Goal: Task Accomplishment & Management: Manage account settings

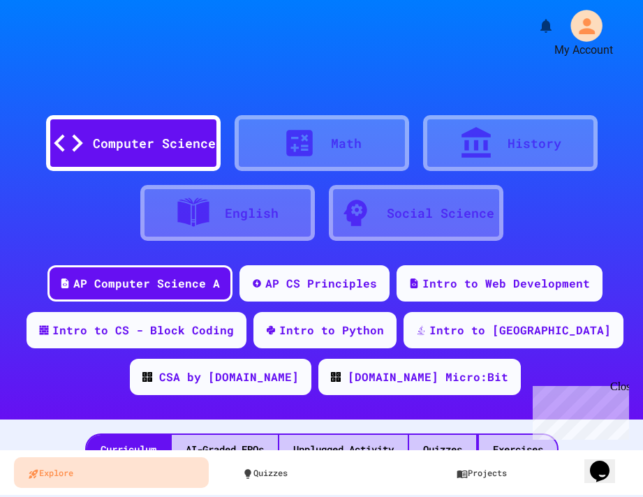
click at [577, 19] on icon "My Account" at bounding box center [587, 26] width 24 height 24
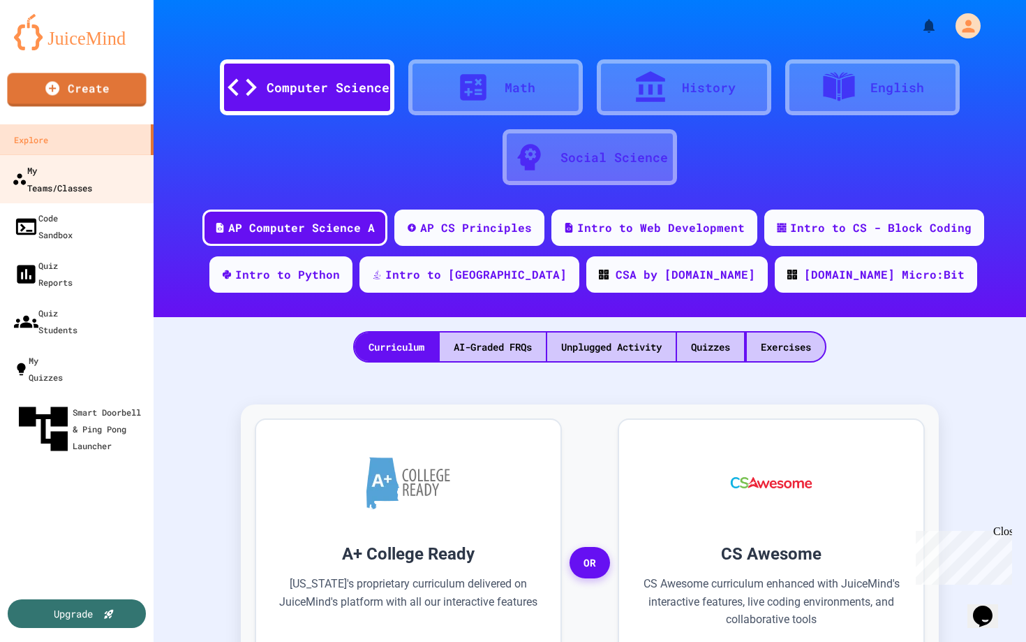
click at [66, 168] on div "My Teams/Classes" at bounding box center [52, 178] width 80 height 34
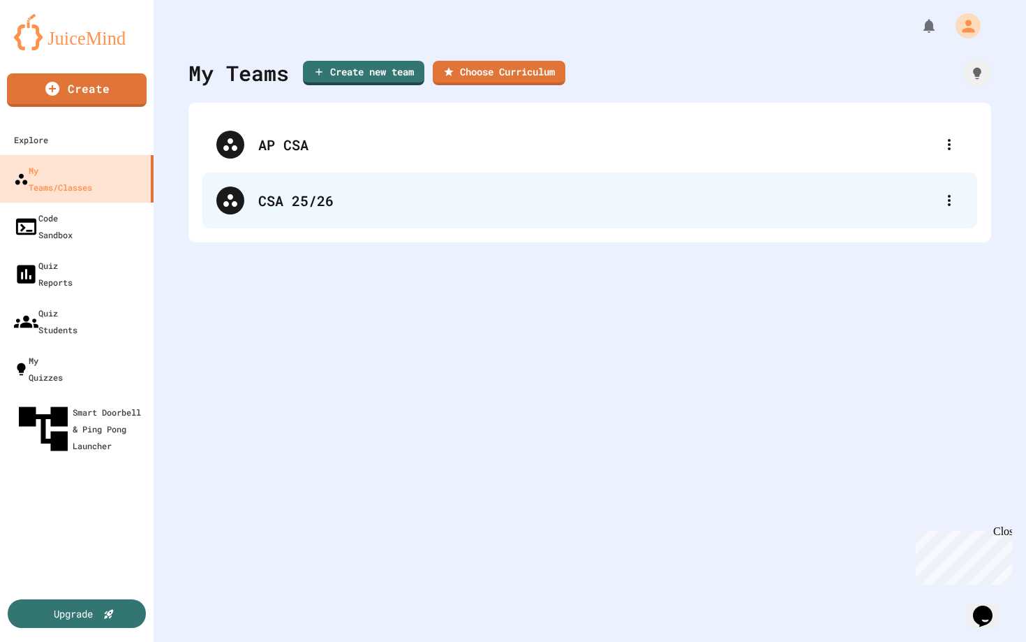
click at [290, 202] on div "CSA 25/26" at bounding box center [596, 200] width 677 height 21
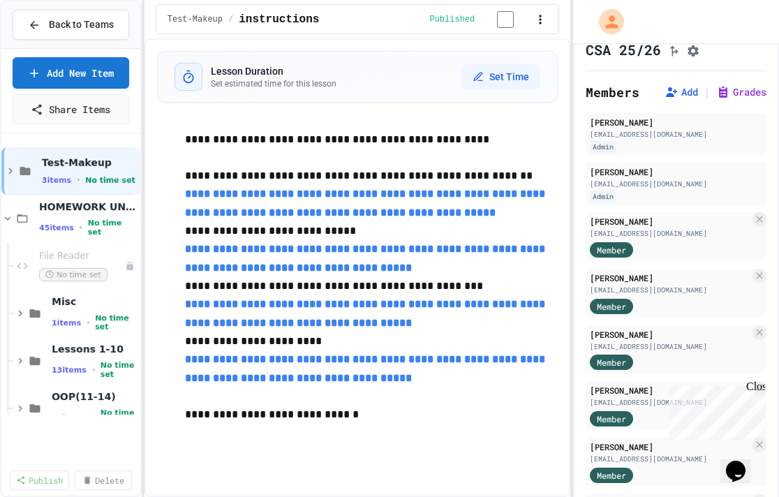
scroll to position [20, 0]
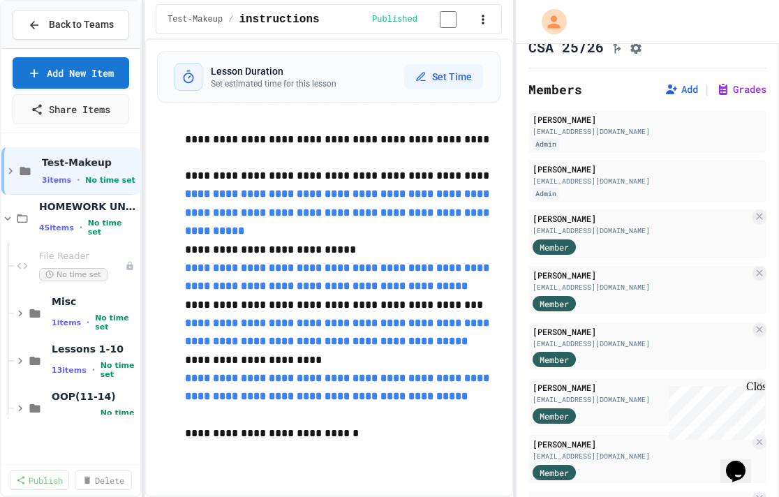
click at [506, 134] on div "**********" at bounding box center [389, 248] width 779 height 497
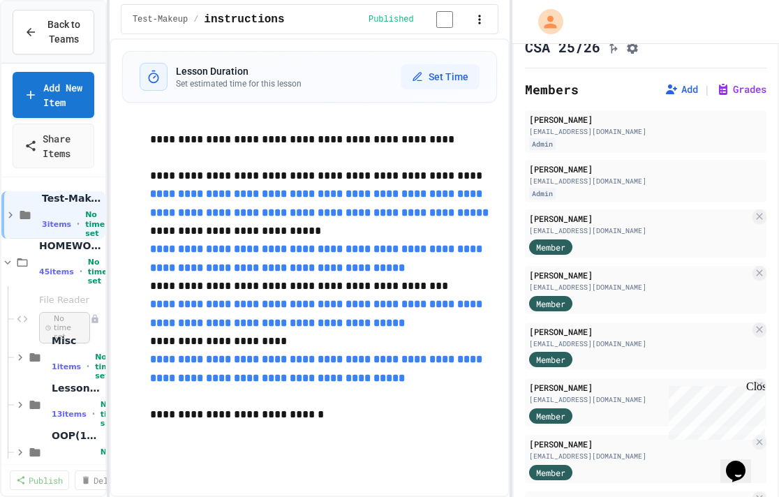
click at [110, 237] on div "**********" at bounding box center [389, 248] width 779 height 497
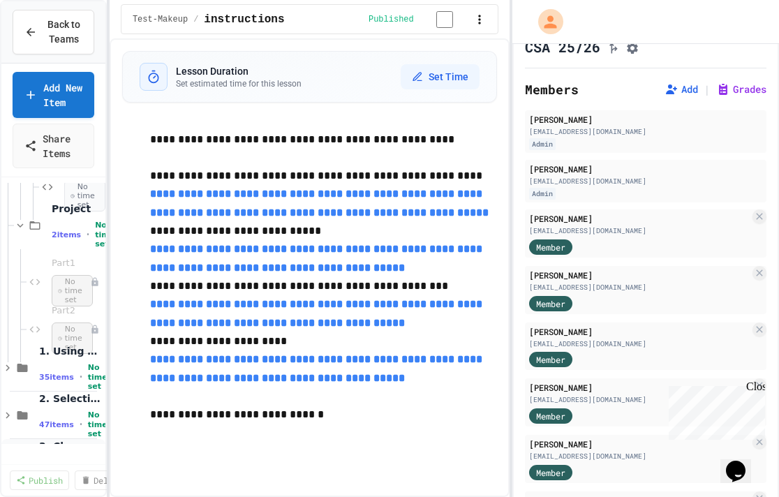
scroll to position [605, 0]
click at [65, 271] on span "Part1" at bounding box center [64, 265] width 24 height 12
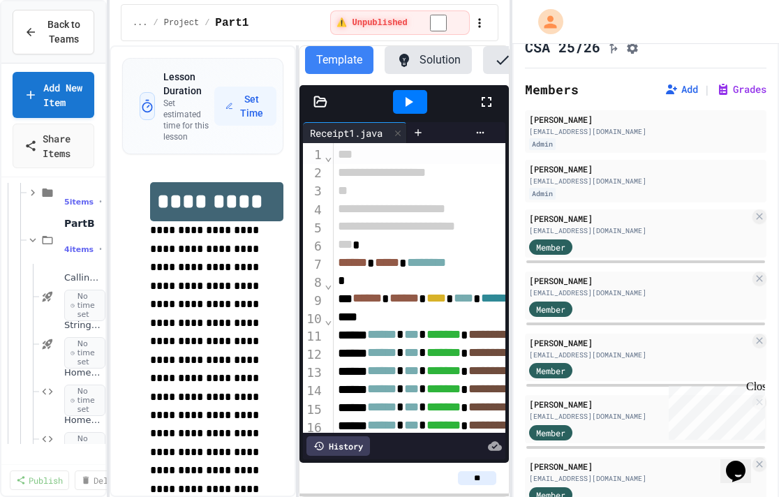
scroll to position [295, 0]
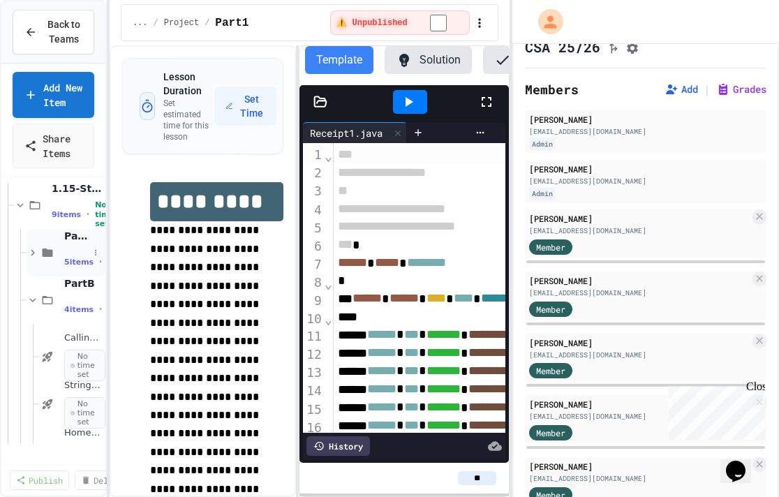
click at [62, 274] on div "PartA 5 items • No time set" at bounding box center [66, 252] width 79 height 47
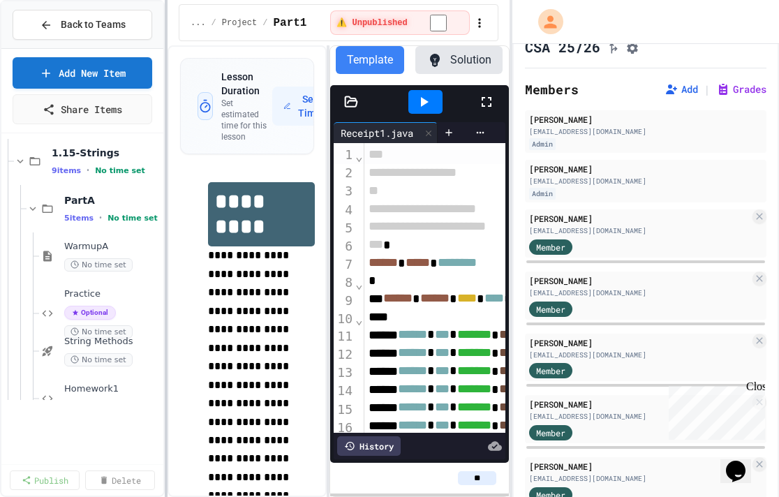
click at [166, 283] on div at bounding box center [166, 248] width 3 height 497
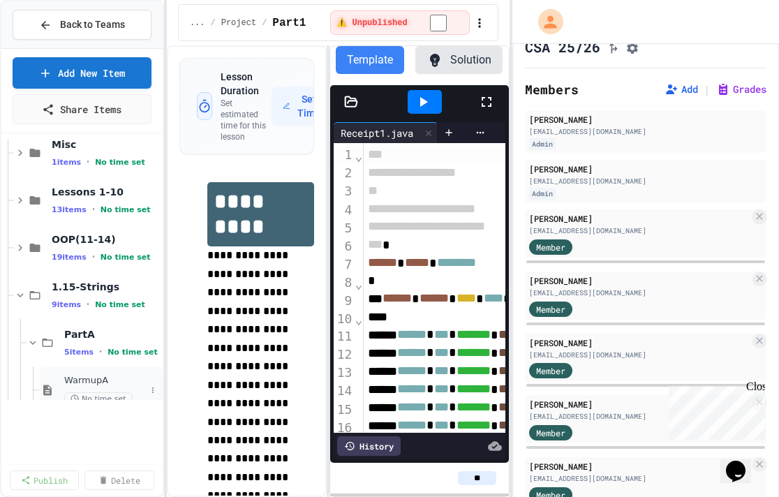
scroll to position [159, 0]
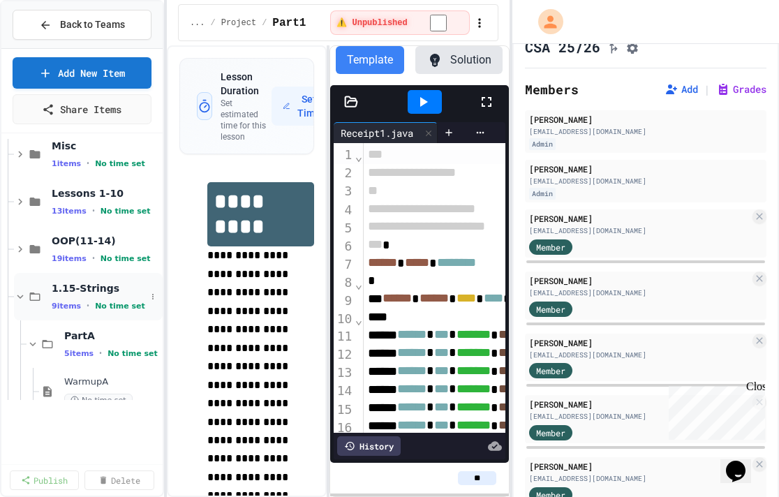
click at [45, 290] on div "1.15-Strings 9 items • No time set" at bounding box center [88, 296] width 149 height 47
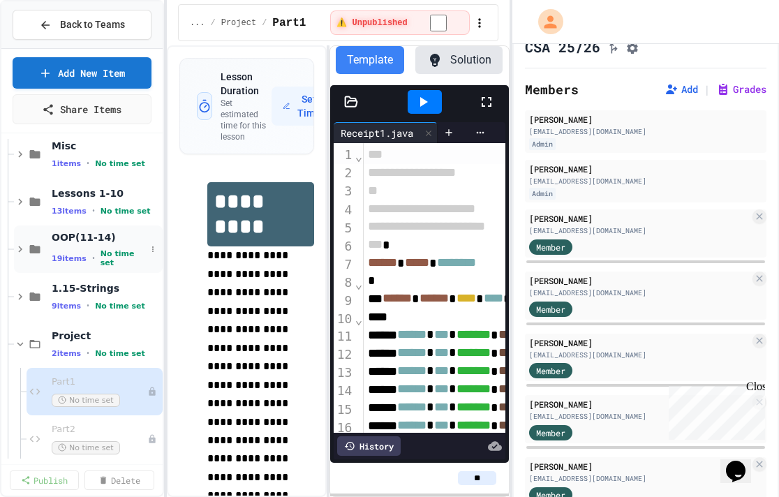
click at [59, 252] on div "19 items • No time set" at bounding box center [99, 258] width 94 height 18
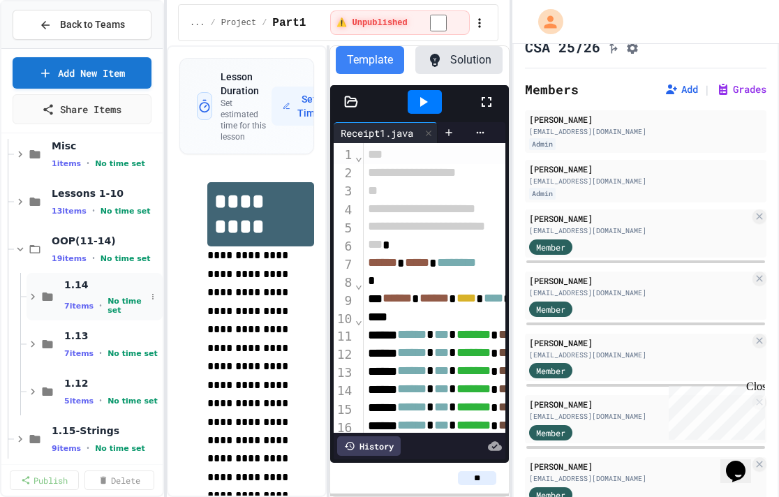
click at [75, 302] on span "7 items" at bounding box center [78, 306] width 29 height 9
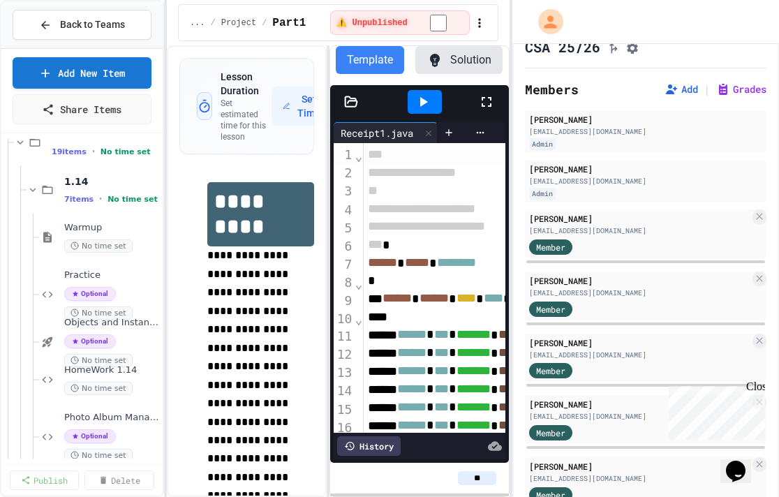
scroll to position [265, 0]
click at [86, 224] on span "Warmup" at bounding box center [105, 229] width 82 height 12
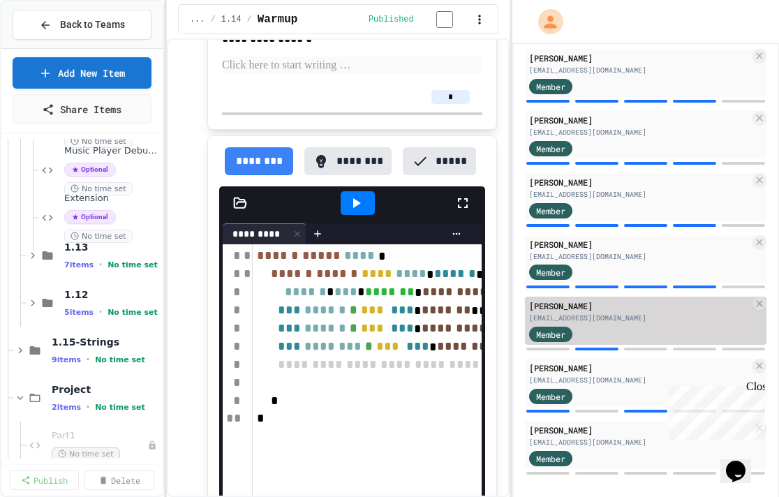
scroll to position [1660, 0]
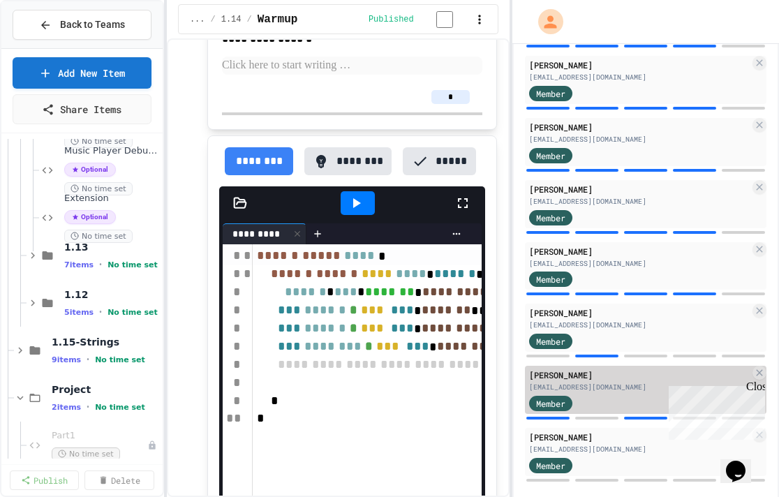
click at [585, 401] on div "Member" at bounding box center [564, 402] width 70 height 17
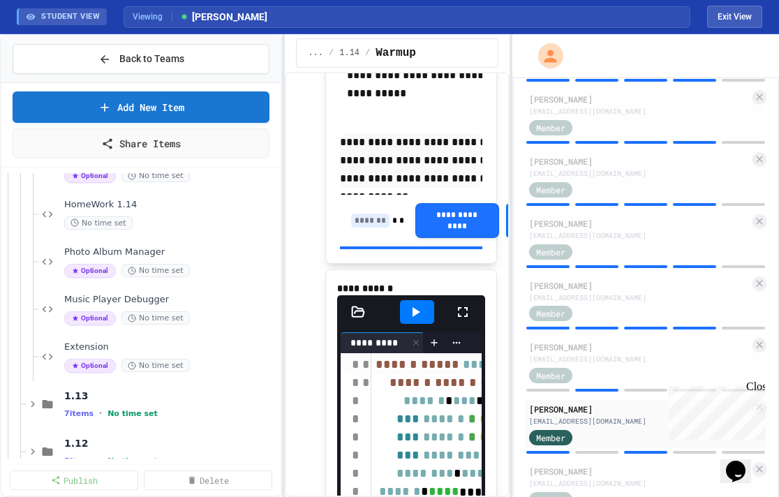
scroll to position [547, 0]
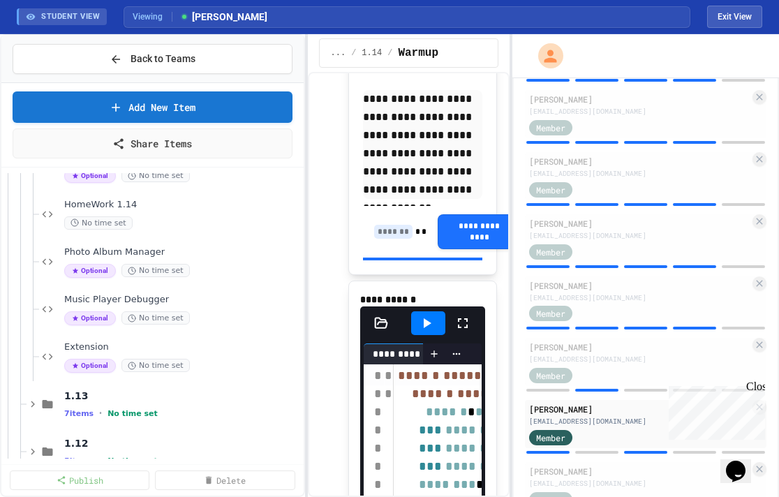
click at [308, 276] on div "**********" at bounding box center [389, 265] width 779 height 463
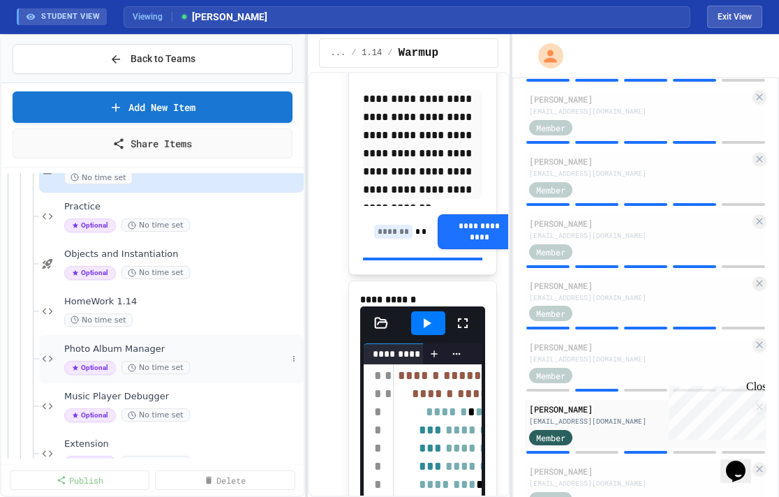
scroll to position [369, 0]
click at [175, 299] on span "HomeWork 1.14" at bounding box center [175, 301] width 223 height 12
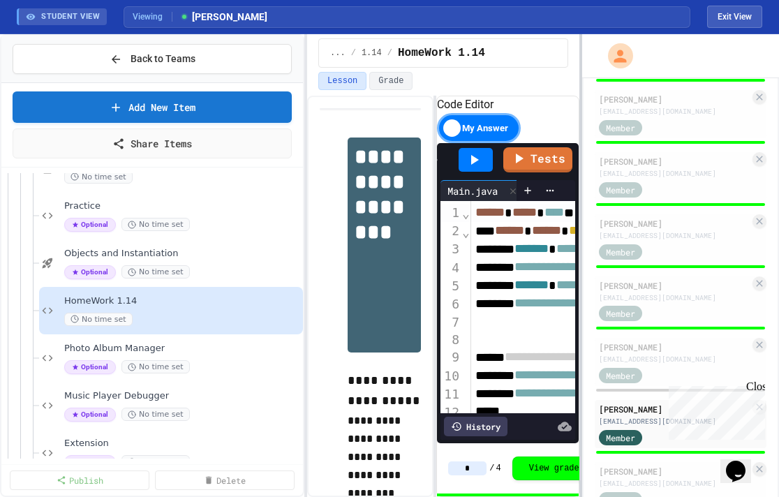
scroll to position [1674, 0]
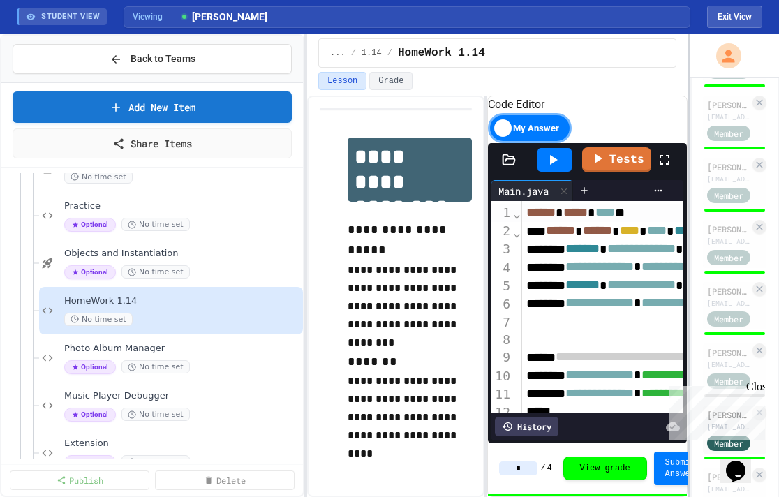
click at [642, 290] on div "**********" at bounding box center [389, 265] width 779 height 463
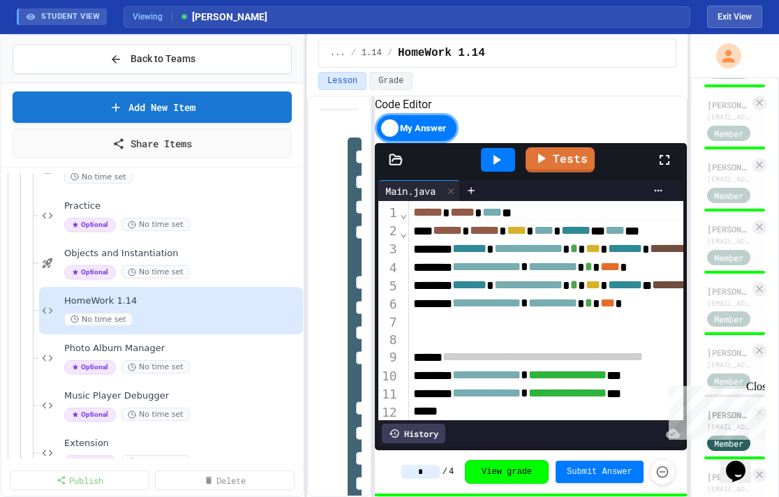
click at [369, 262] on div "**********" at bounding box center [497, 296] width 380 height 401
click at [642, 386] on div "Close" at bounding box center [754, 388] width 17 height 17
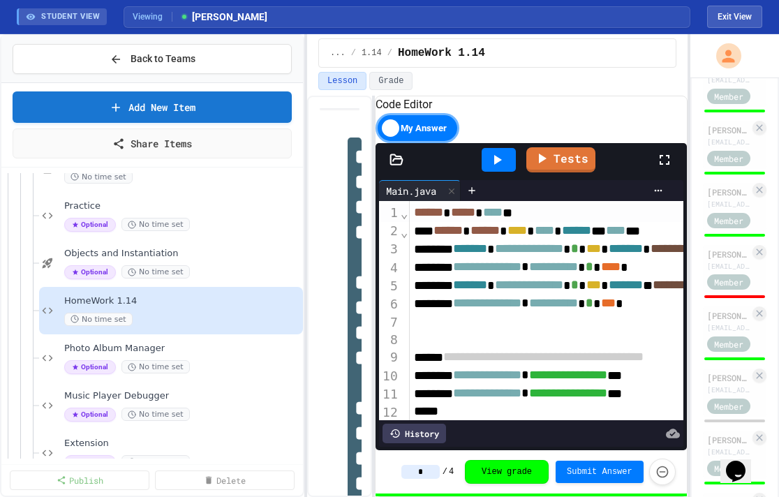
scroll to position [1215, 0]
click at [642, 276] on span "Member" at bounding box center [728, 282] width 29 height 13
click at [642, 253] on div "Ryan Murray" at bounding box center [728, 255] width 43 height 13
type input "*"
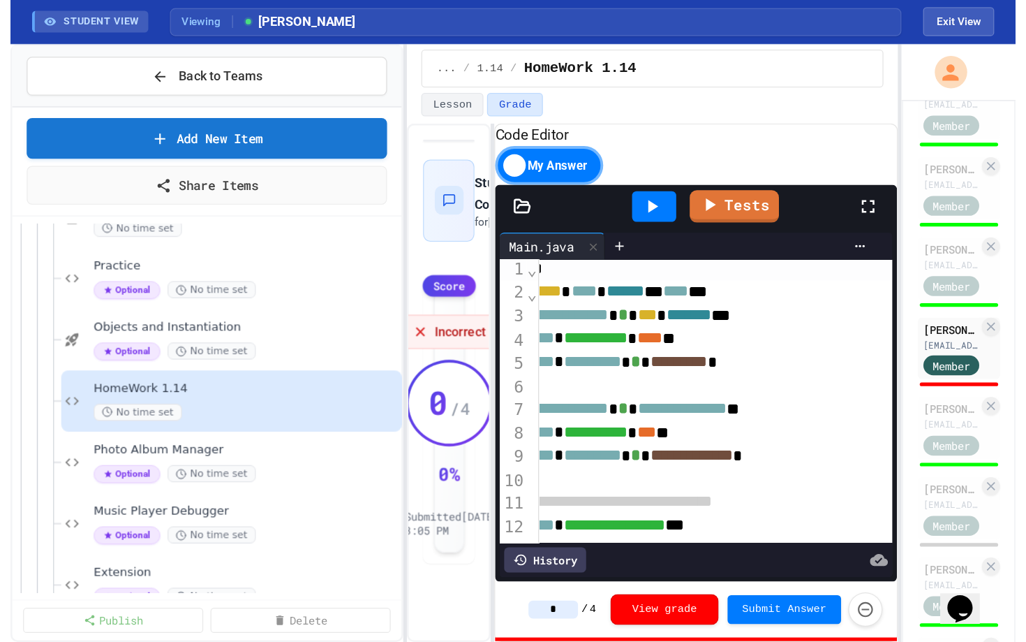
scroll to position [5, 98]
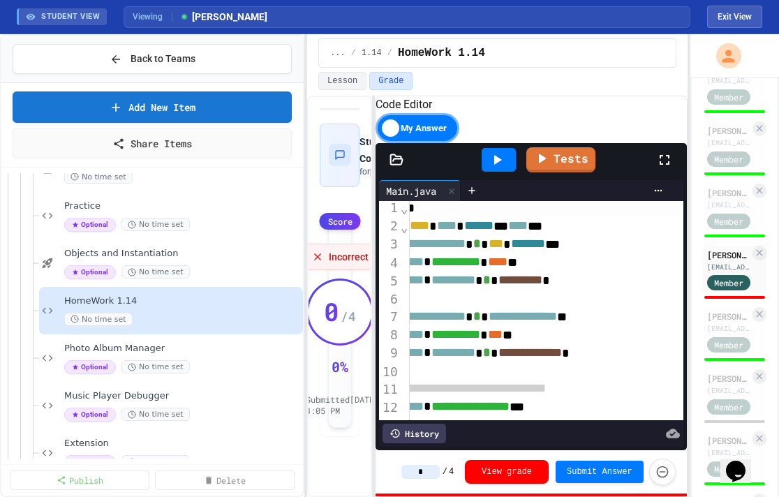
click at [642, 168] on icon at bounding box center [664, 160] width 17 height 17
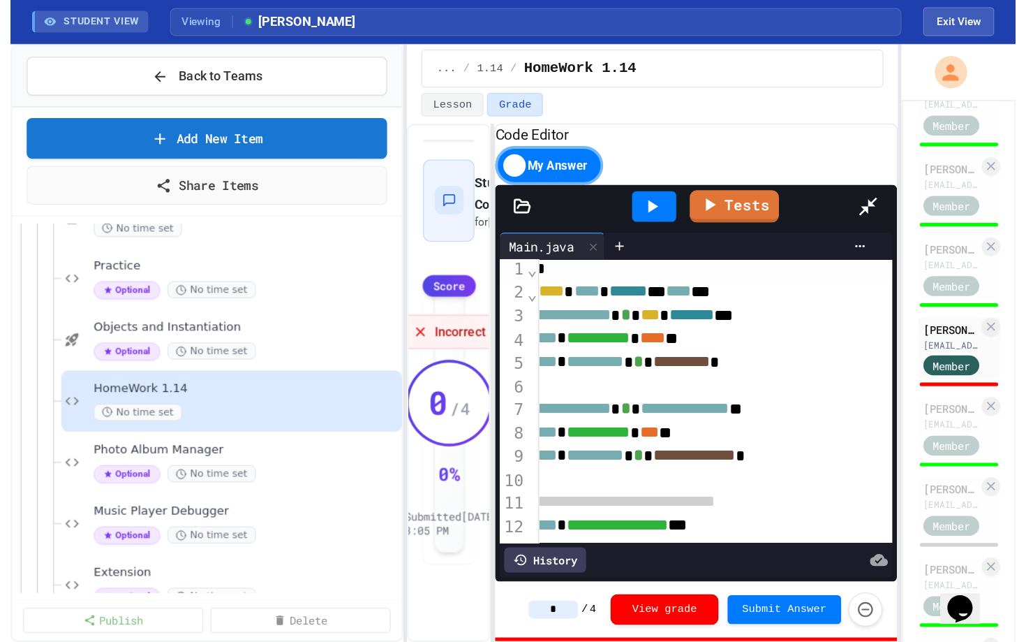
scroll to position [0, 0]
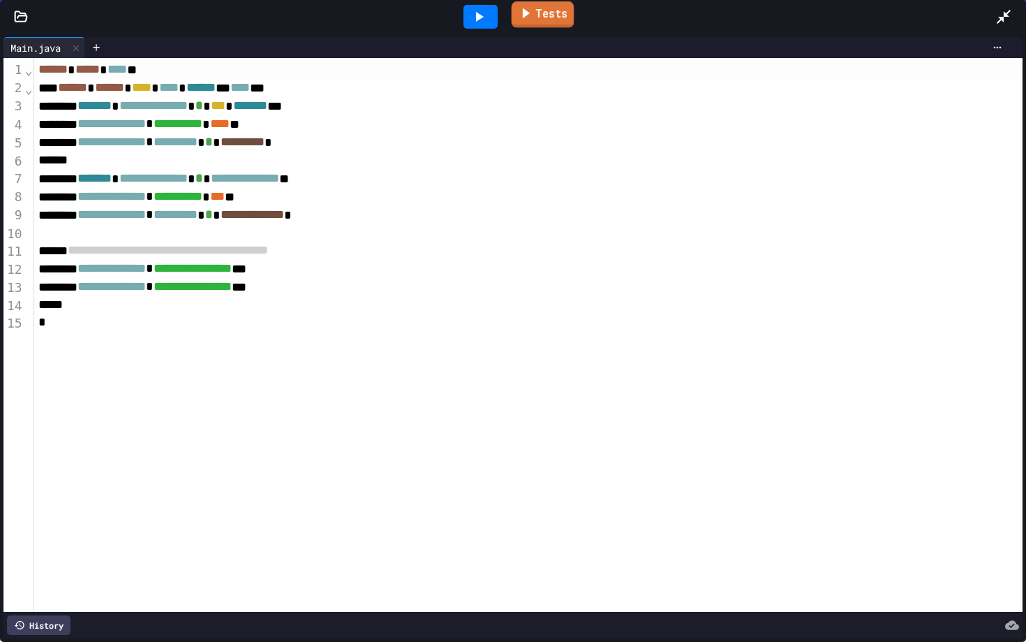
click at [552, 6] on link "Tests" at bounding box center [543, 14] width 63 height 27
click at [485, 17] on icon at bounding box center [479, 16] width 17 height 17
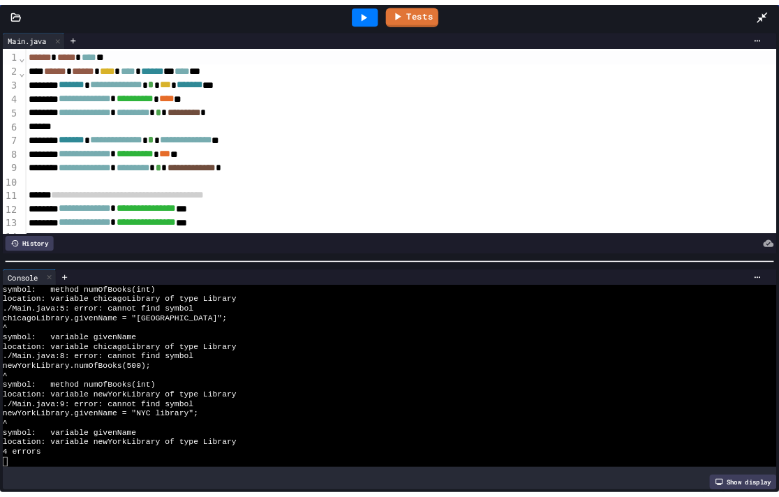
scroll to position [1, 0]
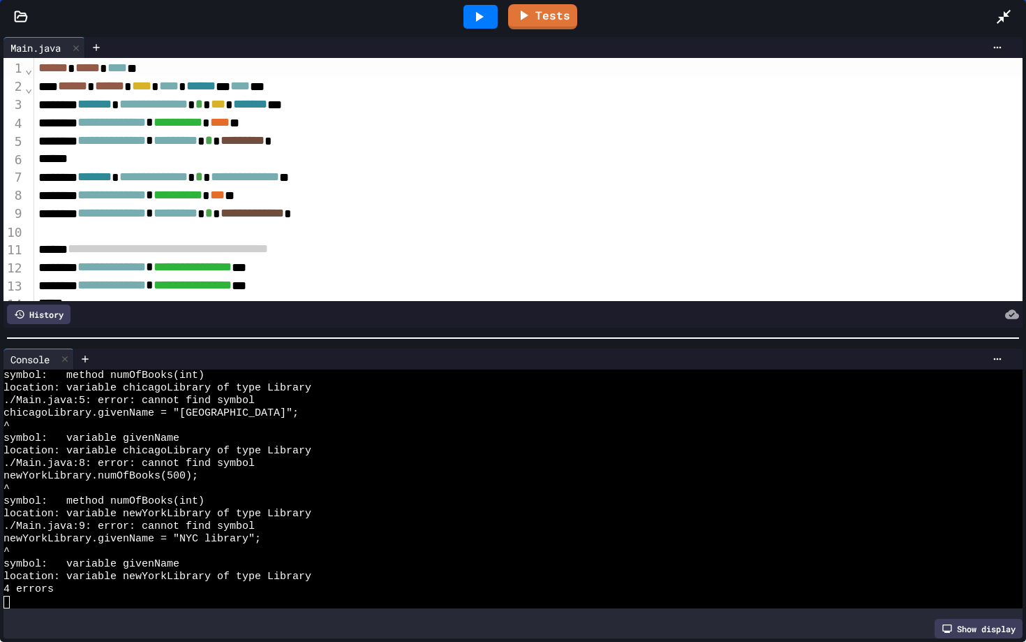
click at [24, 19] on icon at bounding box center [21, 17] width 14 height 14
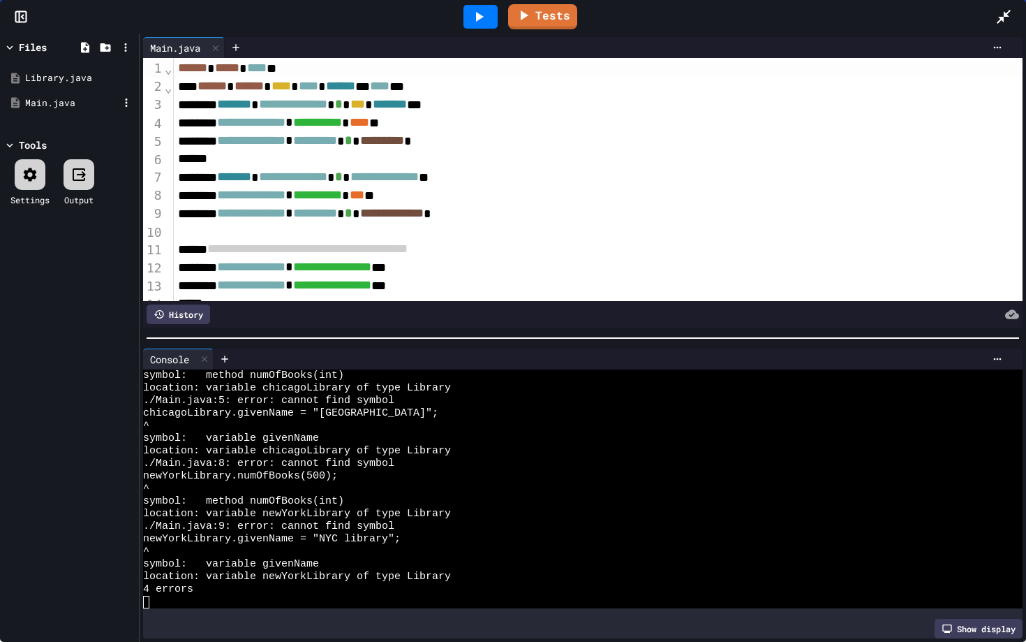
click at [41, 102] on div "Main.java" at bounding box center [72, 103] width 94 height 14
click at [56, 74] on div "Library.java" at bounding box center [72, 78] width 94 height 14
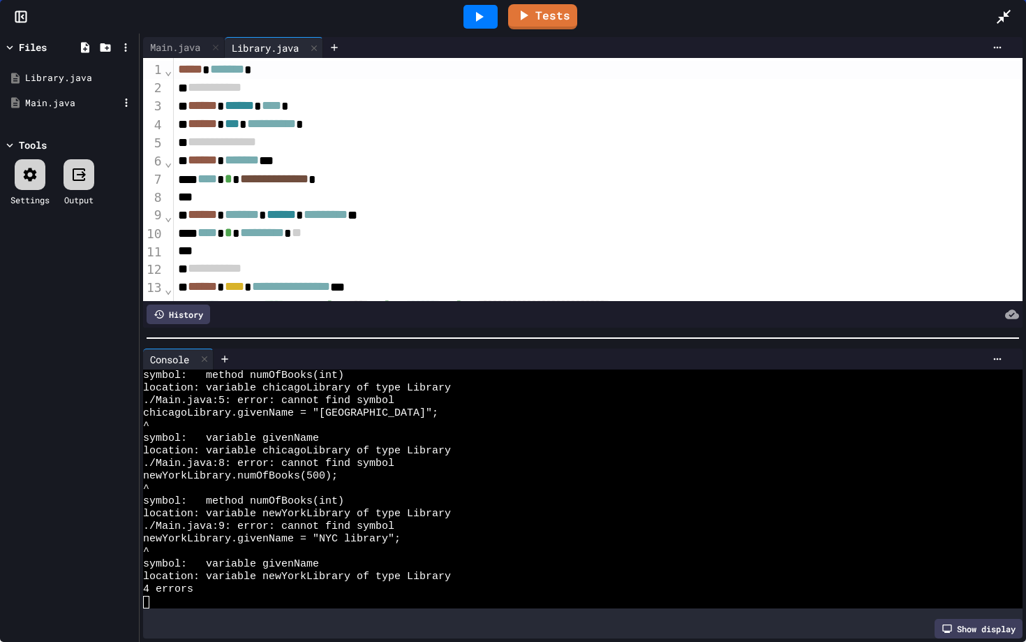
click at [46, 100] on div "Main.java" at bounding box center [72, 103] width 94 height 14
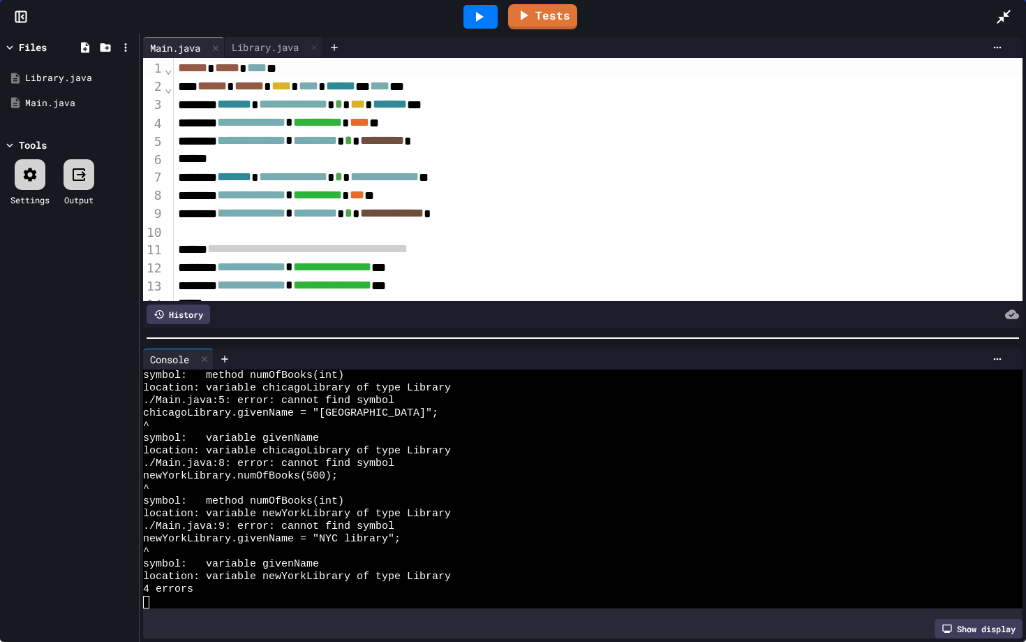
click at [642, 27] on div at bounding box center [1011, 17] width 31 height 38
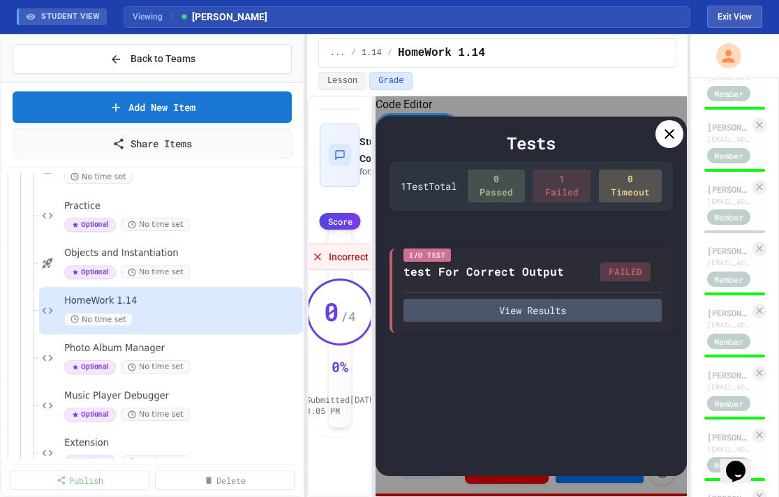
scroll to position [721, 0]
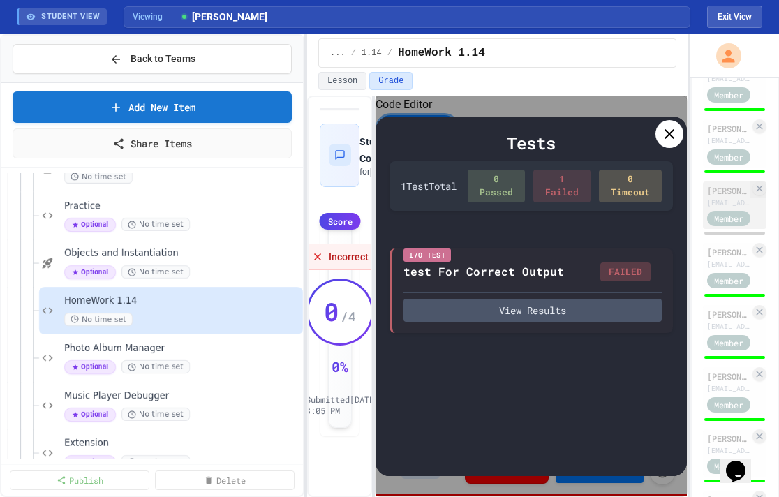
click at [642, 198] on div "aheltzer@lsoc.org" at bounding box center [728, 203] width 43 height 10
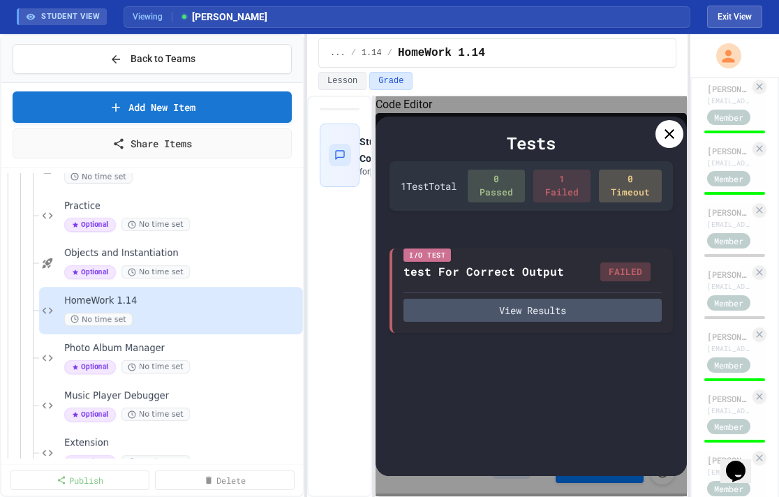
scroll to position [265, 0]
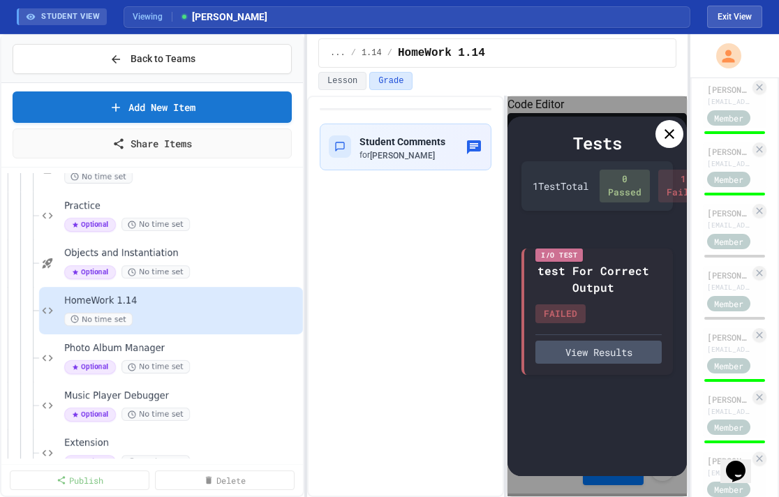
click at [510, 174] on div "**********" at bounding box center [497, 296] width 380 height 401
click at [336, 72] on button "Lesson" at bounding box center [342, 81] width 48 height 18
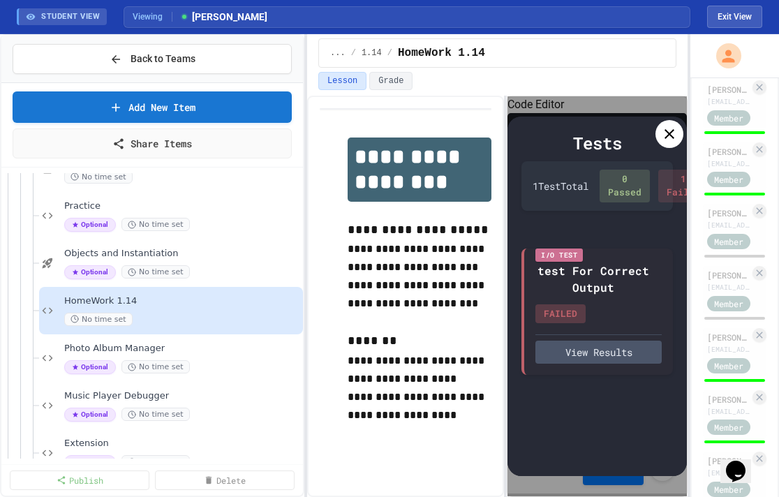
click at [642, 140] on icon at bounding box center [669, 134] width 17 height 17
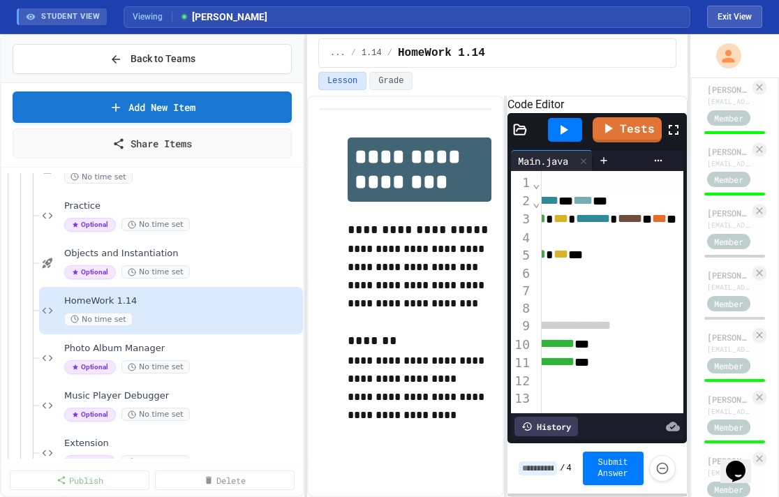
scroll to position [0, 163]
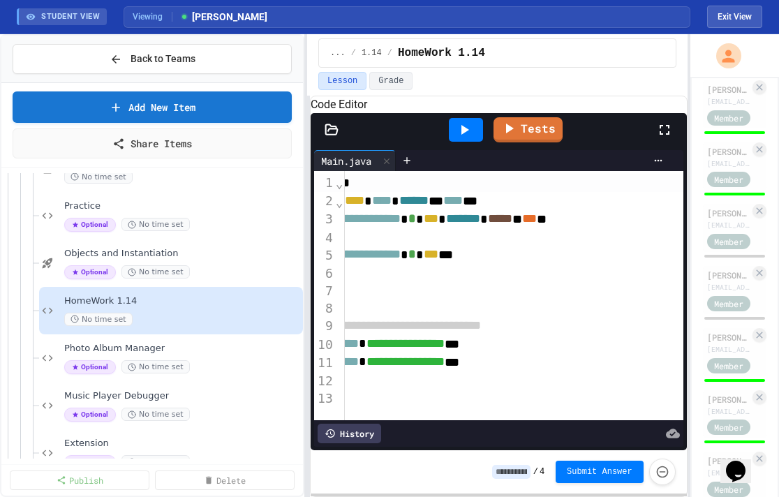
click at [247, 258] on div "**********" at bounding box center [389, 265] width 779 height 463
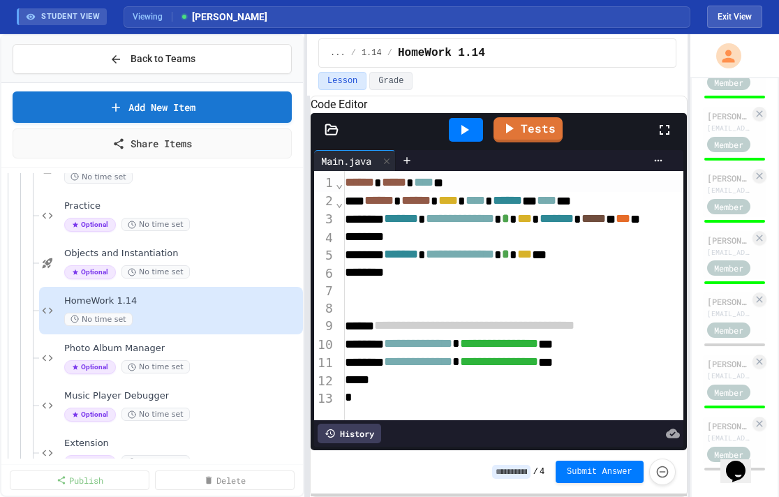
scroll to position [1729, 0]
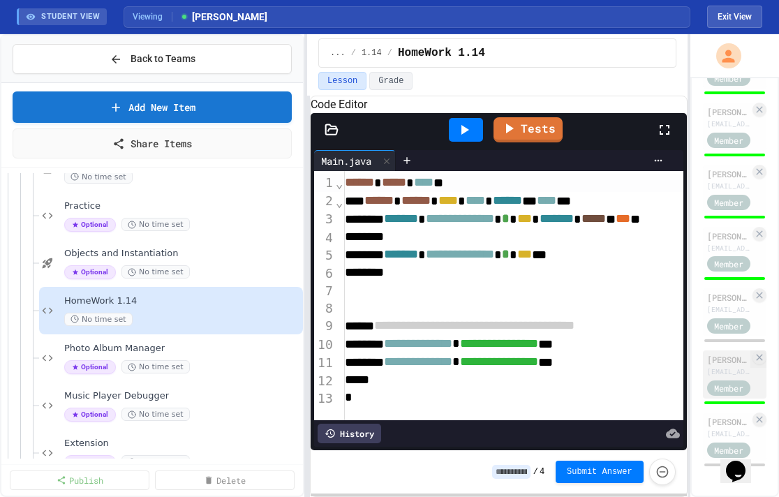
click at [642, 369] on div "[EMAIL_ADDRESS][DOMAIN_NAME]" at bounding box center [728, 372] width 43 height 10
type input "*"
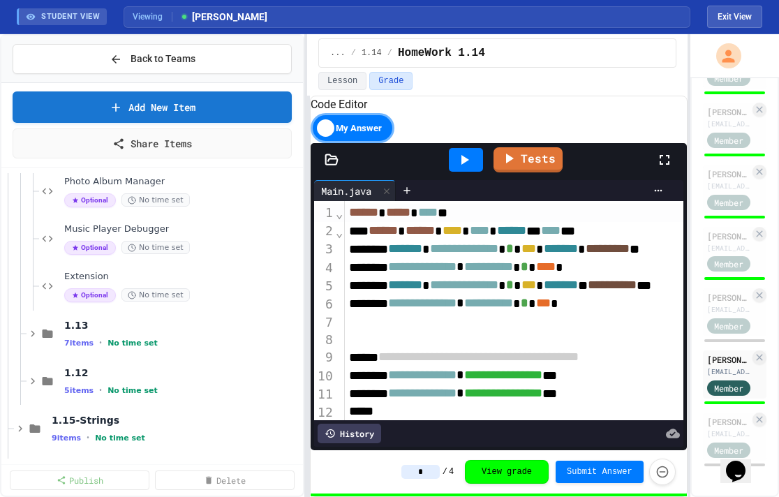
scroll to position [538, 0]
click at [105, 336] on div "7 items • No time set" at bounding box center [175, 341] width 222 height 11
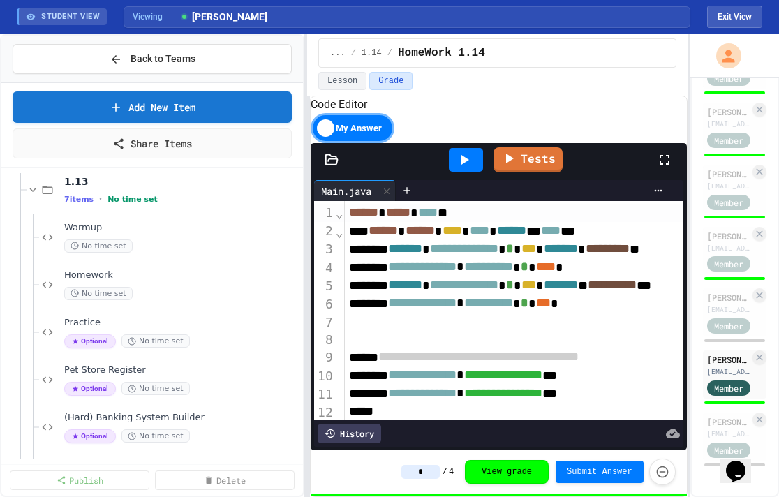
scroll to position [680, 0]
click at [112, 272] on span "Homework" at bounding box center [175, 275] width 222 height 12
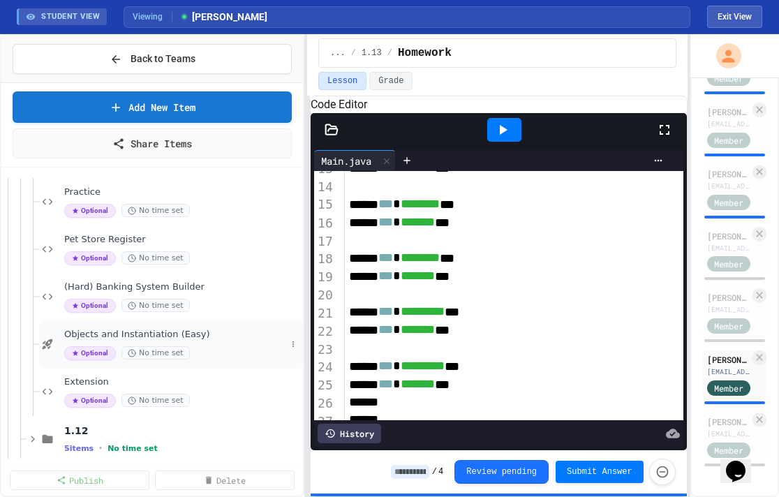
scroll to position [896, 0]
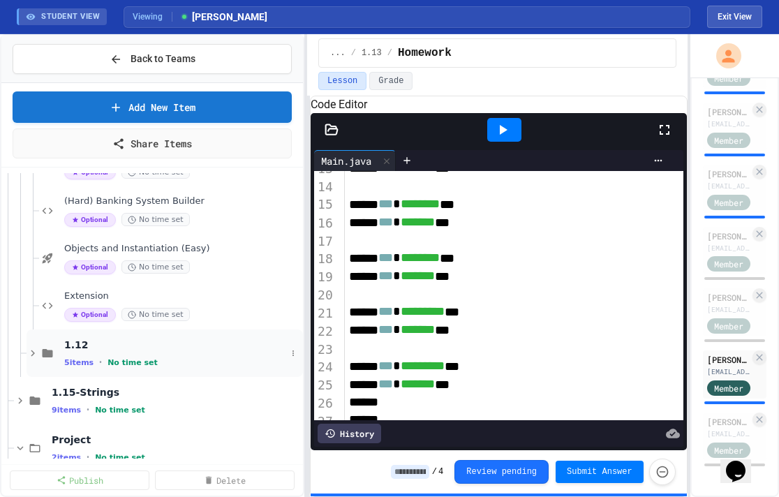
click at [147, 340] on span "1.12" at bounding box center [175, 345] width 222 height 13
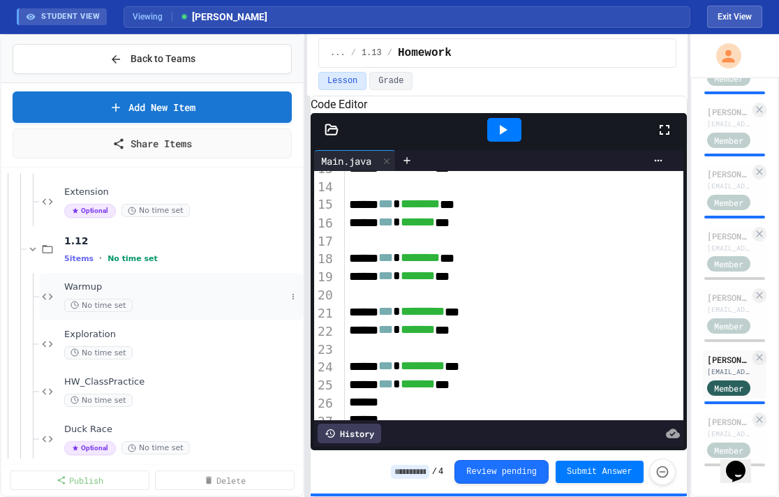
scroll to position [1010, 0]
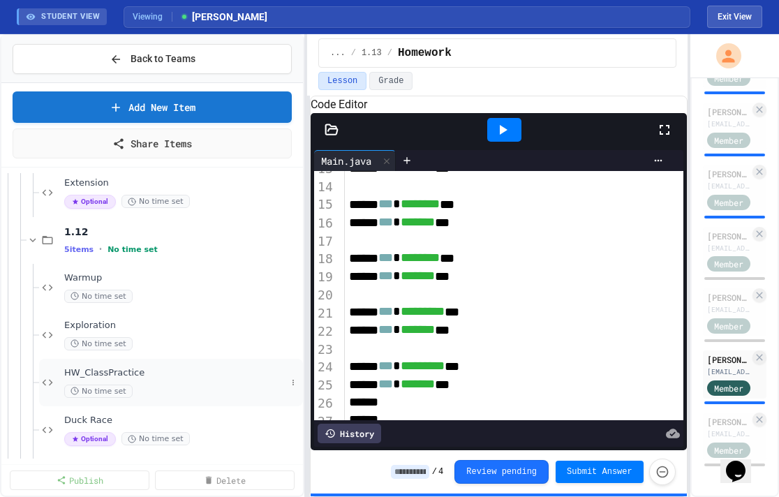
click at [138, 377] on span "HW_ClassPractice" at bounding box center [175, 373] width 222 height 12
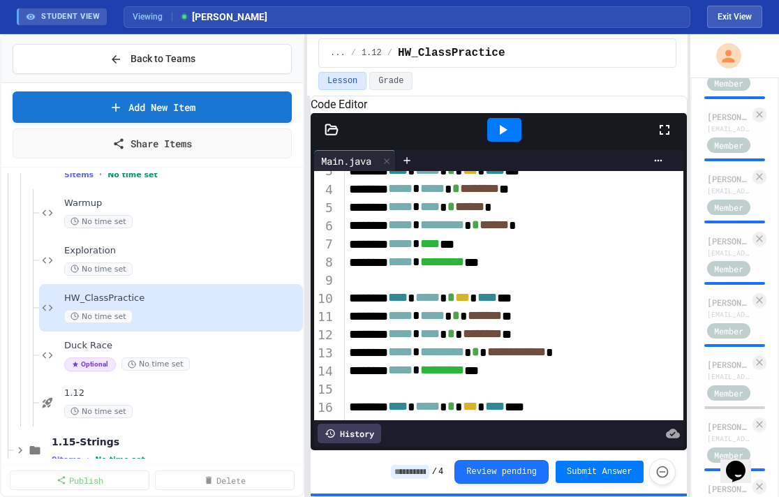
scroll to position [1228, 0]
click at [642, 246] on div "[PERSON_NAME]" at bounding box center [728, 241] width 43 height 13
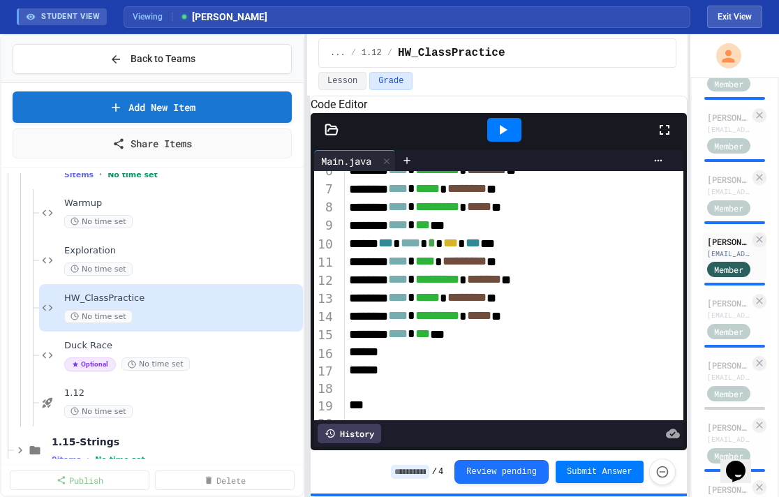
scroll to position [101, 0]
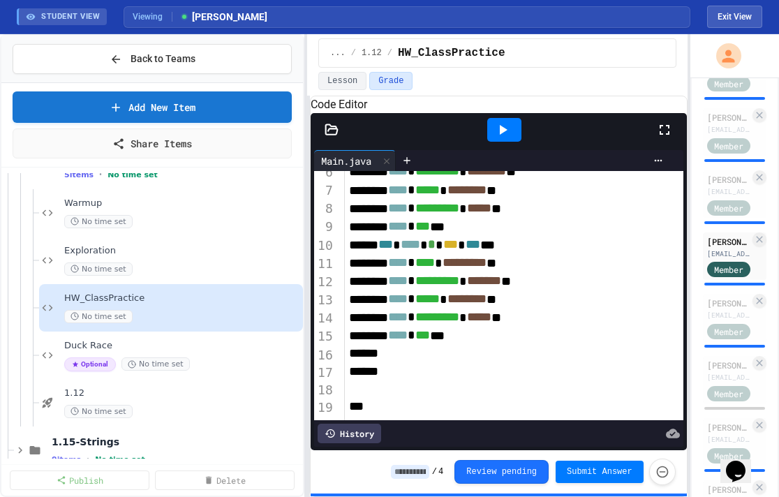
click at [513, 140] on div at bounding box center [504, 130] width 34 height 24
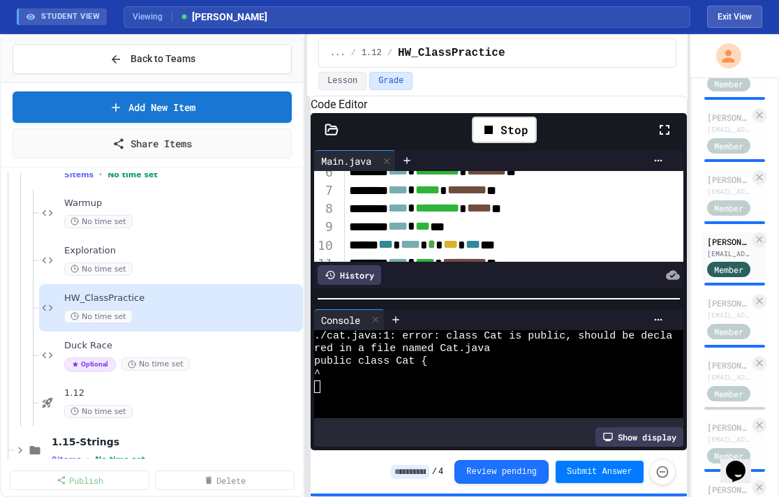
scroll to position [528, 0]
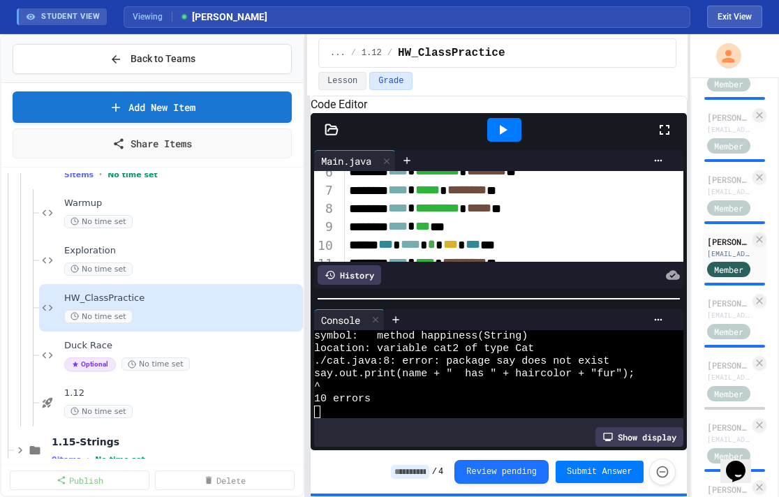
click at [332, 137] on icon at bounding box center [332, 130] width 14 height 14
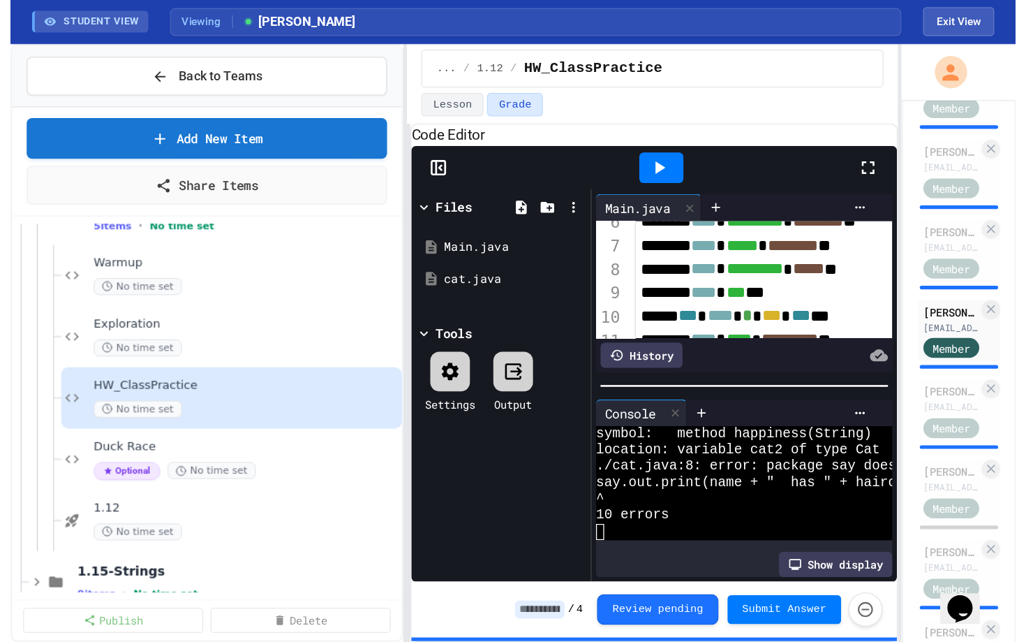
scroll to position [817, 0]
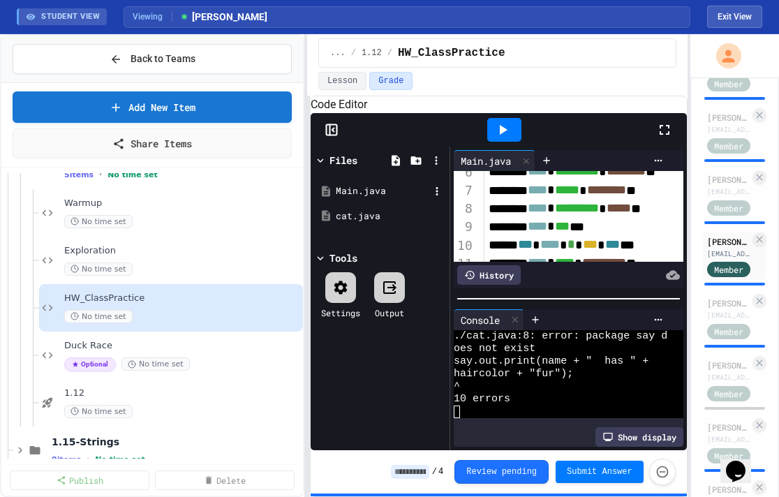
click at [348, 204] on div "Main.java" at bounding box center [380, 191] width 132 height 25
click at [353, 198] on div "Main.java" at bounding box center [383, 191] width 94 height 14
click at [348, 229] on div "cat.java" at bounding box center [380, 216] width 132 height 25
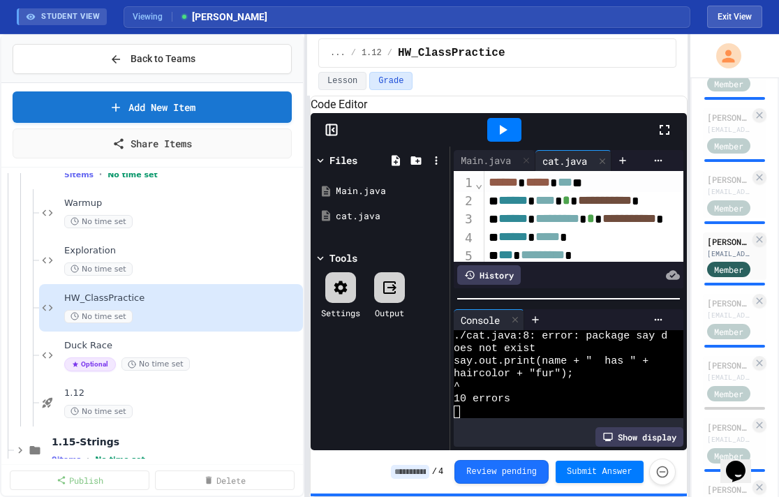
click at [642, 138] on icon at bounding box center [664, 129] width 17 height 17
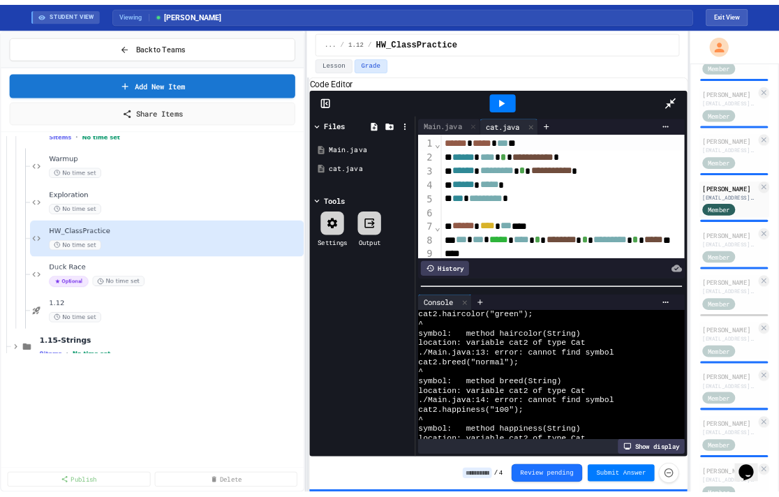
scroll to position [364, 0]
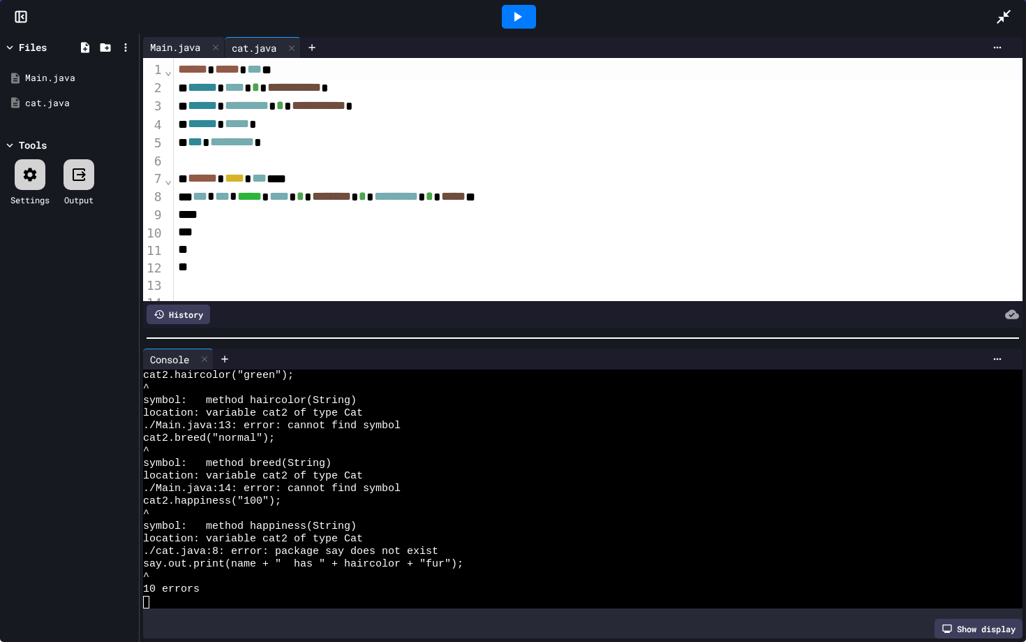
click at [187, 45] on div "Main.java" at bounding box center [175, 47] width 64 height 15
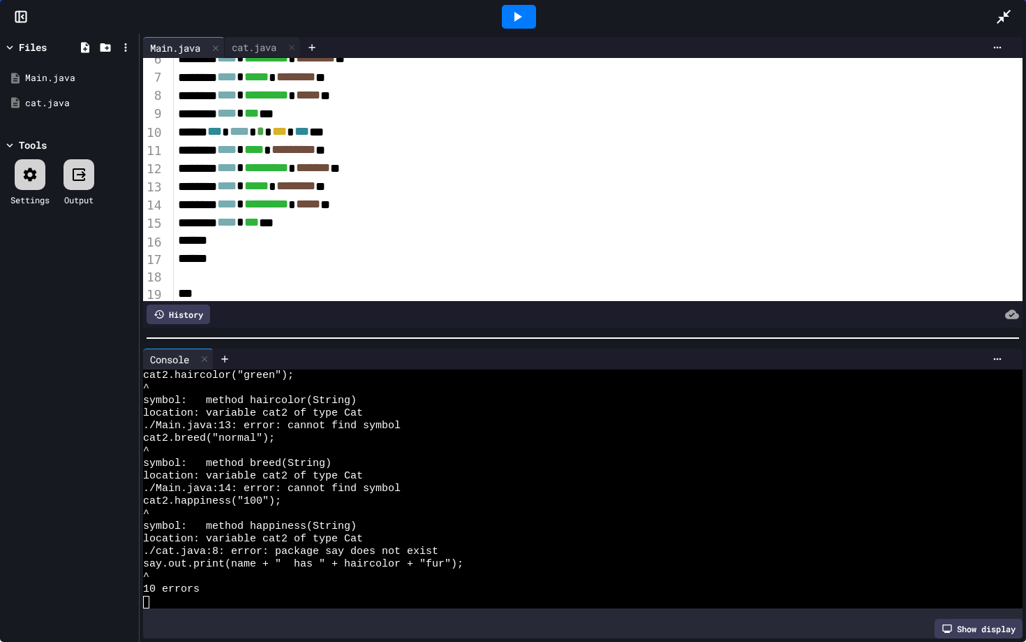
click at [642, 22] on icon at bounding box center [1004, 16] width 17 height 17
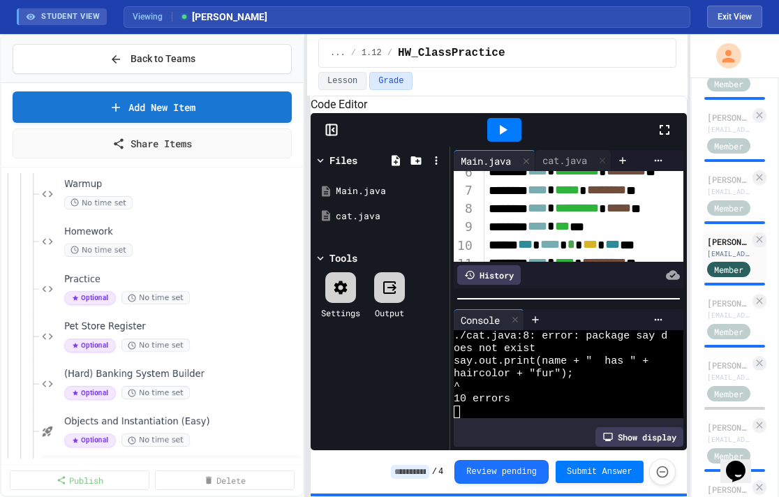
scroll to position [695, 0]
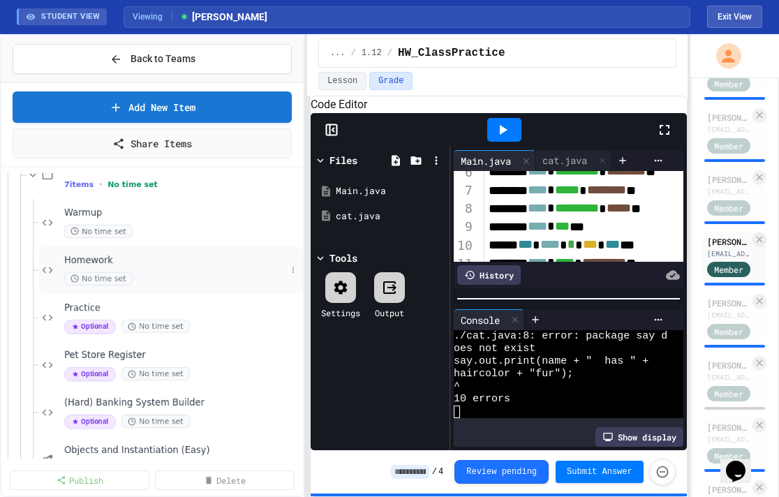
click at [125, 262] on span "Homework" at bounding box center [175, 261] width 222 height 12
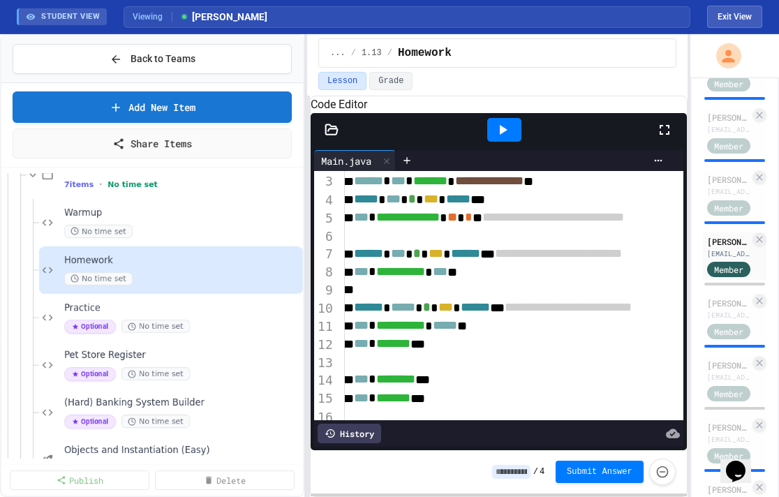
scroll to position [38, 15]
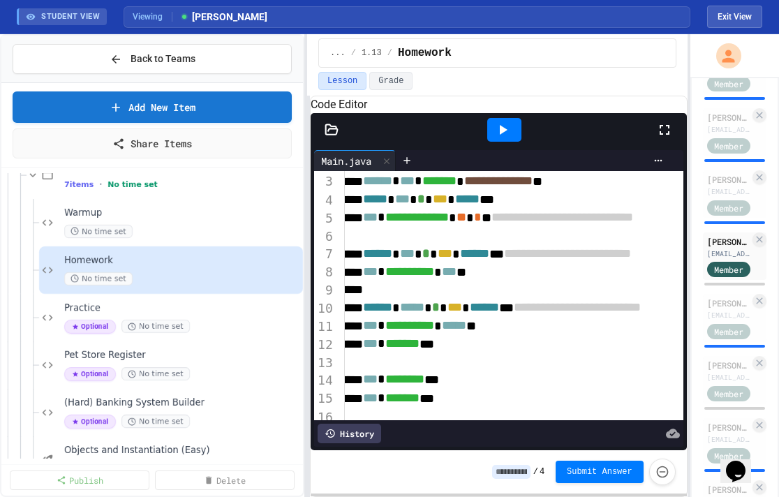
click at [496, 138] on icon at bounding box center [502, 129] width 17 height 17
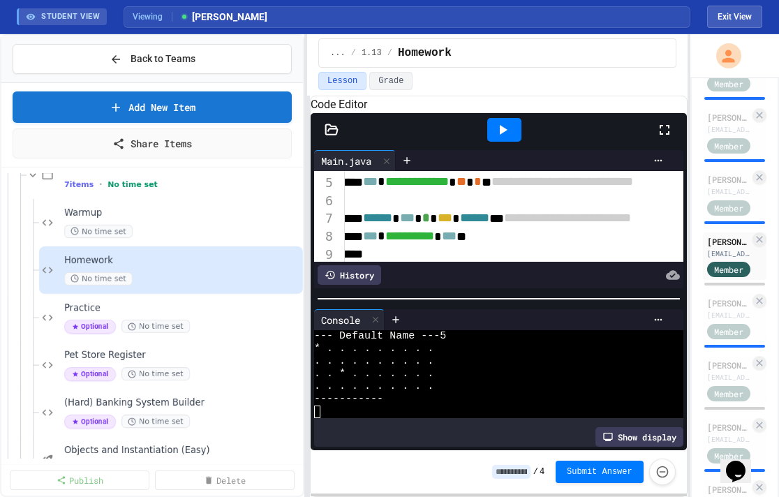
scroll to position [314, 0]
click at [333, 137] on icon at bounding box center [332, 130] width 14 height 14
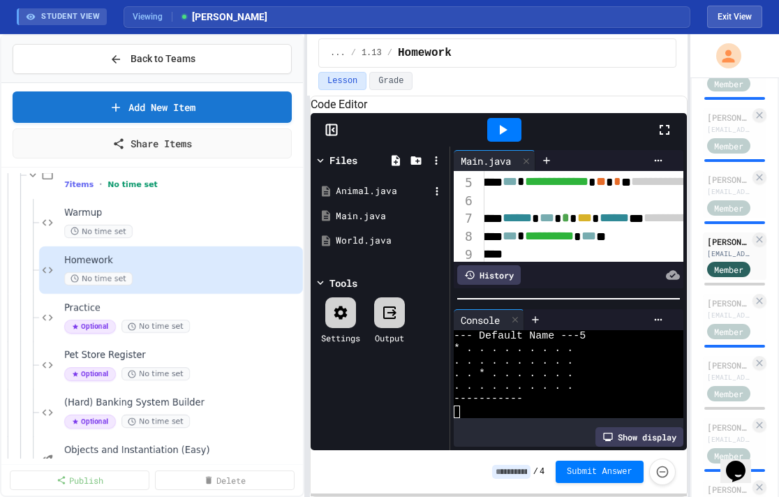
click at [363, 198] on div "Animal.java" at bounding box center [383, 191] width 94 height 14
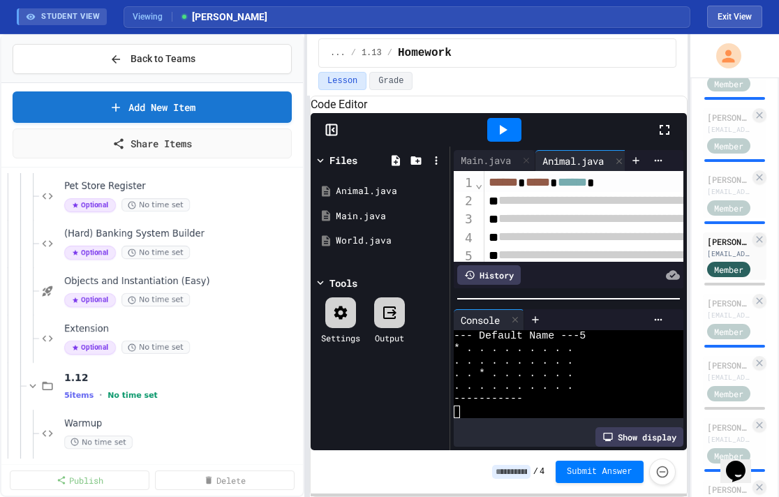
scroll to position [977, 0]
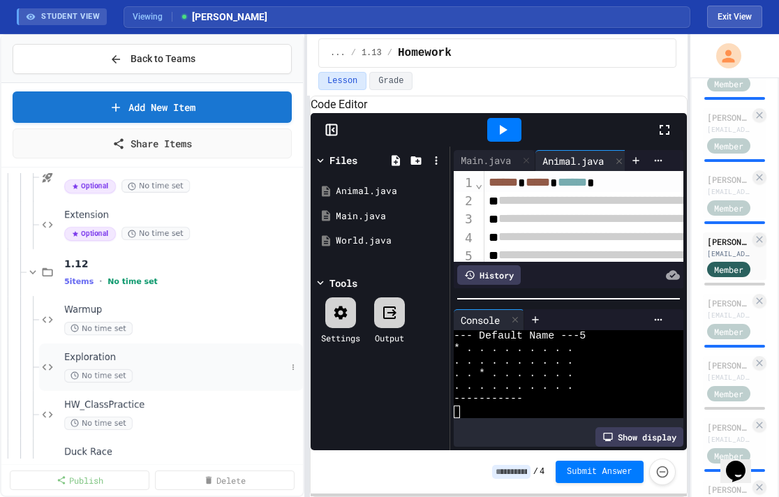
click at [130, 360] on span "Exploration" at bounding box center [175, 358] width 222 height 12
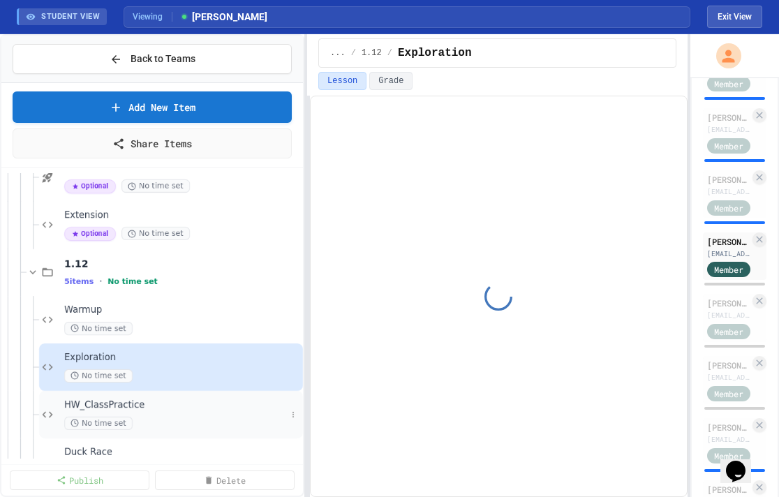
click at [131, 417] on div "No time set" at bounding box center [175, 423] width 222 height 13
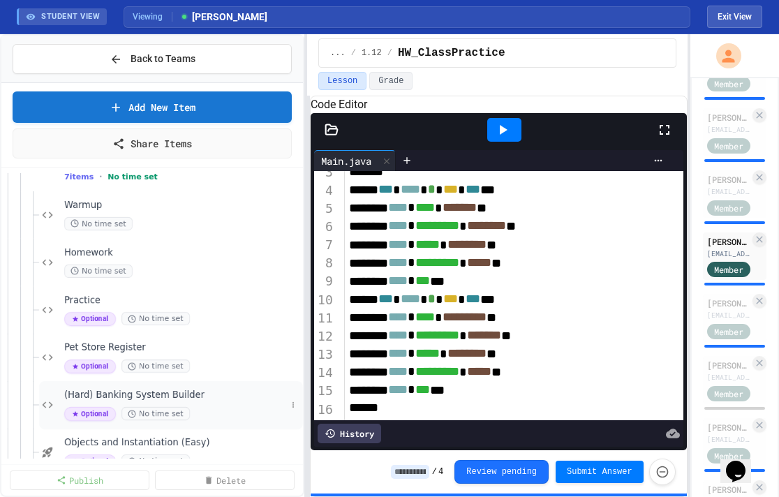
scroll to position [695, 0]
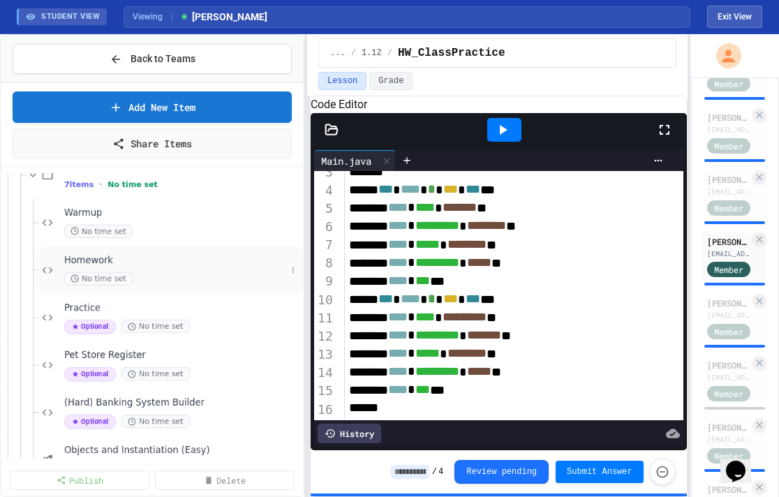
click at [165, 269] on div "Homework No time set" at bounding box center [175, 270] width 222 height 31
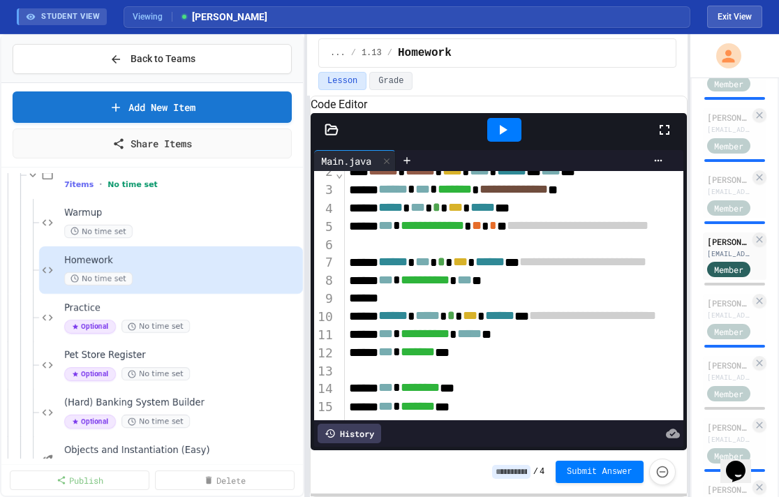
scroll to position [2, 0]
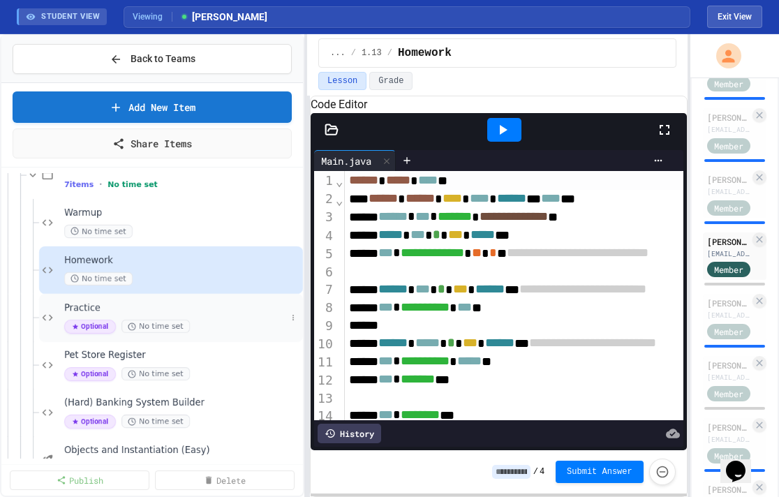
click at [186, 305] on span "Practice" at bounding box center [175, 308] width 222 height 12
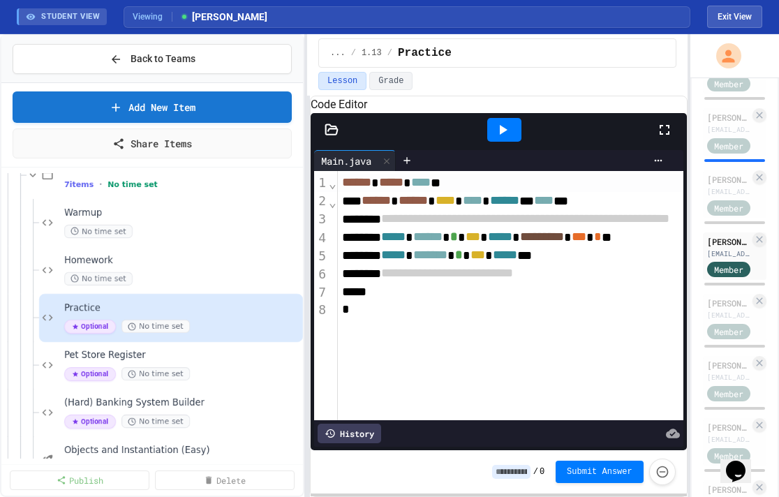
click at [330, 137] on icon at bounding box center [332, 130] width 14 height 14
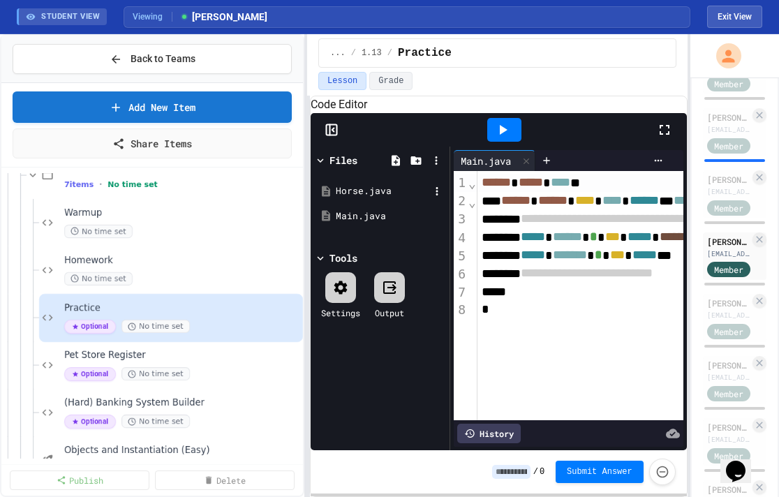
click at [357, 198] on div "Horse.java" at bounding box center [383, 191] width 94 height 14
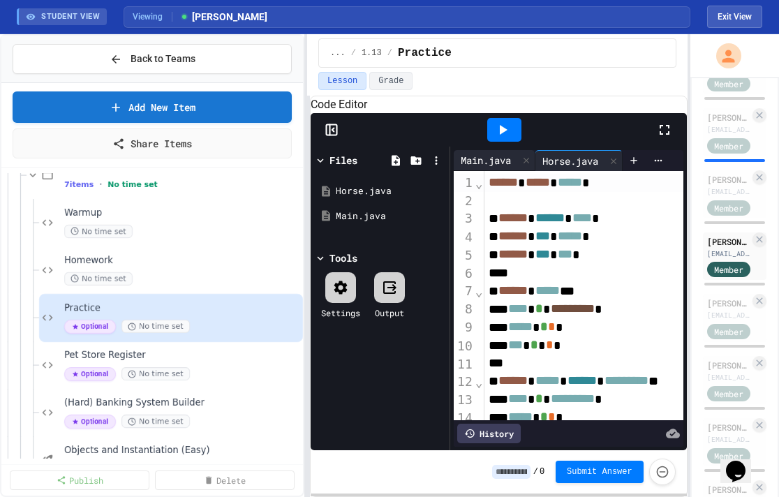
click at [498, 168] on div "Main.java" at bounding box center [486, 160] width 64 height 15
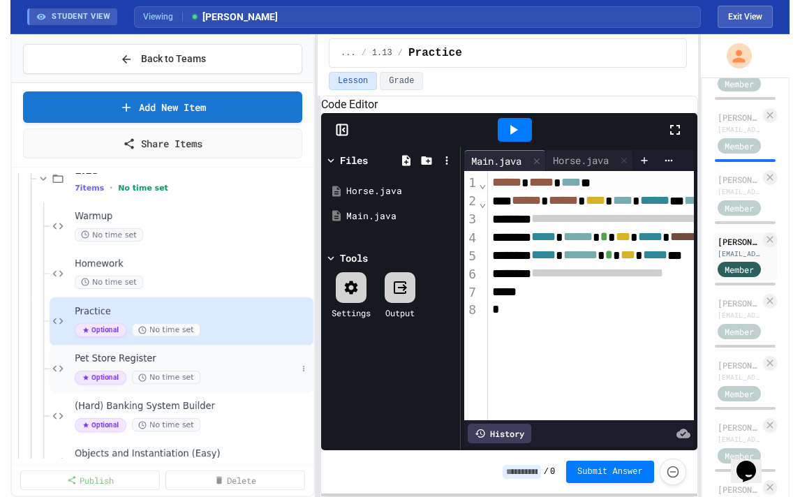
scroll to position [688, 0]
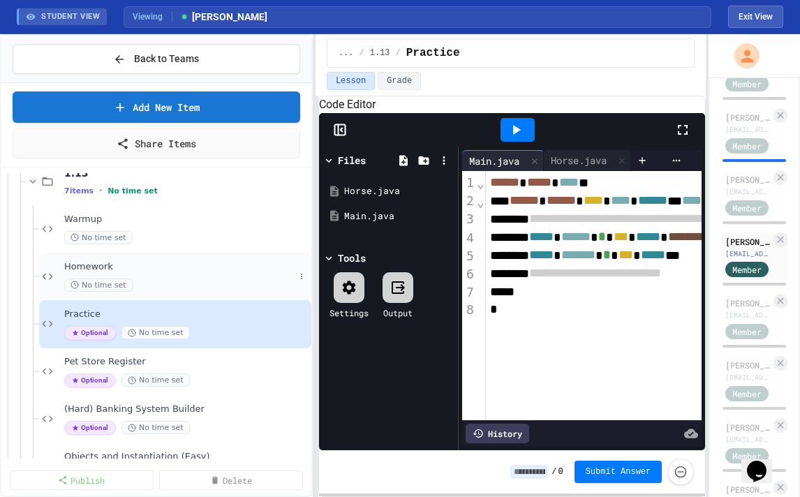
click at [143, 282] on div "No time set" at bounding box center [179, 285] width 230 height 13
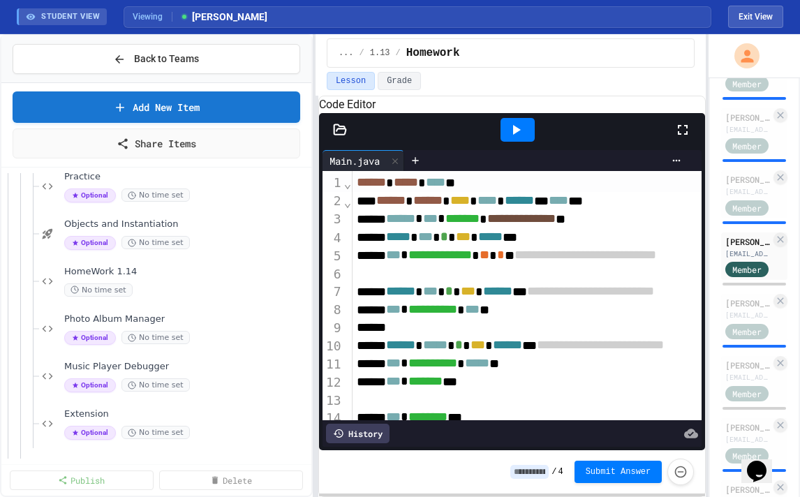
scroll to position [398, 0]
click at [189, 286] on div "No time set" at bounding box center [179, 290] width 230 height 13
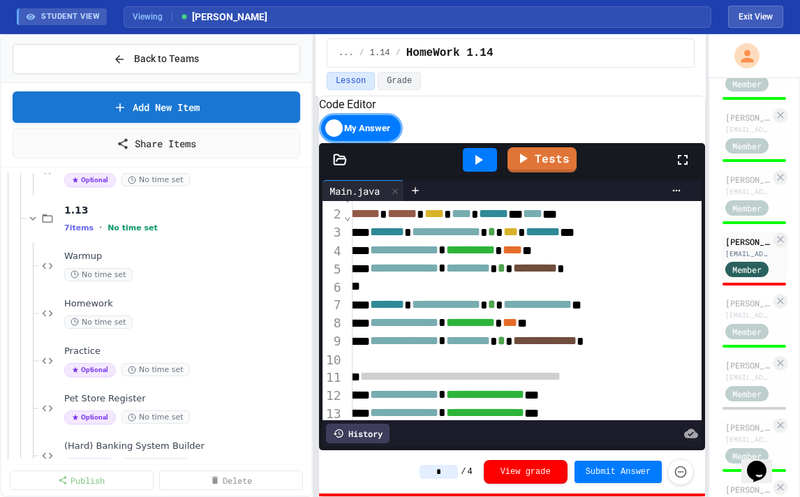
scroll to position [668, 0]
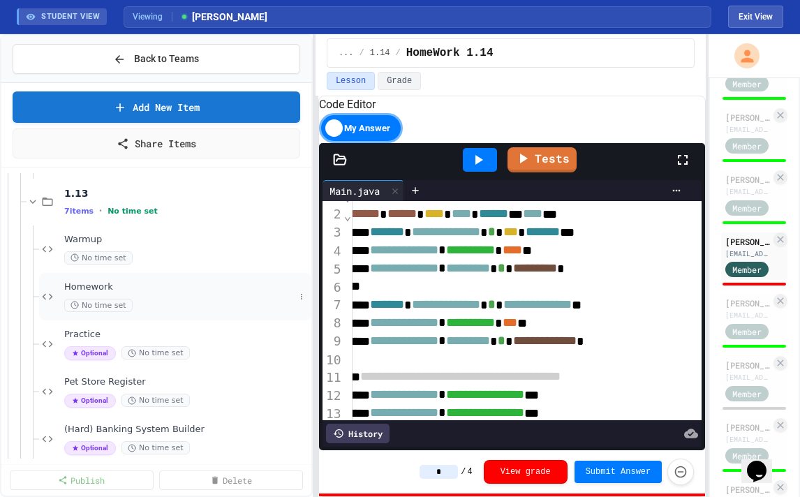
click at [153, 300] on div "No time set" at bounding box center [179, 305] width 230 height 13
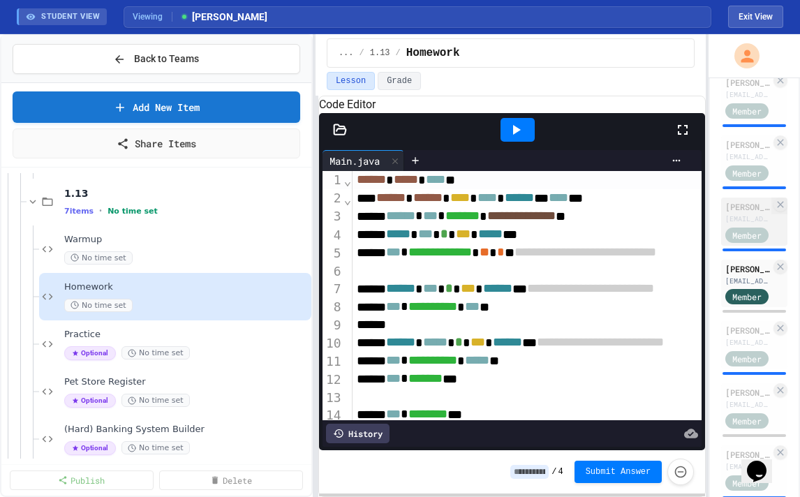
scroll to position [1201, 0]
click at [642, 153] on div "[EMAIL_ADDRESS][DOMAIN_NAME]" at bounding box center [747, 157] width 45 height 10
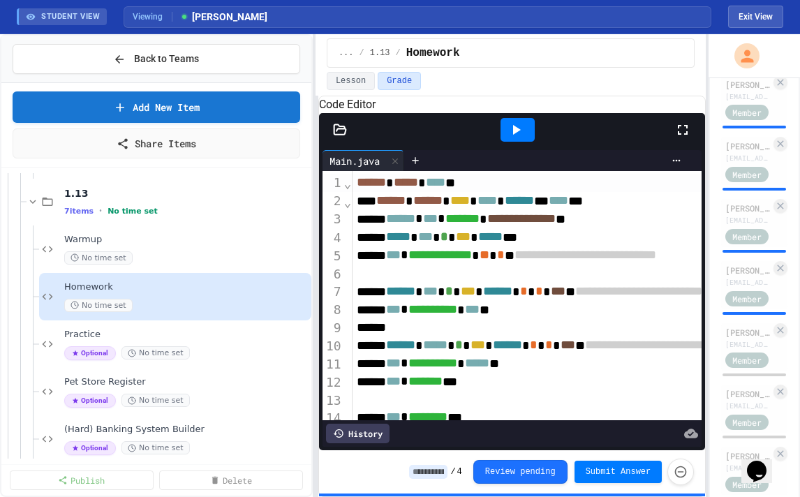
scroll to position [1729, 0]
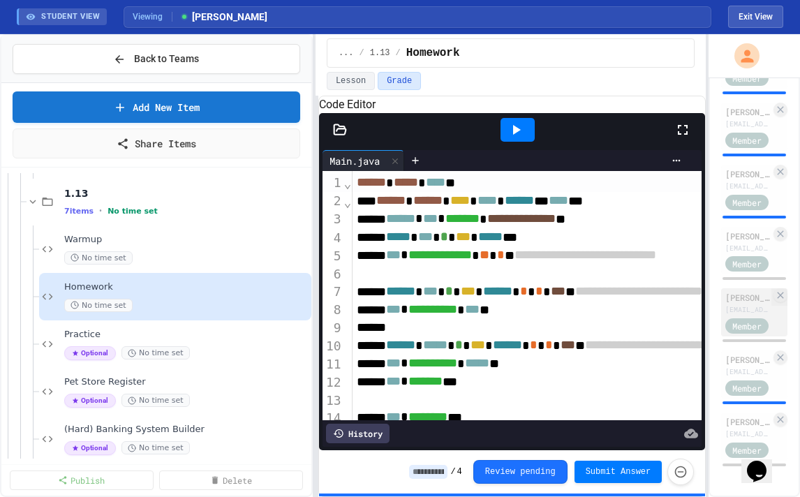
click at [642, 307] on div "[EMAIL_ADDRESS][DOMAIN_NAME]" at bounding box center [747, 309] width 45 height 10
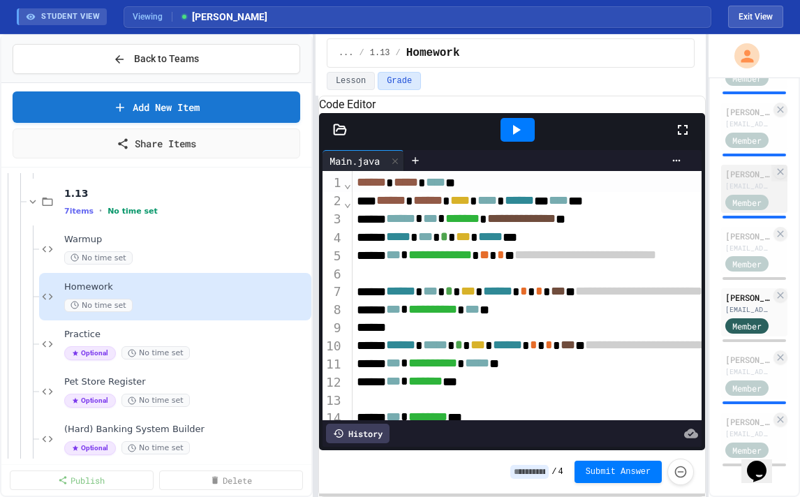
click at [642, 177] on div "[PERSON_NAME]" at bounding box center [747, 174] width 45 height 13
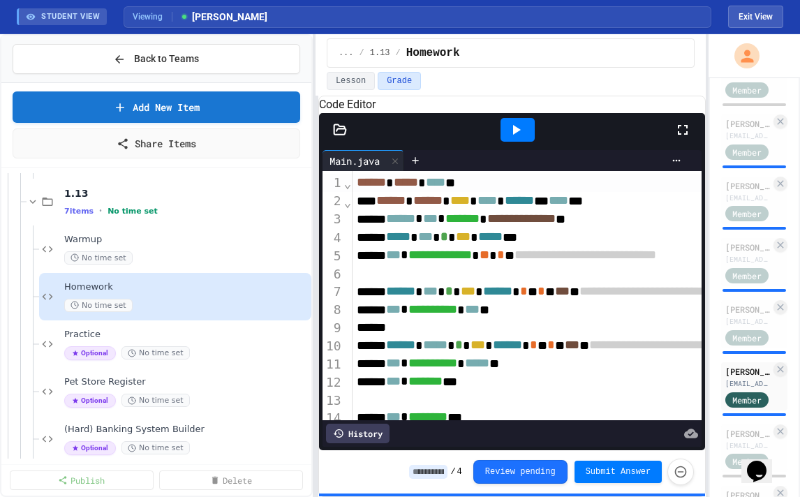
scroll to position [1524, 0]
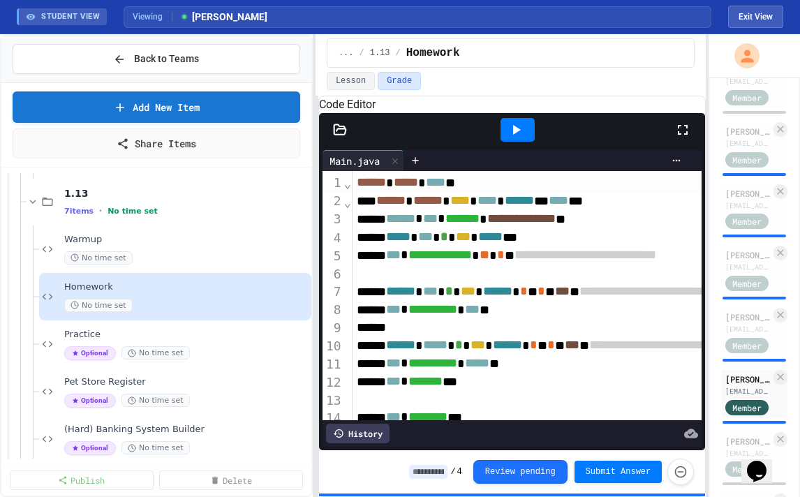
click at [642, 193] on div "[PERSON_NAME]" at bounding box center [747, 193] width 45 height 13
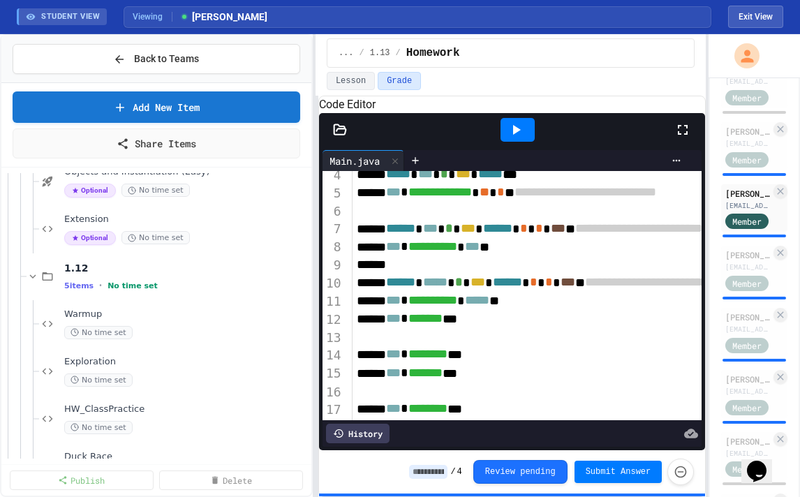
scroll to position [1003, 0]
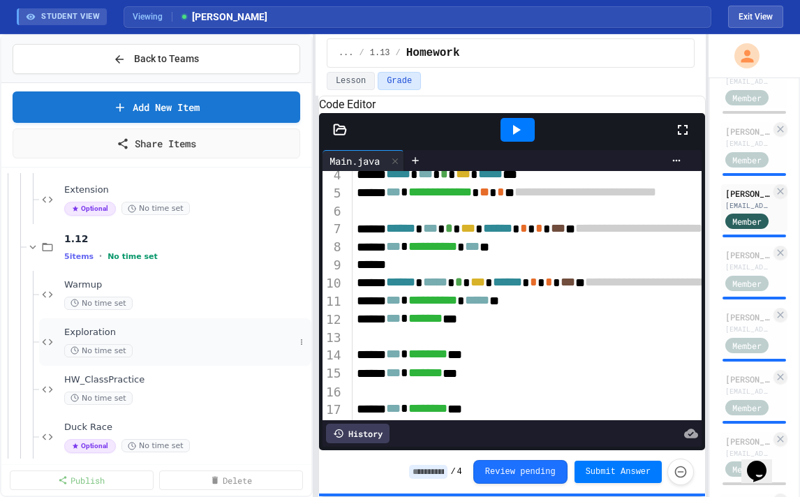
click at [104, 327] on span "Exploration" at bounding box center [179, 333] width 230 height 12
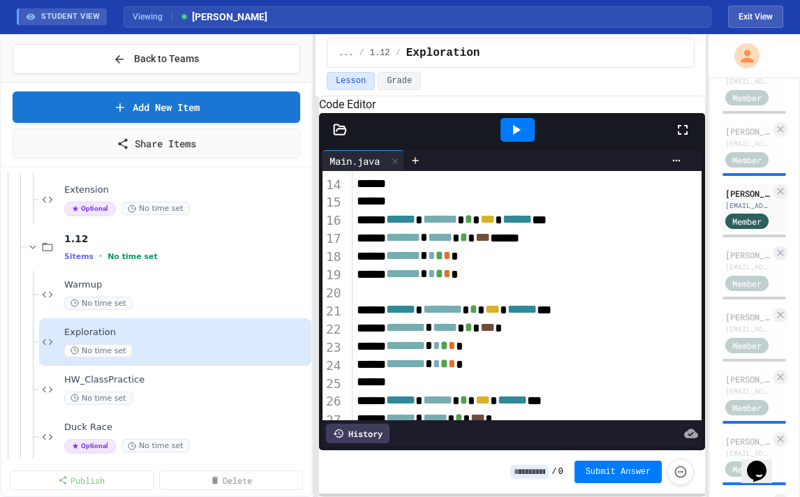
scroll to position [288, 0]
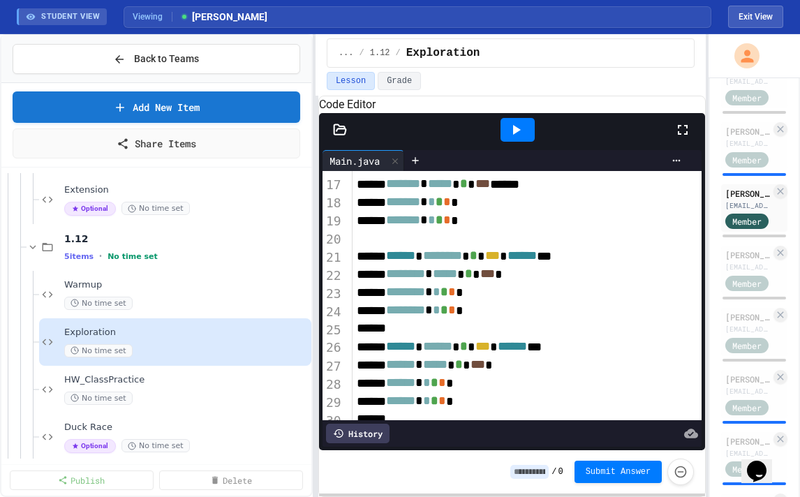
click at [517, 138] on icon at bounding box center [516, 129] width 17 height 17
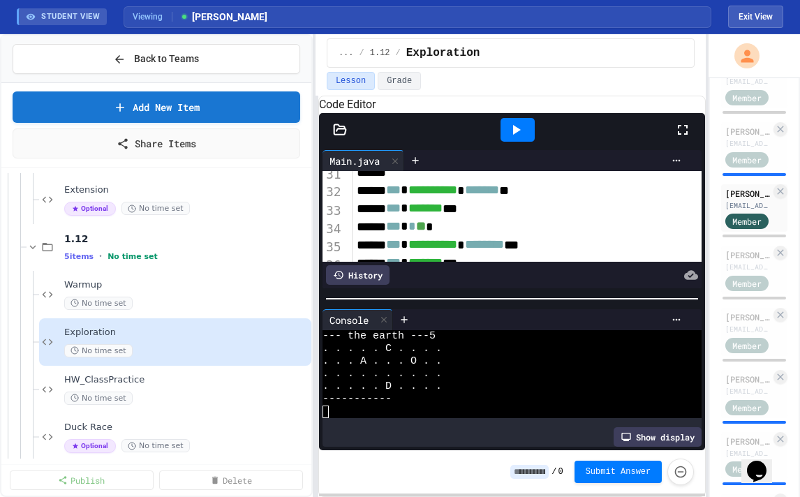
scroll to position [546, 0]
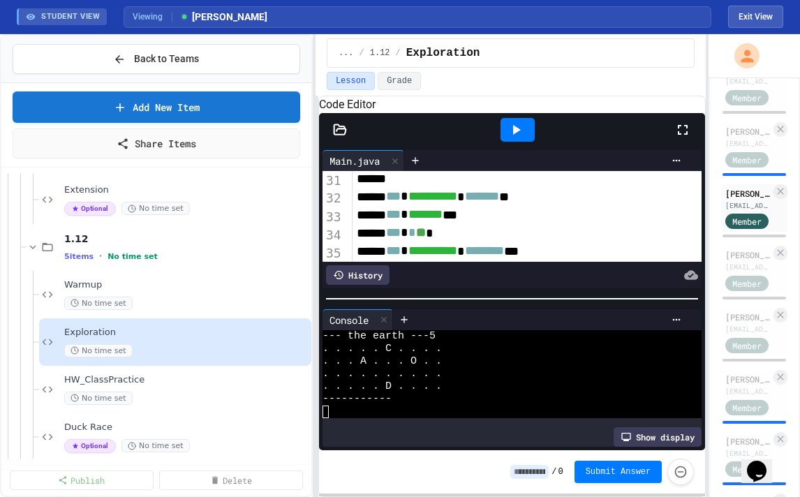
click at [347, 137] on div at bounding box center [340, 130] width 42 height 14
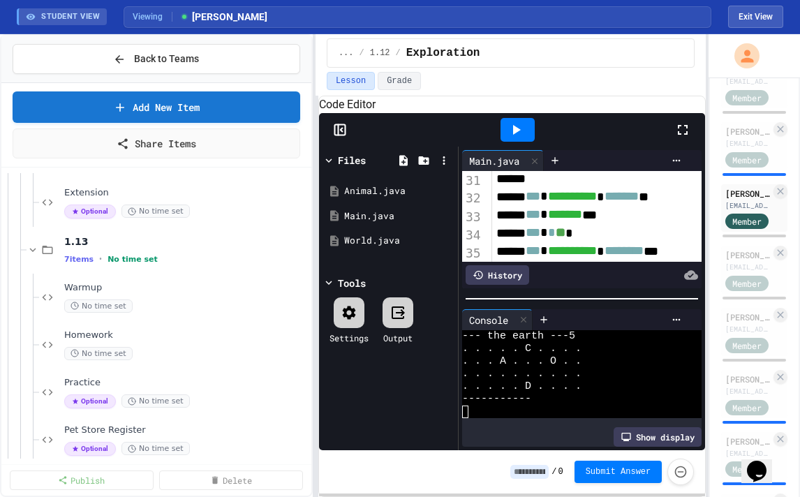
scroll to position [618, 0]
click at [128, 329] on div "Homework No time set" at bounding box center [175, 346] width 272 height 47
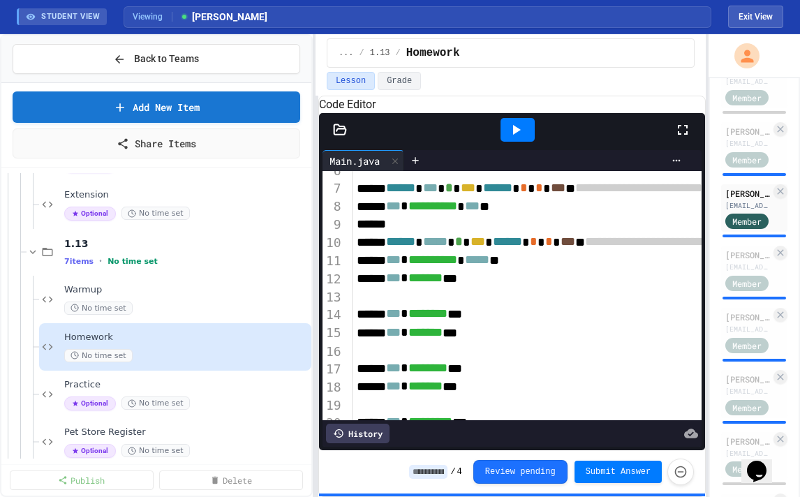
scroll to position [109, 0]
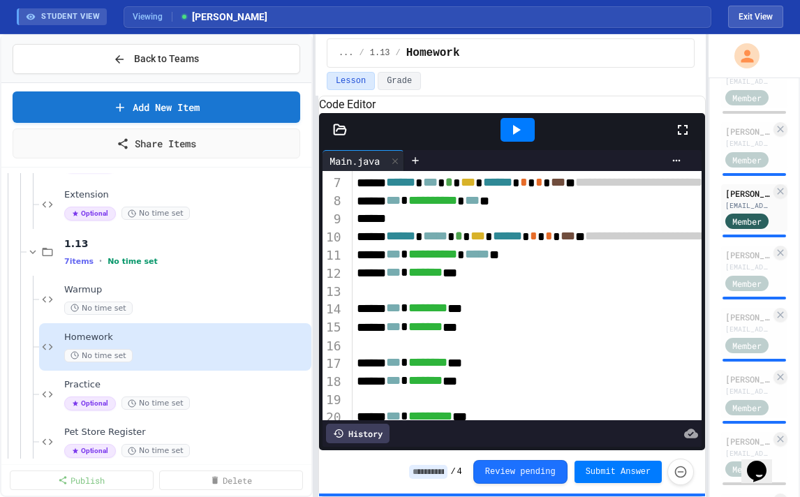
click at [515, 142] on div at bounding box center [518, 130] width 34 height 24
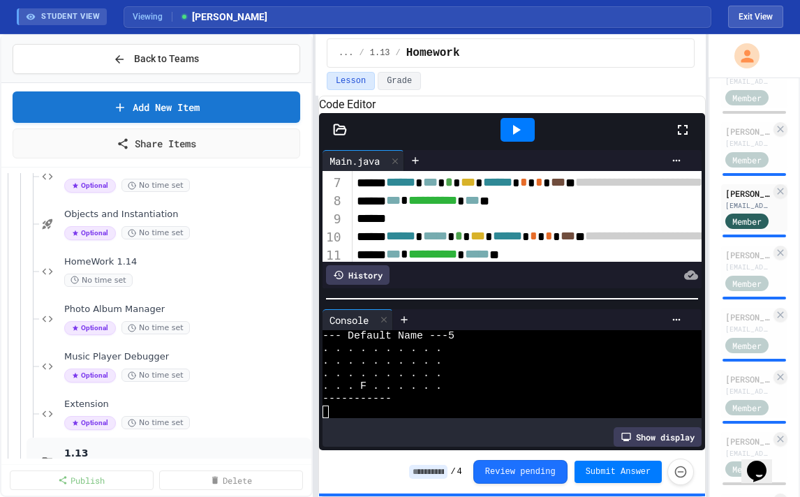
scroll to position [408, 0]
click at [162, 273] on div "HomeWork 1.14 No time set" at bounding box center [186, 272] width 244 height 31
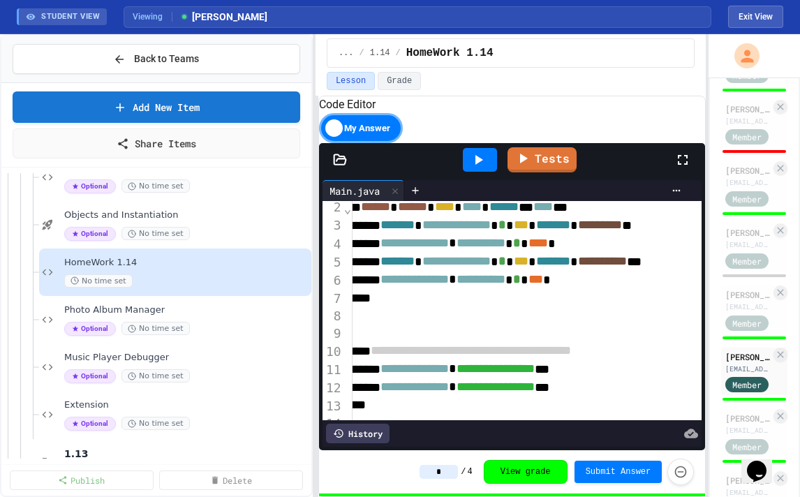
scroll to position [1357, 0]
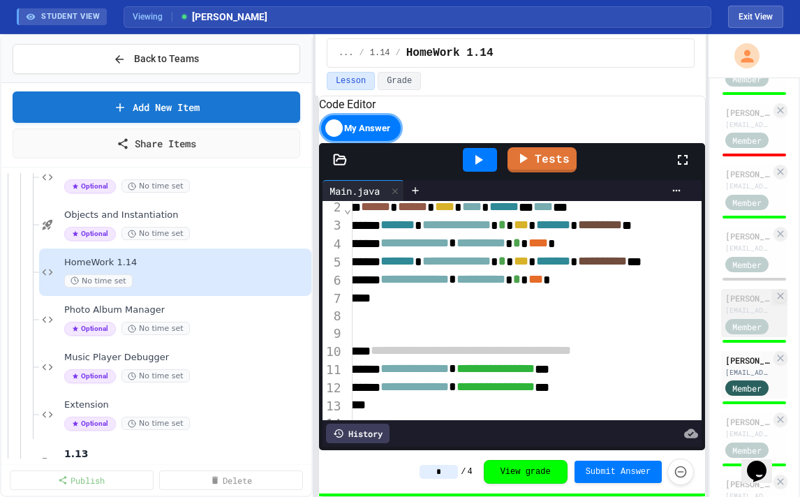
click at [642, 303] on div "[PERSON_NAME]" at bounding box center [747, 298] width 45 height 13
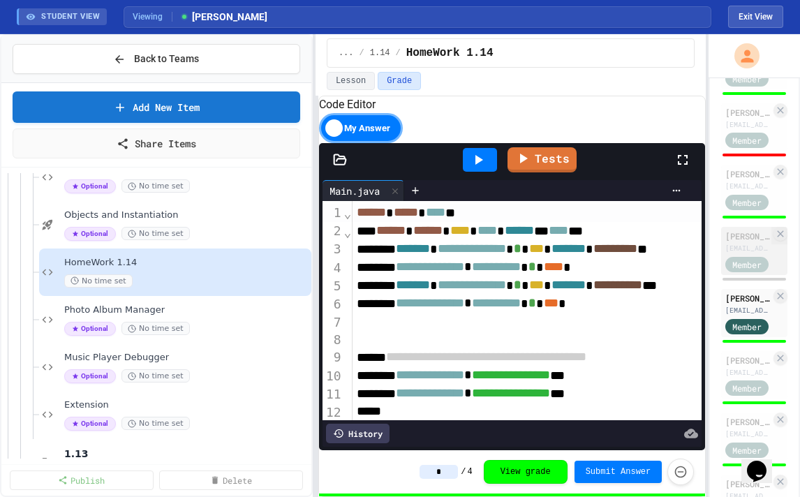
click at [642, 261] on span "Member" at bounding box center [746, 264] width 29 height 13
click at [642, 186] on div "[EMAIL_ADDRESS][DOMAIN_NAME]" at bounding box center [747, 186] width 45 height 10
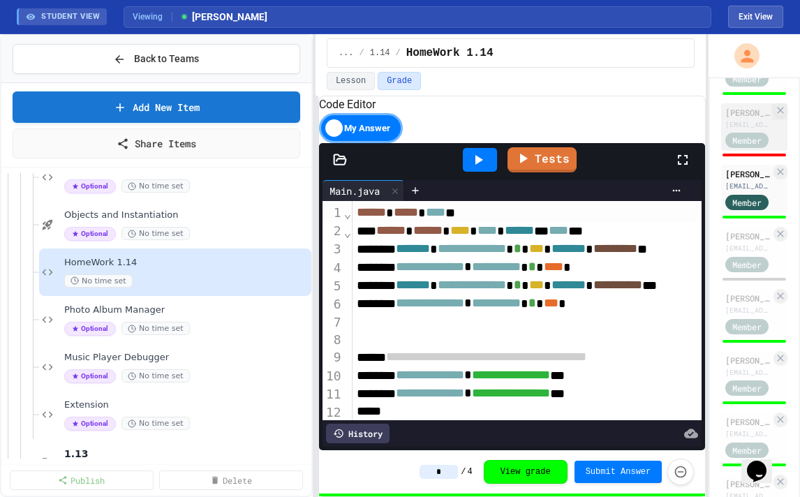
click at [642, 122] on div "[EMAIL_ADDRESS][DOMAIN_NAME]" at bounding box center [747, 124] width 45 height 10
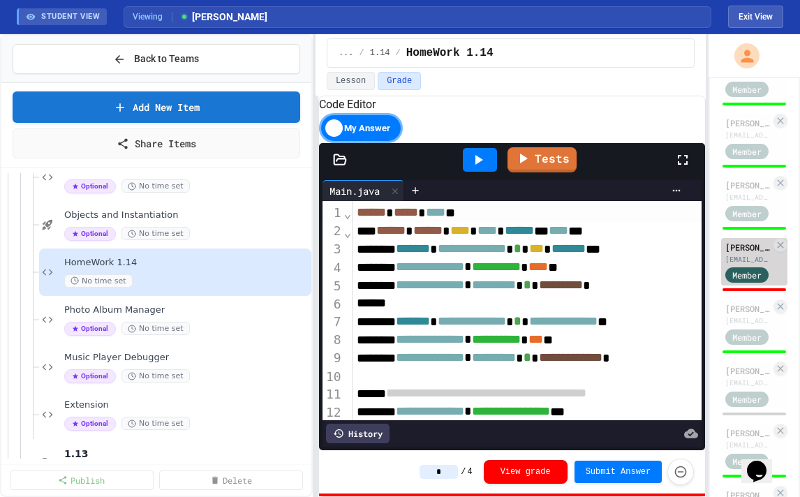
scroll to position [1222, 0]
click at [642, 176] on div "Luke McMillan lmcmilla@lsoc.org Member" at bounding box center [754, 200] width 66 height 48
type input "*"
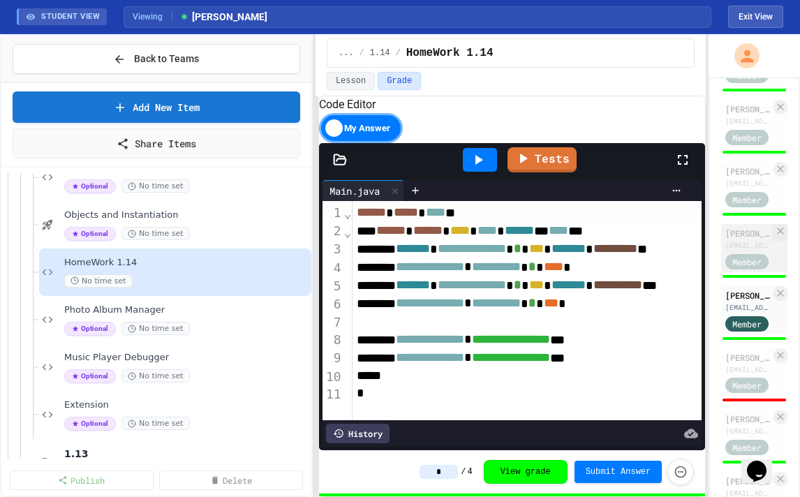
scroll to position [1111, 0]
click at [642, 235] on div "[PERSON_NAME]" at bounding box center [747, 234] width 45 height 13
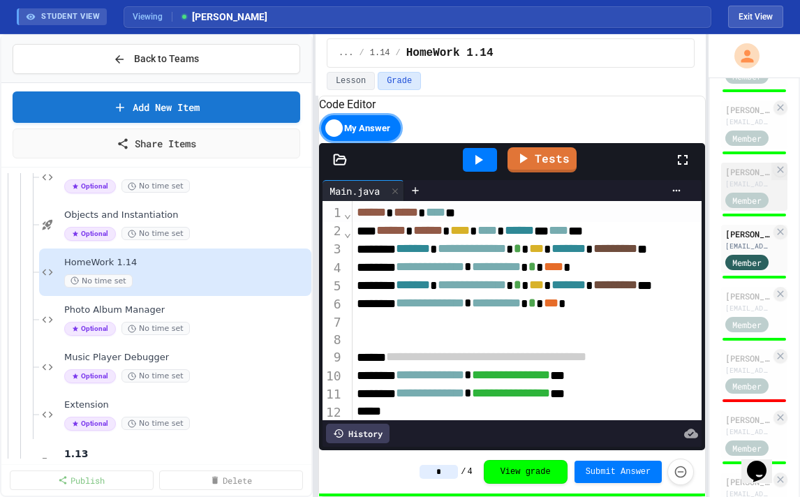
click at [642, 179] on div "[EMAIL_ADDRESS][DOMAIN_NAME]" at bounding box center [747, 184] width 45 height 10
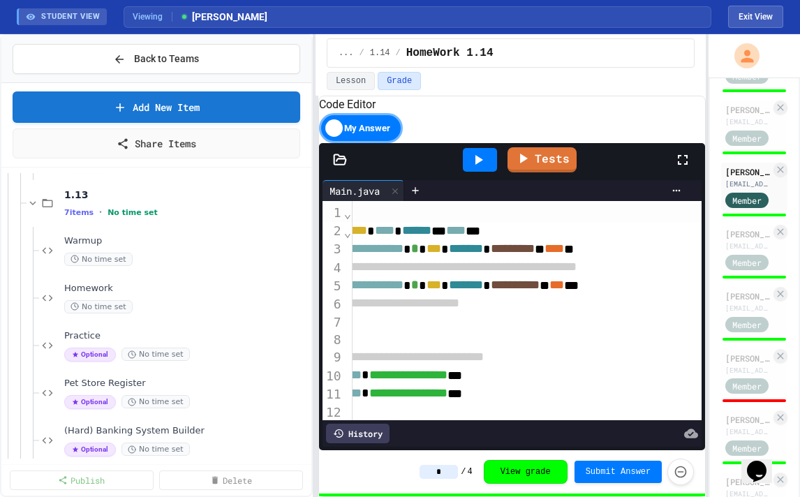
scroll to position [669, 0]
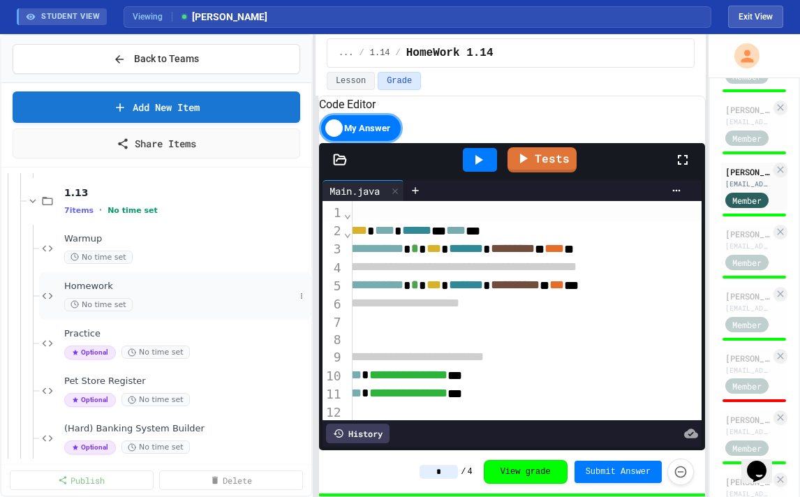
click at [140, 301] on div "No time set" at bounding box center [179, 304] width 230 height 13
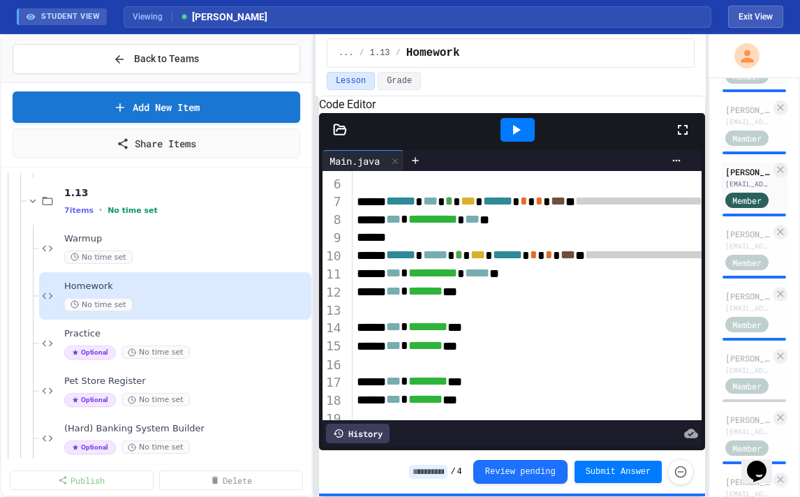
scroll to position [99, 0]
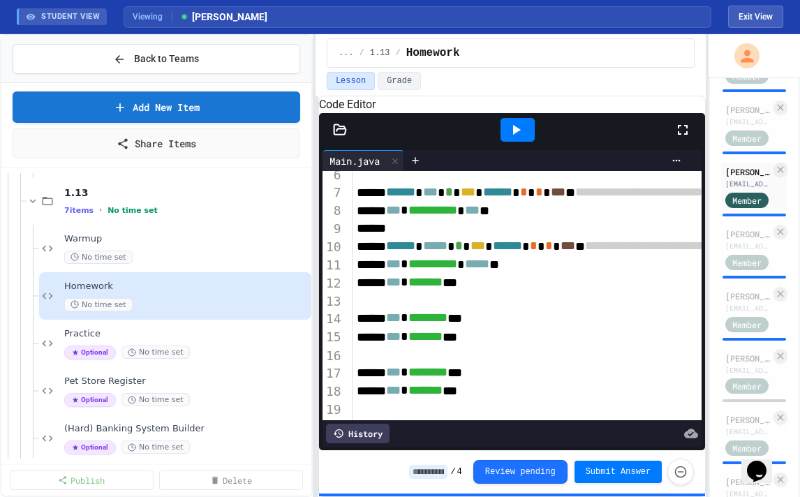
click at [524, 149] on div at bounding box center [518, 130] width 48 height 38
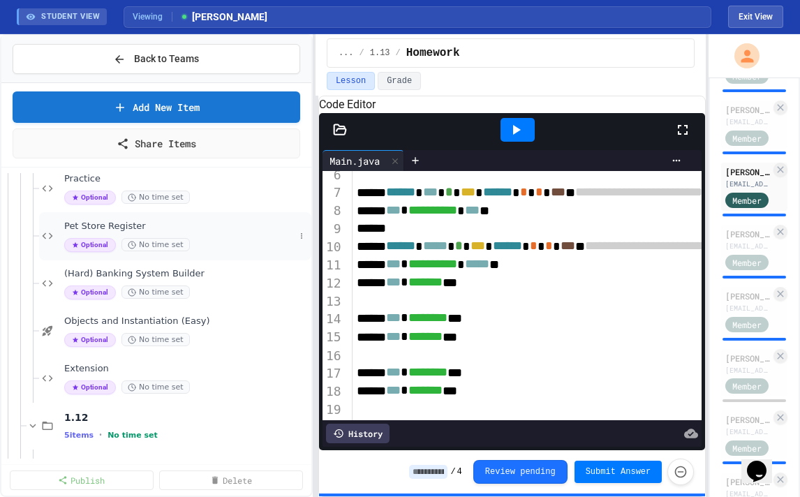
scroll to position [822, 0]
click at [509, 138] on icon at bounding box center [516, 129] width 17 height 17
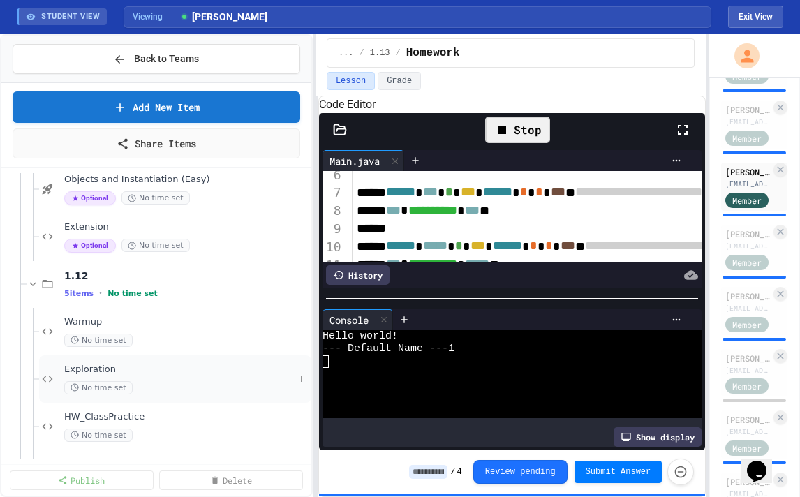
scroll to position [314, 0]
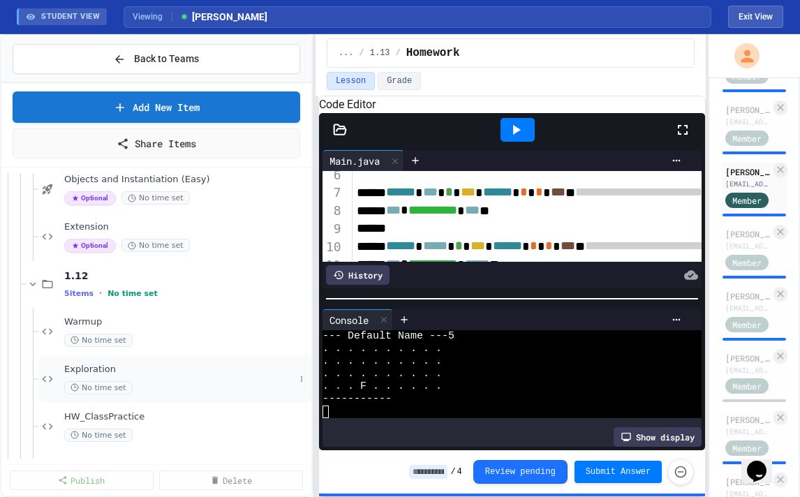
click at [172, 369] on span "Exploration" at bounding box center [179, 370] width 230 height 12
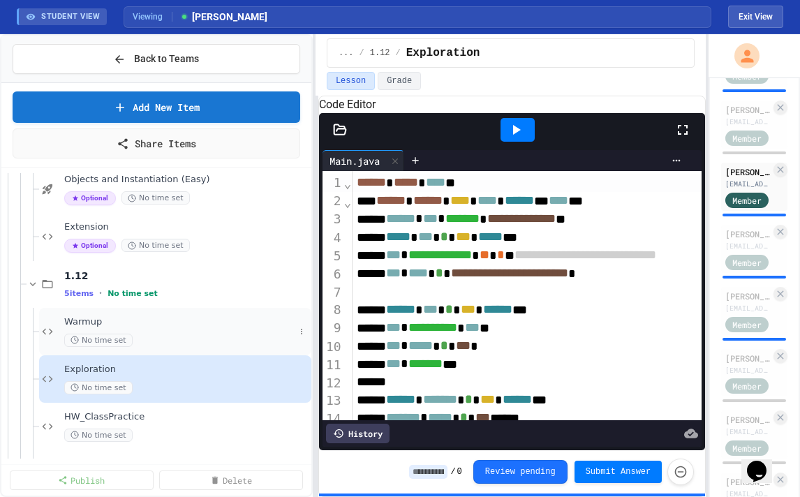
click at [177, 339] on div "No time set" at bounding box center [179, 340] width 230 height 13
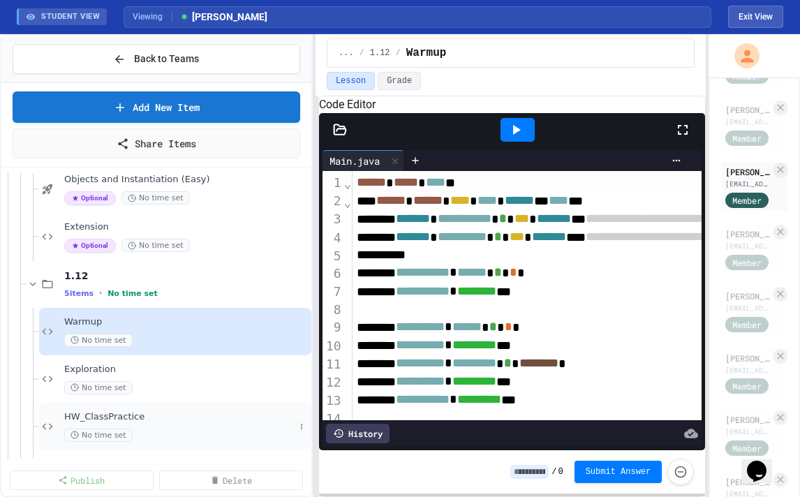
click at [145, 429] on div "No time set" at bounding box center [179, 435] width 230 height 13
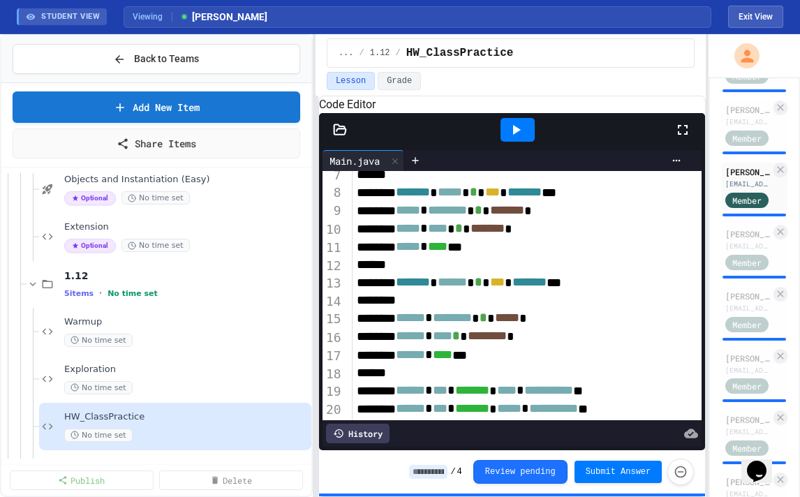
scroll to position [117, 0]
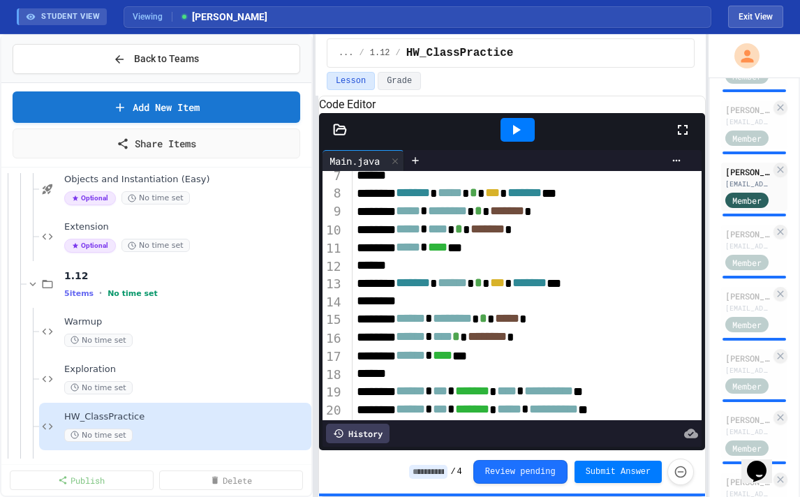
click at [517, 135] on icon at bounding box center [517, 130] width 8 height 10
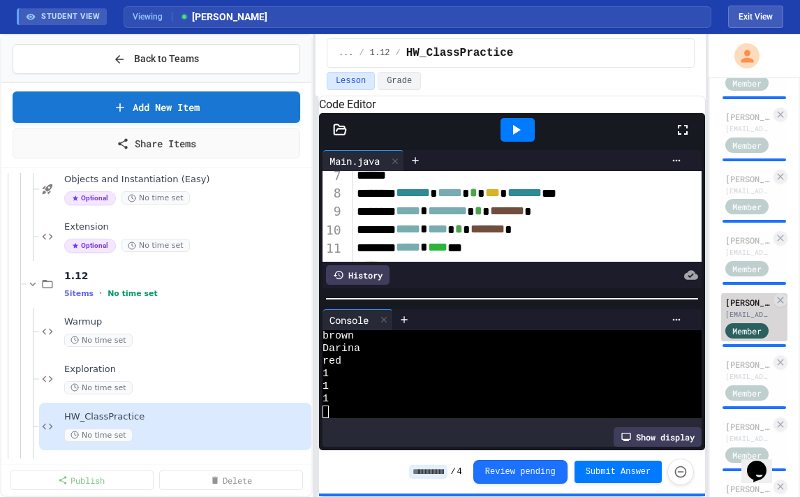
scroll to position [977, 0]
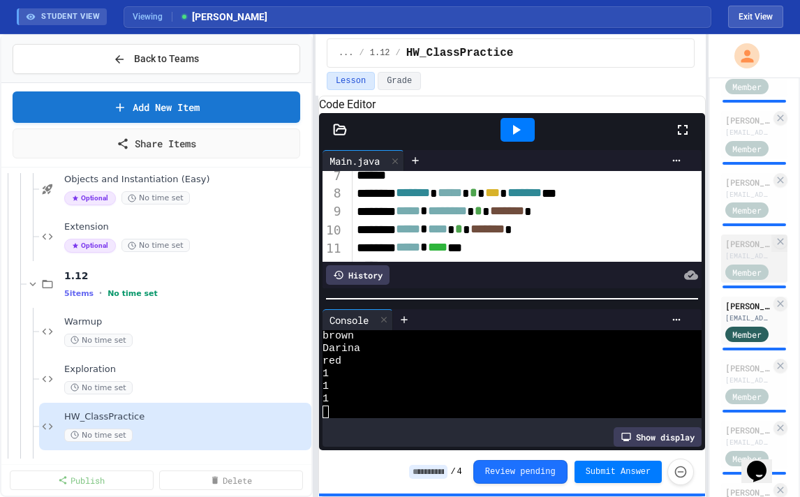
click at [642, 248] on div "[PERSON_NAME]" at bounding box center [747, 243] width 45 height 13
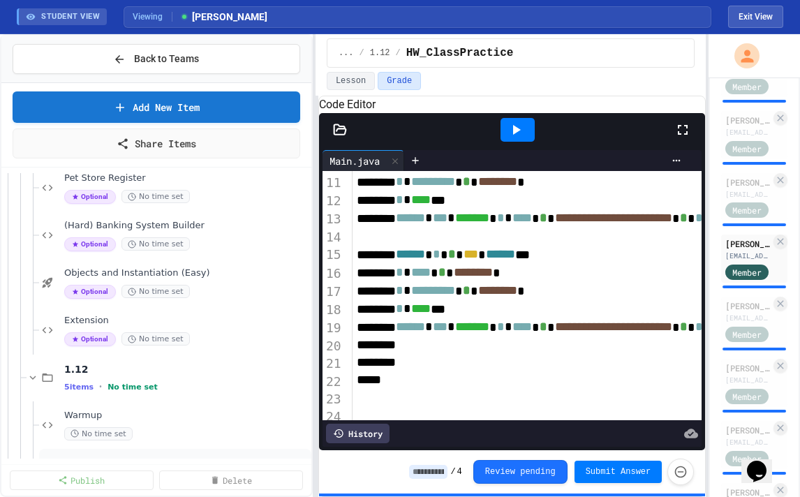
scroll to position [755, 0]
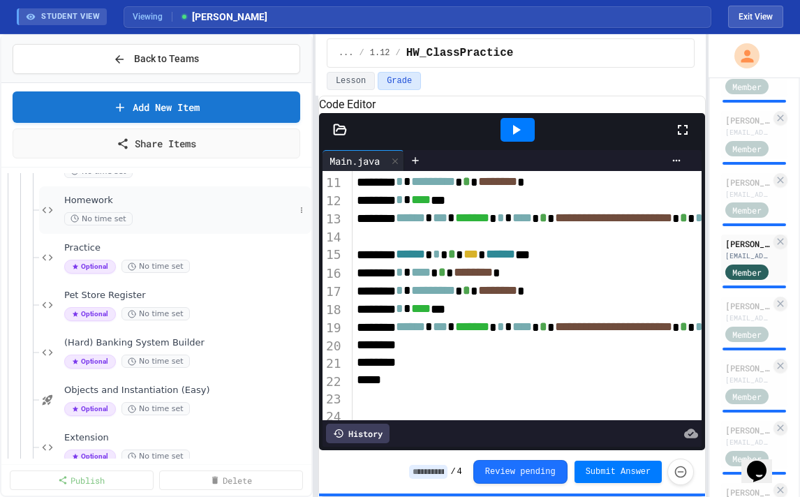
click at [142, 210] on div "Homework No time set" at bounding box center [179, 210] width 230 height 31
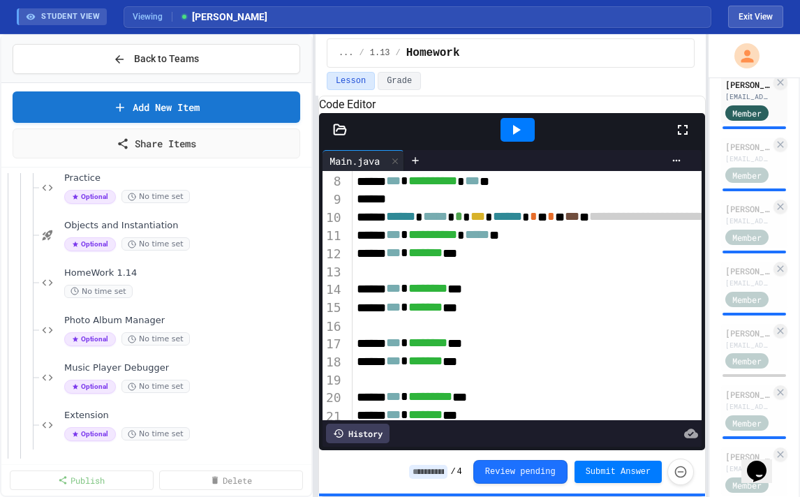
scroll to position [371, 0]
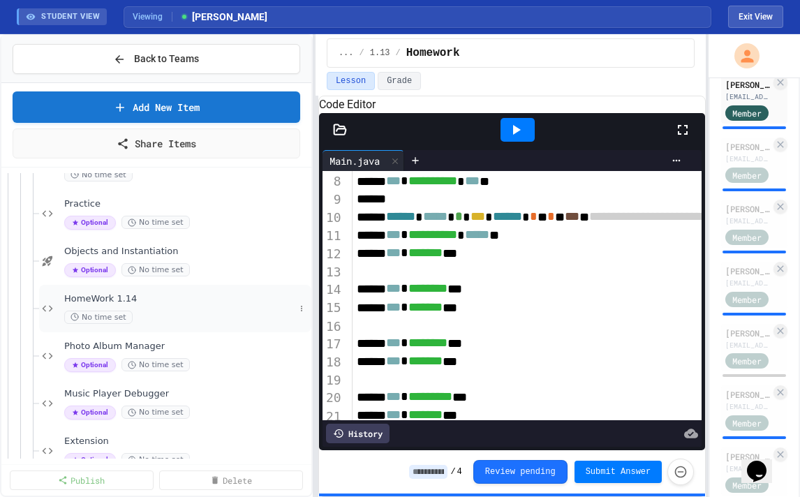
click at [174, 297] on span "HomeWork 1.14" at bounding box center [179, 299] width 230 height 12
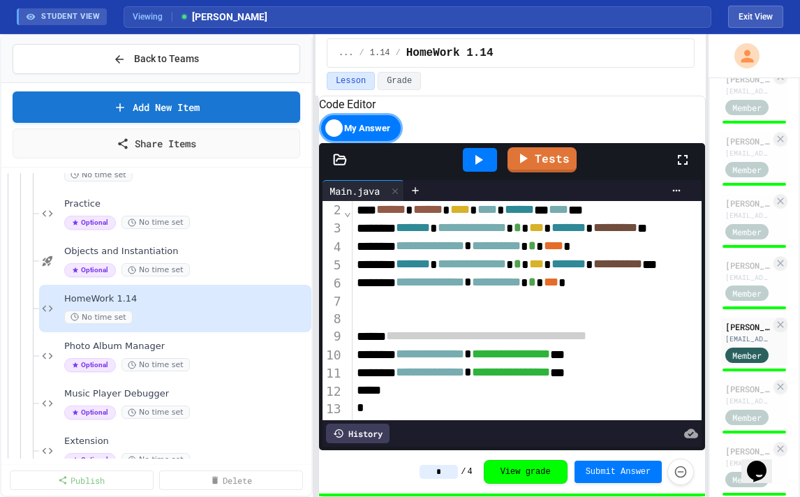
scroll to position [894, 0]
click at [642, 264] on div "[PERSON_NAME]" at bounding box center [747, 266] width 45 height 13
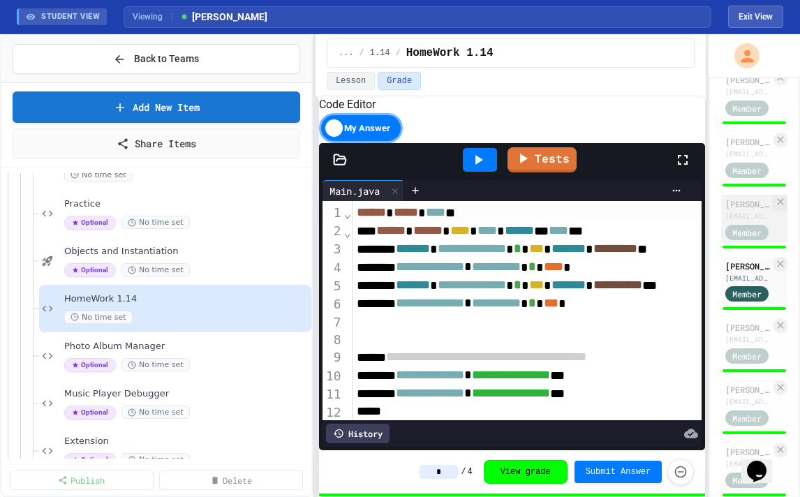
click at [642, 221] on div "[EMAIL_ADDRESS][DOMAIN_NAME]" at bounding box center [747, 216] width 45 height 10
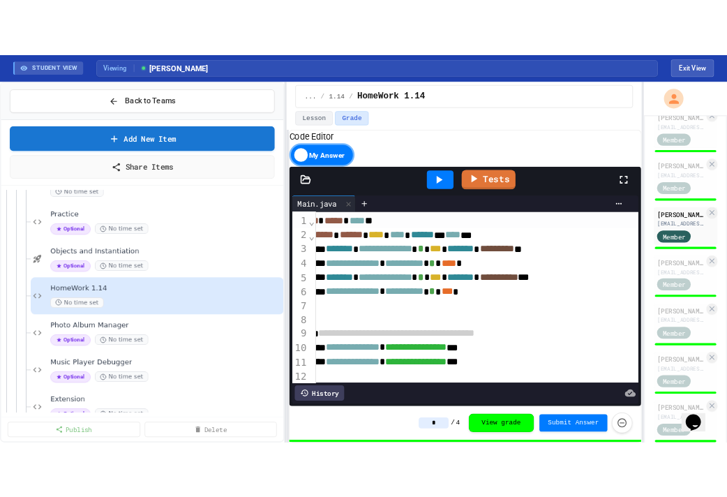
scroll to position [0, 29]
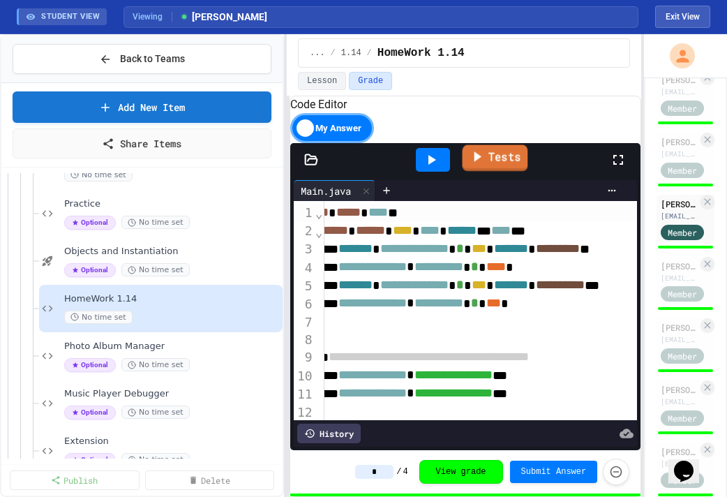
click at [512, 172] on link "Tests" at bounding box center [496, 158] width 66 height 27
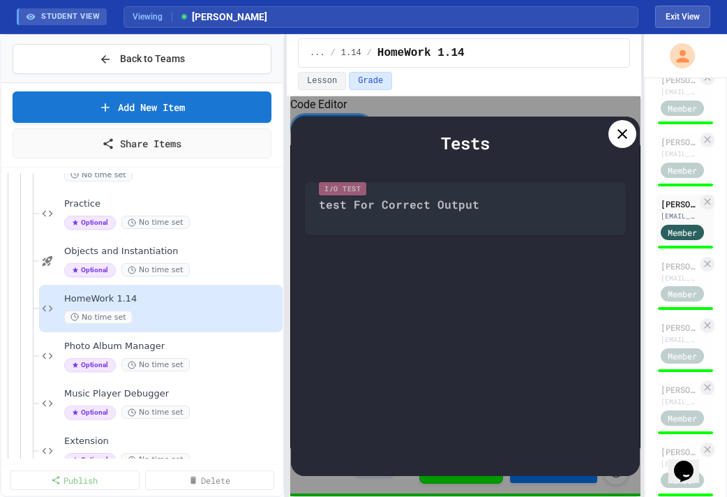
click at [625, 140] on icon at bounding box center [622, 134] width 17 height 17
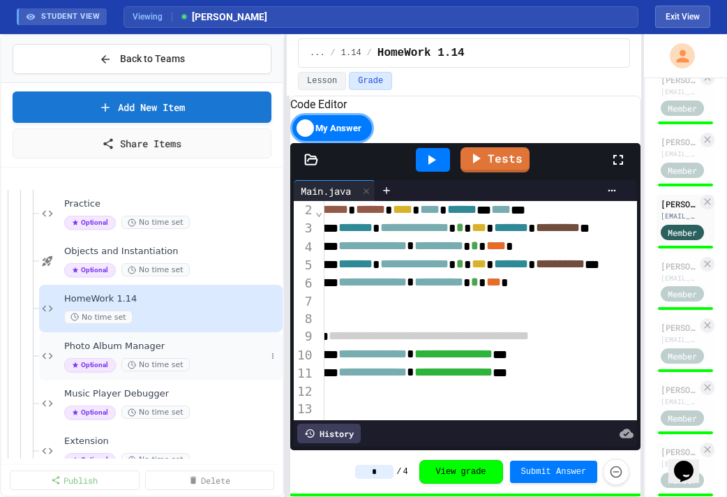
scroll to position [543, 0]
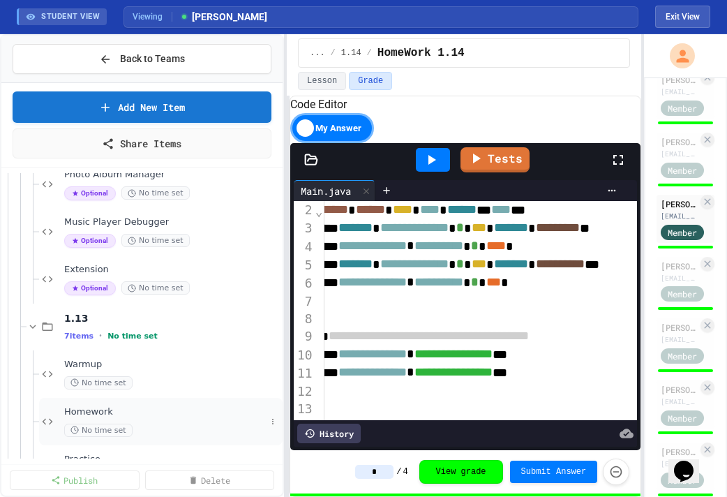
click at [120, 407] on span "Homework" at bounding box center [165, 412] width 202 height 12
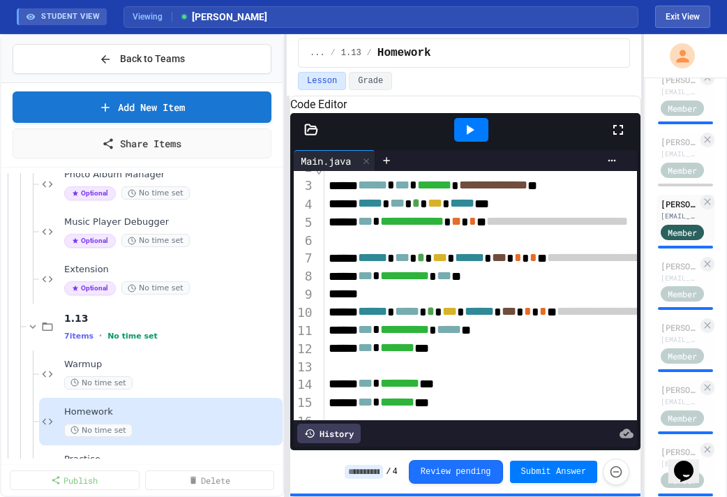
scroll to position [44, 0]
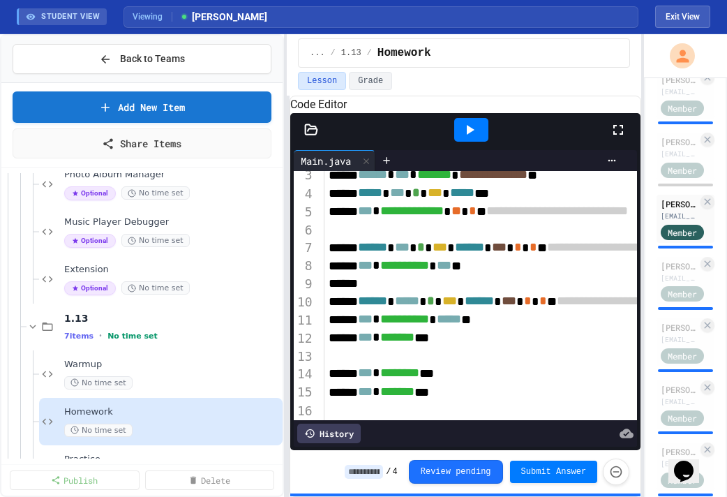
click at [476, 142] on div at bounding box center [472, 130] width 34 height 24
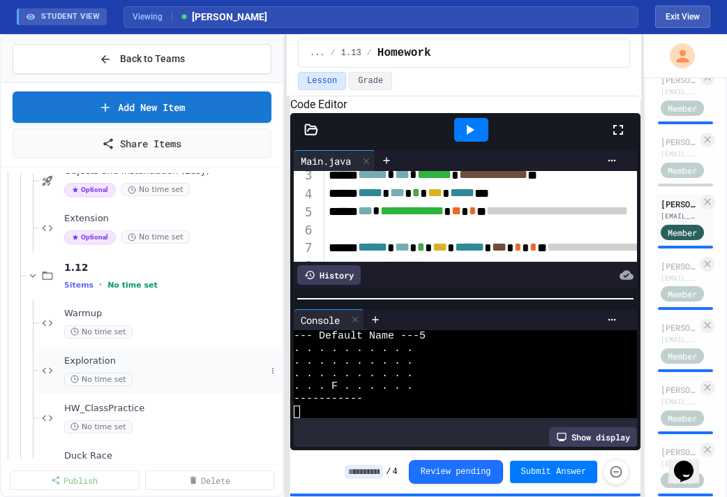
scroll to position [977, 0]
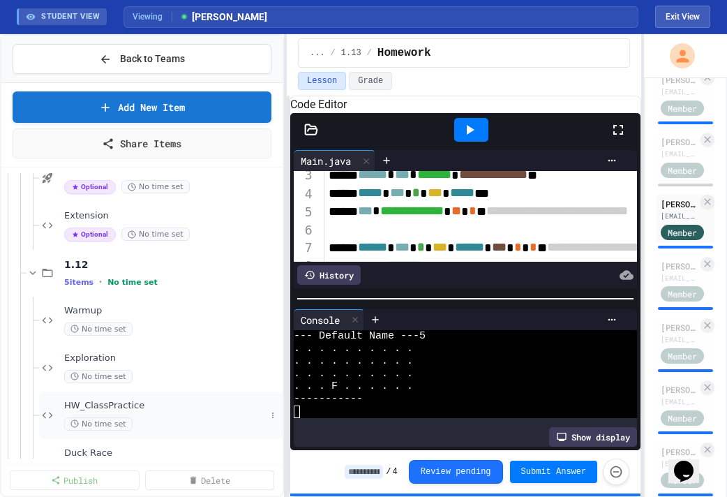
click at [154, 406] on span "HW_ClassPractice" at bounding box center [165, 406] width 202 height 12
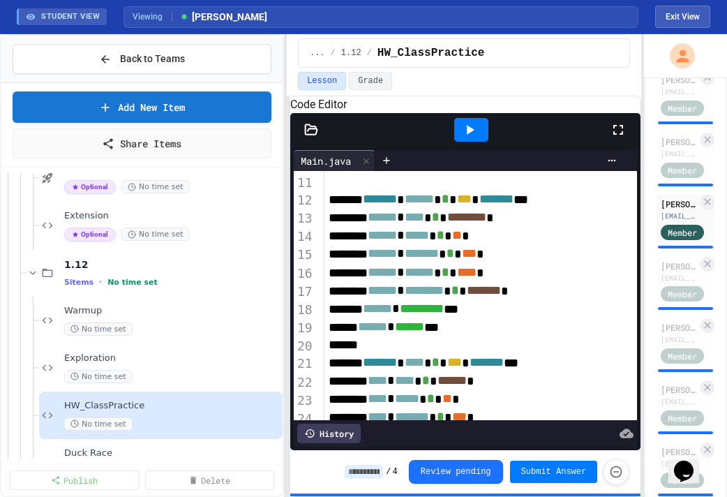
scroll to position [193, 0]
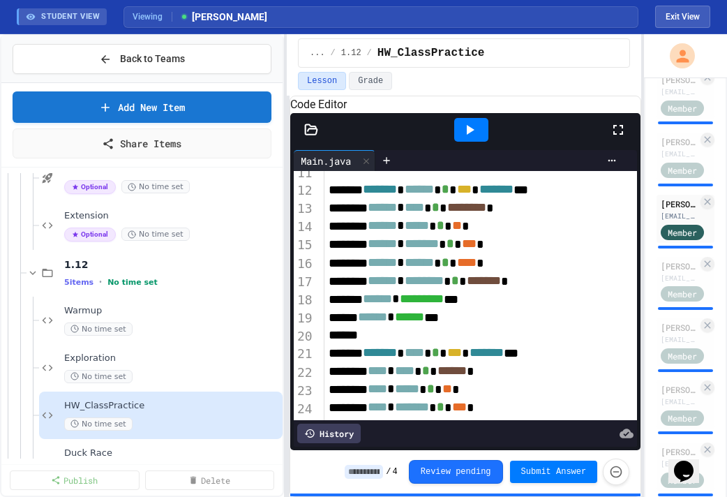
click at [467, 142] on div at bounding box center [472, 130] width 34 height 24
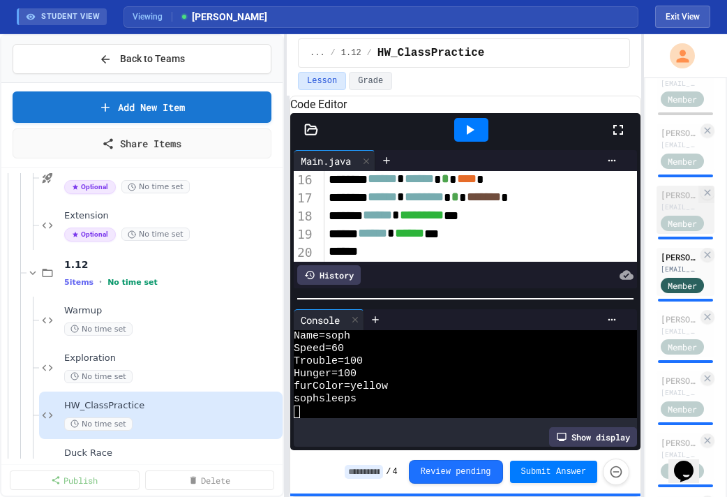
scroll to position [838, 0]
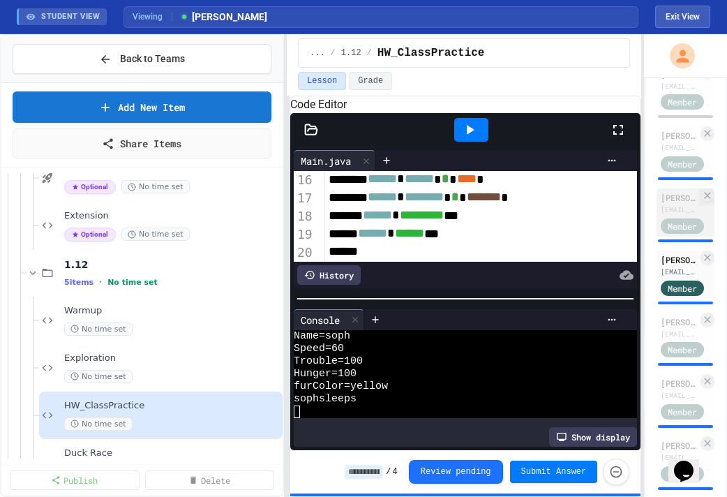
click at [642, 205] on div "[EMAIL_ADDRESS][DOMAIN_NAME]" at bounding box center [679, 210] width 37 height 10
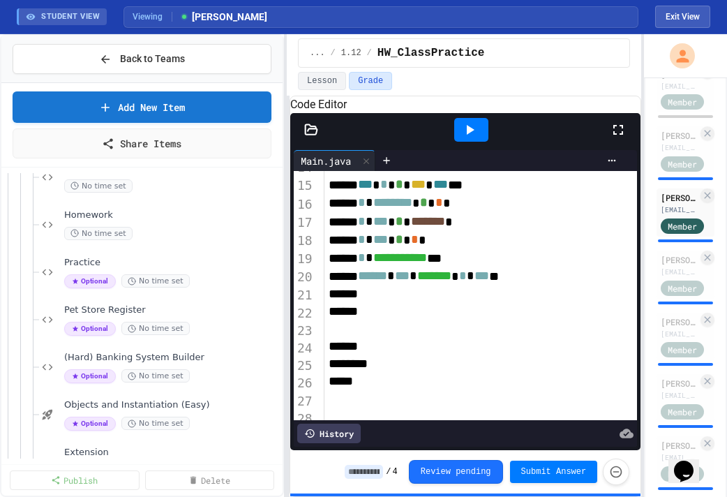
scroll to position [739, 0]
click at [144, 226] on div "Homework No time set" at bounding box center [165, 225] width 202 height 31
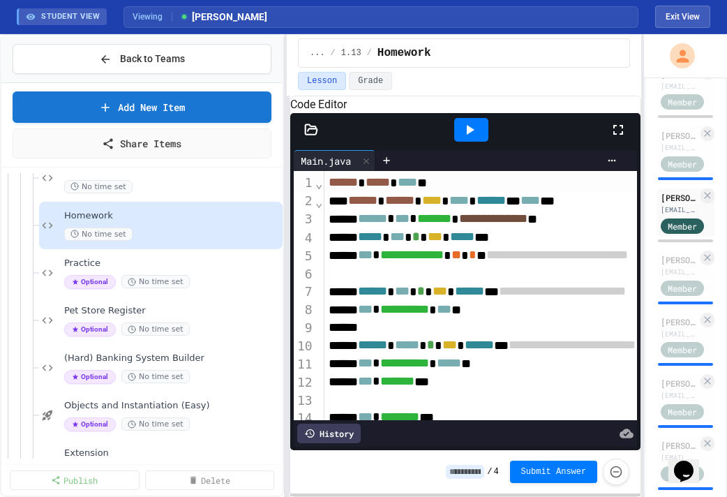
click at [473, 142] on div at bounding box center [472, 130] width 34 height 24
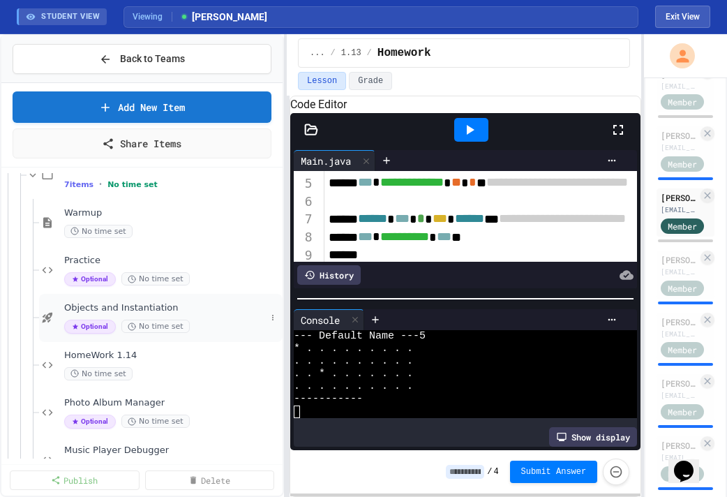
scroll to position [310, 0]
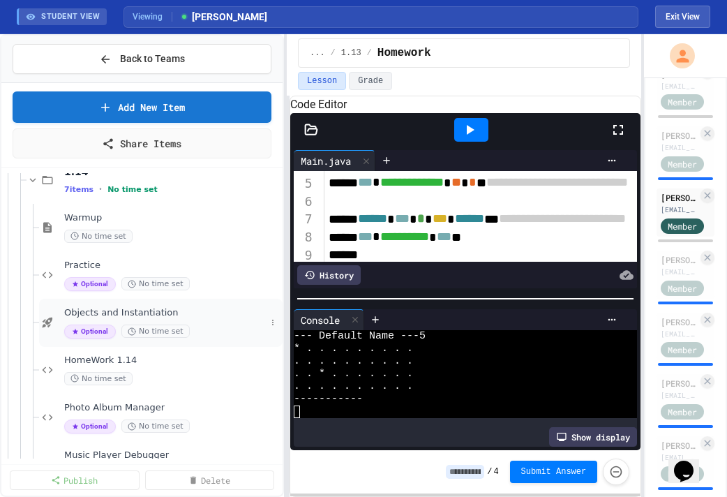
click at [156, 345] on div "Objects and Instantiation Optional No time set" at bounding box center [161, 323] width 244 height 48
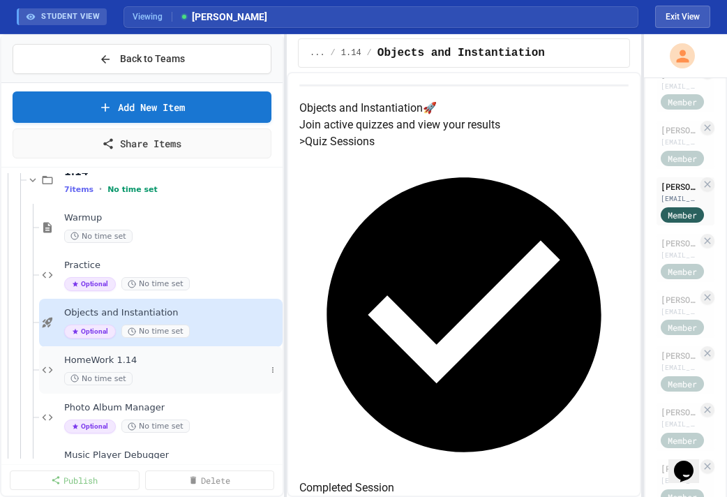
drag, startPoint x: 156, startPoint y: 345, endPoint x: 152, endPoint y: 358, distance: 14.1
click at [152, 358] on span "HomeWork 1.14" at bounding box center [165, 361] width 202 height 12
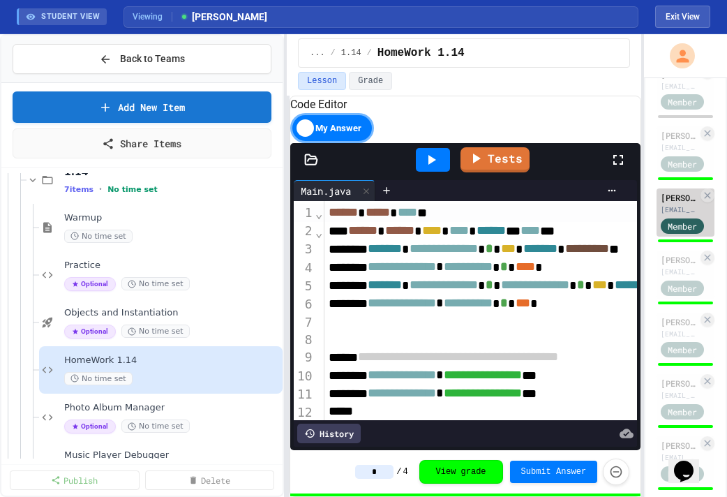
scroll to position [748, 0]
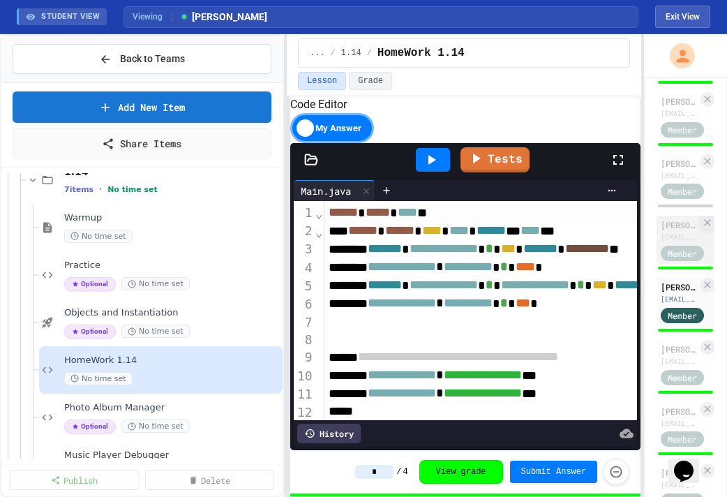
click at [642, 222] on div "[PERSON_NAME]" at bounding box center [679, 225] width 37 height 13
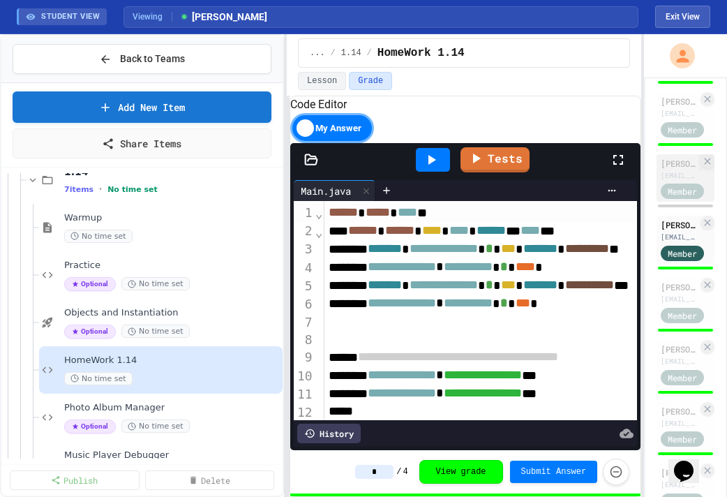
click at [642, 159] on div "[PERSON_NAME]" at bounding box center [679, 163] width 37 height 13
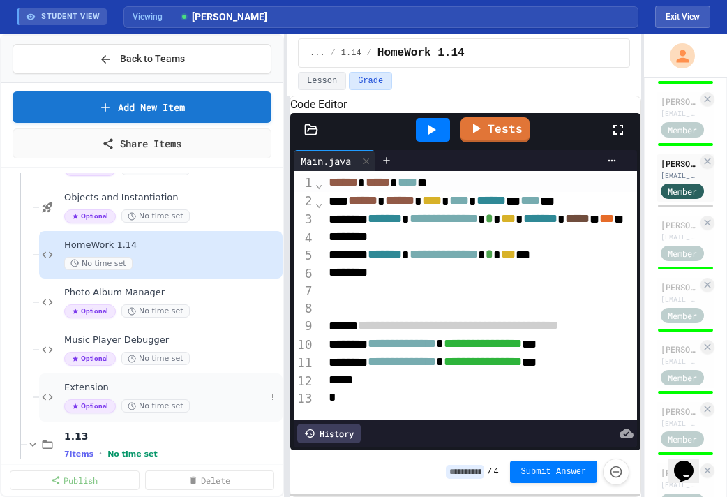
scroll to position [419, 0]
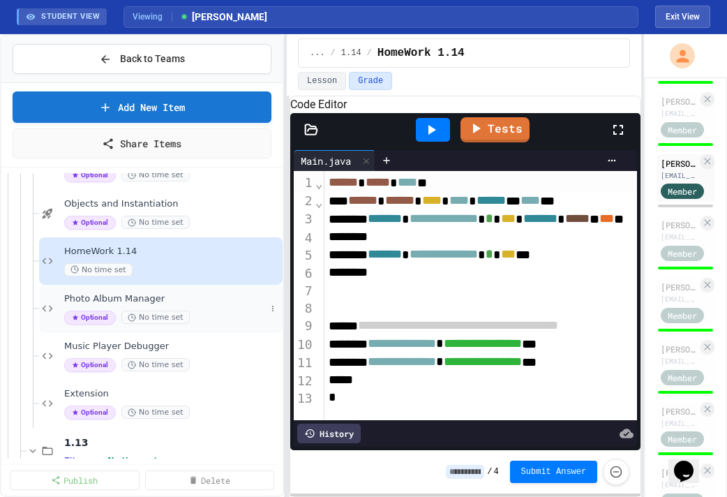
click at [177, 302] on span "Photo Album Manager" at bounding box center [165, 299] width 202 height 12
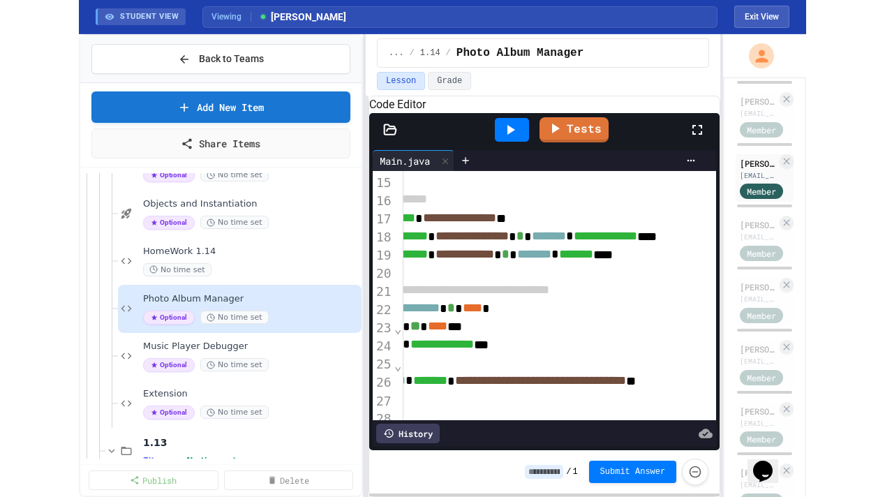
scroll to position [254, 0]
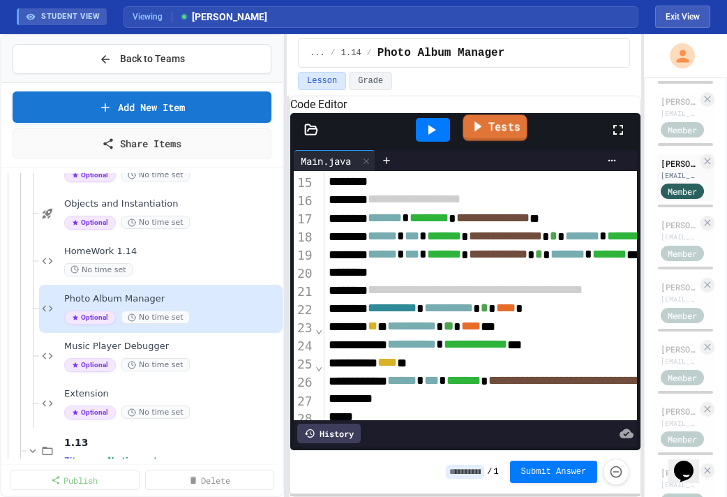
click at [489, 141] on link "Tests" at bounding box center [496, 127] width 64 height 27
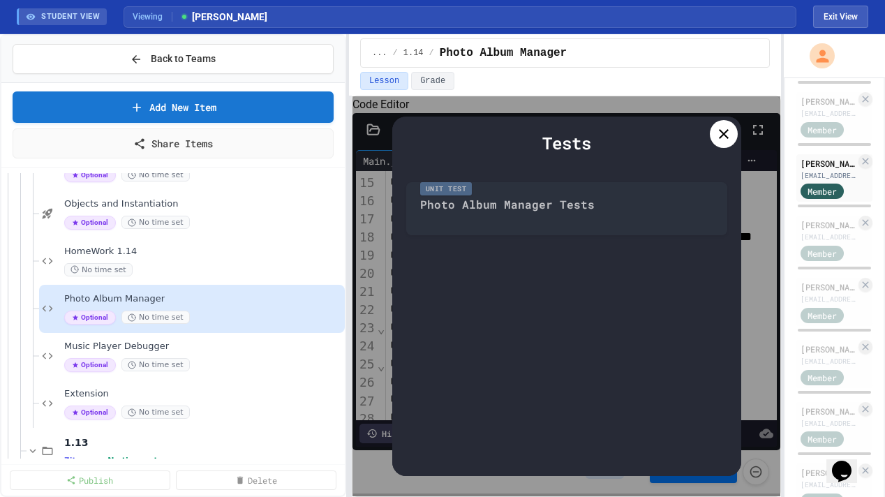
click at [642, 136] on icon at bounding box center [724, 134] width 10 height 10
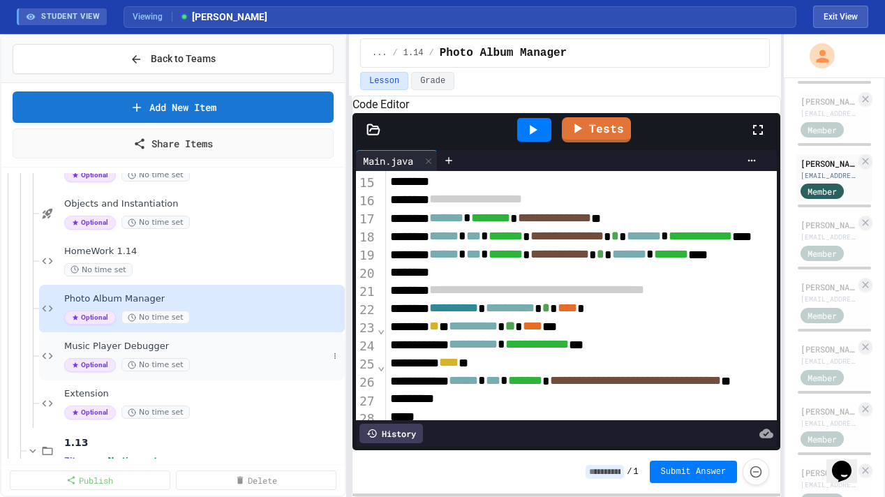
click at [179, 355] on div "Music Player Debugger Optional No time set" at bounding box center [196, 356] width 264 height 31
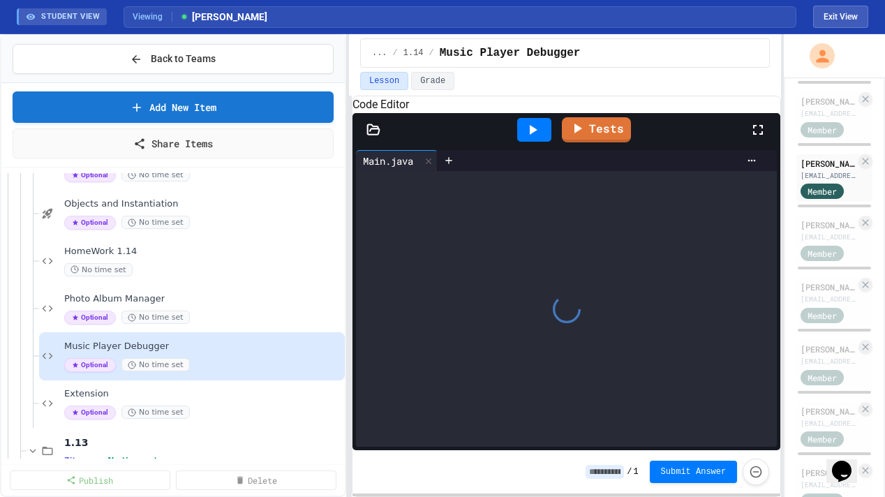
click at [178, 398] on span "Extension" at bounding box center [203, 394] width 278 height 12
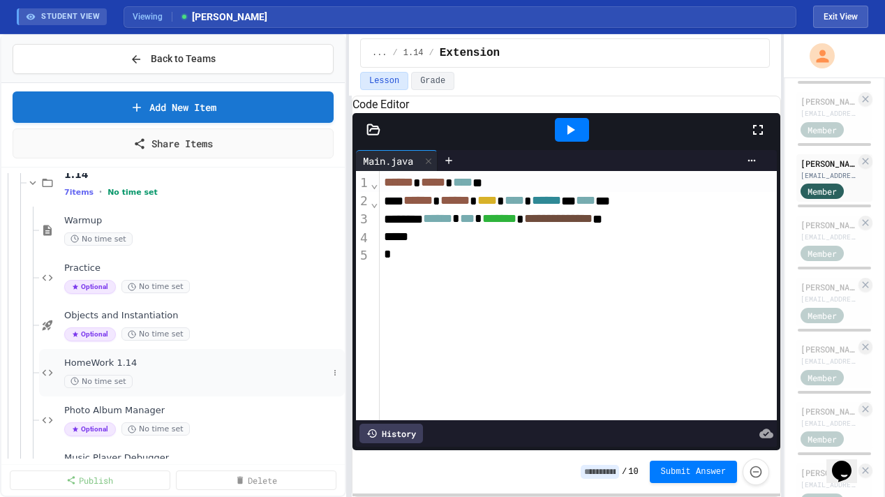
scroll to position [306, 0]
click at [156, 263] on span "Practice" at bounding box center [196, 269] width 264 height 12
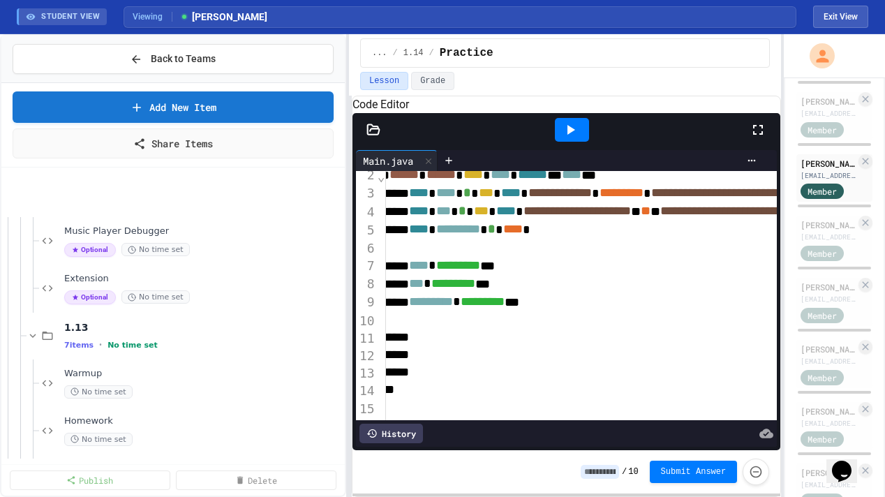
scroll to position [658, 0]
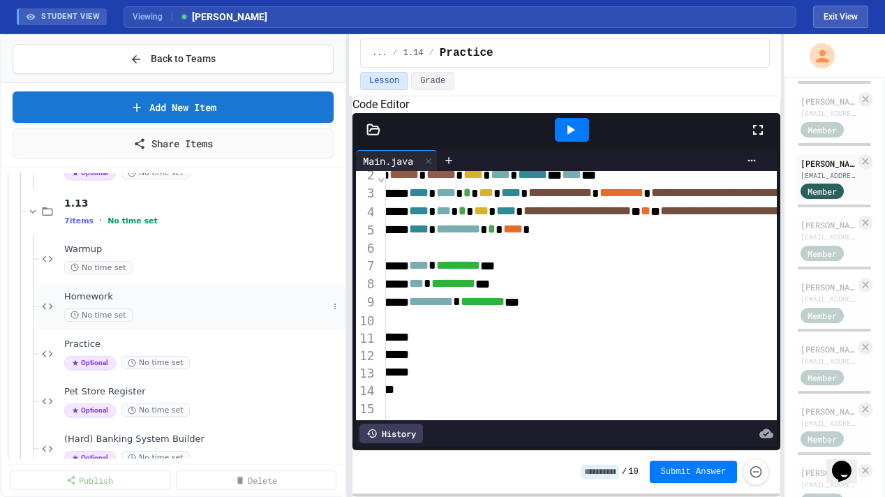
click at [153, 302] on span "Homework" at bounding box center [196, 297] width 264 height 12
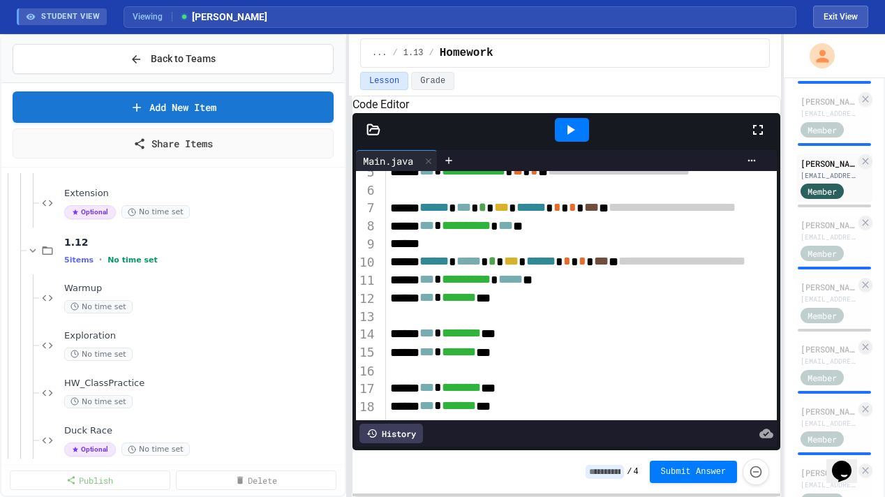
scroll to position [96, 0]
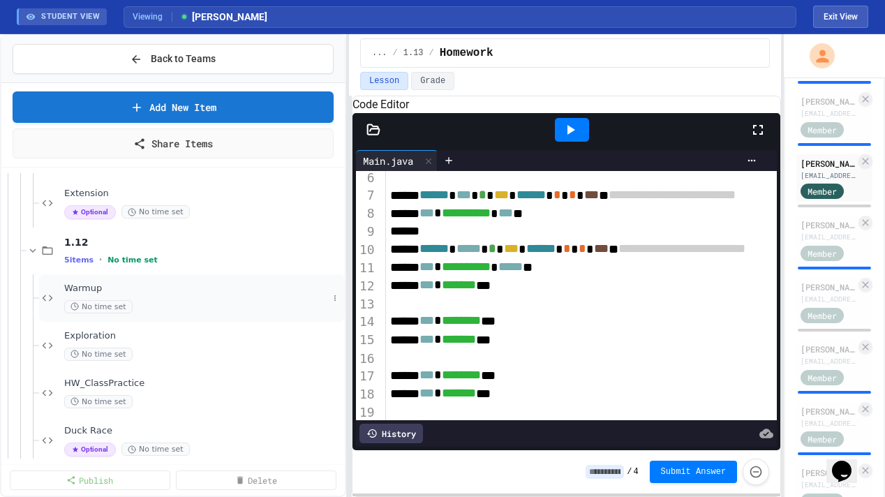
click at [150, 297] on div "Warmup No time set" at bounding box center [196, 298] width 264 height 31
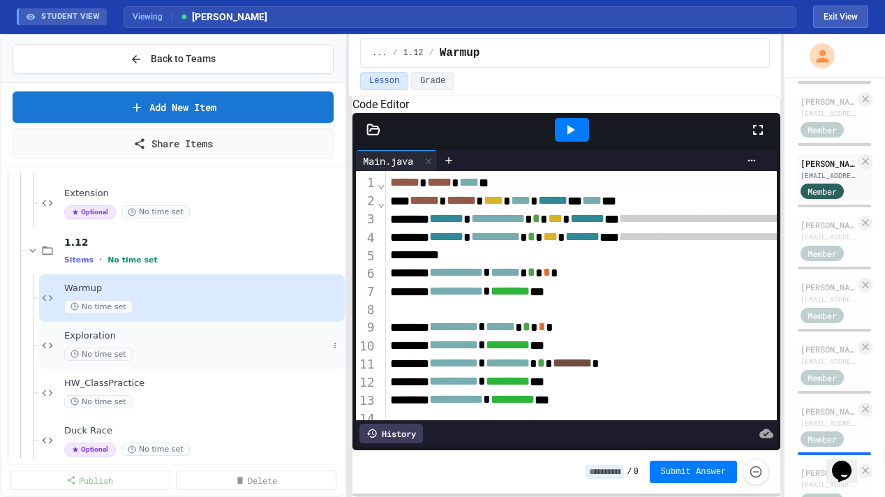
click at [173, 353] on div "No time set" at bounding box center [196, 354] width 264 height 13
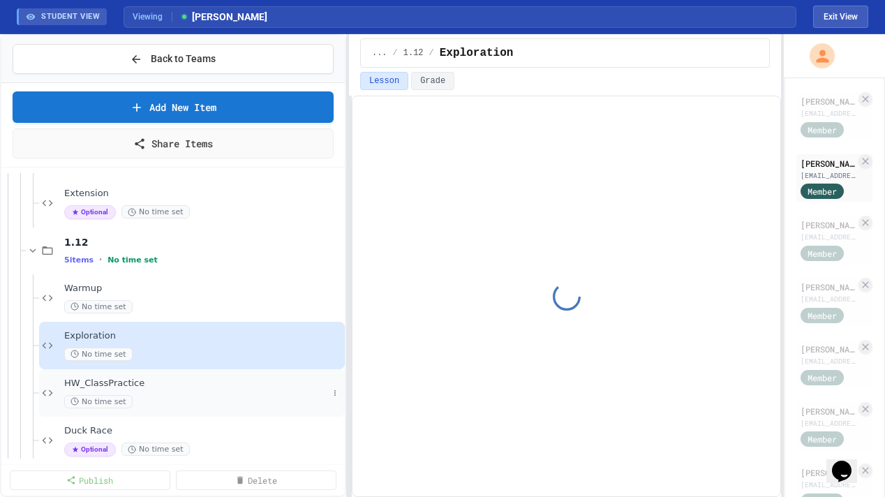
click at [149, 395] on div "No time set" at bounding box center [196, 401] width 264 height 13
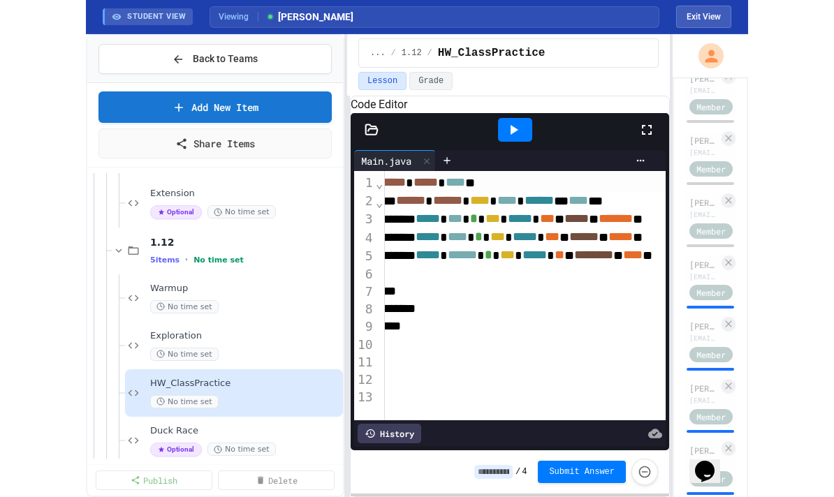
scroll to position [399, 0]
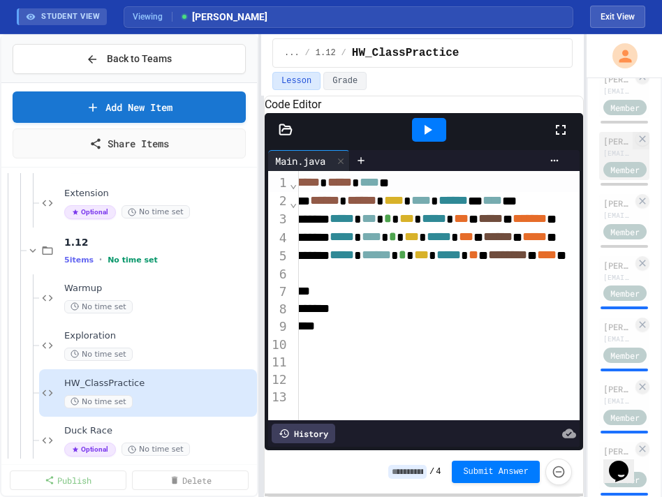
click at [616, 152] on div "[EMAIL_ADDRESS][DOMAIN_NAME]" at bounding box center [617, 153] width 29 height 10
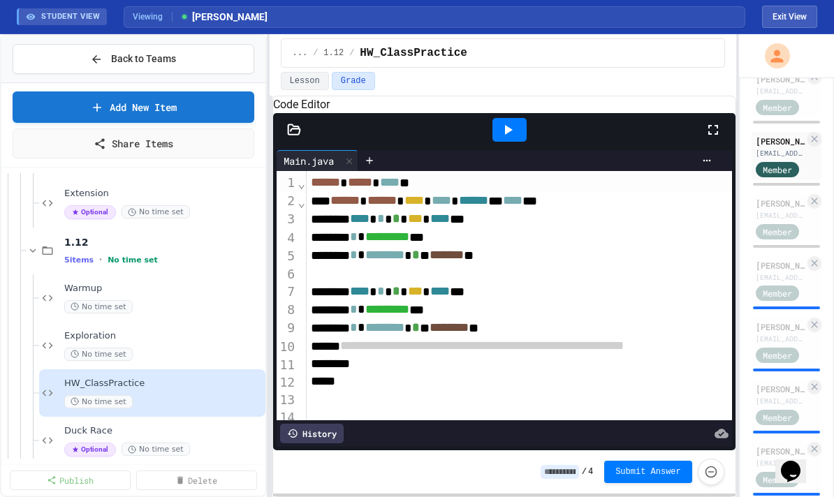
click at [262, 260] on div "**********" at bounding box center [417, 265] width 834 height 463
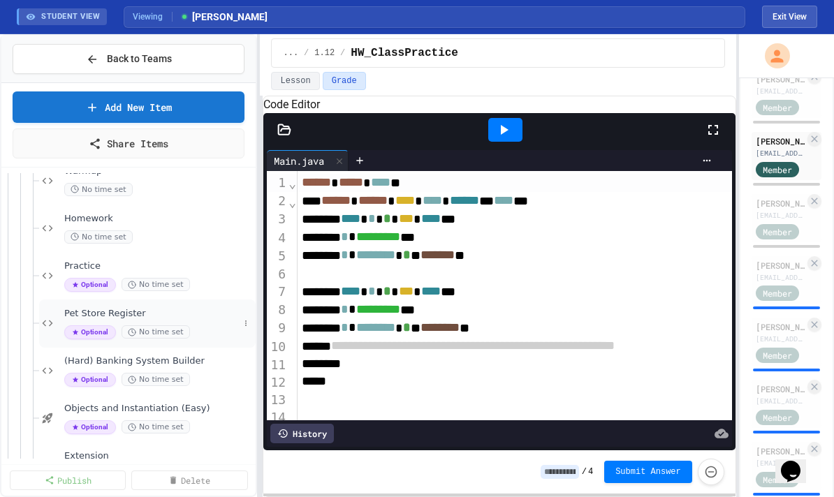
scroll to position [708, 0]
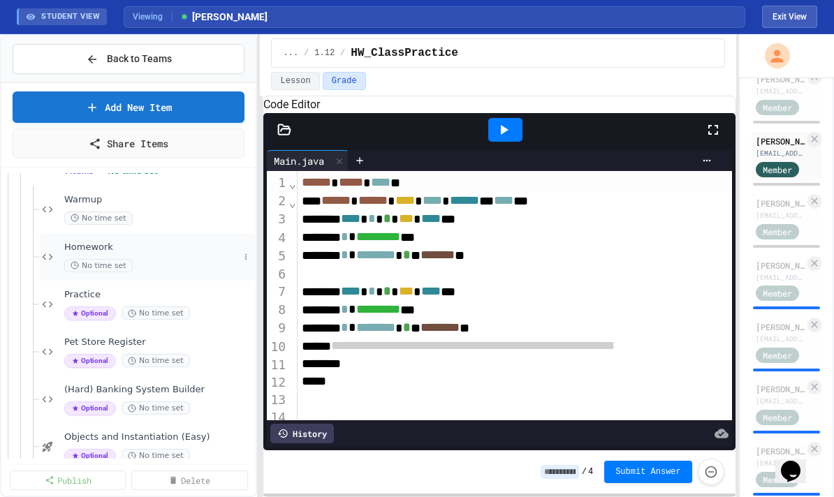
click at [132, 251] on span "Homework" at bounding box center [151, 248] width 175 height 12
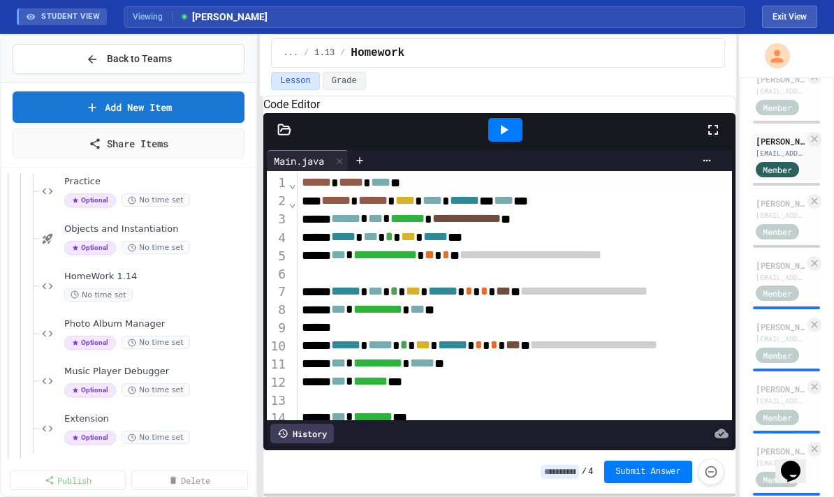
scroll to position [387, 0]
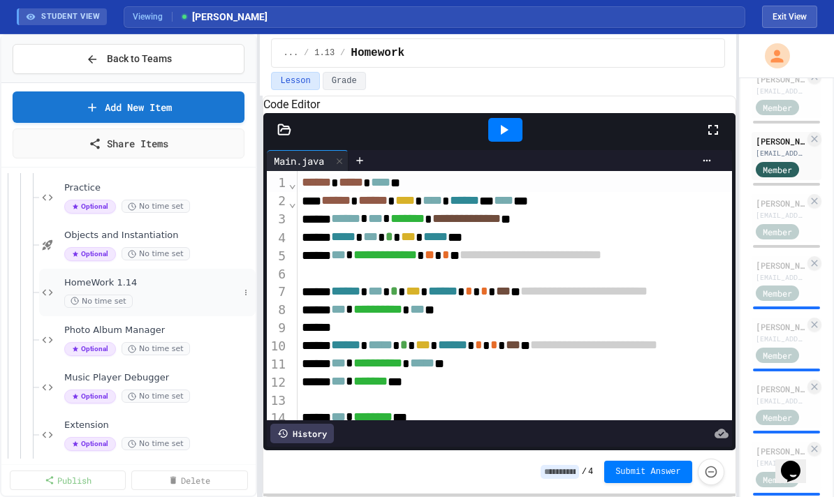
click at [113, 285] on span "HomeWork 1.14" at bounding box center [151, 283] width 175 height 12
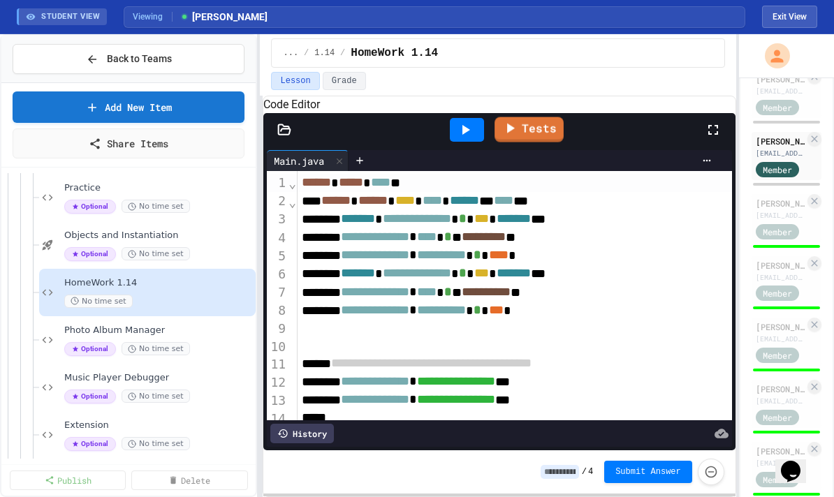
click at [471, 138] on icon at bounding box center [465, 129] width 17 height 17
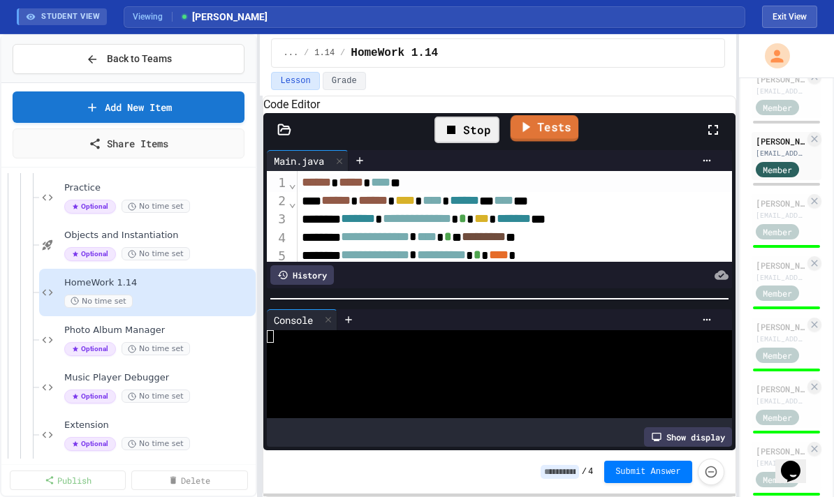
click at [550, 142] on link "Tests" at bounding box center [544, 128] width 68 height 27
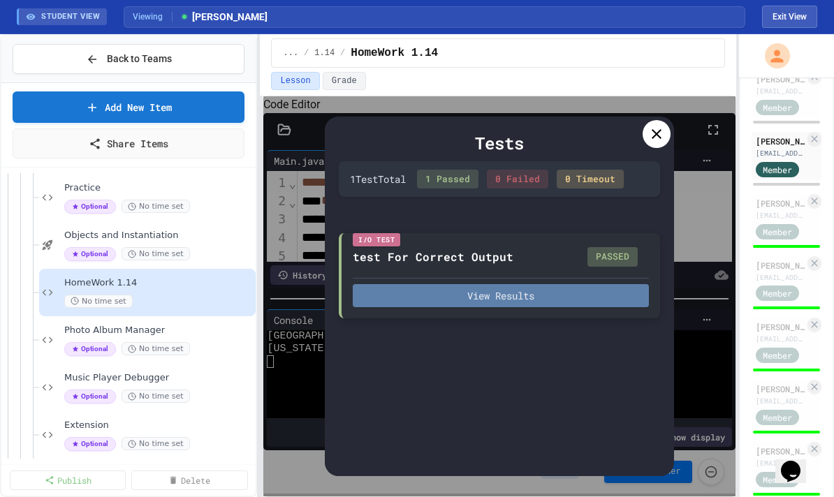
click at [481, 301] on button "View Results" at bounding box center [501, 295] width 296 height 23
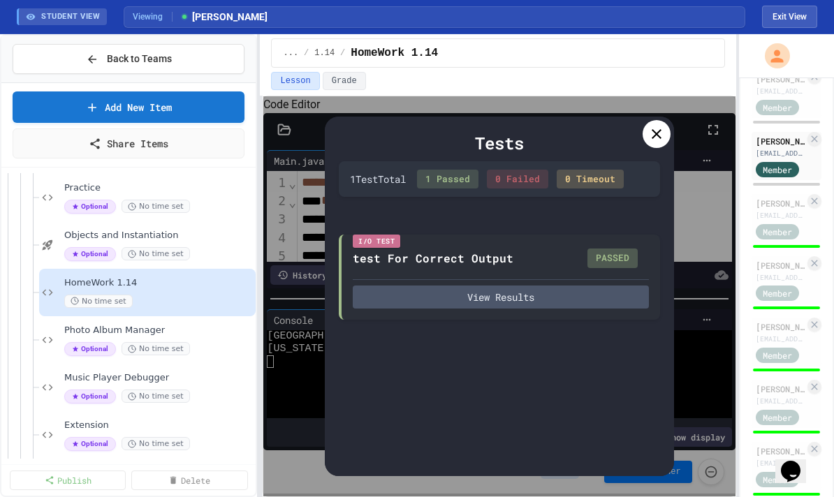
click at [642, 138] on icon at bounding box center [656, 134] width 10 height 10
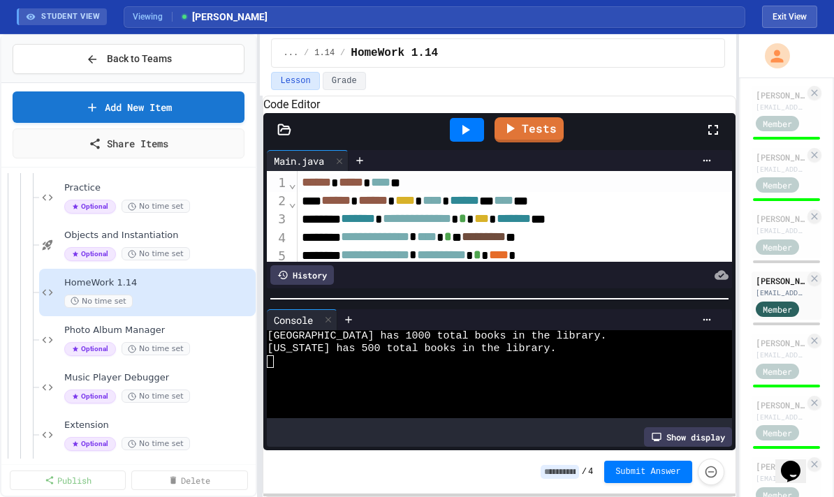
scroll to position [258, 0]
click at [642, 156] on div "[PERSON_NAME]" at bounding box center [779, 158] width 49 height 13
type input "*"
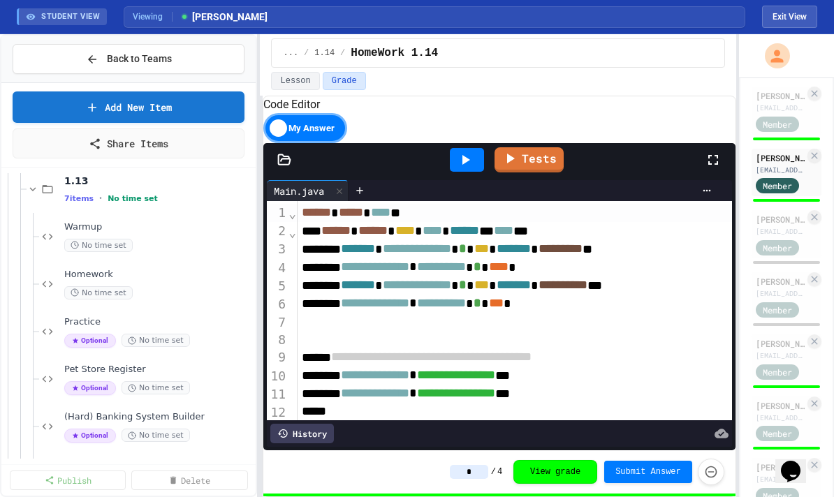
scroll to position [705, 0]
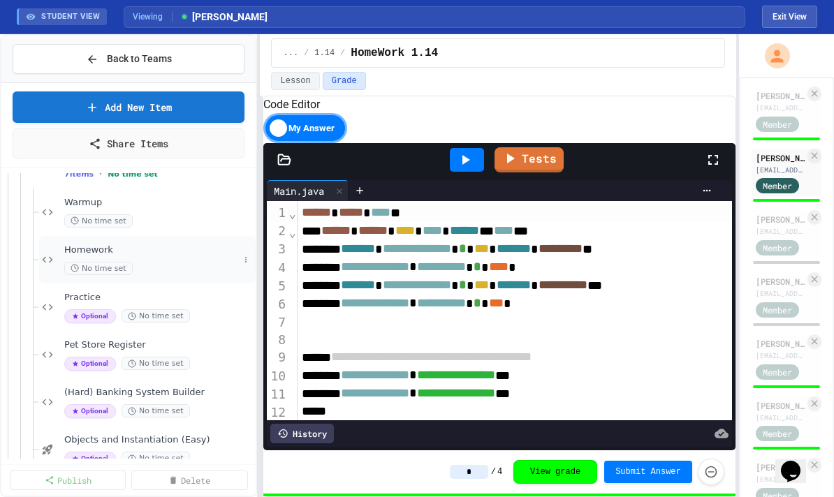
click at [144, 264] on div "No time set" at bounding box center [151, 268] width 175 height 13
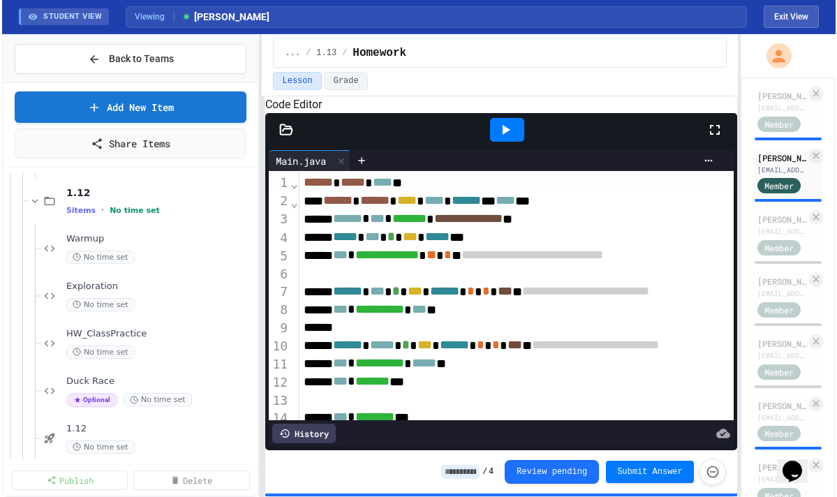
scroll to position [1049, 0]
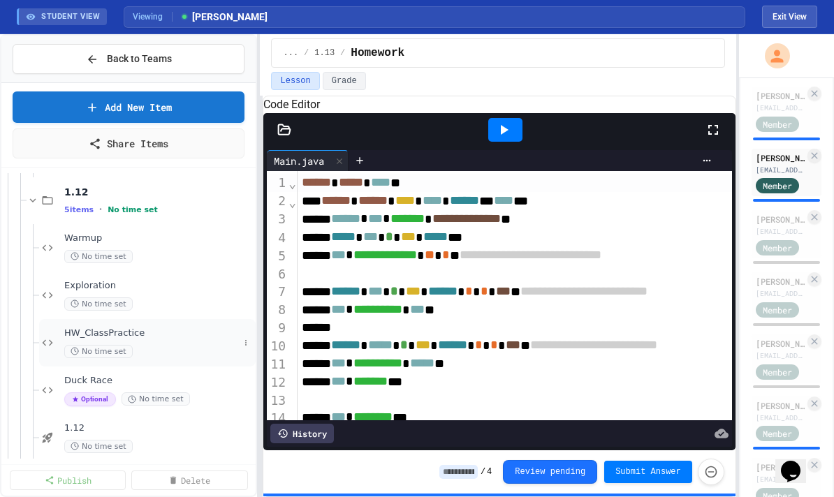
click at [131, 332] on span "HW_ClassPractice" at bounding box center [151, 333] width 175 height 12
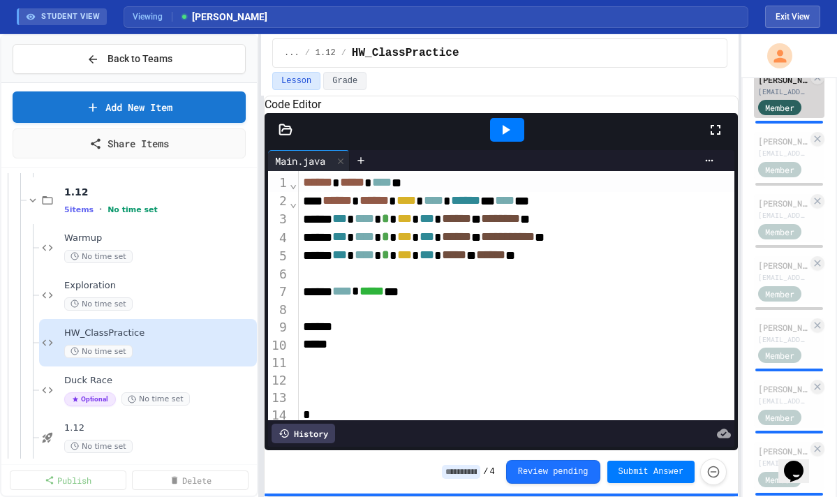
scroll to position [326, 0]
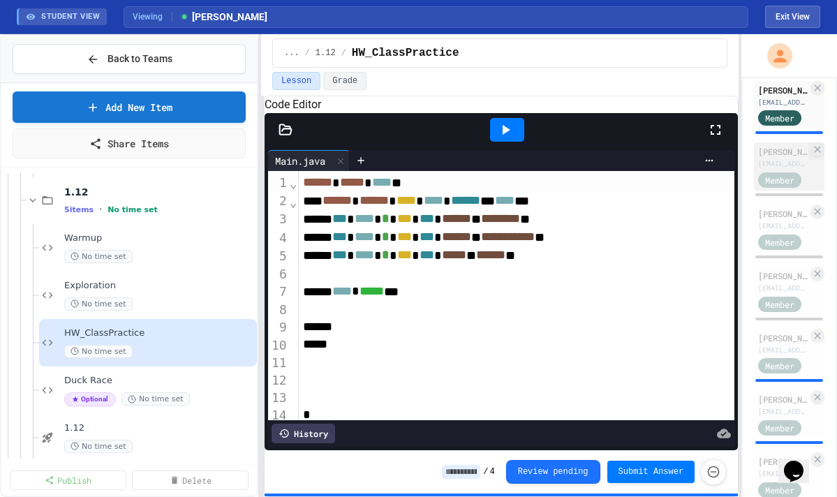
click at [642, 156] on div "[PERSON_NAME]" at bounding box center [783, 151] width 50 height 13
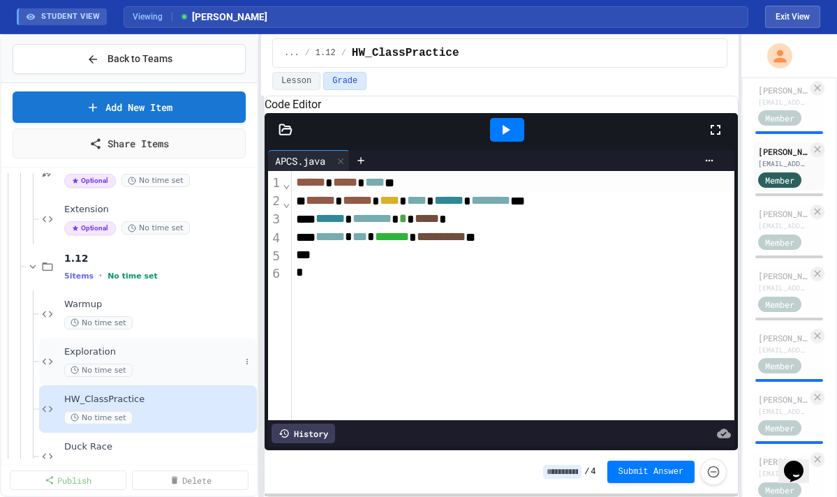
scroll to position [1034, 0]
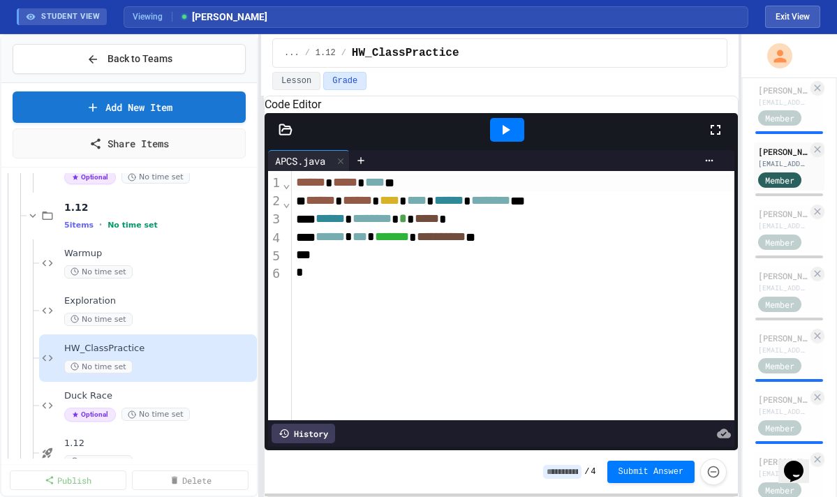
click at [296, 137] on div at bounding box center [286, 130] width 42 height 14
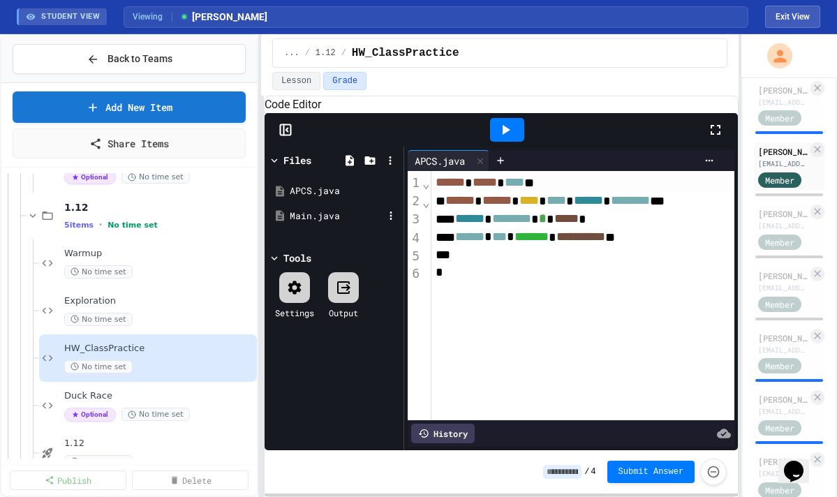
click at [300, 223] on div "Main.java" at bounding box center [337, 216] width 94 height 14
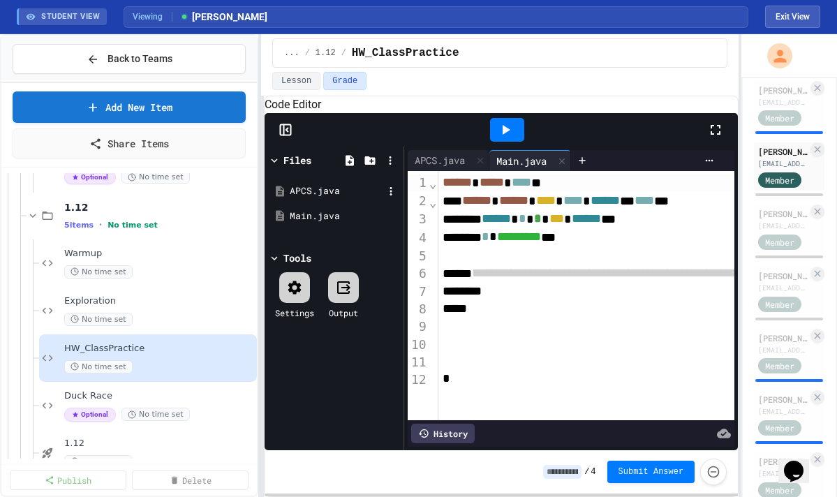
click at [312, 198] on div "APCS.java" at bounding box center [337, 191] width 94 height 14
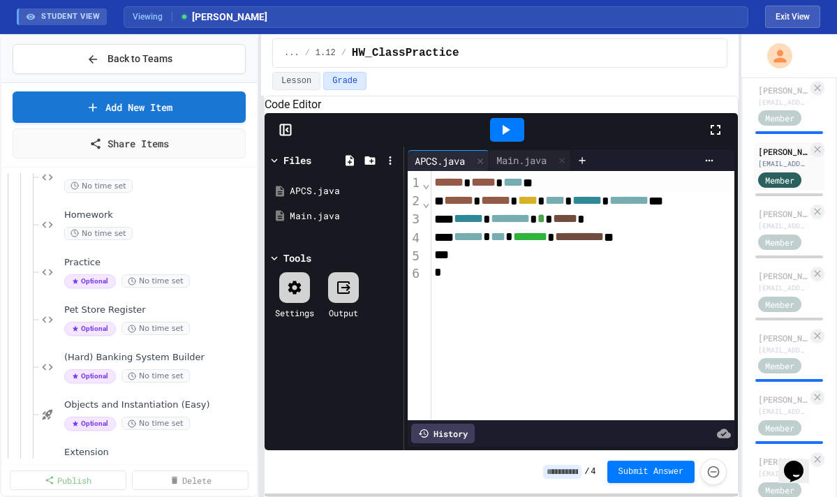
scroll to position [737, 0]
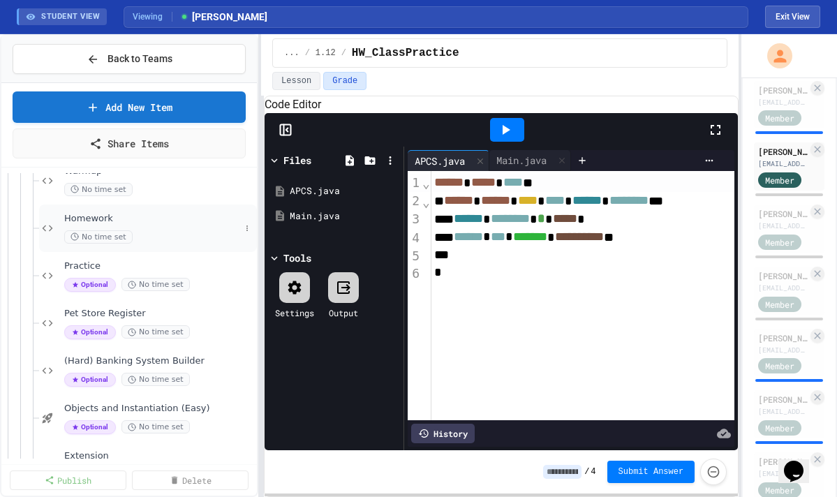
click at [140, 223] on span "Homework" at bounding box center [152, 219] width 176 height 12
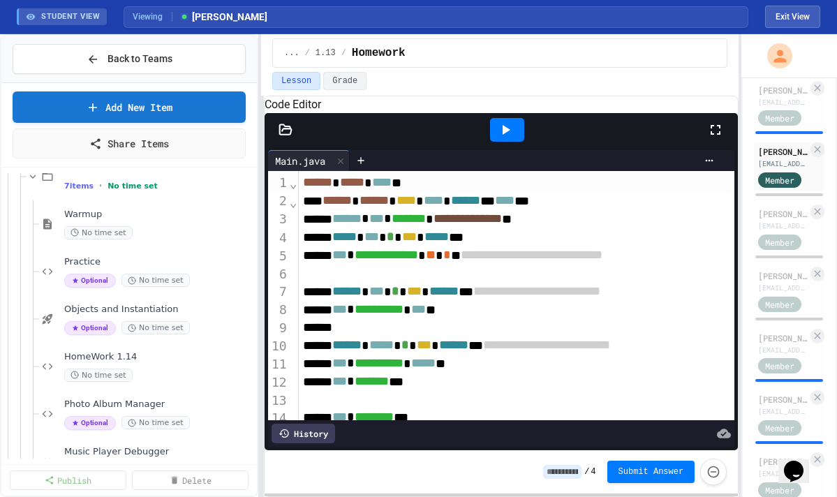
scroll to position [305, 0]
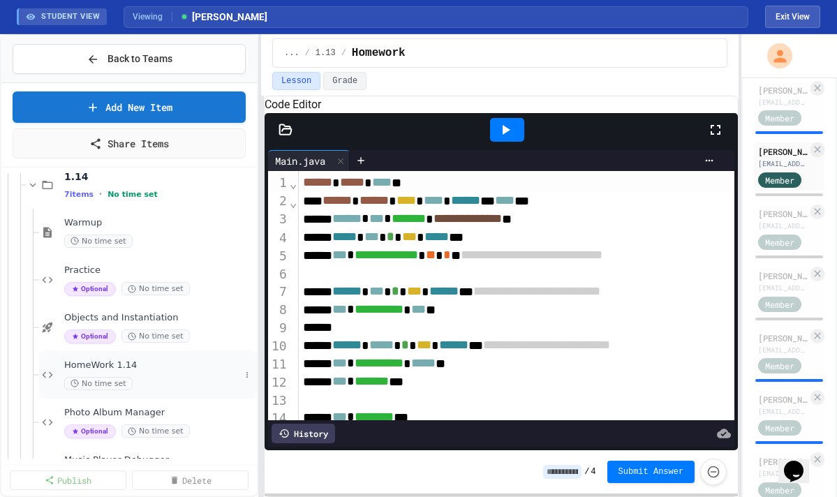
click at [134, 364] on span "HomeWork 1.14" at bounding box center [152, 366] width 176 height 12
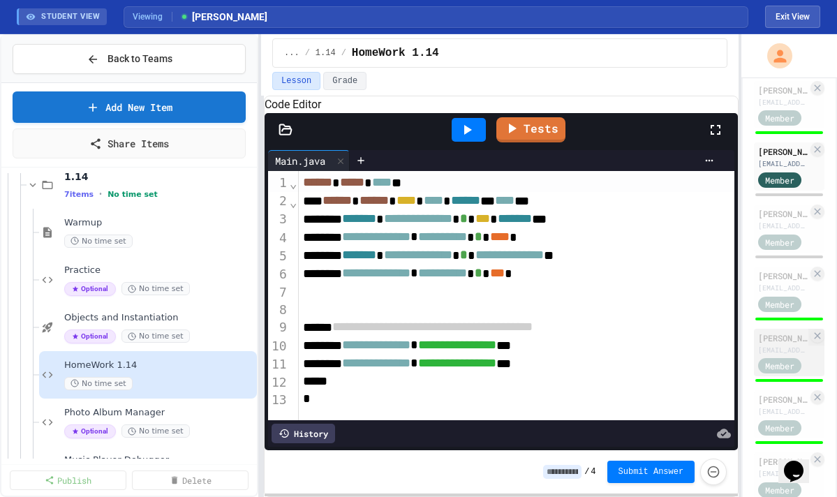
scroll to position [1729, 0]
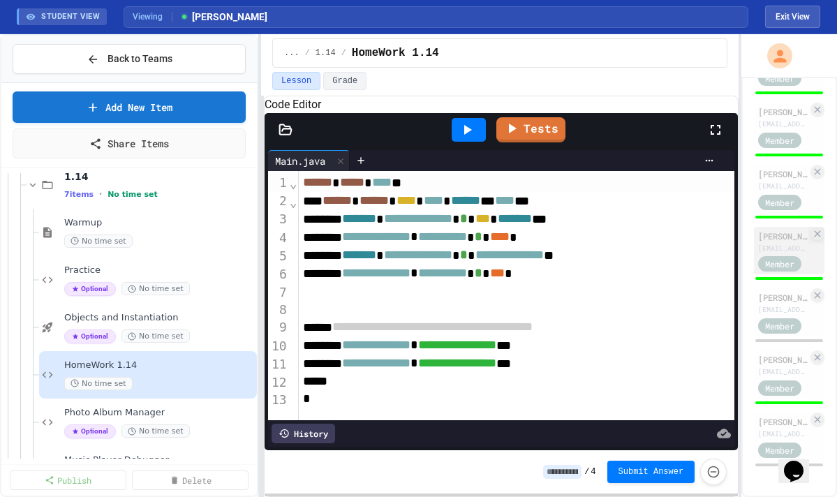
click at [642, 243] on div "[EMAIL_ADDRESS][DOMAIN_NAME]" at bounding box center [783, 248] width 50 height 10
type input "*"
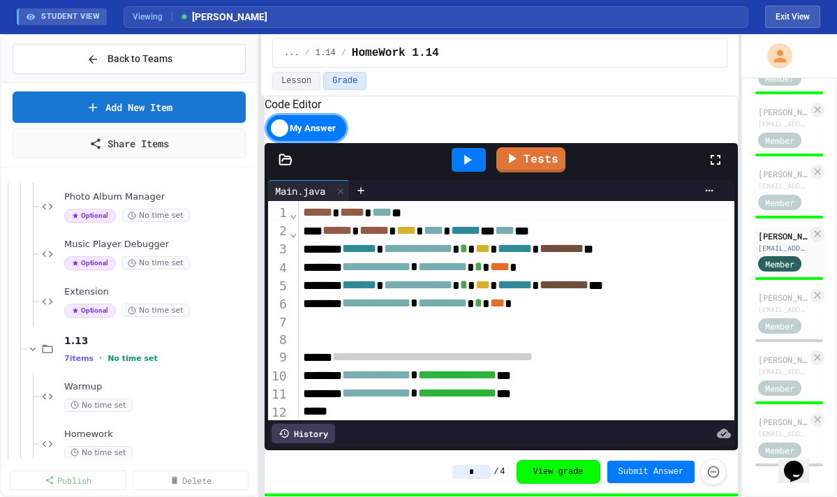
scroll to position [605, 0]
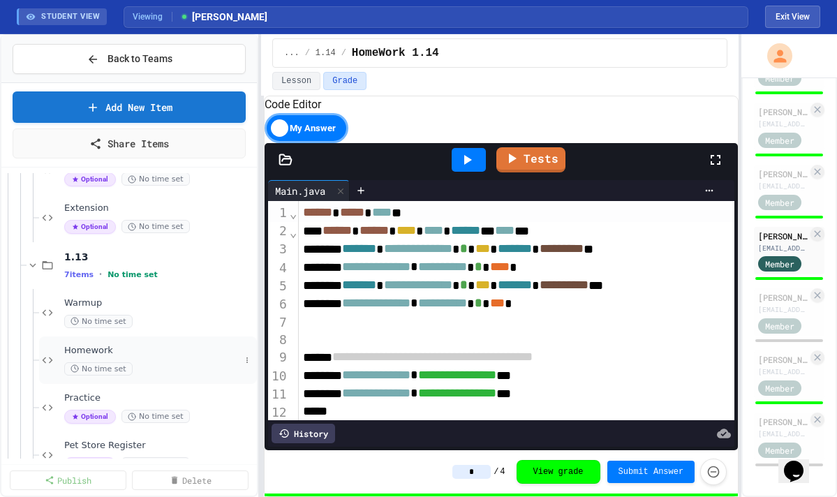
click at [119, 346] on span "Homework" at bounding box center [152, 351] width 176 height 12
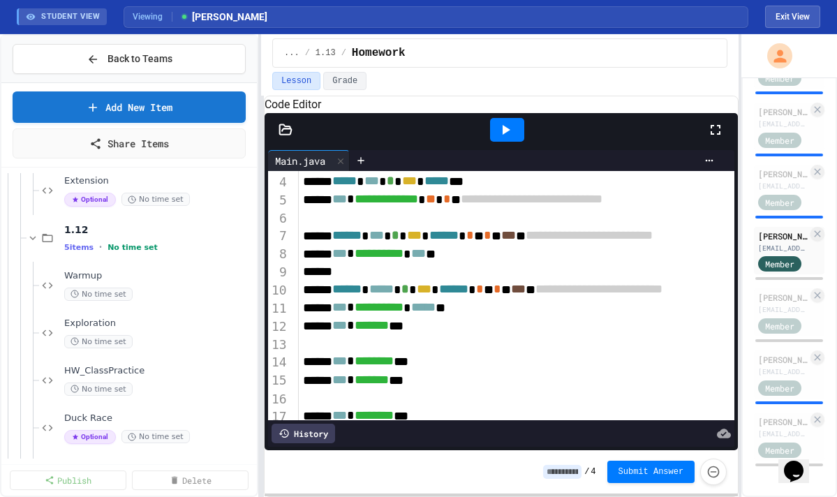
scroll to position [1026, 0]
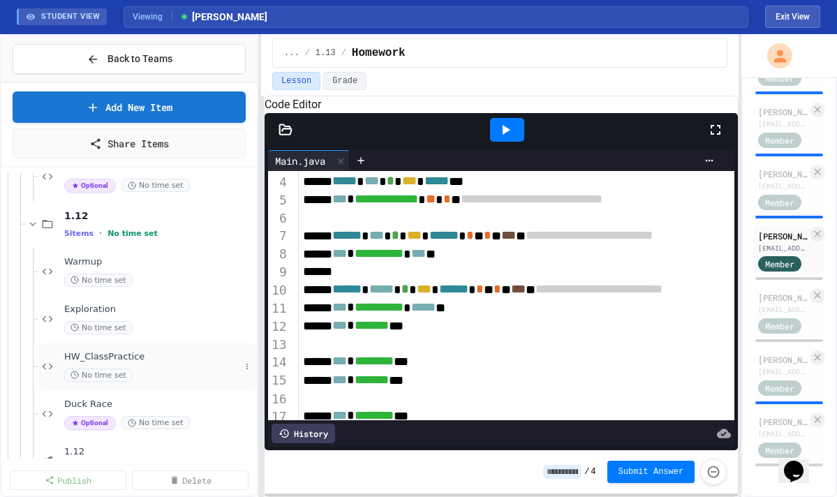
click at [125, 364] on div "HW_ClassPractice No time set" at bounding box center [152, 366] width 176 height 31
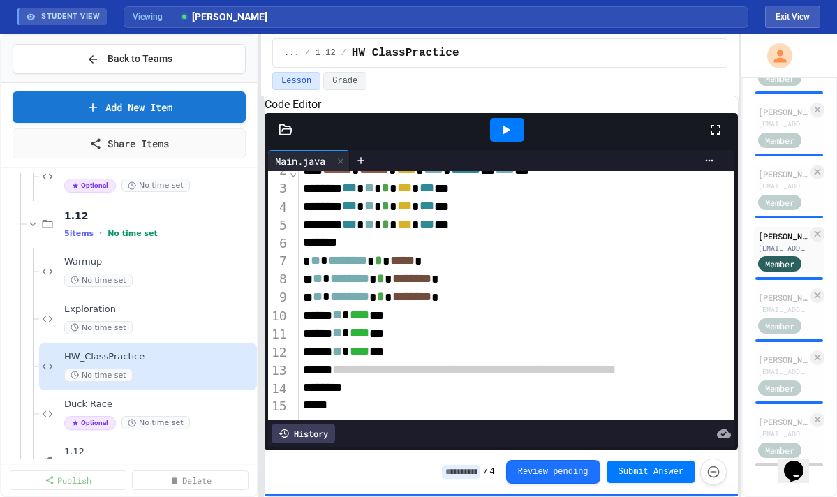
scroll to position [30, 0]
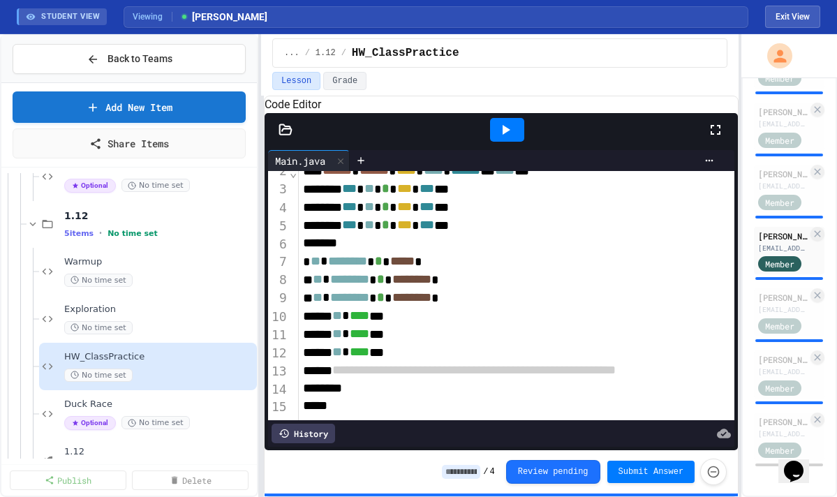
click at [503, 138] on icon at bounding box center [505, 129] width 17 height 17
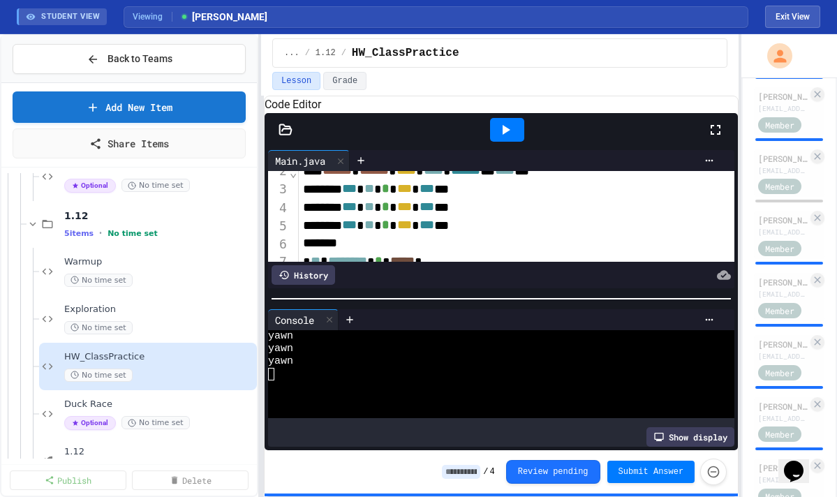
scroll to position [727, 0]
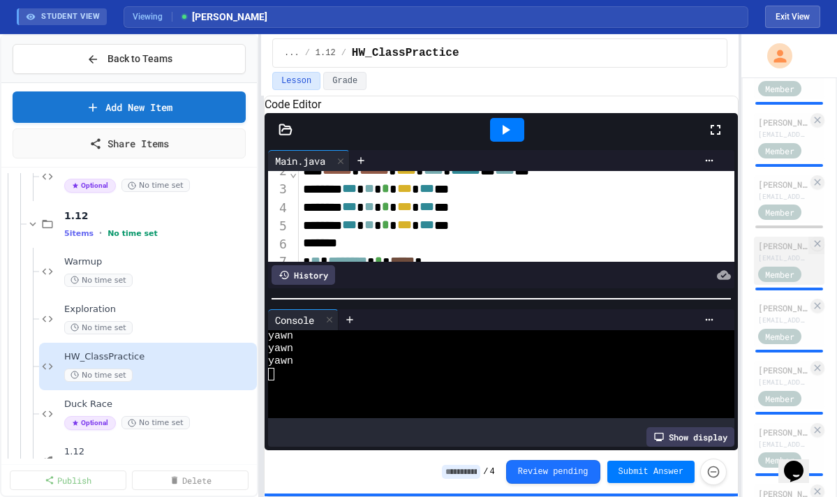
click at [642, 251] on div "[PERSON_NAME]" at bounding box center [783, 245] width 50 height 13
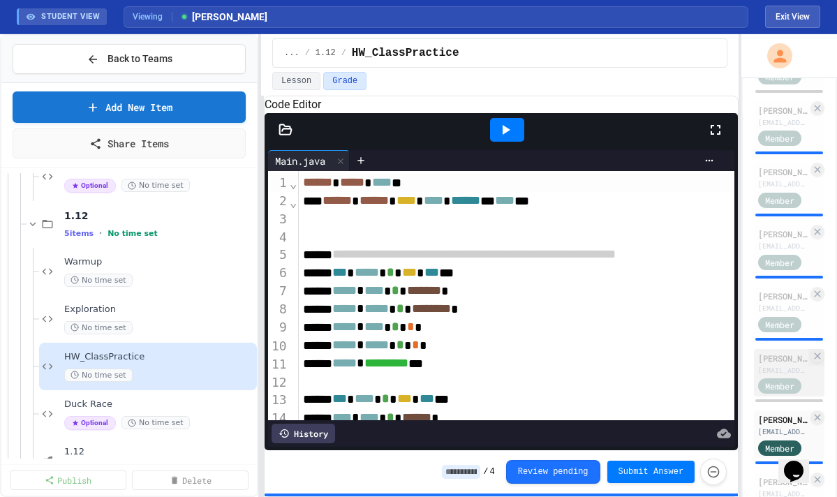
scroll to position [553, 0]
click at [642, 239] on div "[PERSON_NAME]" at bounding box center [783, 234] width 50 height 13
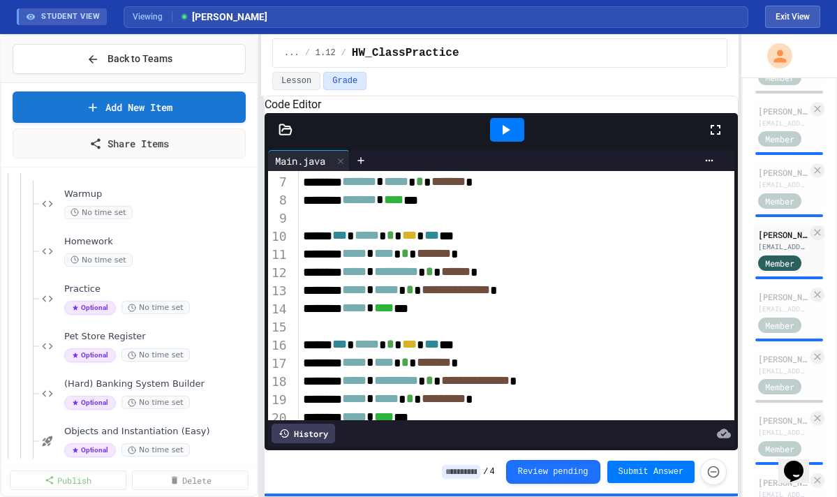
scroll to position [691, 0]
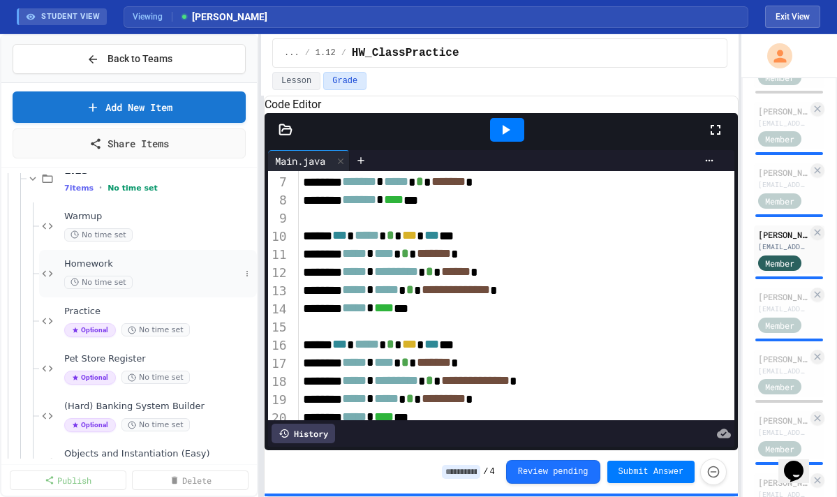
click at [112, 260] on span "Homework" at bounding box center [152, 264] width 176 height 12
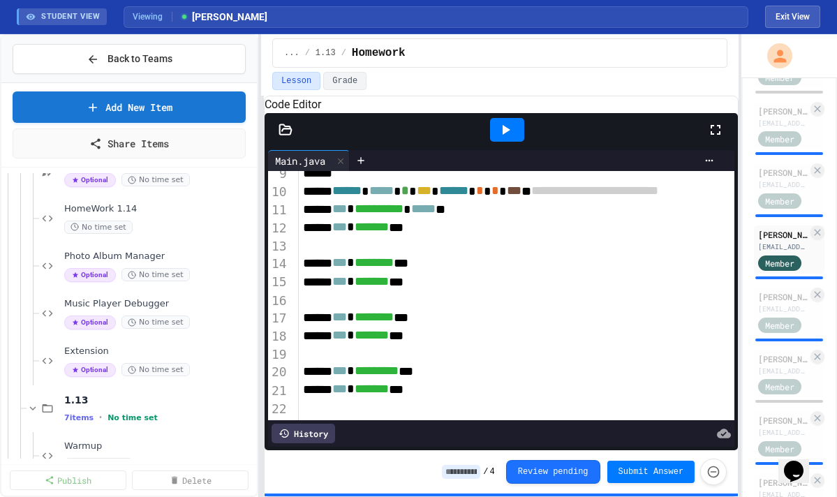
scroll to position [429, 0]
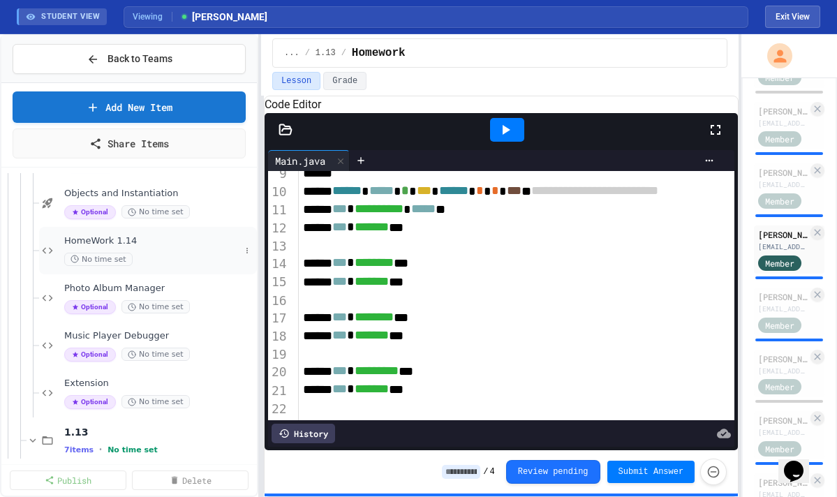
click at [150, 246] on div "HomeWork 1.14 No time set" at bounding box center [152, 250] width 176 height 31
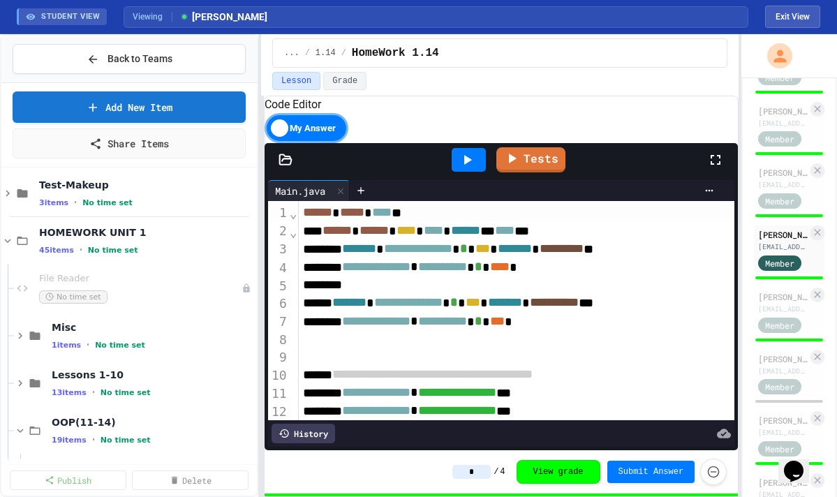
scroll to position [11, 0]
click at [68, 399] on div "Lessons 1-10 13 items • No time set" at bounding box center [135, 383] width 243 height 47
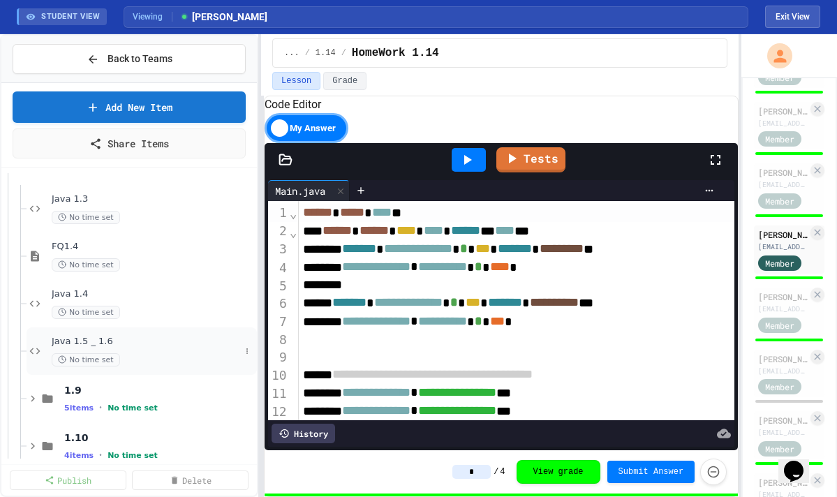
scroll to position [394, 0]
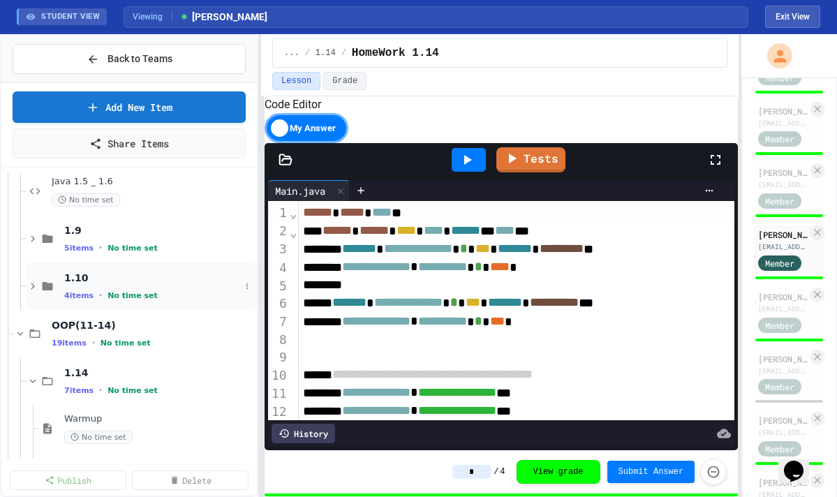
click at [93, 277] on span "1.10" at bounding box center [152, 278] width 176 height 13
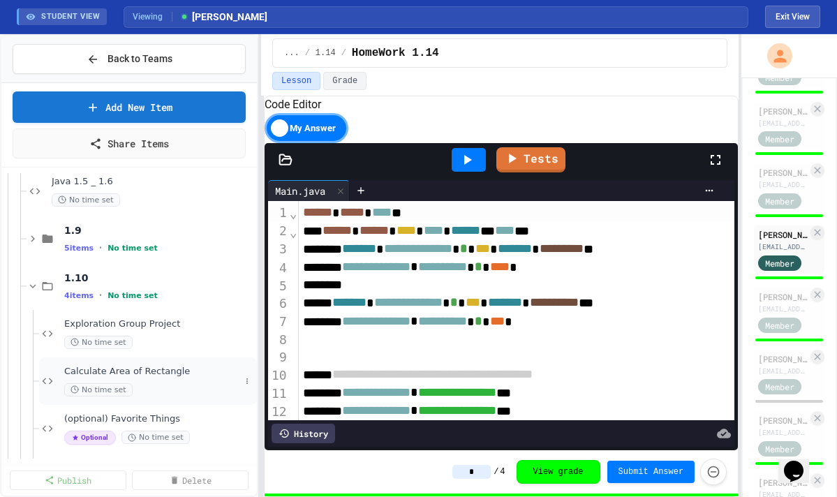
click at [110, 385] on span "No time set" at bounding box center [98, 389] width 68 height 13
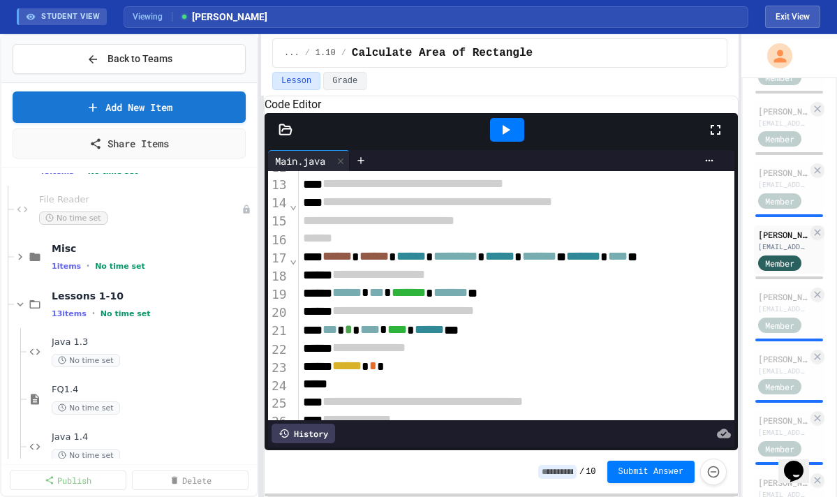
scroll to position [60, 0]
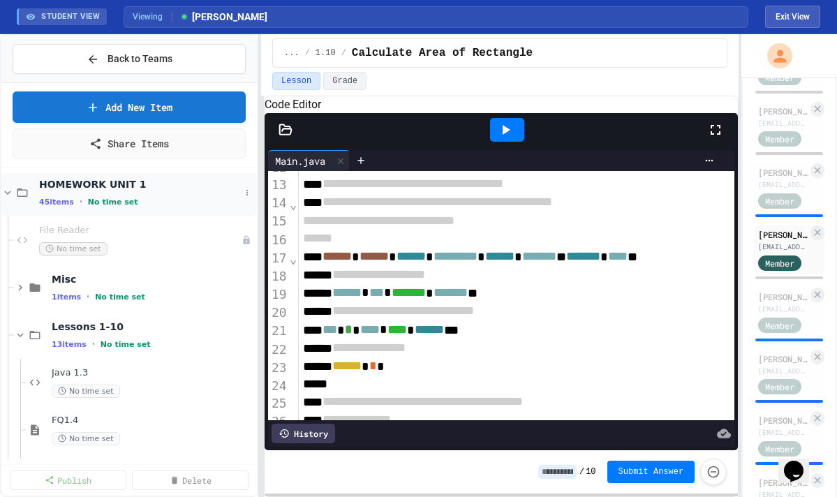
click at [114, 196] on div "45 items • No time set" at bounding box center [139, 201] width 201 height 11
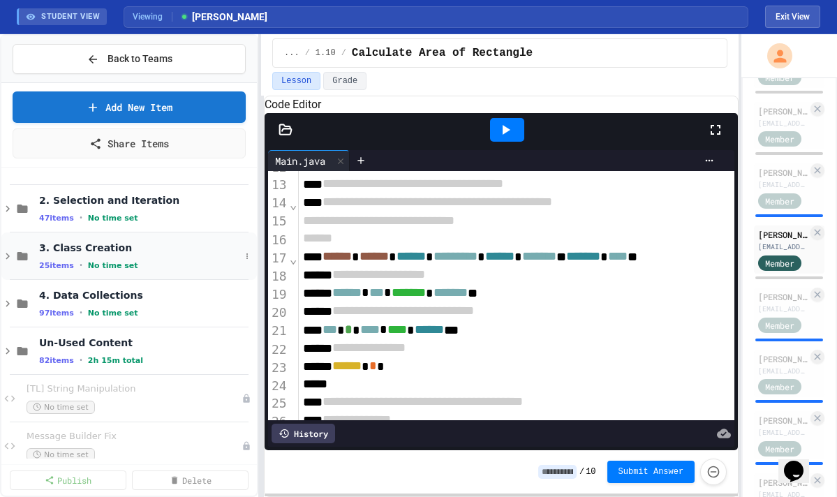
scroll to position [0, 0]
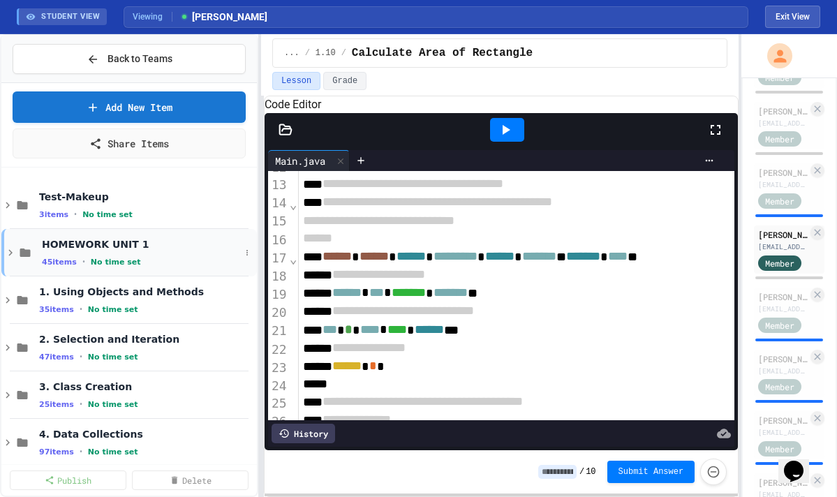
click at [71, 260] on span "45 items" at bounding box center [59, 262] width 35 height 9
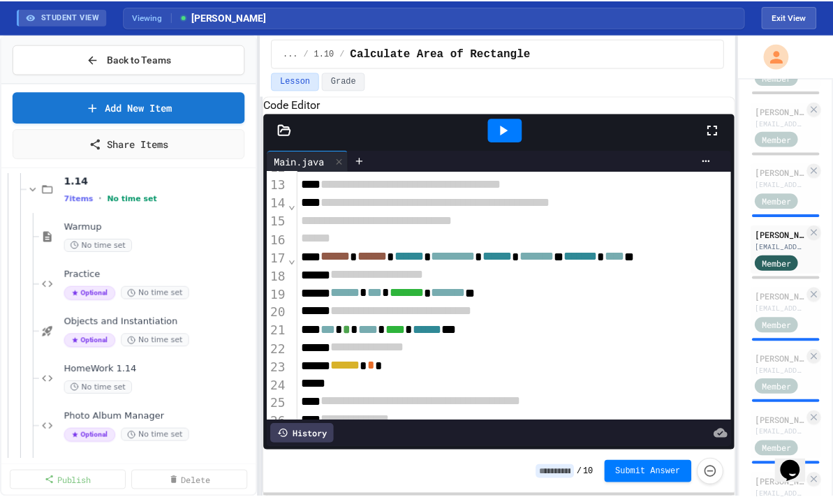
scroll to position [842, 0]
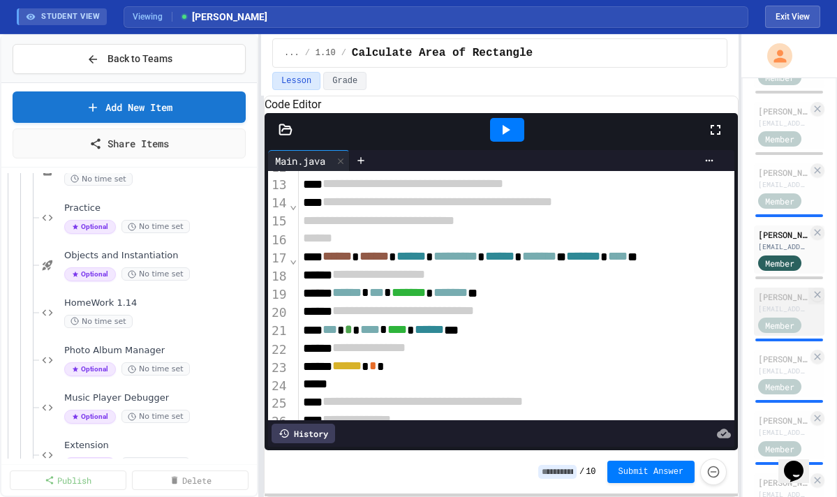
click at [642, 305] on div "[EMAIL_ADDRESS][DOMAIN_NAME]" at bounding box center [783, 309] width 50 height 10
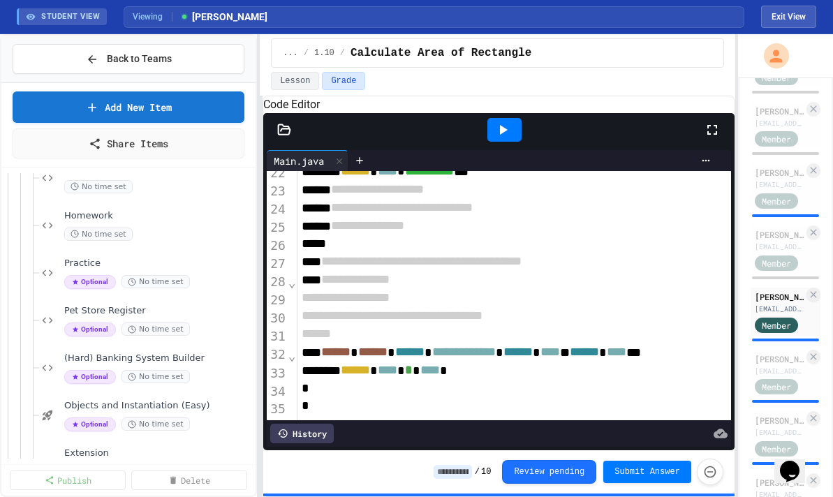
scroll to position [1211, 0]
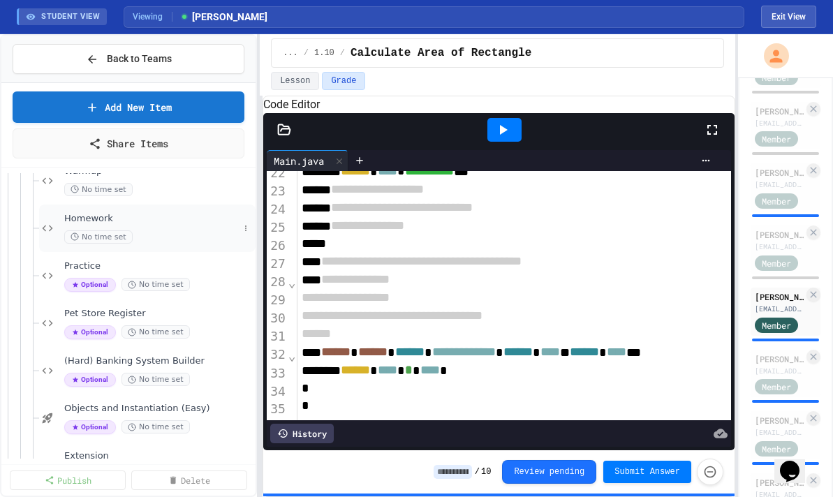
click at [106, 205] on div "Homework No time set" at bounding box center [147, 228] width 216 height 47
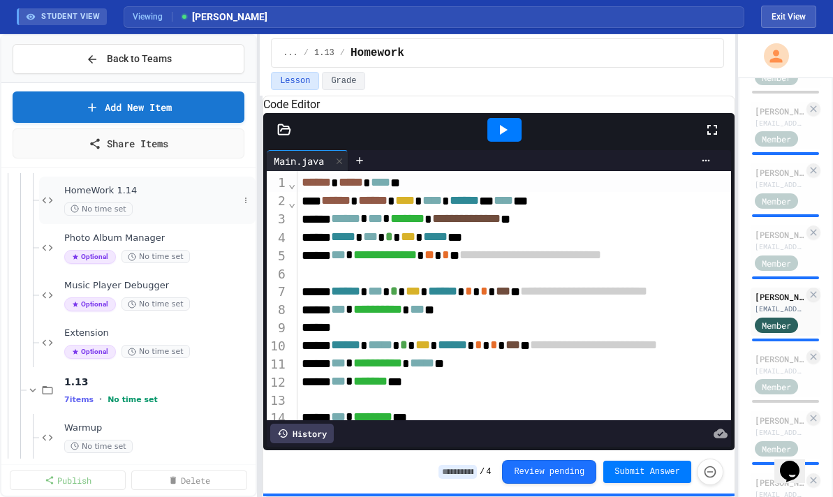
click at [153, 194] on span "HomeWork 1.14" at bounding box center [151, 191] width 175 height 12
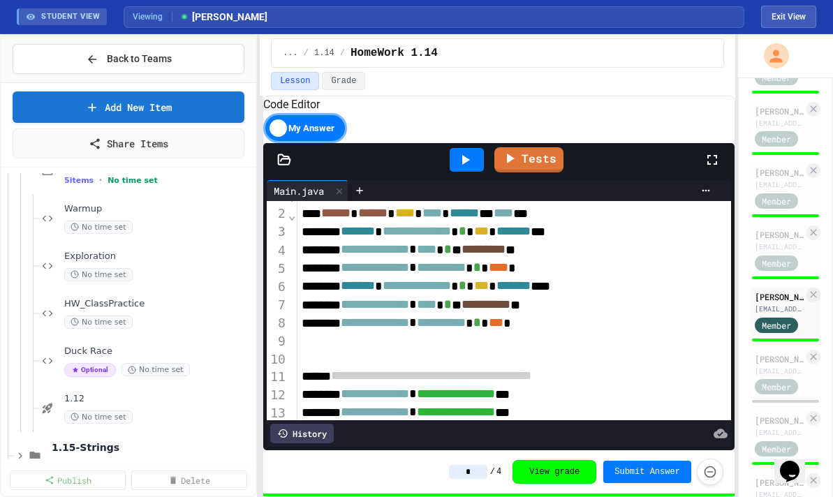
scroll to position [1551, 0]
click at [141, 244] on div "Exploration No time set" at bounding box center [147, 267] width 216 height 47
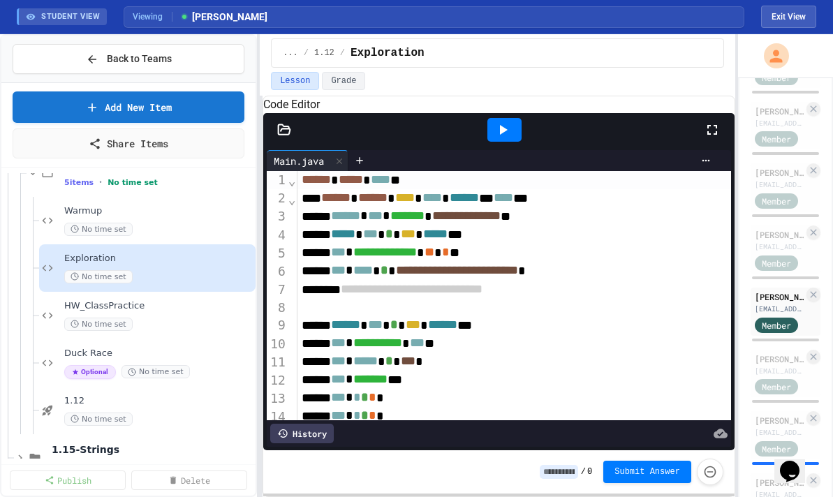
scroll to position [3, 0]
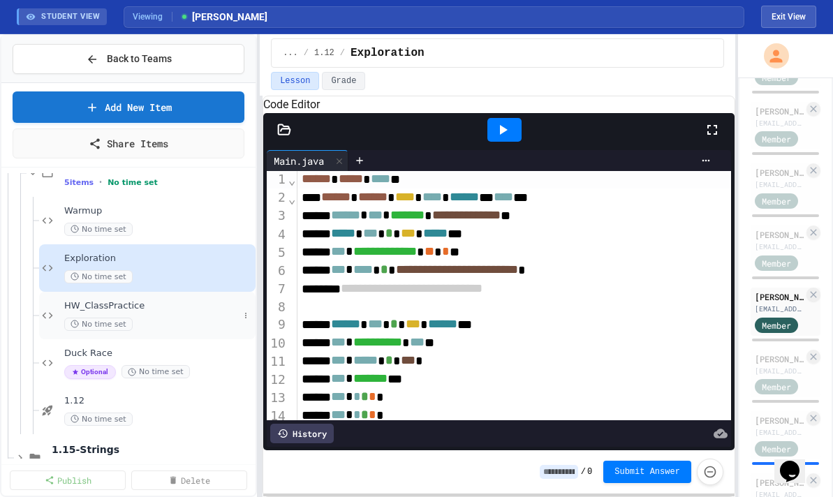
click at [152, 297] on div "HW_ClassPractice No time set" at bounding box center [147, 315] width 216 height 47
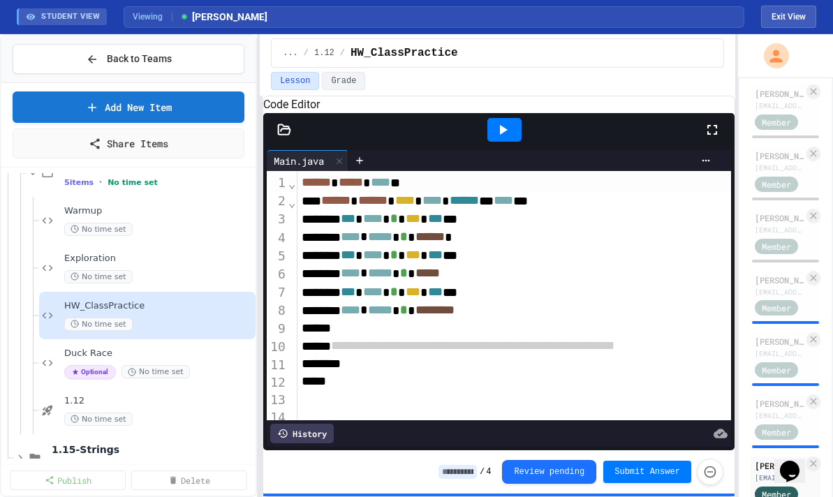
scroll to position [383, 0]
click at [642, 306] on span "Member" at bounding box center [776, 308] width 29 height 13
click at [642, 277] on div "[PERSON_NAME]" at bounding box center [779, 280] width 49 height 13
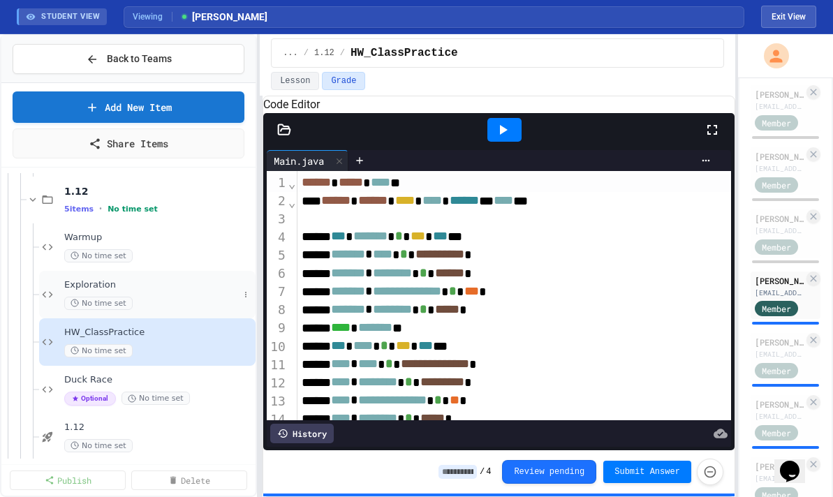
scroll to position [1516, 0]
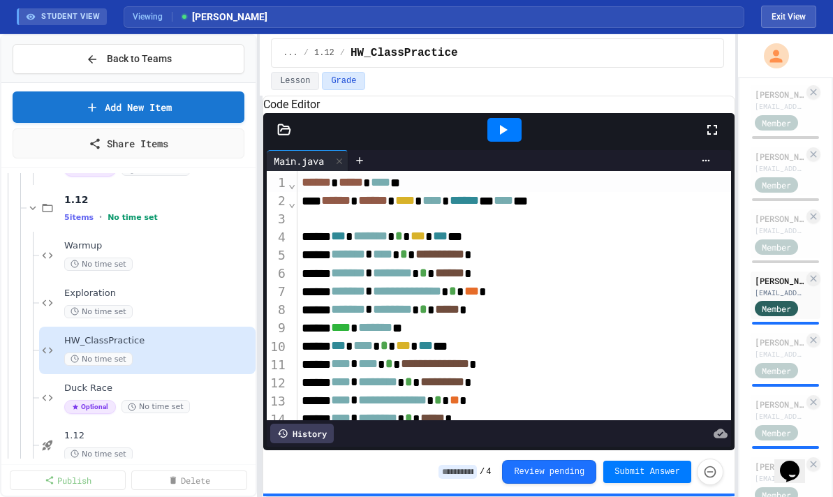
click at [503, 135] on icon at bounding box center [504, 130] width 8 height 10
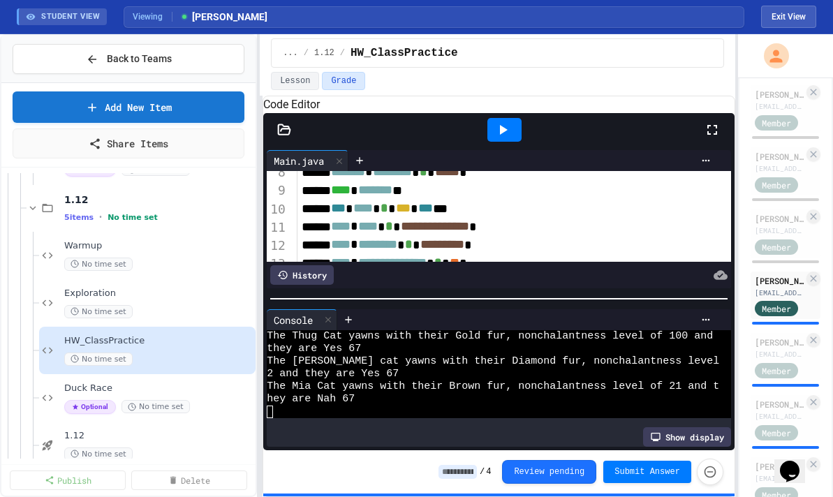
scroll to position [126, 0]
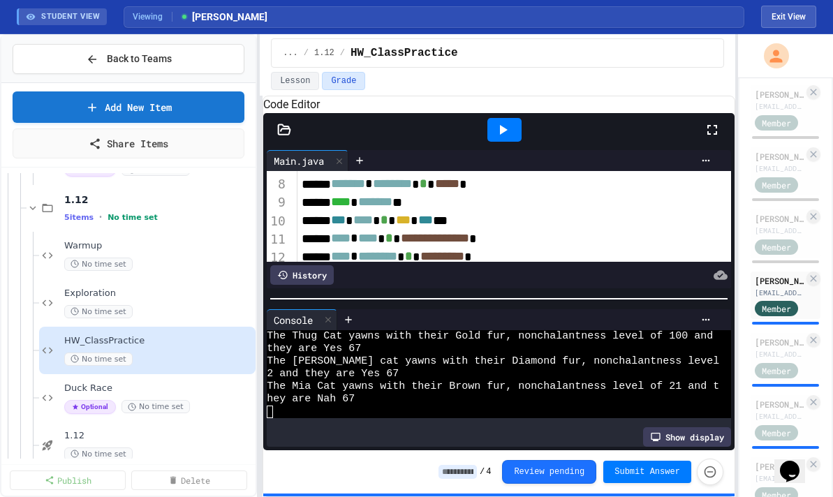
click at [275, 137] on div at bounding box center [284, 130] width 42 height 14
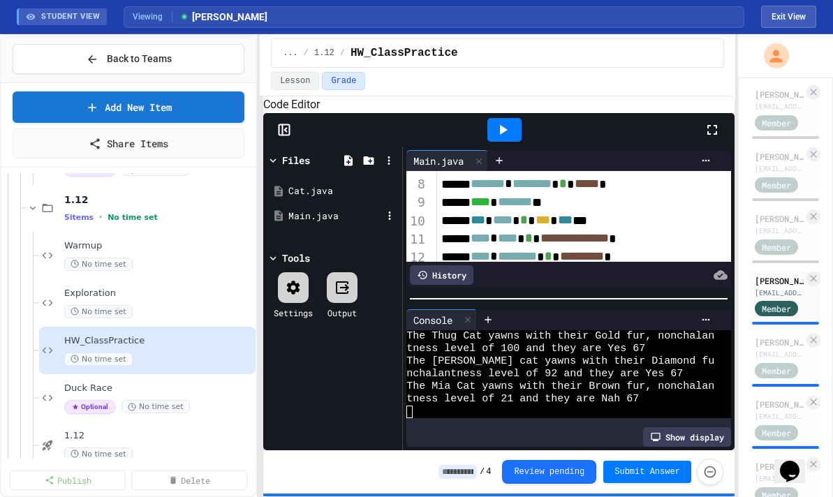
click at [305, 223] on div "Main.java" at bounding box center [335, 216] width 94 height 14
click at [325, 198] on div "Cat.java" at bounding box center [335, 191] width 94 height 14
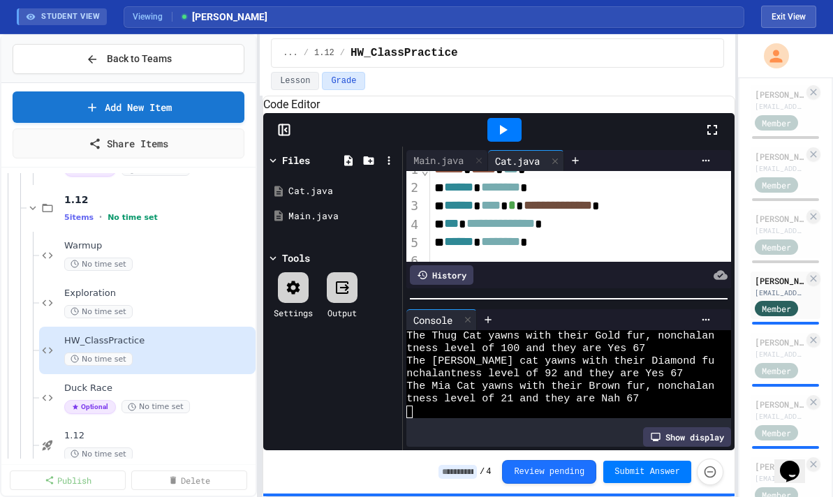
scroll to position [0, 0]
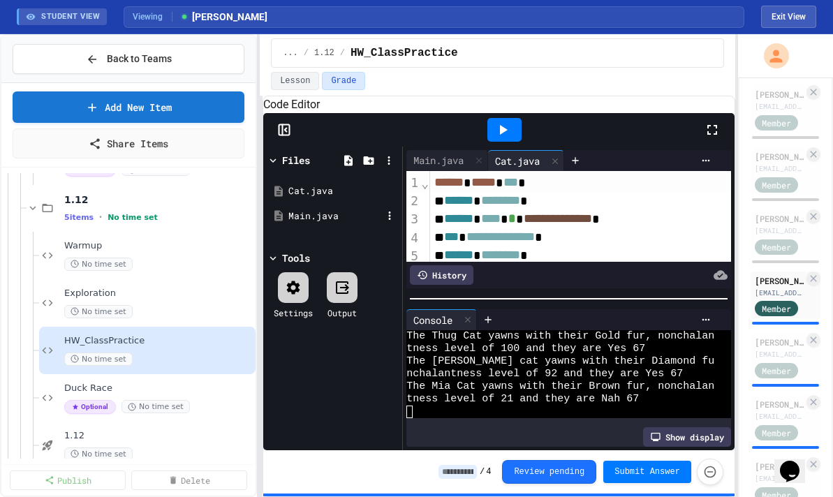
click at [325, 223] on div "Main.java" at bounding box center [335, 216] width 94 height 14
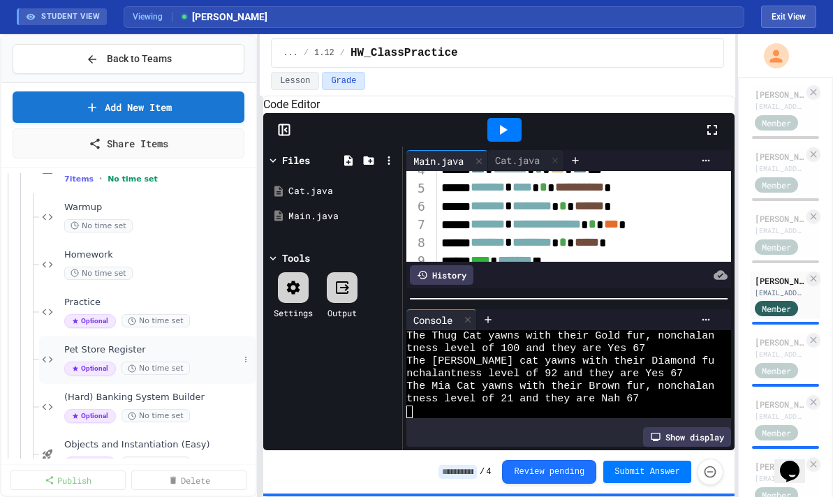
scroll to position [1128, 0]
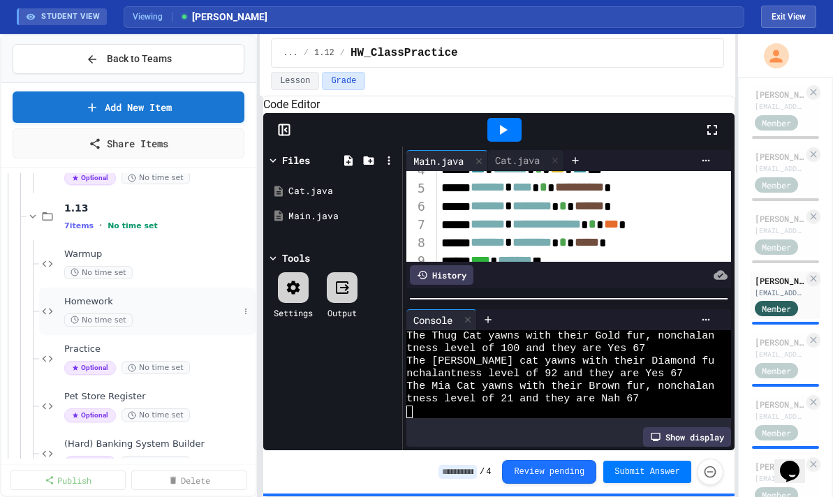
click at [108, 304] on span "Homework" at bounding box center [151, 302] width 175 height 12
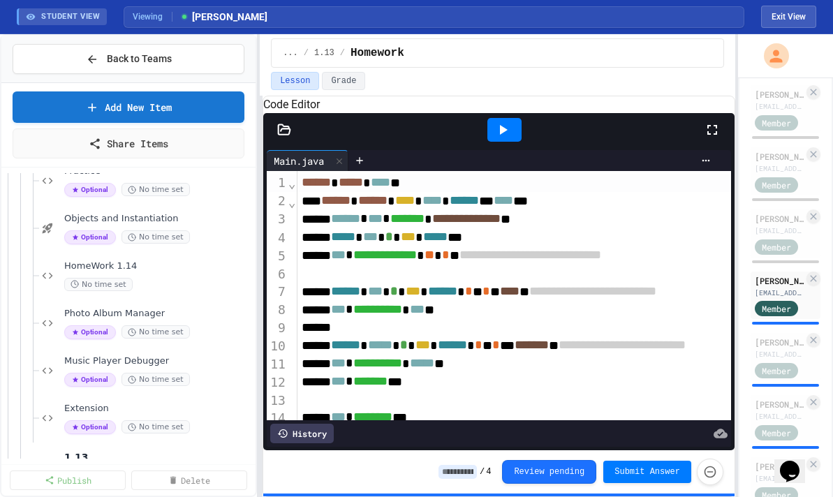
scroll to position [865, 0]
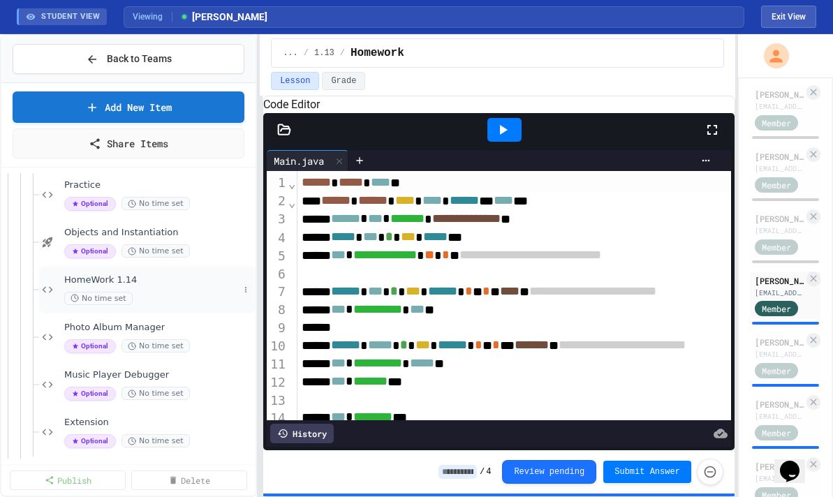
click at [136, 296] on div "No time set" at bounding box center [151, 298] width 175 height 13
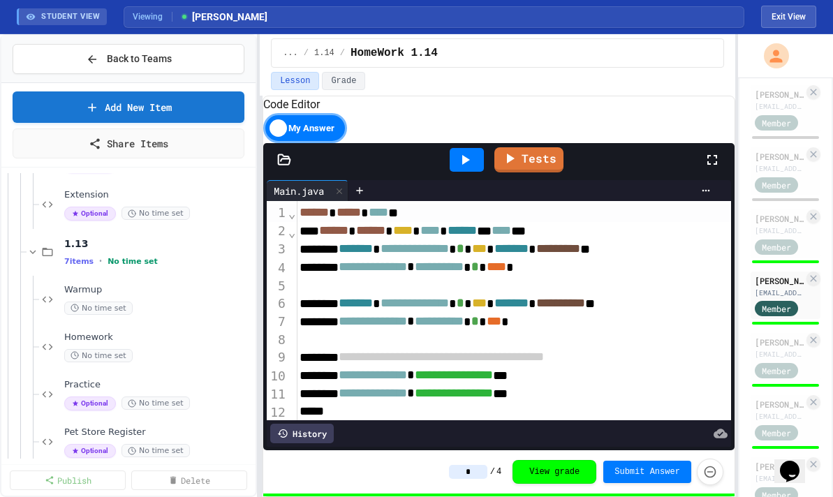
scroll to position [1092, 0]
click at [135, 342] on span "Homework" at bounding box center [151, 338] width 175 height 12
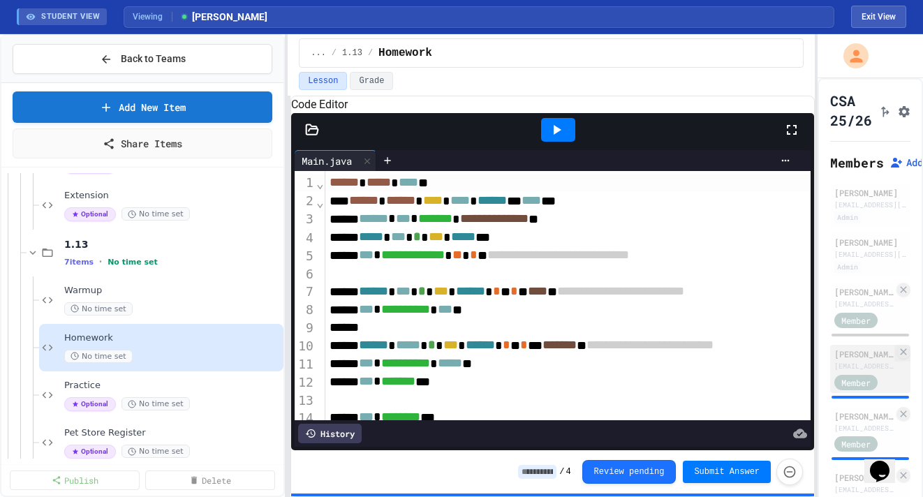
click at [642, 383] on span "Member" at bounding box center [855, 382] width 29 height 13
click at [642, 363] on div "[EMAIL_ADDRESS][DOMAIN_NAME]" at bounding box center [863, 366] width 59 height 10
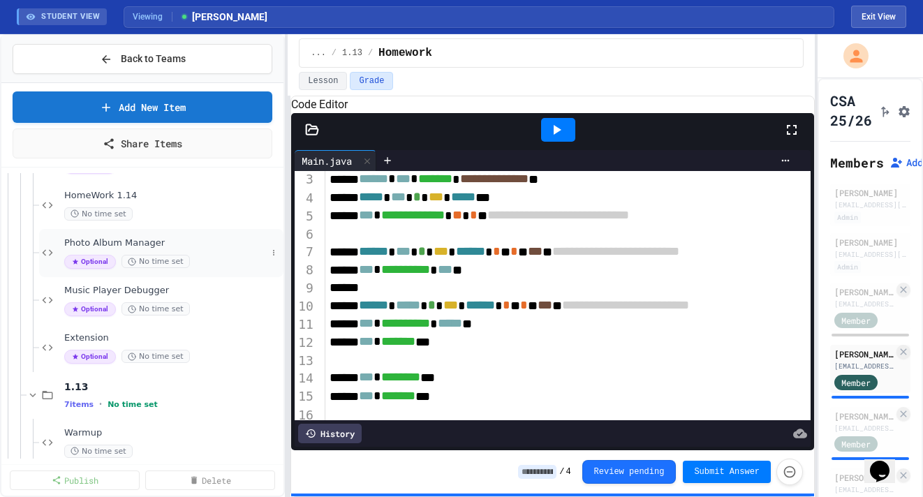
scroll to position [906, 0]
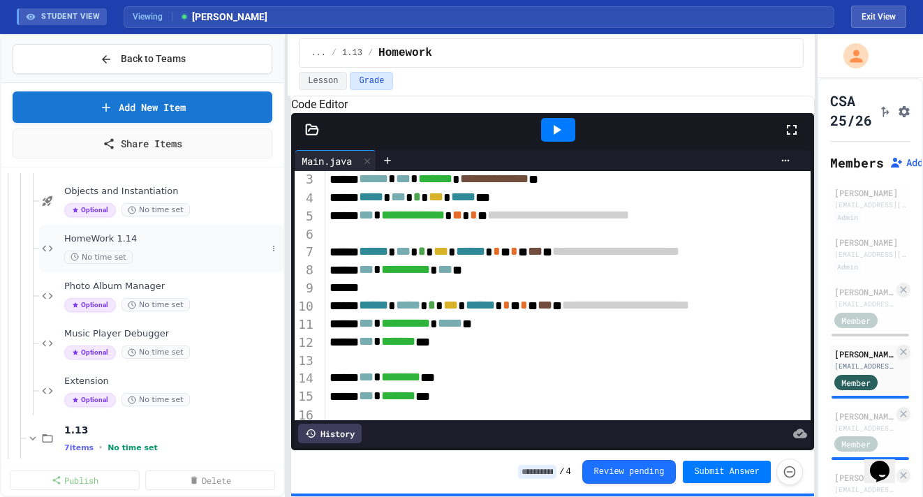
click at [138, 251] on div "No time set" at bounding box center [165, 257] width 202 height 13
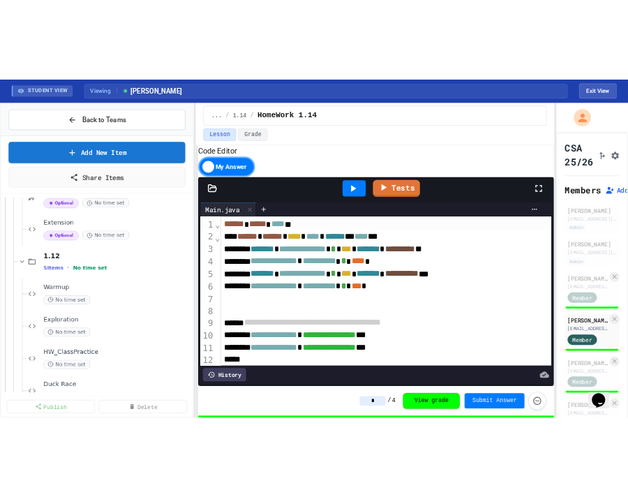
scroll to position [1456, 0]
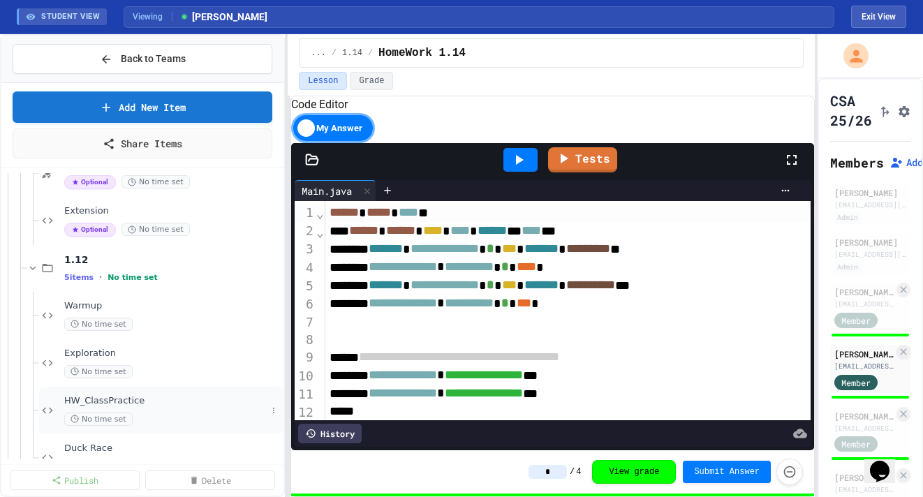
click at [142, 390] on div "HW_ClassPractice No time set" at bounding box center [161, 410] width 244 height 47
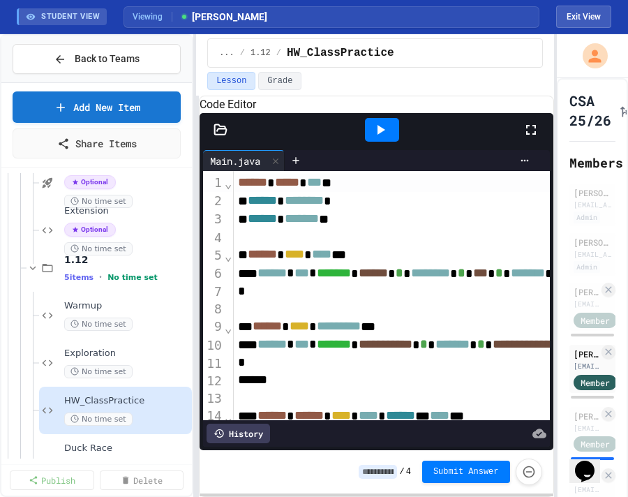
click at [223, 137] on icon at bounding box center [221, 130] width 14 height 14
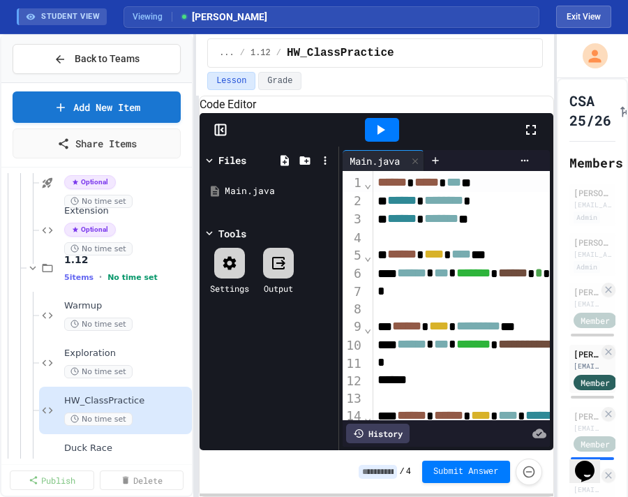
click at [223, 137] on icon at bounding box center [221, 130] width 14 height 14
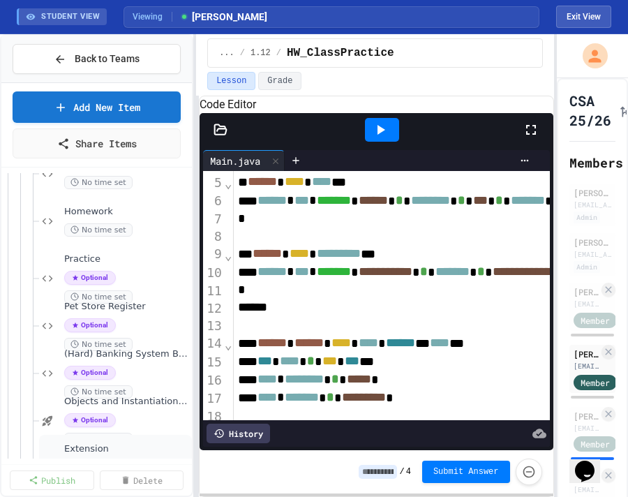
scroll to position [1206, 0]
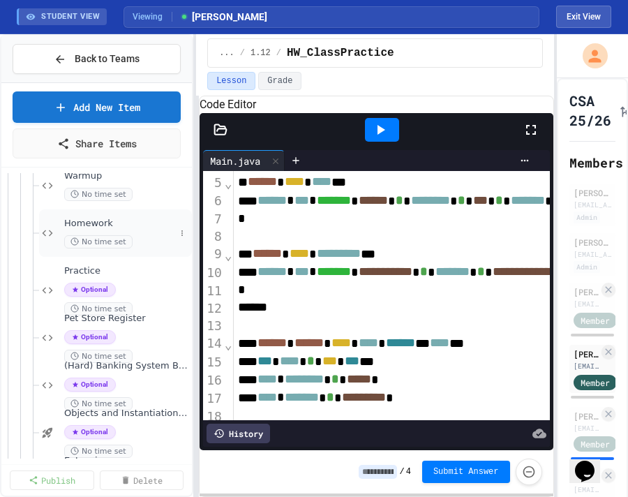
click at [74, 228] on span "Homework" at bounding box center [119, 224] width 111 height 12
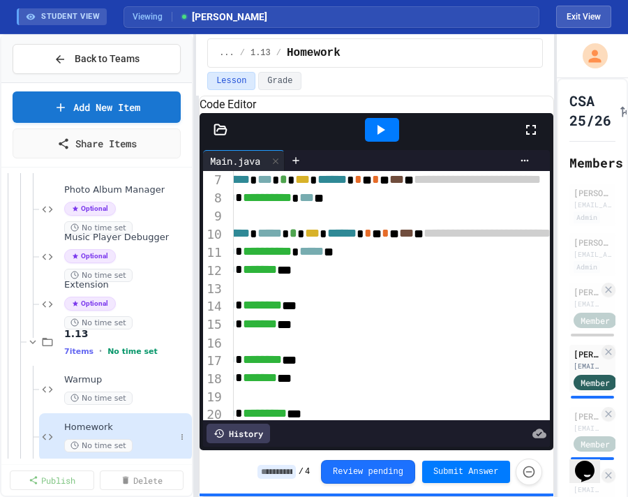
scroll to position [862, 0]
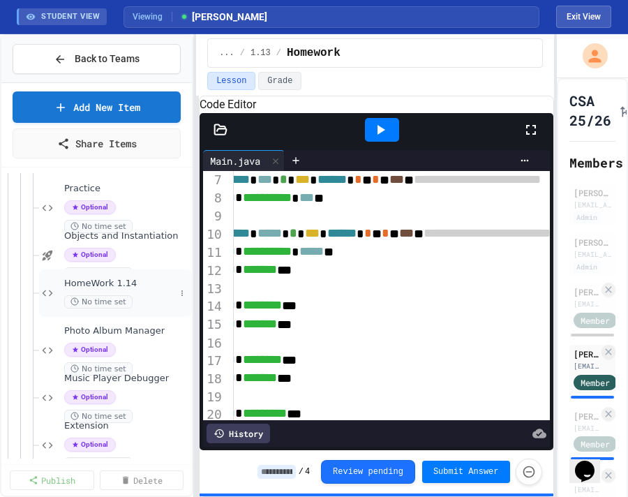
click at [136, 288] on span "HomeWork 1.14" at bounding box center [119, 284] width 111 height 12
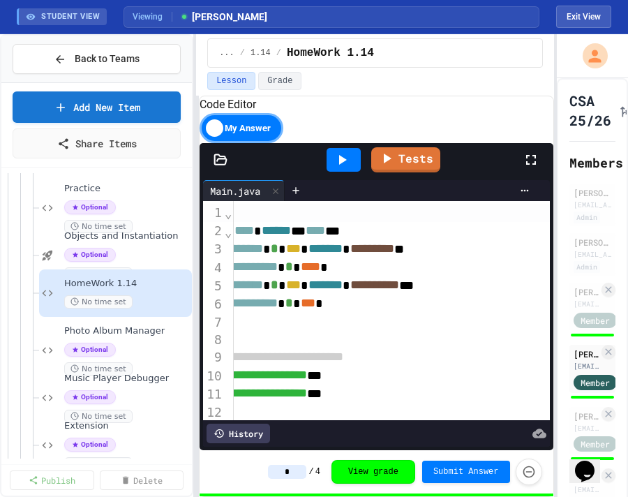
scroll to position [0, 123]
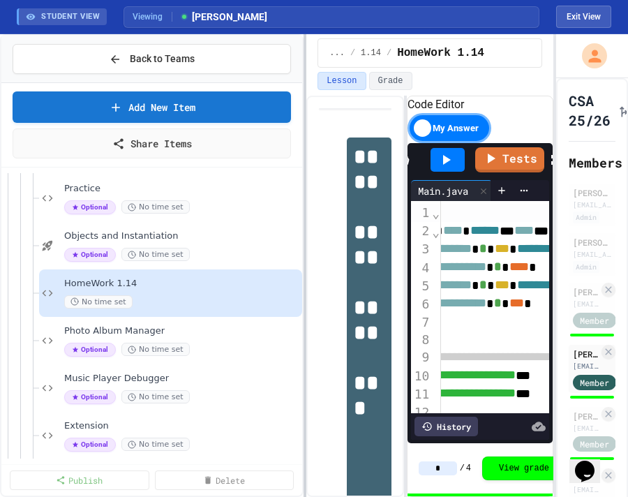
click at [327, 263] on div "**********" at bounding box center [314, 265] width 628 height 463
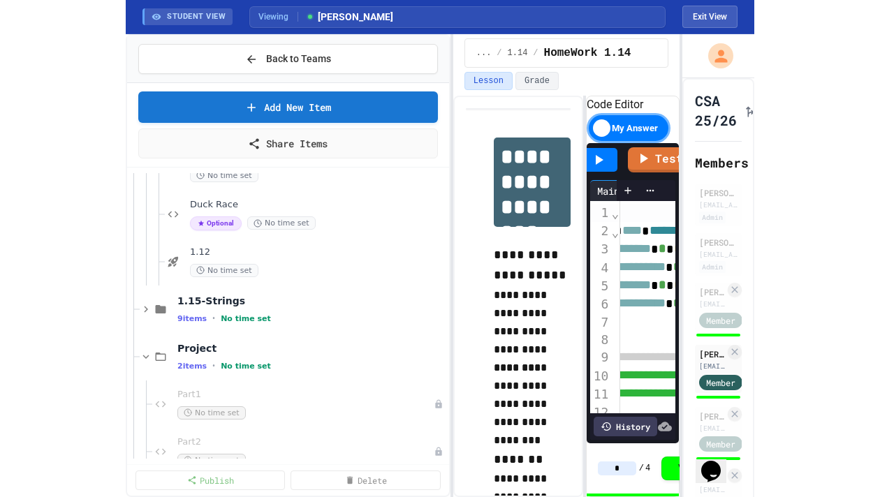
scroll to position [1699, 0]
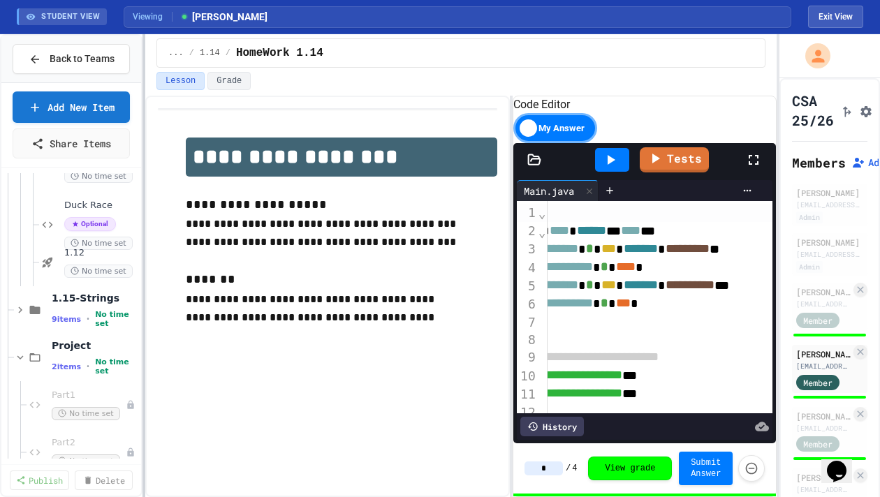
click at [136, 190] on div "**********" at bounding box center [440, 265] width 880 height 463
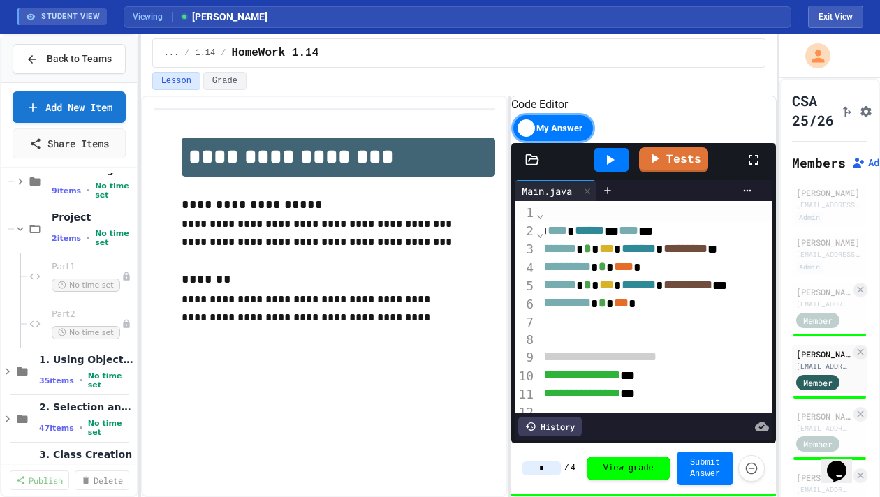
scroll to position [1826, 0]
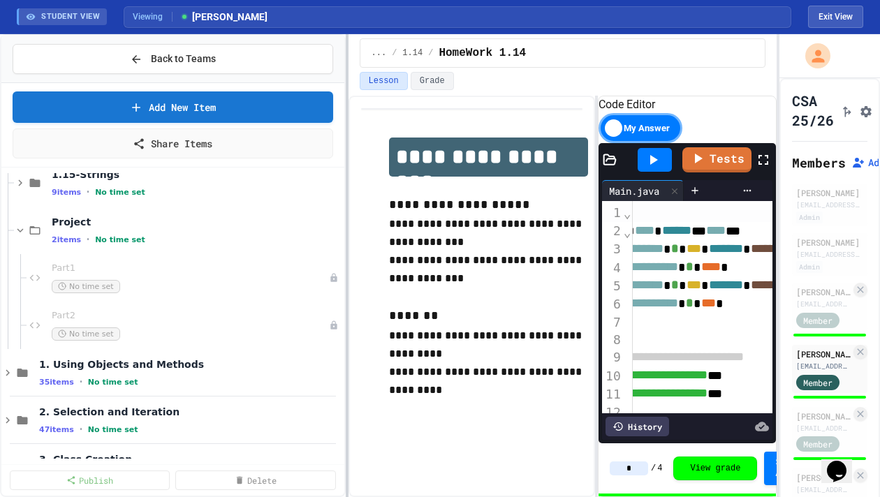
click at [351, 246] on div "**********" at bounding box center [440, 265] width 880 height 463
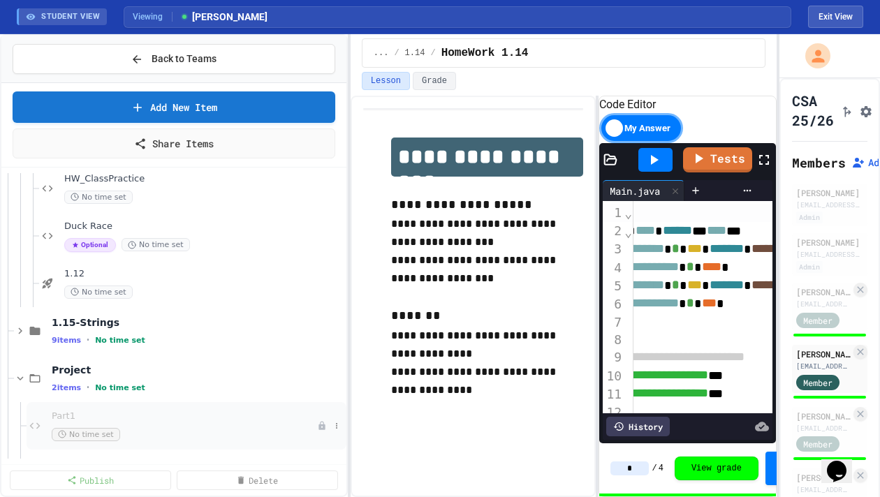
scroll to position [1635, 0]
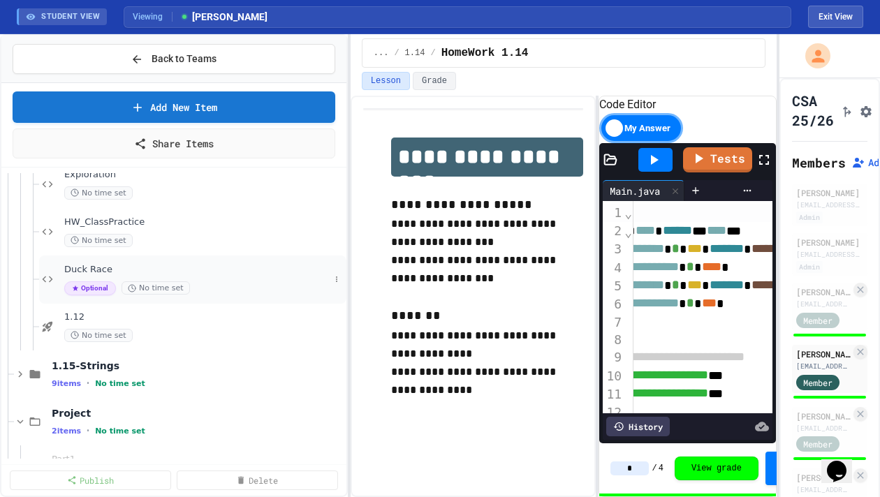
click at [124, 282] on div "Optional No time set" at bounding box center [196, 288] width 265 height 14
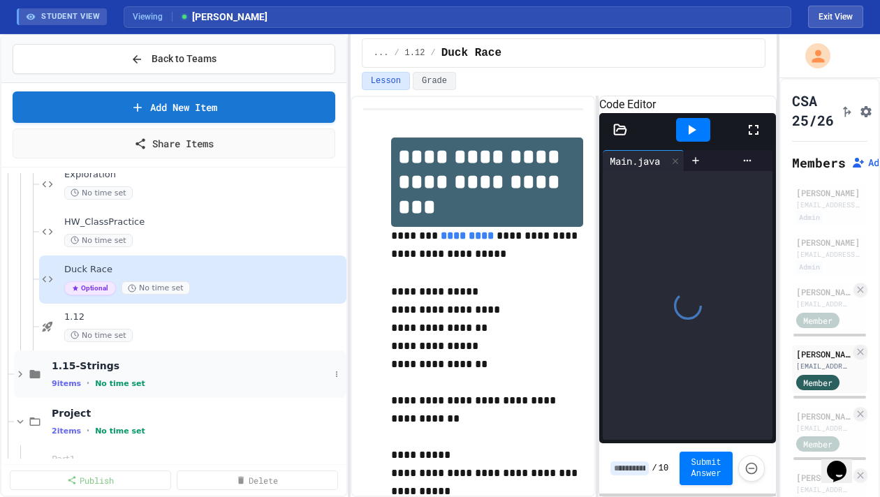
click at [97, 371] on span "1.15-Strings" at bounding box center [191, 366] width 278 height 13
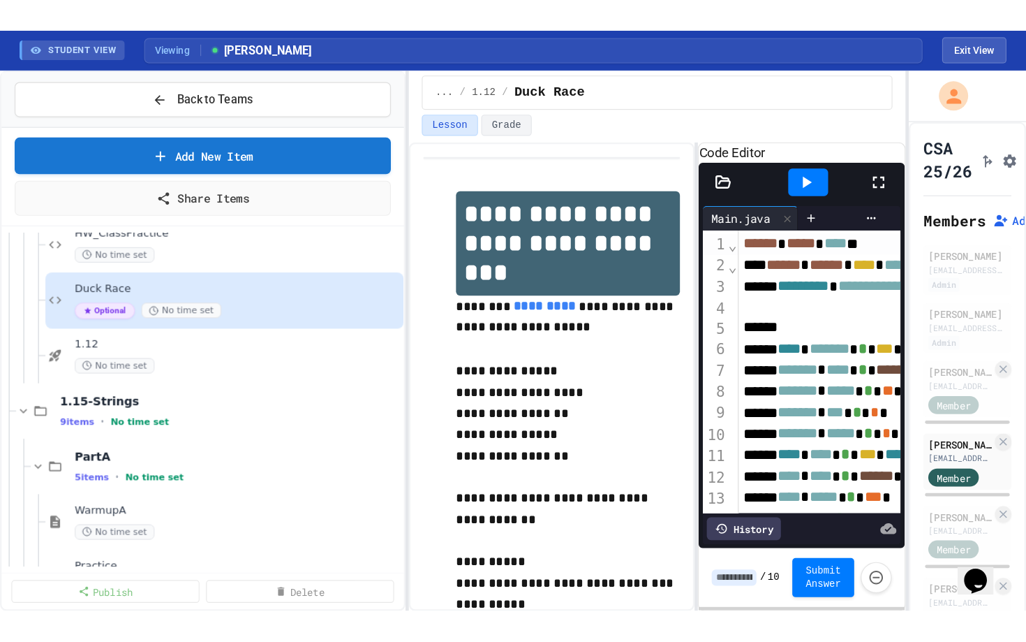
scroll to position [1658, 0]
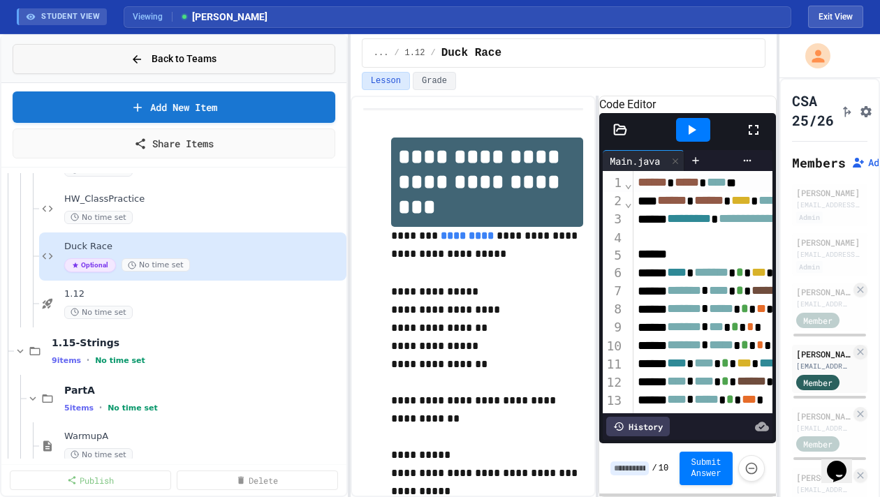
click at [233, 48] on button "Back to Teams" at bounding box center [174, 59] width 323 height 30
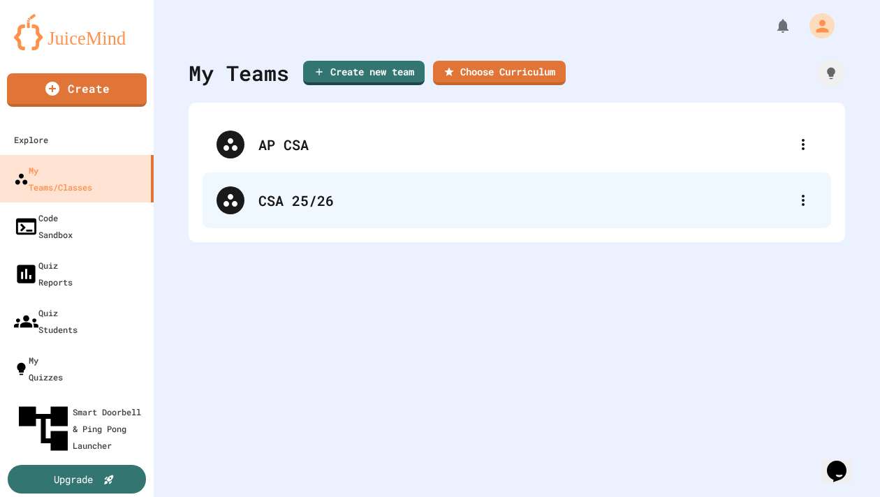
click at [336, 193] on div "CSA 25/26" at bounding box center [523, 200] width 531 height 21
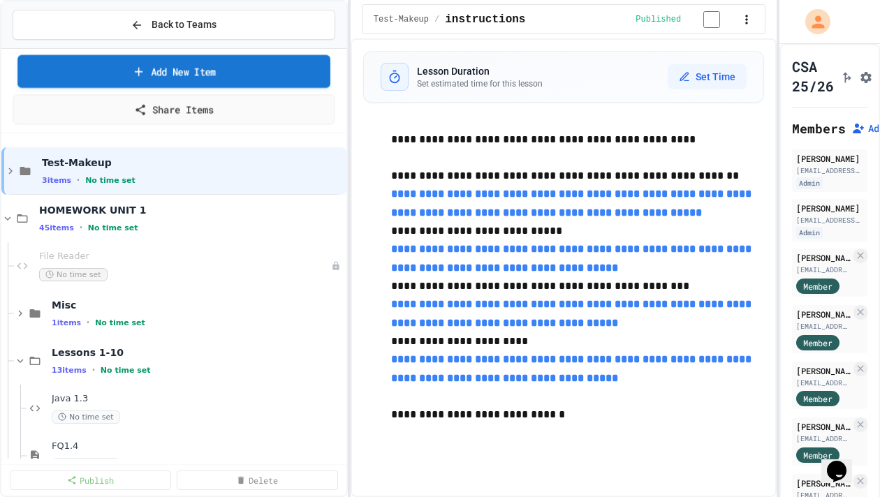
click at [244, 65] on link "Add New Item" at bounding box center [173, 71] width 313 height 33
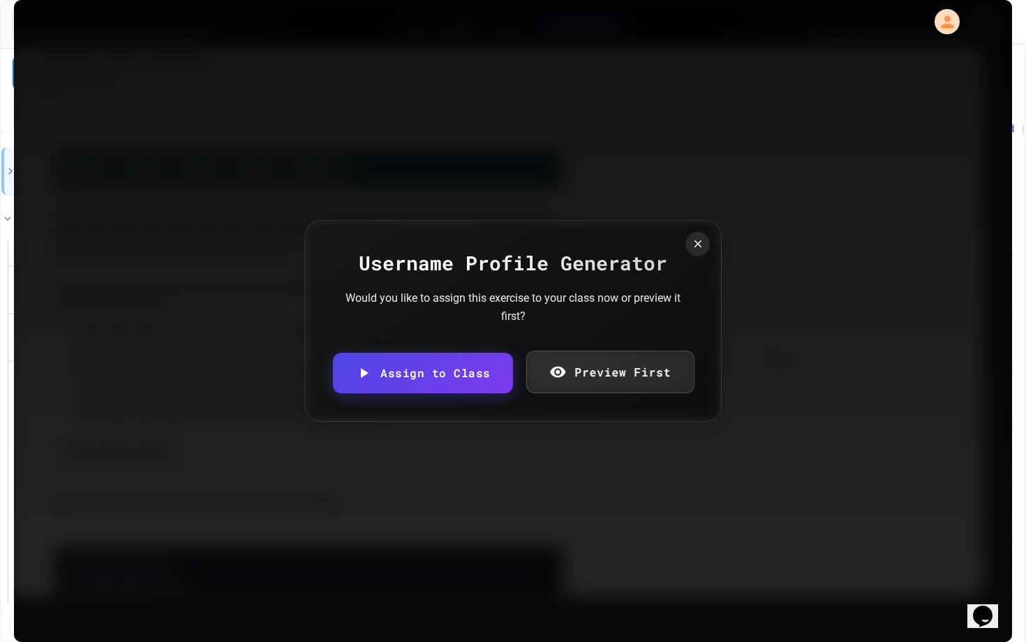
click at [616, 371] on link "Preview First" at bounding box center [610, 371] width 168 height 43
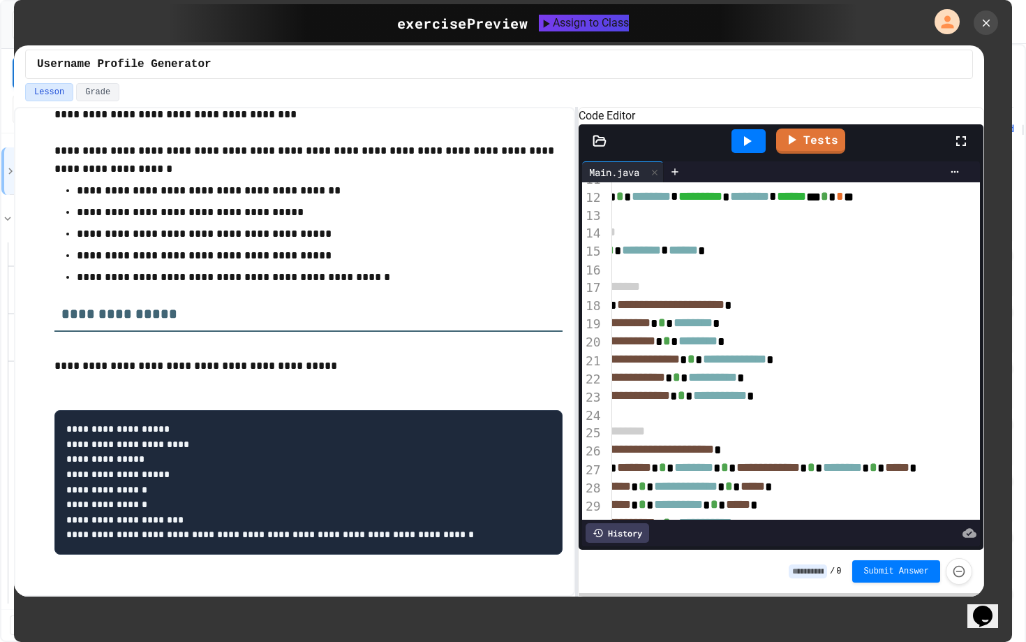
scroll to position [206, 0]
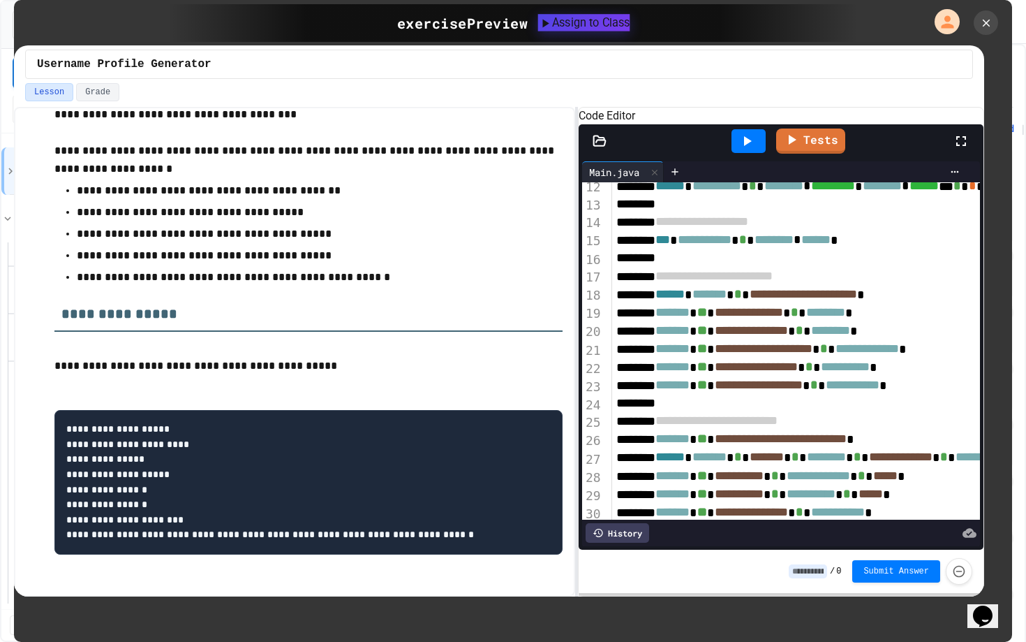
click at [566, 28] on div "Assign to Class" at bounding box center [584, 22] width 92 height 17
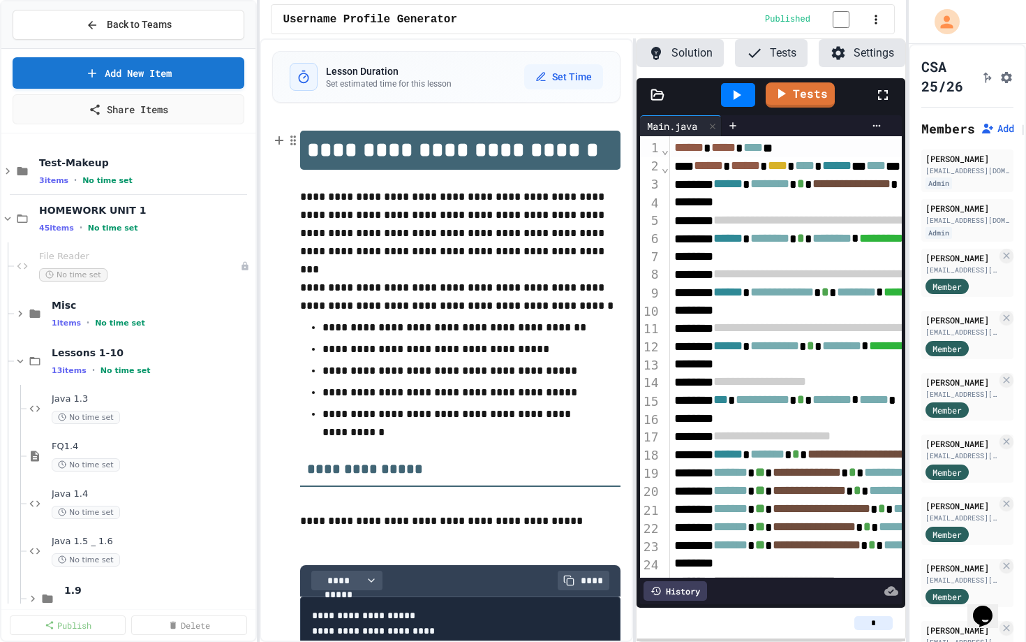
scroll to position [0, 87]
click at [260, 167] on div "**********" at bounding box center [513, 321] width 1026 height 642
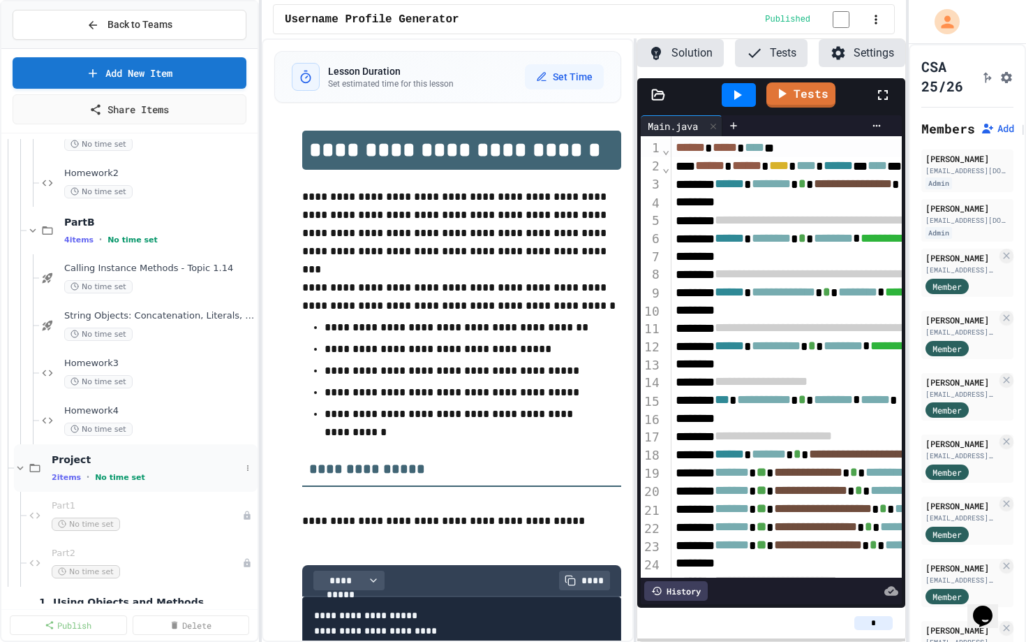
scroll to position [2448, 0]
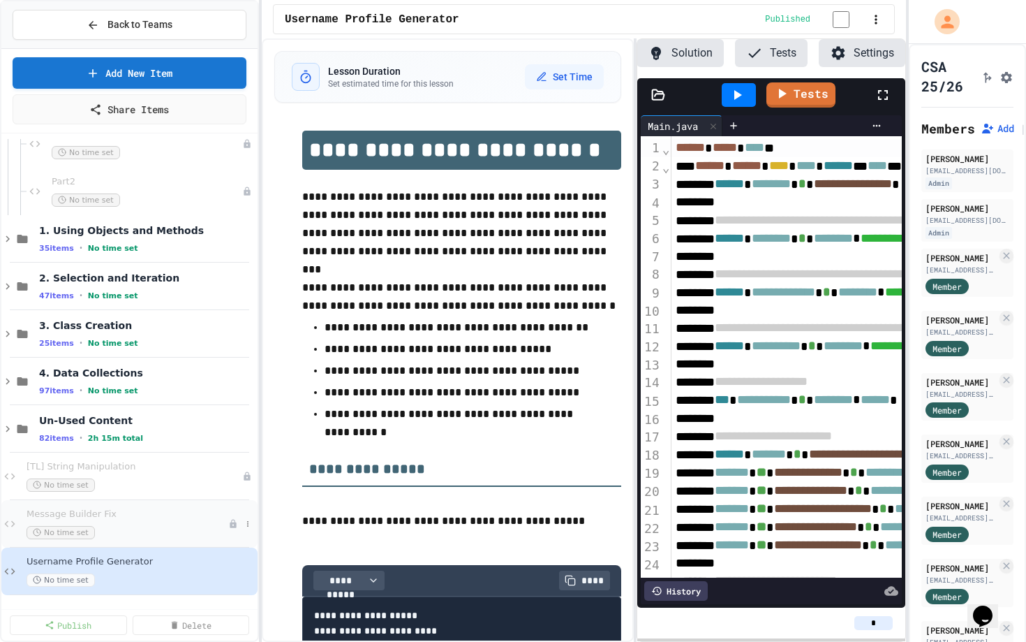
click at [113, 496] on div "Message Builder Fix No time set" at bounding box center [128, 523] width 202 height 31
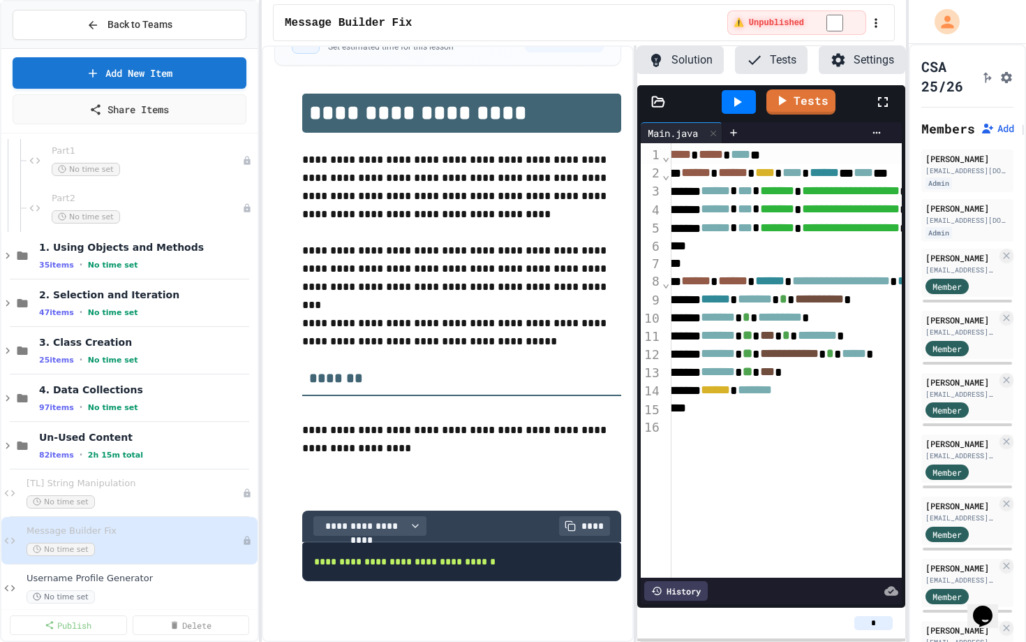
scroll to position [0, 11]
click at [94, 496] on div "Username Profile Generator No time set" at bounding box center [129, 587] width 256 height 47
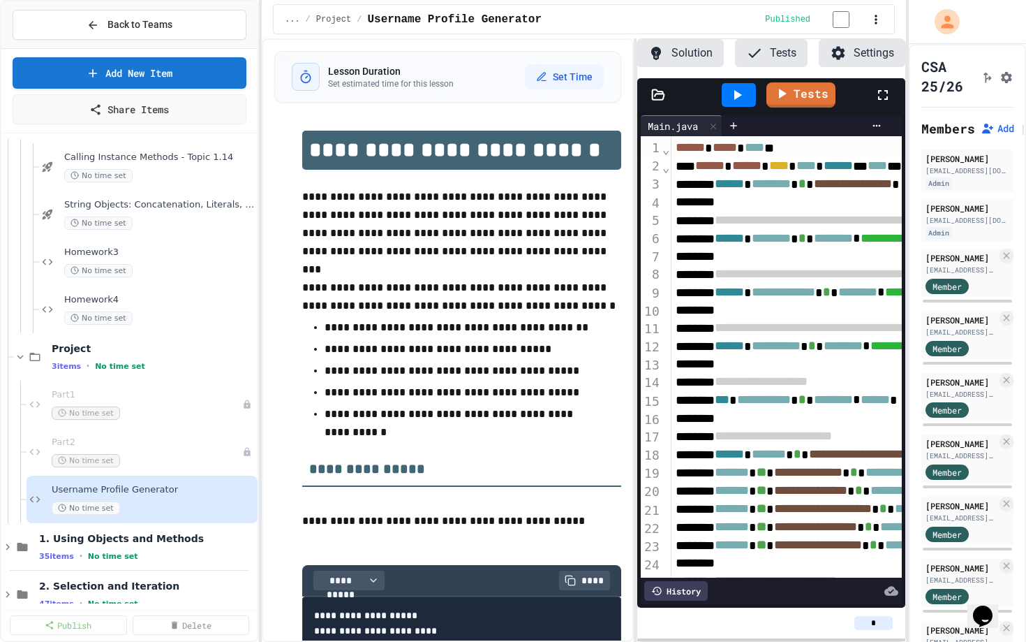
scroll to position [2168, 0]
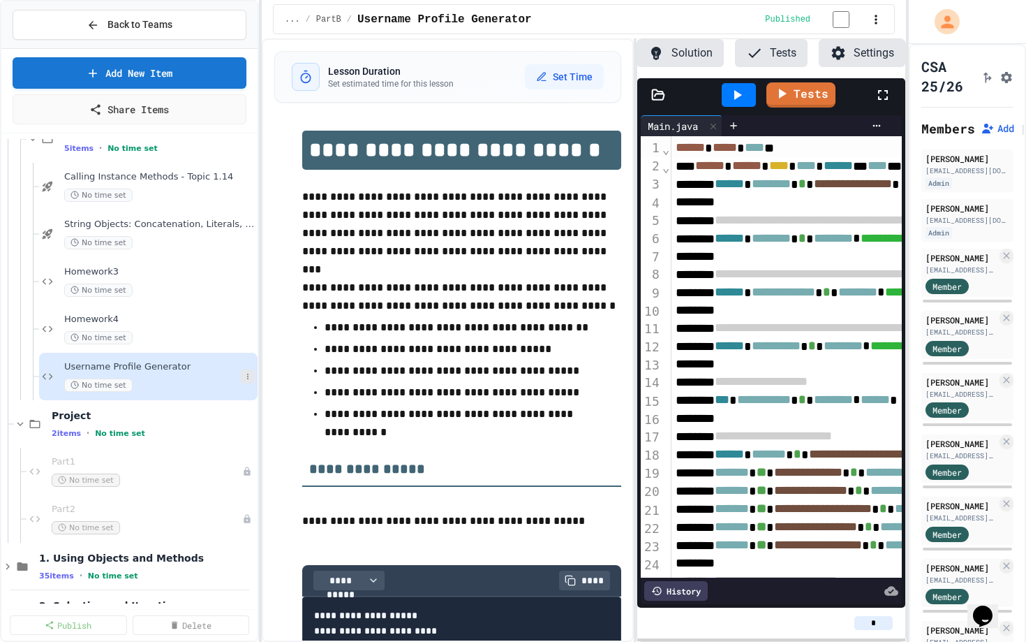
click at [247, 377] on icon at bounding box center [248, 376] width 8 height 8
click at [214, 427] on button "Mark as Optional" at bounding box center [220, 427] width 108 height 25
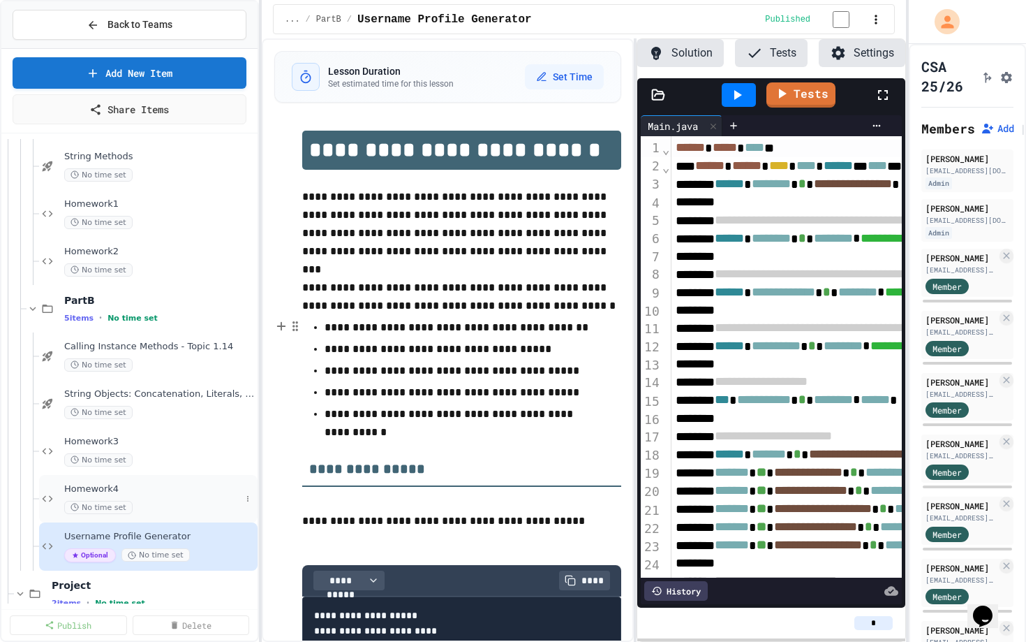
scroll to position [1997, 0]
click at [151, 261] on div "Homework2 No time set" at bounding box center [152, 262] width 177 height 31
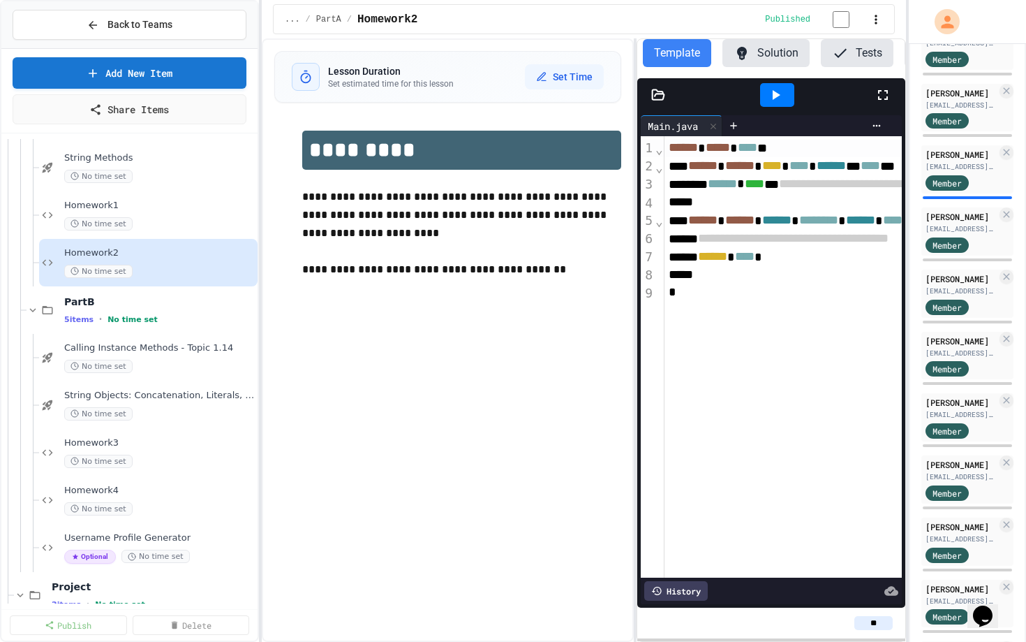
scroll to position [534, 0]
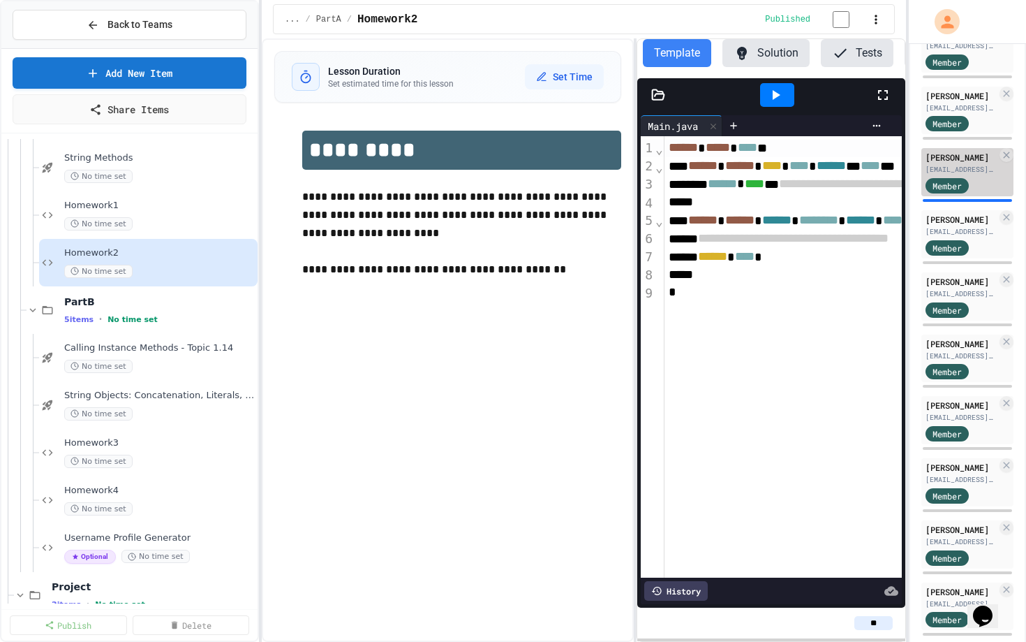
click at [642, 163] on div "Paloma Cerda pcerda@lsoc.org" at bounding box center [961, 163] width 71 height 24
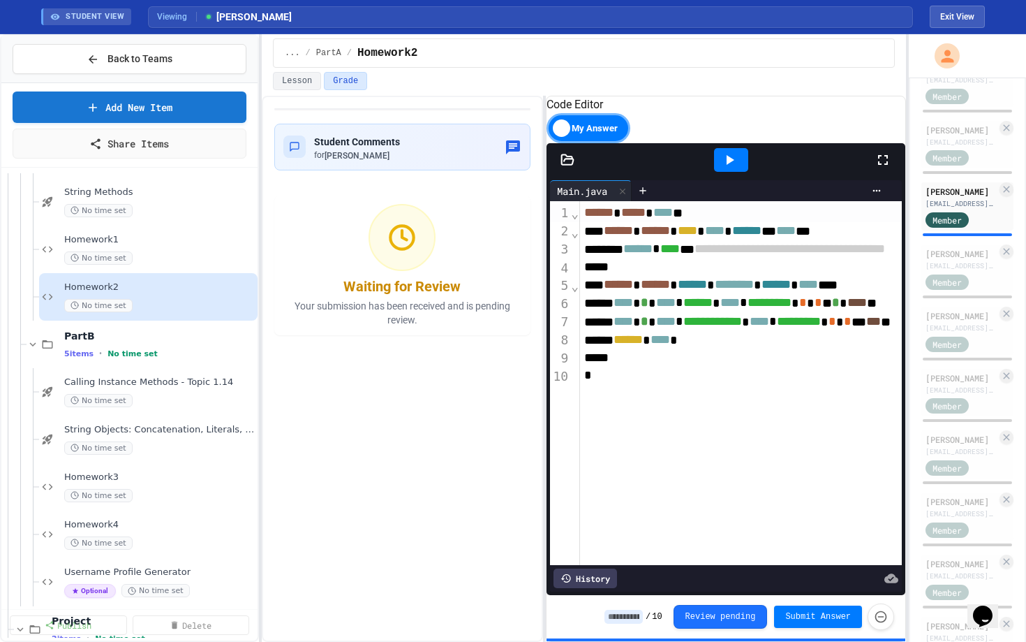
click at [524, 244] on div "**********" at bounding box center [584, 369] width 644 height 546
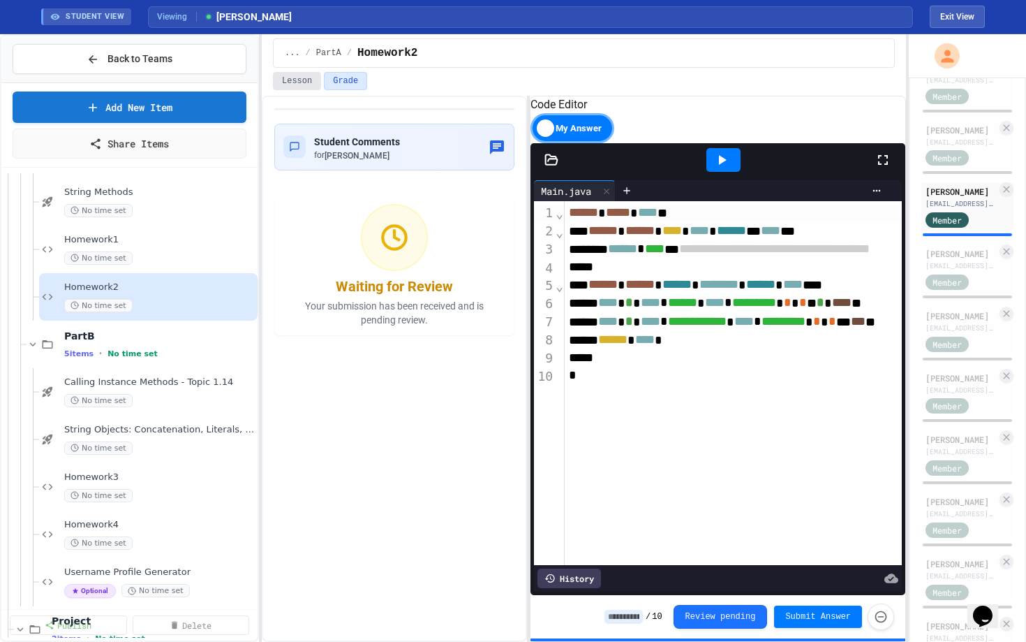
click at [309, 86] on button "Lesson" at bounding box center [297, 81] width 48 height 18
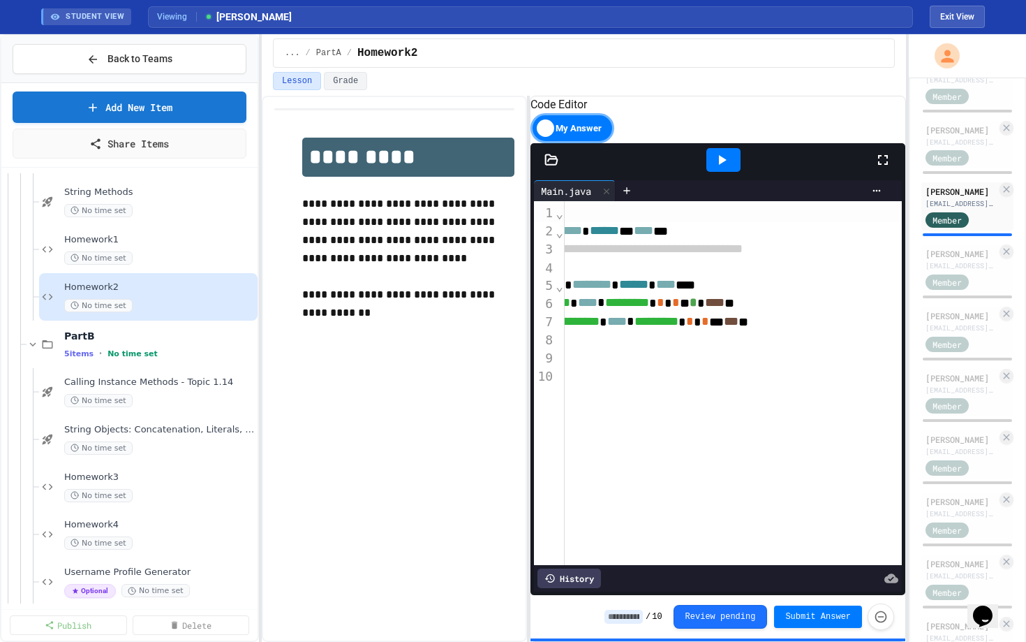
scroll to position [0, 124]
click at [642, 172] on div at bounding box center [724, 160] width 34 height 24
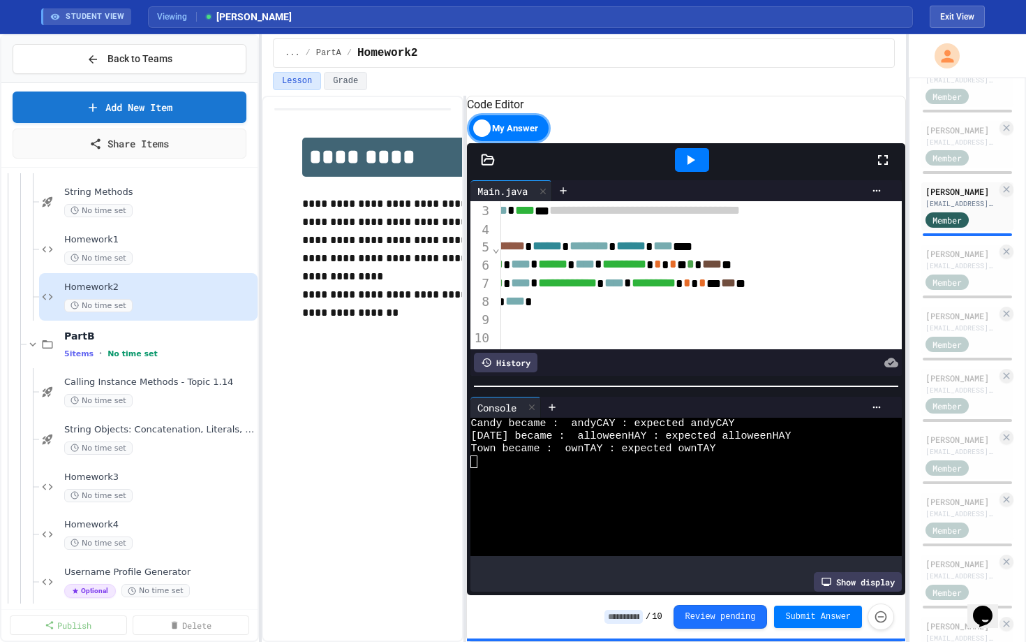
scroll to position [47, 22]
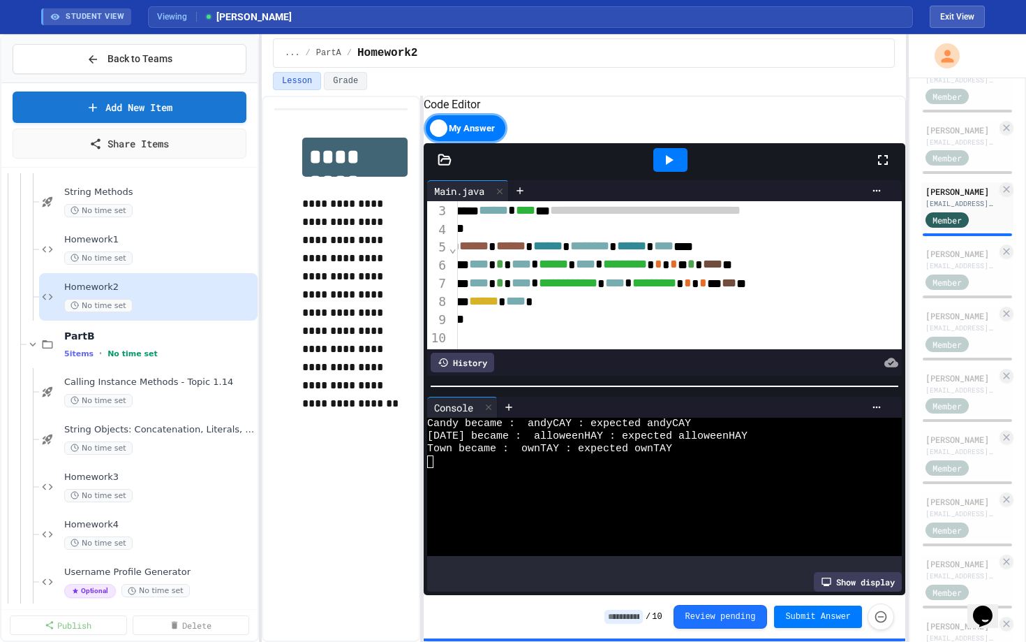
click at [425, 269] on div "**********" at bounding box center [584, 369] width 644 height 546
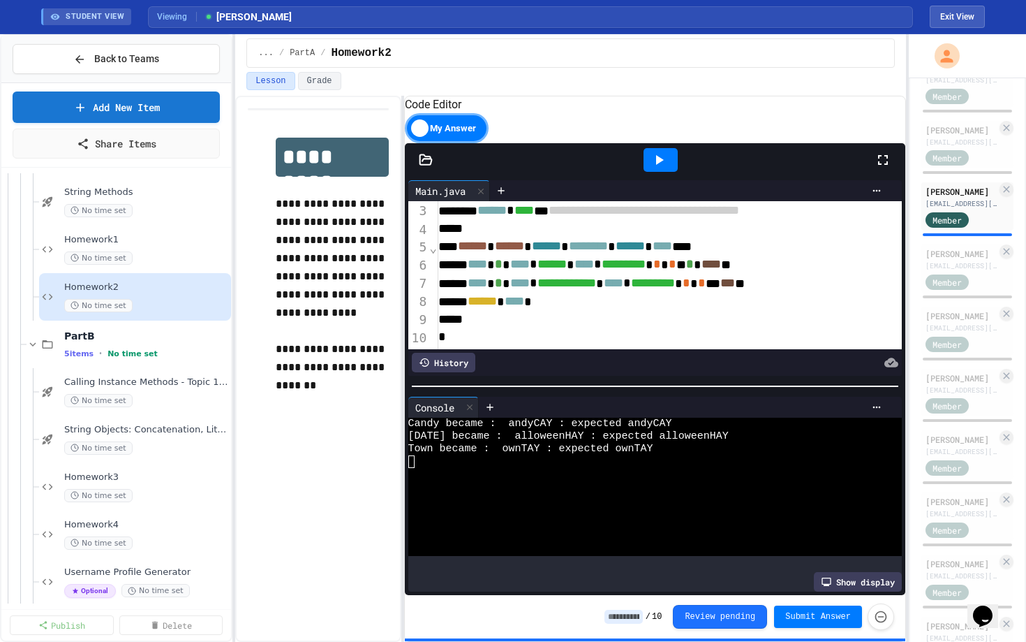
scroll to position [47, 0]
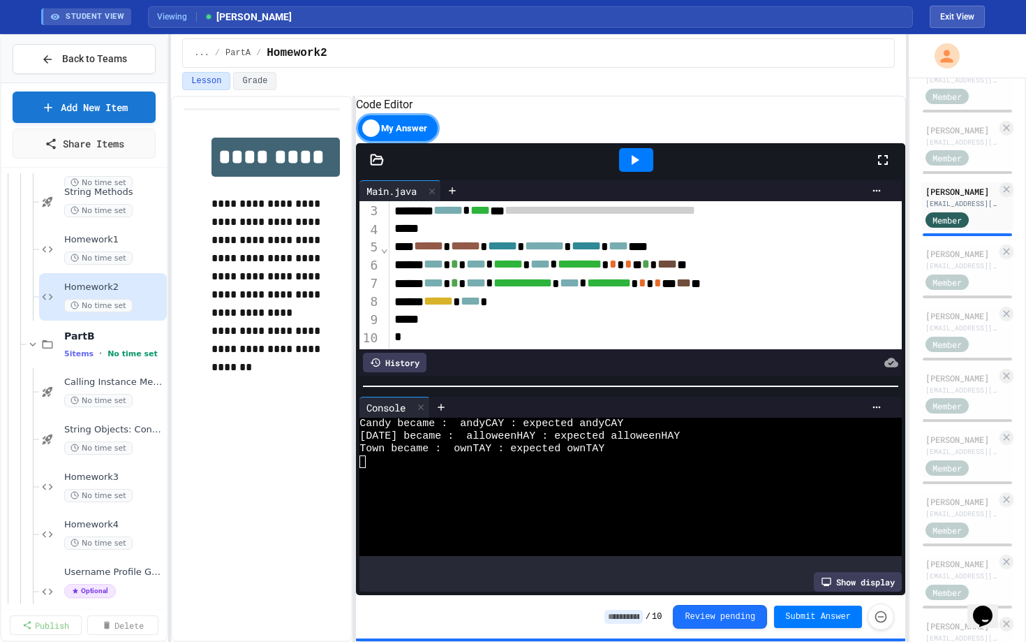
click at [167, 263] on div "**********" at bounding box center [513, 337] width 1026 height 607
click at [82, 237] on span "Homework1" at bounding box center [107, 240] width 86 height 12
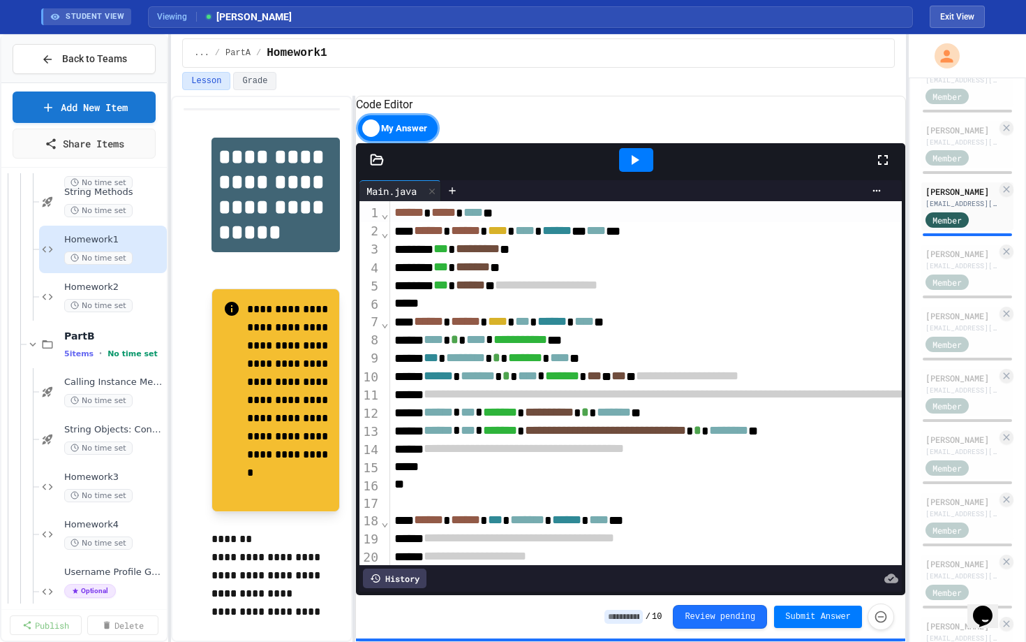
scroll to position [111, 0]
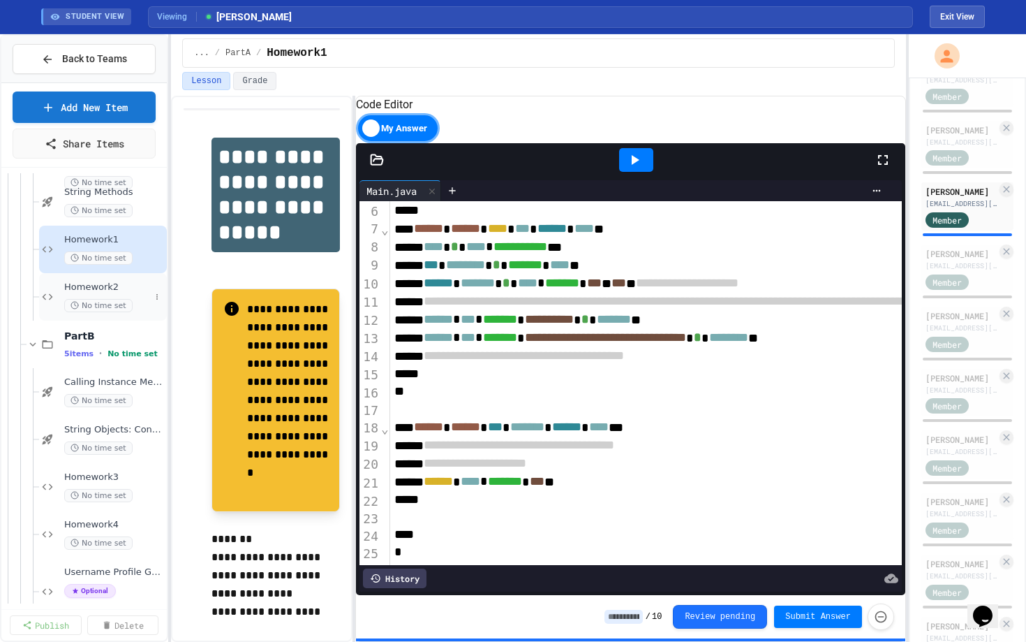
click at [107, 294] on div "Homework2 No time set" at bounding box center [107, 296] width 86 height 31
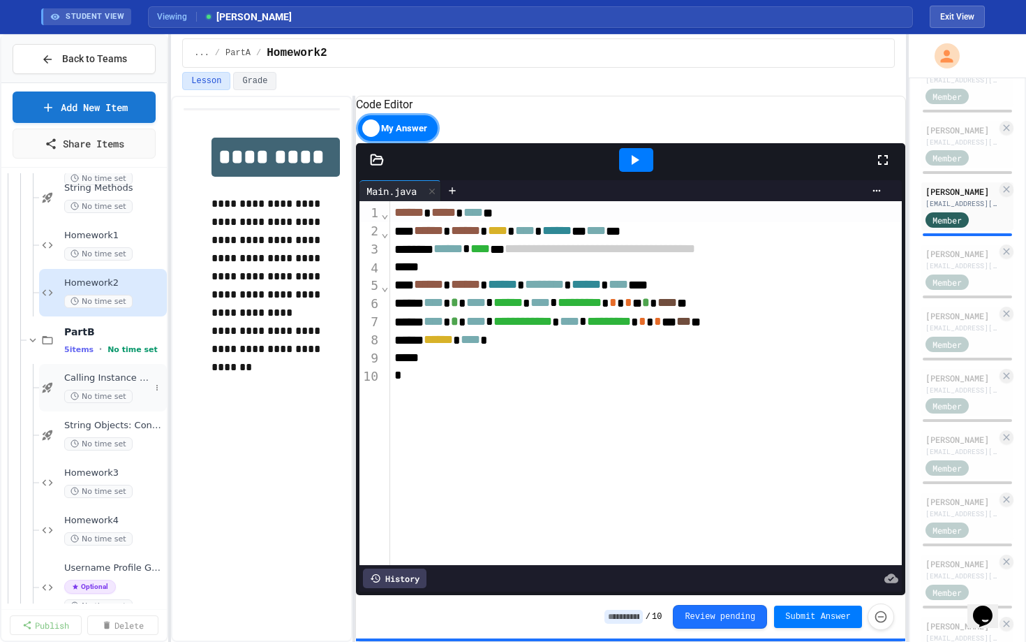
scroll to position [1965, 0]
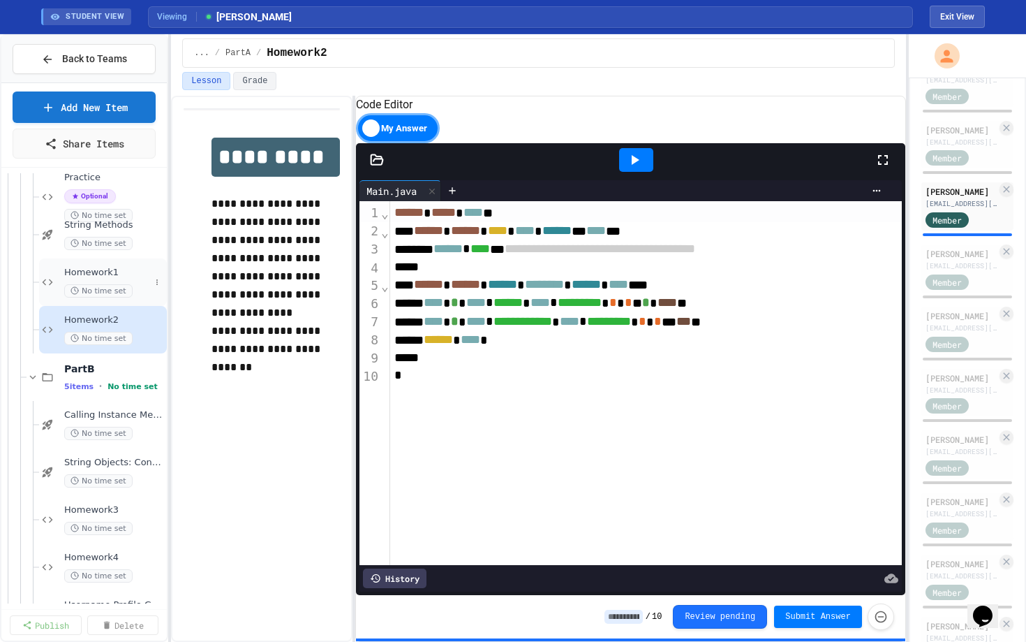
click at [112, 286] on span "No time set" at bounding box center [98, 290] width 68 height 13
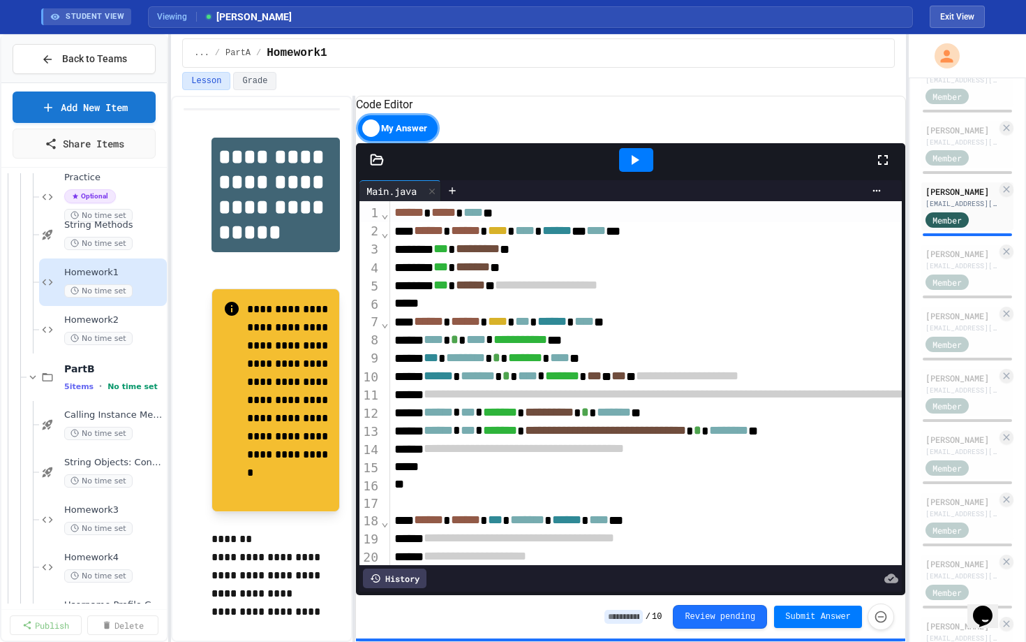
click at [642, 168] on icon at bounding box center [883, 160] width 17 height 17
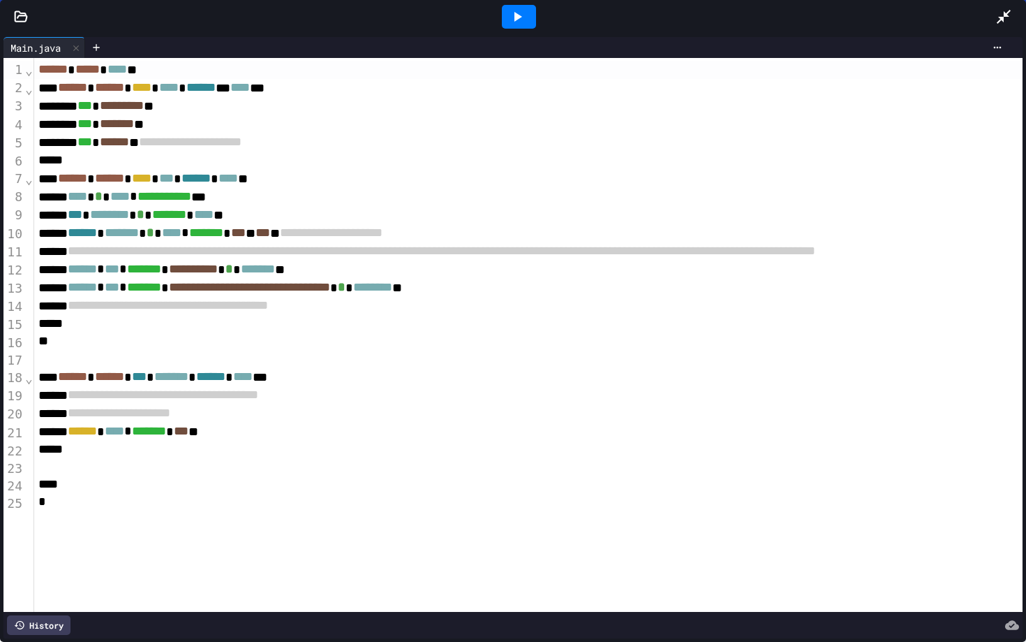
click at [642, 21] on div at bounding box center [519, 17] width 954 height 38
click at [642, 21] on icon at bounding box center [1004, 16] width 17 height 17
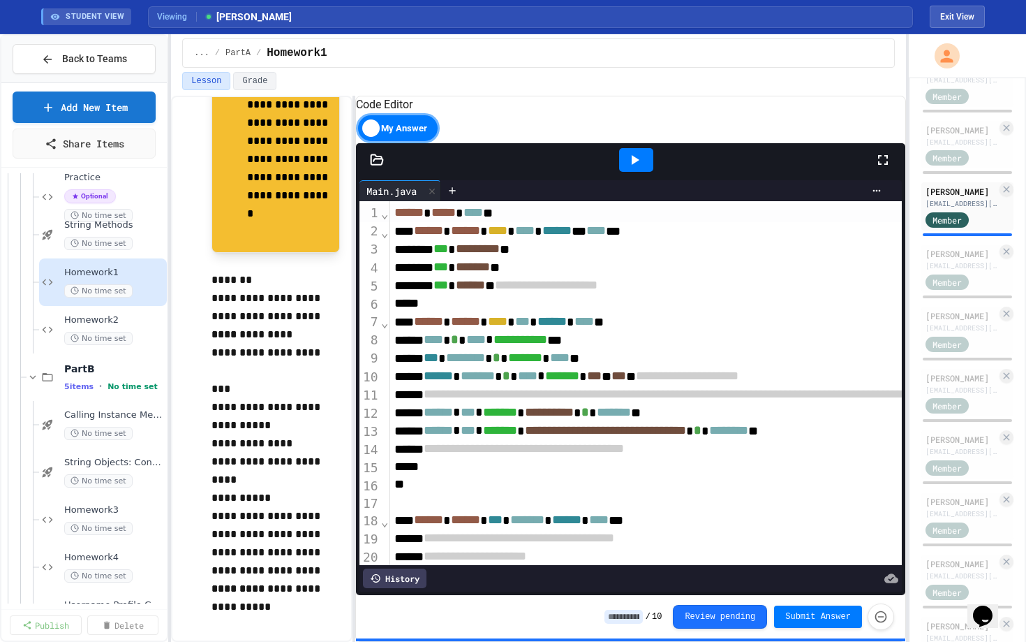
click at [277, 496] on p "**********" at bounding box center [276, 543] width 128 height 73
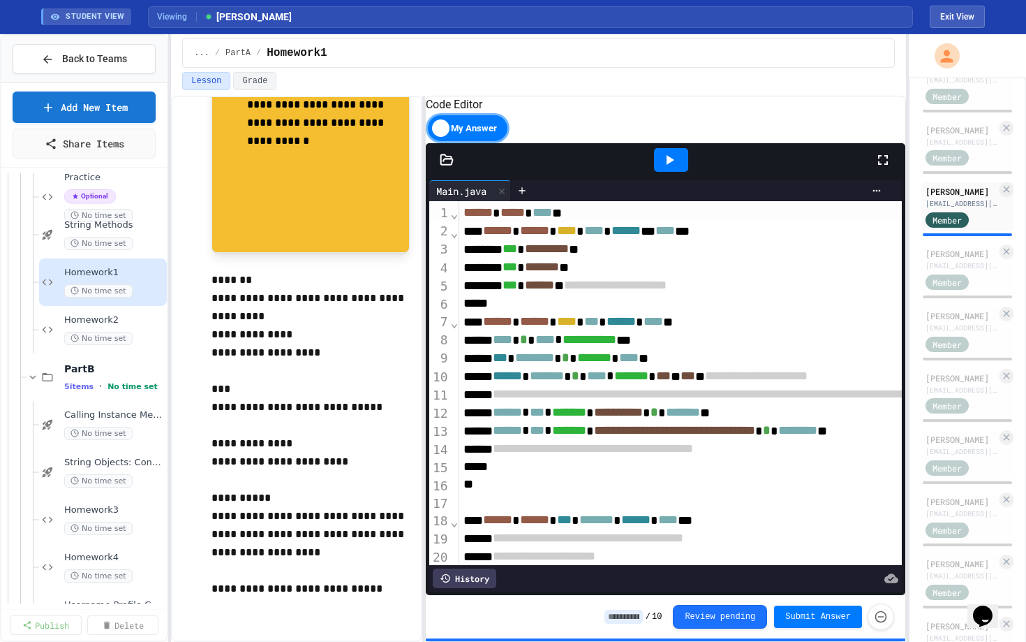
scroll to position [0, 0]
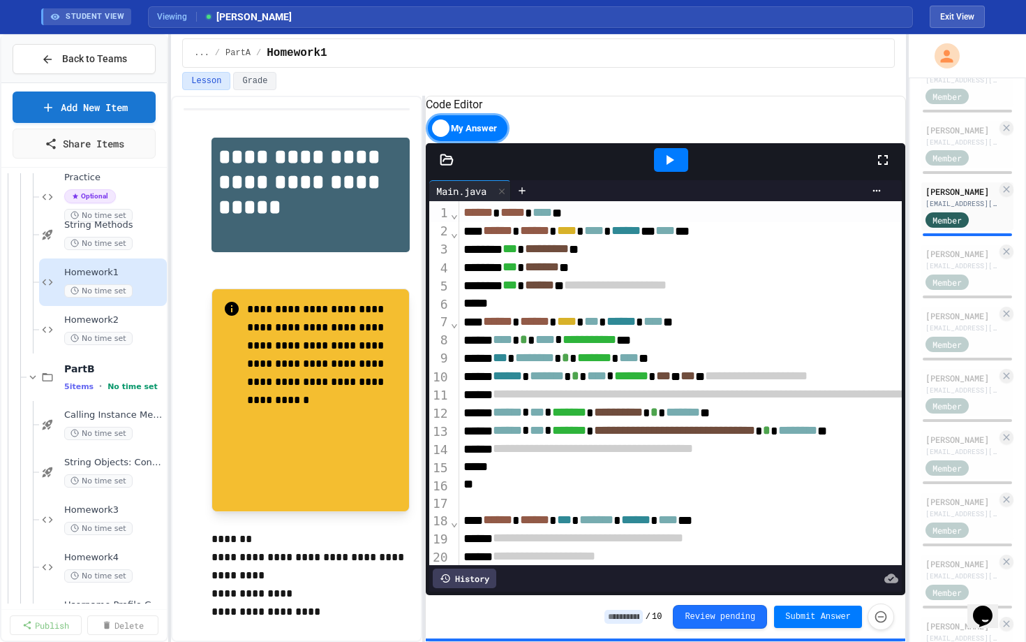
click at [488, 348] on div "**********" at bounding box center [538, 369] width 735 height 546
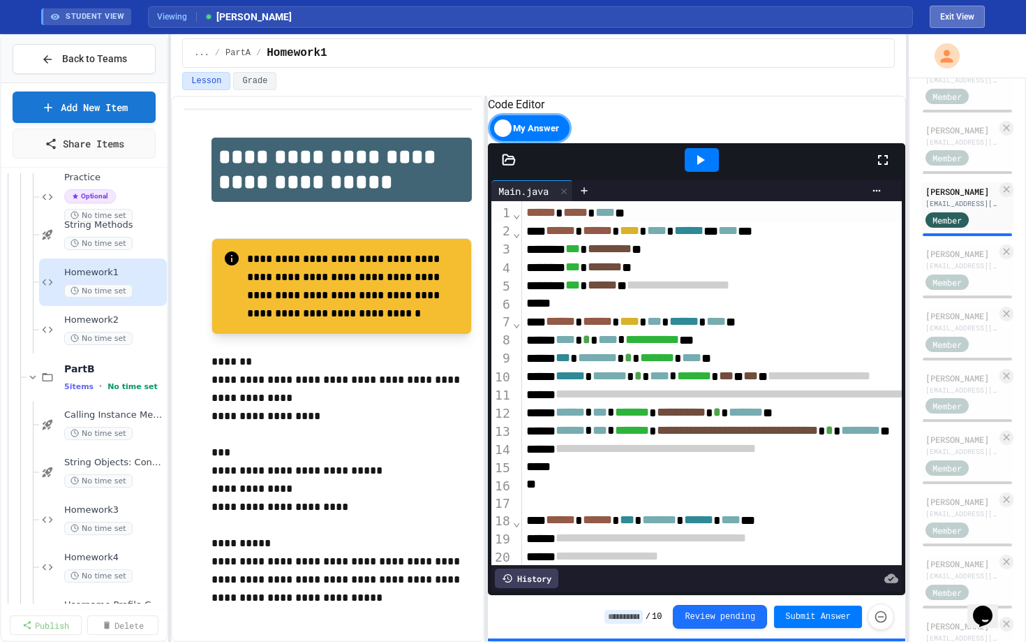
click at [642, 10] on button "Exit View" at bounding box center [957, 17] width 55 height 22
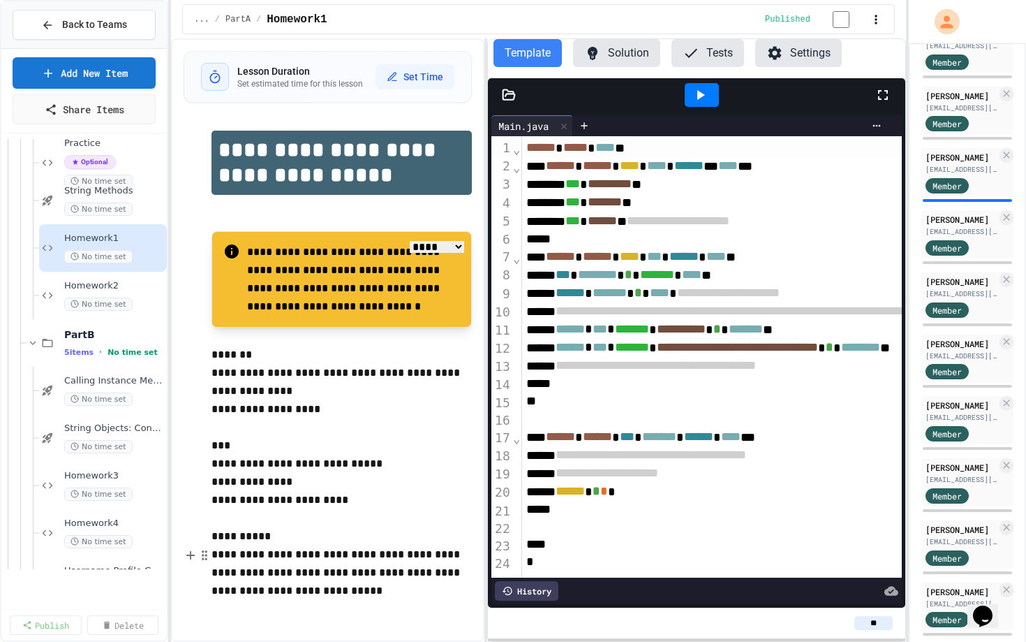
click at [274, 496] on p "**********" at bounding box center [342, 563] width 260 height 36
click at [293, 496] on p "**********" at bounding box center [342, 591] width 260 height 18
click at [275, 461] on p "**********" at bounding box center [342, 464] width 260 height 18
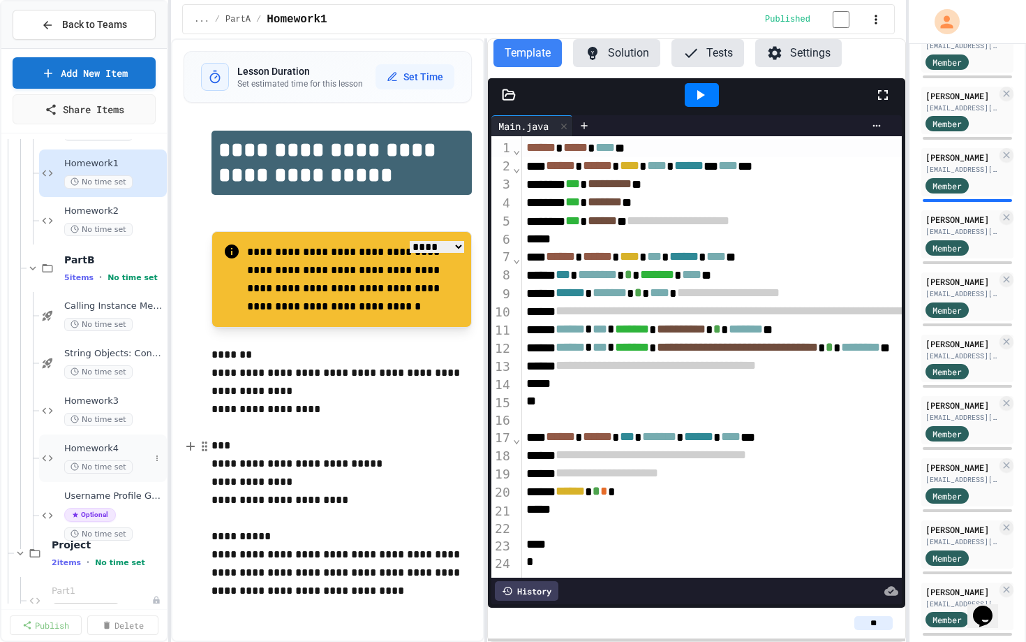
click at [87, 441] on div "Homework4 No time set" at bounding box center [103, 457] width 128 height 47
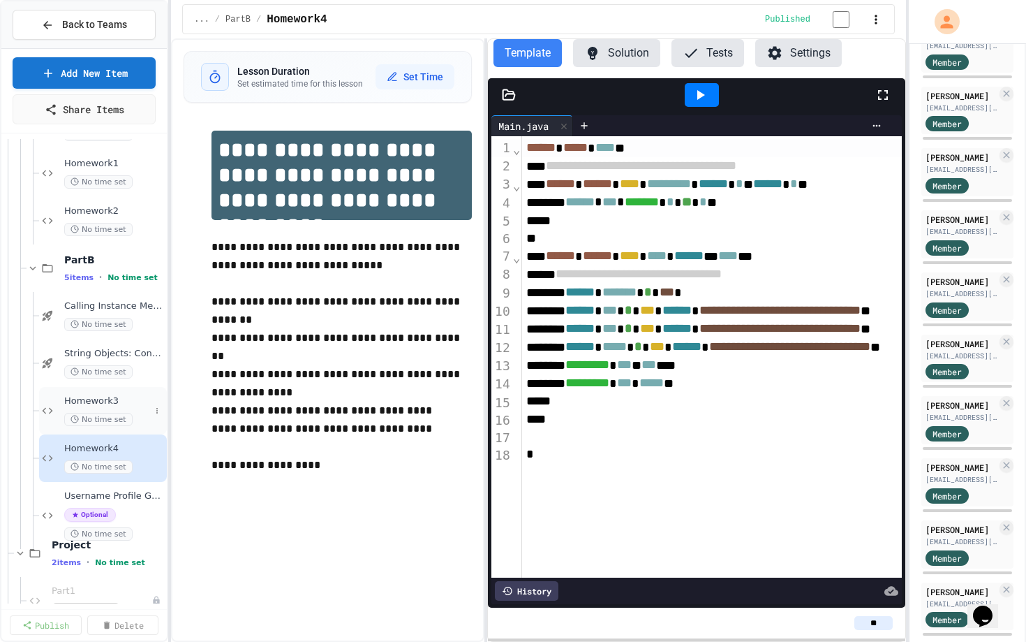
click at [97, 408] on div "Homework3 No time set" at bounding box center [107, 410] width 86 height 31
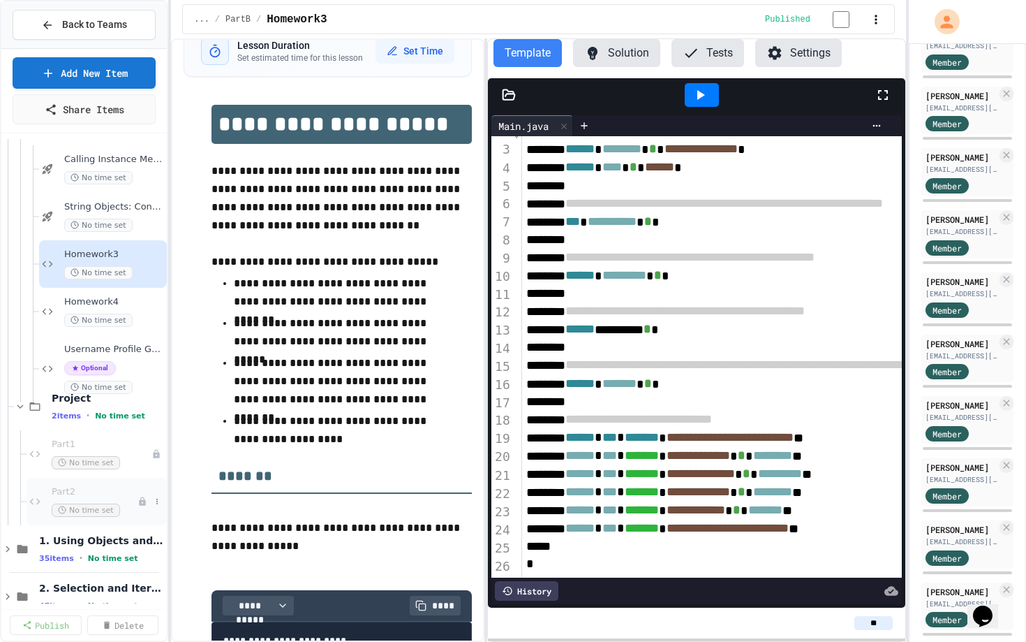
scroll to position [2185, 0]
click at [124, 347] on span "Username Profile Generator" at bounding box center [107, 351] width 86 height 12
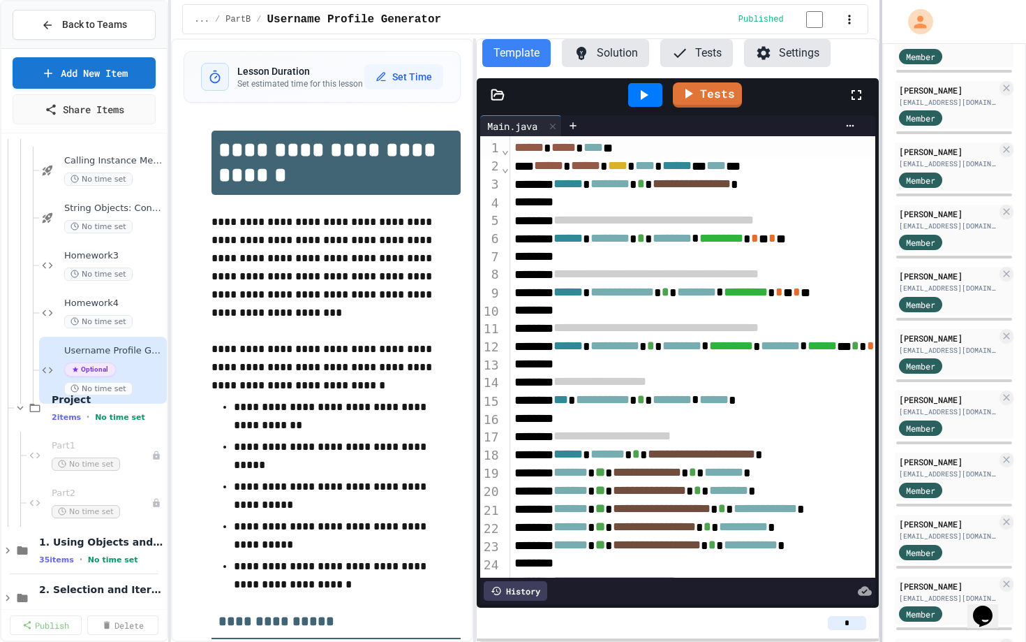
scroll to position [534, 0]
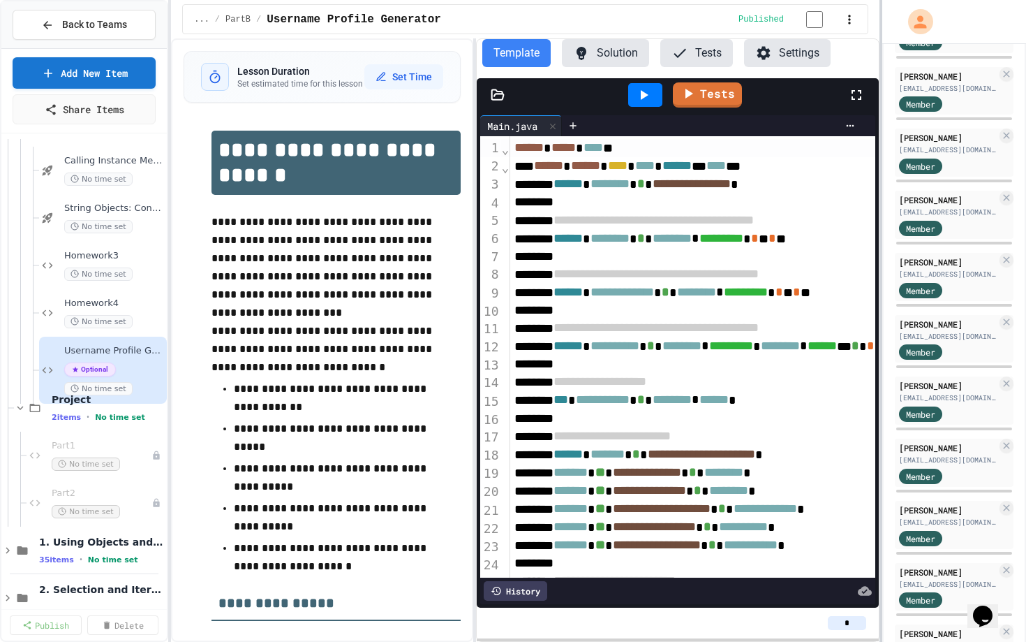
click at [642, 129] on div at bounding box center [881, 321] width 3 height 642
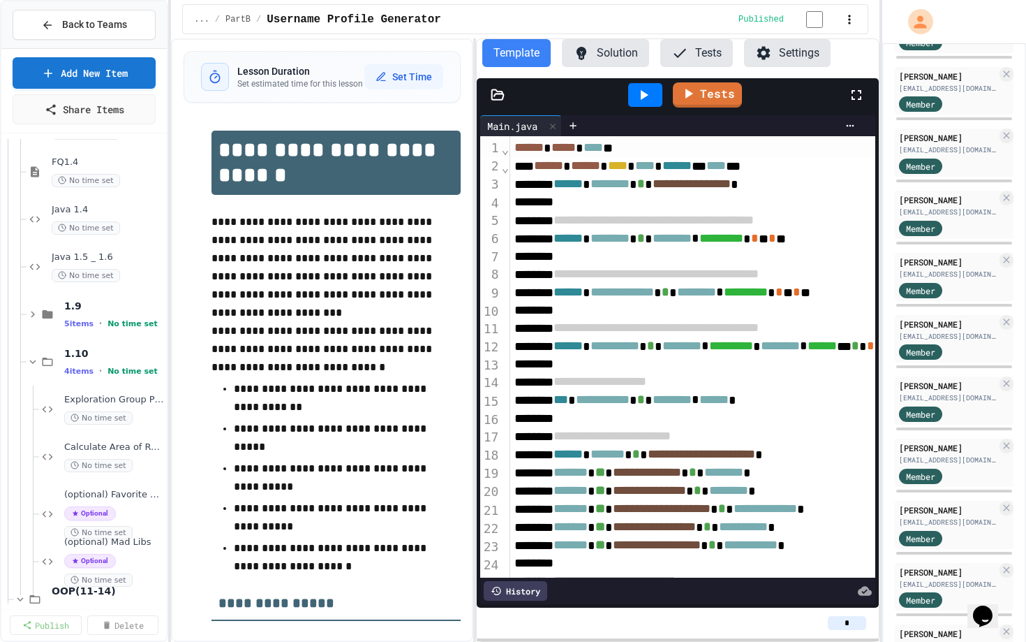
scroll to position [0, 0]
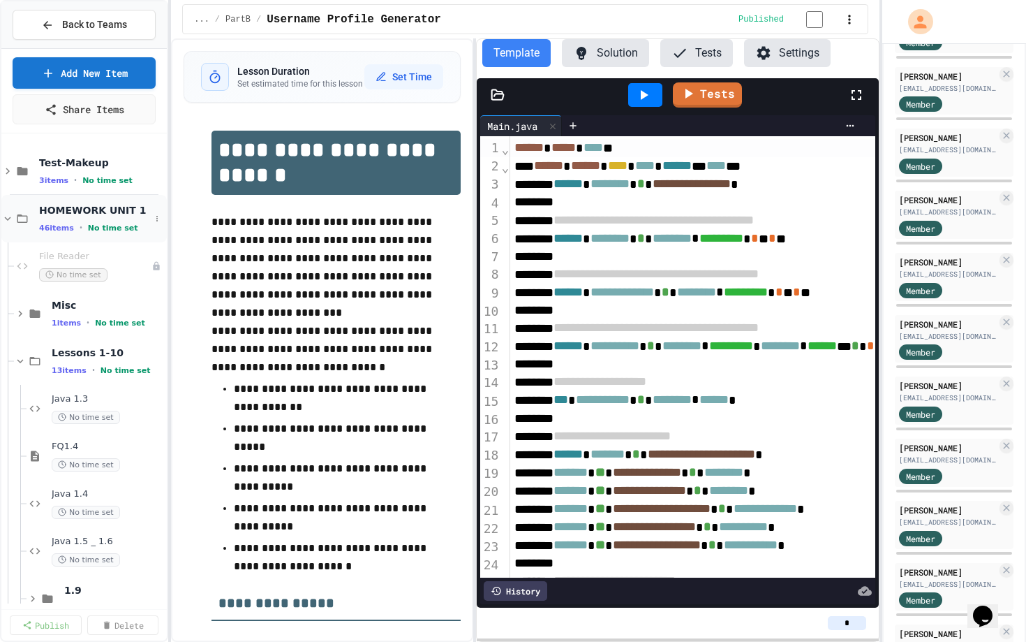
click at [23, 219] on icon at bounding box center [22, 218] width 17 height 13
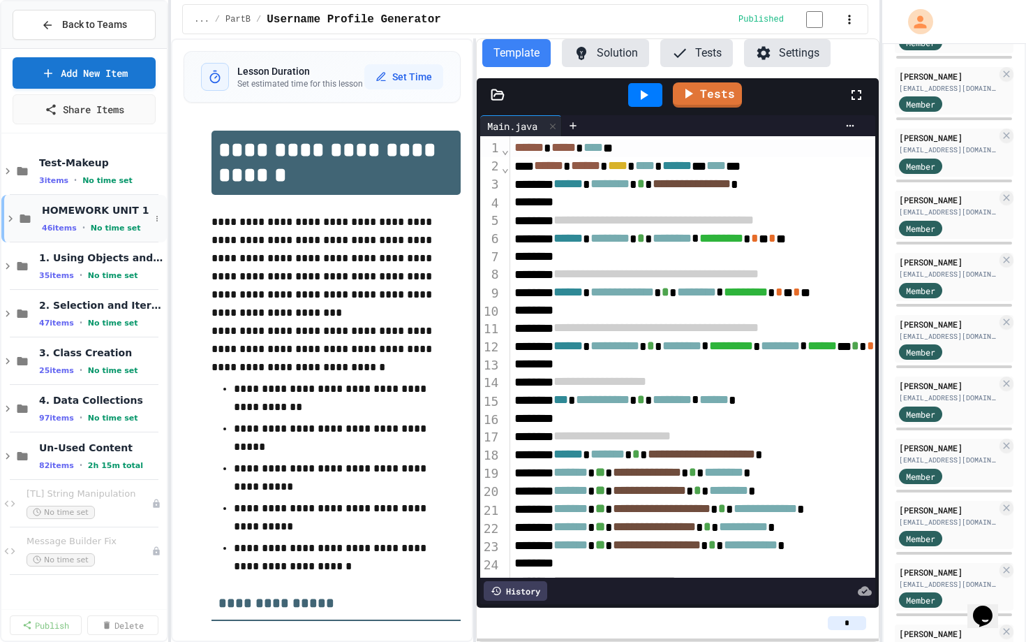
click at [60, 205] on span "HOMEWORK UNIT 1" at bounding box center [96, 210] width 108 height 13
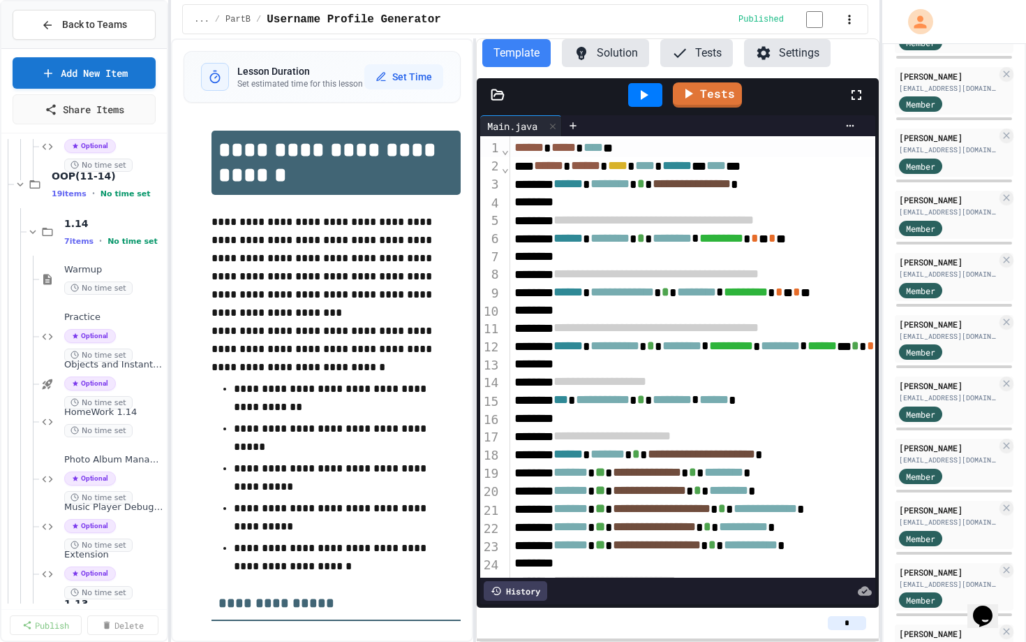
scroll to position [700, 0]
click at [118, 369] on span "Objects and Instantiation" at bounding box center [107, 363] width 86 height 12
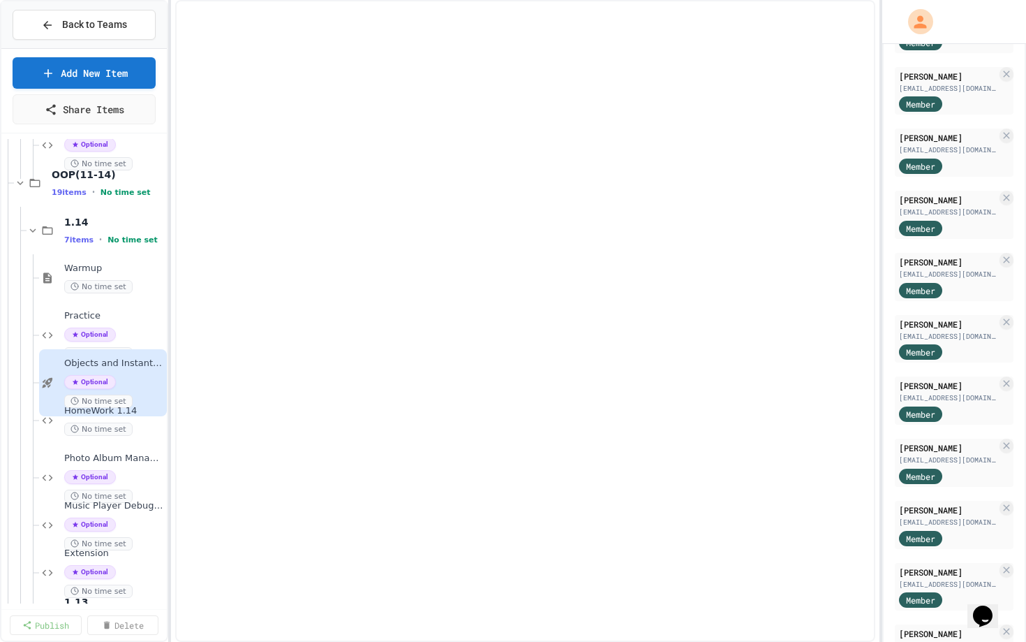
scroll to position [506, 0]
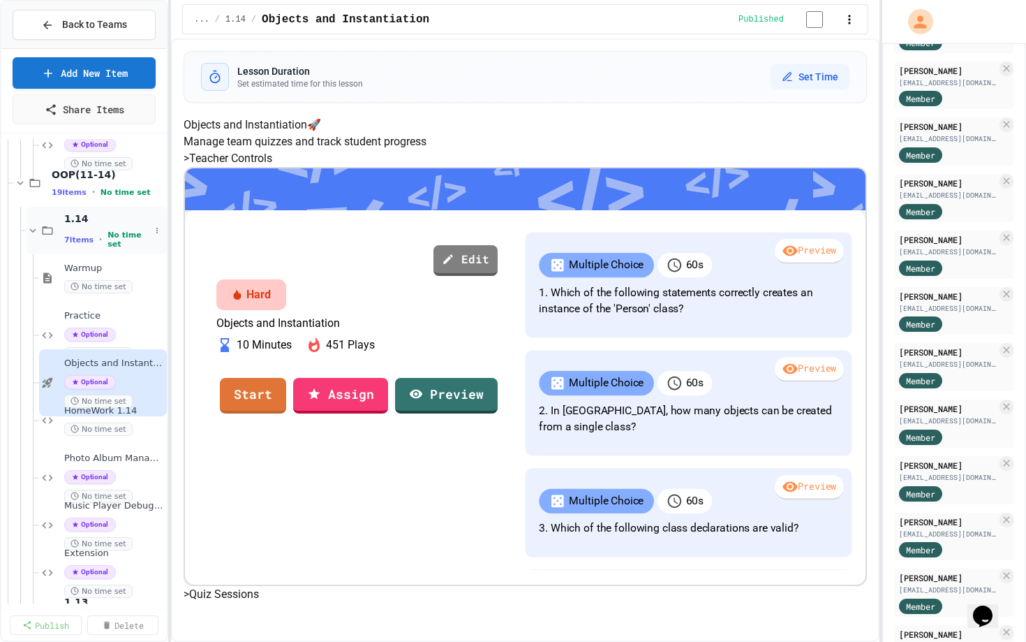
click at [72, 215] on span "1.14" at bounding box center [107, 218] width 86 height 13
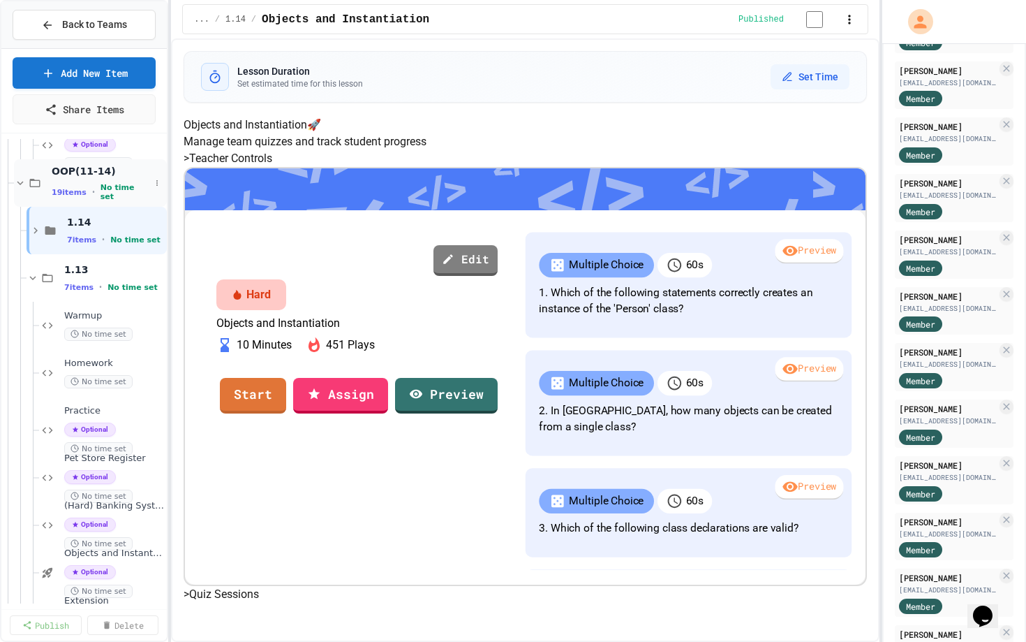
click at [53, 191] on span "19 items" at bounding box center [69, 192] width 35 height 9
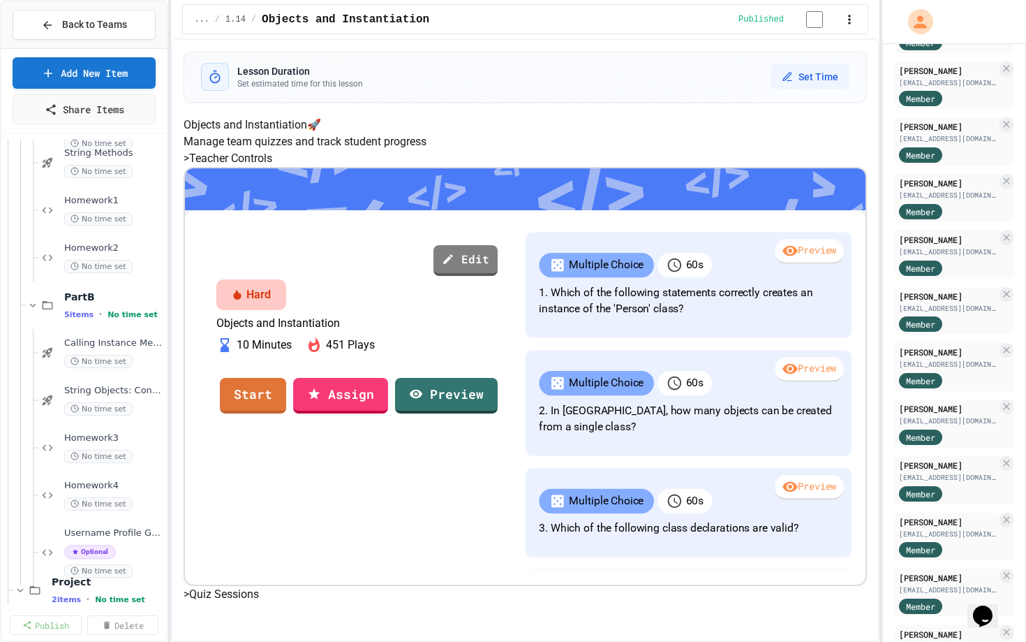
scroll to position [959, 0]
click at [86, 342] on span "Calling Instance Methods - Topic 1.14" at bounding box center [107, 343] width 86 height 12
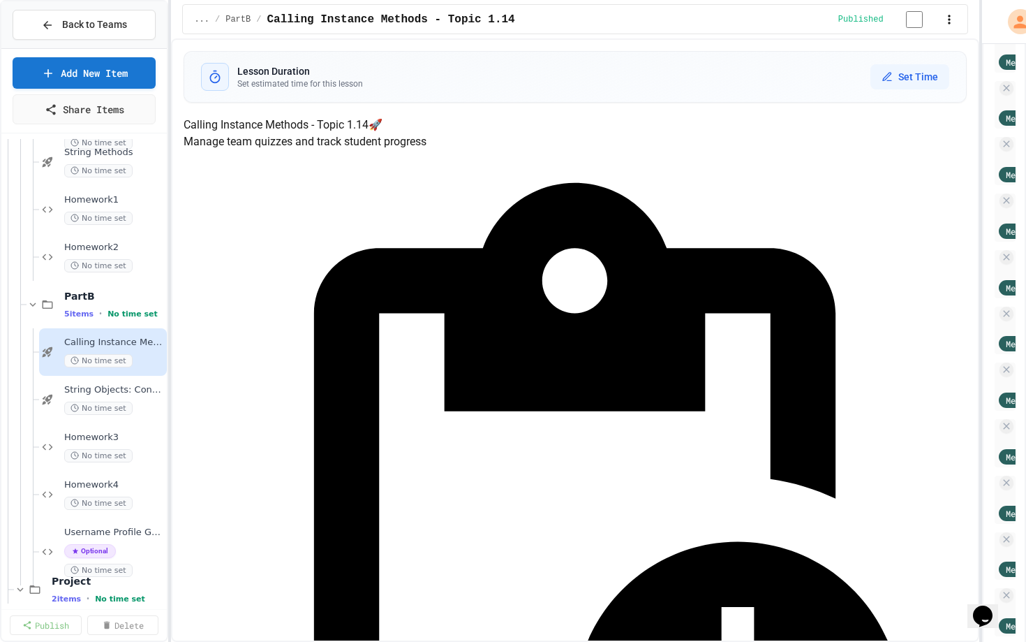
click at [642, 89] on div "Back to Teams Add New Item Share Items Practice Optional No time set String Met…" at bounding box center [513, 321] width 1026 height 642
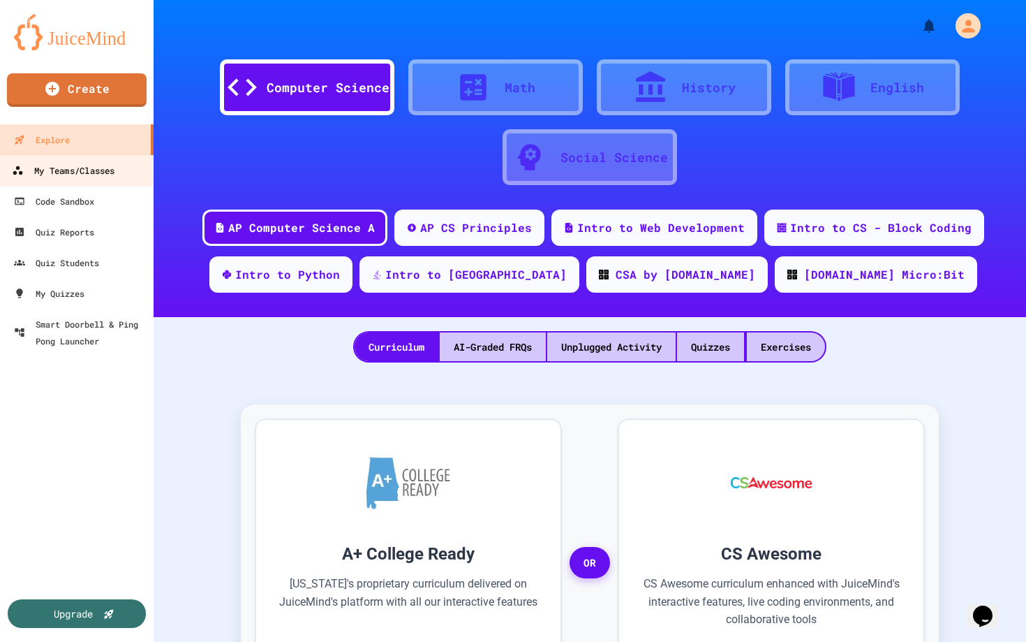
click at [52, 182] on link "My Teams/Classes" at bounding box center [77, 169] width 158 height 31
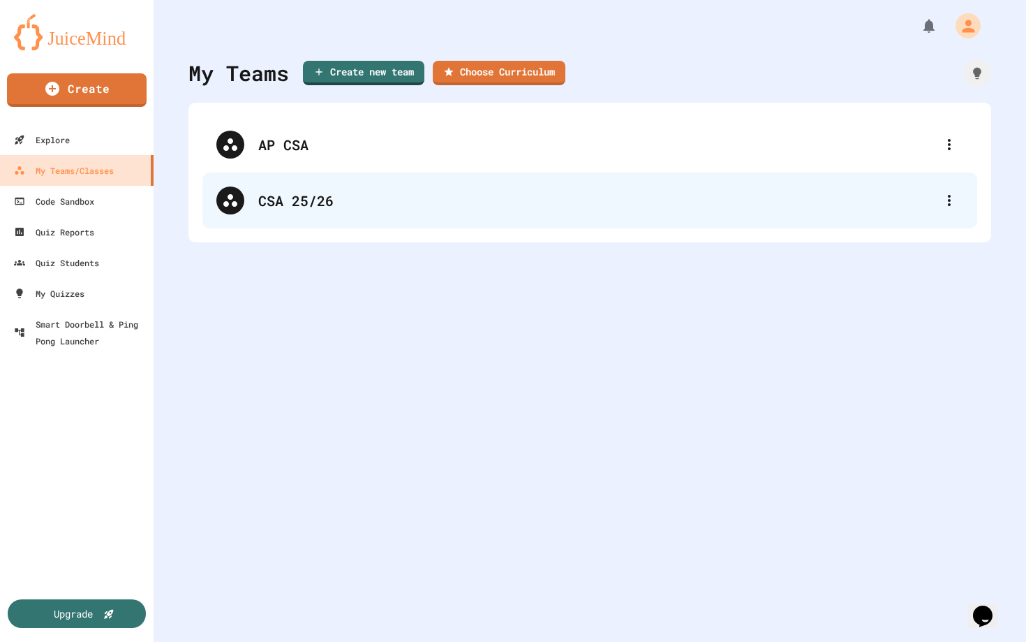
click at [371, 200] on div "CSA 25/26" at bounding box center [596, 200] width 677 height 21
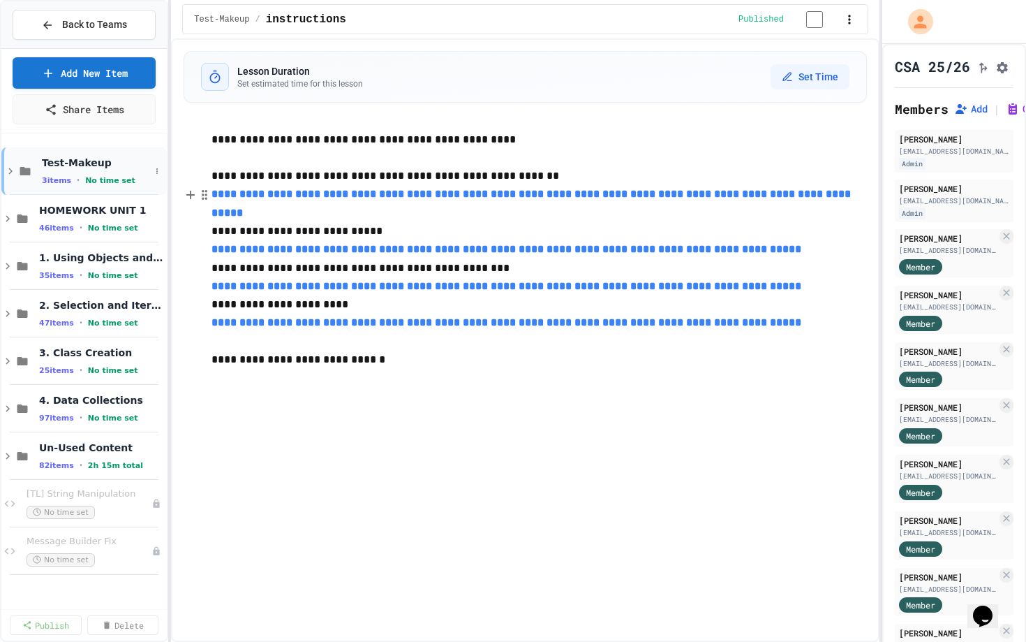
click at [42, 177] on span "3 items" at bounding box center [56, 180] width 29 height 9
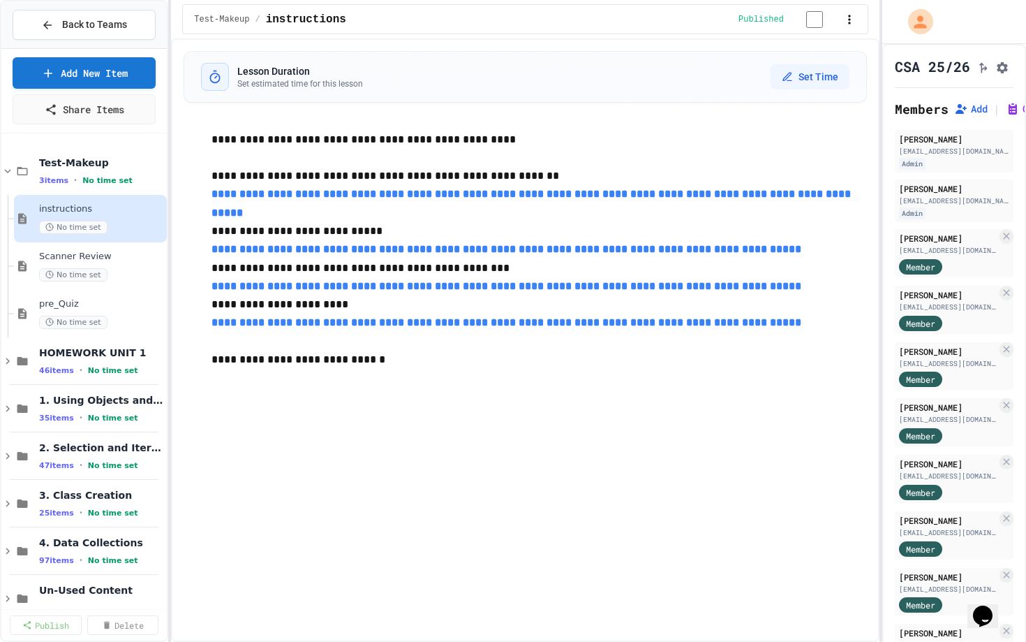
click at [42, 177] on span "3 items" at bounding box center [53, 180] width 29 height 9
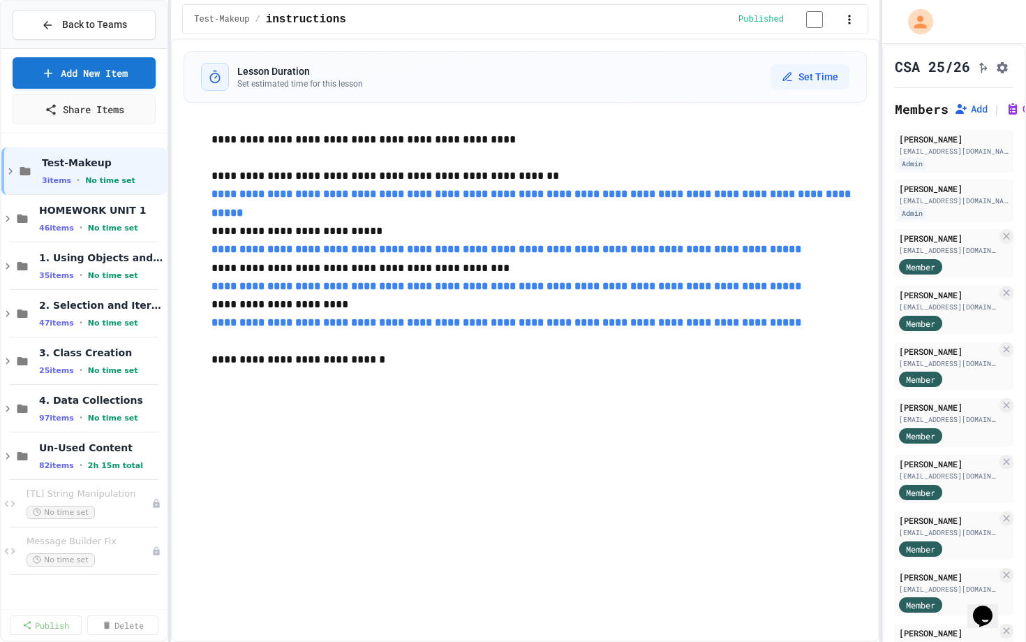
click at [42, 177] on span "3 items" at bounding box center [56, 180] width 29 height 9
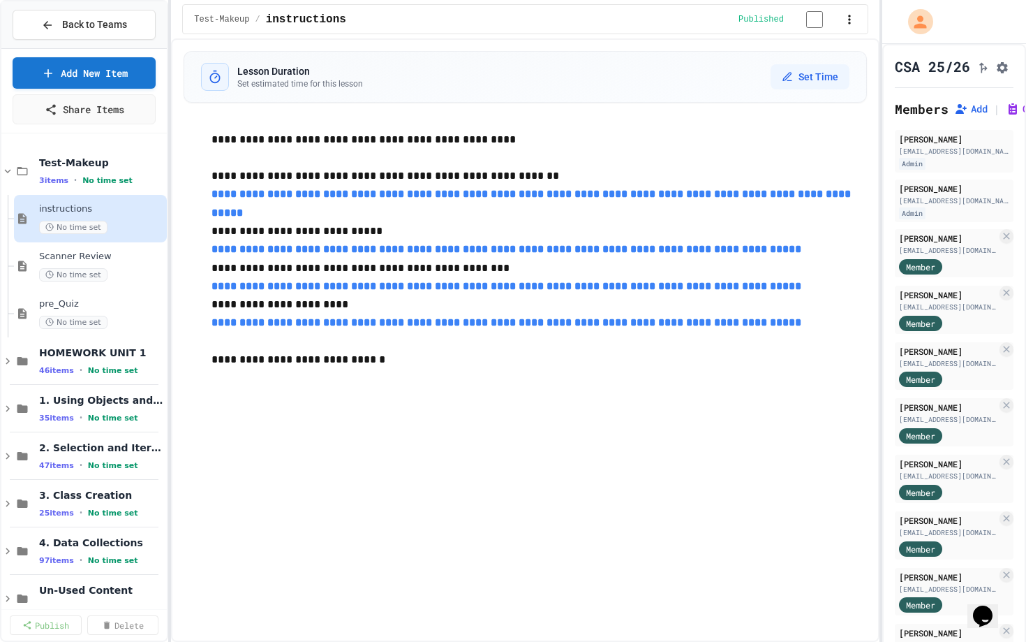
click at [42, 177] on span "3 items" at bounding box center [53, 180] width 29 height 9
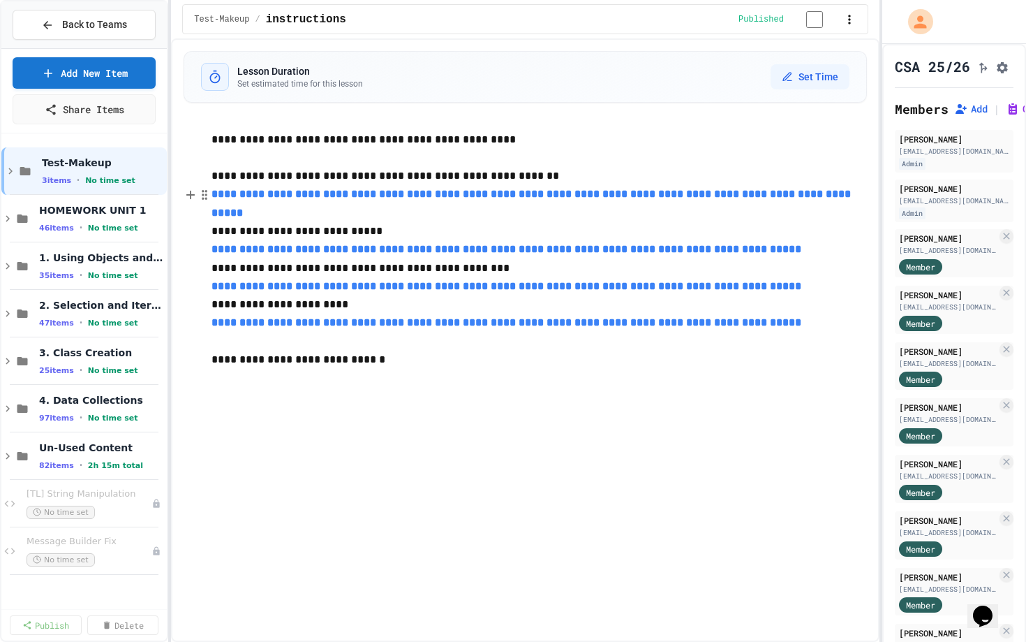
click at [42, 177] on span "3 items" at bounding box center [56, 180] width 29 height 9
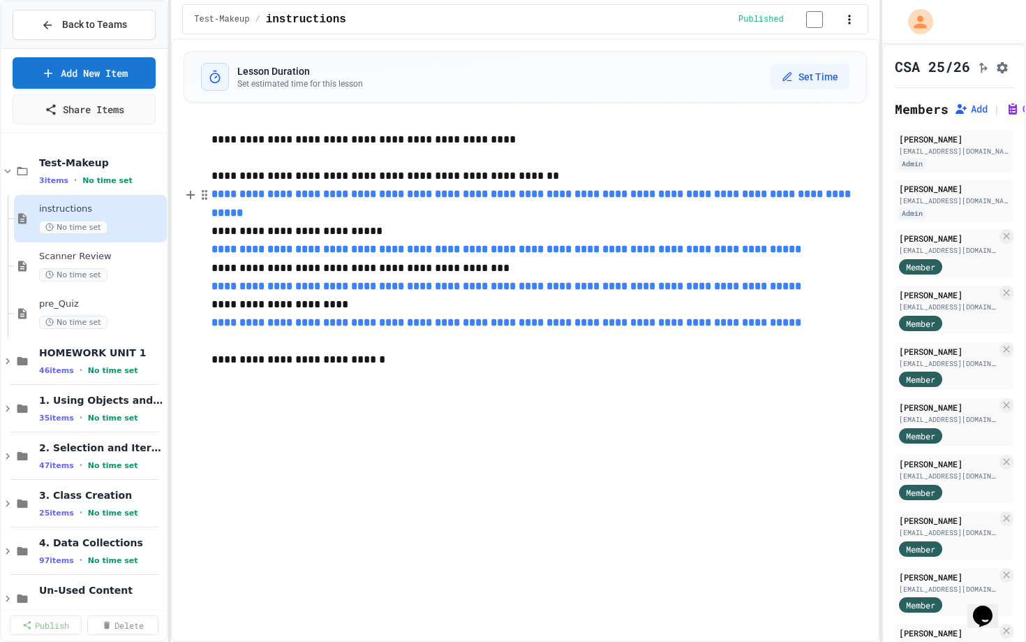
click at [42, 177] on span "3 items" at bounding box center [53, 180] width 29 height 9
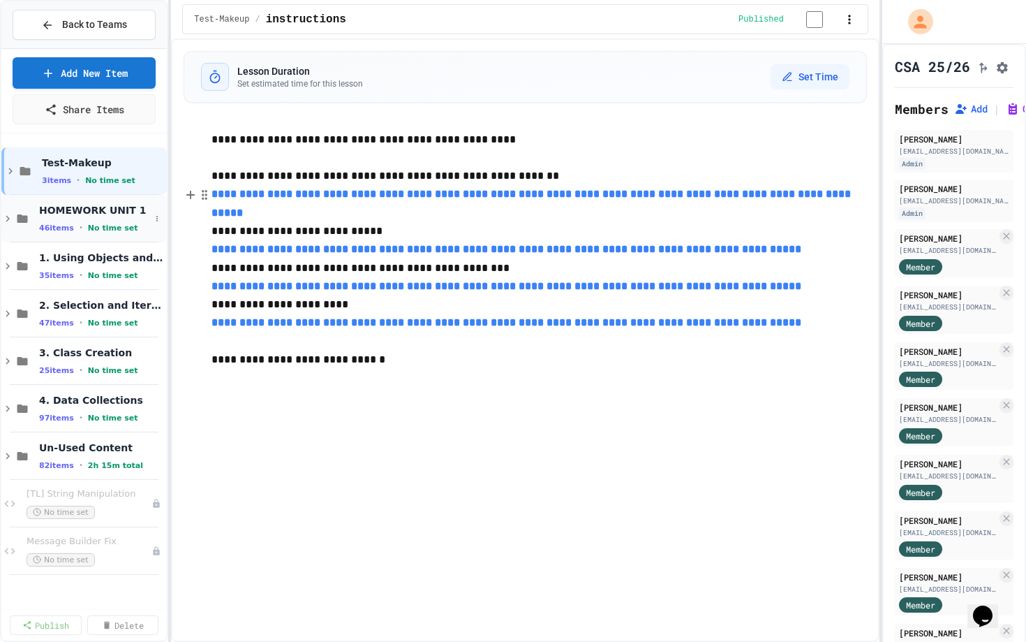
click at [69, 230] on span "46 items" at bounding box center [56, 227] width 35 height 9
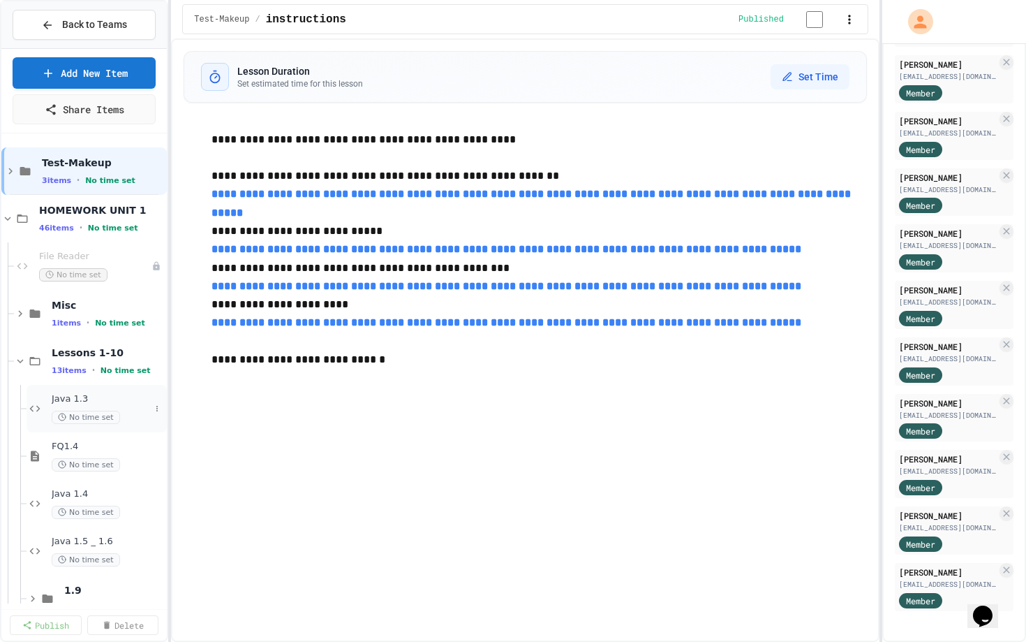
click at [71, 335] on div "Misc 1 items • No time set" at bounding box center [90, 313] width 153 height 47
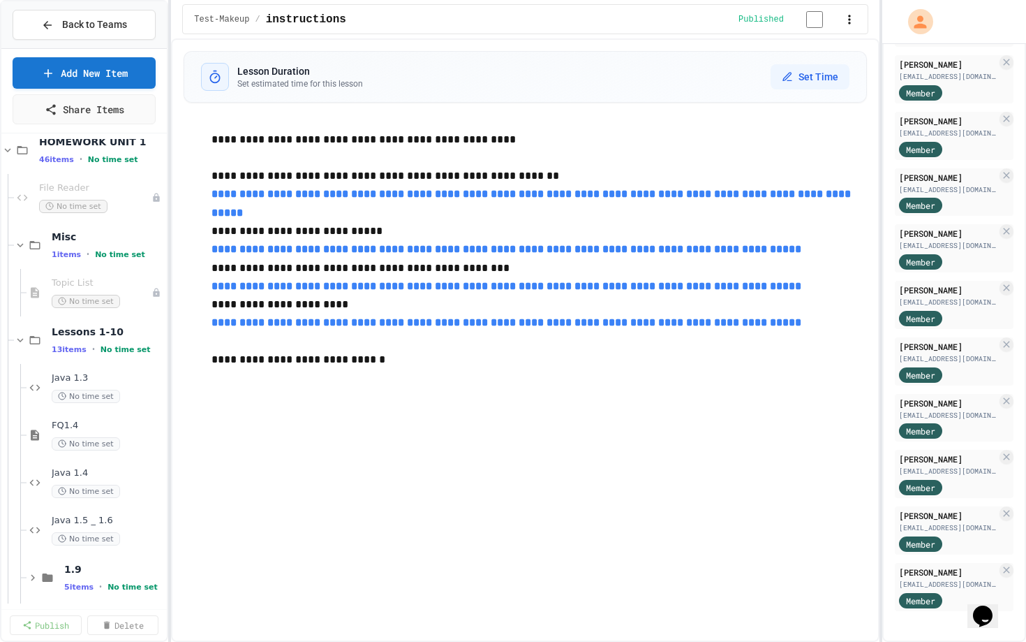
scroll to position [67, 0]
click at [71, 265] on div "Misc 1 items • No time set" at bounding box center [90, 246] width 153 height 47
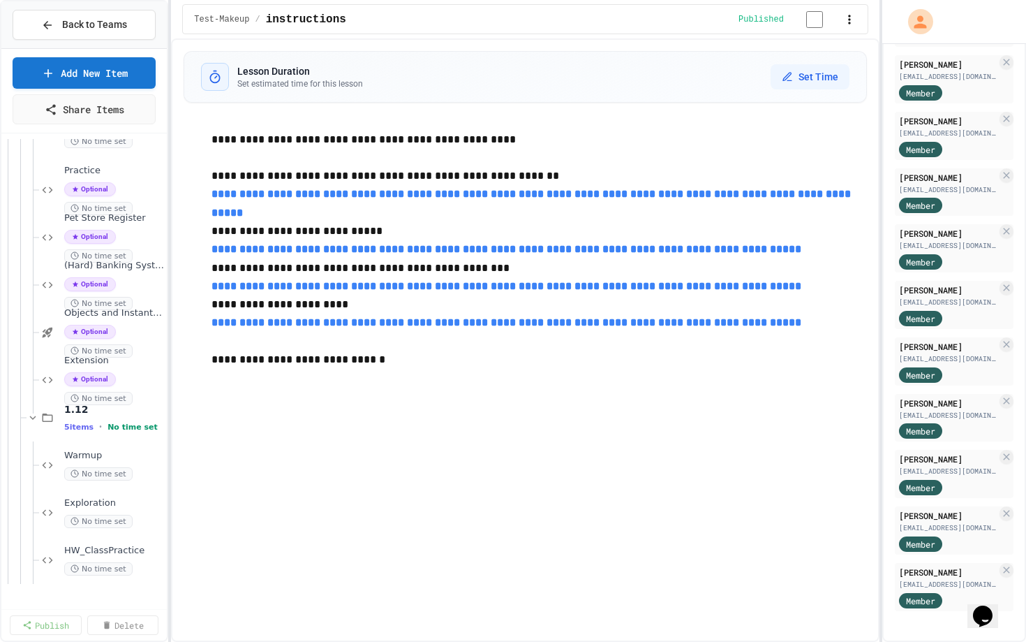
scroll to position [0, 0]
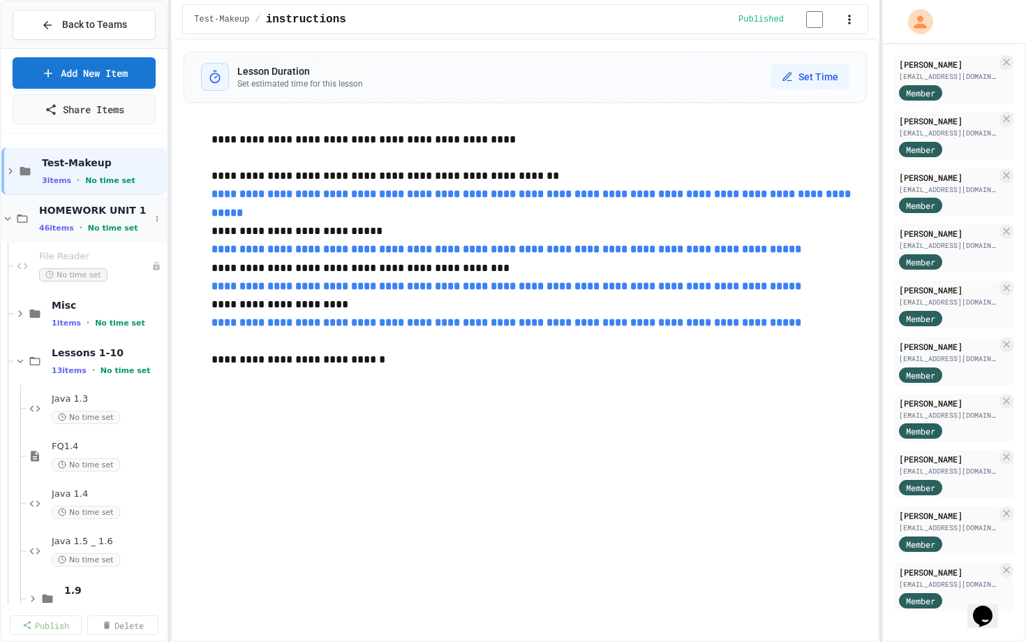
click at [47, 230] on span "46 items" at bounding box center [56, 227] width 35 height 9
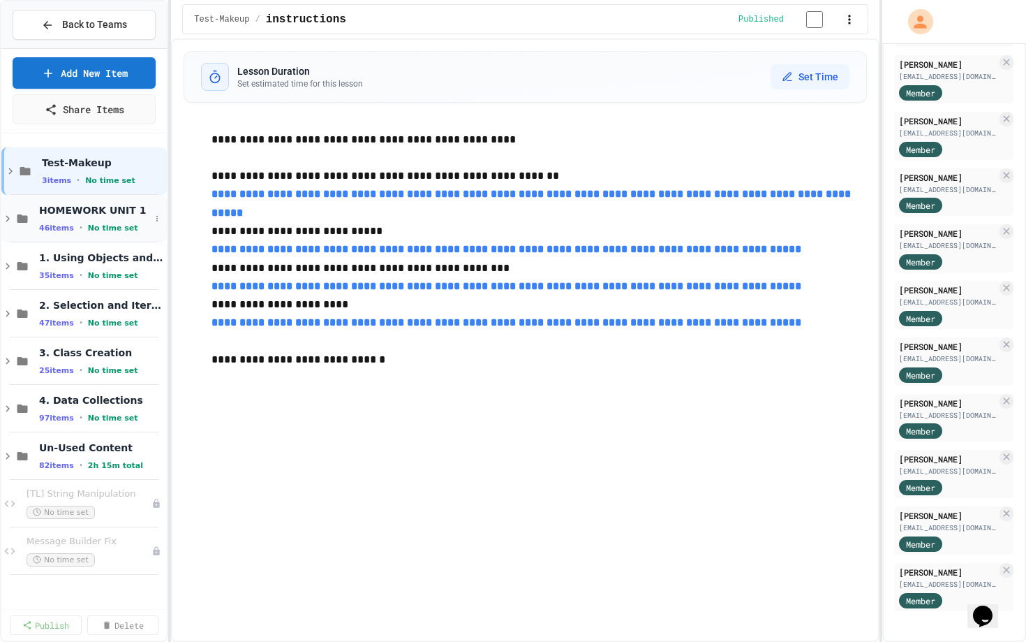
click at [58, 220] on div "HOMEWORK UNIT 1 46 items • No time set" at bounding box center [94, 218] width 111 height 29
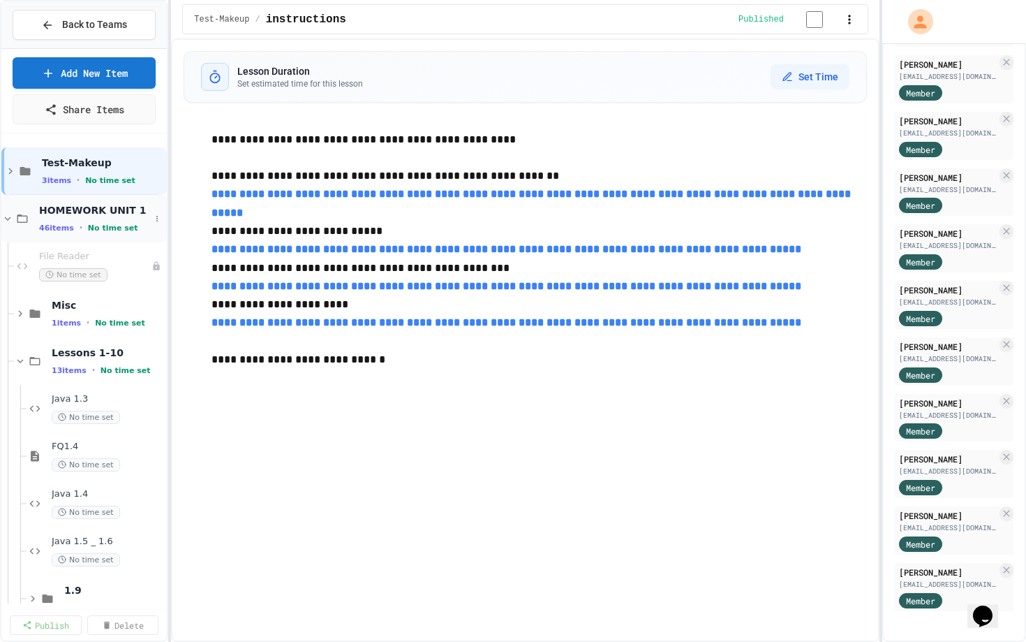
click at [71, 226] on span "46 items" at bounding box center [56, 227] width 35 height 9
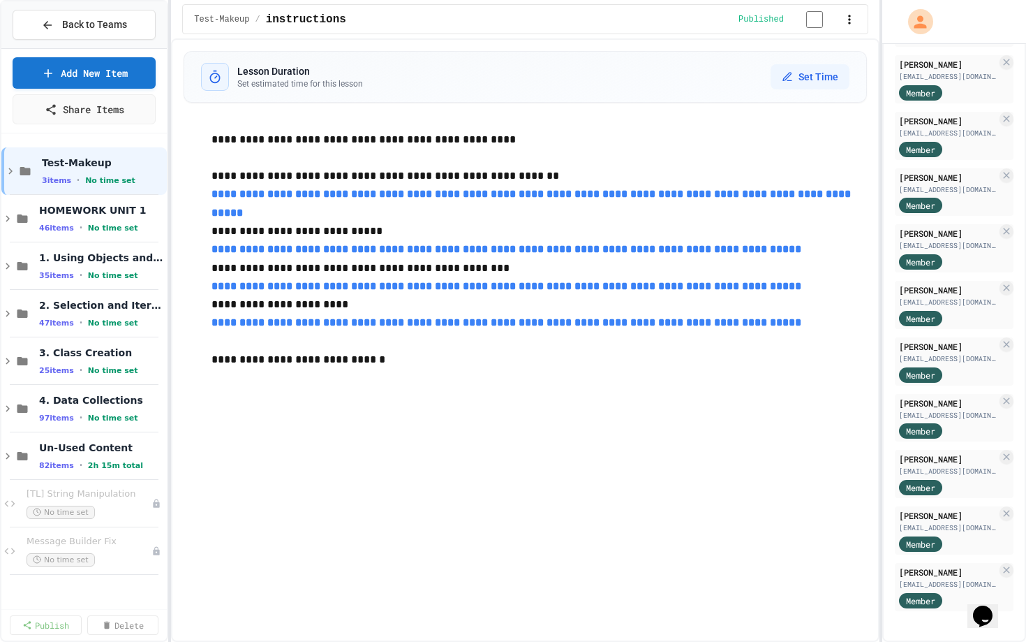
click at [71, 226] on span "46 items" at bounding box center [56, 227] width 35 height 9
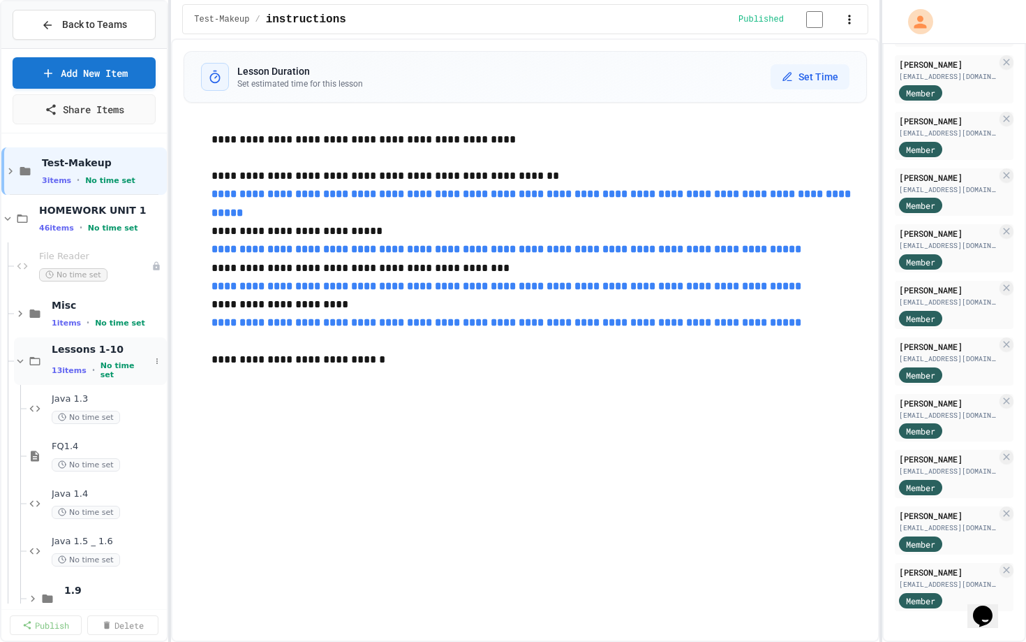
click at [66, 367] on span "13 items" at bounding box center [69, 370] width 35 height 9
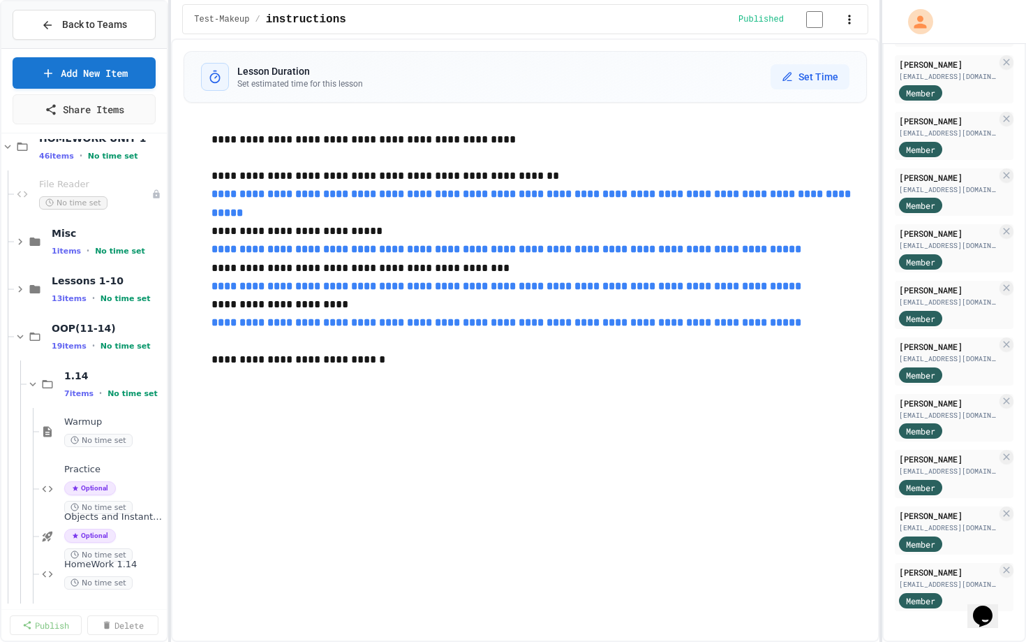
scroll to position [73, 0]
click at [68, 319] on div "OOP(11-14) 19 items • No time set" at bounding box center [90, 334] width 153 height 47
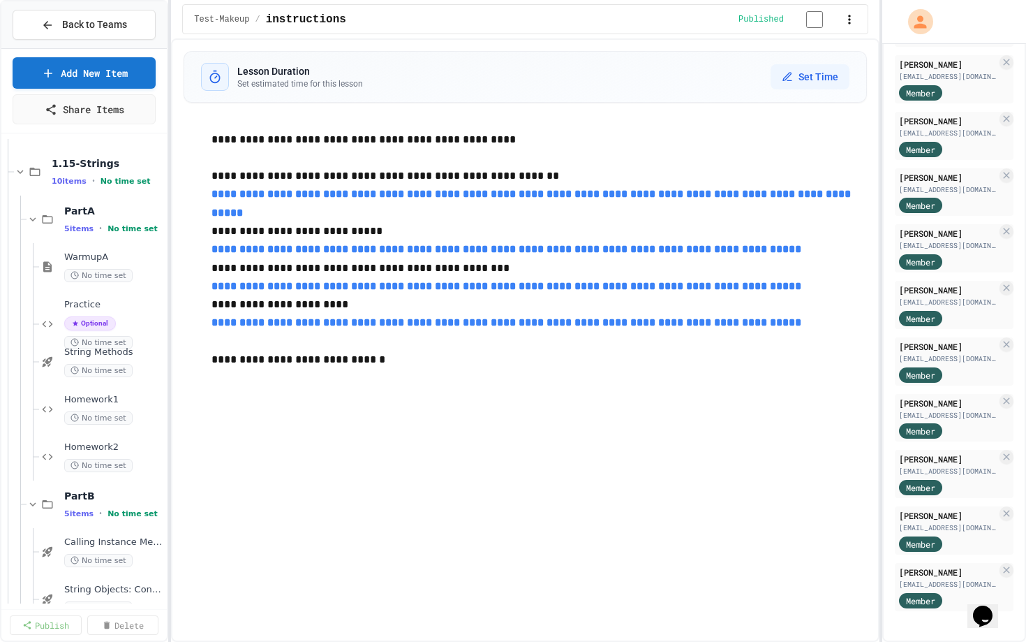
scroll to position [276, 0]
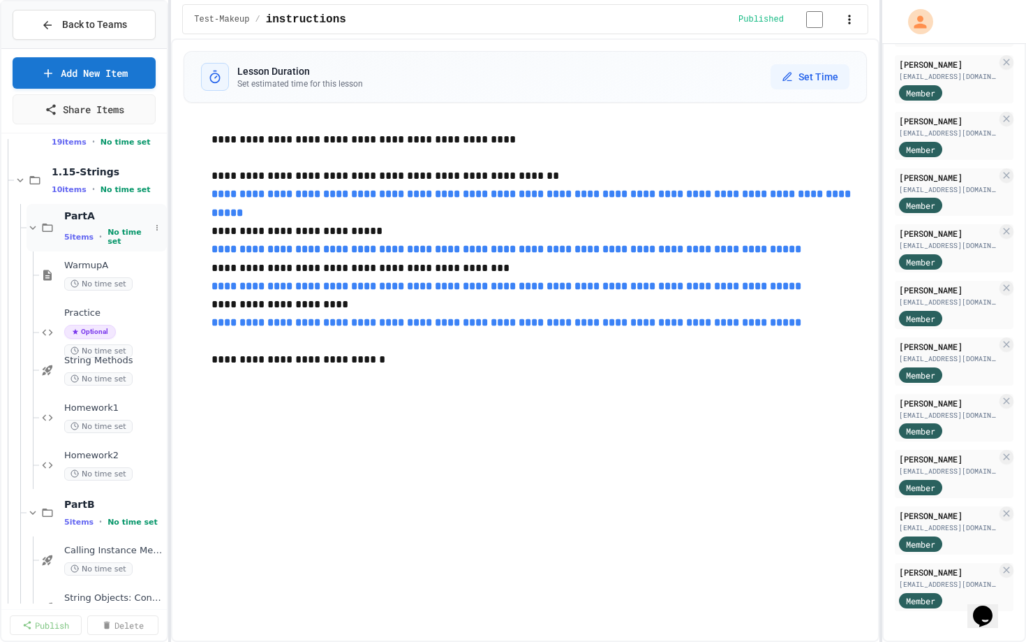
click at [59, 226] on div "PartA 5 items • No time set" at bounding box center [97, 227] width 140 height 47
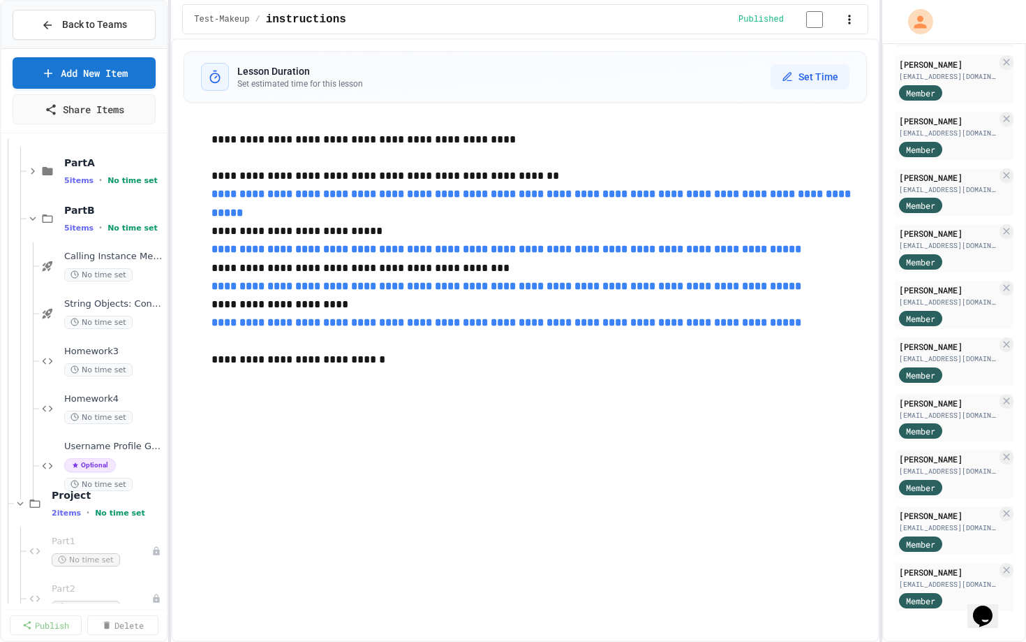
scroll to position [339, 0]
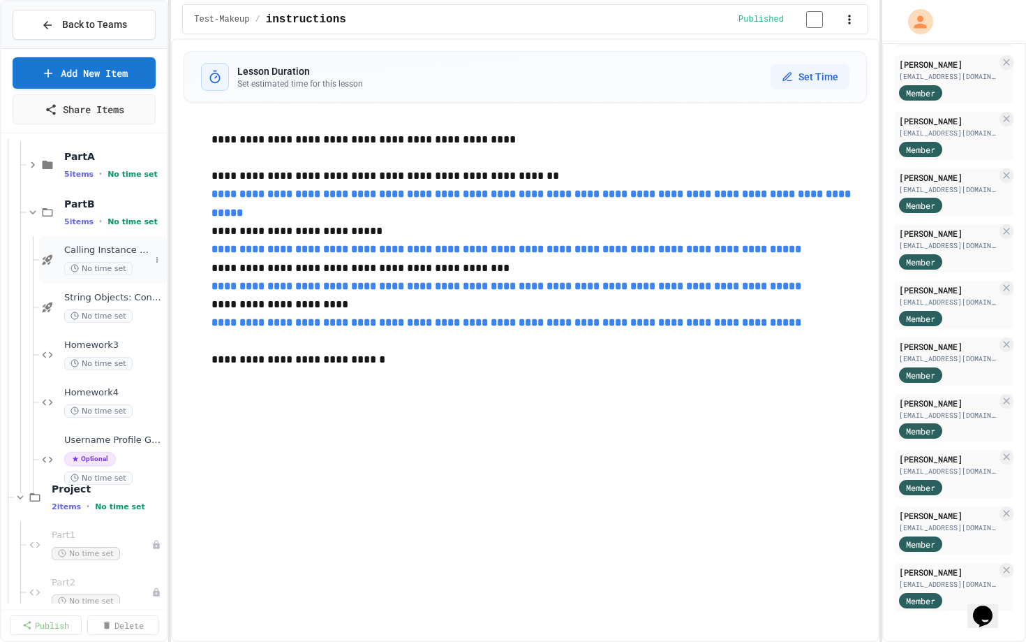
click at [87, 255] on span "Calling Instance Methods - Topic 1.14" at bounding box center [107, 250] width 86 height 12
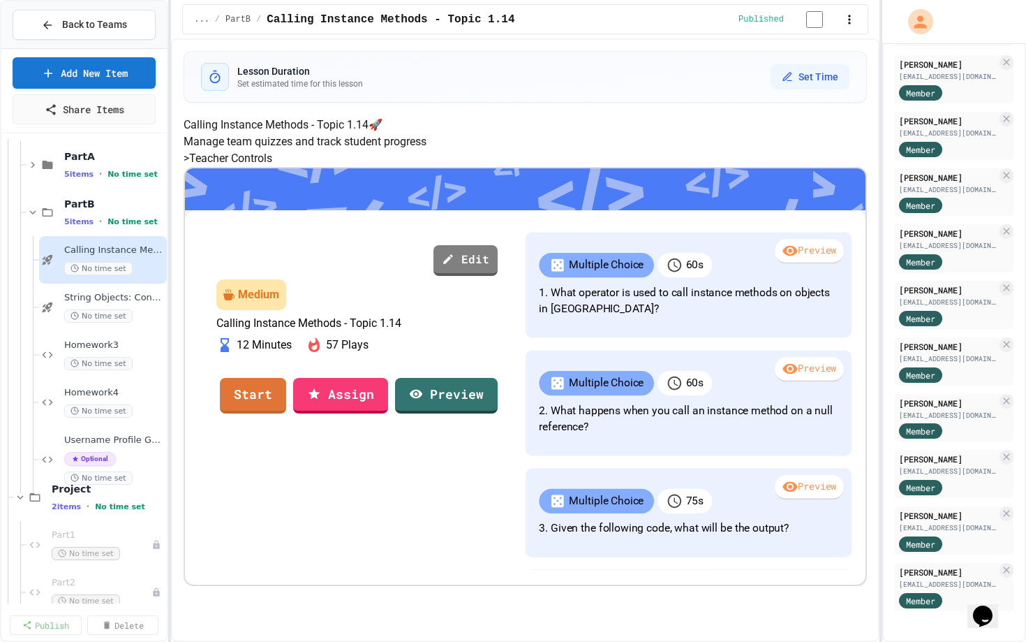
click at [614, 117] on div "Lesson Duration Set estimated time for this lesson Set Time Calling Instance Me…" at bounding box center [525, 318] width 683 height 535
click at [175, 156] on div "Lesson Duration Set estimated time for this lesson Set Time Calling Instance Me…" at bounding box center [525, 339] width 709 height 603
click at [286, 413] on link "Start" at bounding box center [253, 396] width 66 height 36
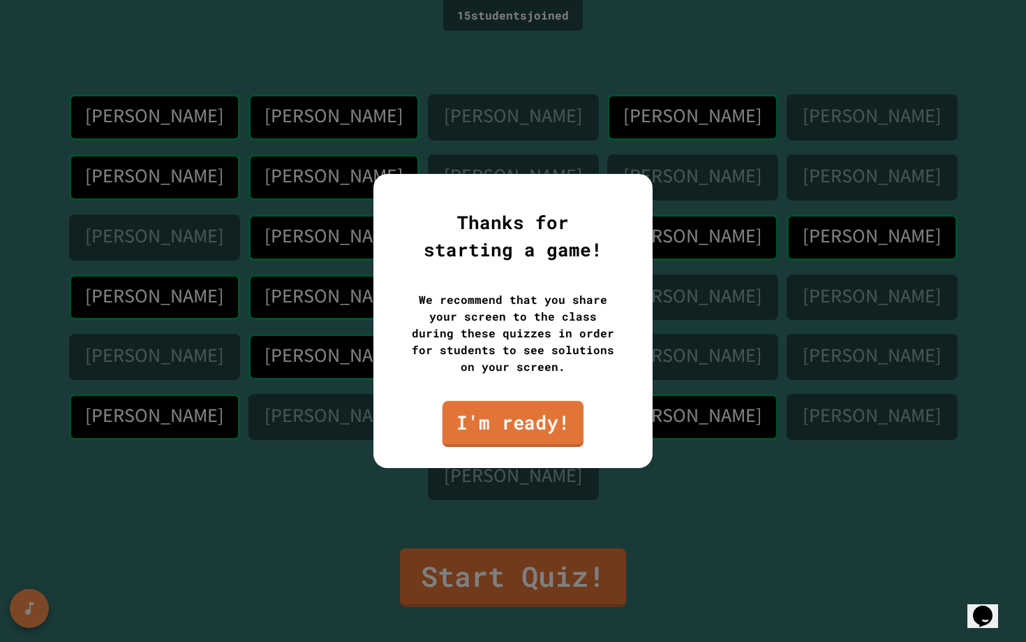
click at [527, 430] on link "I'm ready!" at bounding box center [514, 424] width 142 height 46
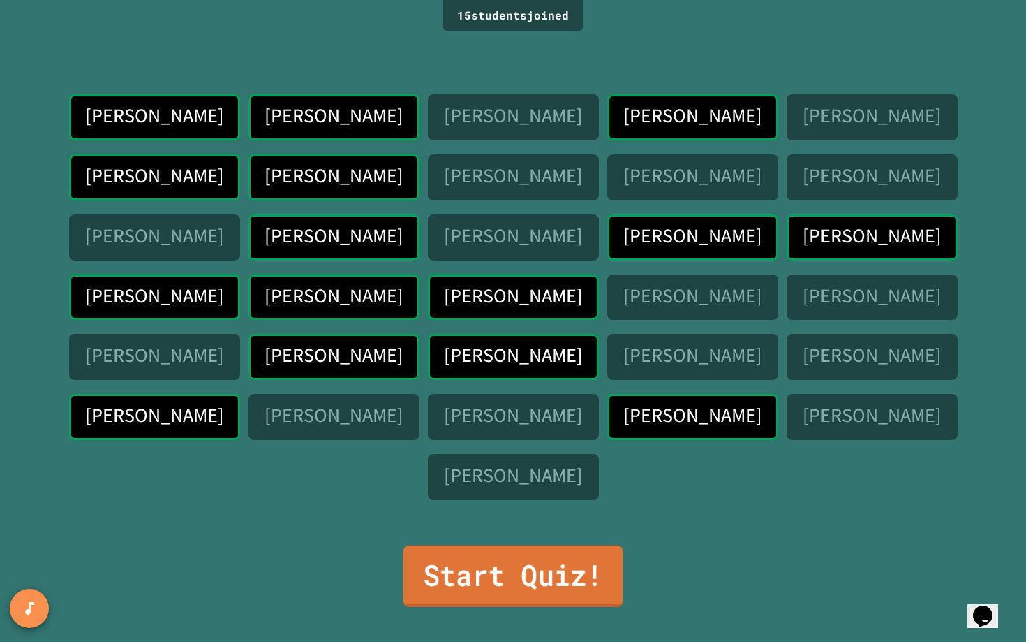
click at [490, 581] on link "Start Quiz!" at bounding box center [514, 575] width 220 height 61
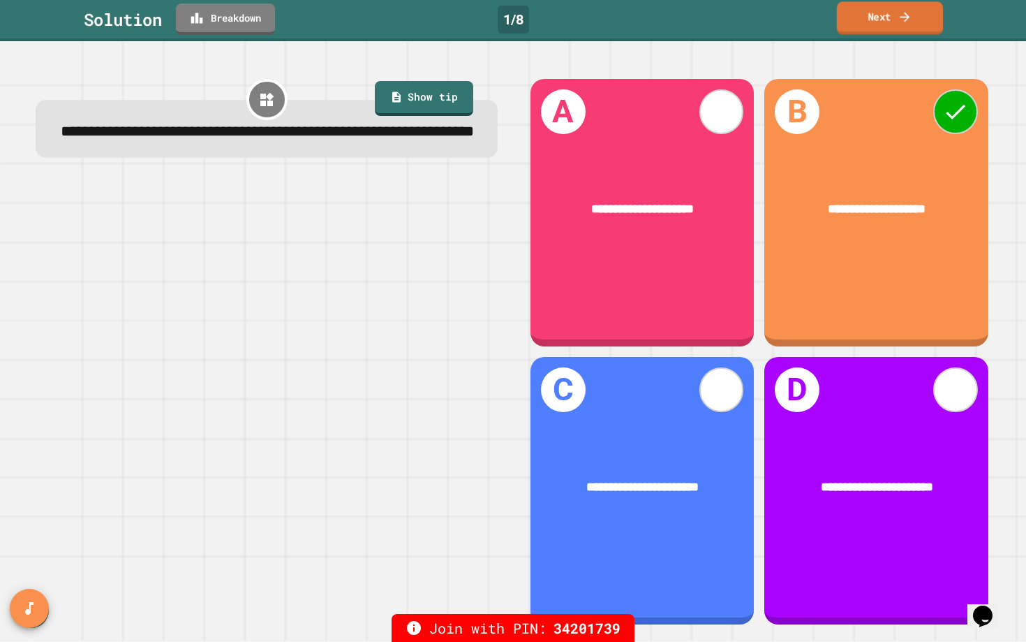
click at [891, 9] on link "Next" at bounding box center [890, 17] width 106 height 33
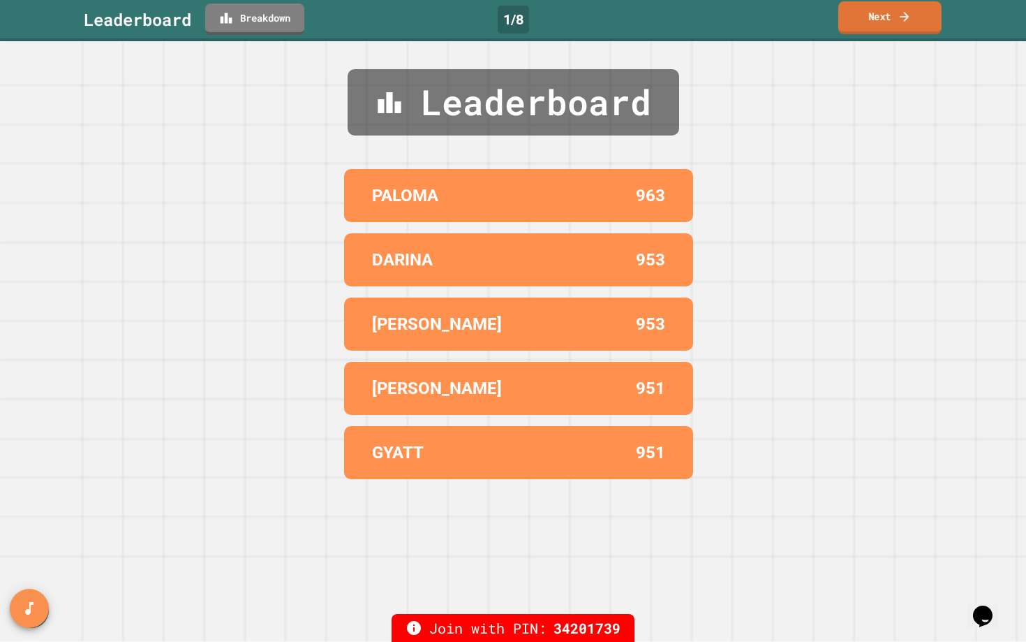
click at [890, 24] on link "Next" at bounding box center [889, 17] width 103 height 33
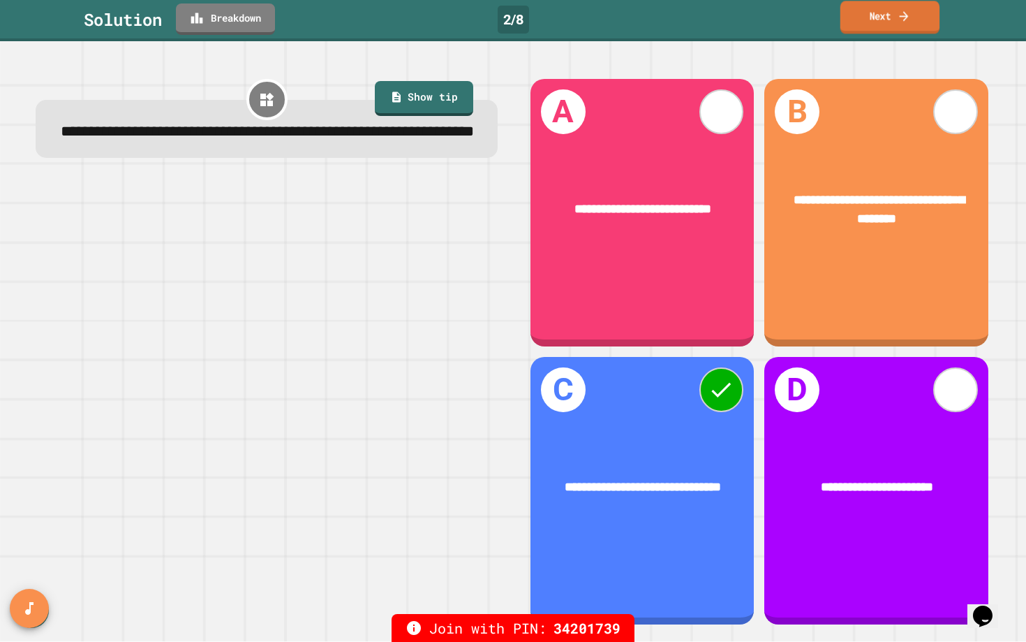
click at [887, 10] on link "Next" at bounding box center [890, 17] width 99 height 33
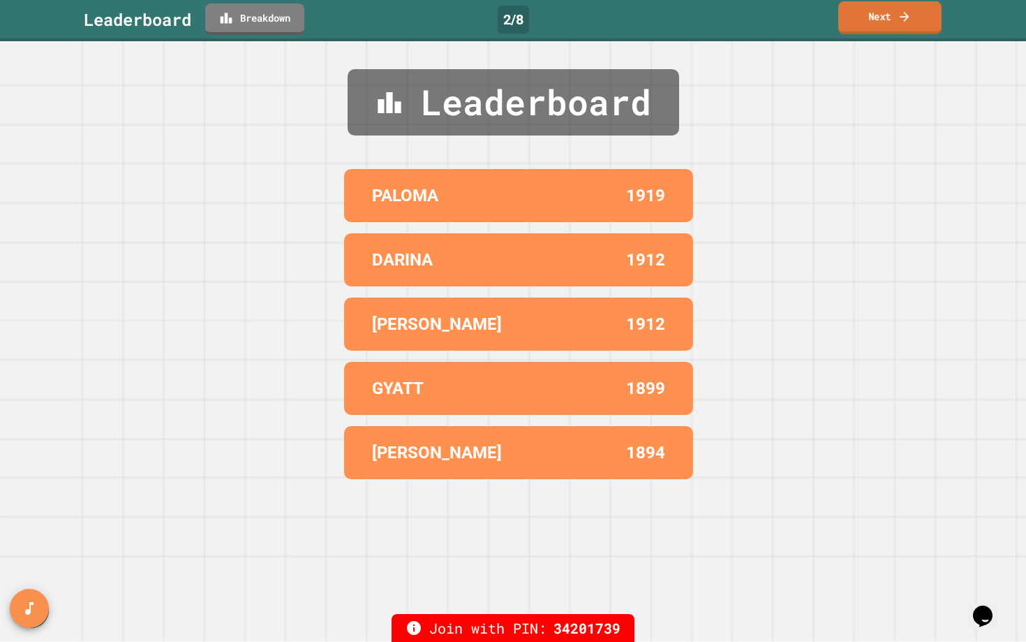
click at [885, 15] on link "Next" at bounding box center [889, 17] width 103 height 33
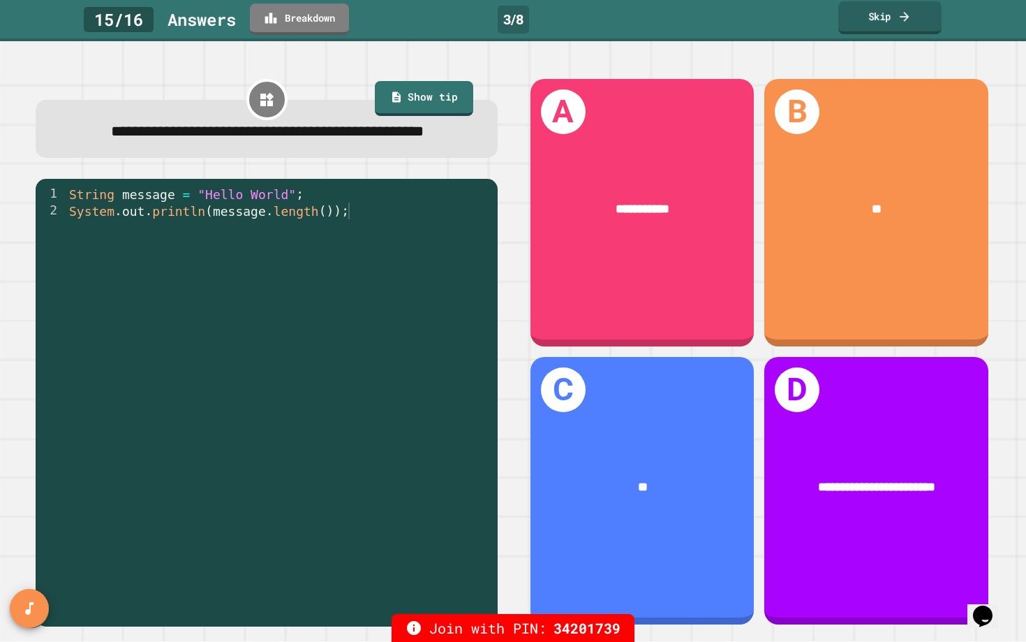
click at [895, 28] on link "Skip" at bounding box center [889, 17] width 103 height 33
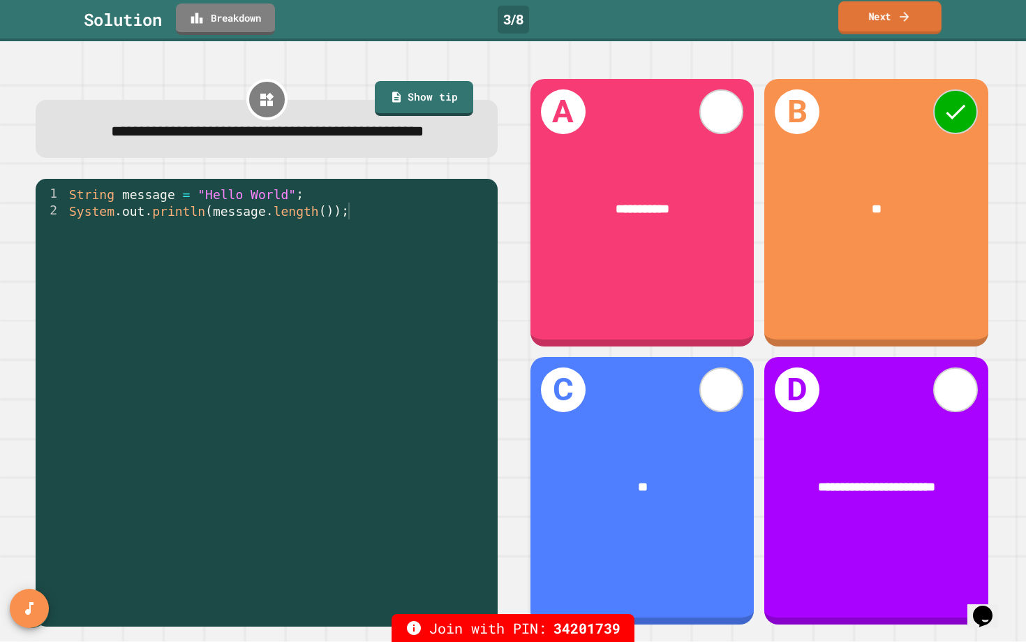
click at [889, 17] on link "Next" at bounding box center [889, 17] width 103 height 33
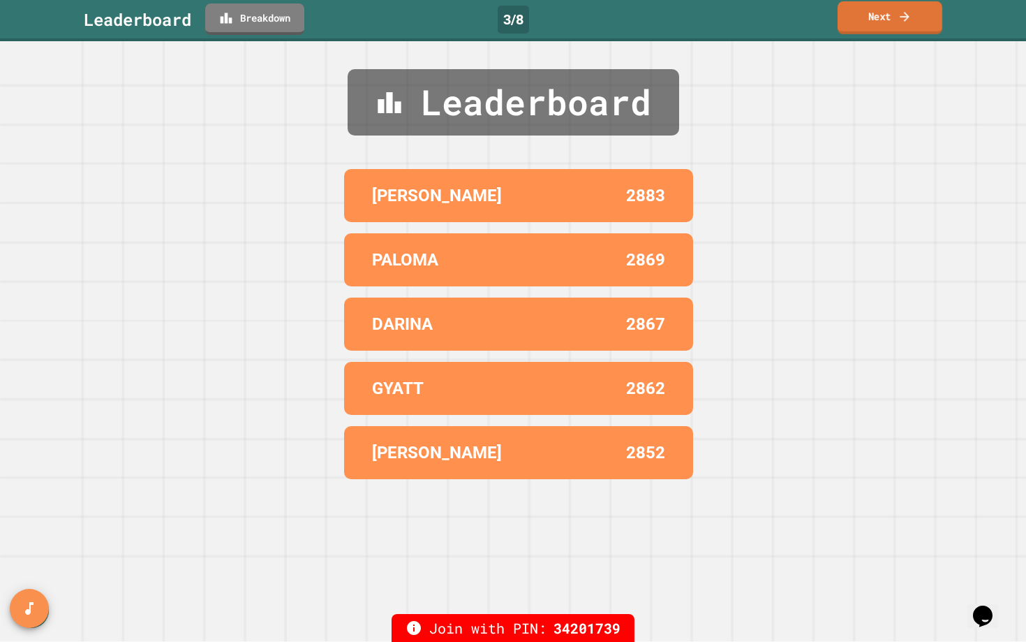
click at [889, 17] on link "Next" at bounding box center [890, 17] width 105 height 33
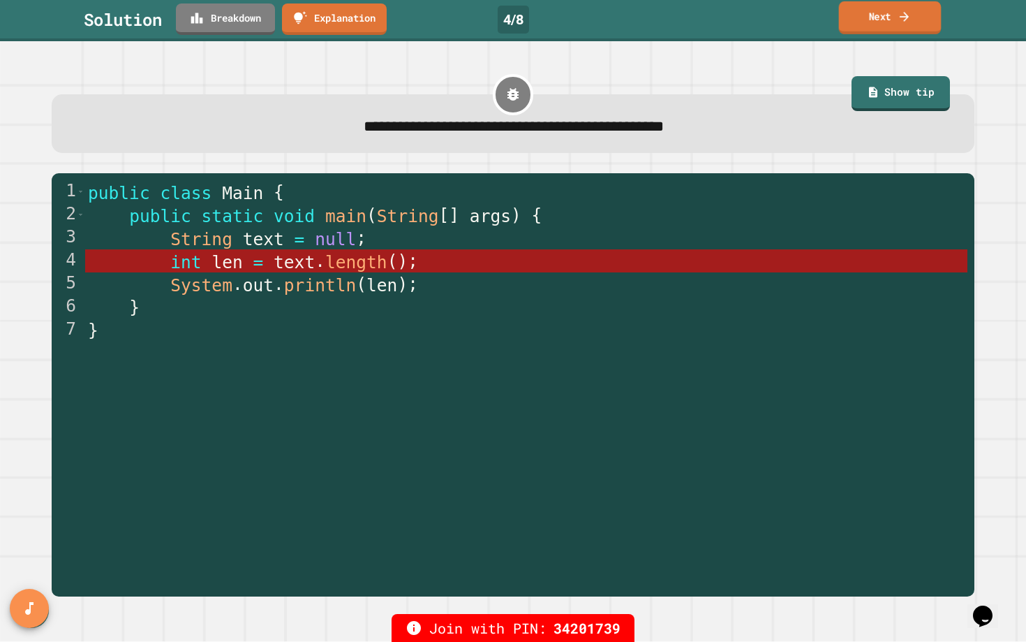
click at [897, 24] on link "Next" at bounding box center [890, 17] width 103 height 33
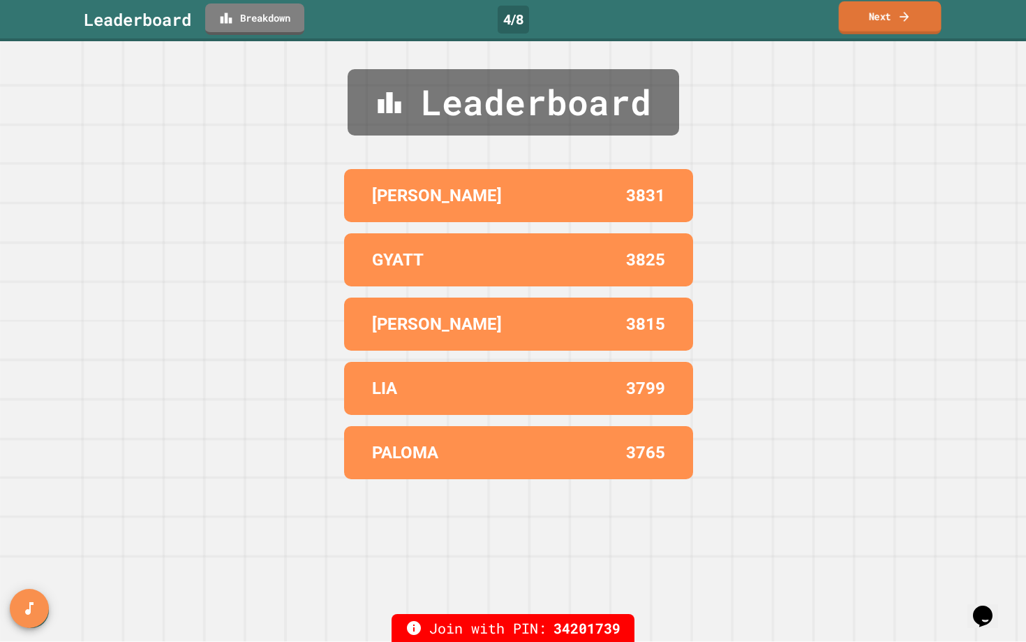
click at [897, 24] on link "Next" at bounding box center [890, 17] width 103 height 33
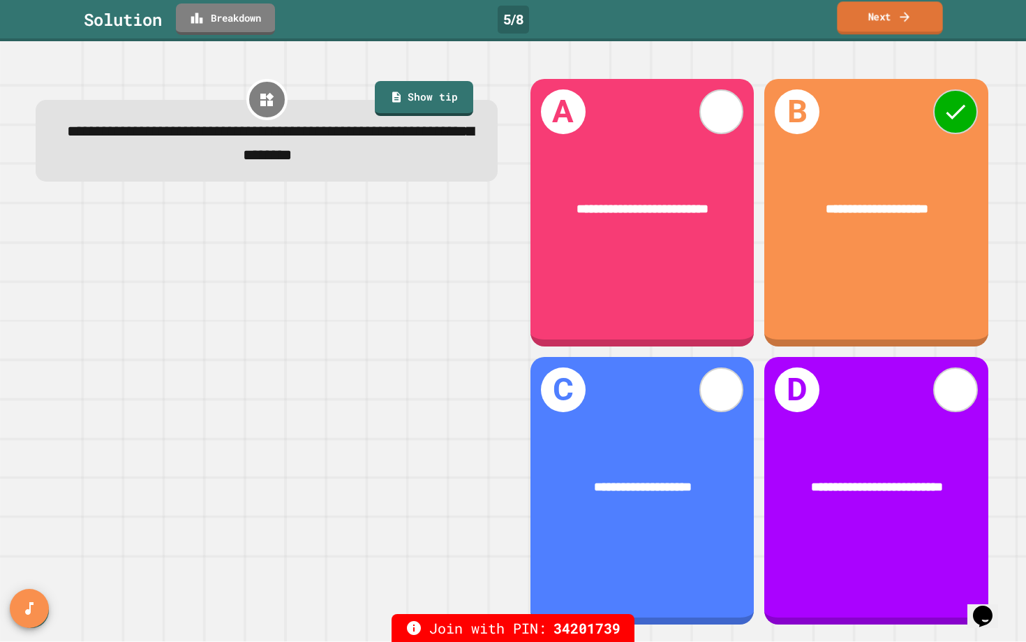
click at [897, 22] on link "Next" at bounding box center [889, 17] width 105 height 33
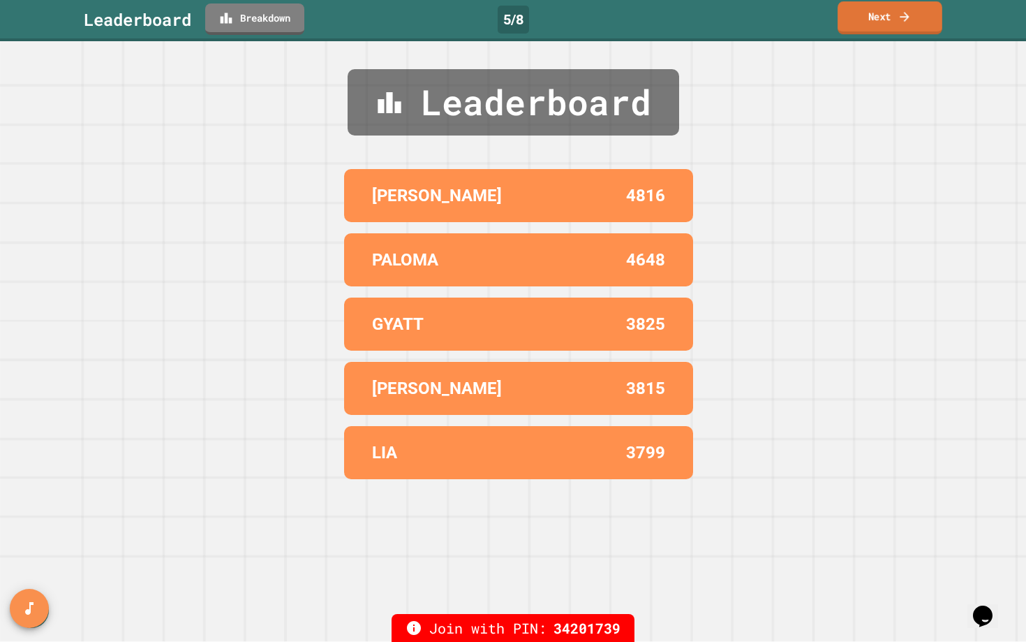
click at [897, 22] on link "Next" at bounding box center [890, 17] width 105 height 33
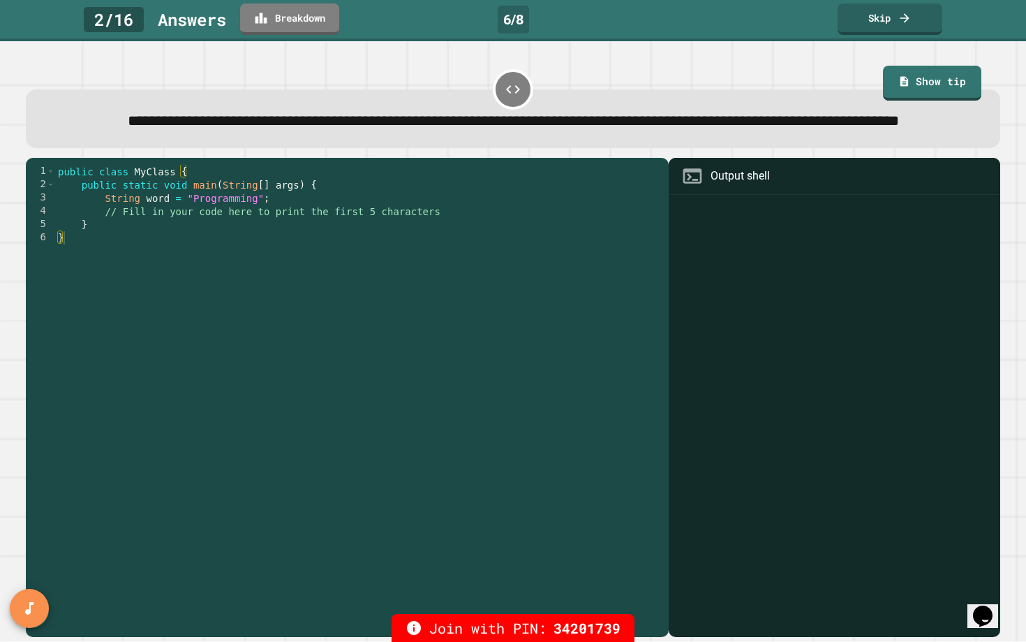
click at [965, 82] on link "Show tip" at bounding box center [932, 83] width 98 height 35
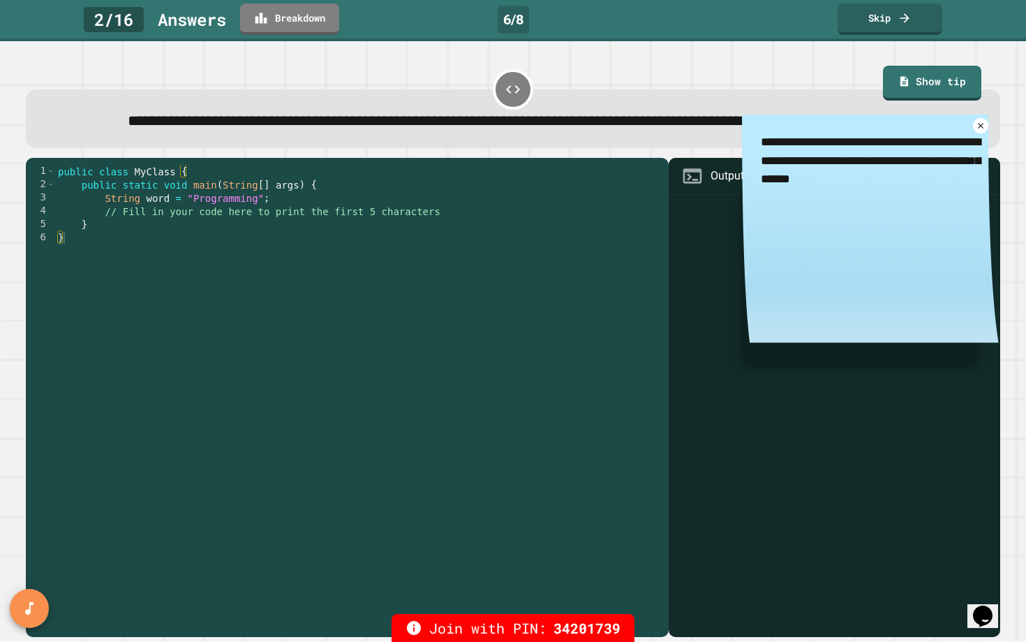
drag, startPoint x: 806, startPoint y: 168, endPoint x: 852, endPoint y: 168, distance: 46.8
click at [852, 168] on textarea "**********" at bounding box center [870, 160] width 257 height 92
click at [153, 225] on div "public class MyClass { public static void main ( String [ ] args ) { String wor…" at bounding box center [358, 390] width 607 height 451
click at [931, 90] on link "Show tip" at bounding box center [932, 82] width 97 height 36
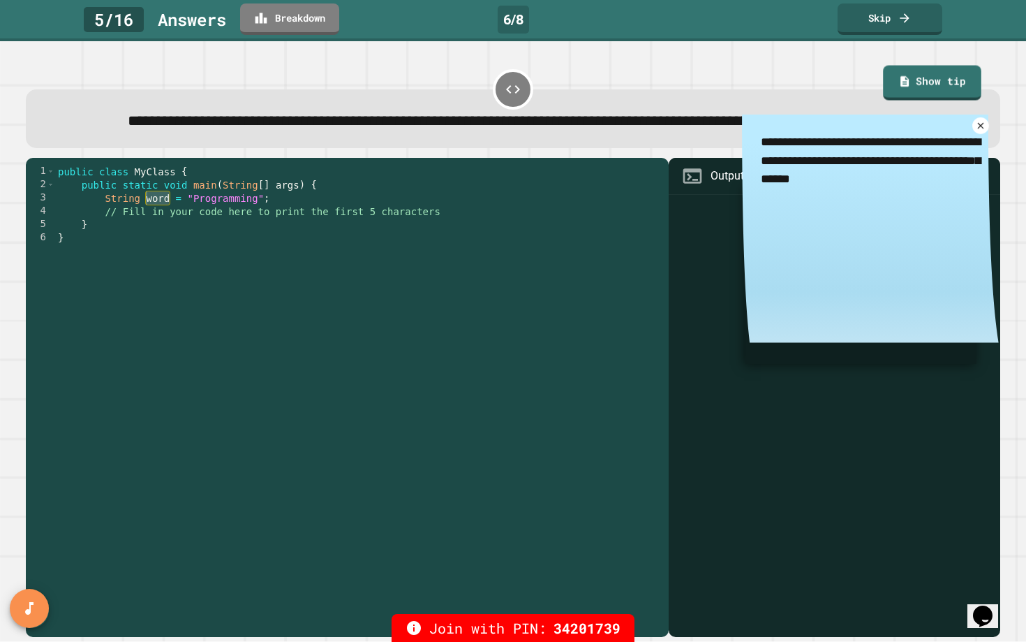
click at [977, 144] on textarea "**********" at bounding box center [870, 160] width 257 height 92
click at [980, 131] on icon at bounding box center [980, 125] width 11 height 11
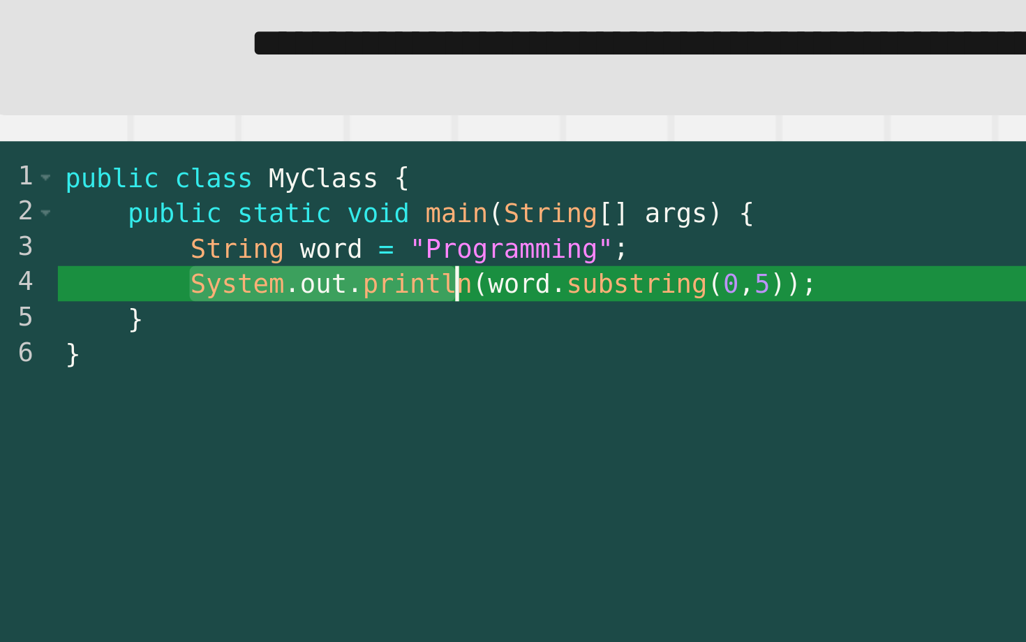
drag, startPoint x: 102, startPoint y: 242, endPoint x: 209, endPoint y: 240, distance: 106.8
click at [209, 240] on div "public class MyClass { public static void main ( String [ ] args ) { String wor…" at bounding box center [358, 390] width 607 height 451
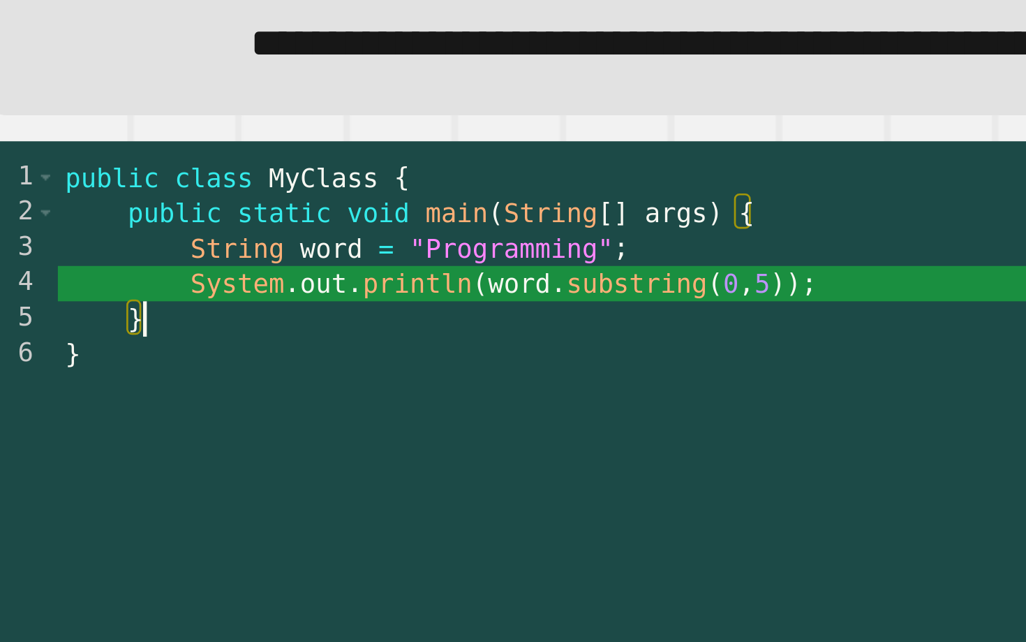
click at [219, 250] on div "public class MyClass { public static void main ( String [ ] args ) { String wor…" at bounding box center [358, 390] width 607 height 451
click at [222, 234] on div "public class MyClass { public static void main ( String [ ] args ) { String wor…" at bounding box center [358, 390] width 607 height 451
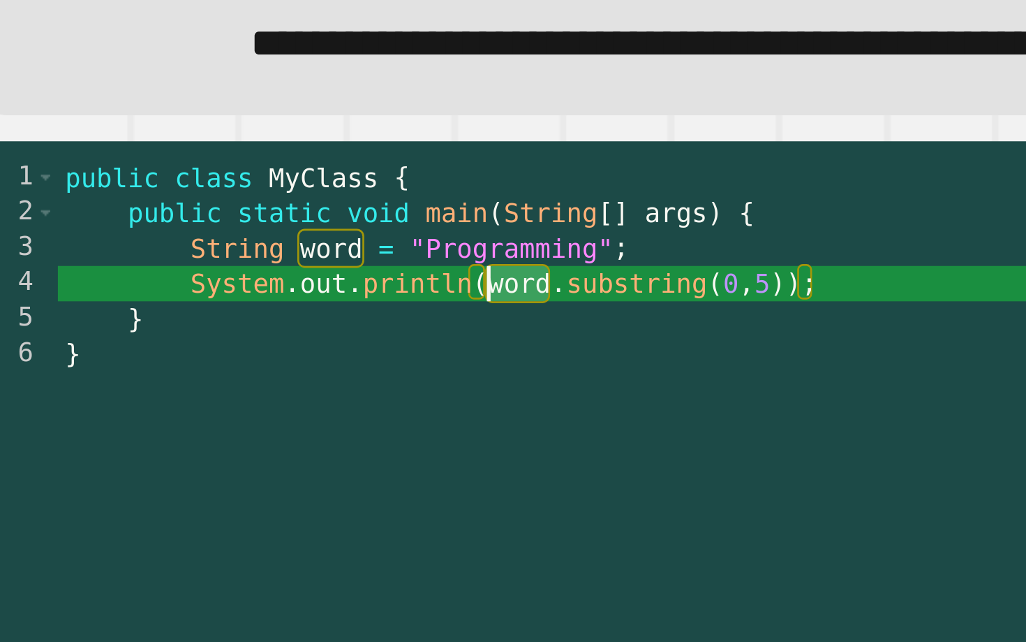
click at [159, 229] on div "public class MyClass { public static void main ( String [ ] args ) { String wor…" at bounding box center [358, 390] width 607 height 451
click at [225, 238] on div "public class MyClass { public static void main ( String [ ] args ) { String wor…" at bounding box center [358, 390] width 607 height 451
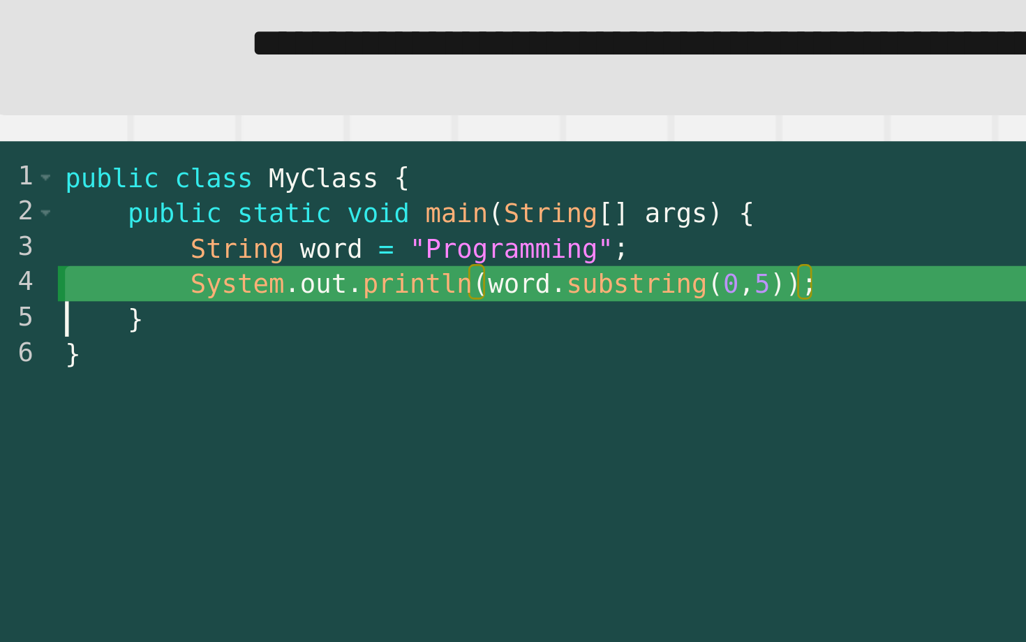
click at [225, 238] on div "public class MyClass { public static void main ( String [ ] args ) { String wor…" at bounding box center [358, 390] width 607 height 451
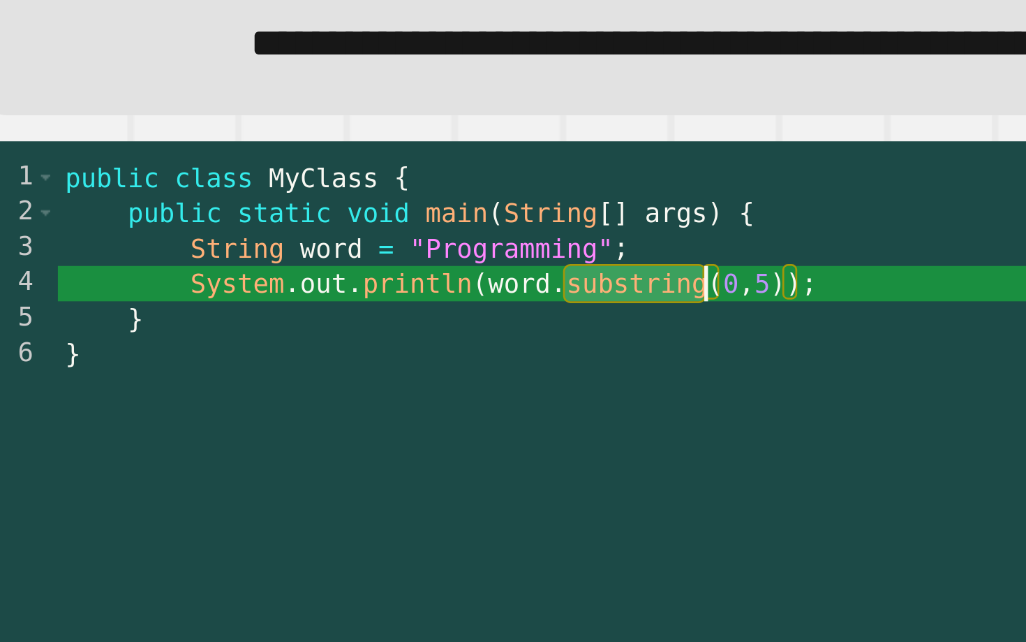
drag, startPoint x: 245, startPoint y: 239, endPoint x: 298, endPoint y: 240, distance: 53.1
click at [298, 240] on div "public class MyClass { public static void main ( String [ ] args ) { String wor…" at bounding box center [358, 390] width 607 height 451
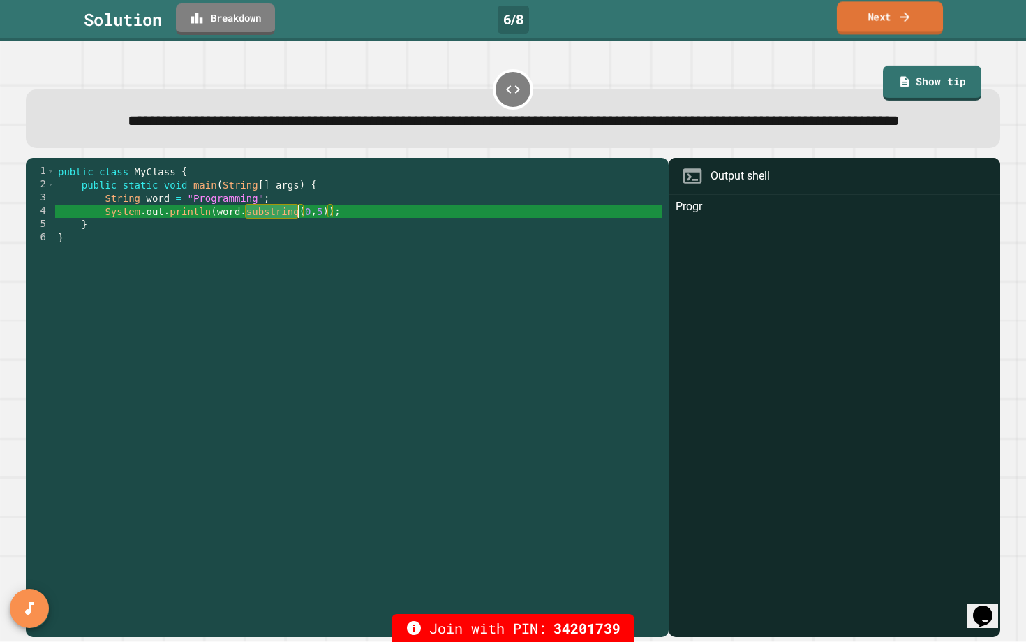
click at [892, 20] on link "Next" at bounding box center [890, 17] width 106 height 33
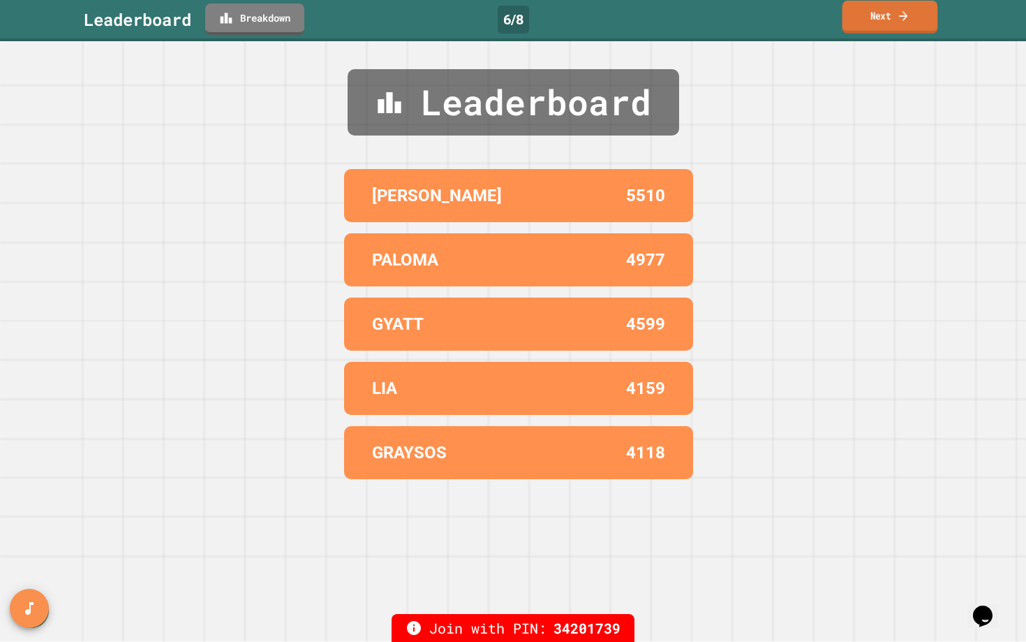
click at [865, 22] on link "Next" at bounding box center [891, 17] width 96 height 33
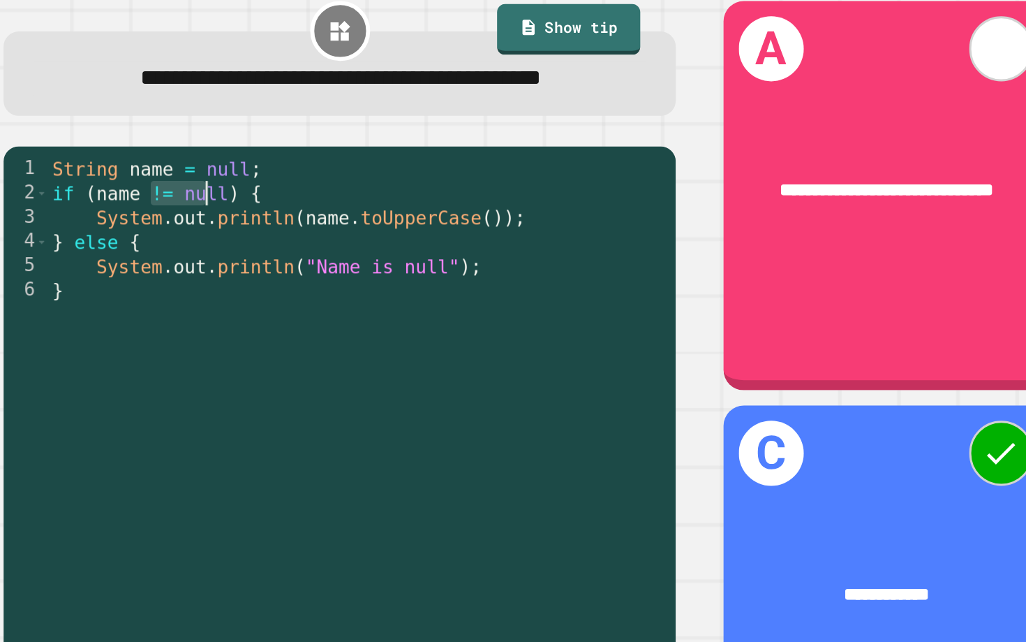
drag, startPoint x: 136, startPoint y: 209, endPoint x: 187, endPoint y: 209, distance: 51.0
click at [187, 209] on div "String name = null ; if ( name != null ) { System . out . println ( name . toUp…" at bounding box center [278, 412] width 424 height 452
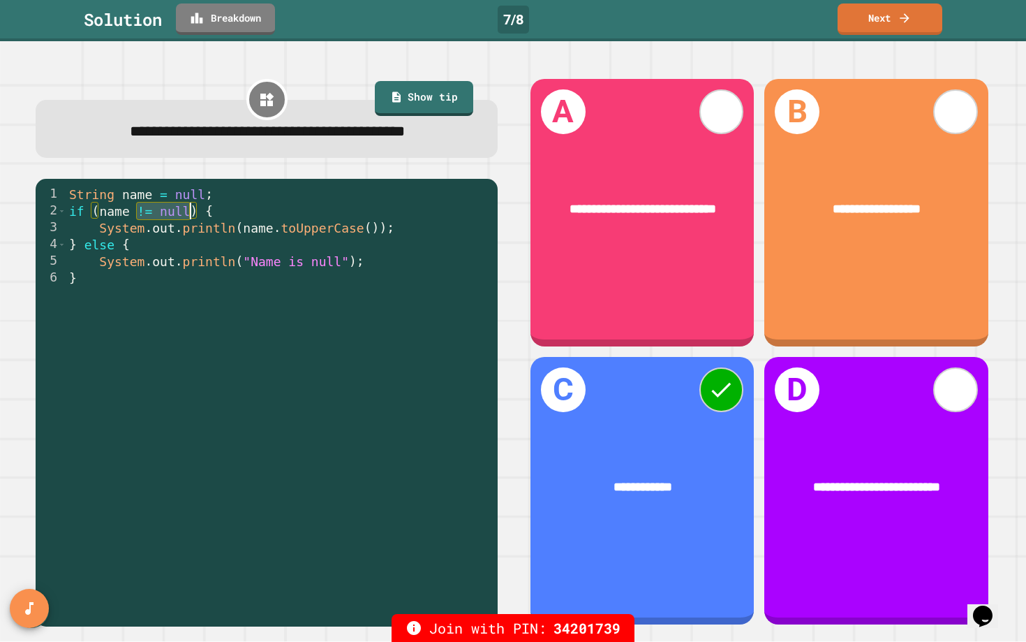
click at [210, 217] on div "String name = null ; if ( name != null ) { System . out . println ( name . toUp…" at bounding box center [278, 412] width 424 height 452
drag, startPoint x: 128, startPoint y: 199, endPoint x: 212, endPoint y: 198, distance: 83.8
click at [212, 198] on div "String name = null ; if ( name != null ) { System . out . println ( name . toUp…" at bounding box center [278, 412] width 424 height 452
drag, startPoint x: 170, startPoint y: 197, endPoint x: 209, endPoint y: 197, distance: 39.8
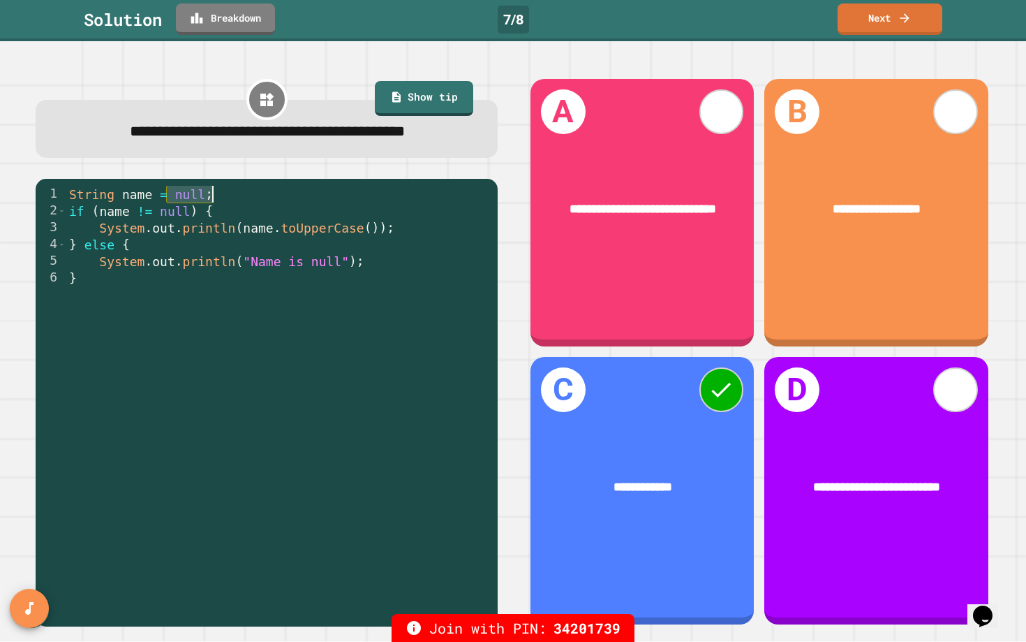
click at [209, 197] on div "String name = null ; if ( name != null ) { System . out . println ( name . toUp…" at bounding box center [278, 412] width 424 height 452
click at [165, 222] on div "String name = null ; if ( name != null ) { System . out . println ( name . toUp…" at bounding box center [278, 412] width 424 height 452
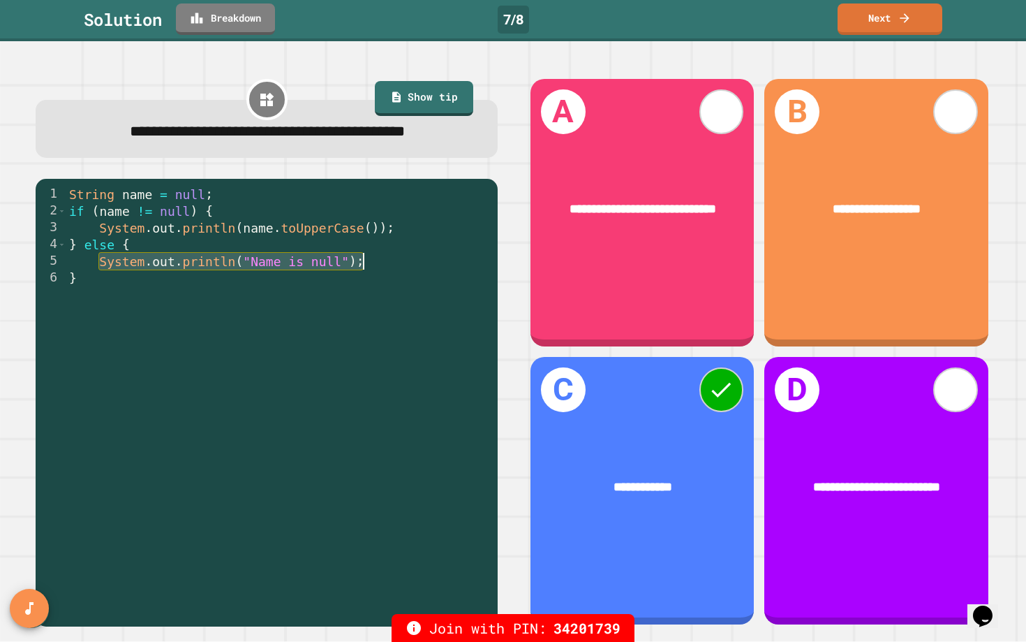
drag, startPoint x: 101, startPoint y: 261, endPoint x: 364, endPoint y: 265, distance: 263.2
click at [364, 265] on div "String name = null ; if ( name != null ) { System . out . println ( name . toUp…" at bounding box center [278, 412] width 424 height 452
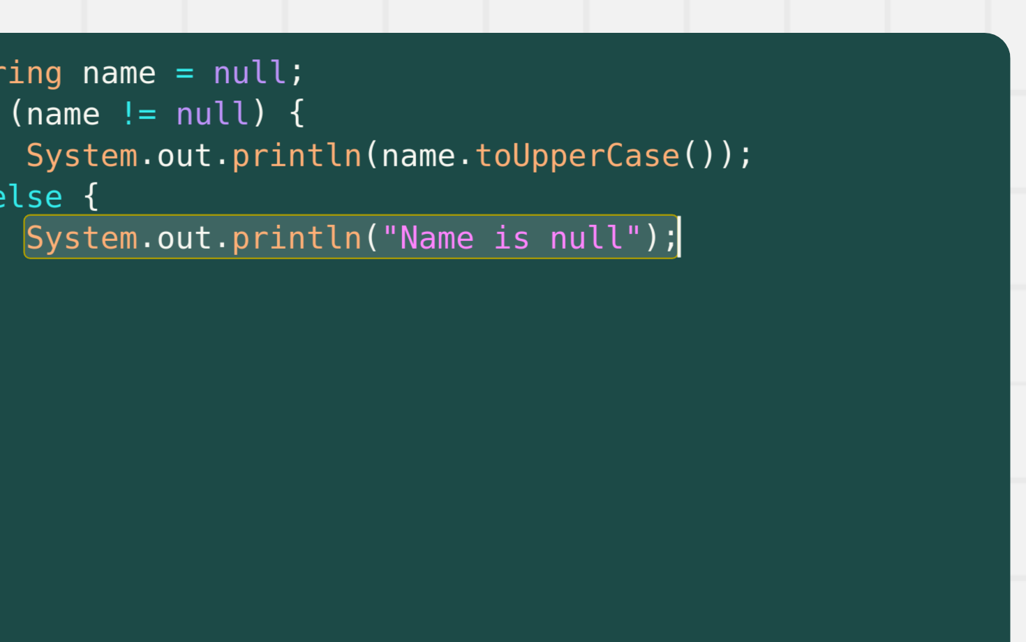
click at [222, 266] on div "String name = null ; if ( name != null ) { System . out . println ( name . toUp…" at bounding box center [278, 412] width 424 height 452
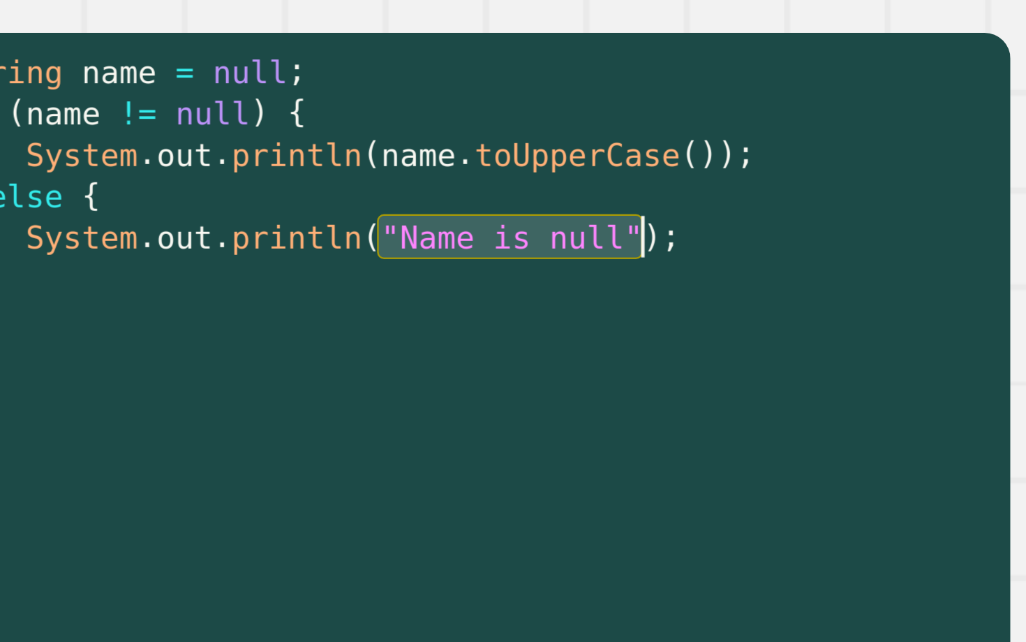
drag, startPoint x: 243, startPoint y: 260, endPoint x: 346, endPoint y: 260, distance: 103.3
click at [346, 260] on div "String name = null ; if ( name != null ) { System . out . println ( name . toUp…" at bounding box center [278, 412] width 424 height 452
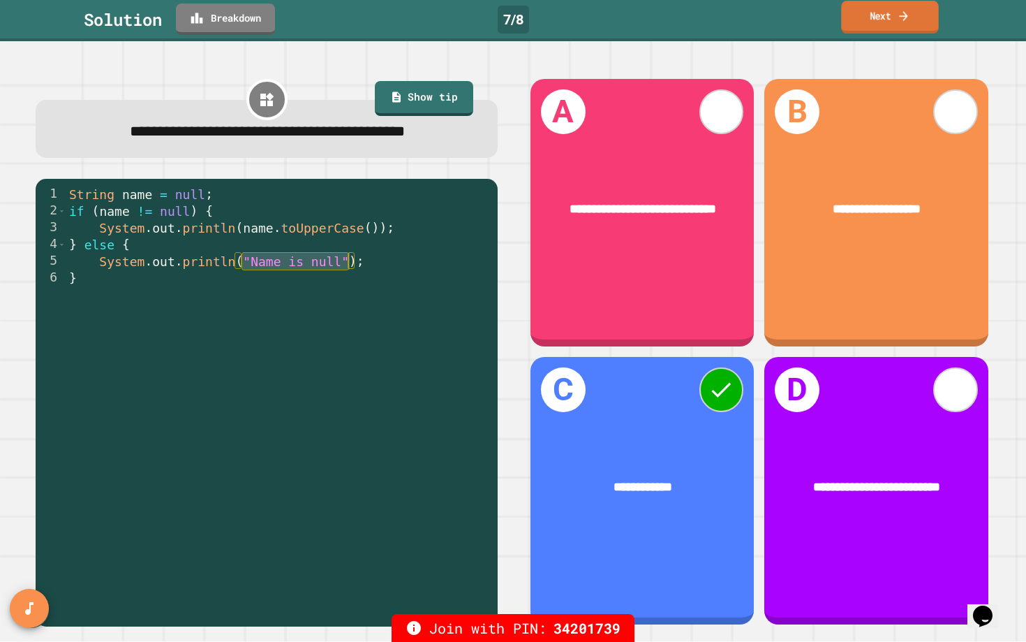
click at [895, 15] on link "Next" at bounding box center [889, 17] width 97 height 33
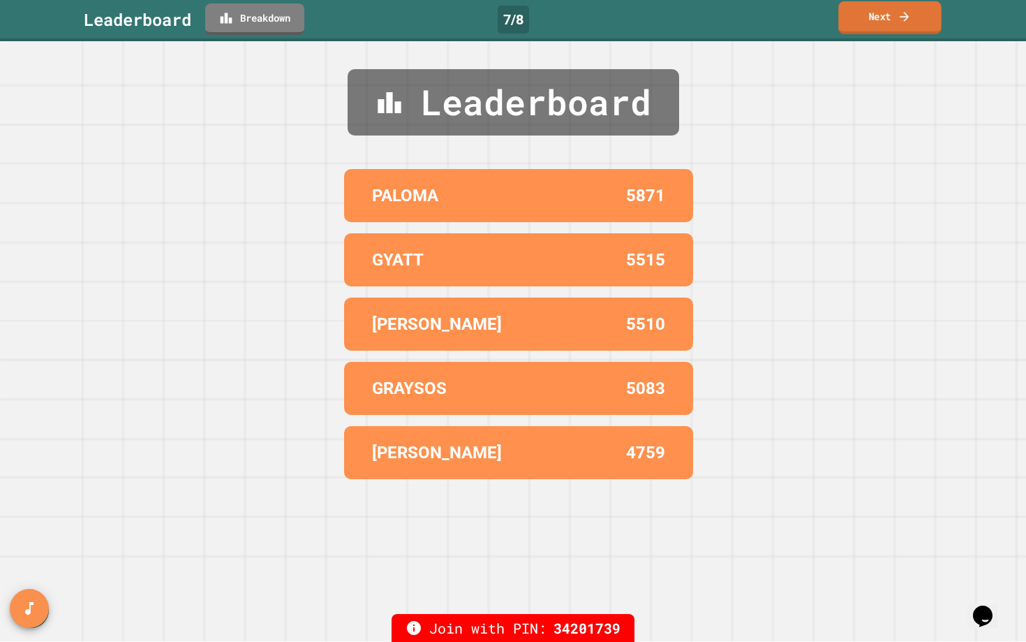
click at [895, 15] on link "Next" at bounding box center [889, 17] width 103 height 33
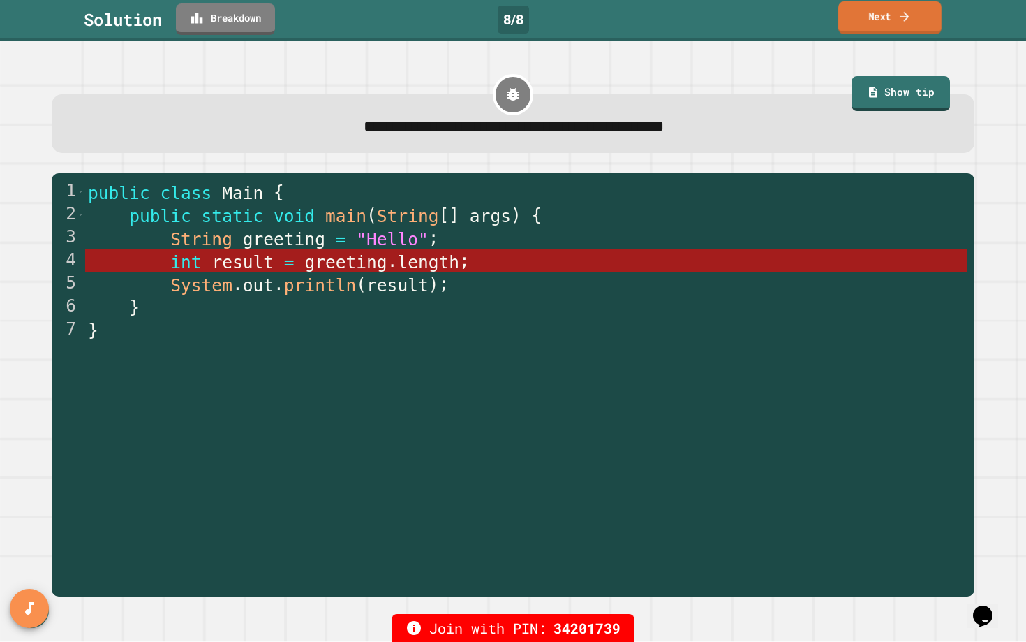
click at [879, 12] on link "Next" at bounding box center [889, 17] width 103 height 33
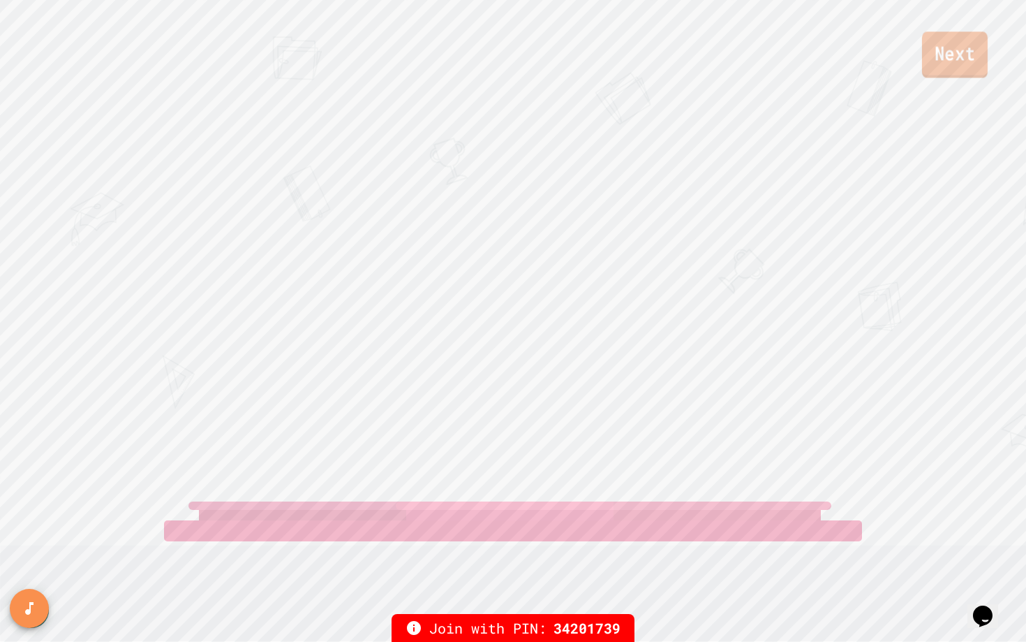
click at [952, 65] on link "Next" at bounding box center [955, 54] width 66 height 46
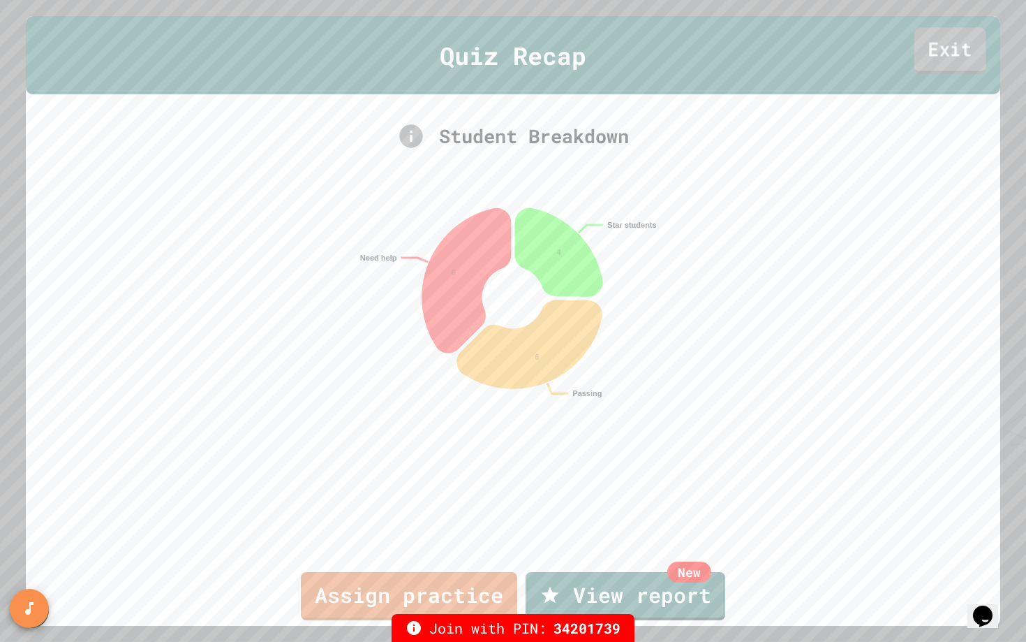
click at [951, 63] on link "Exit" at bounding box center [951, 50] width 72 height 46
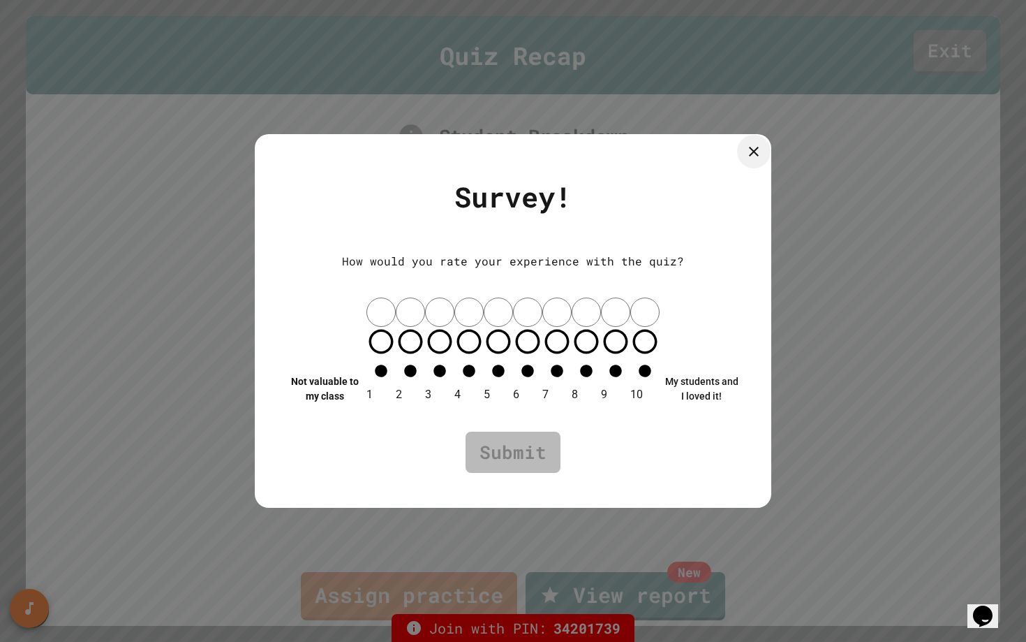
click at [757, 160] on icon at bounding box center [754, 151] width 17 height 17
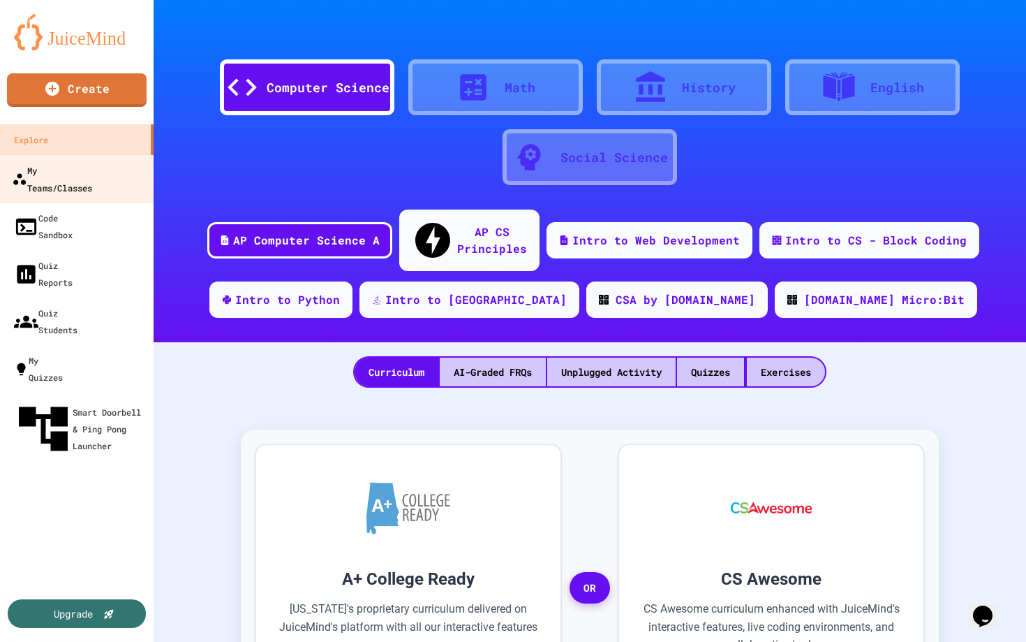
click at [92, 173] on div "My Teams/Classes" at bounding box center [52, 178] width 80 height 34
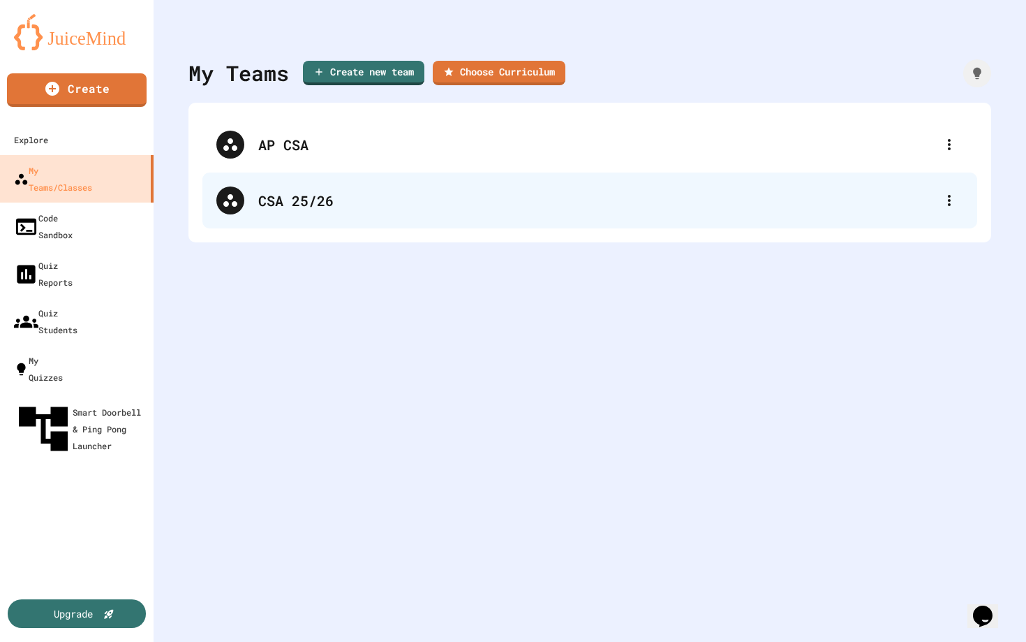
click at [307, 218] on div "CSA 25/26" at bounding box center [589, 200] width 775 height 56
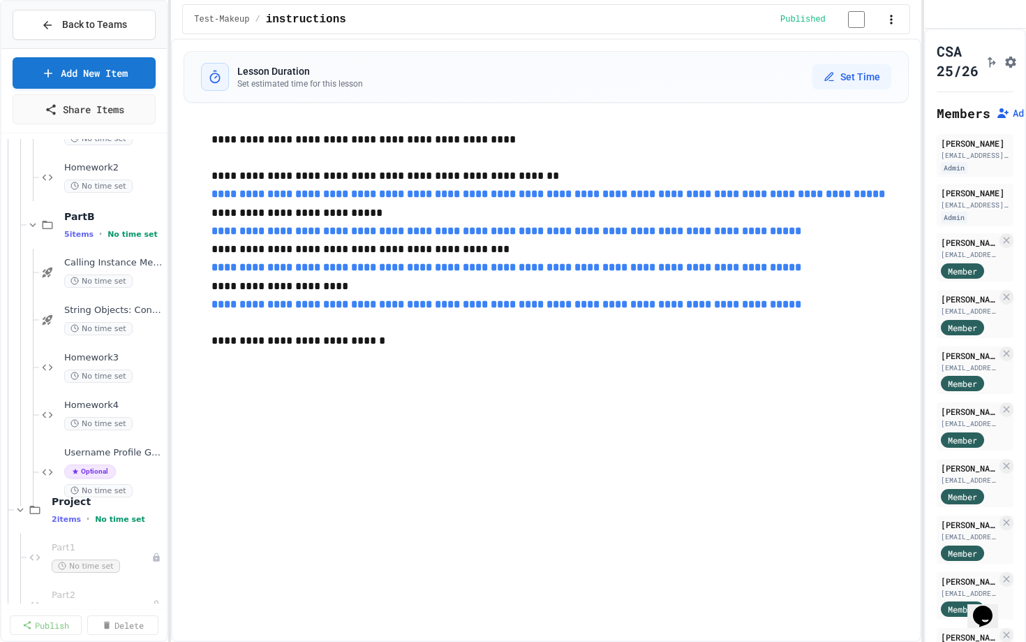
scroll to position [1030, 0]
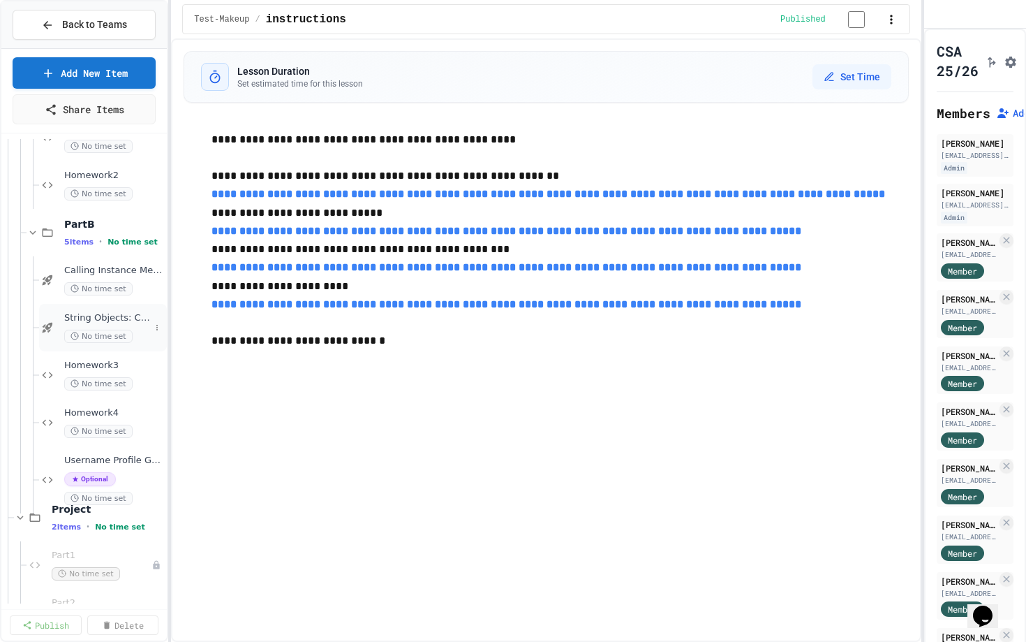
click at [100, 309] on div "String Objects: Concatenation, Literals, and More No time set" at bounding box center [103, 327] width 128 height 47
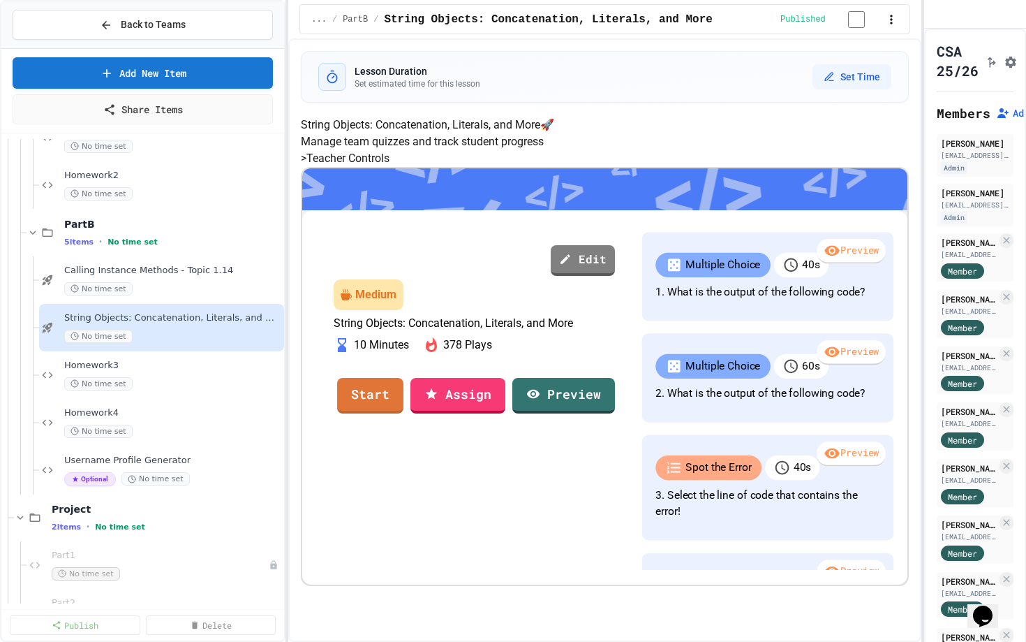
click at [290, 296] on div "Back to Teams Add New Item Share Items String Methods No time set Homework1 No …" at bounding box center [513, 321] width 1026 height 642
click at [404, 413] on link "Start" at bounding box center [371, 394] width 66 height 38
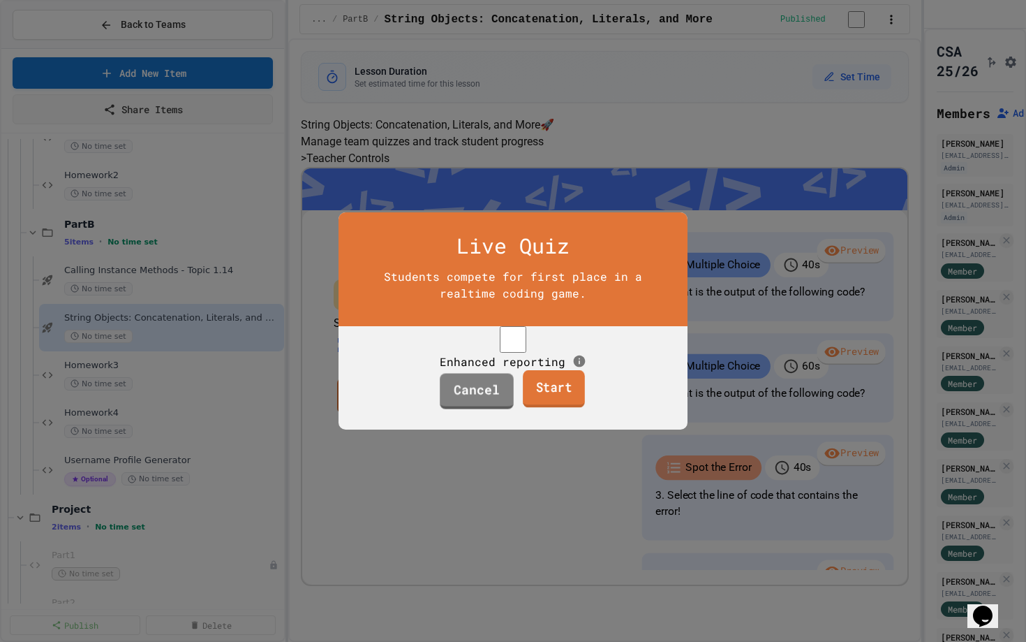
click at [547, 404] on link "Start" at bounding box center [554, 389] width 62 height 38
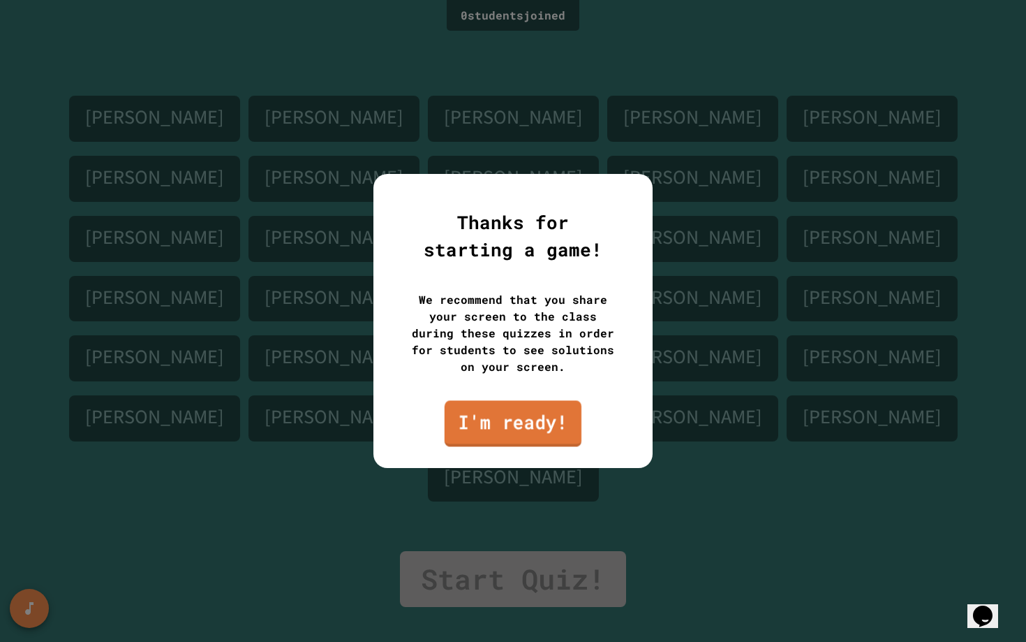
click at [547, 404] on link "I'm ready!" at bounding box center [513, 423] width 137 height 46
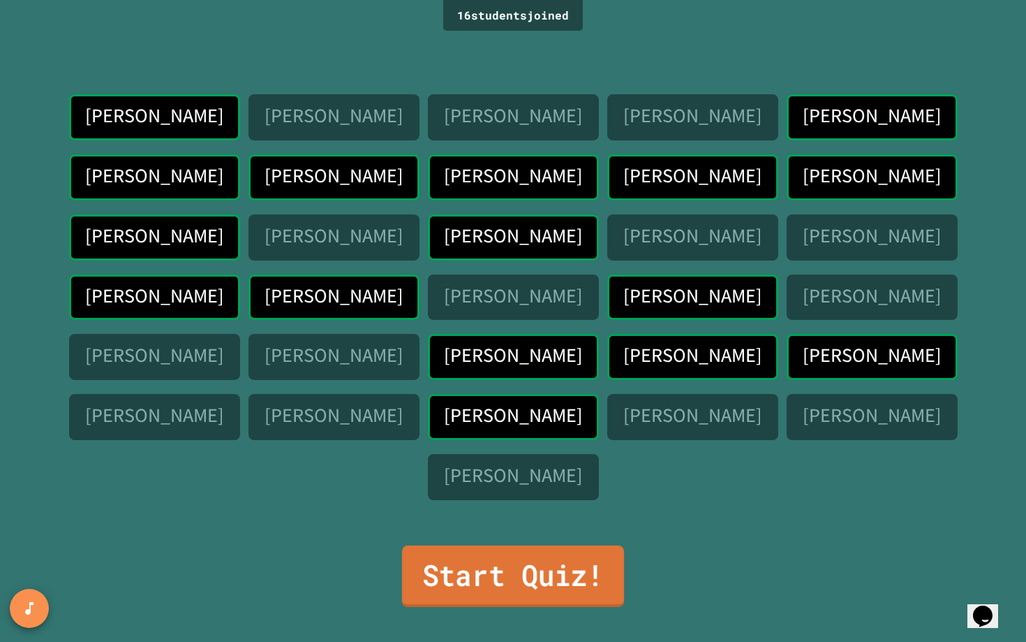
click at [487, 597] on link "Start Quiz!" at bounding box center [513, 575] width 222 height 61
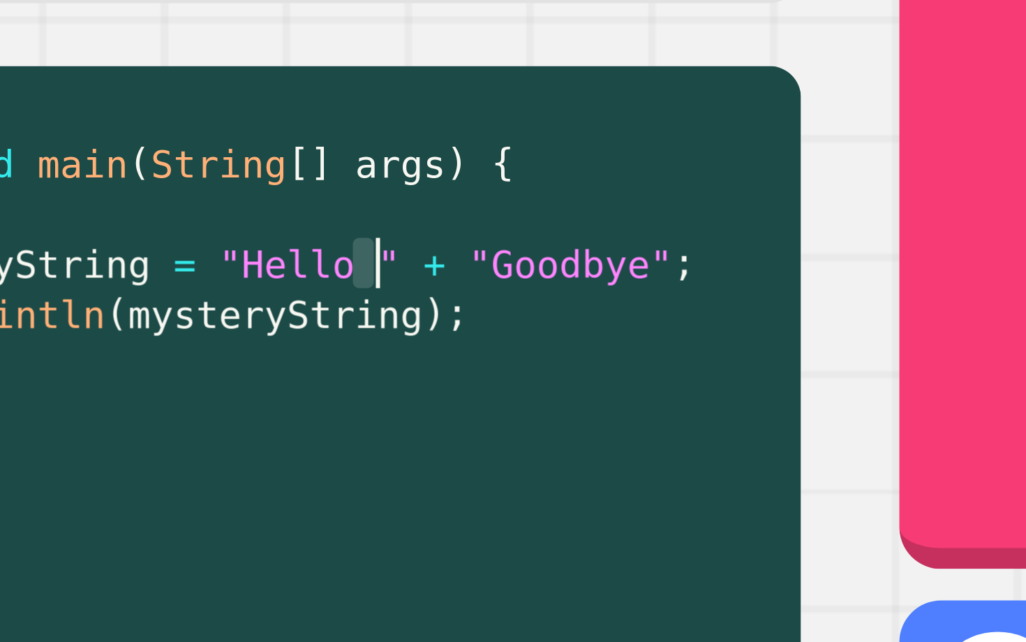
drag, startPoint x: 349, startPoint y: 249, endPoint x: 357, endPoint y: 248, distance: 7.7
click at [357, 248] on div "public class Main { public static void main ( String [ ] args ) { String myster…" at bounding box center [278, 412] width 424 height 452
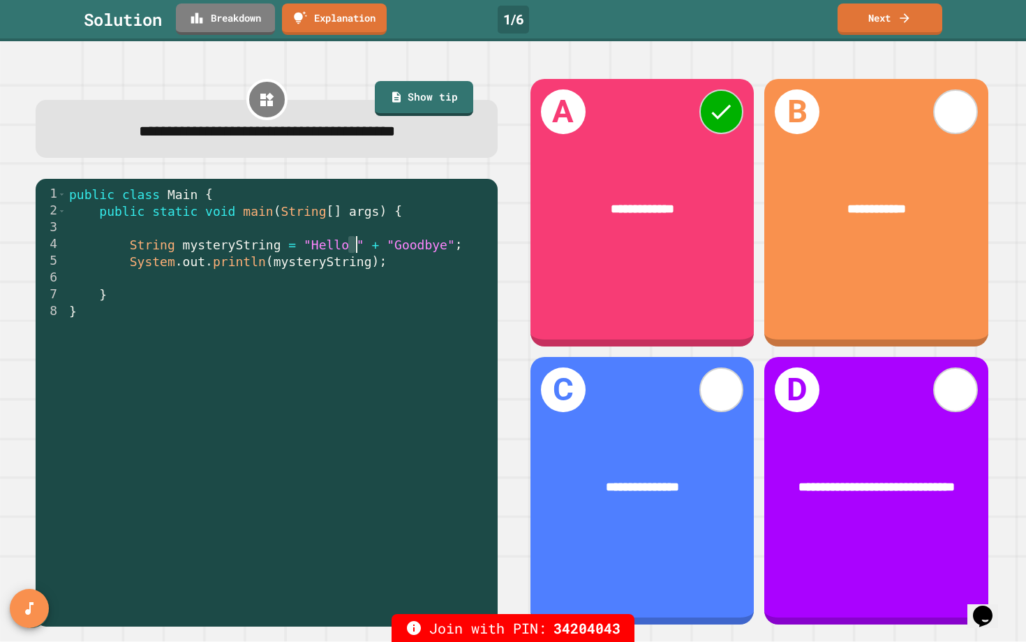
click at [380, 231] on div "public class Main { public static void main ( String [ ] args ) { String myster…" at bounding box center [278, 412] width 424 height 452
click at [376, 242] on div "public class Main { public static void main ( String [ ] args ) { String myster…" at bounding box center [278, 412] width 424 height 452
click at [878, 12] on link "Next" at bounding box center [890, 17] width 98 height 33
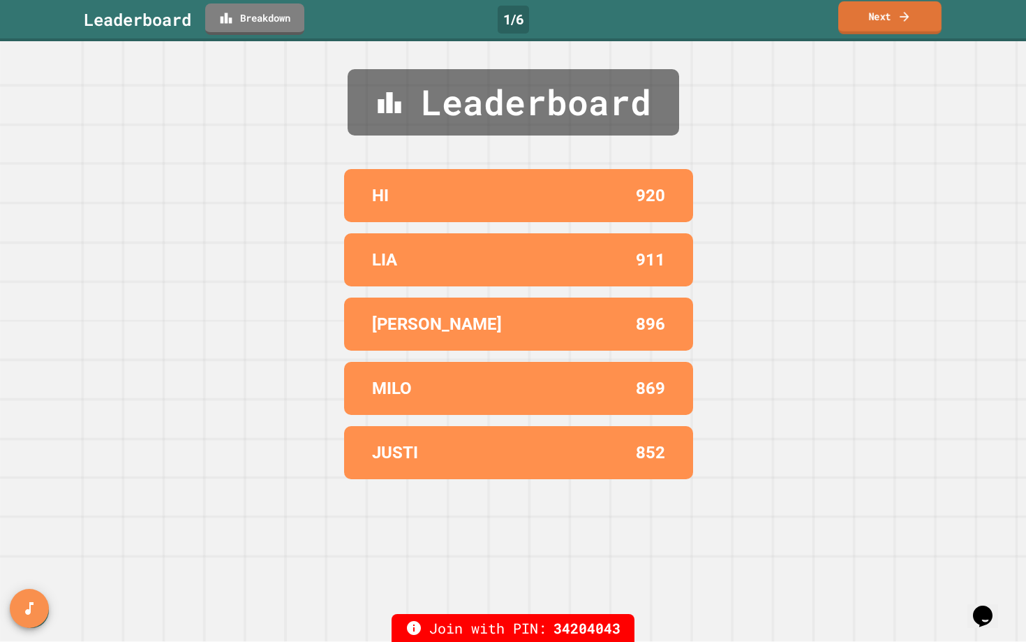
click at [878, 12] on link "Next" at bounding box center [889, 17] width 103 height 33
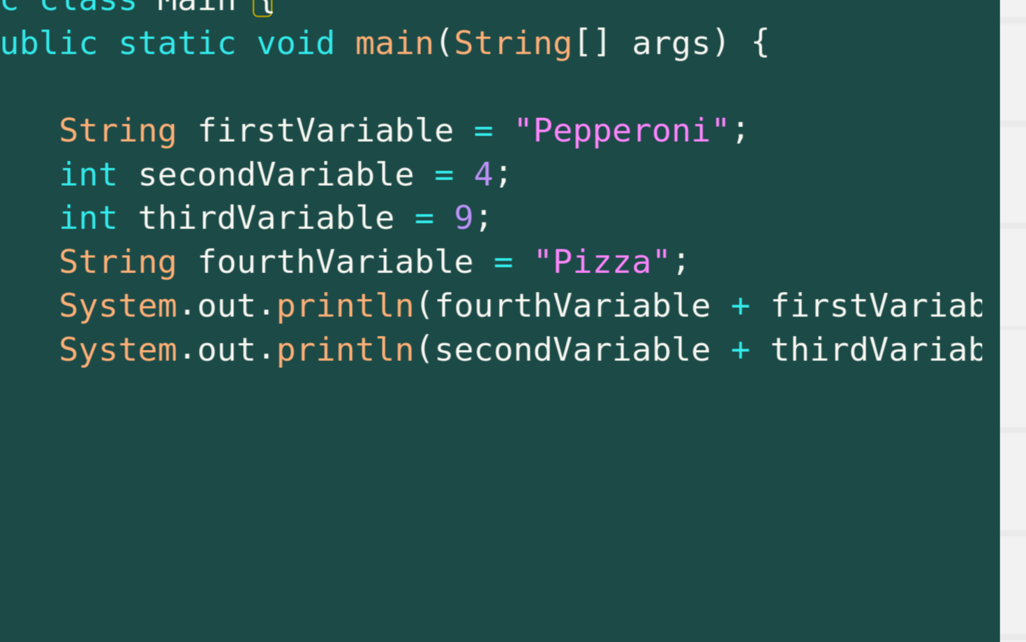
scroll to position [0, 1]
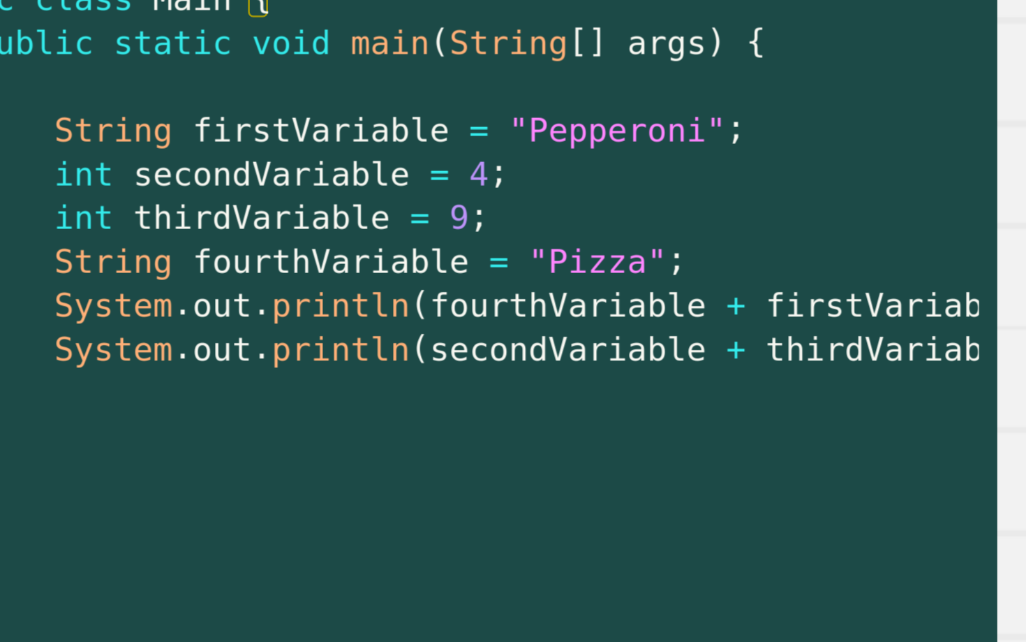
click at [300, 313] on div "public class Main { public static void main ( String [ ] args ) { String firstV…" at bounding box center [298, 412] width 450 height 452
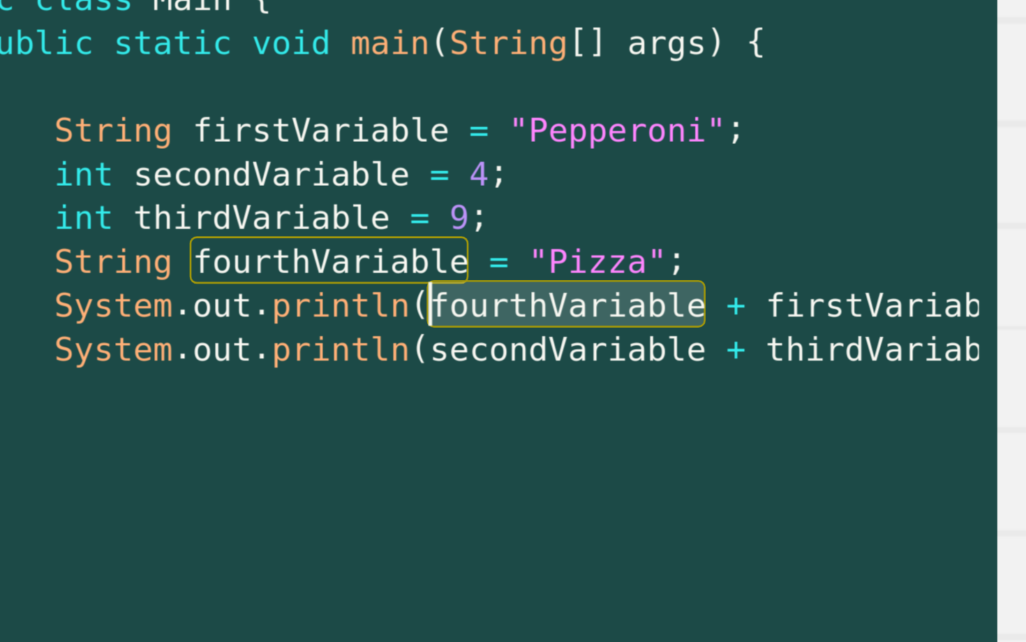
click at [300, 313] on div "public class Main { public static void main ( String [ ] args ) { String firstV…" at bounding box center [298, 412] width 450 height 452
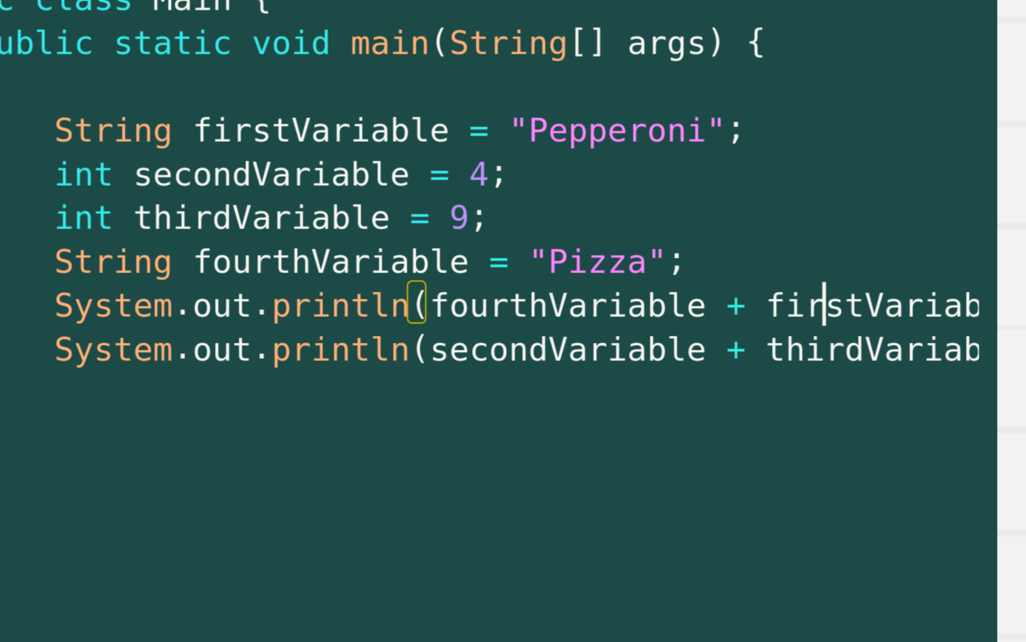
click at [433, 314] on div "public class Main { public static void main ( String [ ] args ) { String firstV…" at bounding box center [298, 412] width 450 height 452
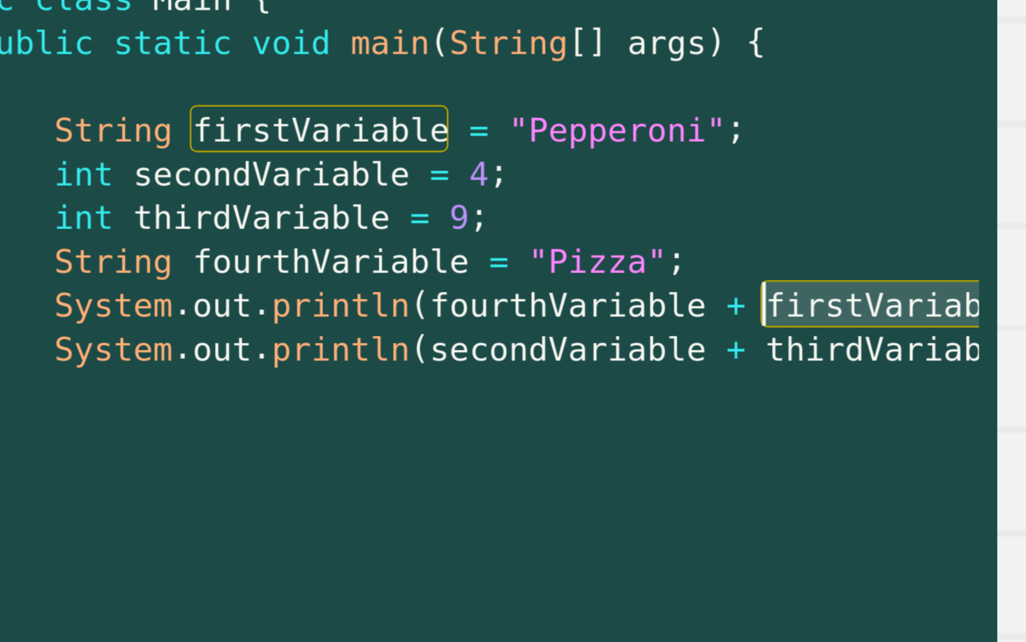
click at [347, 321] on div "public class Main { public static void main ( String [ ] args ) { String firstV…" at bounding box center [298, 412] width 450 height 452
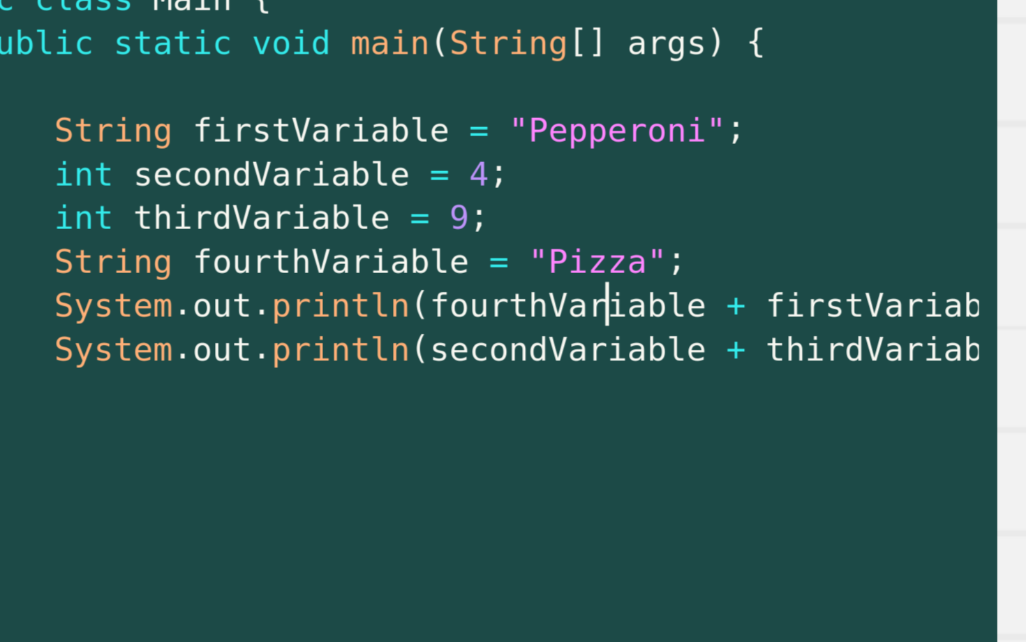
click at [438, 318] on div "public class Main { public static void main ( String [ ] args ) { String firstV…" at bounding box center [298, 412] width 450 height 452
click at [331, 339] on div "public class Main { public static void main ( String [ ] args ) { String firstV…" at bounding box center [298, 412] width 450 height 452
click at [428, 331] on div "public class Main { public static void main ( String [ ] args ) { String firstV…" at bounding box center [298, 412] width 450 height 452
click at [343, 337] on div "public class Main { public static void main ( String [ ] args ) { String firstV…" at bounding box center [298, 412] width 450 height 452
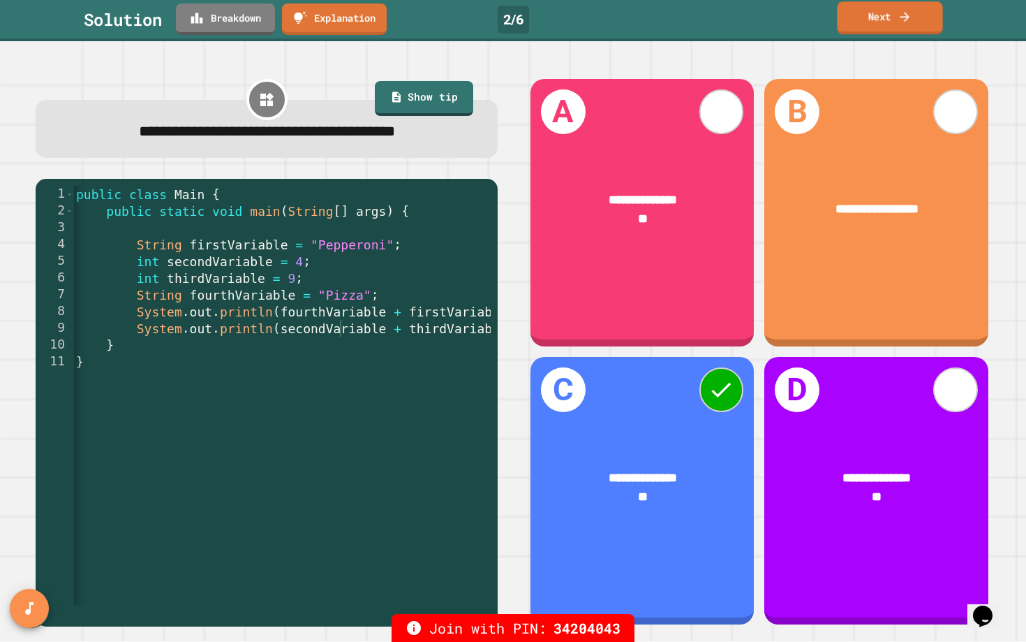
click at [882, 24] on link "Next" at bounding box center [889, 17] width 105 height 33
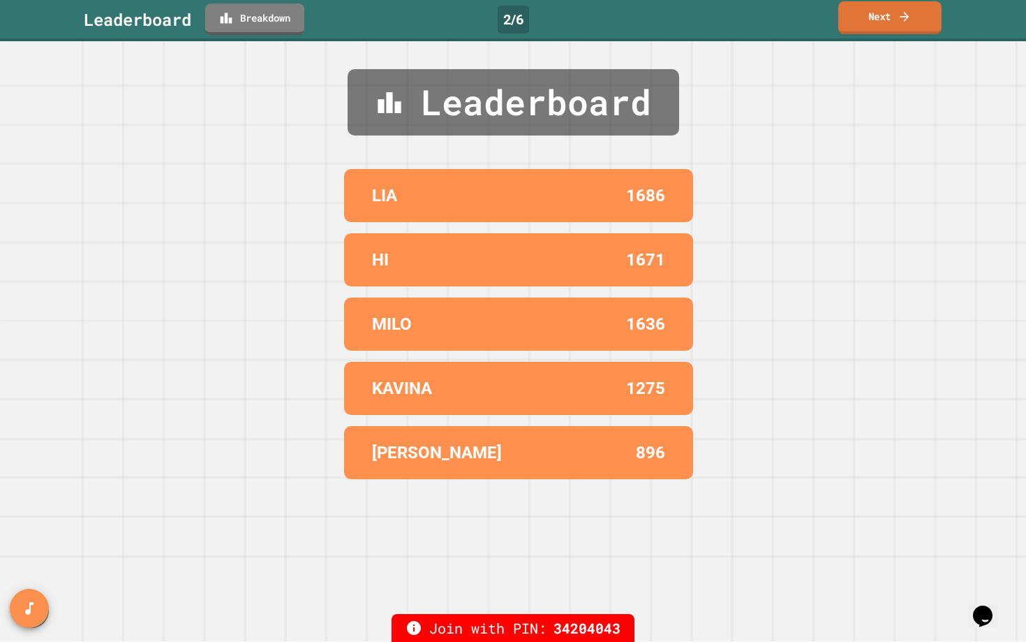
click at [882, 24] on link "Next" at bounding box center [889, 17] width 103 height 33
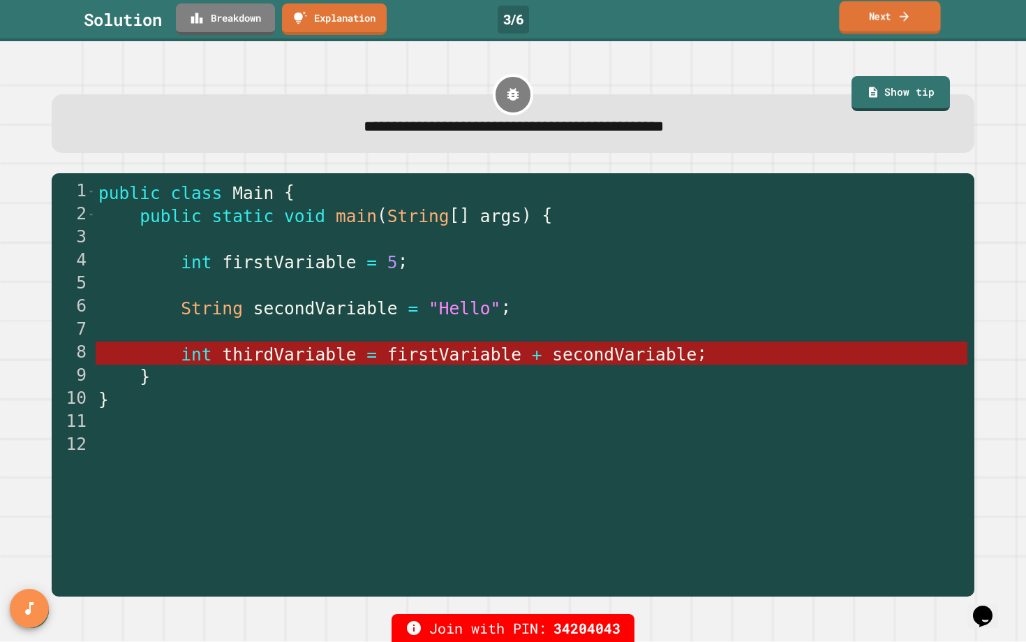
click at [898, 25] on link "Next" at bounding box center [889, 17] width 101 height 33
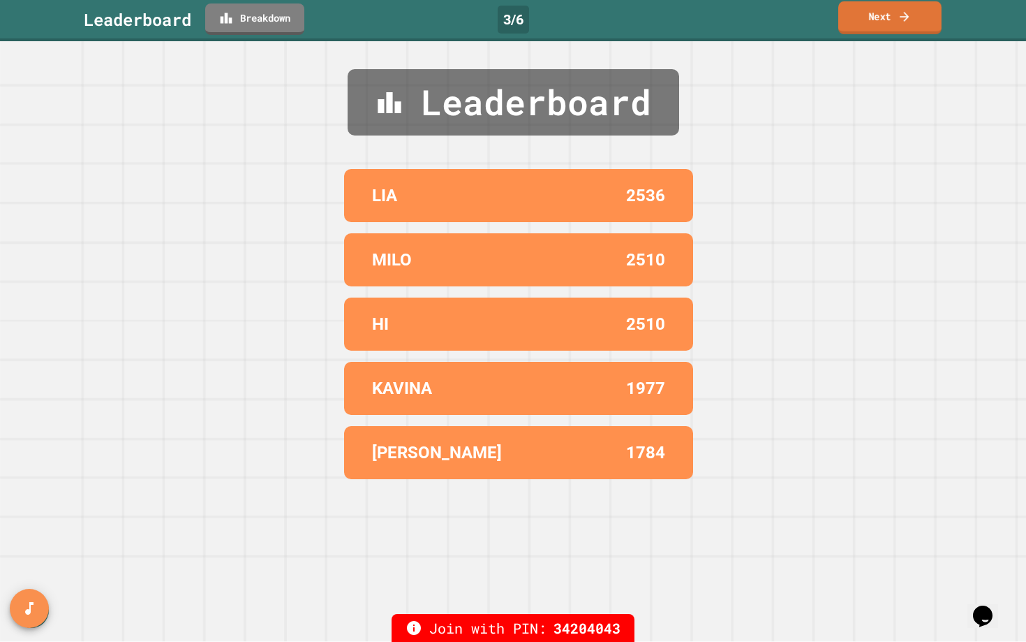
click at [898, 25] on link "Next" at bounding box center [889, 17] width 103 height 33
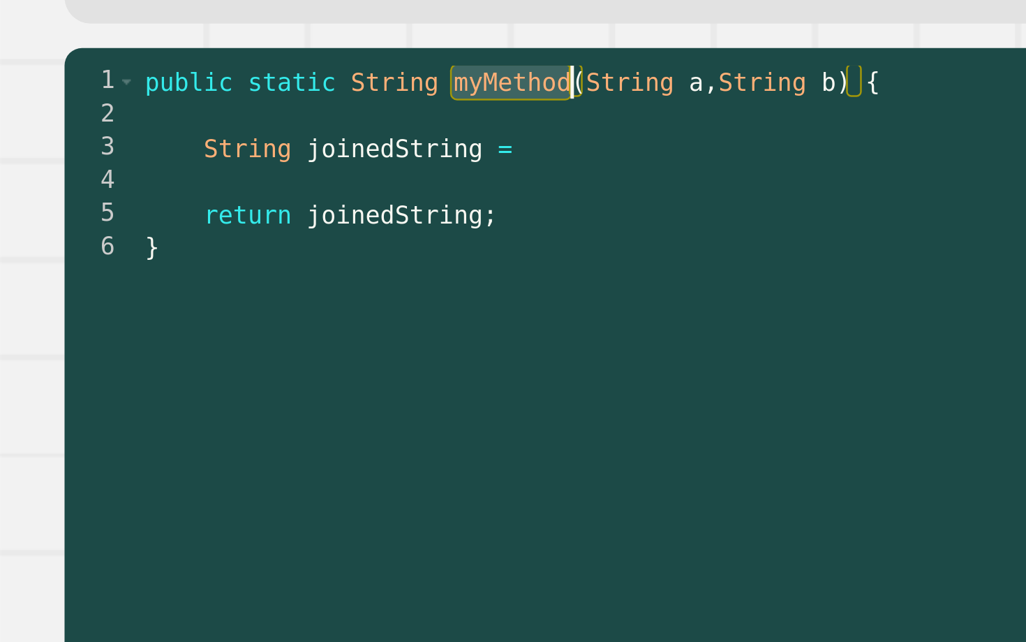
drag, startPoint x: 184, startPoint y: 198, endPoint x: 228, endPoint y: 198, distance: 44.7
click at [228, 198] on div "public static String myMethod ( String a , String b ) { String joinedString = r…" at bounding box center [524, 390] width 939 height 451
click at [147, 201] on div "public static String myMethod ( String a , String b ) { String joinedString = r…" at bounding box center [524, 390] width 939 height 451
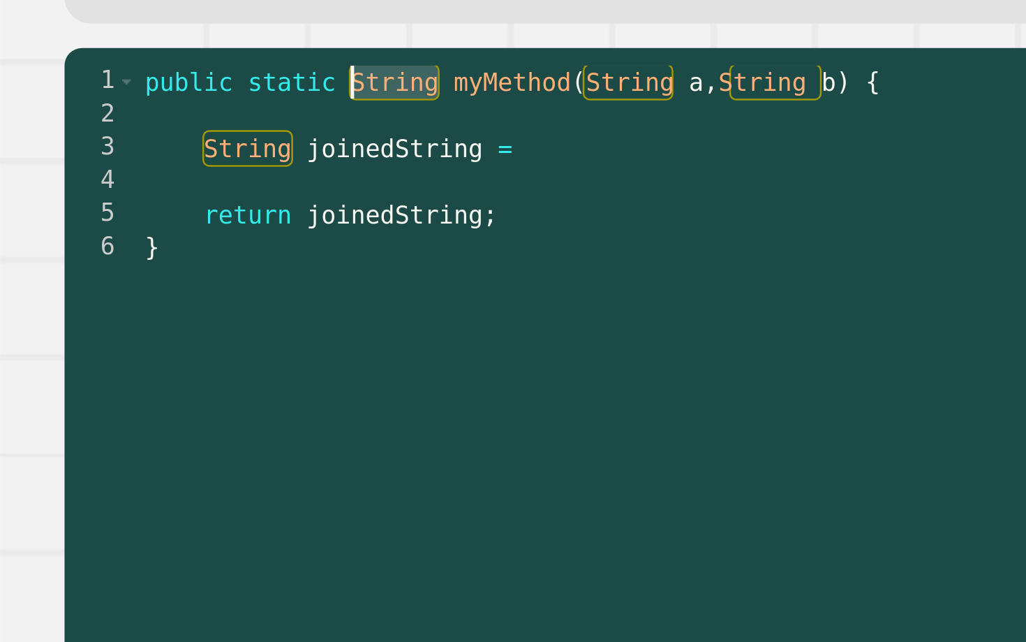
click at [147, 201] on div "public static String myMethod ( String a , String b ) { String joinedString = r…" at bounding box center [524, 390] width 939 height 451
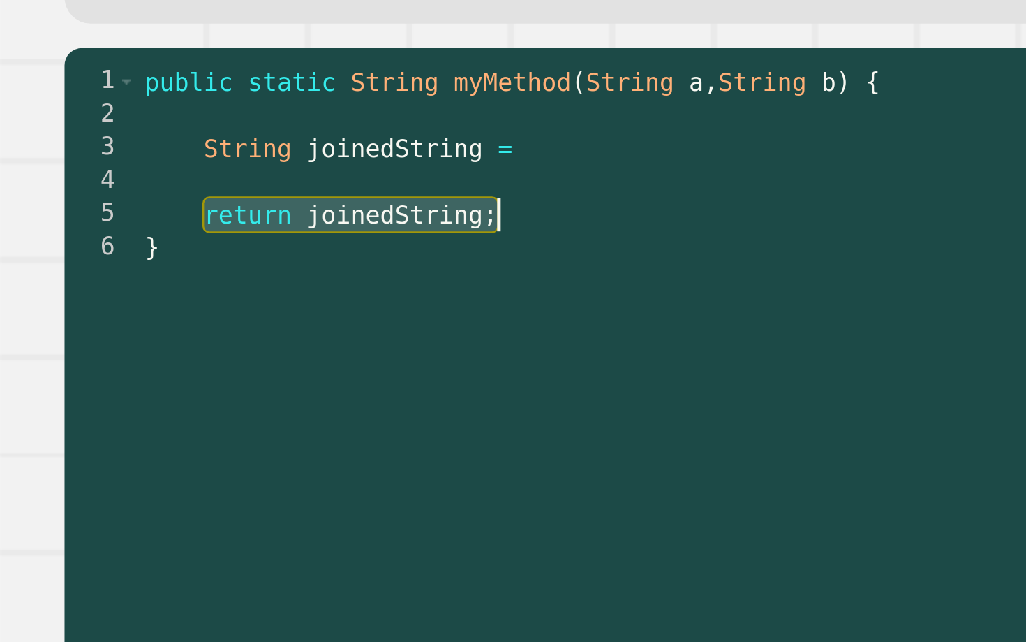
drag, startPoint x: 83, startPoint y: 256, endPoint x: 237, endPoint y: 252, distance: 153.6
click at [237, 251] on div "public static String myMethod ( String a , String b ) { String joinedString = r…" at bounding box center [524, 390] width 939 height 451
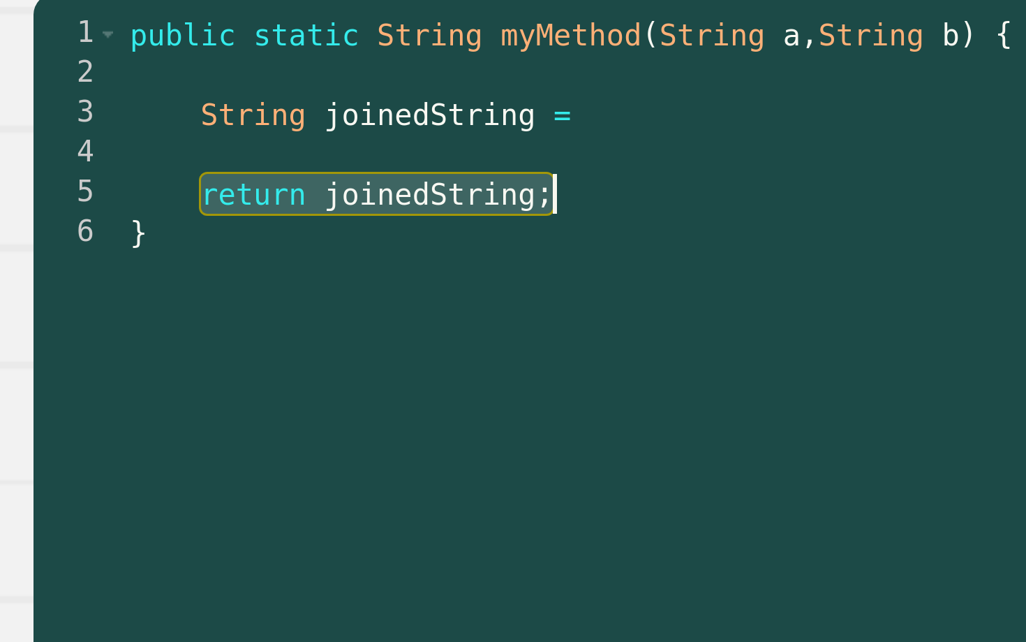
click at [142, 200] on div "public static String myMethod ( String a , String b ) { String joinedString = r…" at bounding box center [524, 390] width 939 height 451
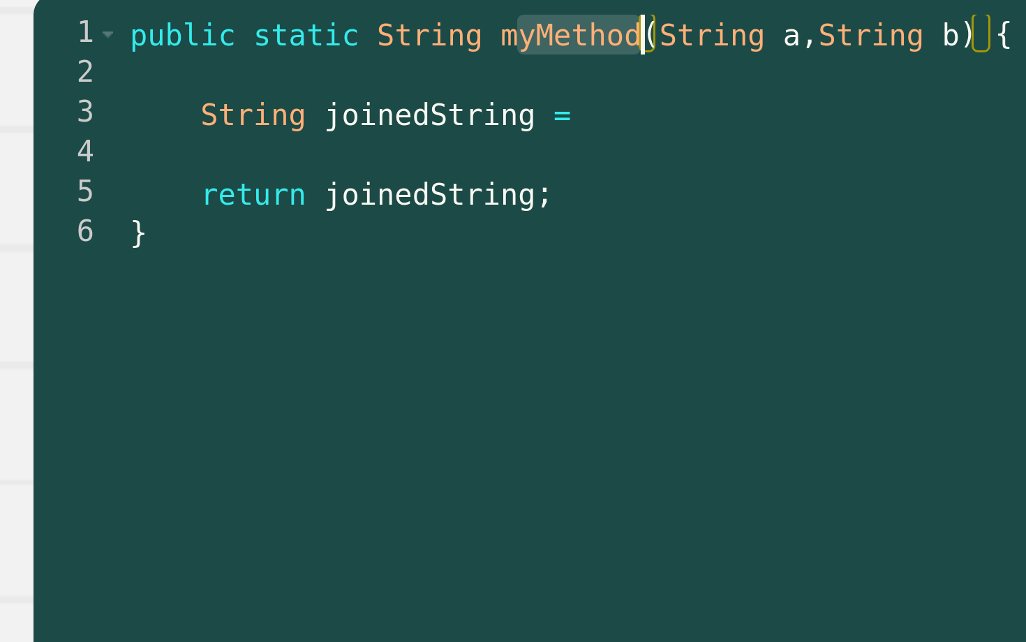
drag, startPoint x: 186, startPoint y: 200, endPoint x: 232, endPoint y: 200, distance: 46.8
click at [232, 200] on div "public static String myMethod ( String a , String b ) { String joinedString = r…" at bounding box center [524, 390] width 939 height 451
click at [201, 200] on div "public static String myMethod ( String a , String b ) { String joinedString = r…" at bounding box center [524, 390] width 939 height 451
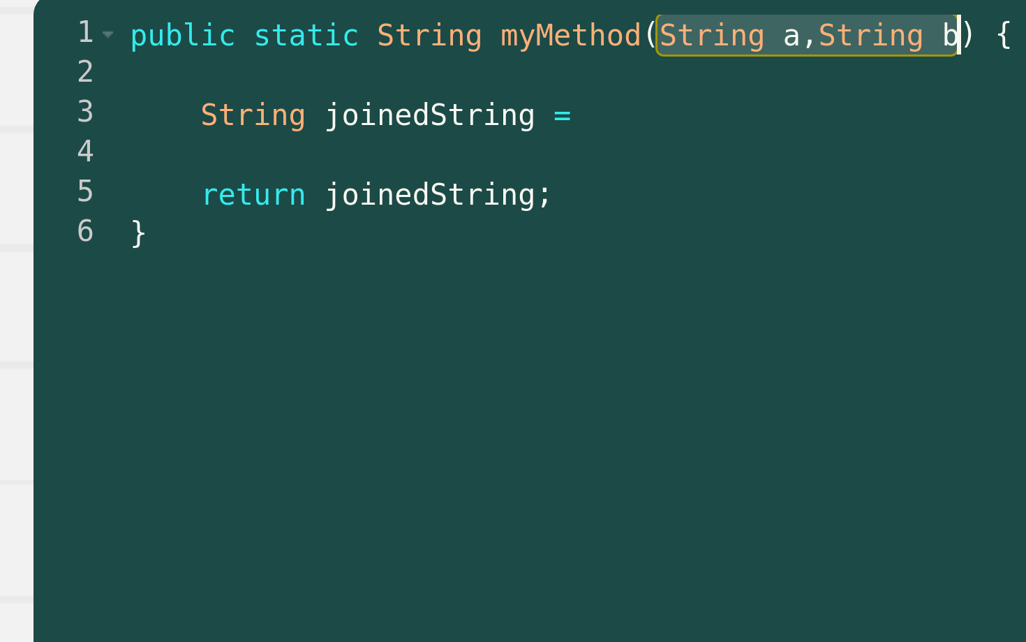
drag, startPoint x: 237, startPoint y: 200, endPoint x: 334, endPoint y: 200, distance: 97.0
click at [334, 200] on div "public static String myMethod ( String a , String b ) { String joinedString = r…" at bounding box center [524, 390] width 939 height 451
click at [335, 200] on div "public static String myMethod ( String a , String b ) { String joinedString = r…" at bounding box center [524, 390] width 939 height 451
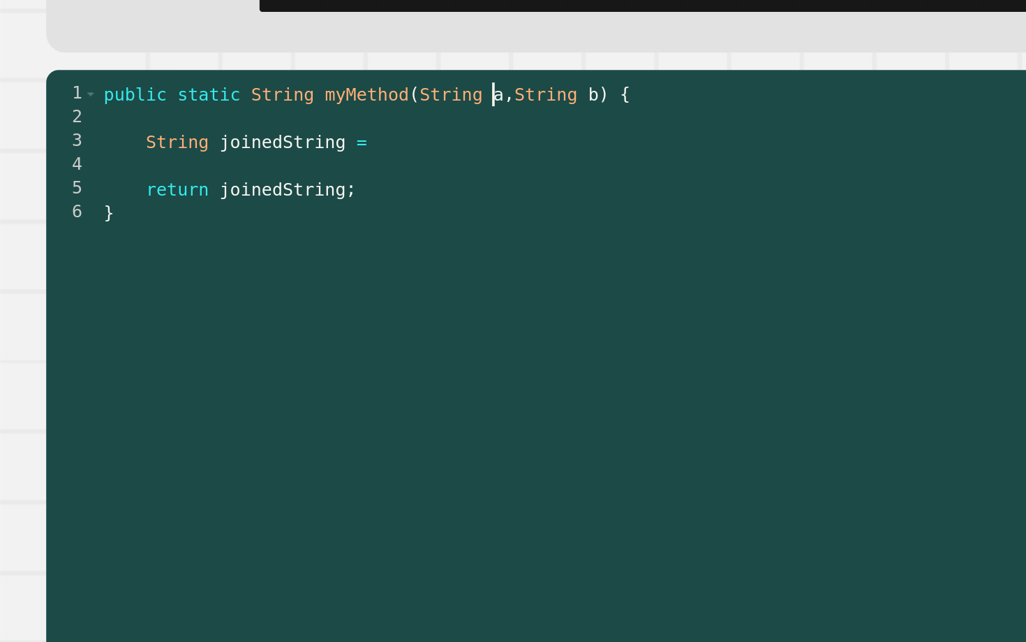
click at [276, 202] on div "public static String myMethod ( String a , String b ) { String joinedString = r…" at bounding box center [524, 390] width 939 height 451
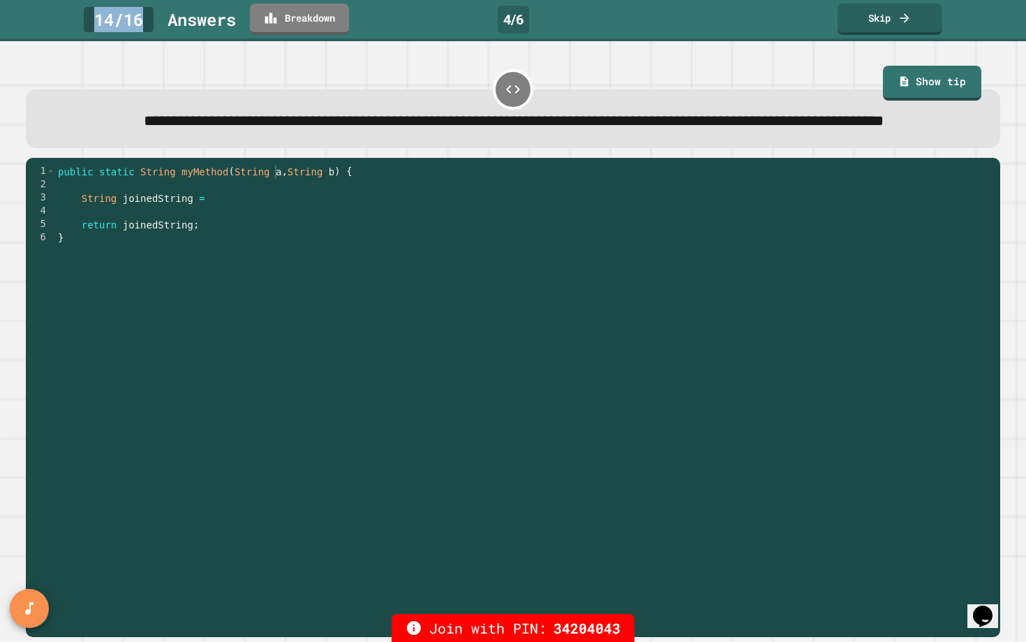
drag, startPoint x: 84, startPoint y: 24, endPoint x: 142, endPoint y: 24, distance: 58.0
click at [142, 24] on div "14 / 16" at bounding box center [119, 19] width 70 height 25
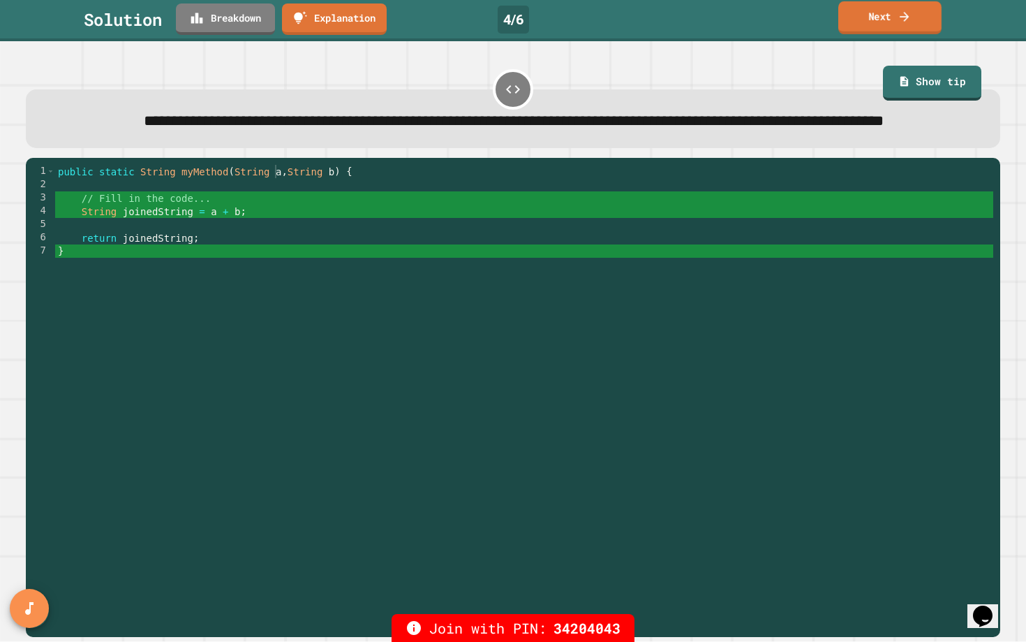
click at [889, 10] on link "Next" at bounding box center [889, 17] width 103 height 33
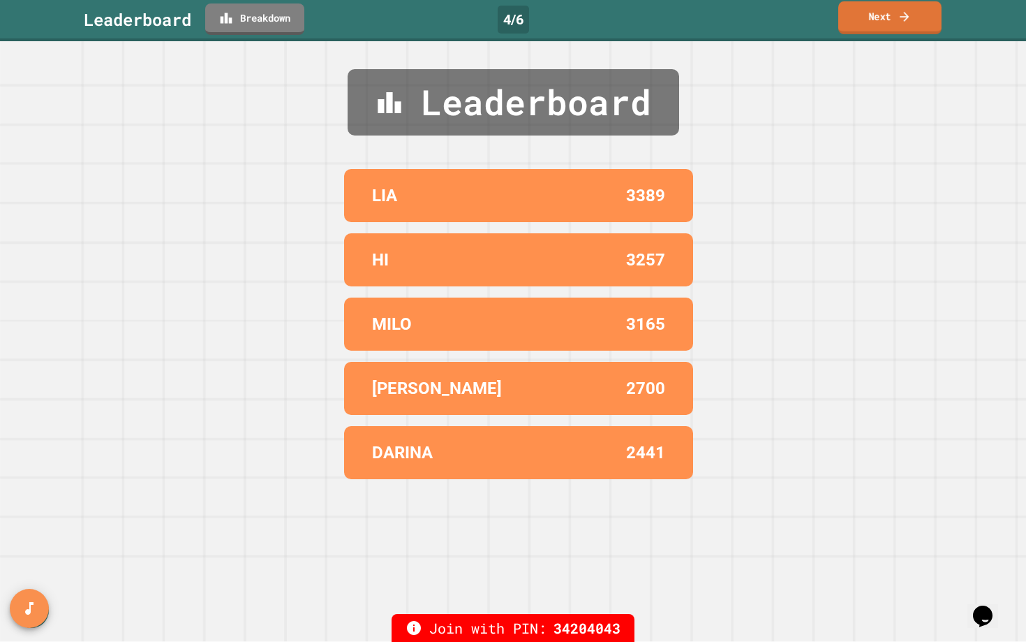
click at [889, 10] on link "Next" at bounding box center [889, 17] width 103 height 33
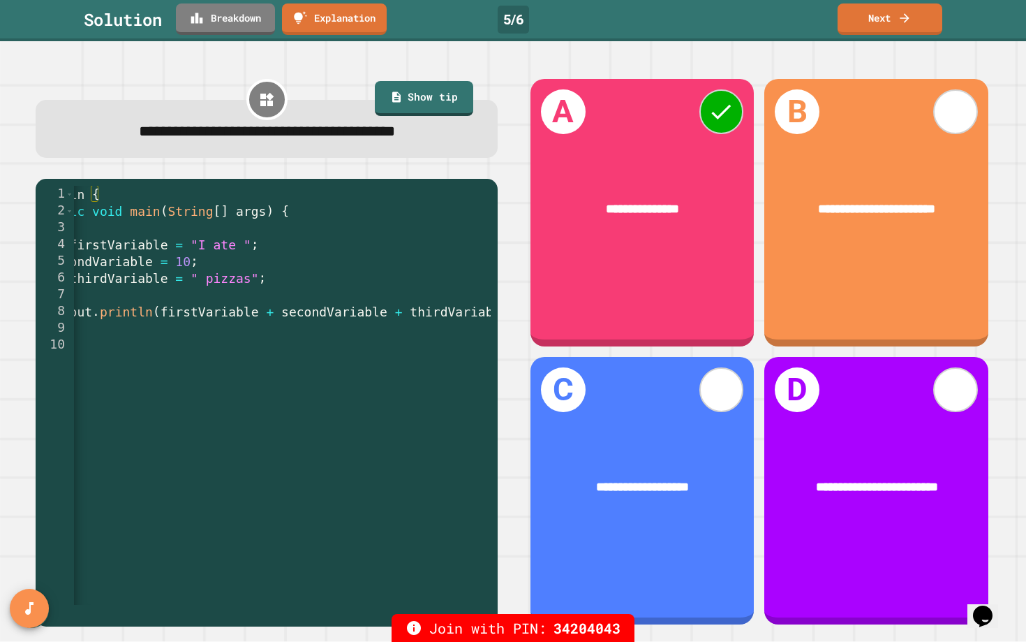
click at [228, 322] on div "public class Main { public static void main ( String [ ] args ) { String firstV…" at bounding box center [238, 412] width 571 height 452
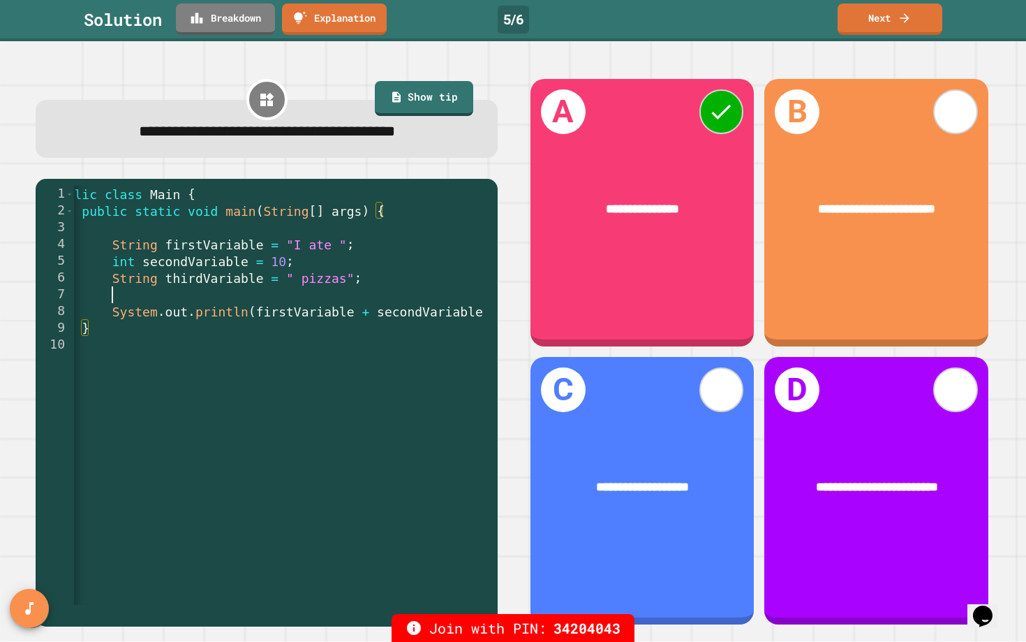
click at [353, 303] on div "public class Main { public static void main ( String [ ] args ) { String firstV…" at bounding box center [334, 412] width 571 height 452
click at [404, 310] on div "public class Main { public static void main ( String [ ] args ) { String firstV…" at bounding box center [334, 412] width 571 height 452
drag, startPoint x: 273, startPoint y: 264, endPoint x: 293, endPoint y: 263, distance: 20.3
click at [293, 263] on div "public class Main { public static void main ( String [ ] args ) { String firstV…" at bounding box center [334, 412] width 571 height 452
click at [922, 17] on link "Next" at bounding box center [890, 17] width 99 height 33
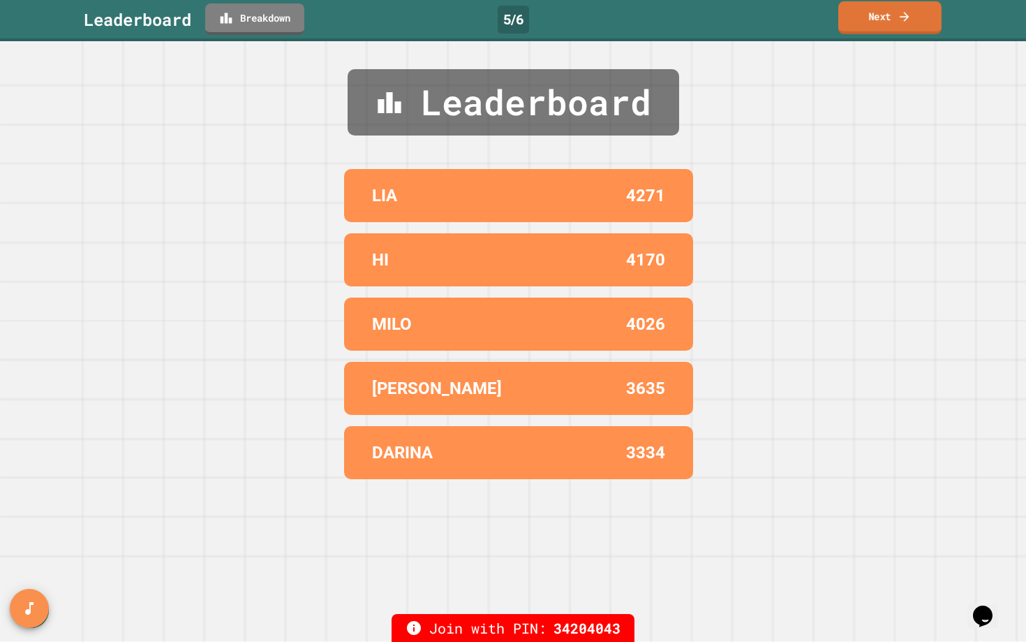
click at [922, 17] on link "Next" at bounding box center [889, 17] width 103 height 33
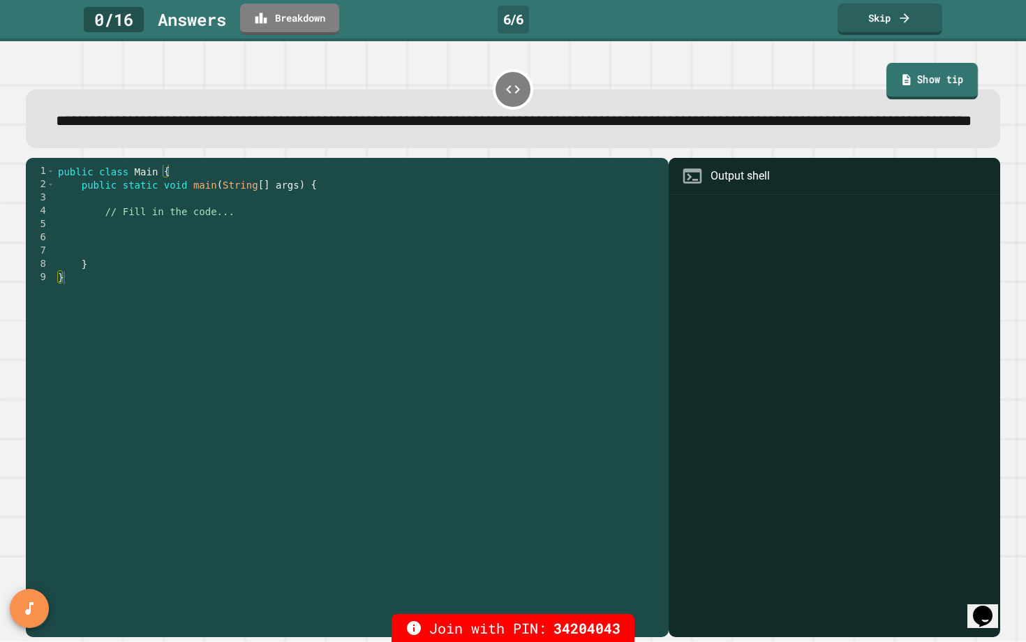
click at [926, 82] on link "Show tip" at bounding box center [931, 81] width 91 height 36
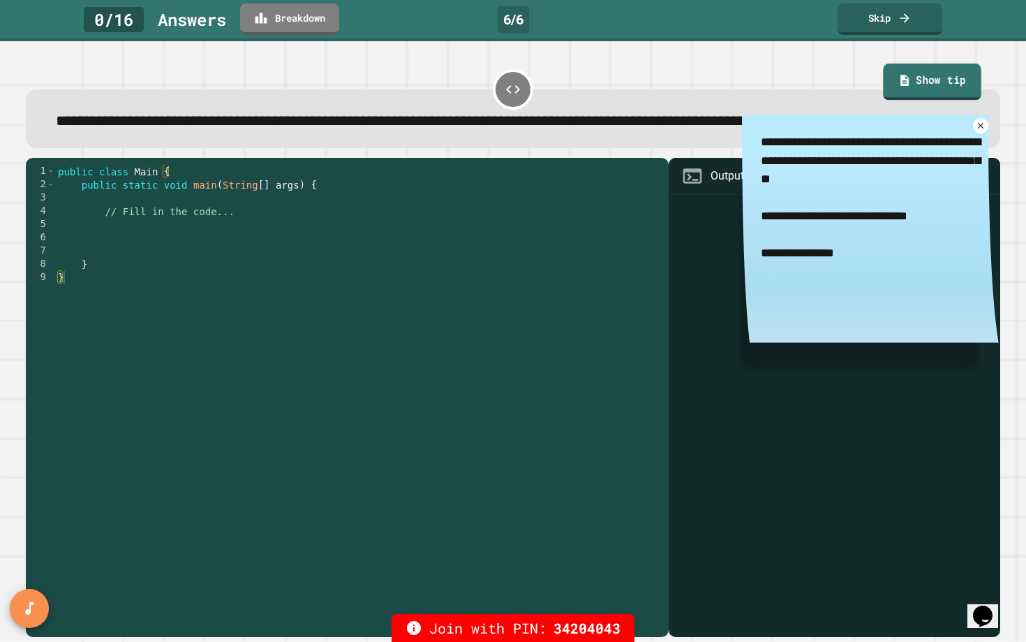
click at [932, 72] on link "Show tip" at bounding box center [932, 82] width 98 height 36
click at [977, 131] on icon at bounding box center [981, 125] width 12 height 12
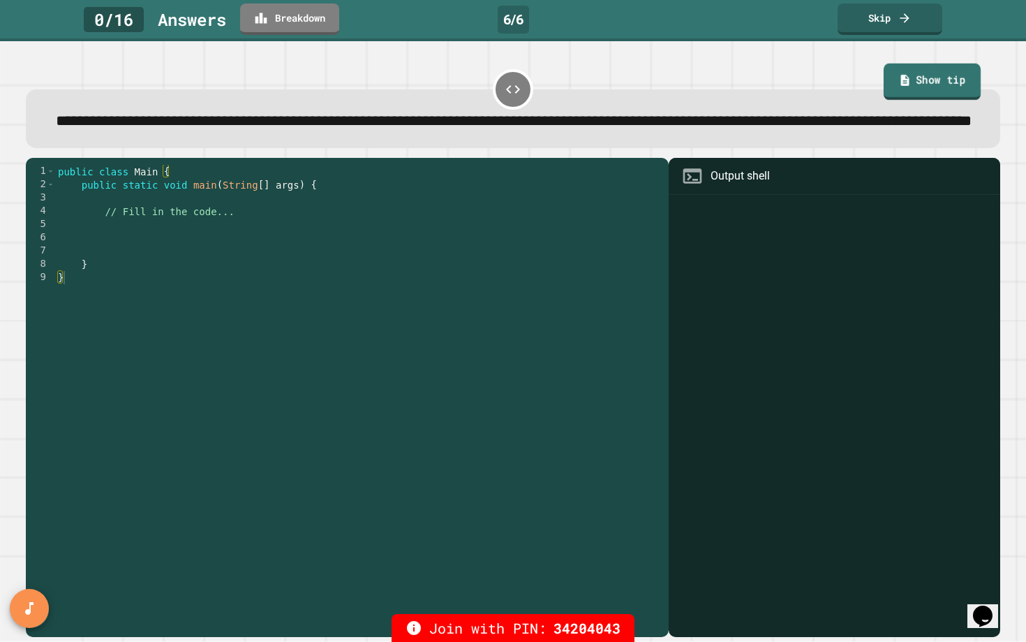
click at [931, 83] on link "Show tip" at bounding box center [931, 82] width 97 height 36
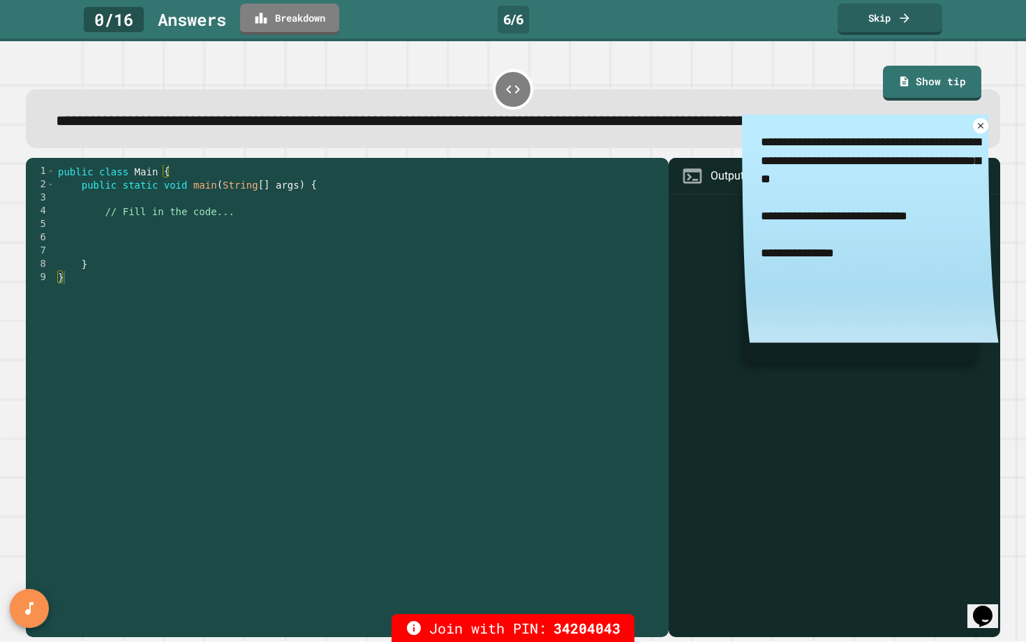
drag, startPoint x: 862, startPoint y: 237, endPoint x: 874, endPoint y: 237, distance: 11.9
click at [874, 237] on textarea "**********" at bounding box center [870, 215] width 257 height 203
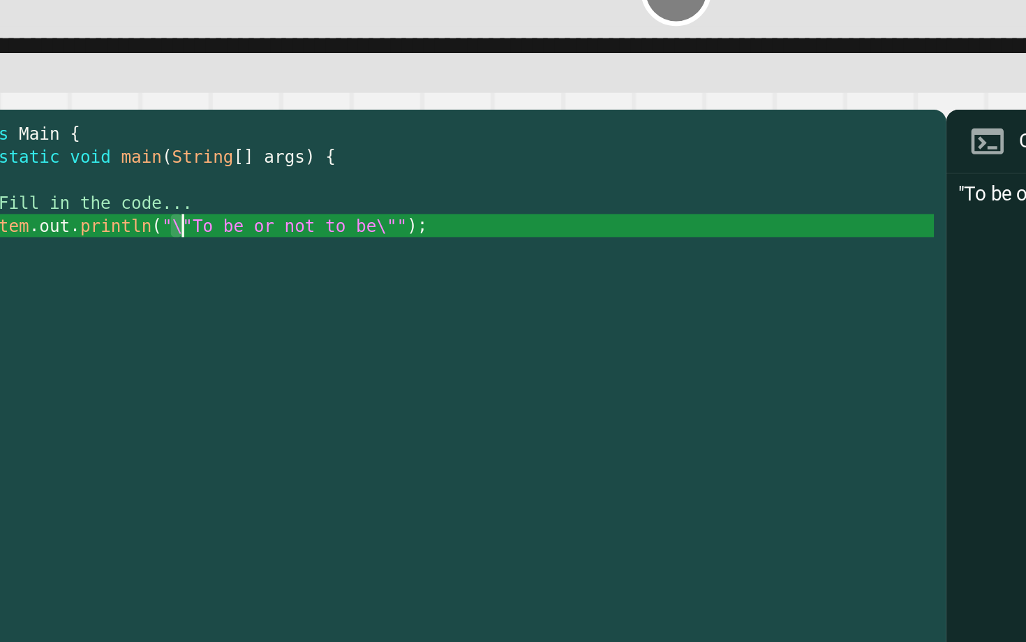
drag, startPoint x: 223, startPoint y: 252, endPoint x: 232, endPoint y: 252, distance: 9.1
click at [232, 252] on div "public class Main { public static void main ( String [ ] args ) { // Fill in th…" at bounding box center [358, 390] width 607 height 451
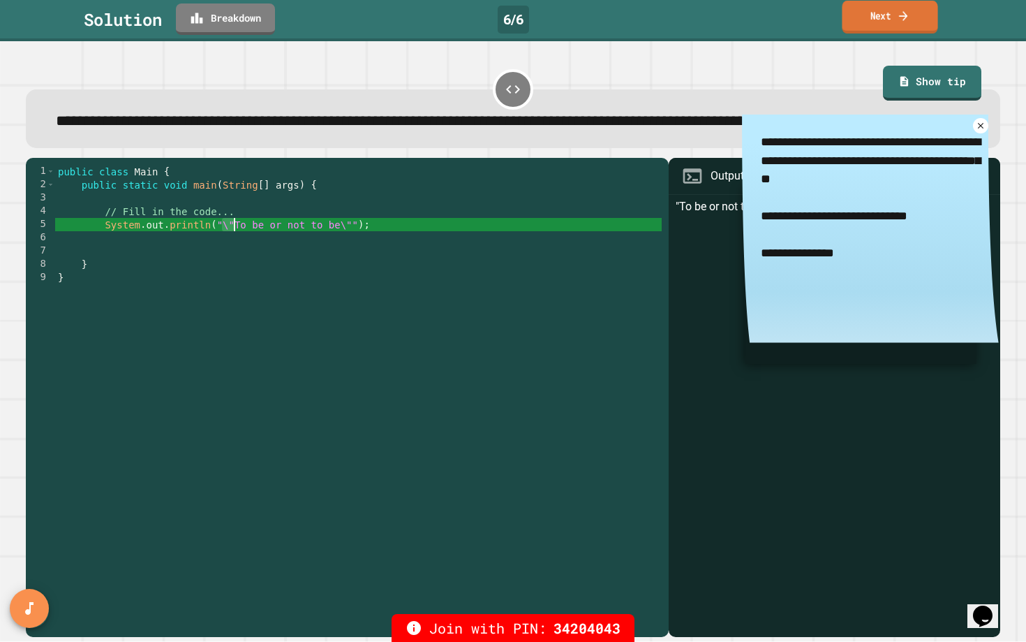
click at [868, 23] on link "Next" at bounding box center [890, 17] width 96 height 33
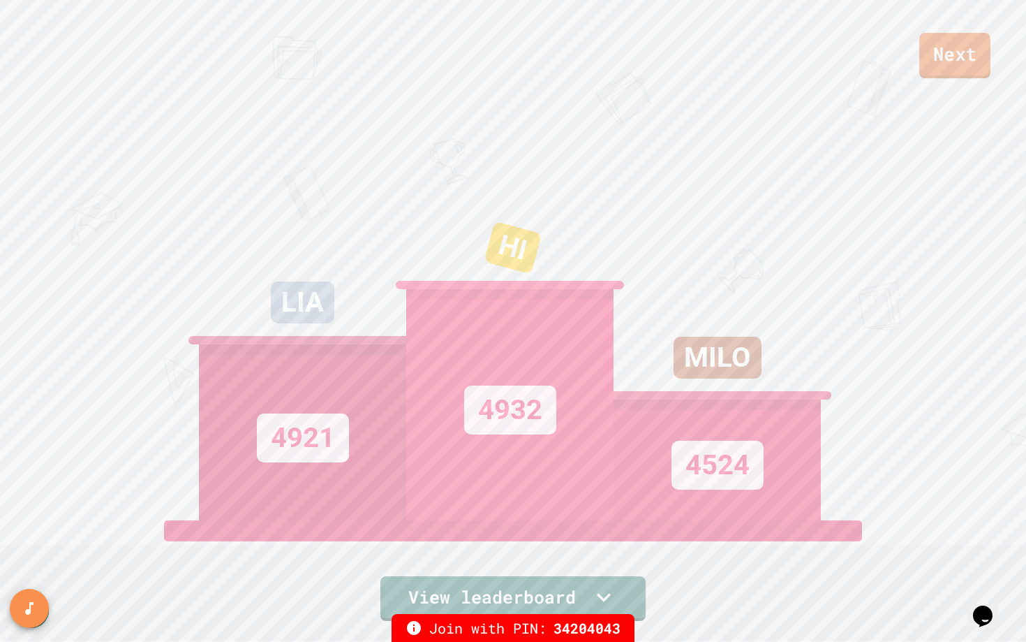
click at [959, 59] on link "Next" at bounding box center [954, 55] width 71 height 45
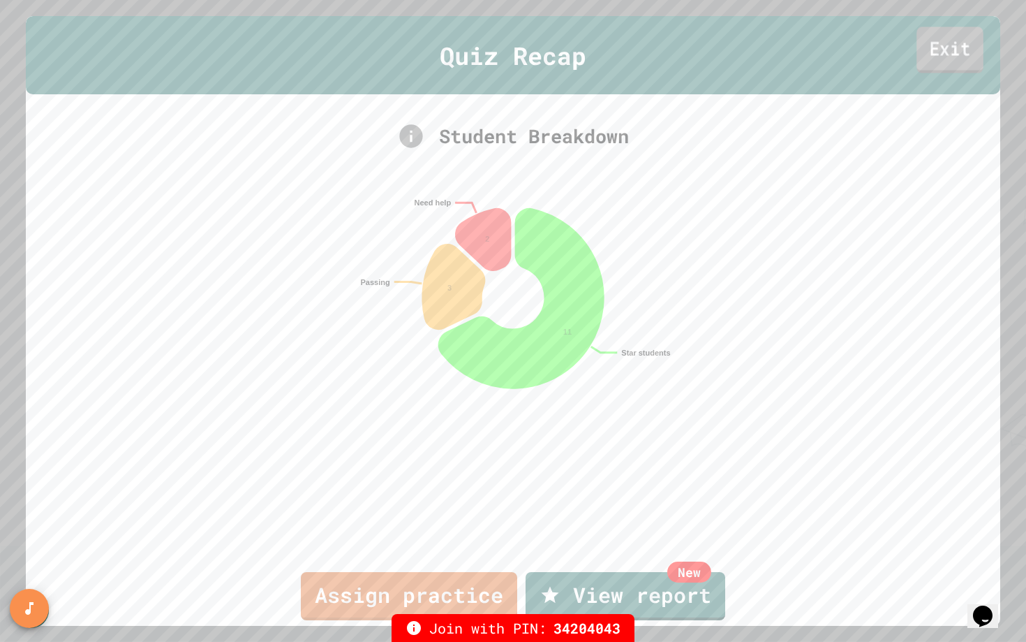
click at [961, 52] on link "Exit" at bounding box center [950, 50] width 66 height 46
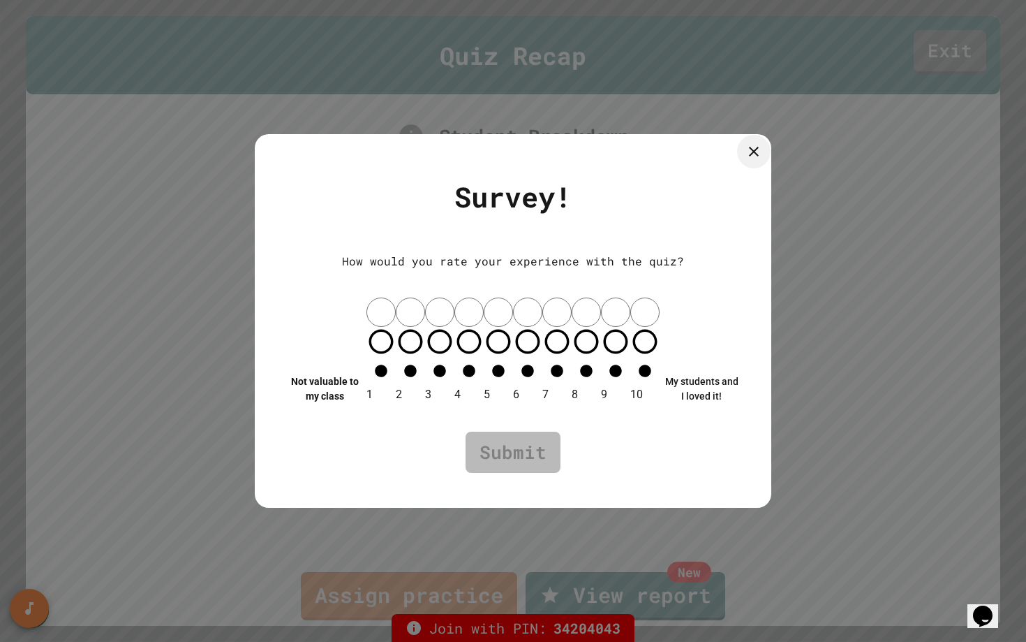
click at [751, 168] on div at bounding box center [754, 152] width 34 height 34
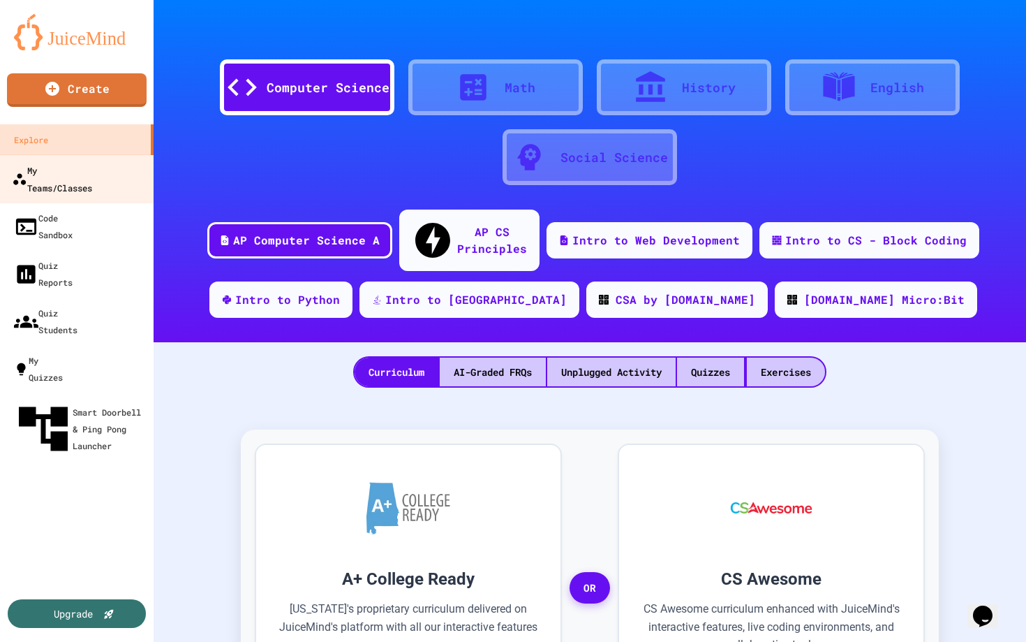
click at [62, 177] on div "My Teams/Classes" at bounding box center [52, 178] width 80 height 34
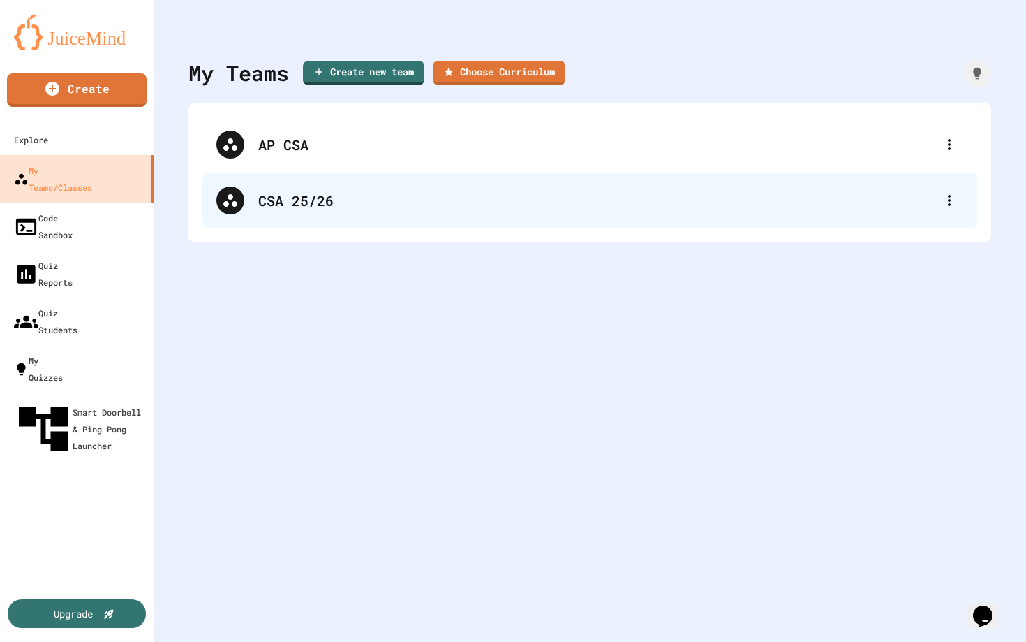
click at [354, 215] on div "CSA 25/26" at bounding box center [589, 200] width 775 height 56
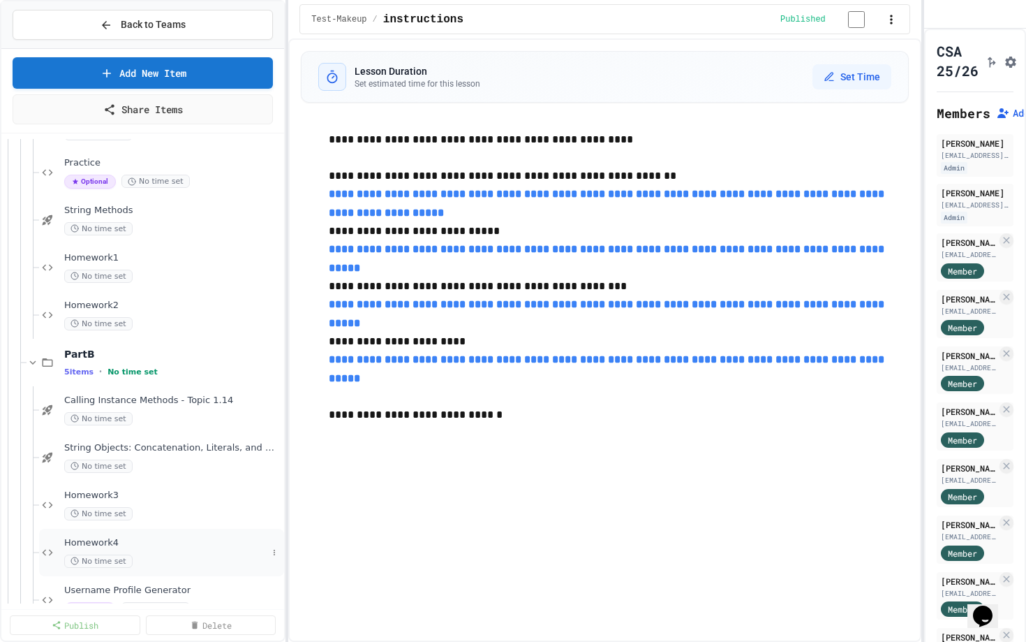
scroll to position [901, 0]
click at [160, 266] on div "Homework1 No time set" at bounding box center [165, 266] width 203 height 31
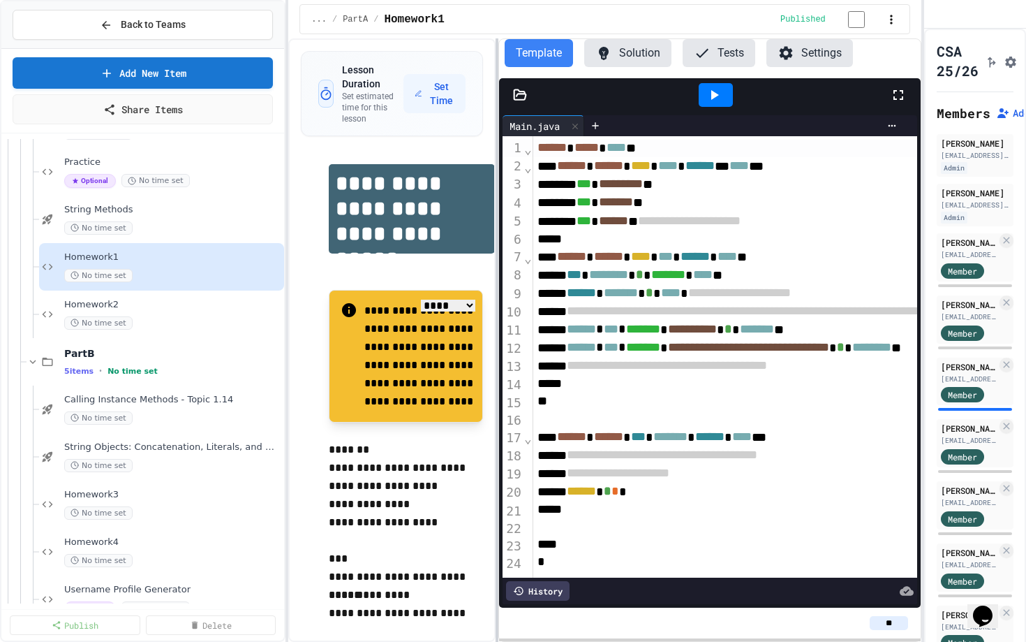
click at [496, 283] on div at bounding box center [497, 339] width 3 height 603
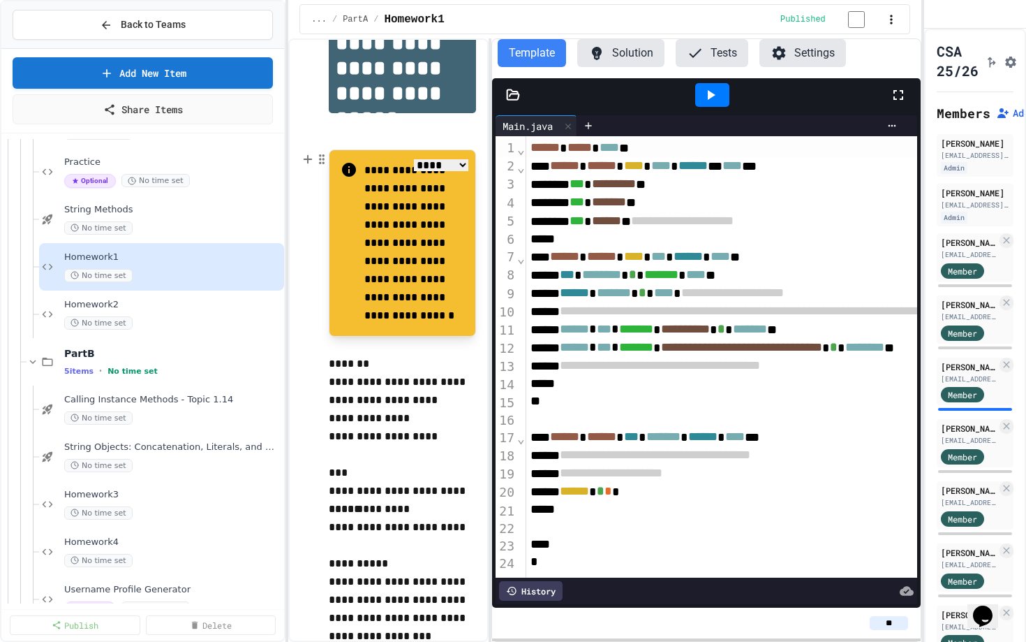
scroll to position [145, 0]
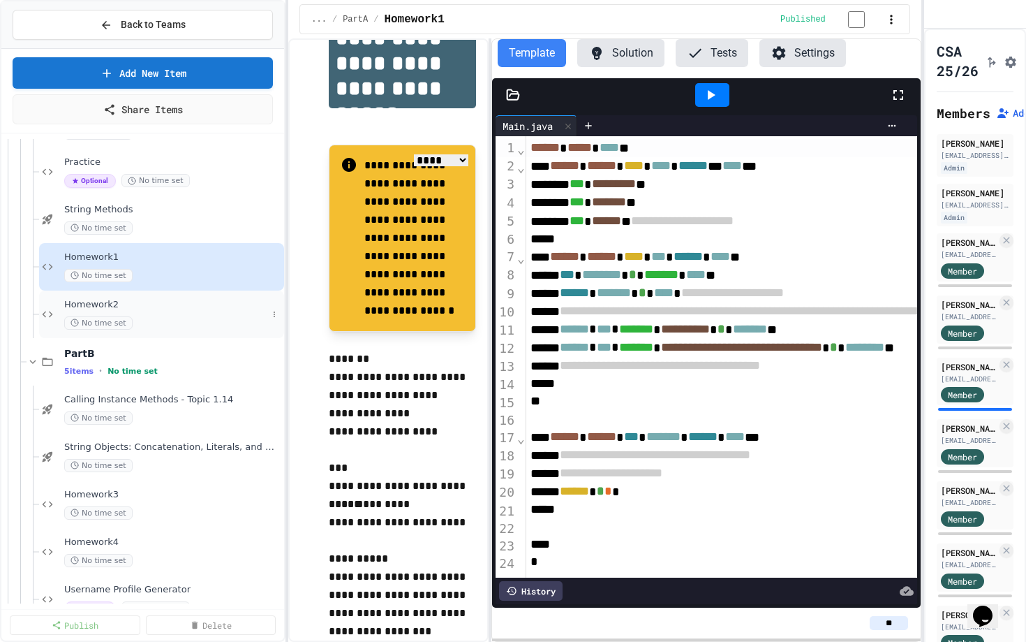
click at [176, 312] on div "Homework2 No time set" at bounding box center [165, 314] width 203 height 31
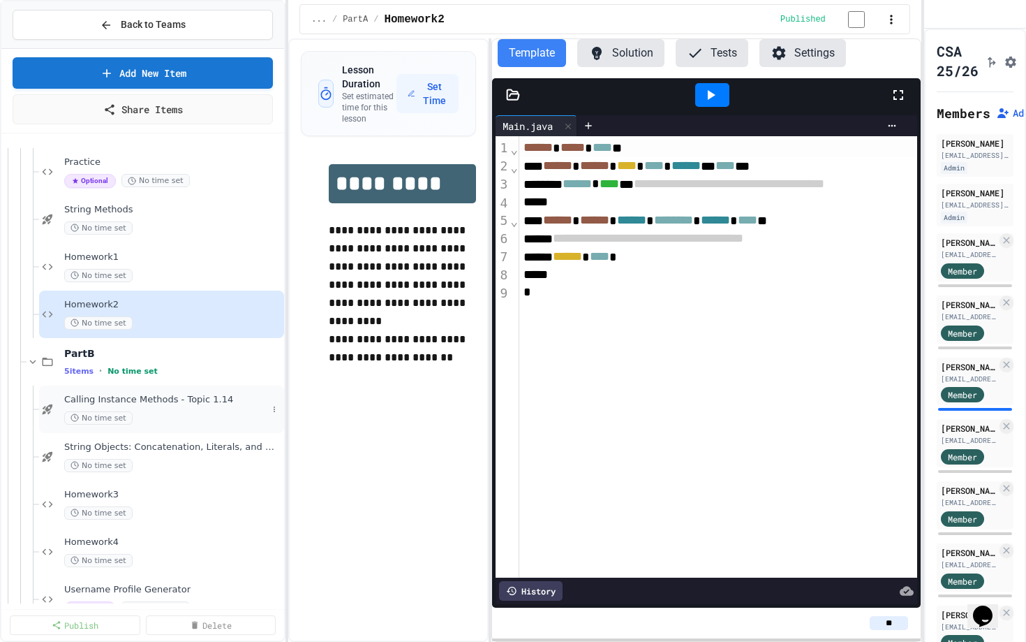
scroll to position [1025, 0]
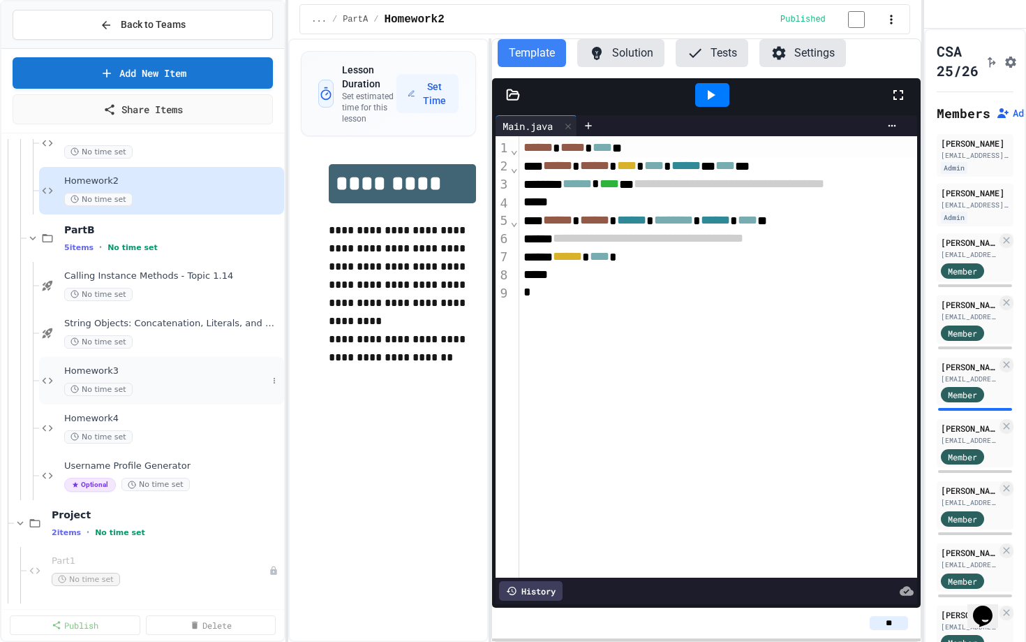
click at [170, 379] on div "Homework3 No time set" at bounding box center [165, 380] width 203 height 31
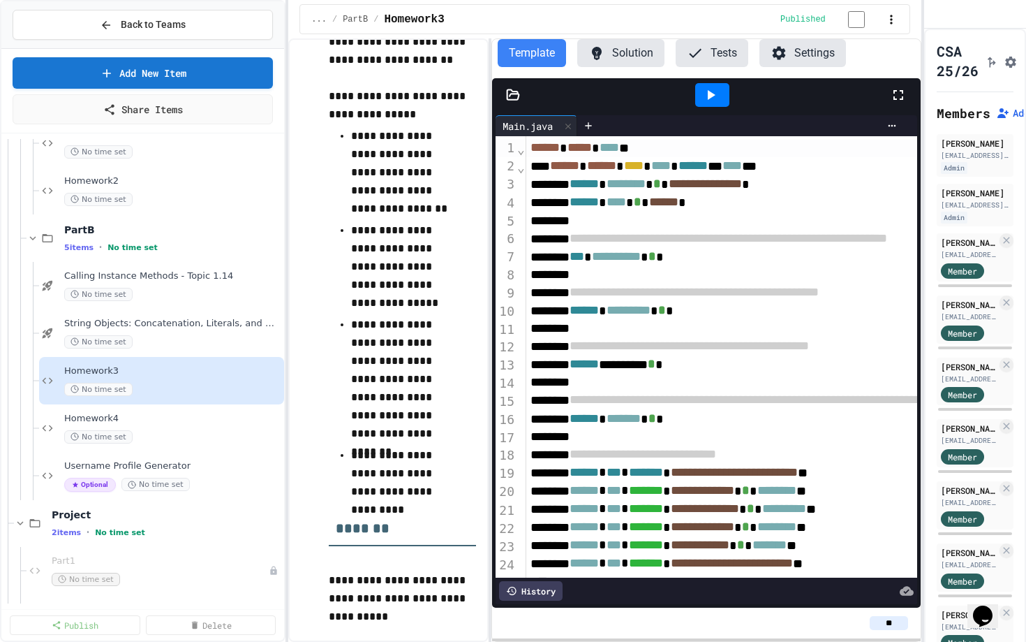
scroll to position [260, 0]
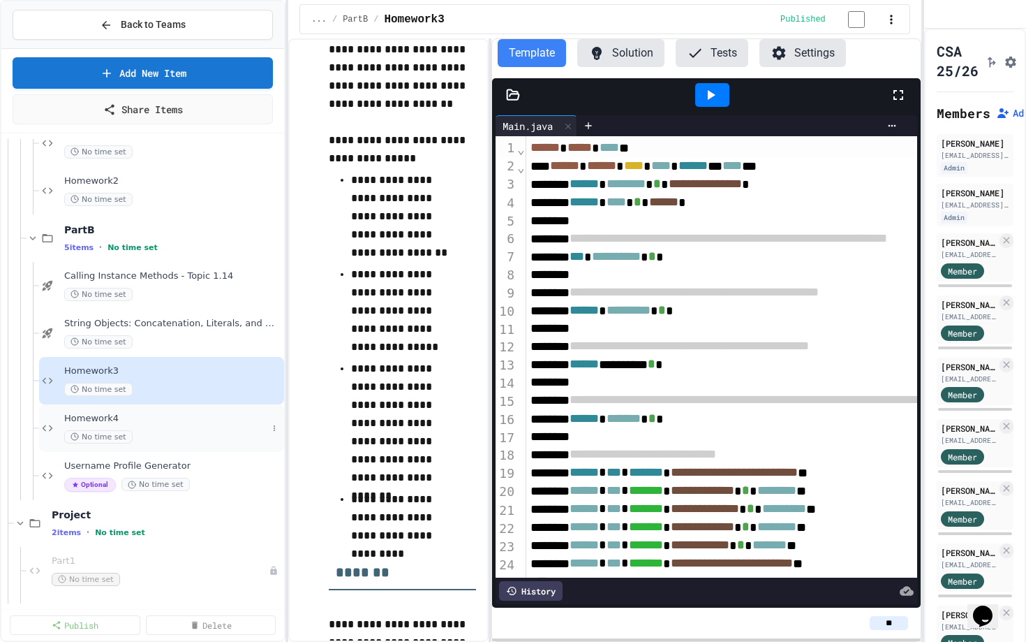
click at [146, 427] on div "Homework4 No time set" at bounding box center [165, 428] width 203 height 31
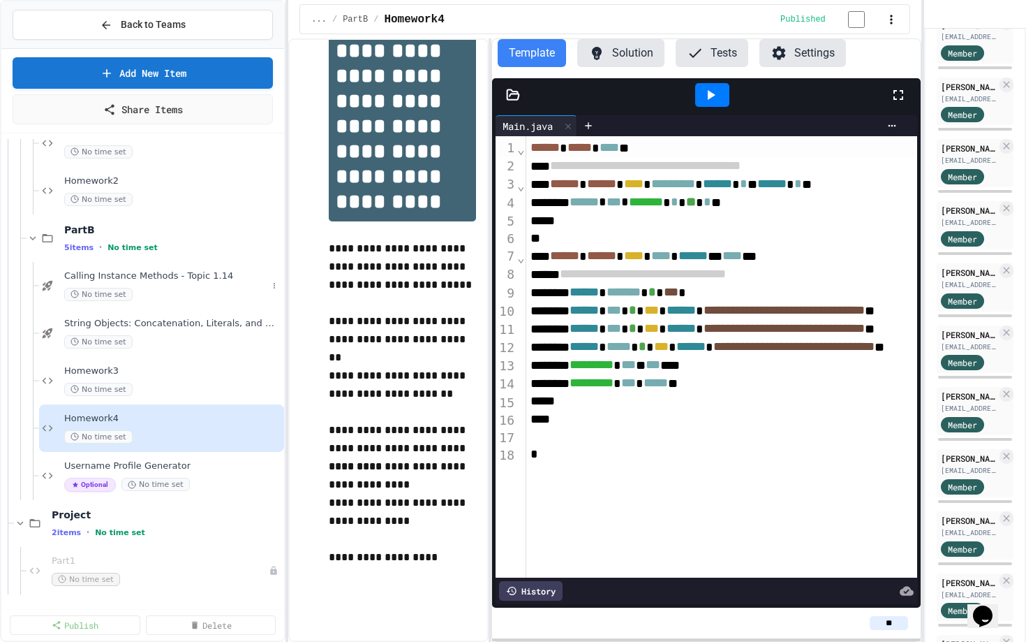
scroll to position [893, 0]
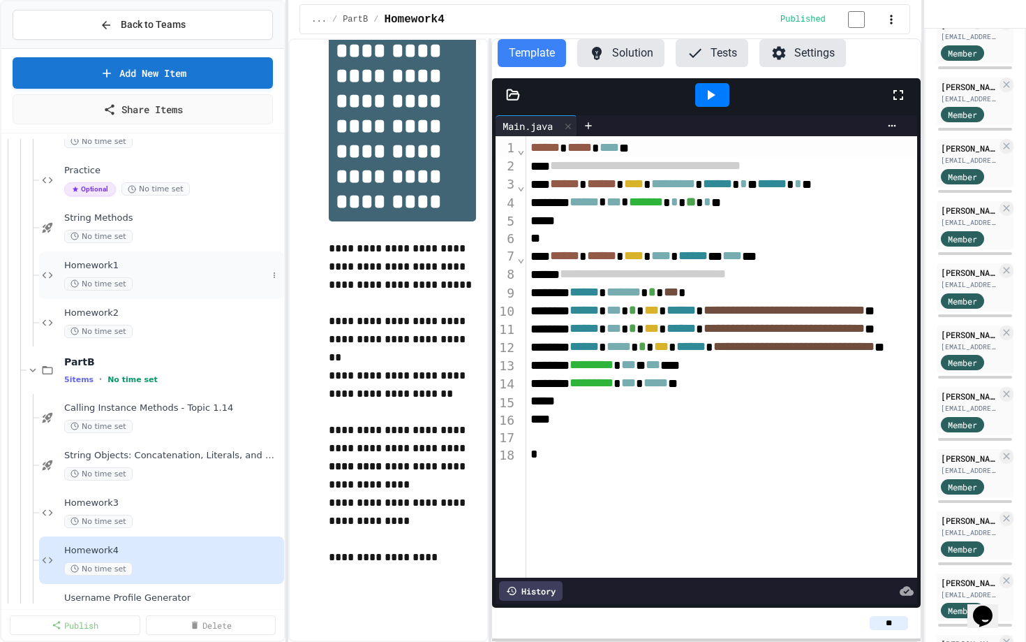
click at [135, 269] on span "Homework1" at bounding box center [165, 266] width 203 height 12
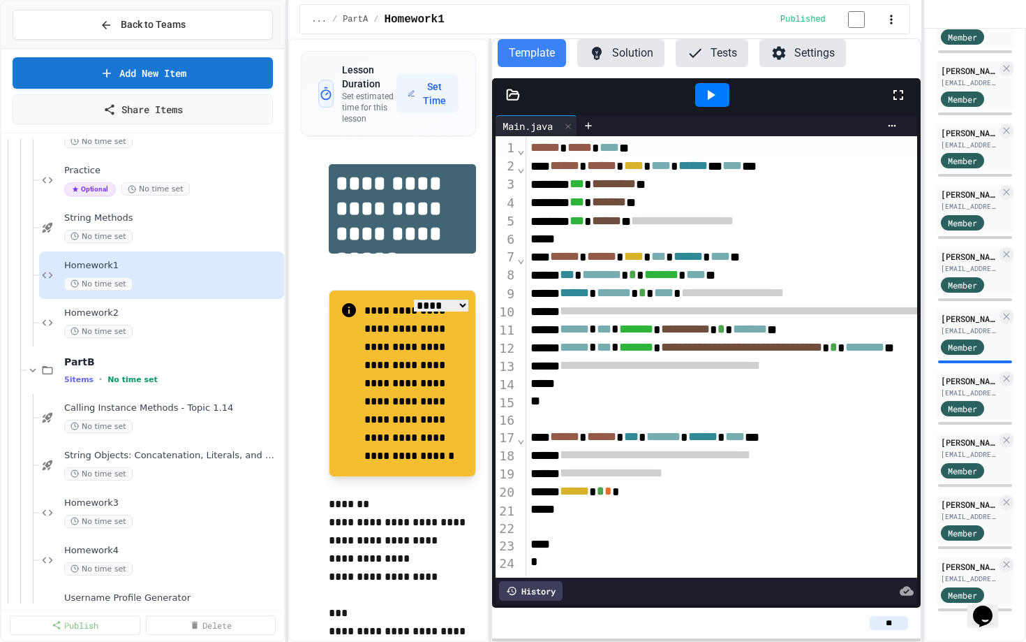
scroll to position [1551, 0]
click at [954, 574] on div "[EMAIL_ADDRESS][DOMAIN_NAME]" at bounding box center [969, 578] width 56 height 10
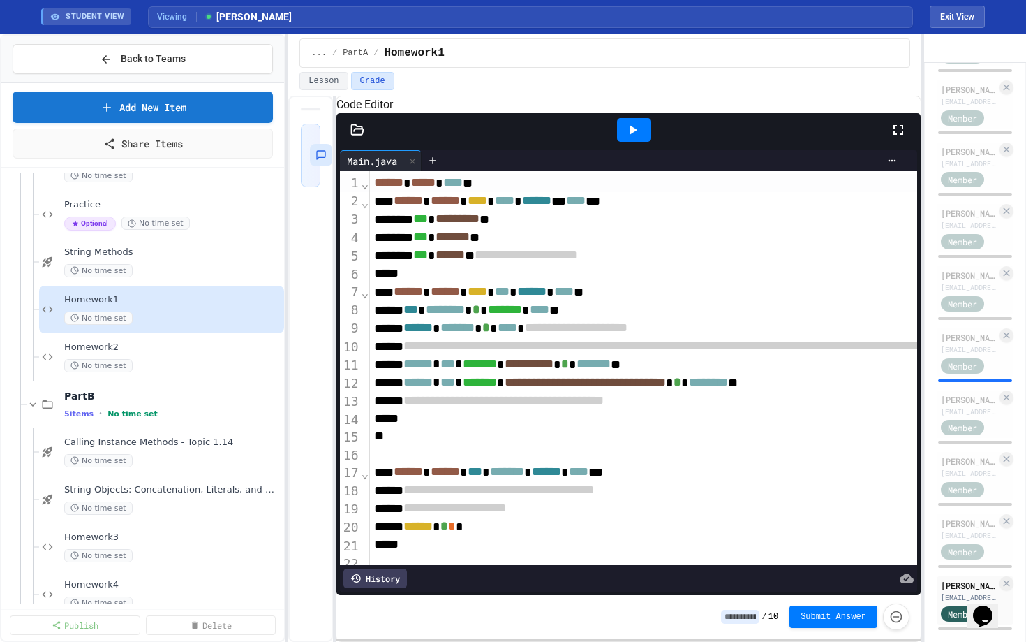
click at [321, 309] on div "**********" at bounding box center [604, 369] width 633 height 546
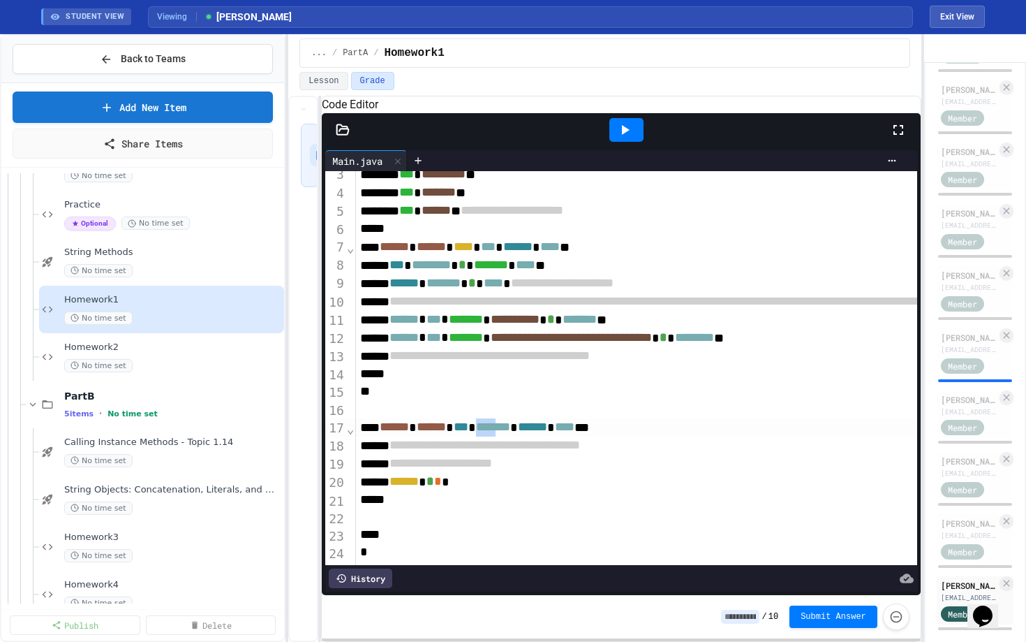
scroll to position [63, 0]
drag, startPoint x: 528, startPoint y: 427, endPoint x: 579, endPoint y: 426, distance: 51.7
click at [579, 426] on div "****** ****** *** ******* * ****** **** **" at bounding box center [960, 426] width 1209 height 18
click at [442, 482] on span "*" at bounding box center [438, 480] width 8 height 13
click at [473, 480] on div "****** * * *" at bounding box center [960, 482] width 1209 height 18
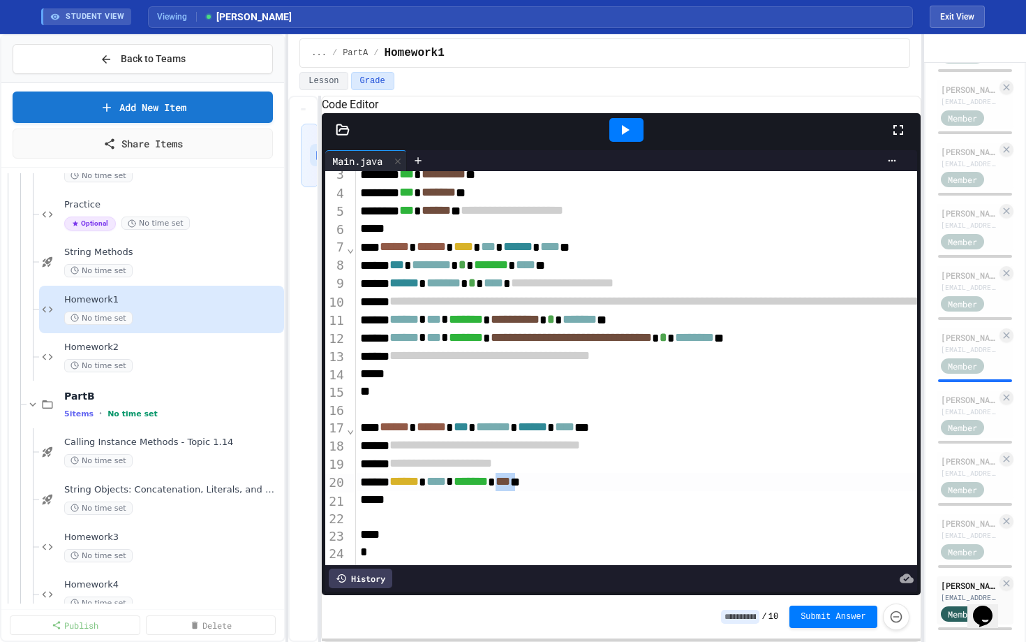
drag, startPoint x: 559, startPoint y: 482, endPoint x: 586, endPoint y: 481, distance: 26.6
click at [586, 481] on div "****** **** * ******* * *** **" at bounding box center [960, 482] width 1209 height 18
click at [635, 142] on div at bounding box center [626, 130] width 34 height 24
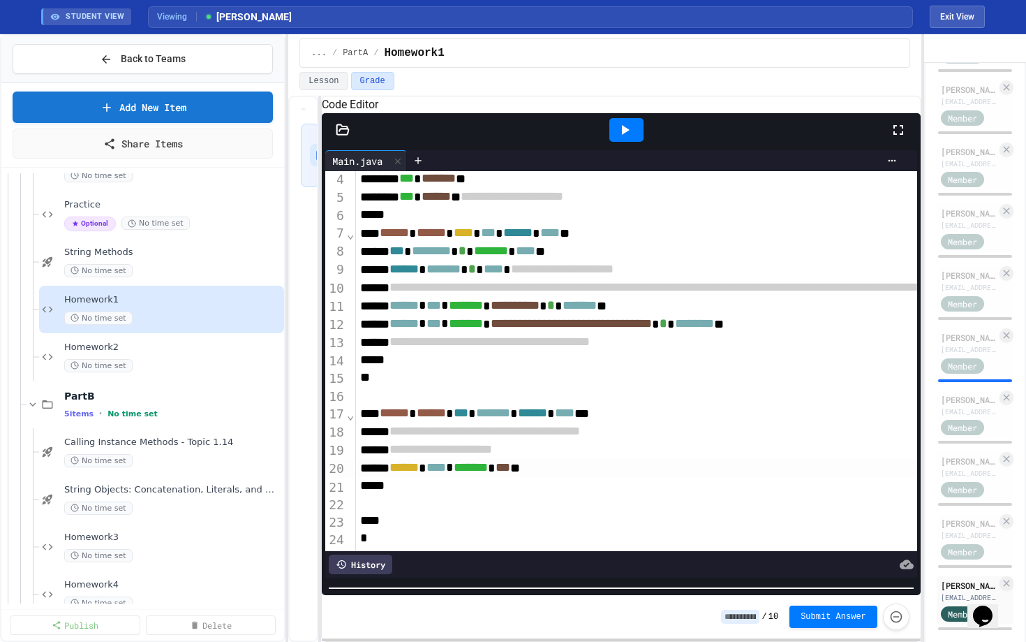
click at [600, 609] on div "**********" at bounding box center [621, 377] width 599 height 528
click at [742, 279] on div "**********" at bounding box center [960, 269] width 1209 height 18
click at [592, 275] on span "**********" at bounding box center [562, 269] width 103 height 13
drag, startPoint x: 614, startPoint y: 284, endPoint x: 566, endPoint y: 283, distance: 47.5
click at [566, 279] on div "**********" at bounding box center [960, 269] width 1209 height 18
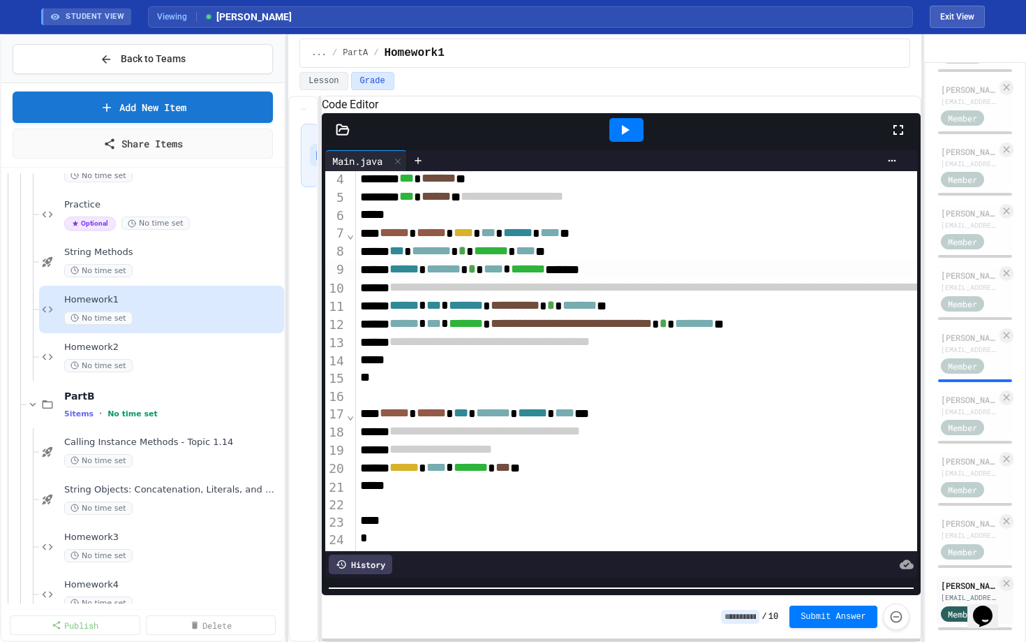
click at [461, 275] on span "*******" at bounding box center [444, 269] width 34 height 13
click at [634, 278] on div "****** ******* * **** * ******* *******" at bounding box center [960, 269] width 1209 height 18
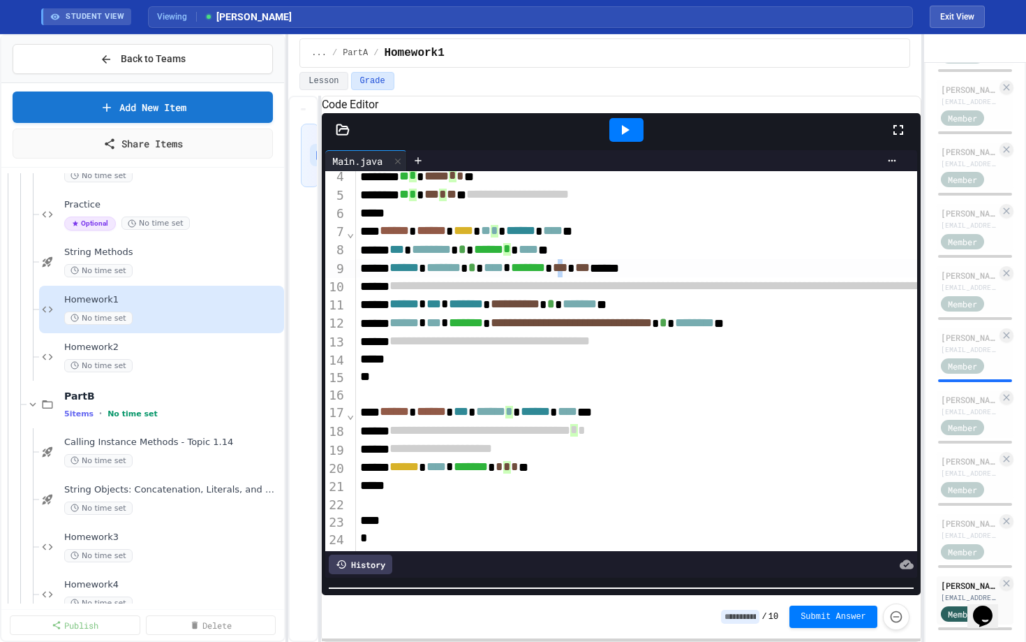
drag, startPoint x: 640, startPoint y: 280, endPoint x: 648, endPoint y: 281, distance: 8.5
click at [568, 274] on span "***" at bounding box center [560, 267] width 15 height 13
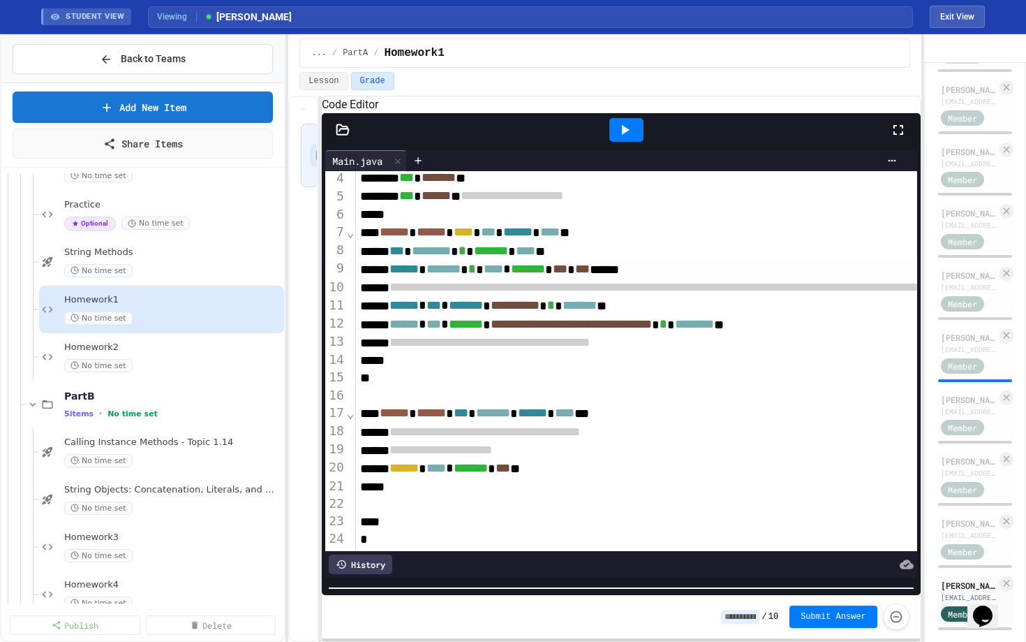
click at [660, 279] on div "****** ******* * **** * ******* * *** * *** ******" at bounding box center [960, 269] width 1209 height 18
drag, startPoint x: 630, startPoint y: 279, endPoint x: 655, endPoint y: 279, distance: 25.1
click at [655, 278] on div "****** ******* * **** * ******* * *** * *** ******" at bounding box center [960, 269] width 1209 height 18
click at [503, 274] on span "****" at bounding box center [494, 268] width 20 height 13
click at [503, 275] on span "****" at bounding box center [494, 269] width 20 height 13
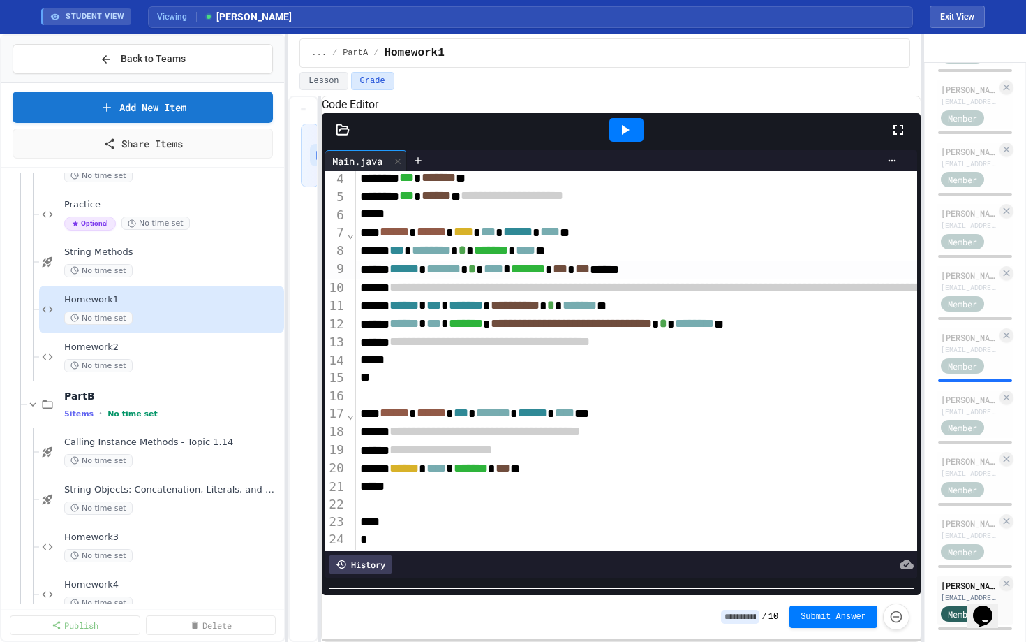
click at [532, 279] on div "****** ******* * **** * ******* * *** * *** ******" at bounding box center [960, 269] width 1209 height 18
drag, startPoint x: 532, startPoint y: 285, endPoint x: 564, endPoint y: 284, distance: 32.1
click at [564, 278] on div "****** ******* * **** * ******* * *** * *** ******" at bounding box center [960, 269] width 1209 height 18
click at [461, 274] on span "*******" at bounding box center [444, 267] width 34 height 13
click at [461, 275] on span "*******" at bounding box center [444, 269] width 34 height 13
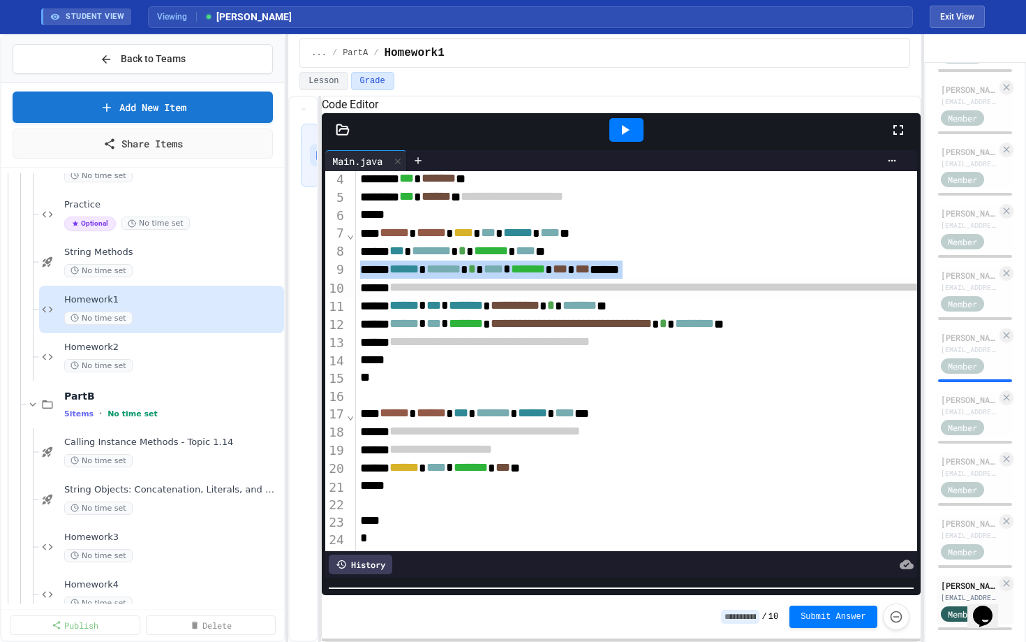
click at [461, 275] on span "*******" at bounding box center [444, 269] width 34 height 13
click at [503, 275] on span "****" at bounding box center [494, 269] width 20 height 13
drag, startPoint x: 535, startPoint y: 288, endPoint x: 691, endPoint y: 283, distance: 156.4
click at [691, 279] on div "****** ******* * **** * ******* * *** * *** ******" at bounding box center [960, 269] width 1209 height 18
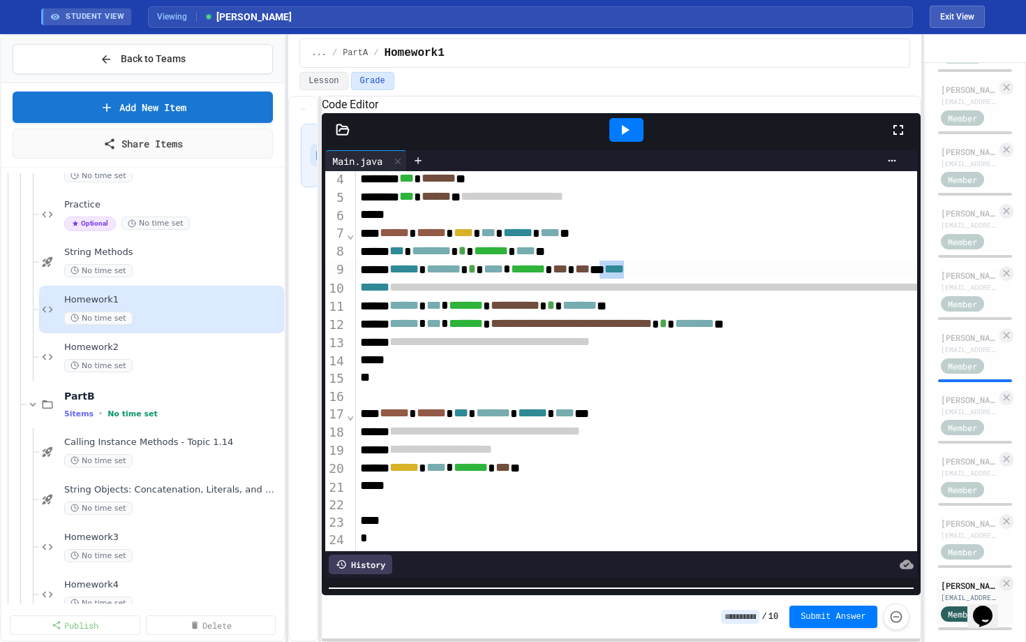
drag, startPoint x: 751, startPoint y: 276, endPoint x: 702, endPoint y: 276, distance: 49.6
click at [702, 276] on div "****** ******* * **** * ******* * *** * *** ** ****" at bounding box center [960, 269] width 1209 height 18
click at [126, 354] on div "Homework2 No time set" at bounding box center [165, 356] width 203 height 31
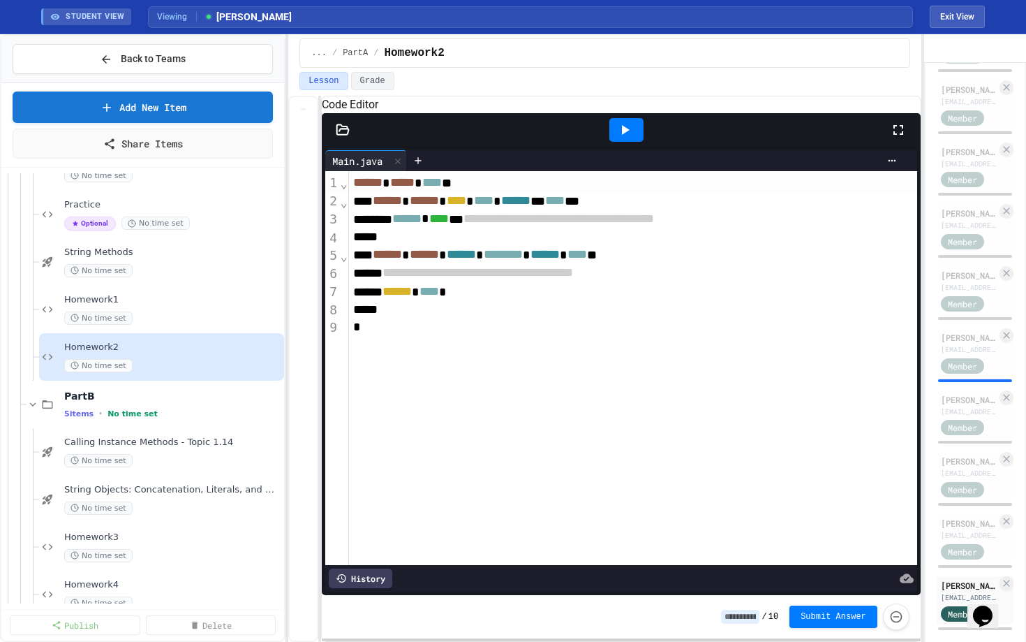
click at [339, 147] on div at bounding box center [621, 130] width 599 height 34
click at [341, 137] on icon at bounding box center [343, 130] width 14 height 14
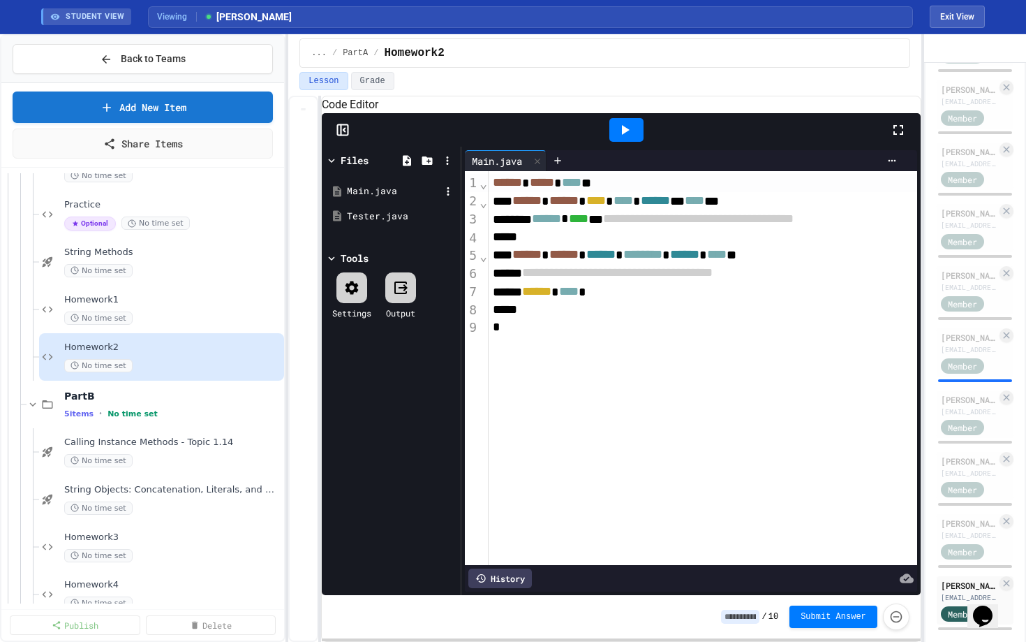
click at [363, 198] on div "Main.java" at bounding box center [394, 191] width 94 height 14
click at [360, 223] on div "Tester.java" at bounding box center [394, 216] width 94 height 14
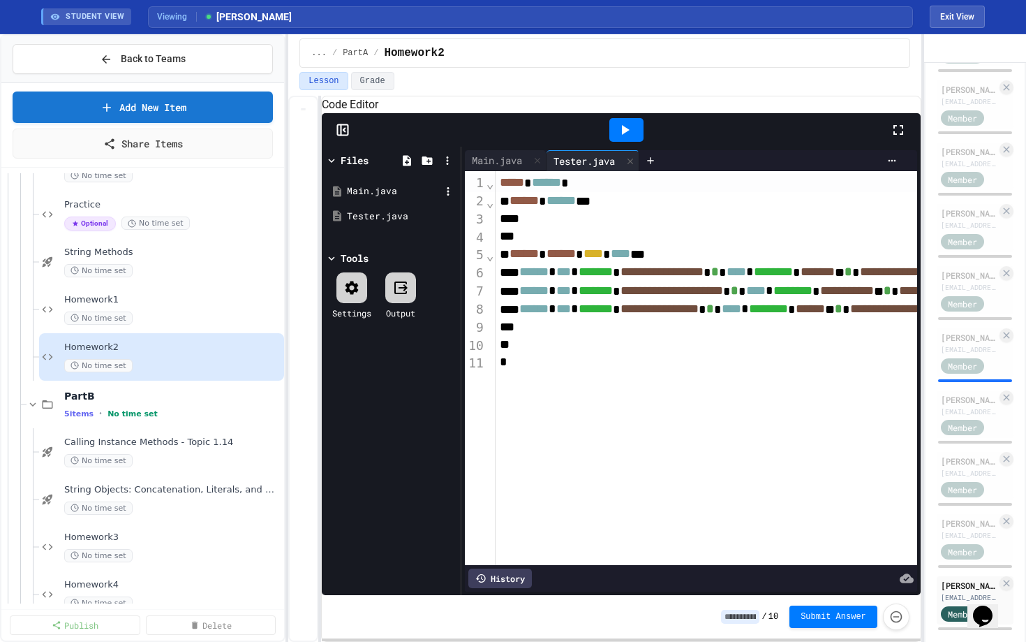
click at [355, 198] on div "Main.java" at bounding box center [394, 191] width 94 height 14
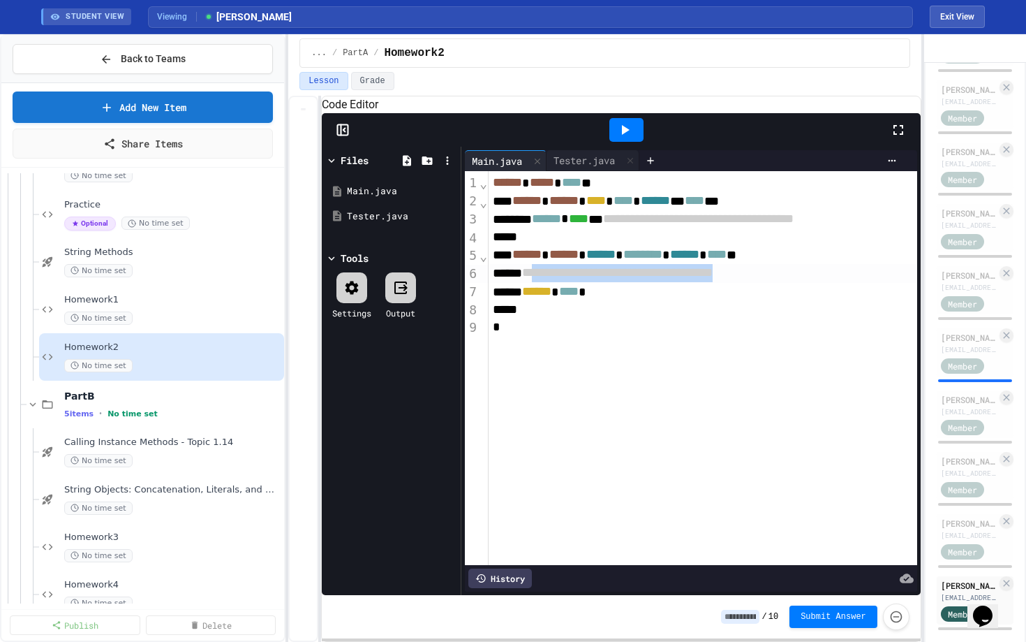
drag, startPoint x: 848, startPoint y: 293, endPoint x: 554, endPoint y: 297, distance: 293.2
click at [554, 282] on div "**********" at bounding box center [722, 273] width 467 height 18
click at [843, 282] on div "**********" at bounding box center [722, 273] width 467 height 18
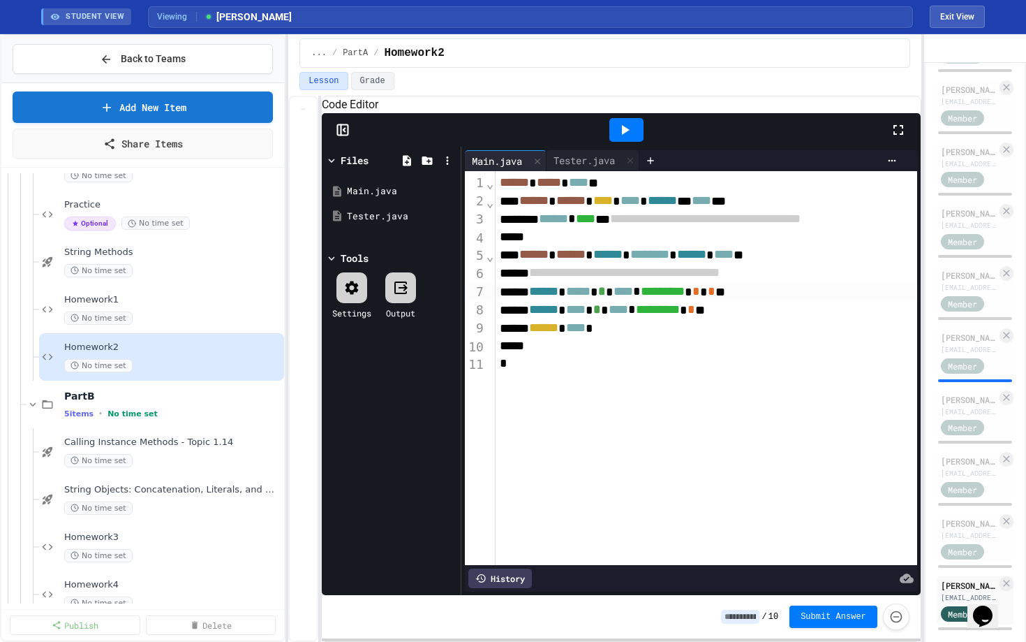
click at [591, 297] on span "*****" at bounding box center [578, 291] width 24 height 13
click at [630, 319] on div "****** **** * **** * ********* * * **" at bounding box center [729, 310] width 467 height 18
click at [844, 319] on div "**********" at bounding box center [729, 310] width 467 height 18
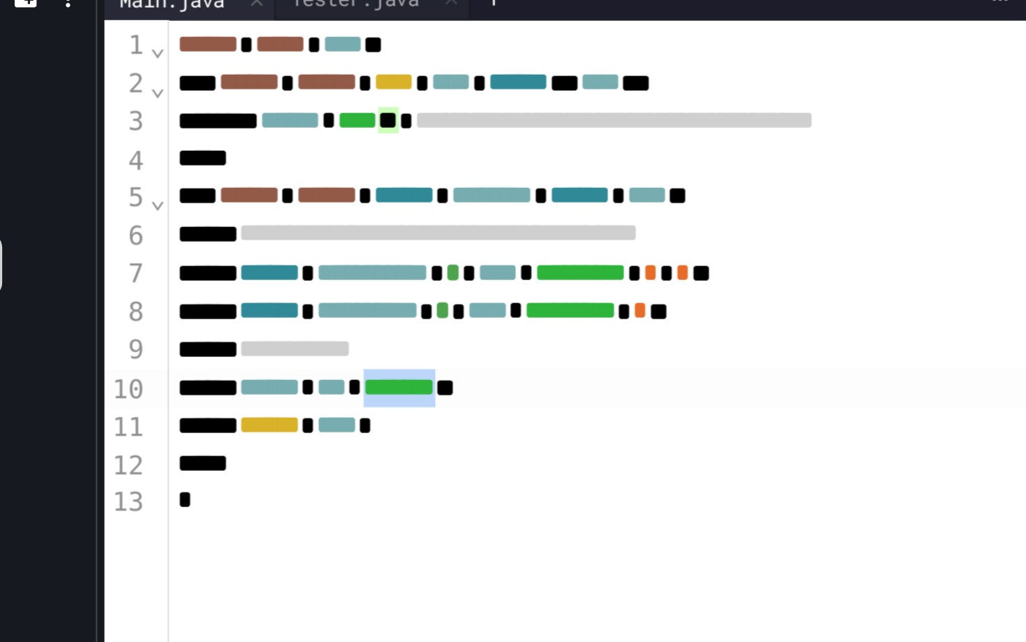
drag, startPoint x: 681, startPoint y: 360, endPoint x: 697, endPoint y: 360, distance: 16.1
click at [697, 355] on div "****** * *** * ******* **" at bounding box center [729, 346] width 467 height 18
click at [545, 352] on span "******" at bounding box center [543, 345] width 29 height 13
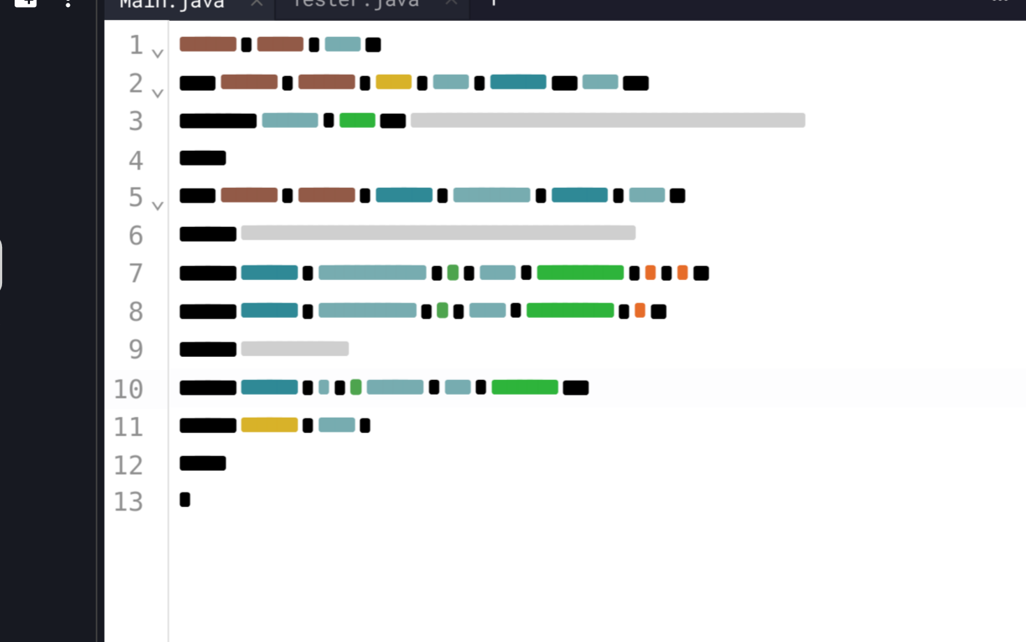
click at [542, 355] on div "****** * * ****** * *** * ******* ***" at bounding box center [729, 346] width 467 height 18
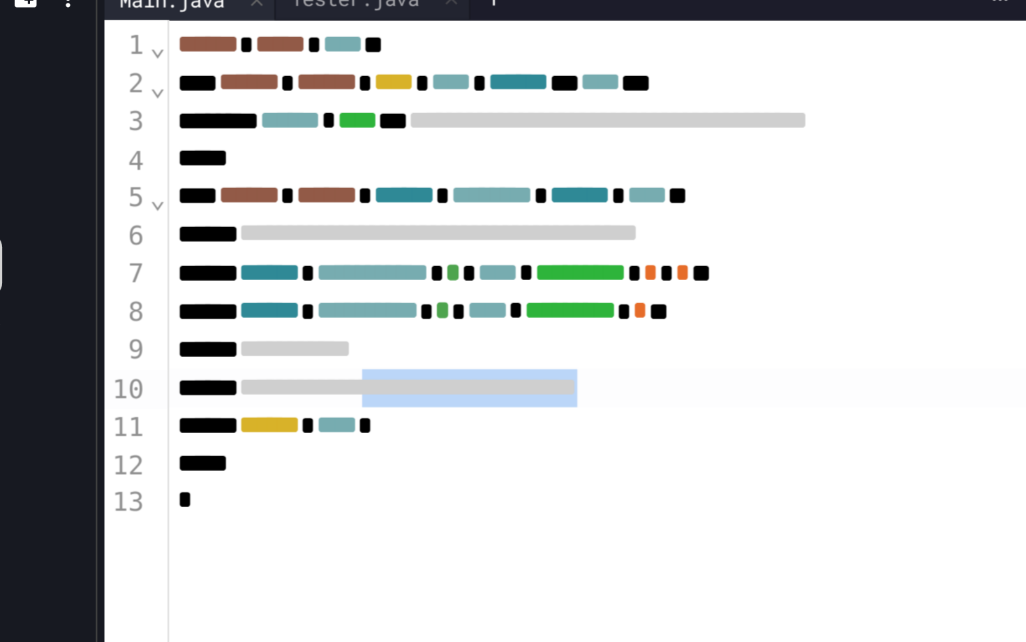
drag, startPoint x: 639, startPoint y: 364, endPoint x: 835, endPoint y: 363, distance: 196.2
click at [835, 355] on div "**********" at bounding box center [729, 346] width 467 height 18
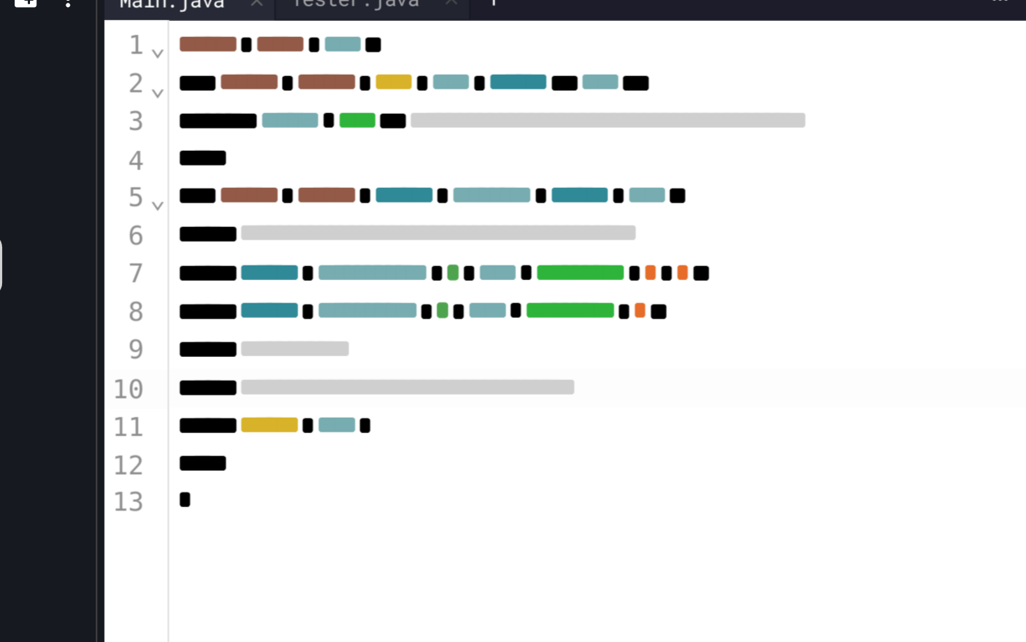
click at [829, 355] on div "**********" at bounding box center [729, 346] width 467 height 18
click at [615, 352] on span "**********" at bounding box center [609, 345] width 161 height 13
drag, startPoint x: 640, startPoint y: 365, endPoint x: 560, endPoint y: 366, distance: 79.6
click at [560, 352] on span "**********" at bounding box center [609, 345] width 161 height 13
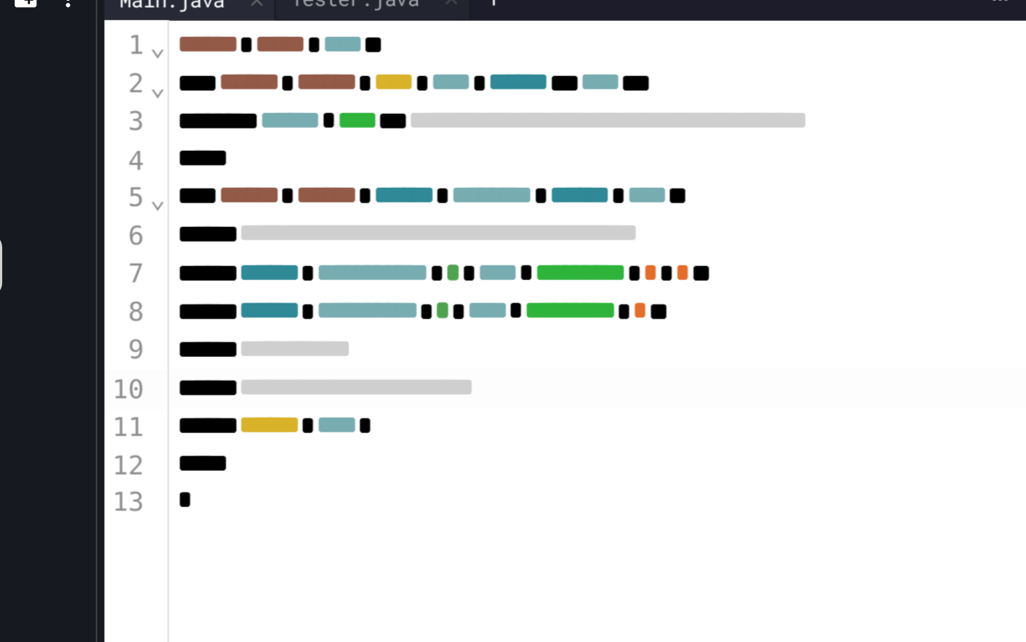
click at [586, 370] on span "****" at bounding box center [576, 363] width 20 height 13
drag, startPoint x: 598, startPoint y: 385, endPoint x: 679, endPoint y: 384, distance: 81.7
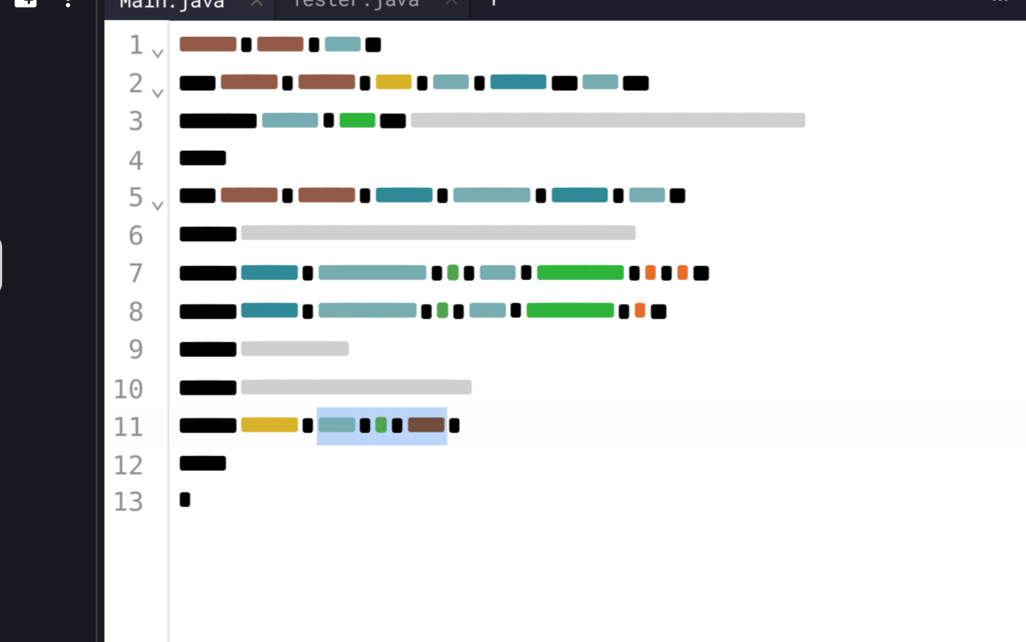
click at [679, 374] on div "****** **** * **** *" at bounding box center [729, 364] width 467 height 18
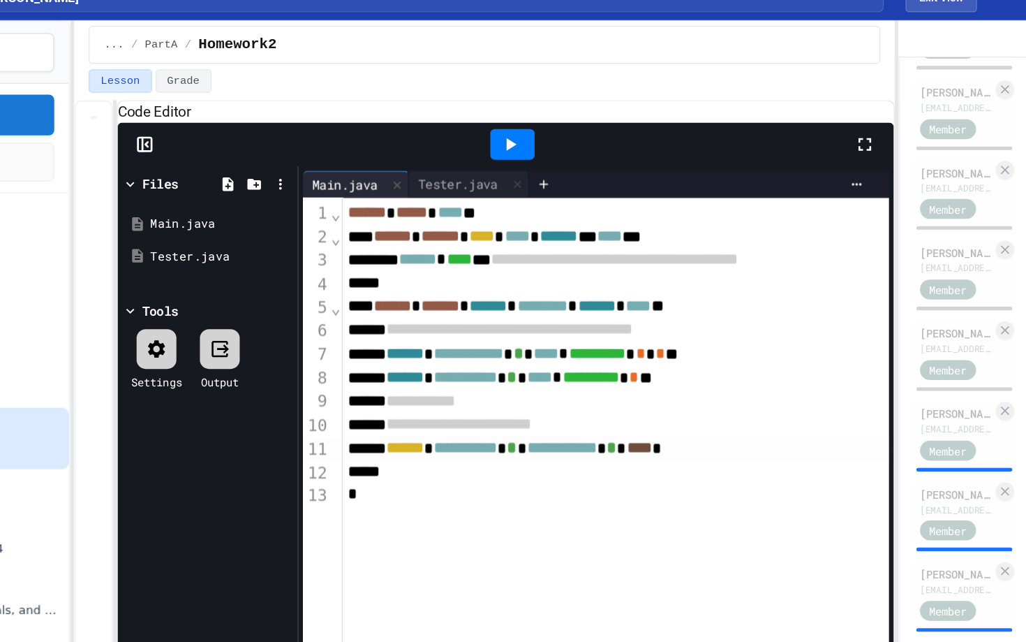
click at [621, 138] on icon at bounding box center [624, 129] width 17 height 17
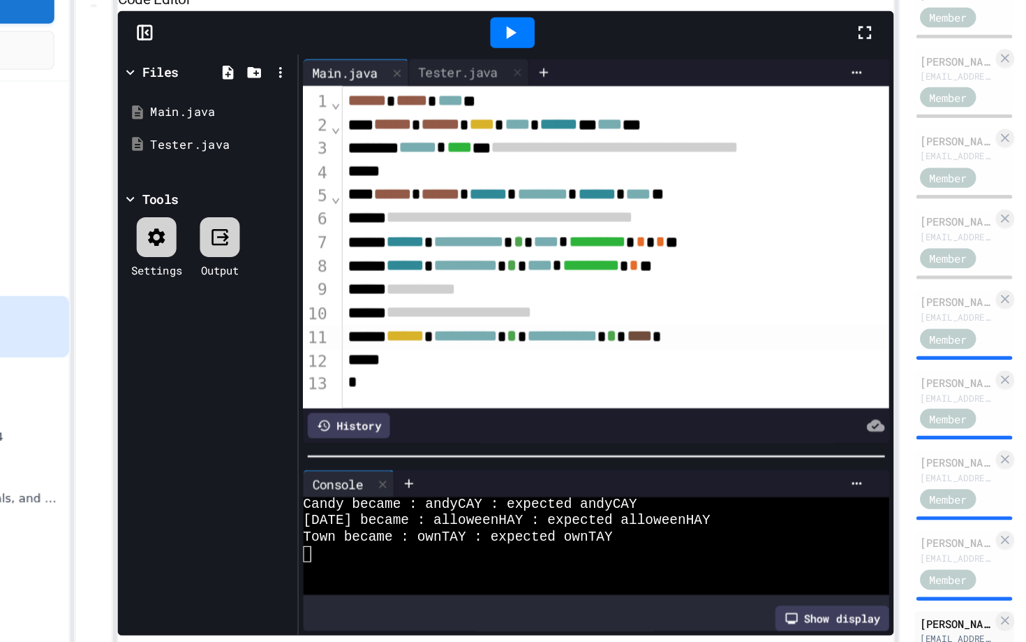
click at [648, 464] on div at bounding box center [690, 457] width 459 height 14
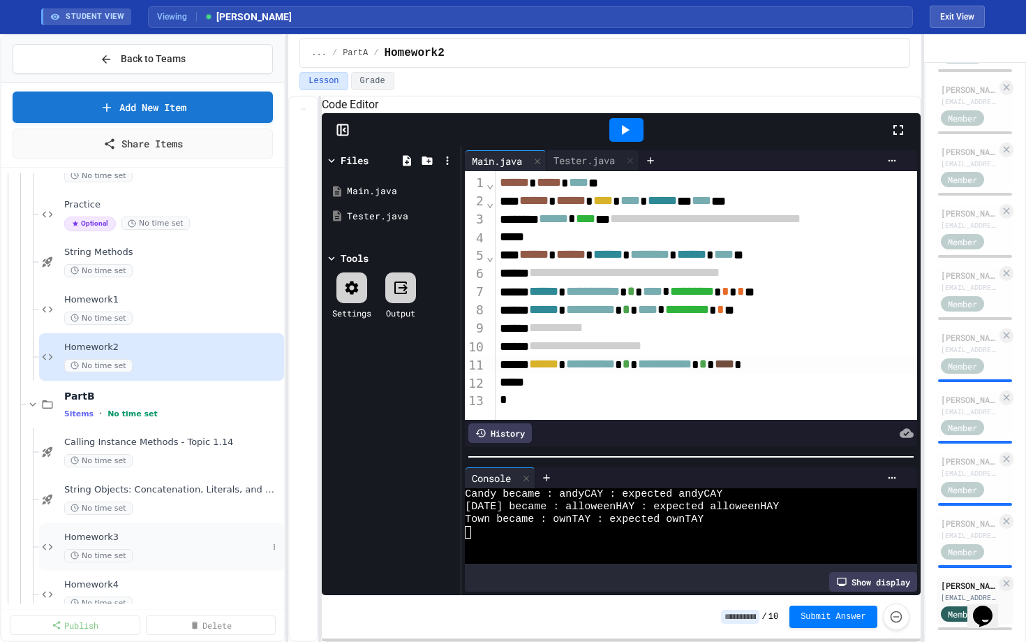
click at [117, 540] on span "Homework3" at bounding box center [165, 537] width 203 height 12
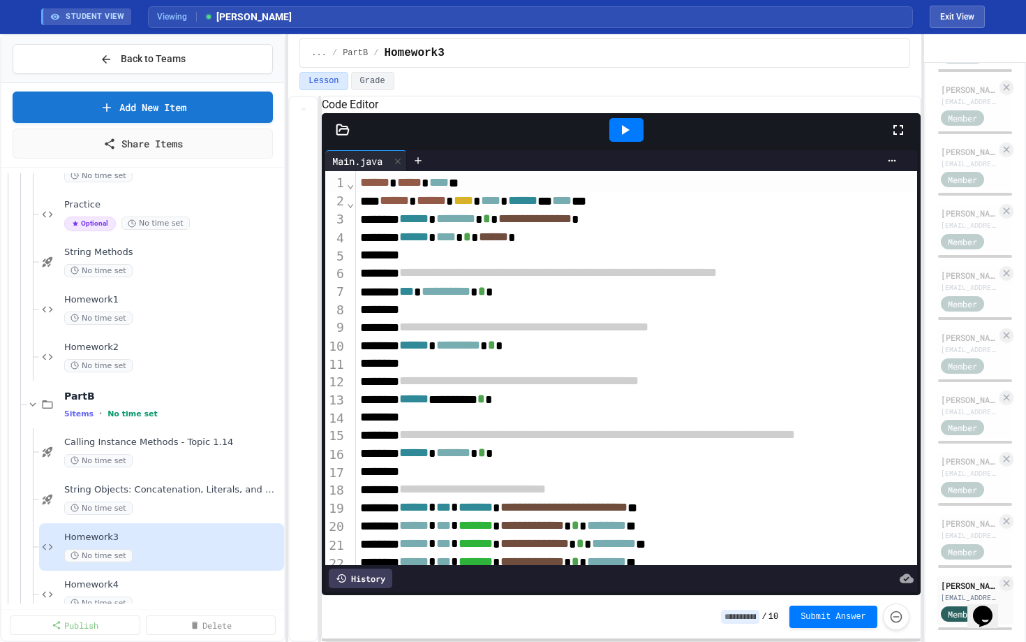
click at [572, 301] on div "**********" at bounding box center [695, 292] width 679 height 18
click at [631, 142] on div at bounding box center [626, 130] width 34 height 24
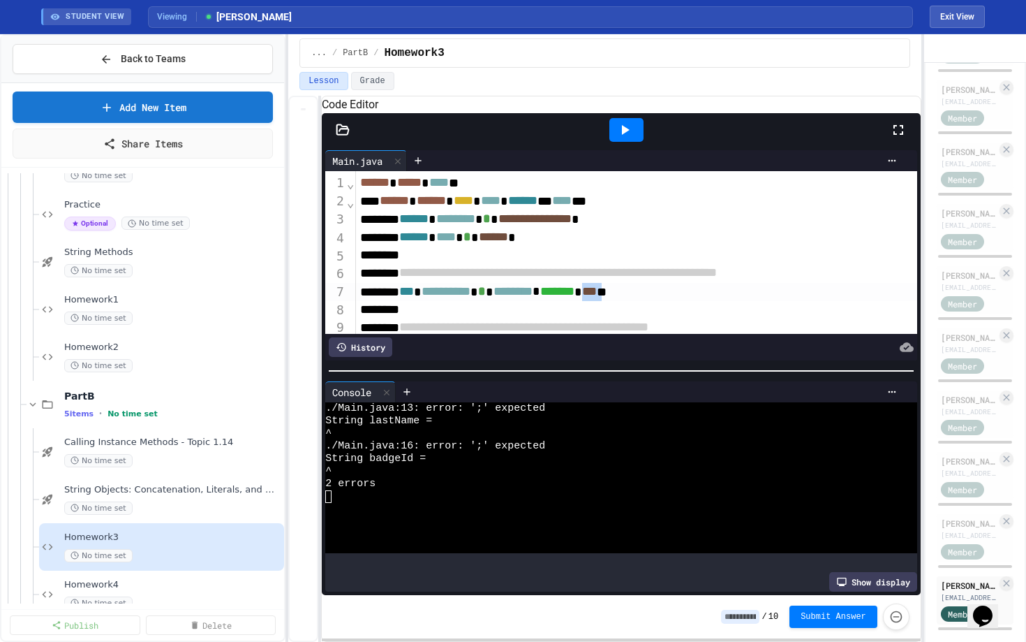
drag, startPoint x: 680, startPoint y: 309, endPoint x: 707, endPoint y: 309, distance: 27.2
click at [707, 301] on div "**********" at bounding box center [695, 292] width 679 height 18
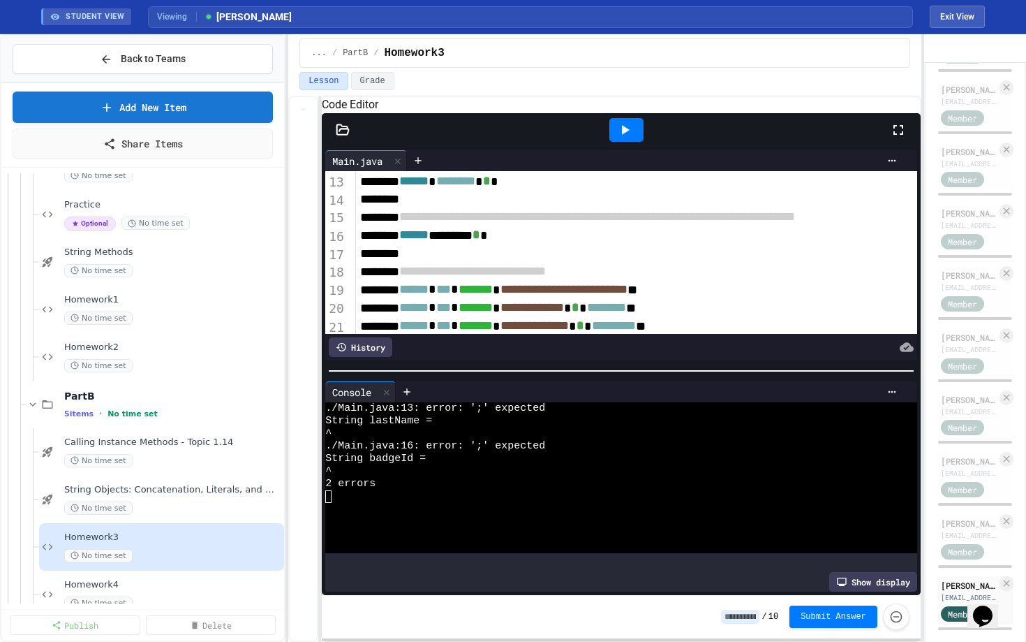
scroll to position [216, 0]
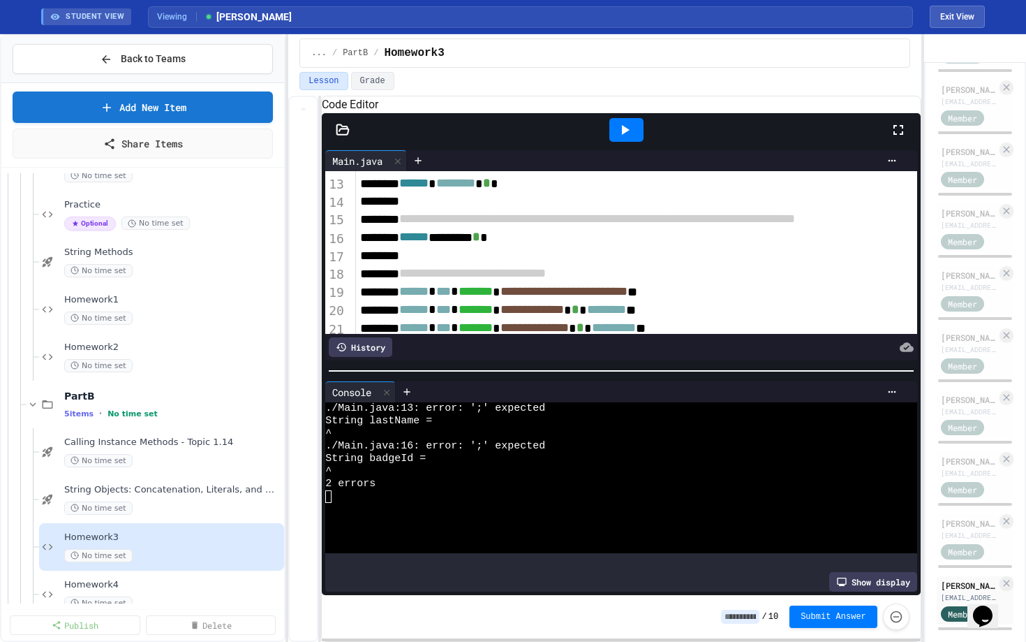
click at [565, 246] on div "****** ******* *" at bounding box center [695, 237] width 679 height 18
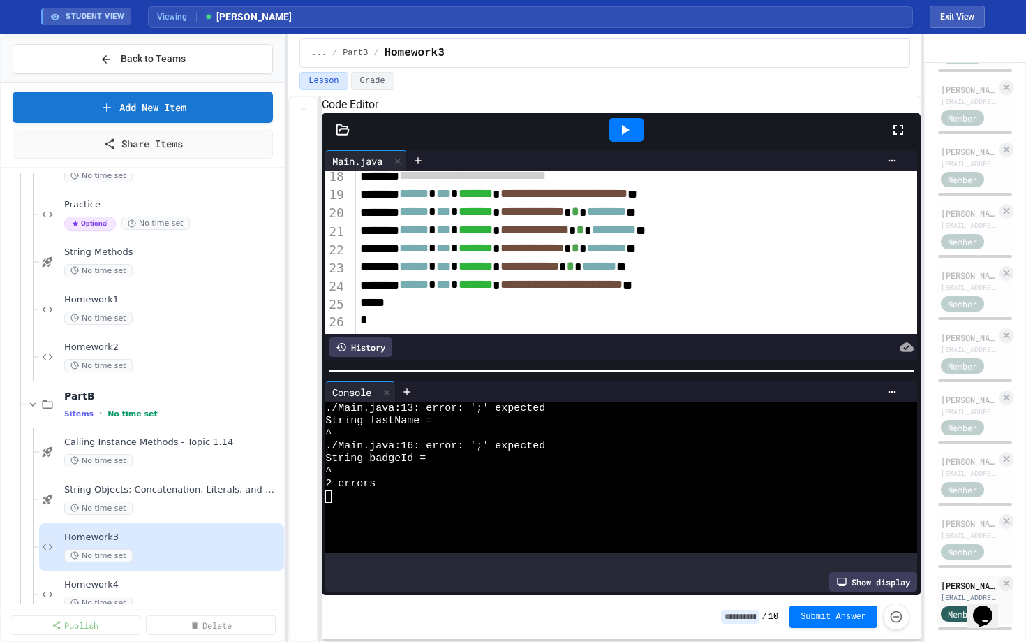
scroll to position [322, 0]
click at [902, 135] on icon at bounding box center [899, 130] width 10 height 10
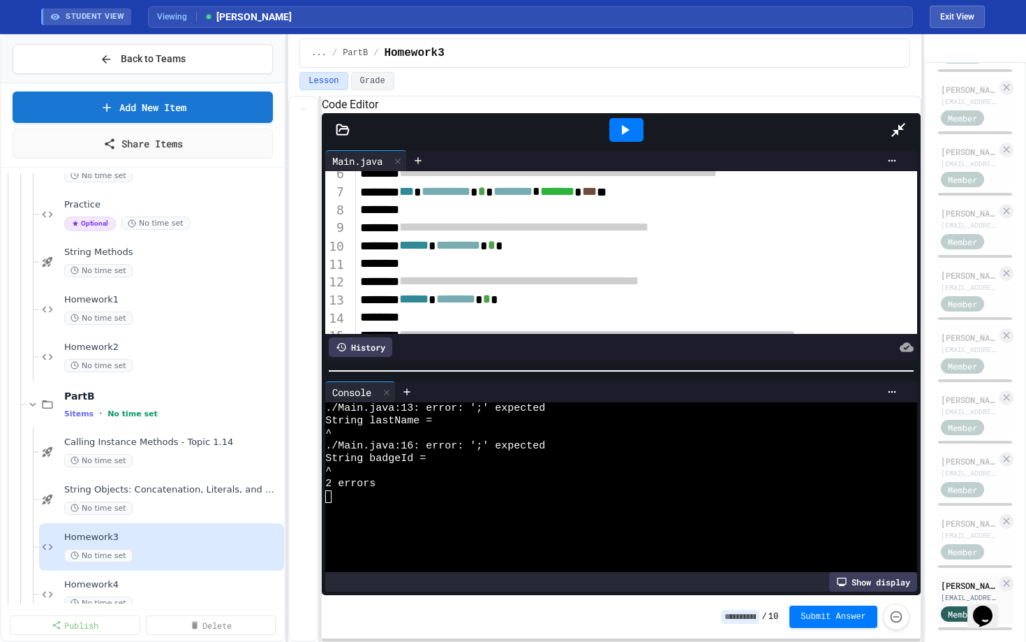
scroll to position [92, 0]
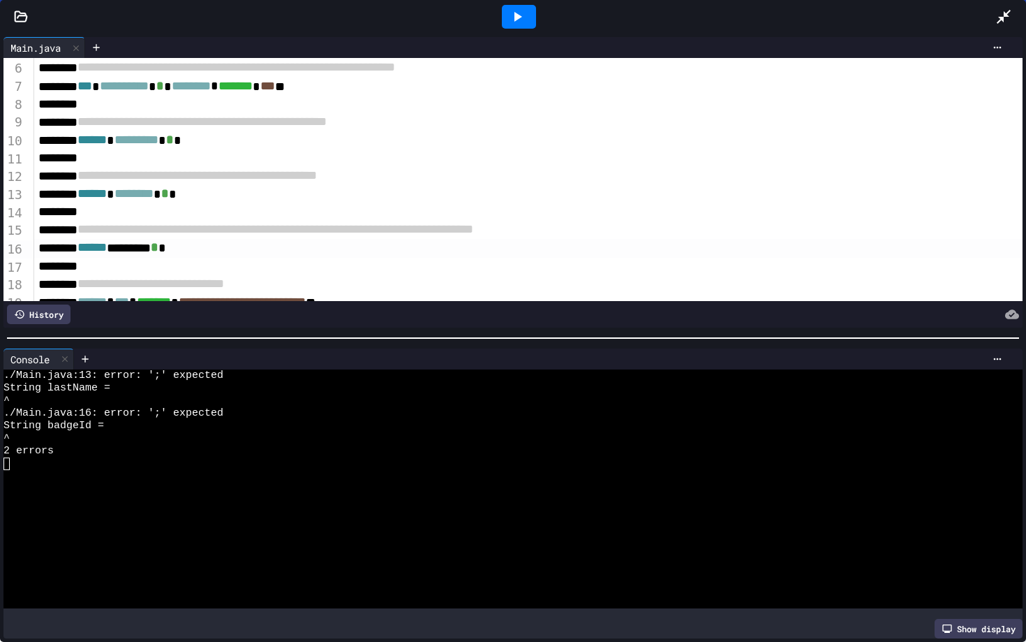
click at [235, 250] on div "****** ******* *" at bounding box center [528, 248] width 989 height 18
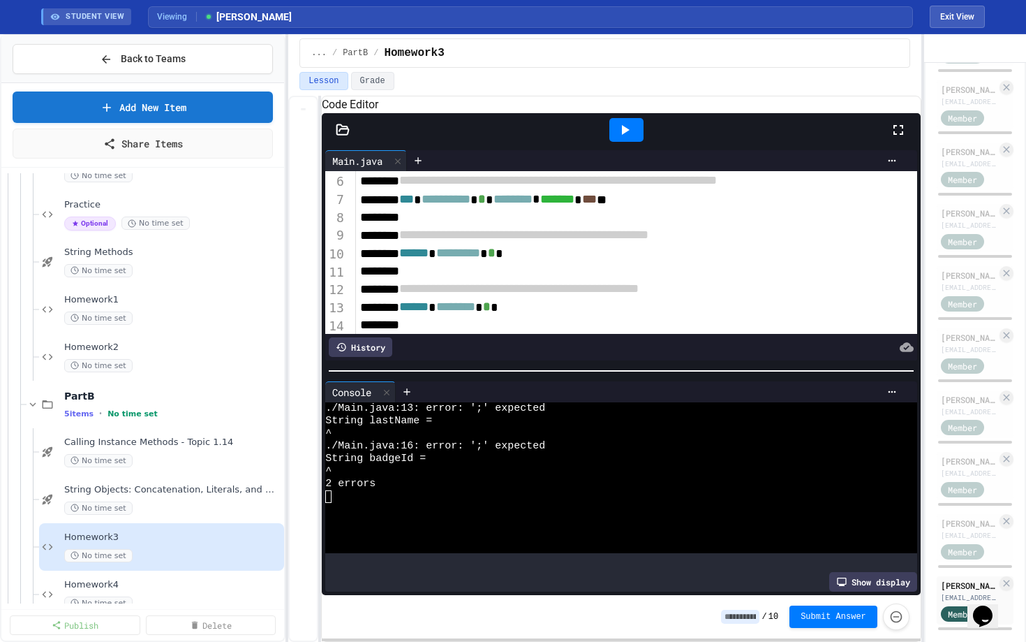
click at [898, 138] on icon at bounding box center [898, 129] width 17 height 17
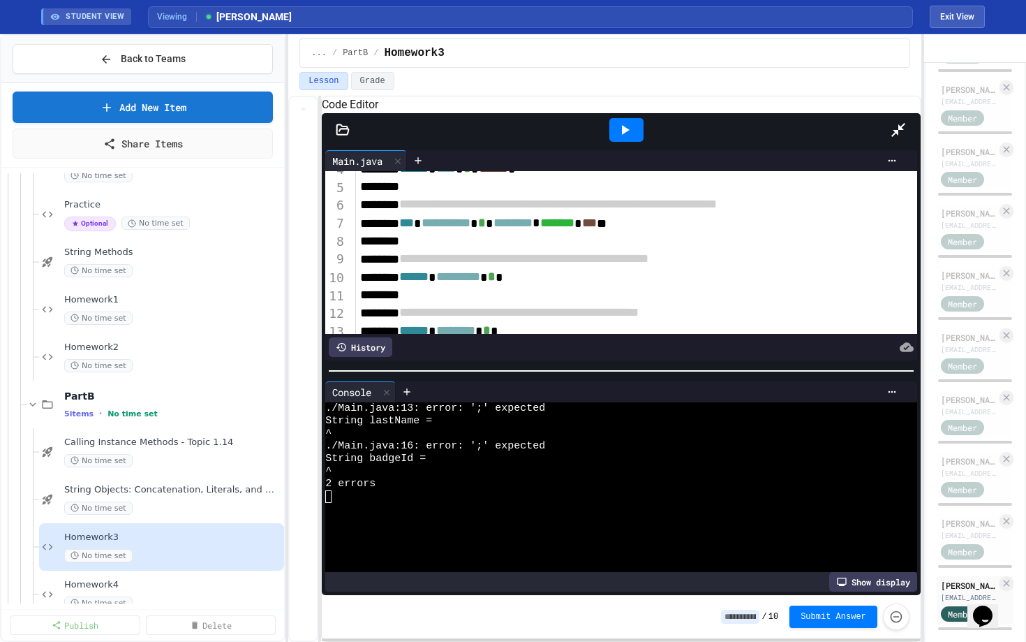
scroll to position [69, 0]
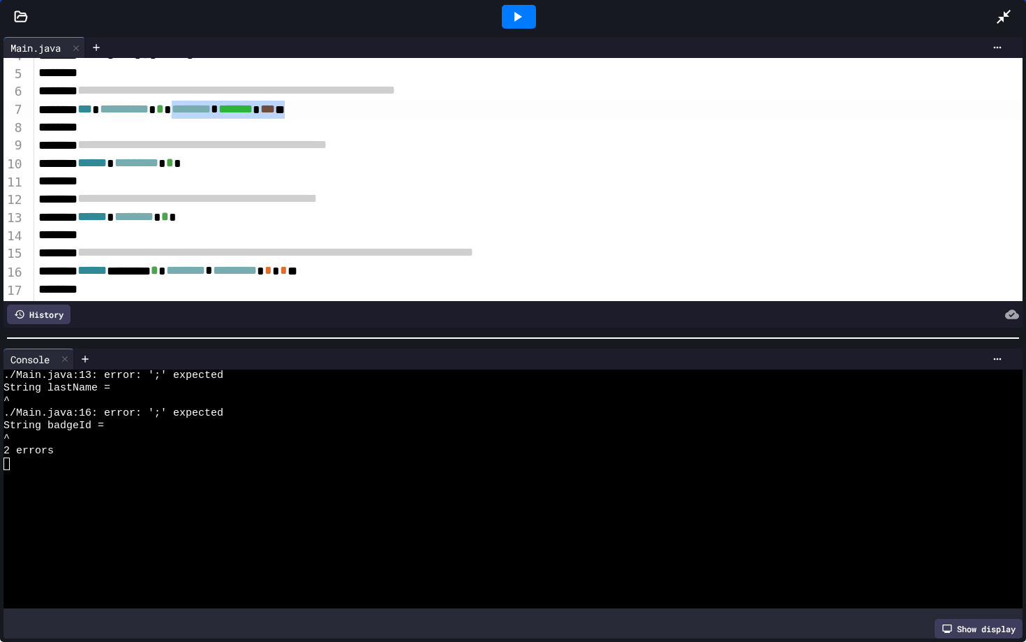
drag, startPoint x: 230, startPoint y: 106, endPoint x: 438, endPoint y: 105, distance: 208.8
click at [438, 105] on div "**********" at bounding box center [528, 110] width 989 height 18
click at [265, 170] on div "****** ********* *" at bounding box center [528, 163] width 989 height 18
click at [511, 159] on div "**********" at bounding box center [528, 163] width 989 height 18
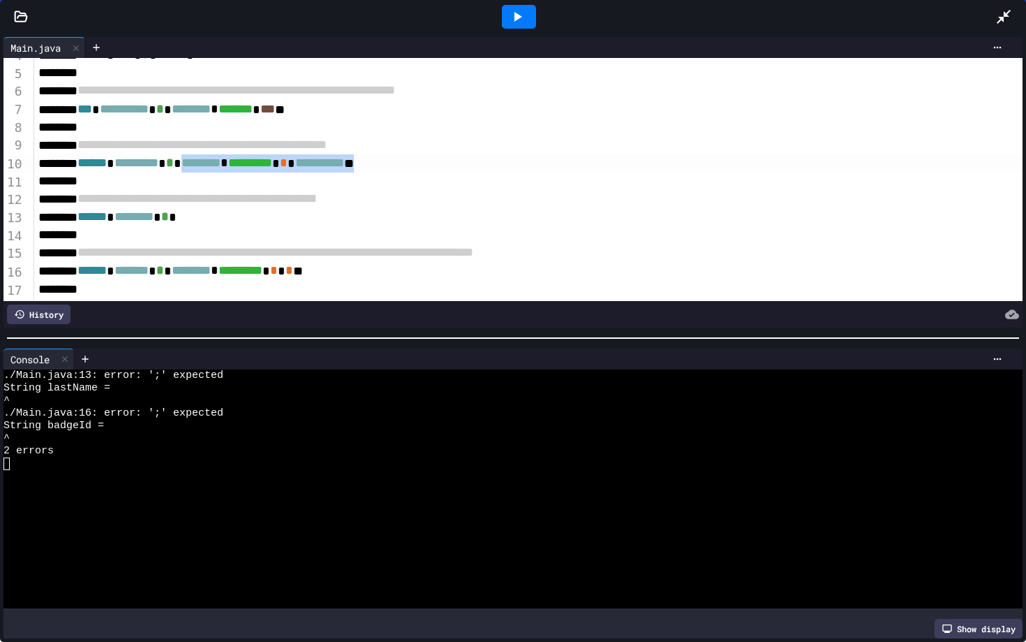
drag, startPoint x: 242, startPoint y: 165, endPoint x: 541, endPoint y: 163, distance: 299.5
click at [541, 163] on div "**********" at bounding box center [528, 163] width 989 height 18
copy div "**********"
click at [280, 216] on div "****** ******** *" at bounding box center [528, 217] width 989 height 18
click at [386, 216] on div "**********" at bounding box center [528, 217] width 989 height 18
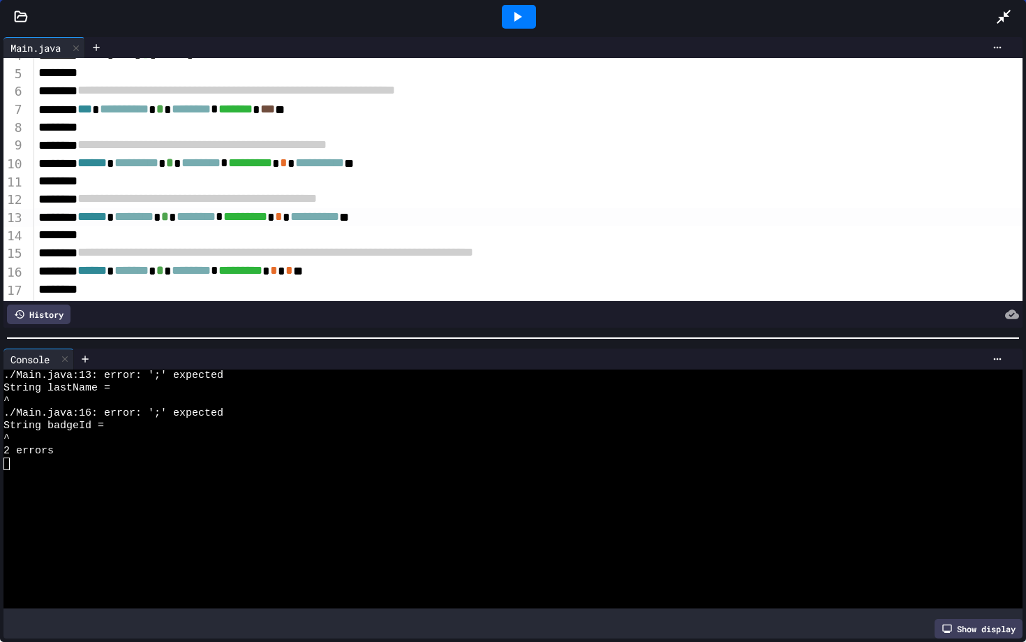
click at [339, 219] on span "**********" at bounding box center [314, 216] width 49 height 13
click at [332, 214] on span "*" at bounding box center [328, 216] width 8 height 13
click at [404, 230] on div at bounding box center [528, 234] width 989 height 17
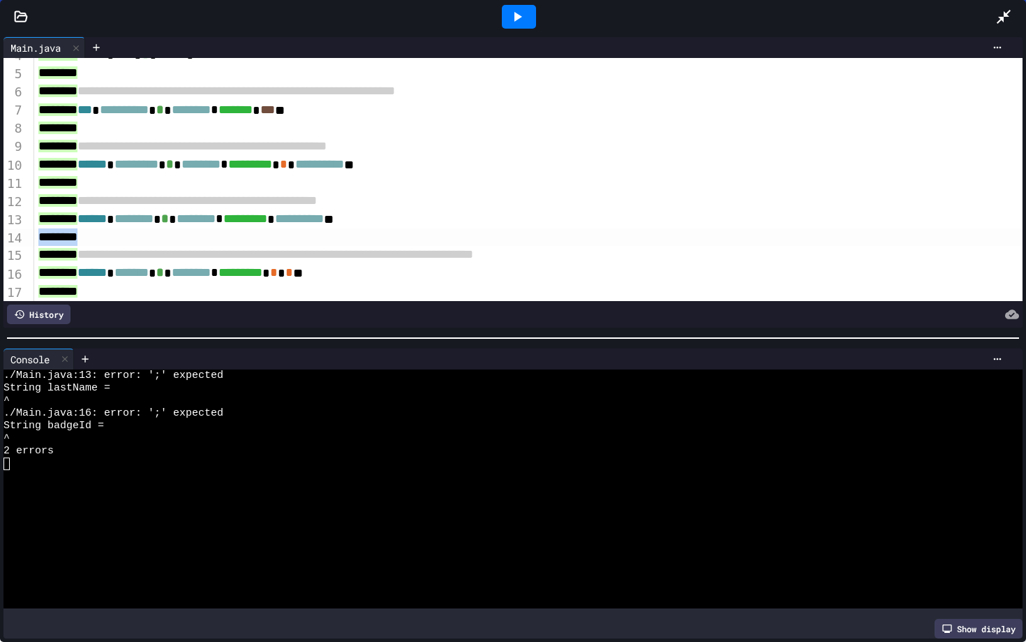
click at [404, 230] on div at bounding box center [528, 236] width 989 height 17
click at [1003, 20] on icon at bounding box center [1004, 17] width 14 height 14
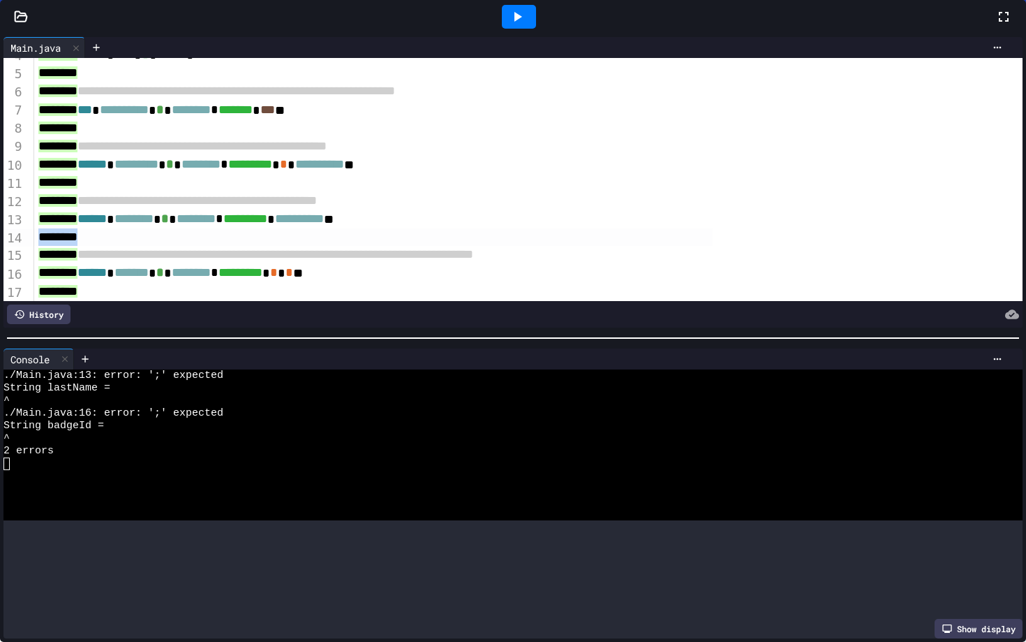
scroll to position [990, 0]
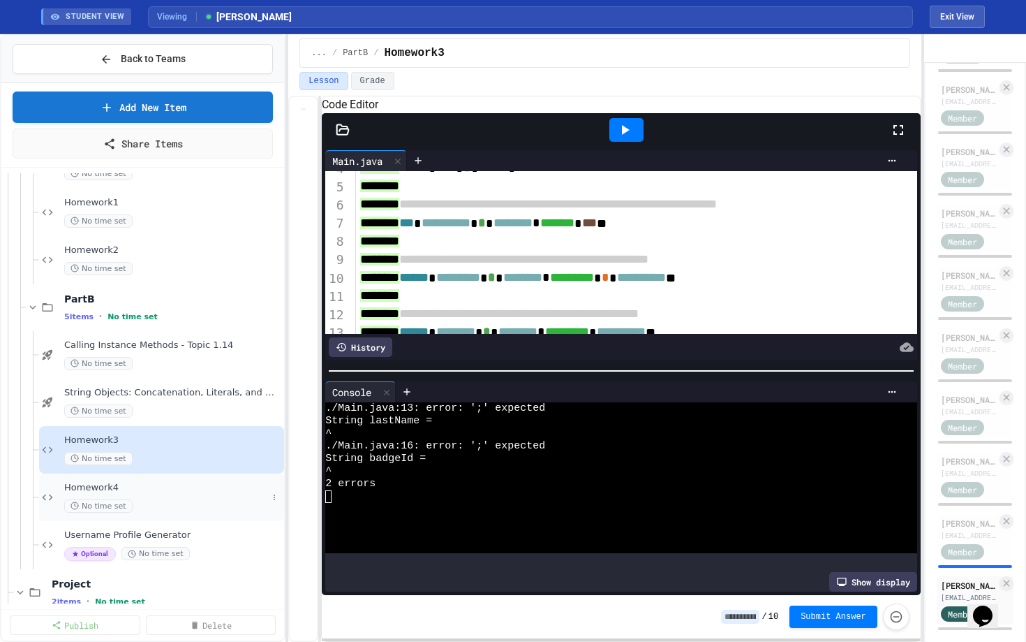
click at [135, 479] on div "Homework4 No time set" at bounding box center [161, 496] width 245 height 47
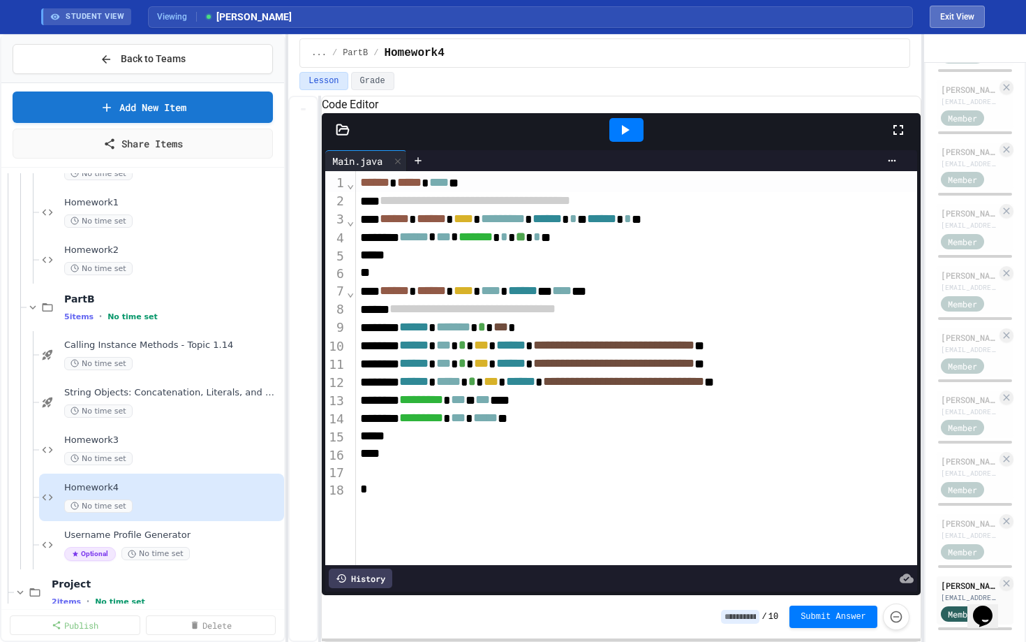
click at [947, 14] on button "Exit View" at bounding box center [957, 17] width 55 height 22
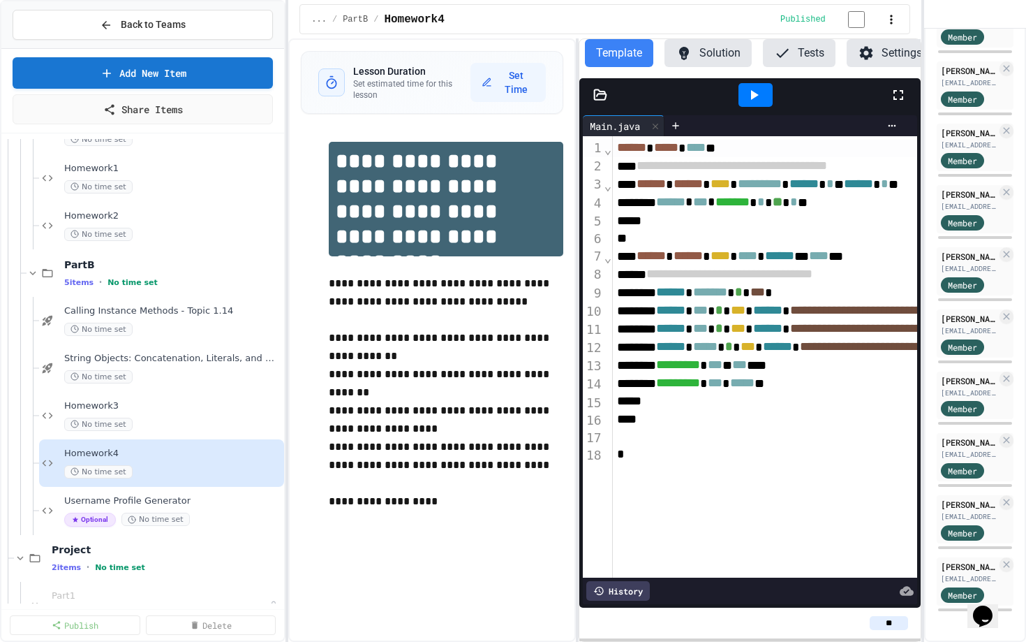
click at [579, 158] on div "**********" at bounding box center [604, 339] width 633 height 603
click at [360, 392] on p at bounding box center [446, 392] width 235 height 18
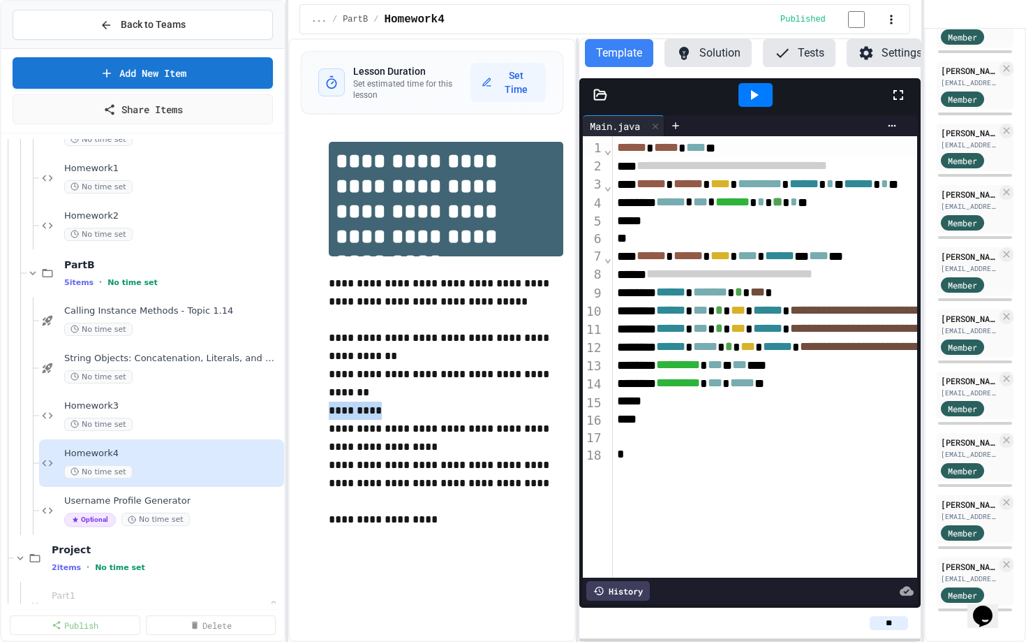
drag, startPoint x: 406, startPoint y: 408, endPoint x: 307, endPoint y: 408, distance: 99.1
click at [307, 408] on div "**********" at bounding box center [432, 362] width 263 height 469
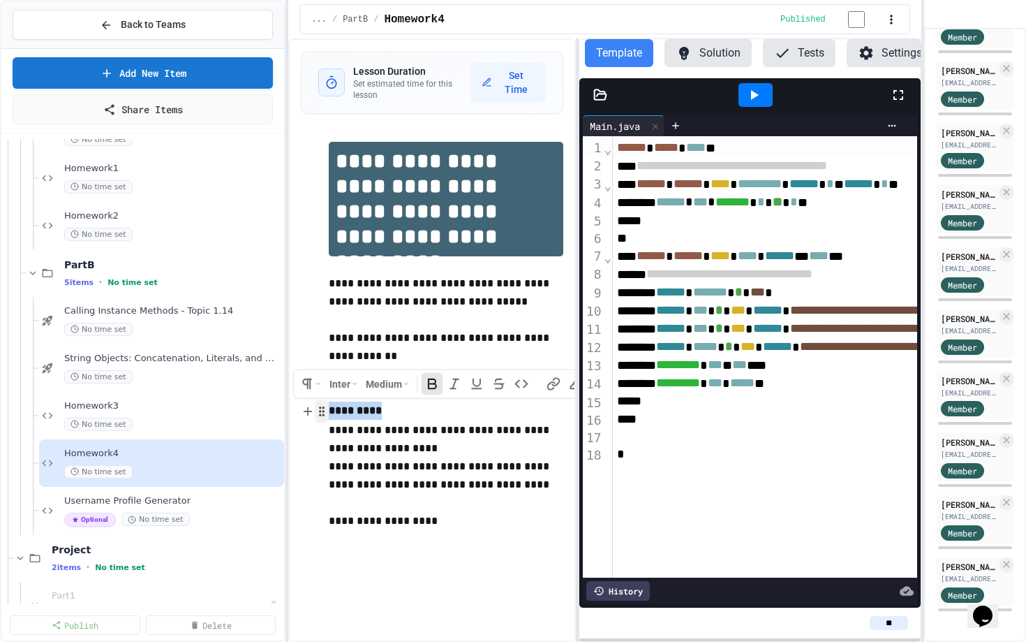
click at [328, 415] on button "button" at bounding box center [322, 411] width 14 height 22
click at [332, 415] on strong "*********" at bounding box center [355, 410] width 53 height 10
click at [306, 416] on icon at bounding box center [308, 411] width 13 height 14
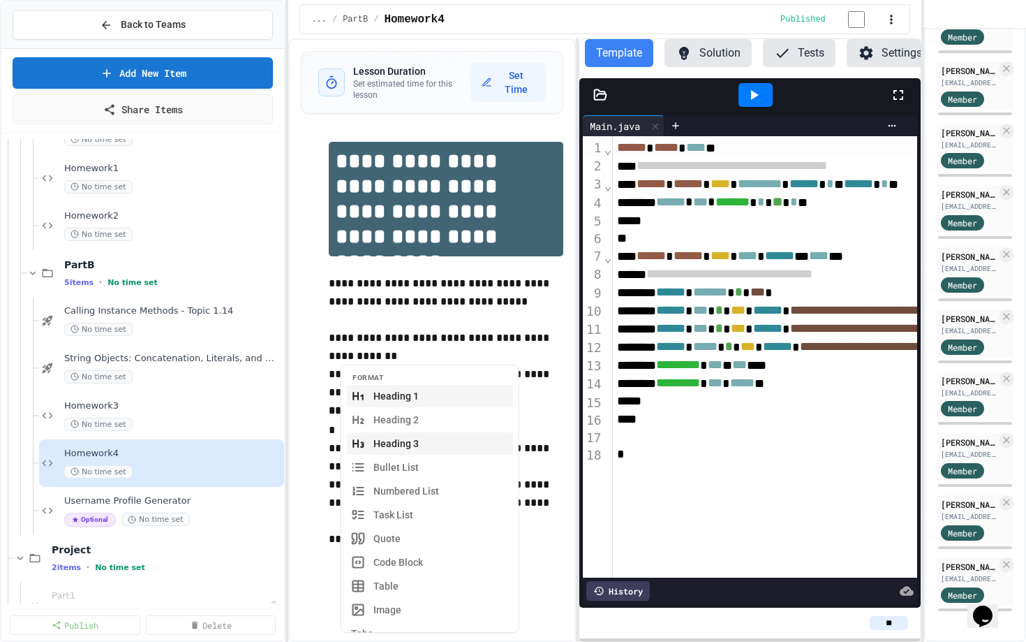
click at [401, 434] on button "Heading 3" at bounding box center [430, 443] width 166 height 22
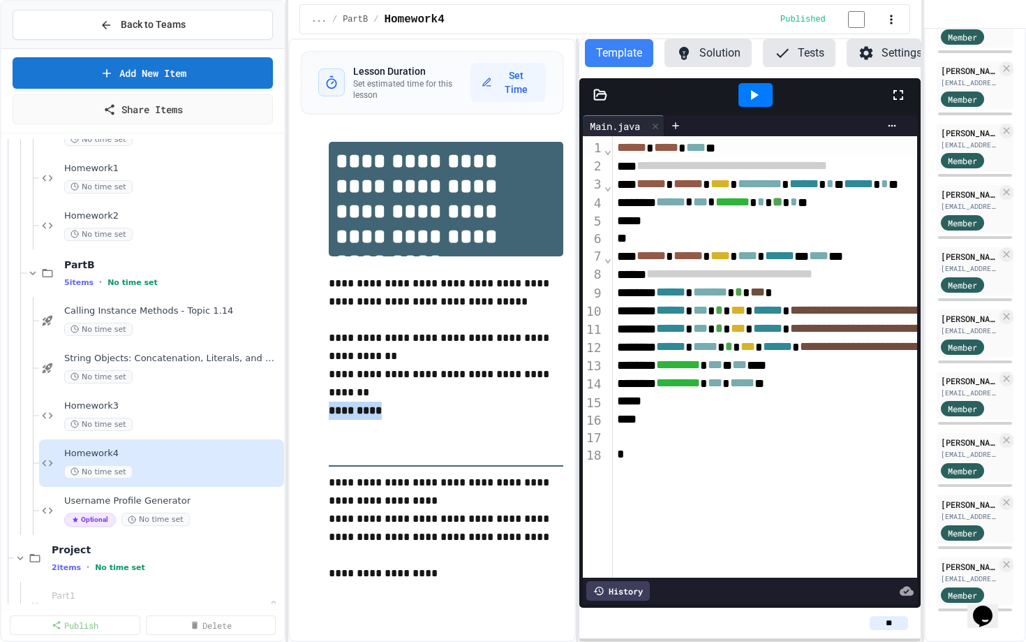
drag, startPoint x: 398, startPoint y: 417, endPoint x: 330, endPoint y: 417, distance: 68.4
click at [329, 417] on p "*********" at bounding box center [446, 411] width 235 height 20
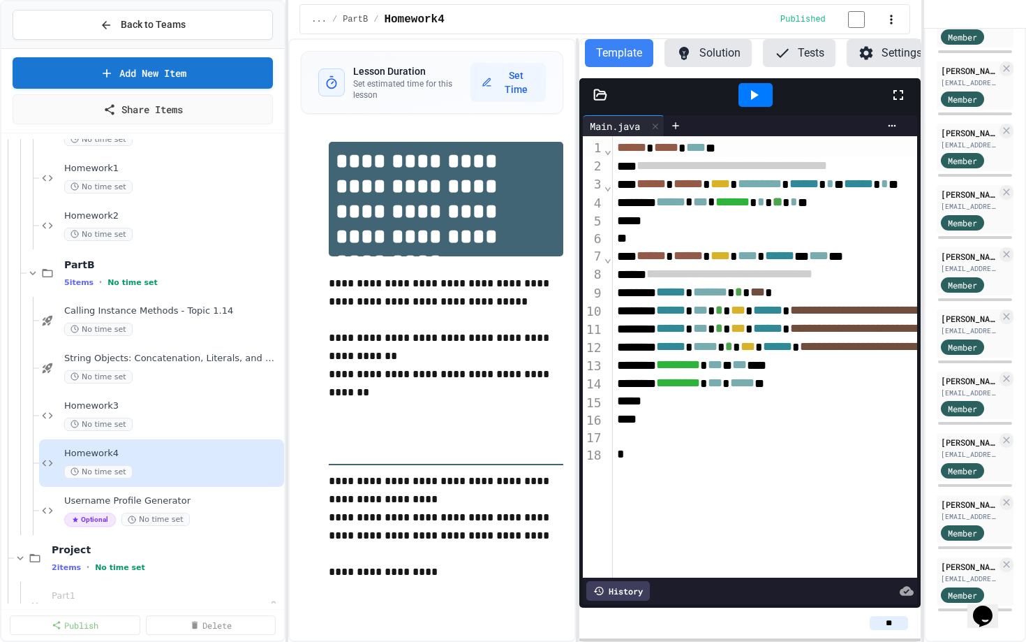
click at [346, 460] on h3 at bounding box center [446, 442] width 235 height 45
click at [386, 415] on p at bounding box center [446, 410] width 235 height 18
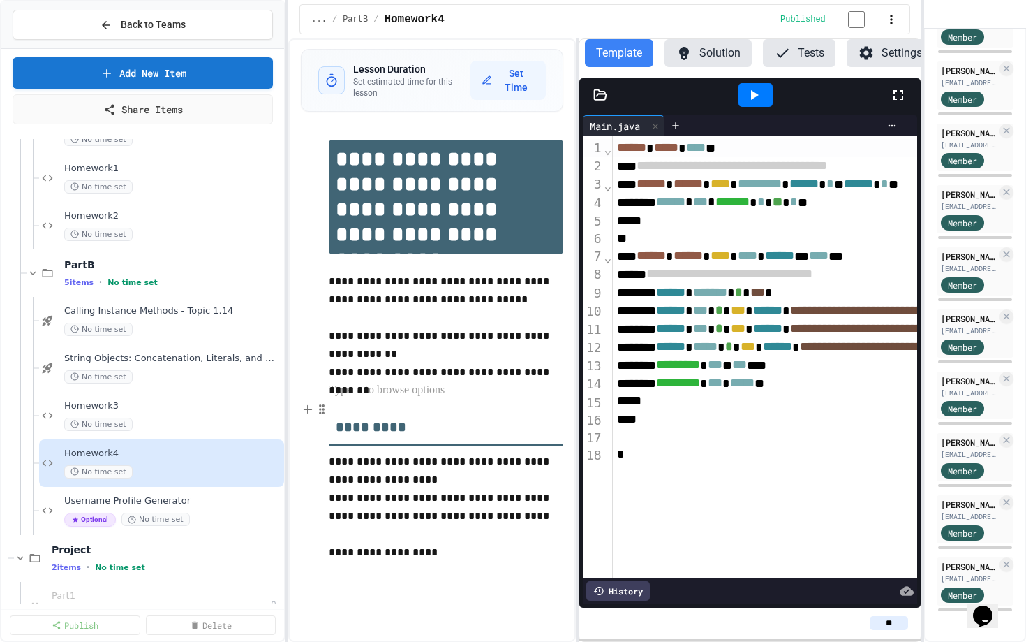
scroll to position [6, 0]
click at [406, 420] on strong "*********" at bounding box center [371, 427] width 71 height 14
click at [340, 427] on strong "*********" at bounding box center [371, 427] width 71 height 14
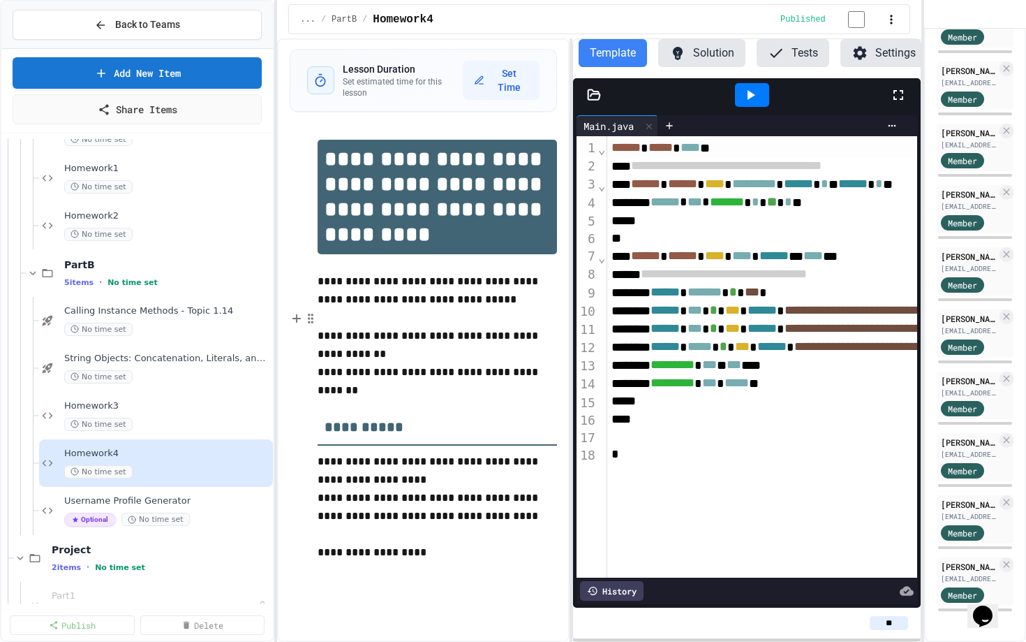
scroll to position [0, 0]
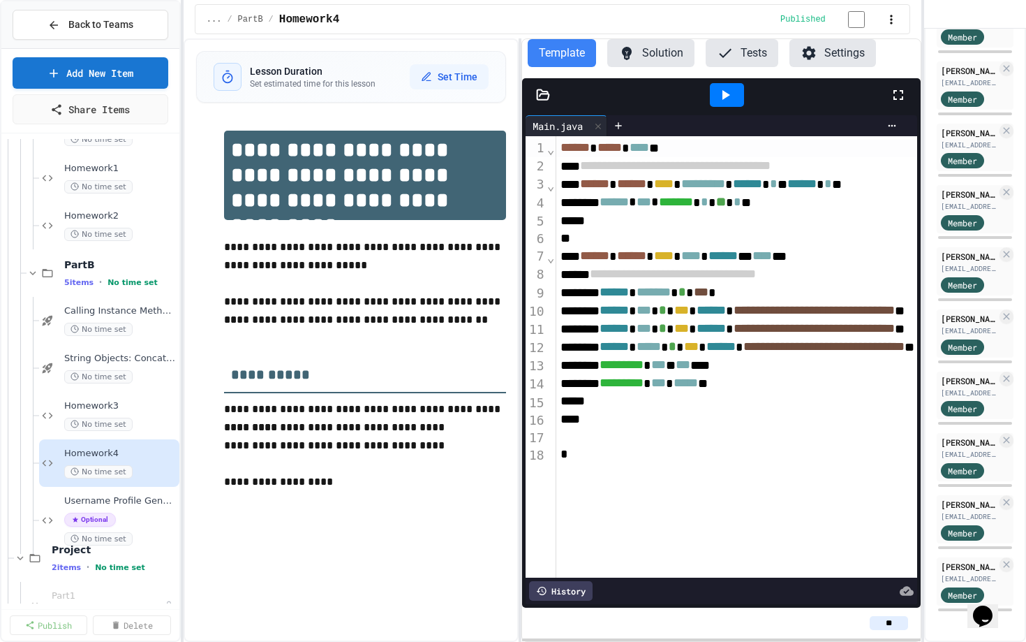
click at [466, 323] on p "**********" at bounding box center [365, 320] width 282 height 18
click at [83, 403] on span "Homework3" at bounding box center [113, 406] width 98 height 12
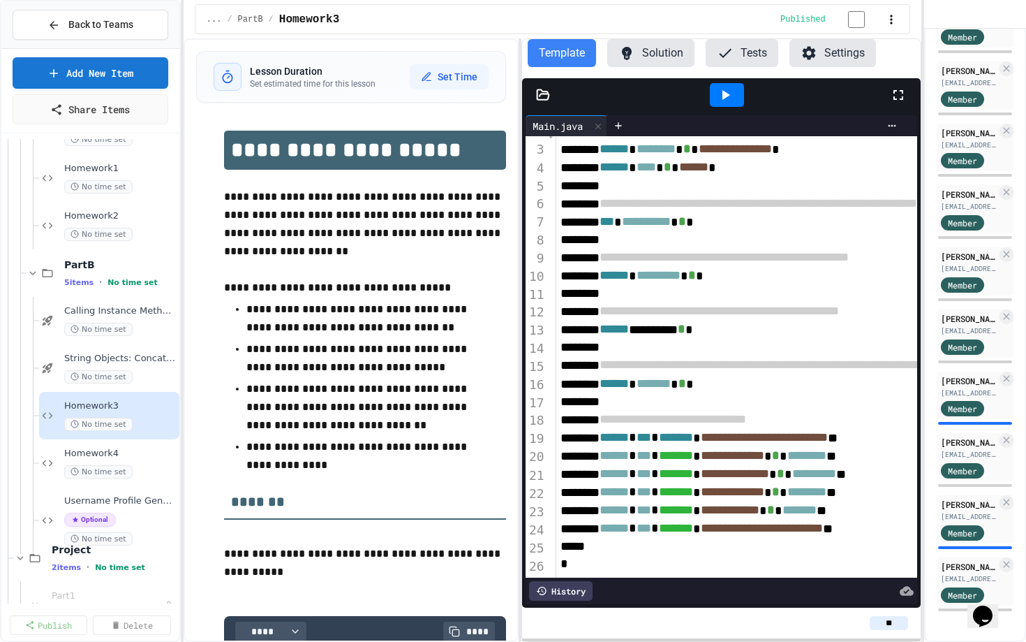
scroll to position [36, 0]
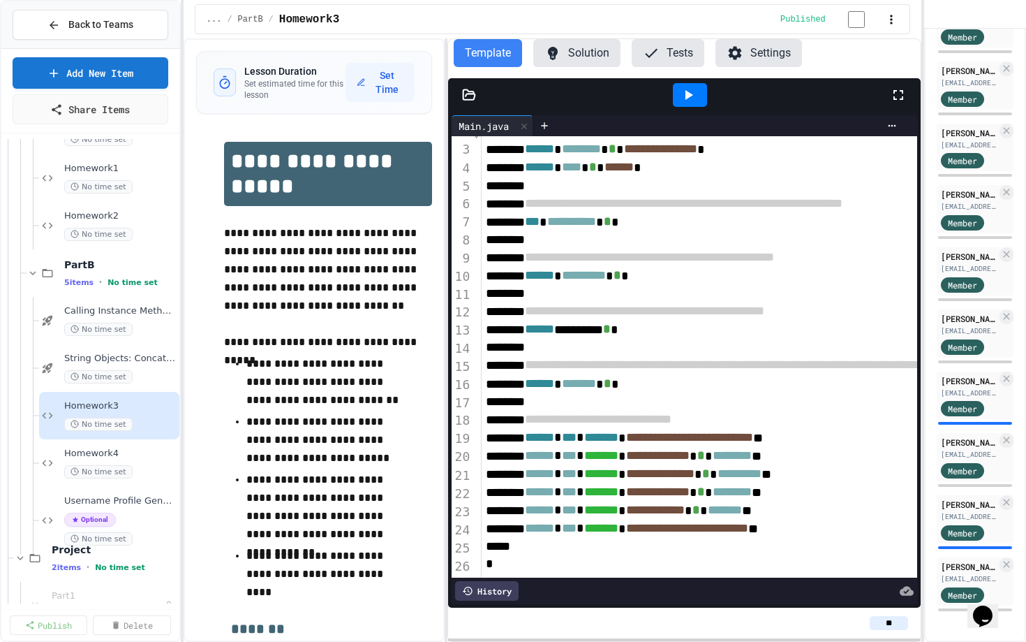
click at [445, 338] on div "**********" at bounding box center [553, 339] width 738 height 603
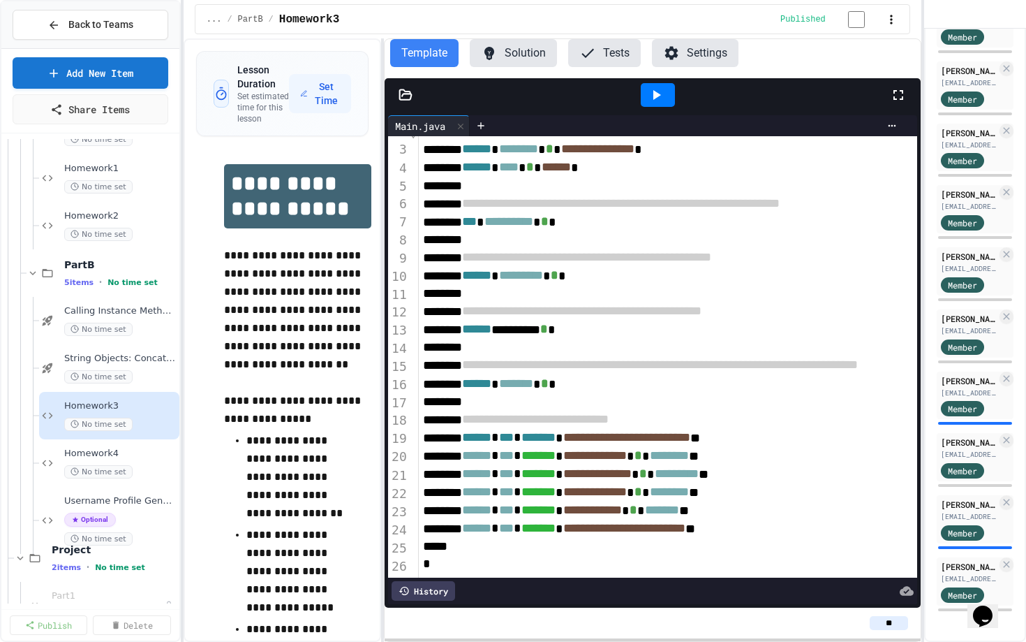
click at [385, 280] on div "**********" at bounding box center [553, 339] width 738 height 603
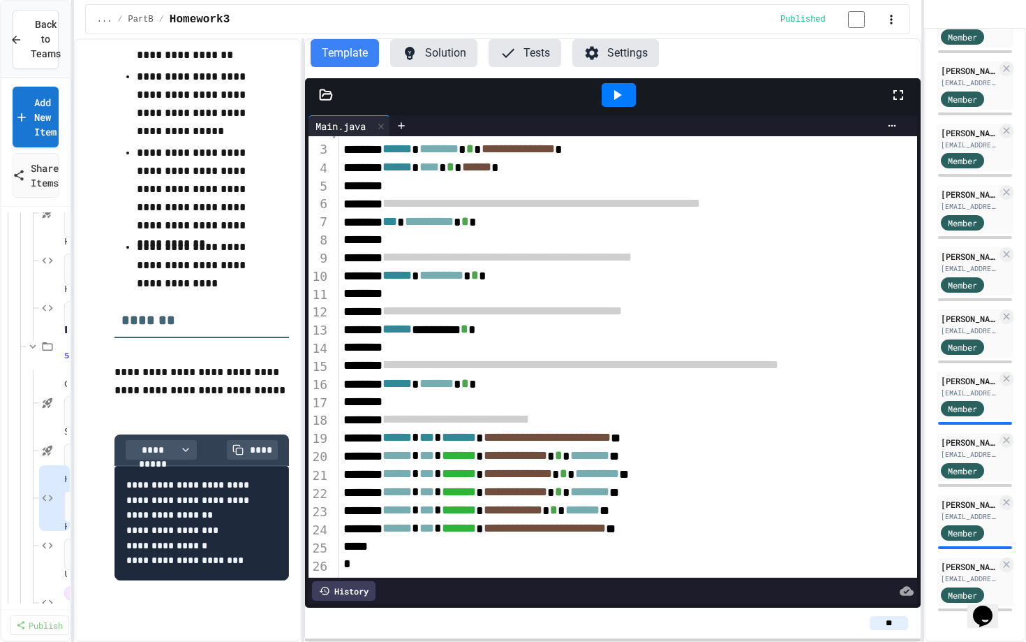
scroll to position [0, 0]
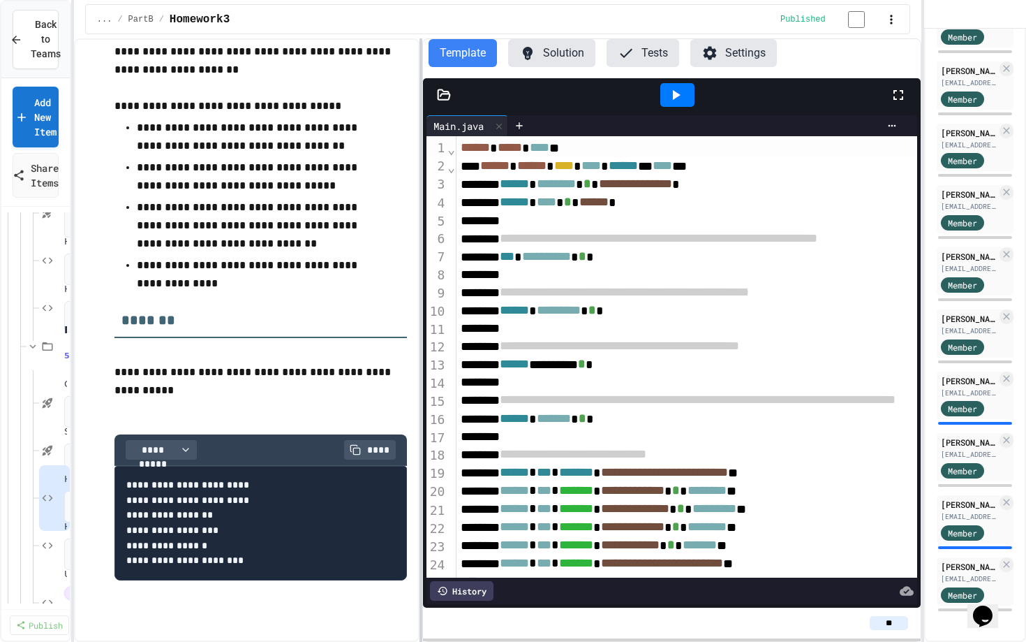
click at [420, 290] on div at bounding box center [421, 339] width 3 height 603
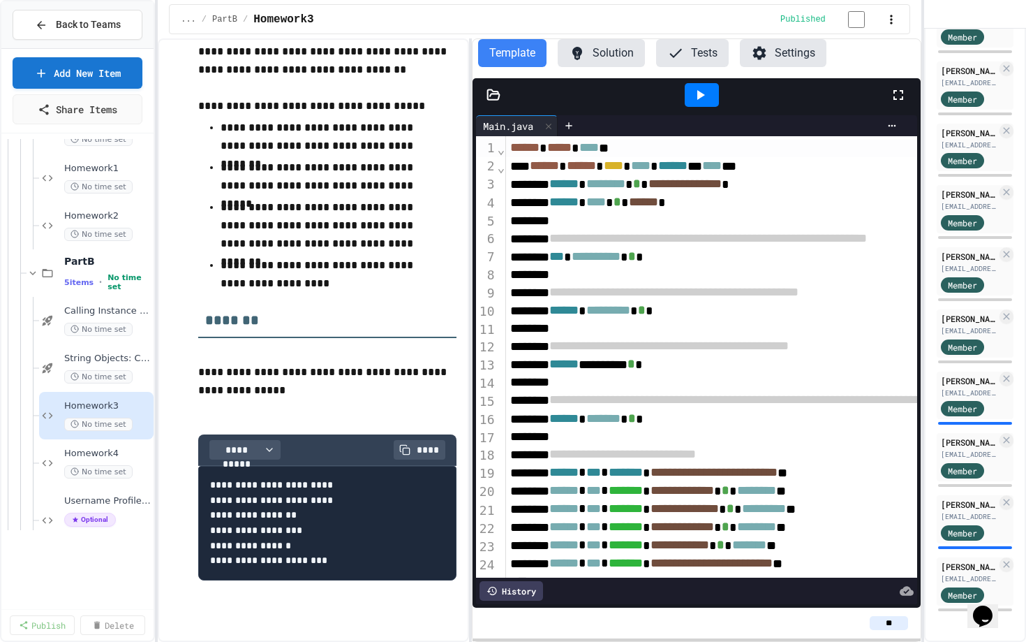
click at [158, 251] on div "**********" at bounding box center [513, 321] width 1026 height 642
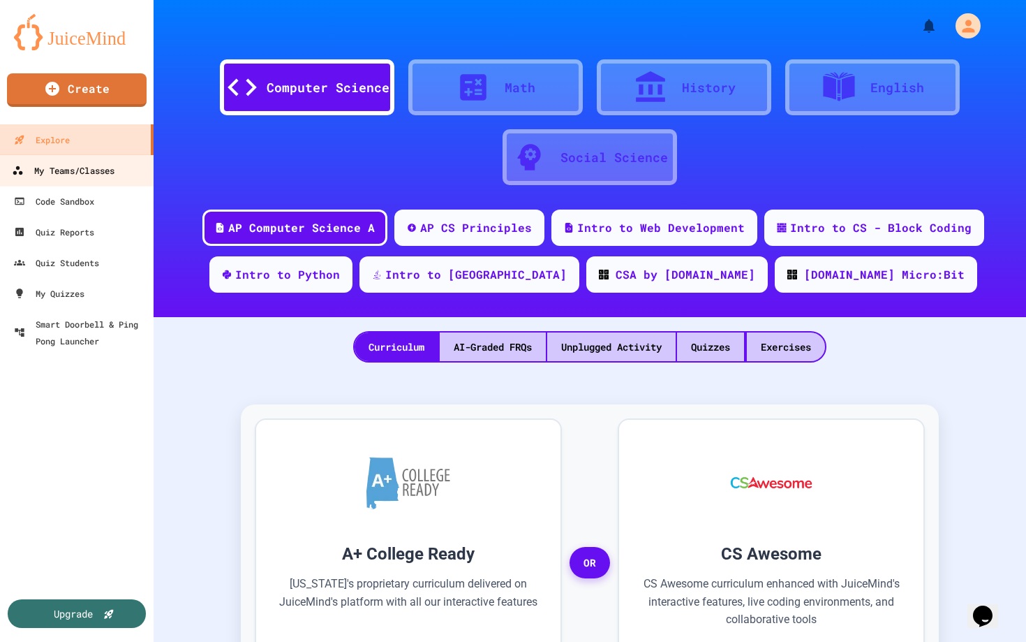
click at [53, 158] on link "My Teams/Classes" at bounding box center [77, 169] width 158 height 31
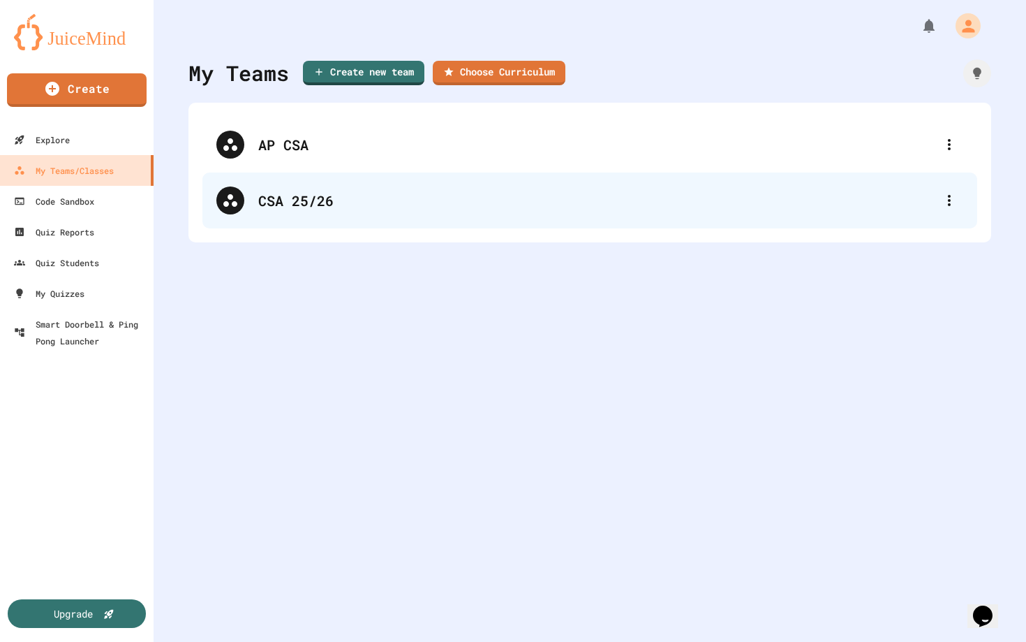
click at [383, 200] on div "CSA 25/26" at bounding box center [596, 200] width 677 height 21
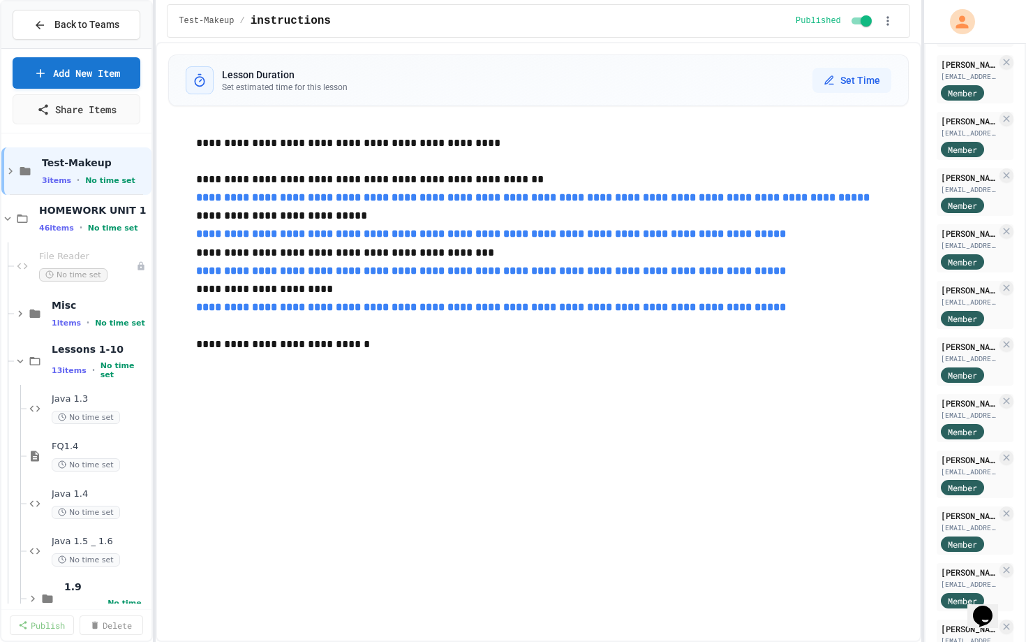
scroll to position [917, 0]
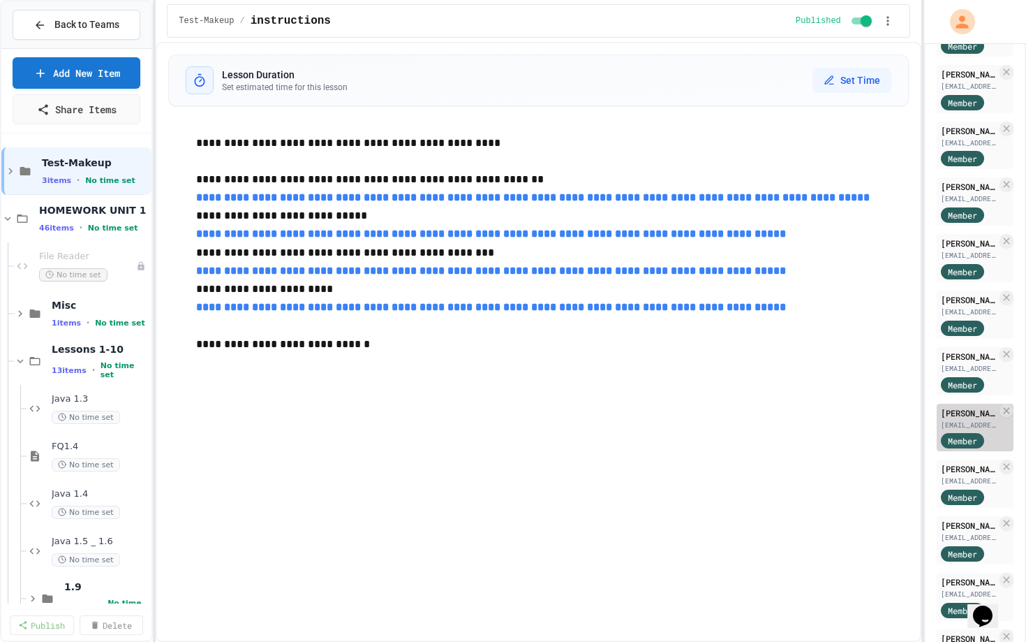
click at [954, 423] on div "[EMAIL_ADDRESS][DOMAIN_NAME]" at bounding box center [969, 425] width 56 height 10
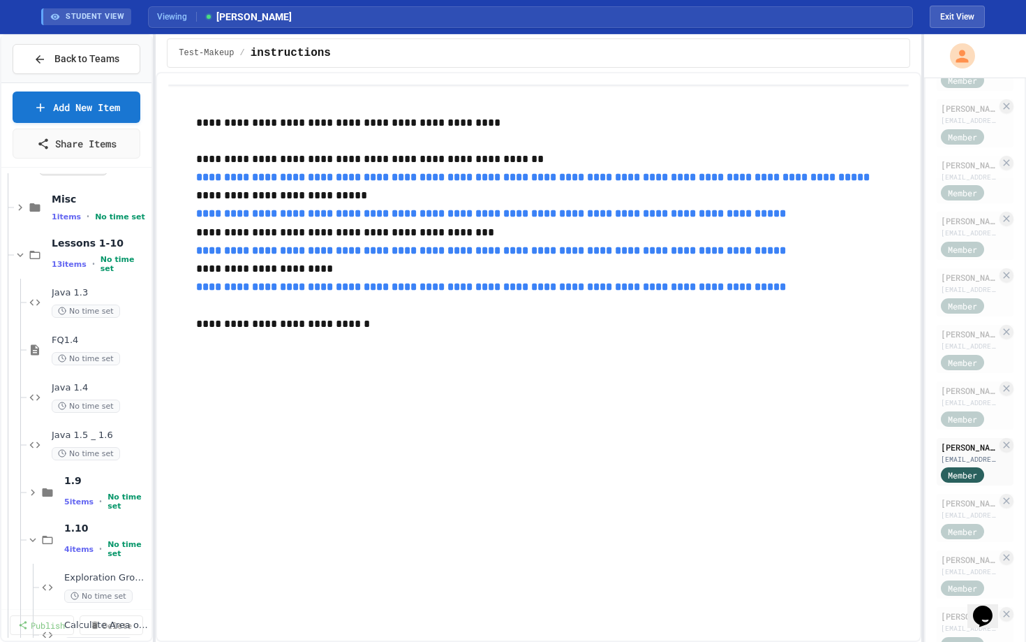
scroll to position [134, 0]
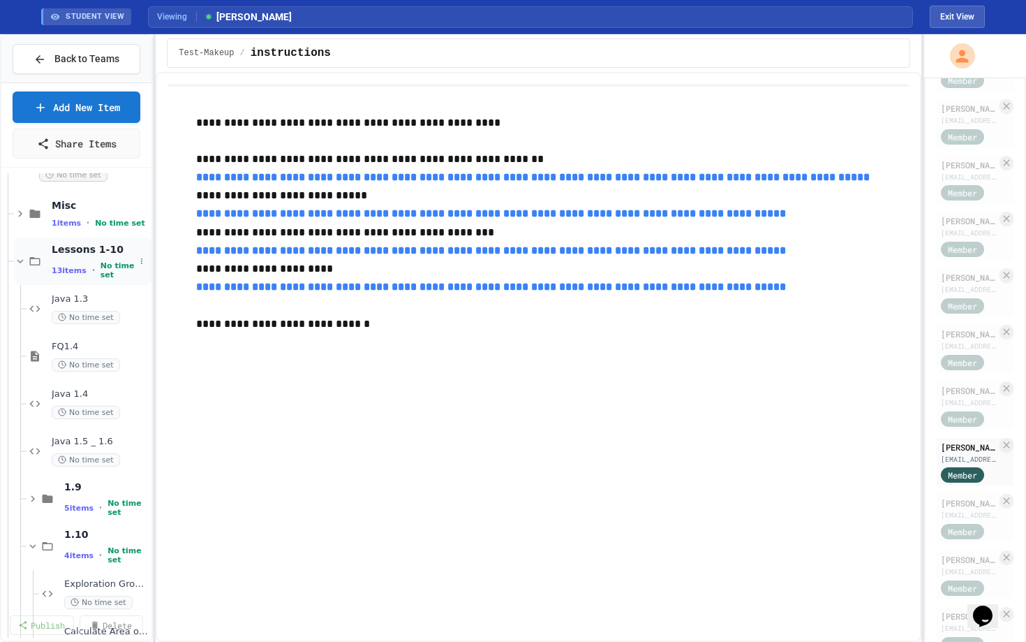
click at [77, 273] on span "13 items" at bounding box center [69, 270] width 35 height 9
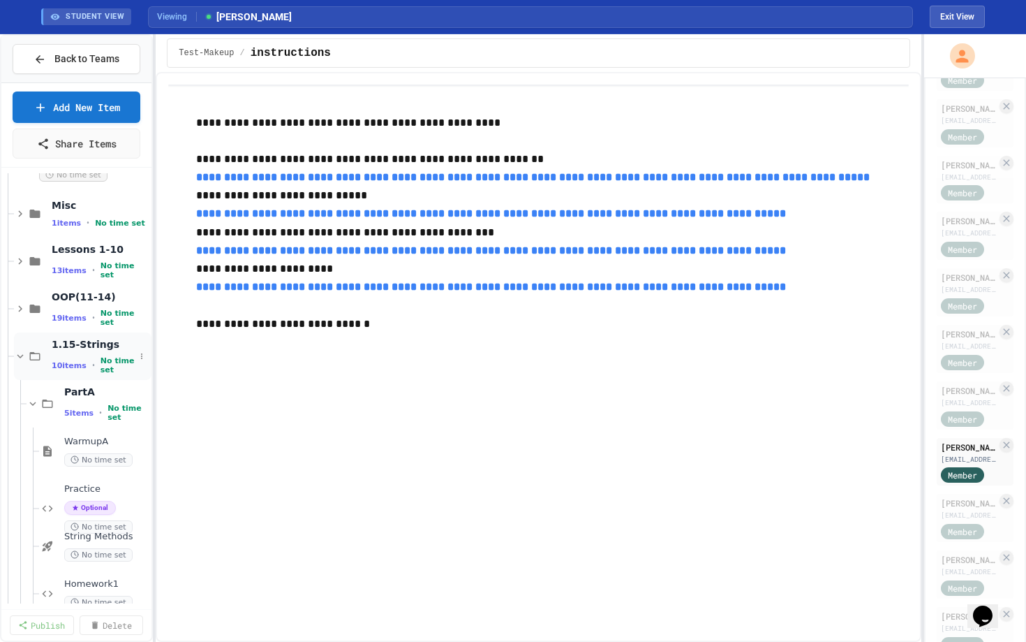
click at [68, 351] on div "1.15-Strings 10 items • No time set" at bounding box center [93, 356] width 83 height 37
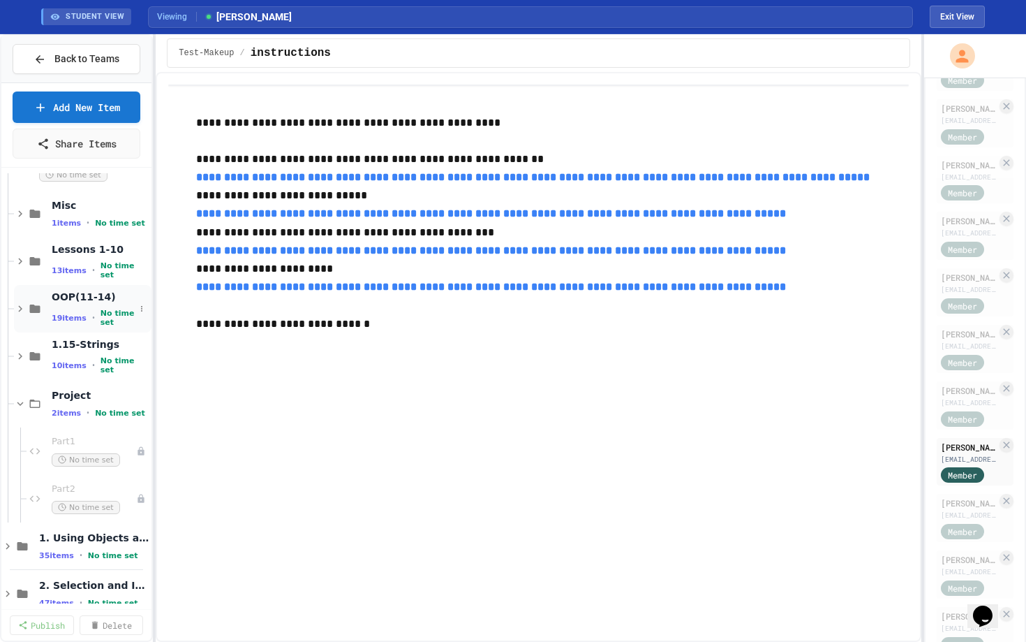
click at [72, 313] on span "19 items" at bounding box center [69, 317] width 35 height 9
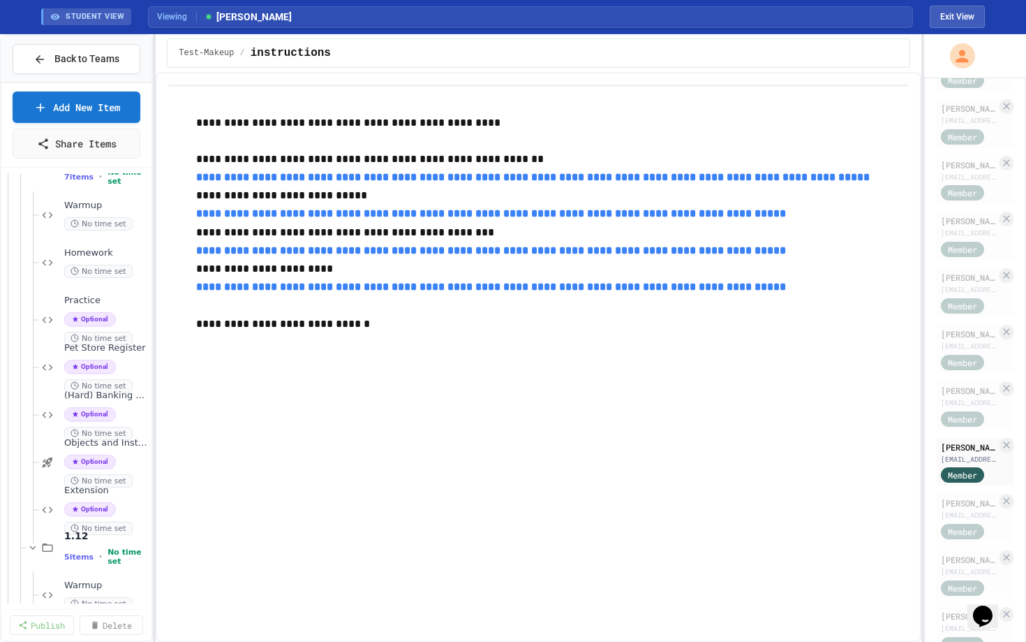
scroll to position [369, 0]
click at [98, 258] on span "Homework" at bounding box center [99, 254] width 71 height 12
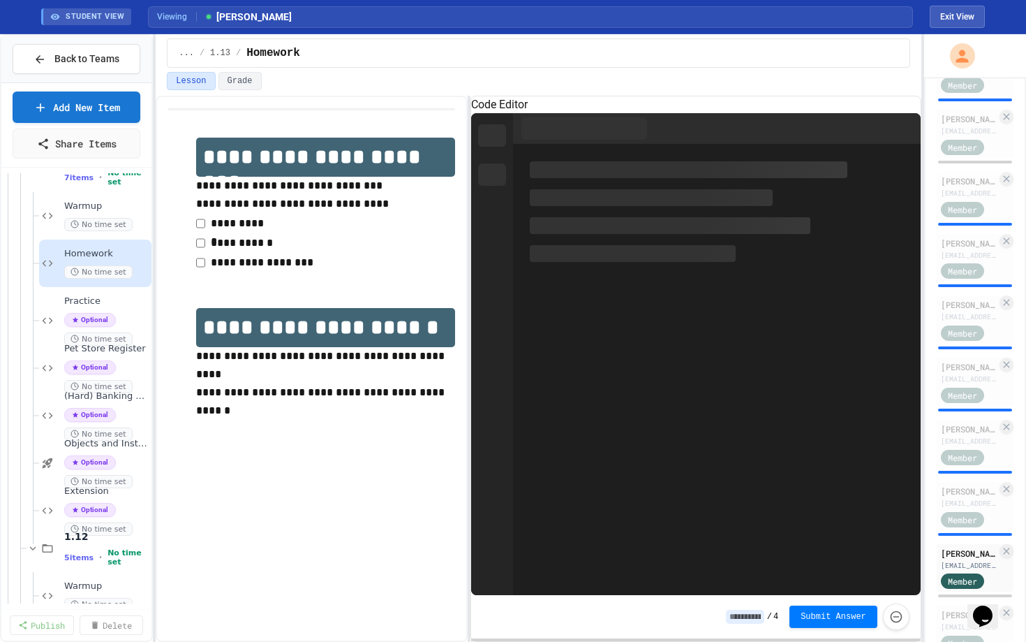
scroll to position [984, 0]
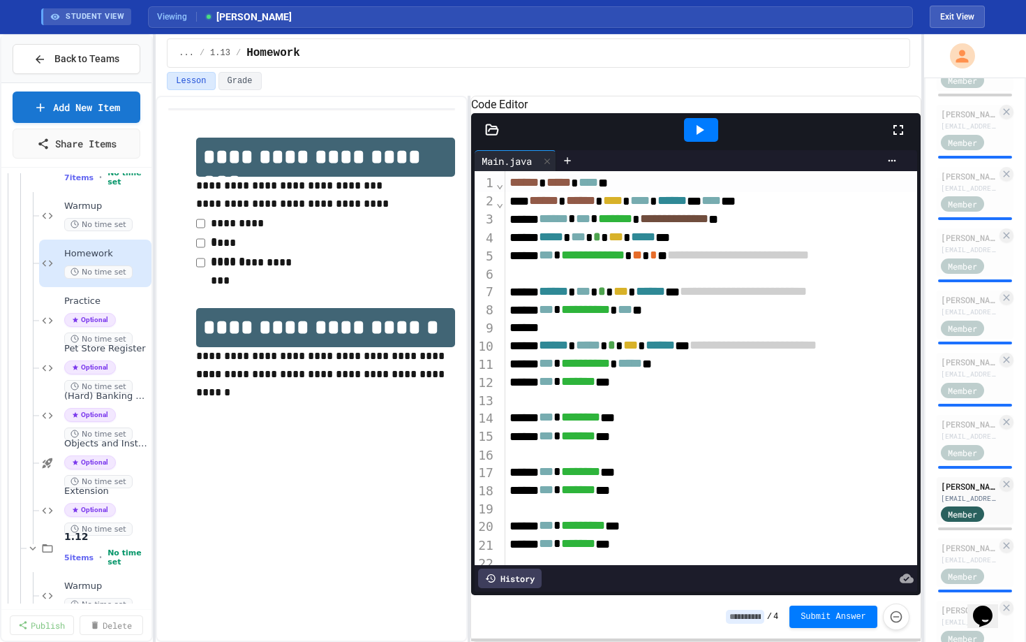
click at [714, 142] on div at bounding box center [701, 130] width 34 height 24
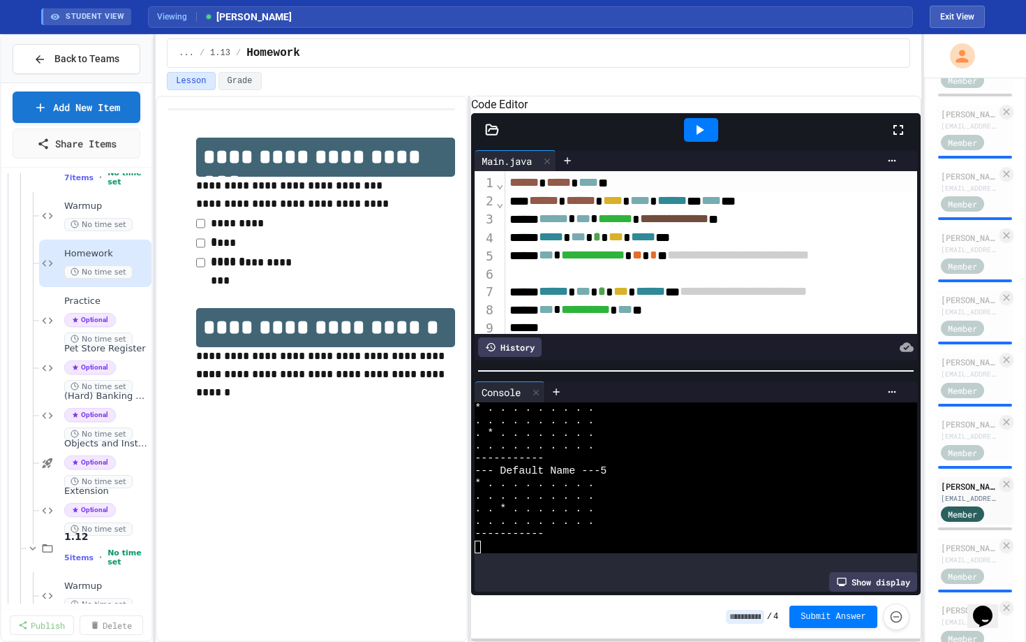
scroll to position [251, 0]
click at [492, 137] on icon at bounding box center [492, 130] width 14 height 14
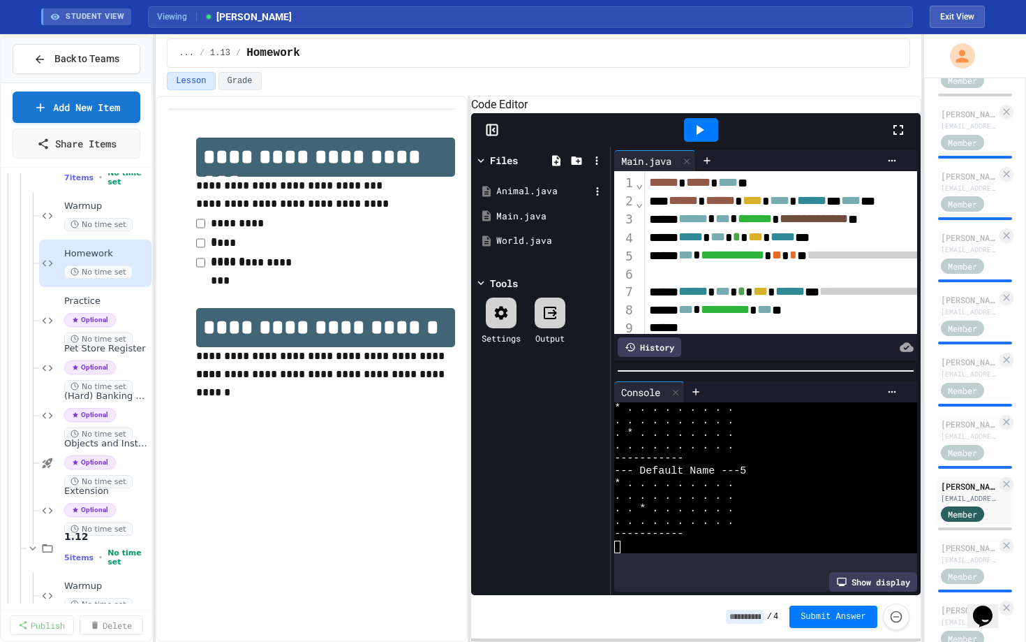
click at [517, 198] on div "Animal.java" at bounding box center [543, 191] width 94 height 14
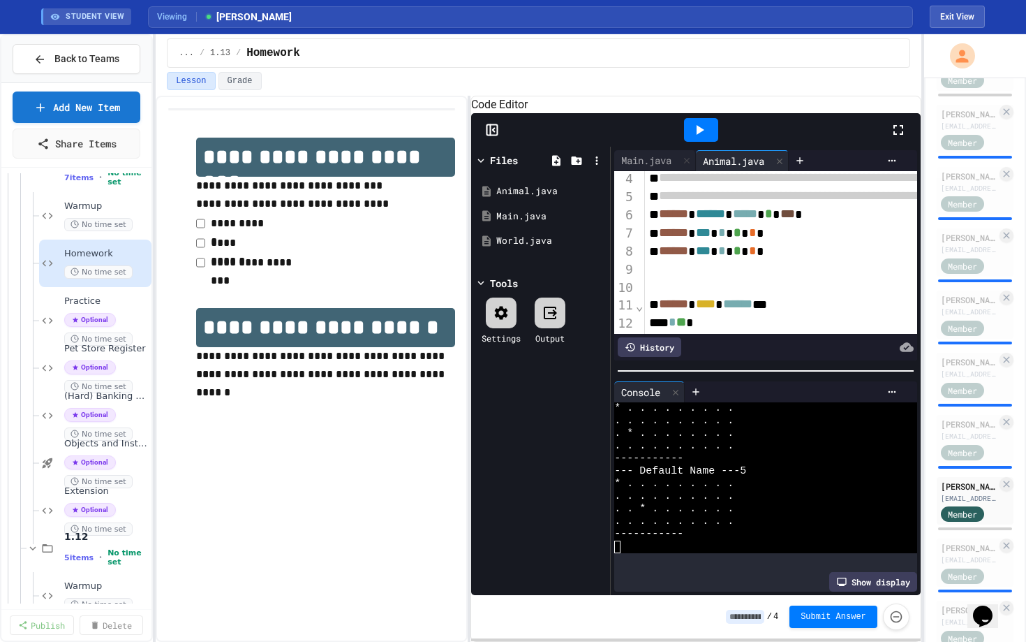
scroll to position [59, 0]
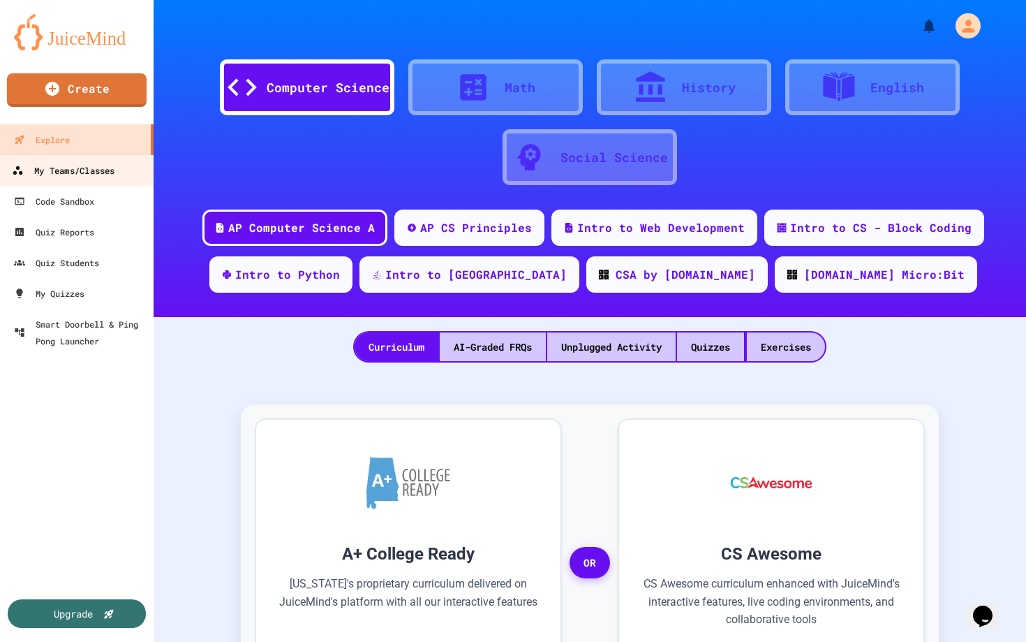
click at [68, 173] on div "My Teams/Classes" at bounding box center [63, 170] width 103 height 17
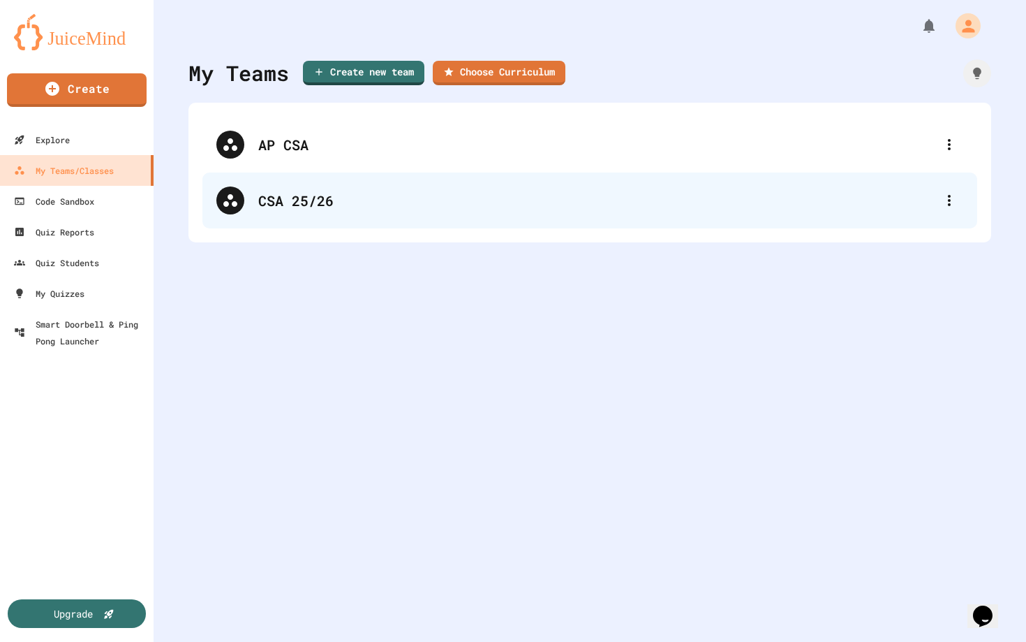
click at [318, 191] on div "CSA 25/26" at bounding box center [596, 200] width 677 height 21
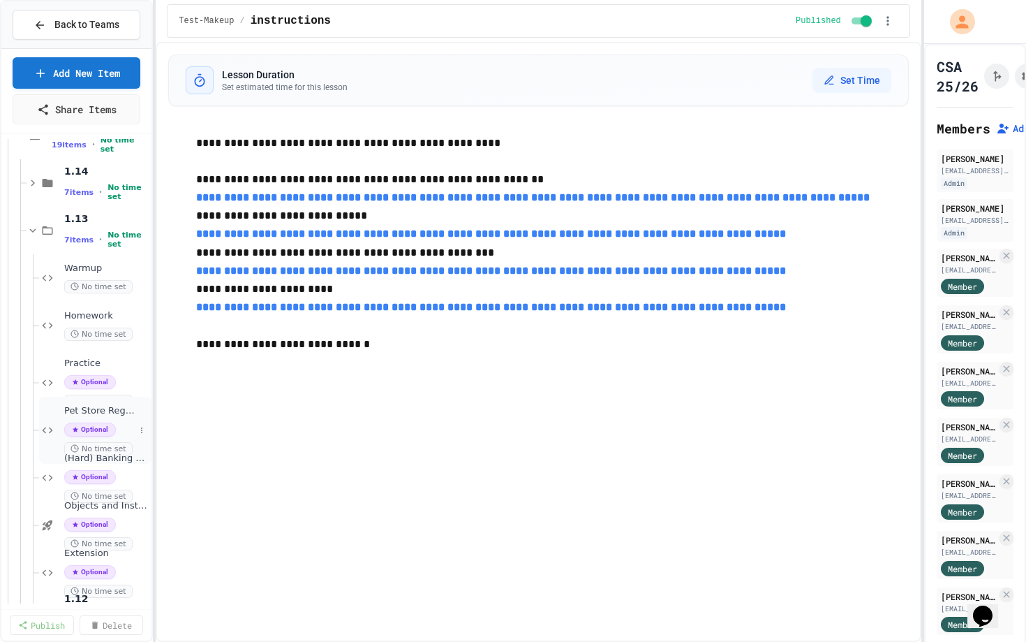
scroll to position [278, 0]
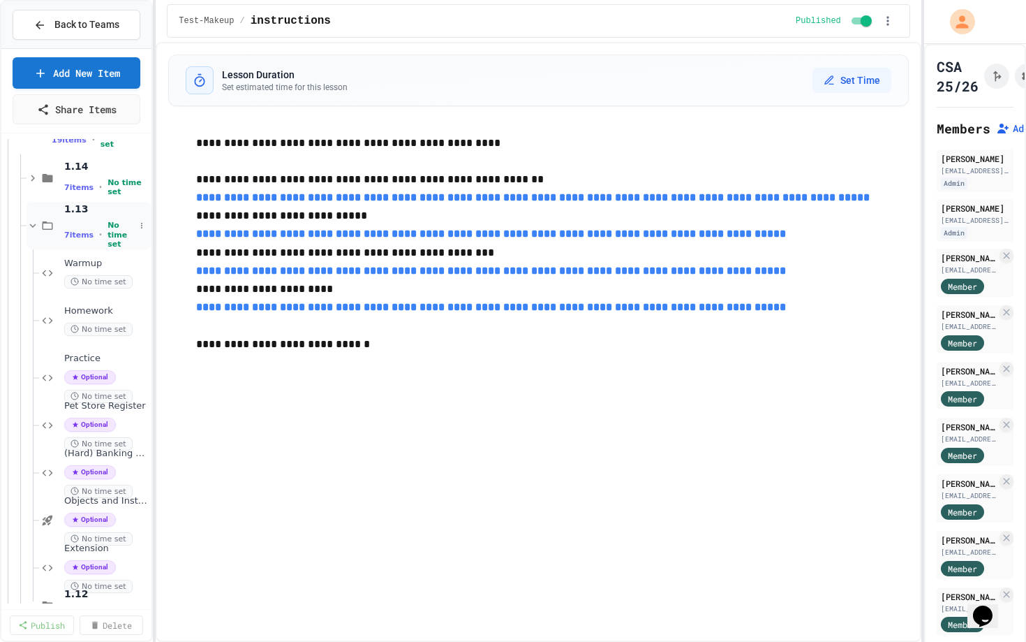
click at [85, 202] on div "1.13 7 items • No time set" at bounding box center [89, 225] width 125 height 47
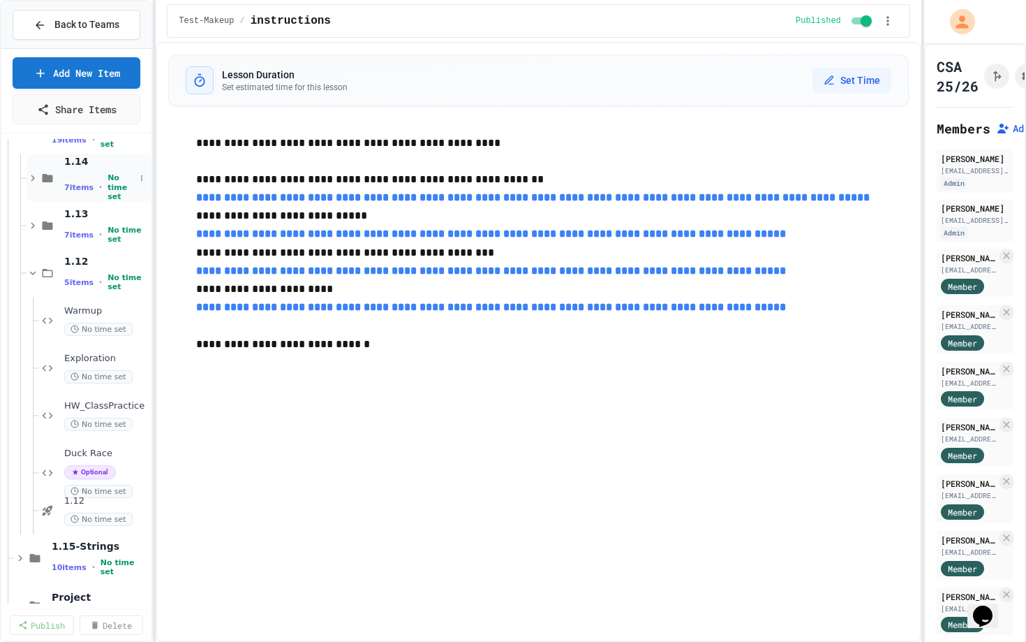
click at [98, 180] on div "7 items • No time set" at bounding box center [99, 187] width 71 height 28
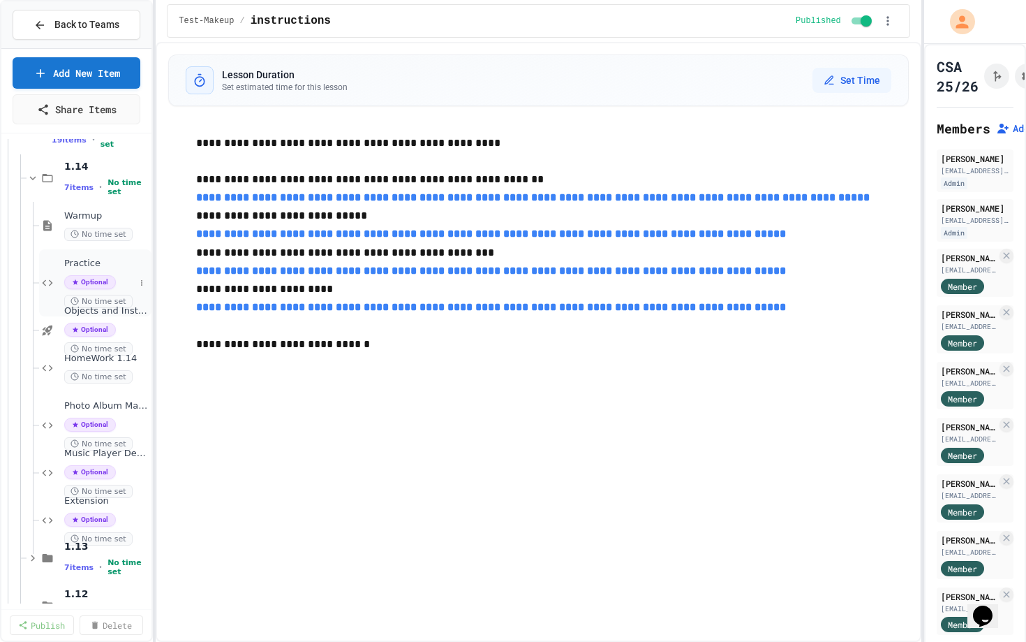
click at [101, 265] on span "Practice" at bounding box center [99, 264] width 71 height 12
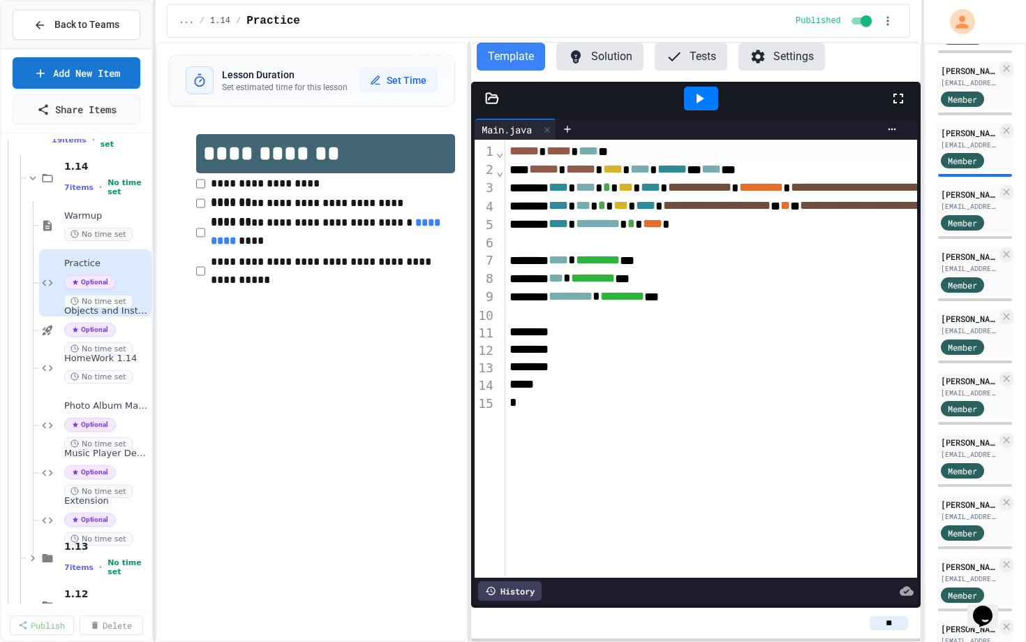
scroll to position [496, 0]
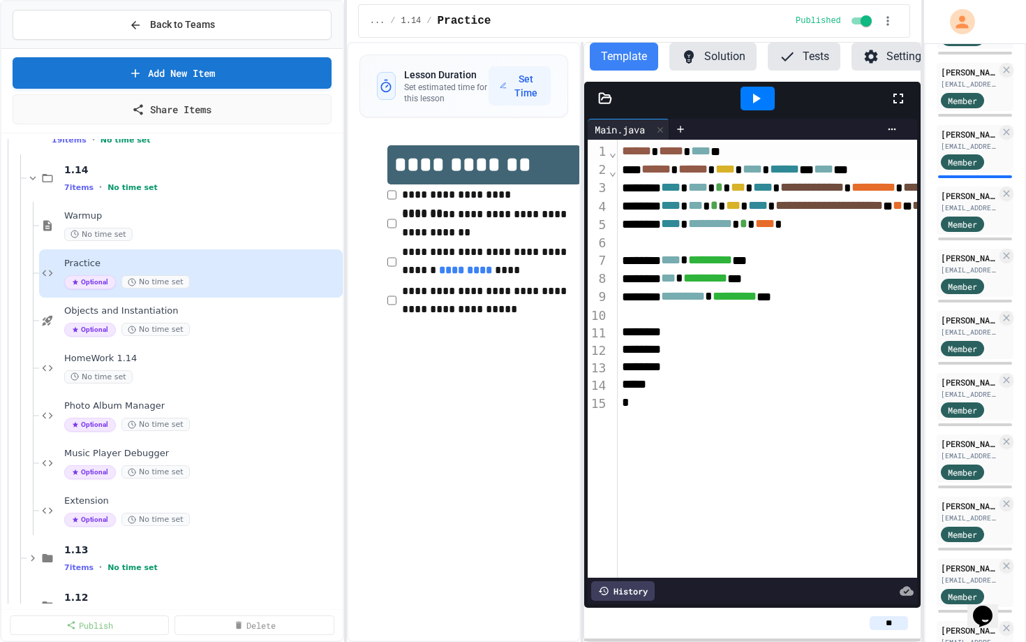
click at [348, 441] on div "**********" at bounding box center [513, 321] width 1026 height 642
click at [186, 376] on div "No time set" at bounding box center [202, 376] width 276 height 13
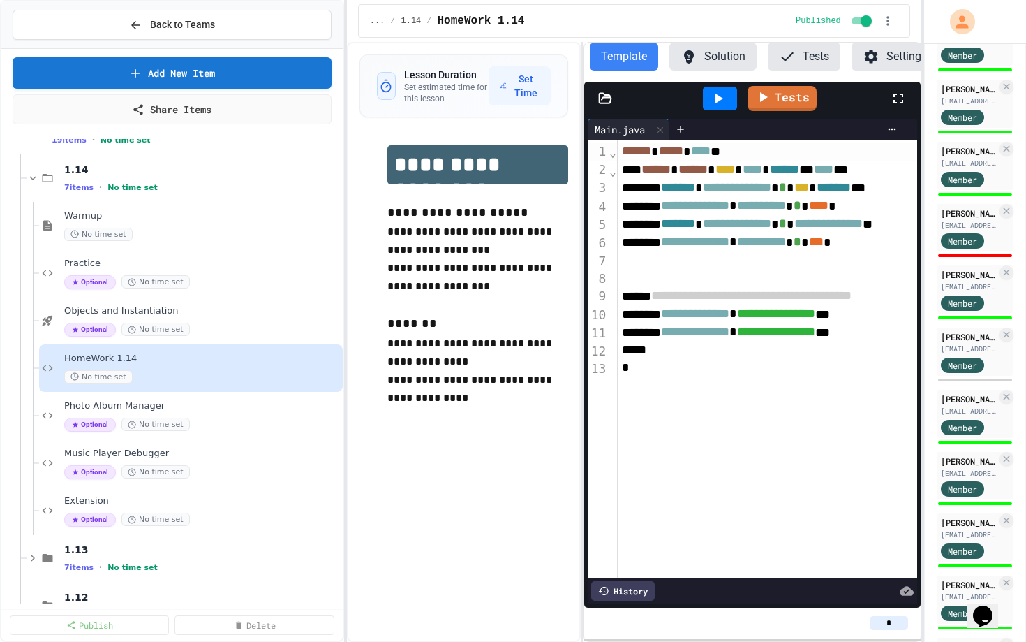
scroll to position [1222, 0]
click at [966, 235] on span "Member" at bounding box center [962, 241] width 29 height 13
click at [963, 213] on div "[PERSON_NAME]" at bounding box center [969, 213] width 56 height 13
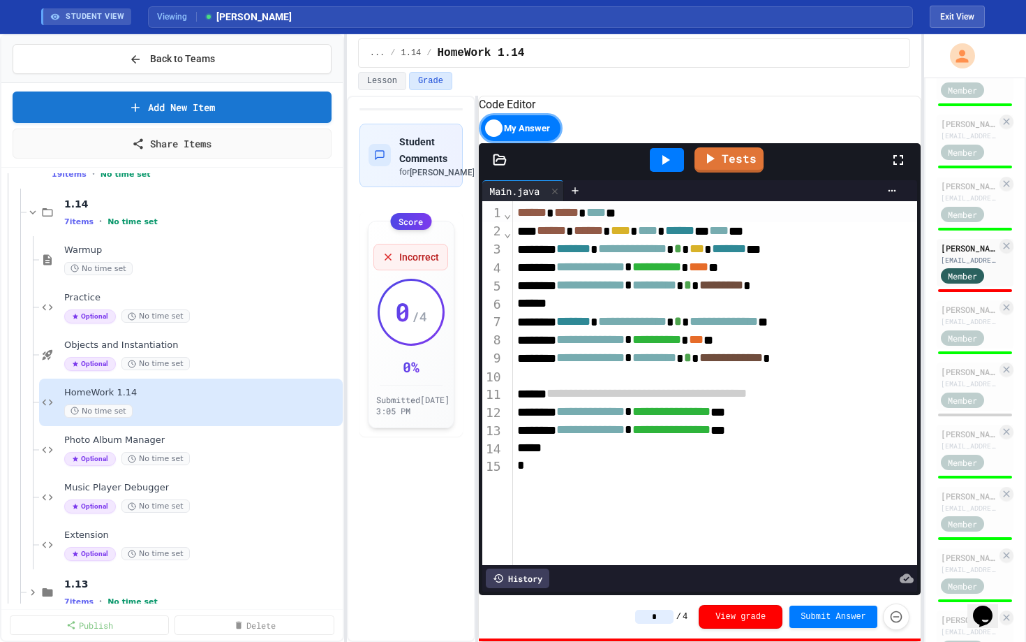
click at [473, 234] on div "**********" at bounding box center [634, 369] width 575 height 546
click at [670, 168] on icon at bounding box center [665, 160] width 17 height 17
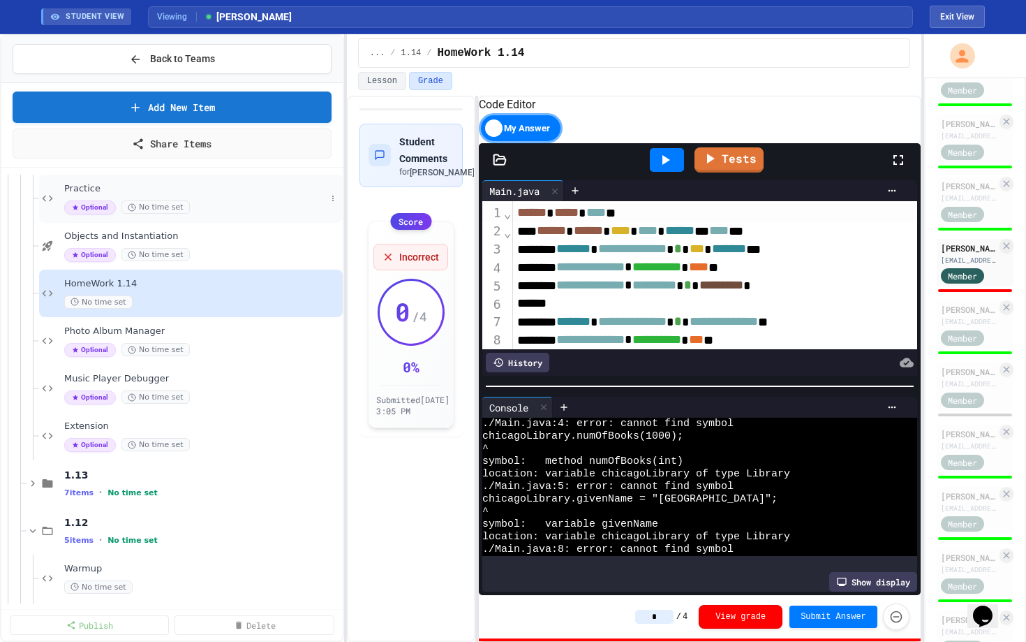
scroll to position [662, 0]
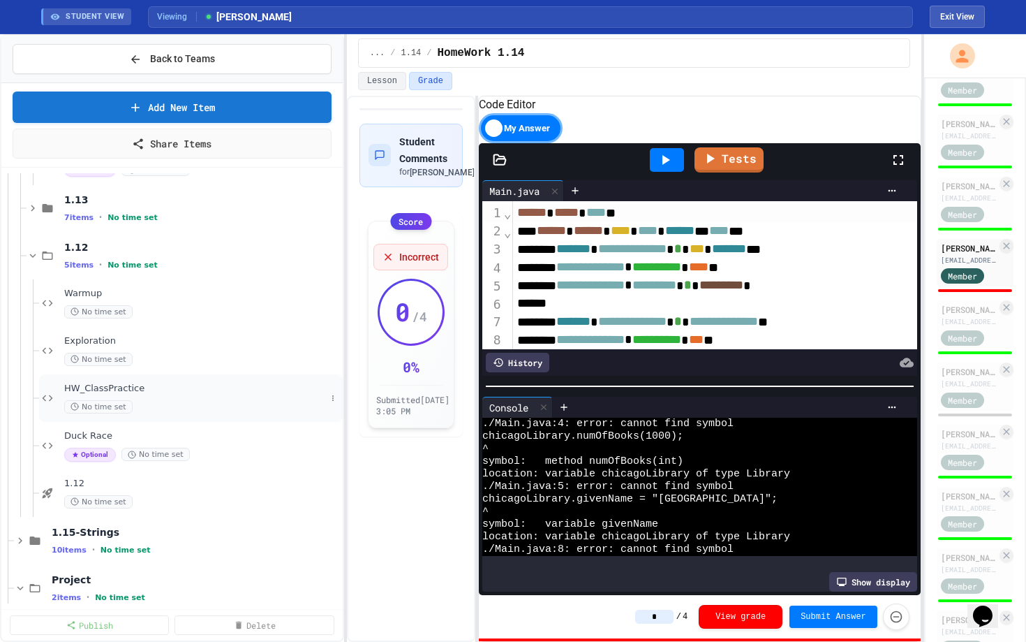
click at [122, 383] on span "HW_ClassPractice" at bounding box center [195, 389] width 262 height 12
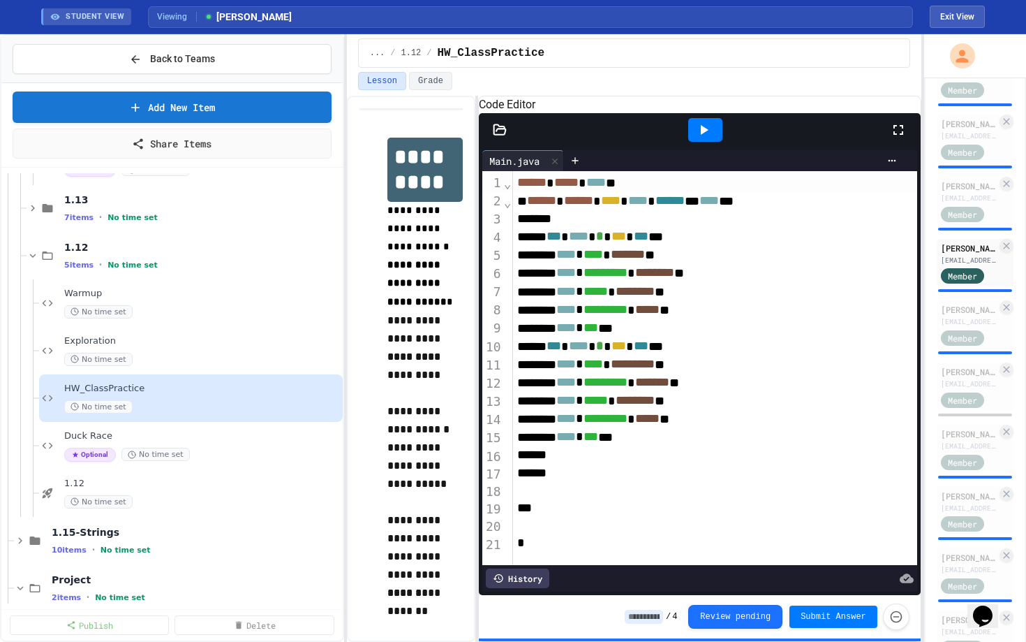
click at [702, 135] on icon at bounding box center [705, 130] width 8 height 10
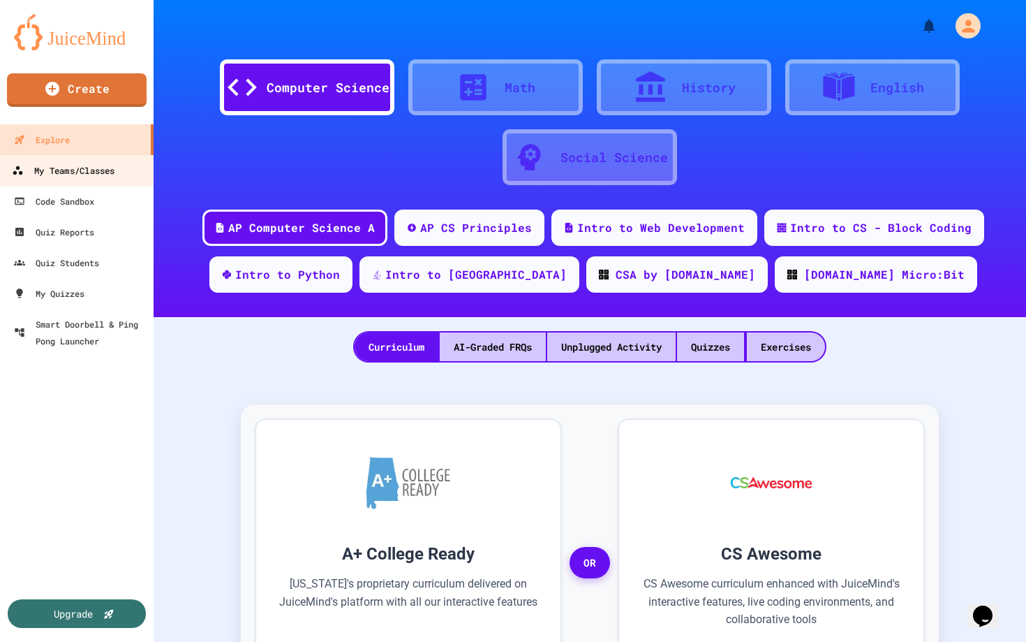
click at [110, 172] on div "My Teams/Classes" at bounding box center [63, 170] width 103 height 17
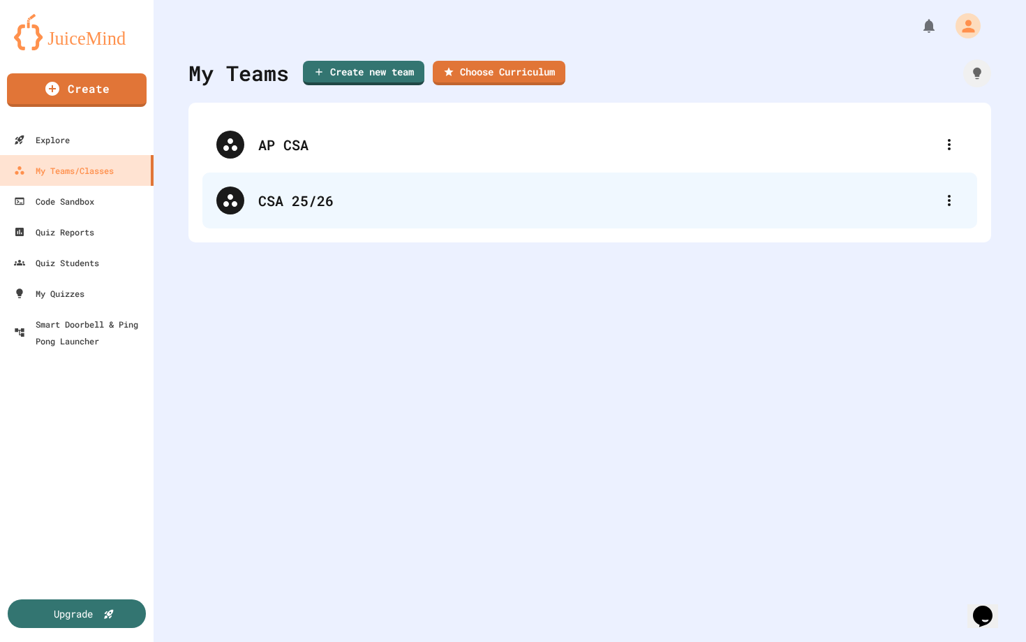
click at [480, 184] on div "CSA 25/26" at bounding box center [589, 200] width 775 height 56
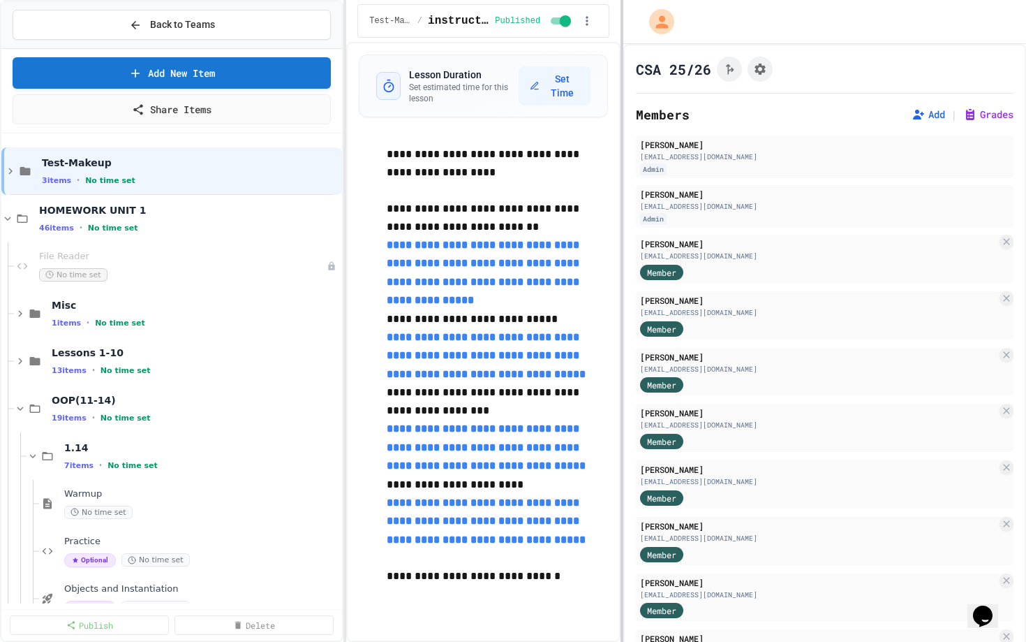
click at [623, 127] on div "**********" at bounding box center [513, 321] width 1026 height 642
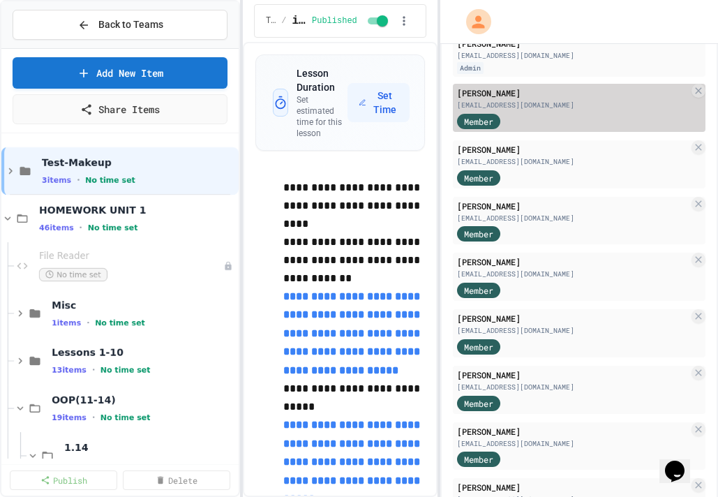
scroll to position [244, 0]
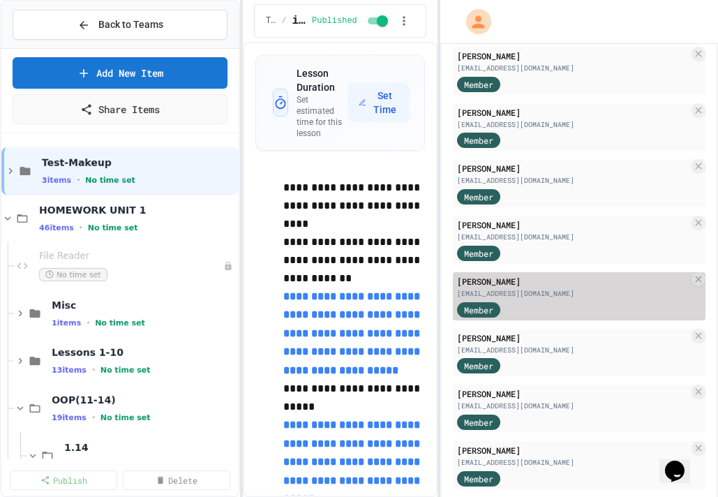
click at [527, 302] on div "Member" at bounding box center [573, 308] width 232 height 17
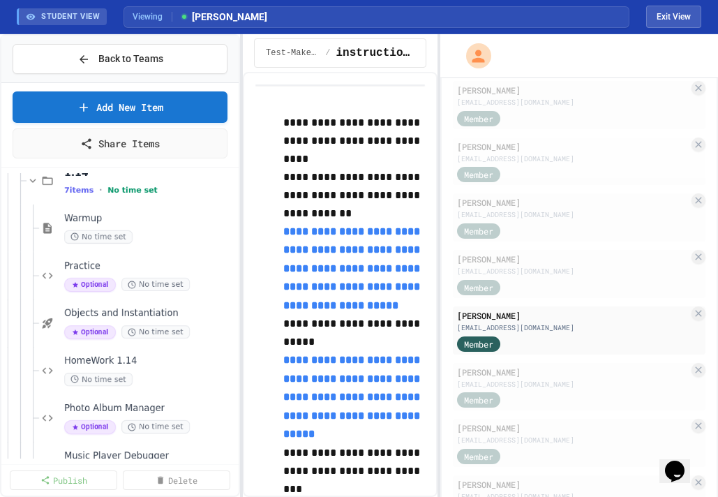
scroll to position [310, 0]
click at [103, 261] on span "Practice" at bounding box center [143, 266] width 158 height 12
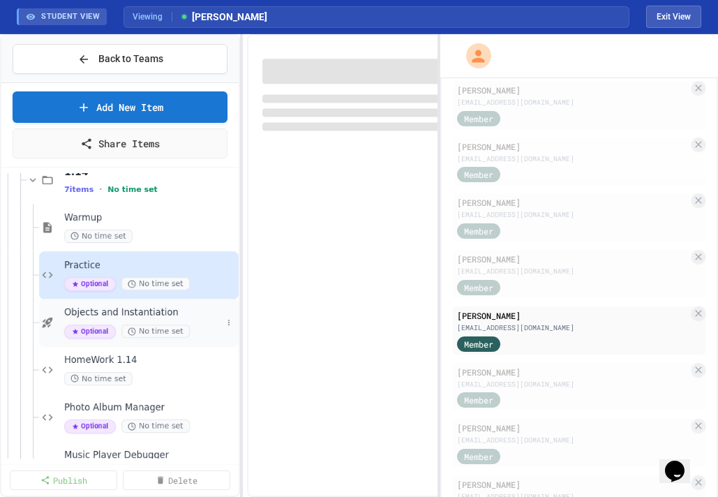
scroll to position [250, 0]
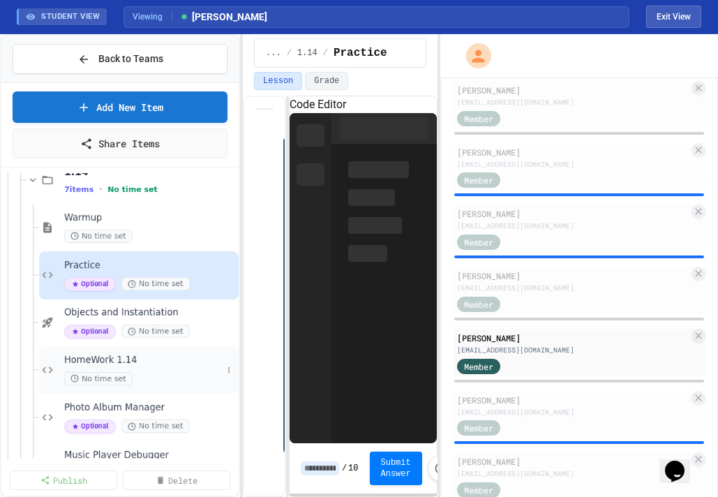
click at [94, 356] on span "HomeWork 1.14" at bounding box center [143, 361] width 158 height 12
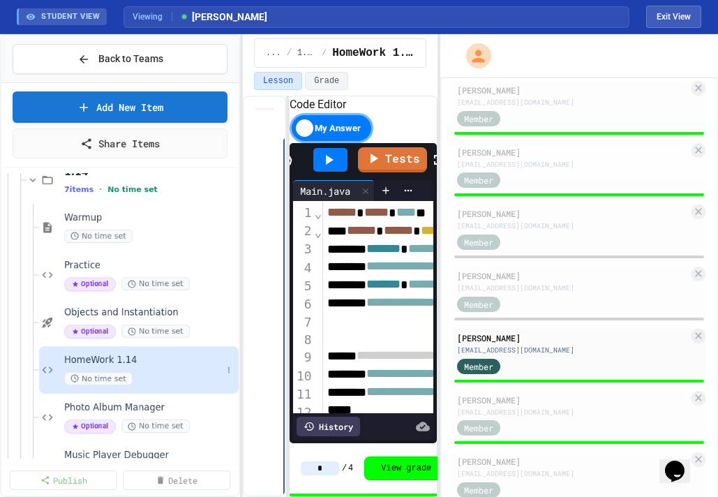
scroll to position [429, 0]
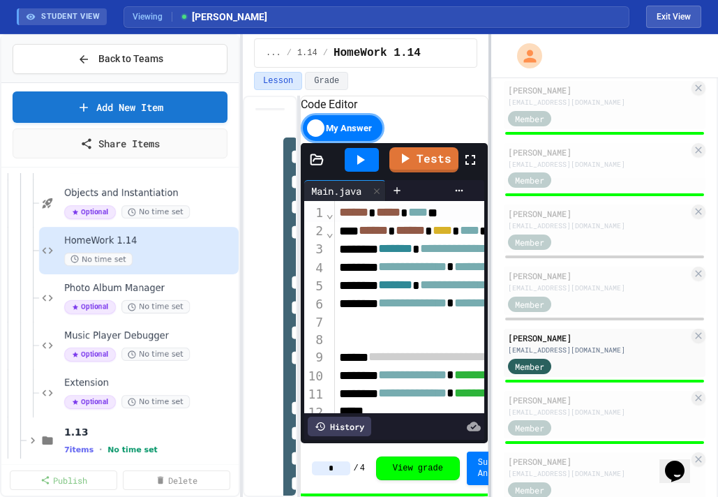
click at [492, 280] on div at bounding box center [490, 265] width 3 height 463
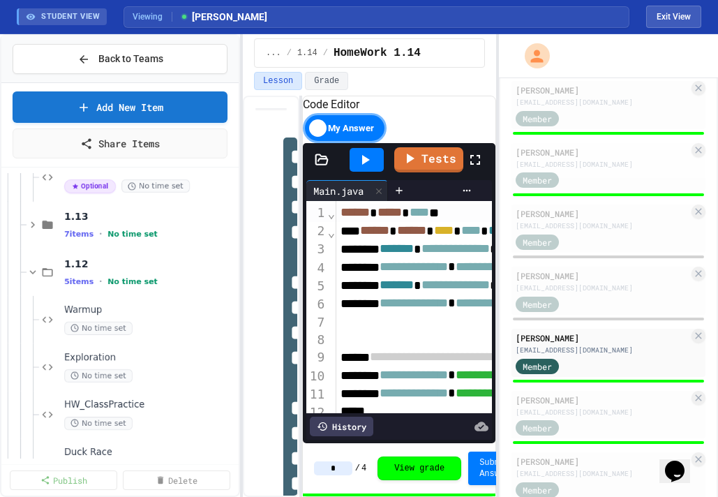
scroll to position [652, 0]
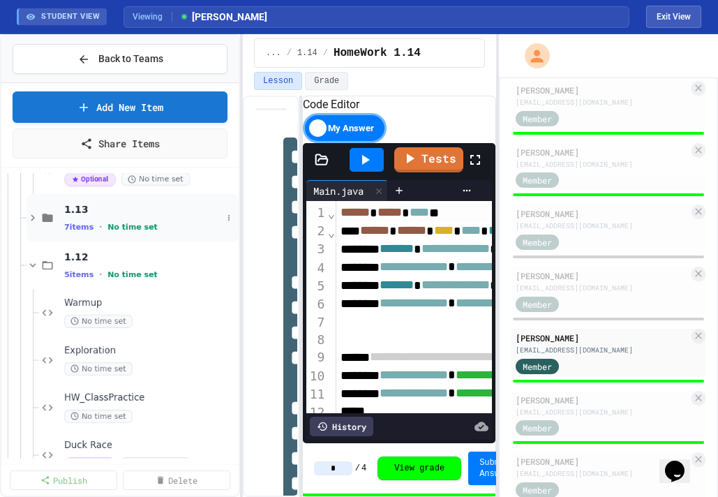
click at [116, 215] on span "1.13" at bounding box center [143, 209] width 158 height 13
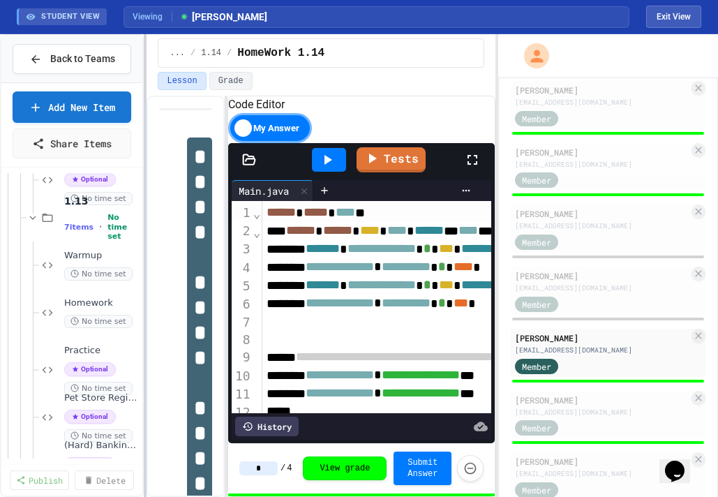
click at [144, 195] on div at bounding box center [145, 265] width 3 height 463
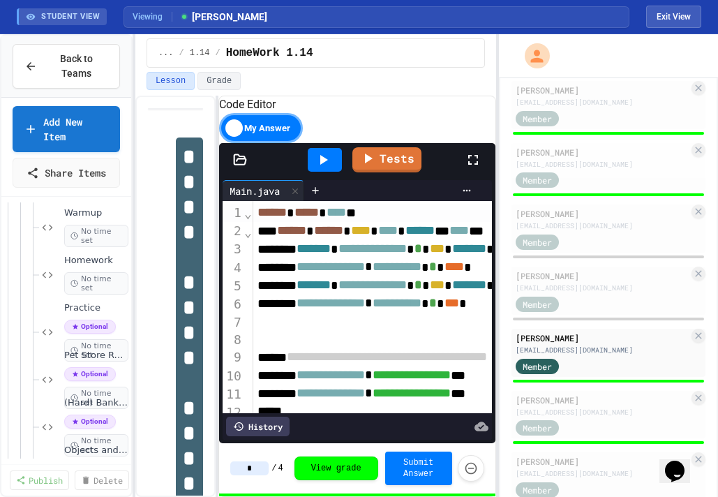
scroll to position [722, 0]
click at [65, 267] on span "Homework" at bounding box center [96, 263] width 64 height 12
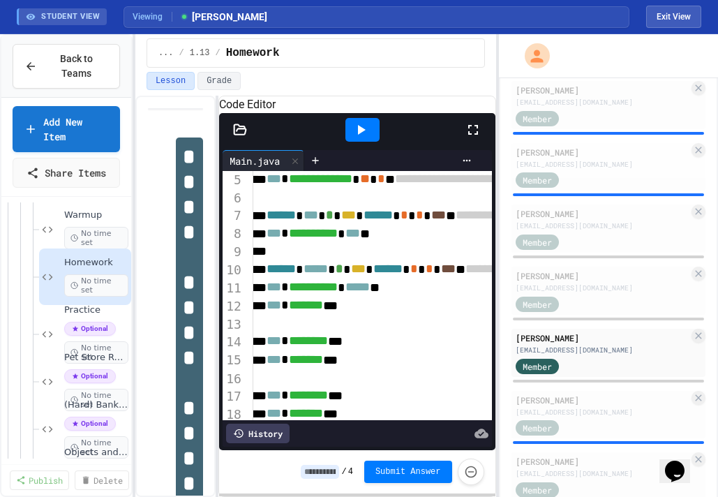
scroll to position [76, 0]
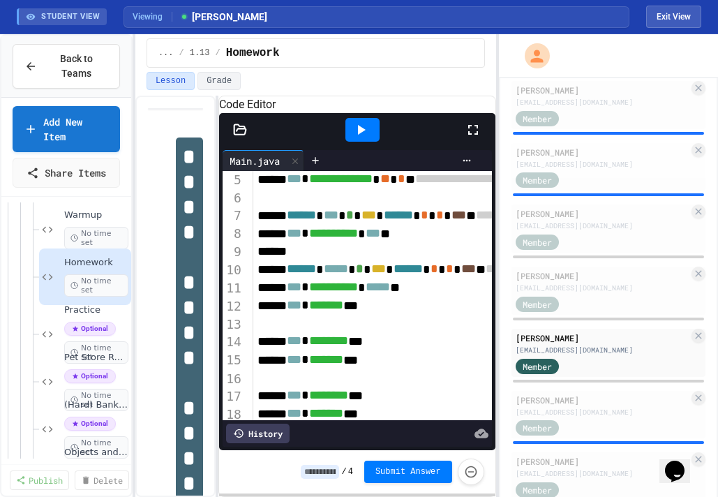
click at [370, 149] on div at bounding box center [363, 130] width 48 height 38
click at [370, 136] on div at bounding box center [363, 130] width 34 height 24
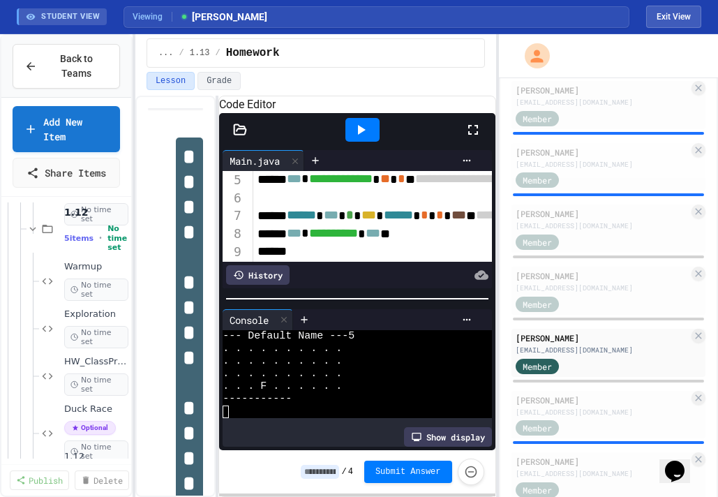
scroll to position [1051, 0]
click at [96, 267] on span "Warmup" at bounding box center [89, 266] width 50 height 12
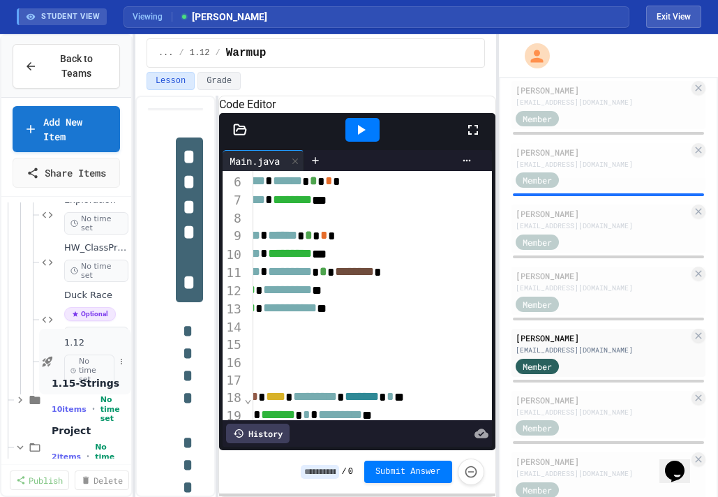
scroll to position [1049, 0]
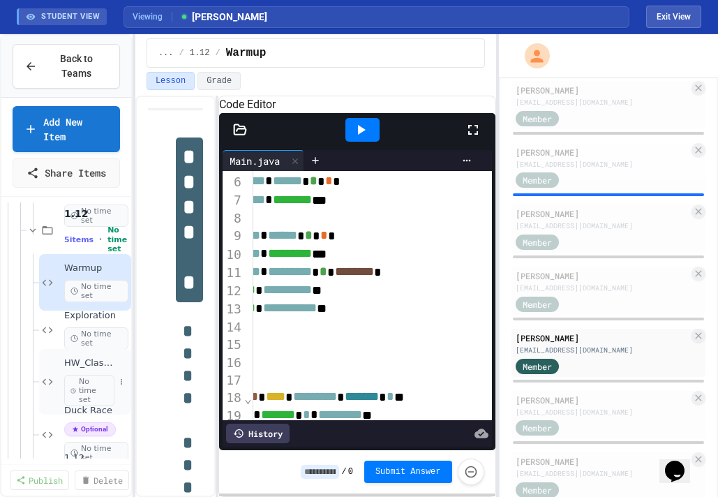
click at [88, 359] on span "HW_ClassPractice" at bounding box center [89, 363] width 50 height 12
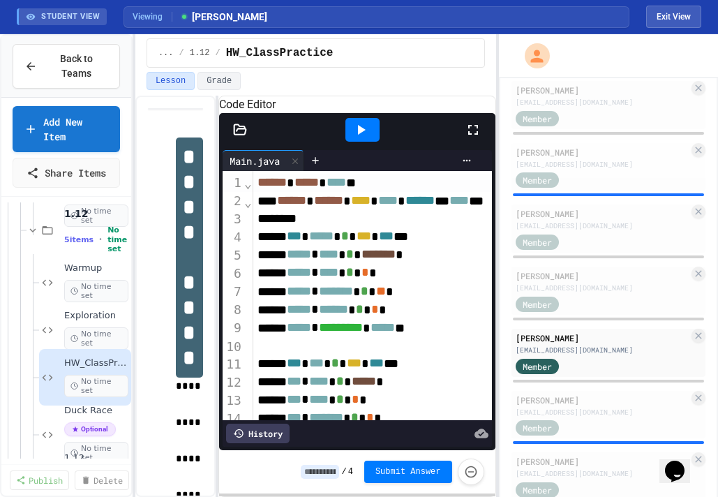
scroll to position [176, 0]
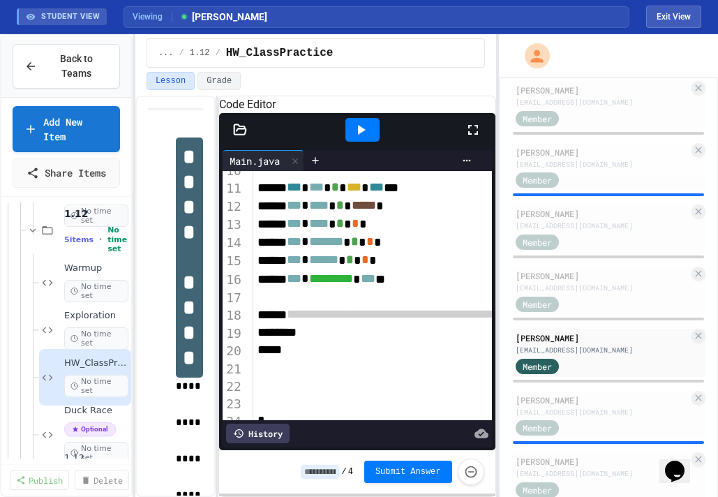
click at [363, 138] on icon at bounding box center [361, 129] width 17 height 17
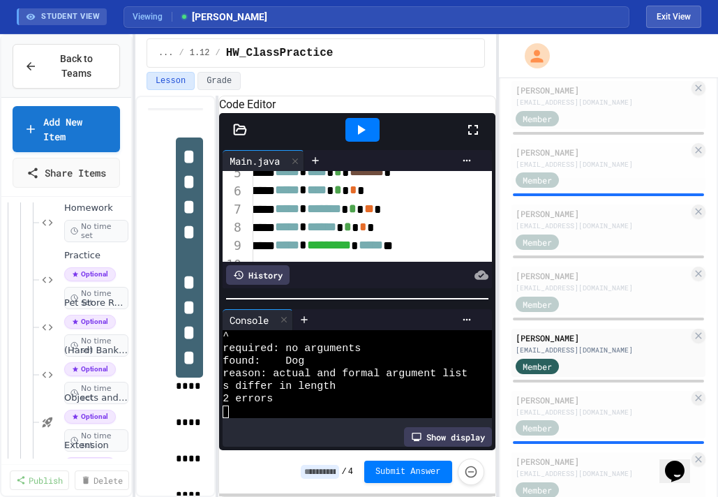
scroll to position [740, 0]
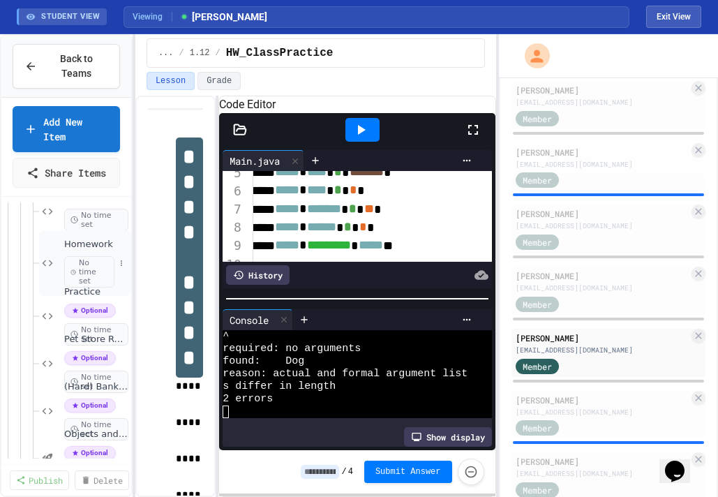
click at [65, 251] on div "Homework No time set" at bounding box center [89, 263] width 50 height 49
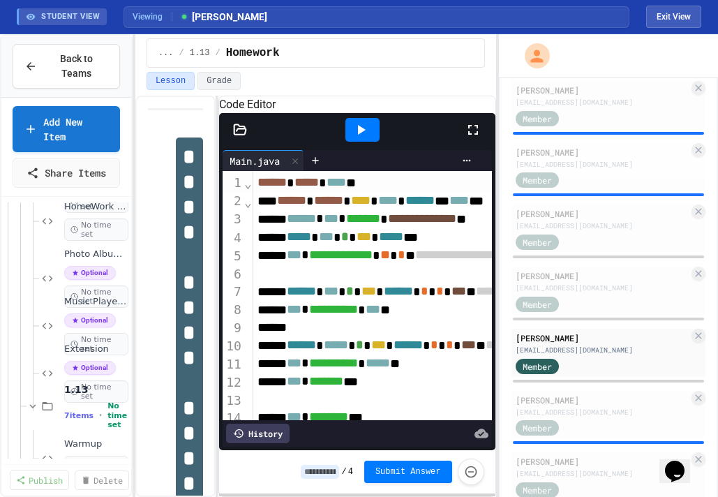
scroll to position [422, 0]
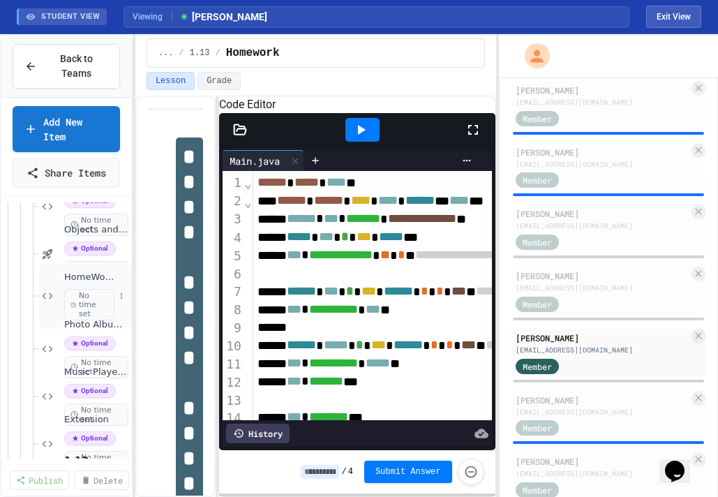
click at [95, 265] on div "HomeWork 1.14 No time set" at bounding box center [85, 296] width 92 height 66
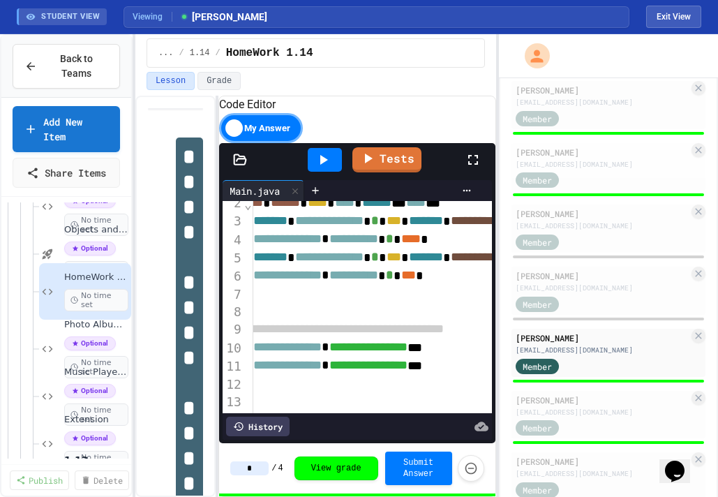
scroll to position [46, 39]
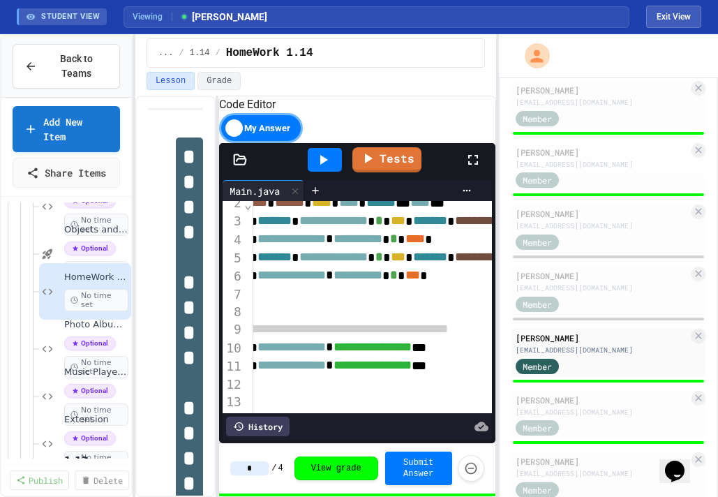
click at [240, 167] on icon at bounding box center [240, 160] width 14 height 14
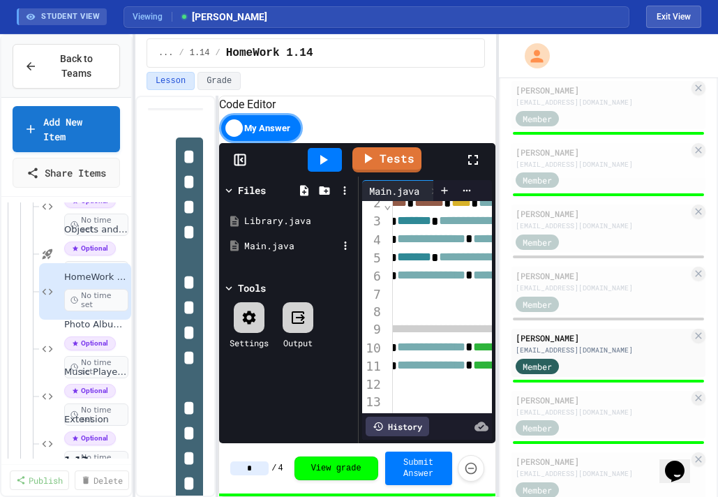
click at [262, 253] on div "Main.java" at bounding box center [291, 246] width 94 height 14
click at [269, 228] on div "Library.java" at bounding box center [291, 221] width 94 height 14
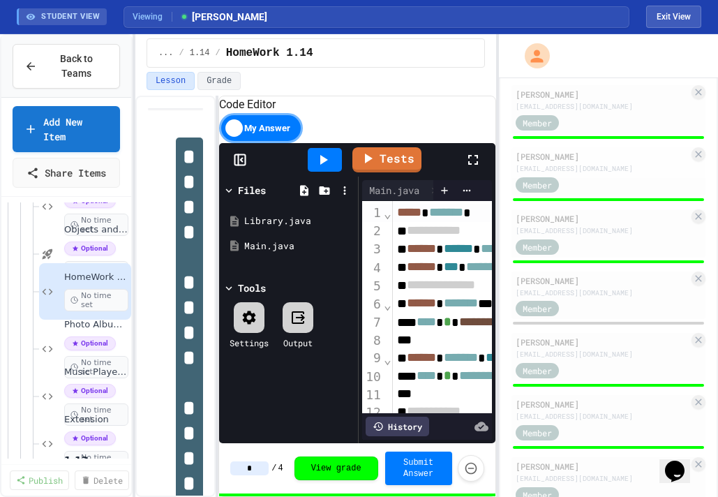
scroll to position [616, 0]
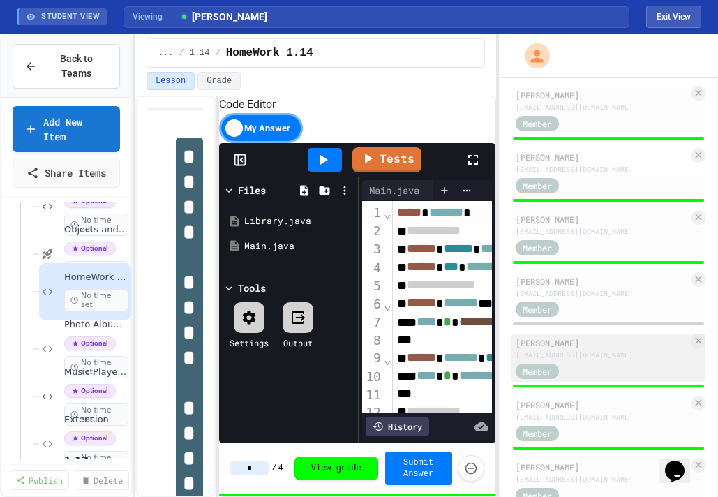
click at [636, 345] on div "[PERSON_NAME]" at bounding box center [602, 343] width 173 height 13
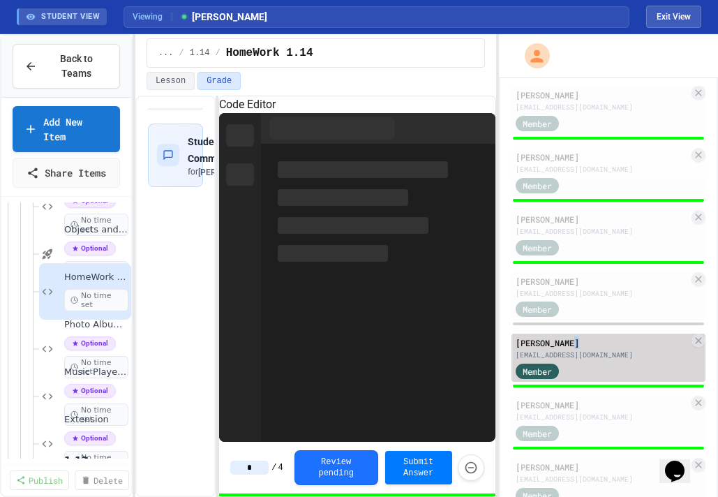
click at [636, 345] on div "[PERSON_NAME]" at bounding box center [602, 343] width 173 height 13
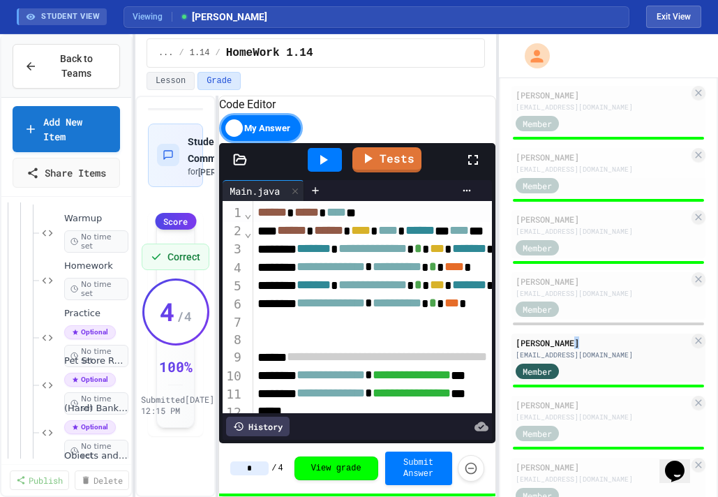
scroll to position [716, 0]
click at [79, 263] on span "Homework" at bounding box center [89, 269] width 50 height 12
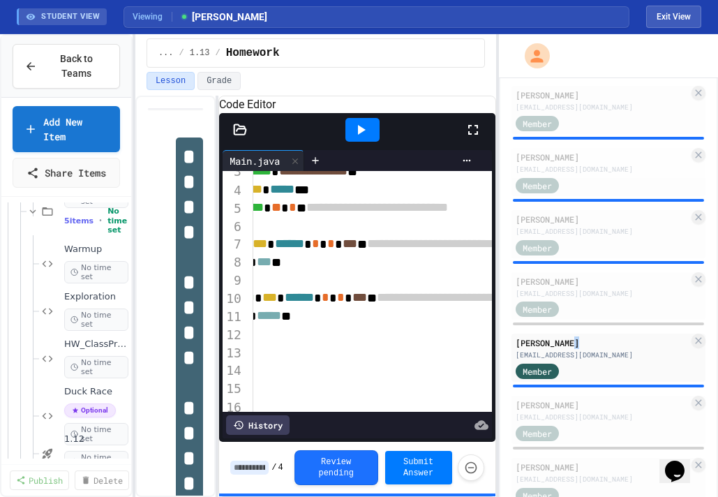
scroll to position [1067, 0]
click at [85, 350] on span "HW_ClassPractice" at bounding box center [89, 345] width 50 height 12
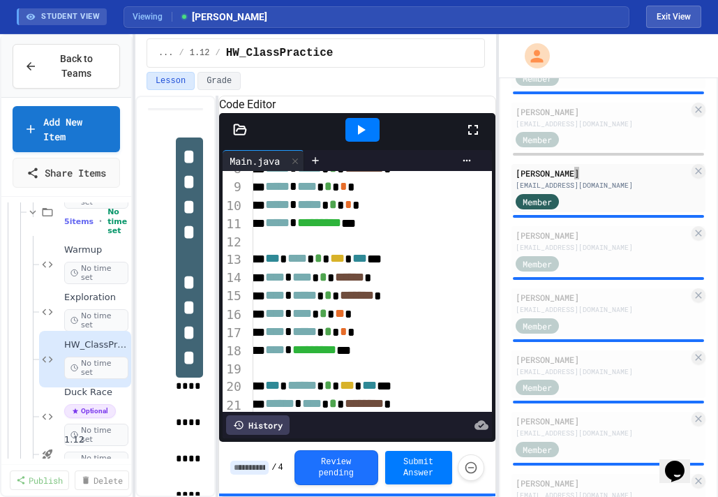
scroll to position [785, 0]
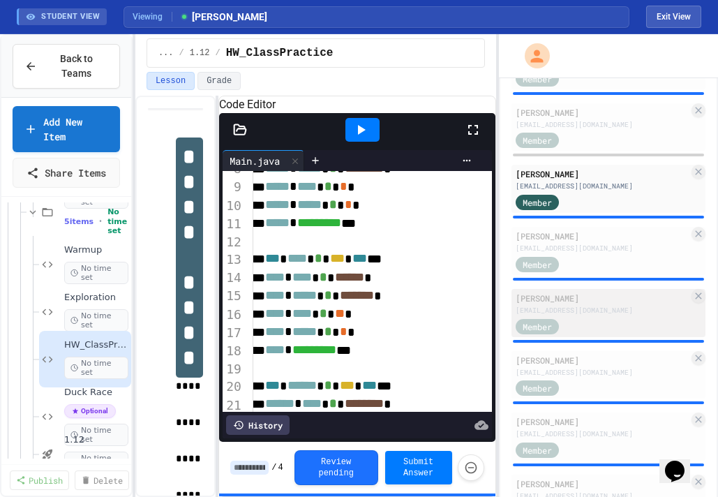
click at [570, 311] on div "[EMAIL_ADDRESS][DOMAIN_NAME]" at bounding box center [602, 310] width 173 height 10
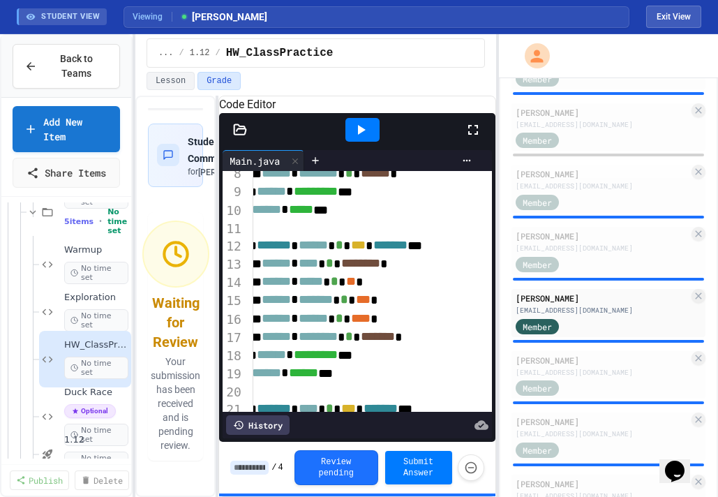
scroll to position [159, 35]
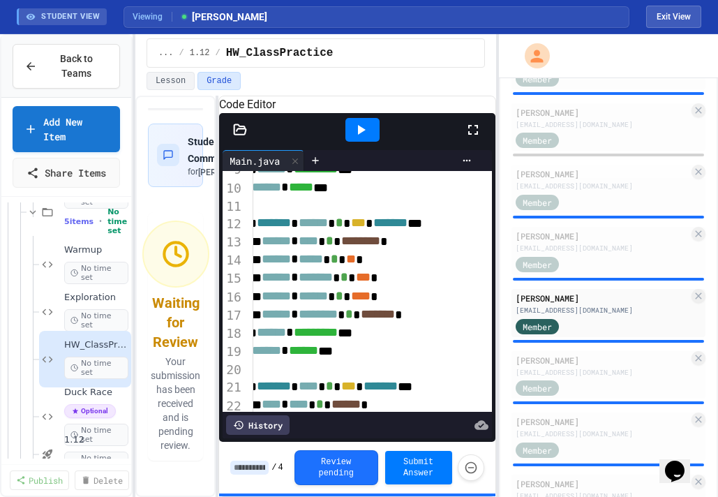
click at [370, 142] on div at bounding box center [363, 130] width 34 height 24
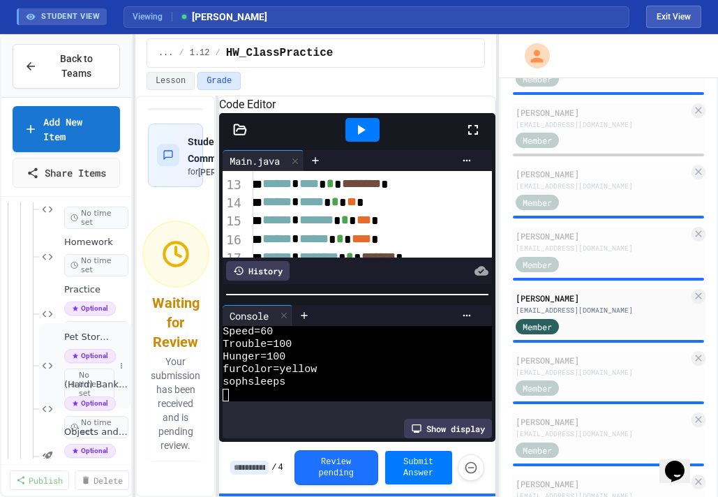
scroll to position [720, 0]
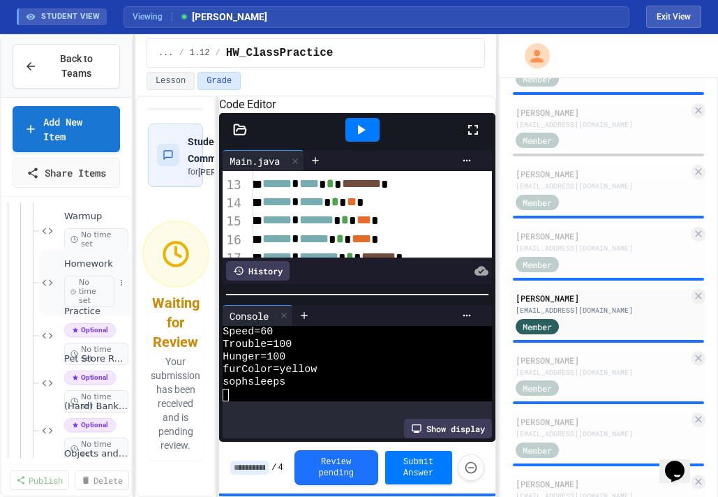
click at [96, 263] on span "Homework" at bounding box center [89, 264] width 50 height 12
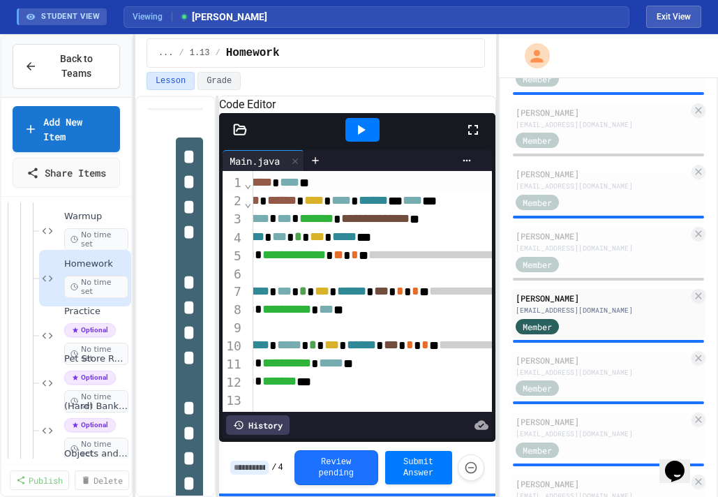
scroll to position [0, 46]
click at [363, 138] on icon at bounding box center [361, 129] width 17 height 17
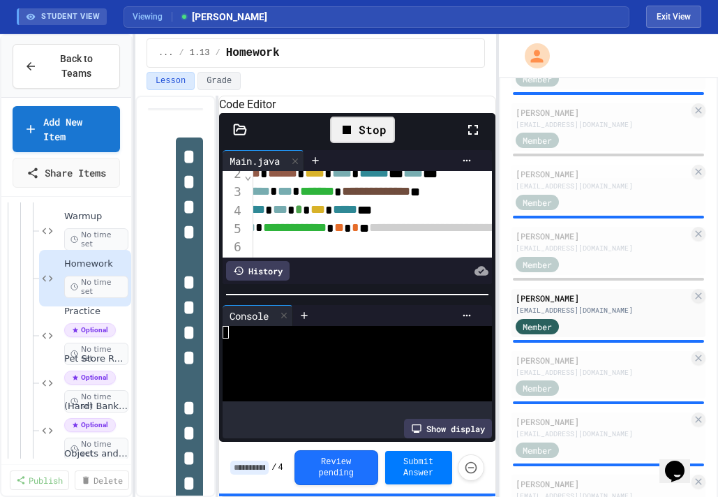
scroll to position [327, 0]
click at [242, 137] on icon at bounding box center [240, 130] width 14 height 14
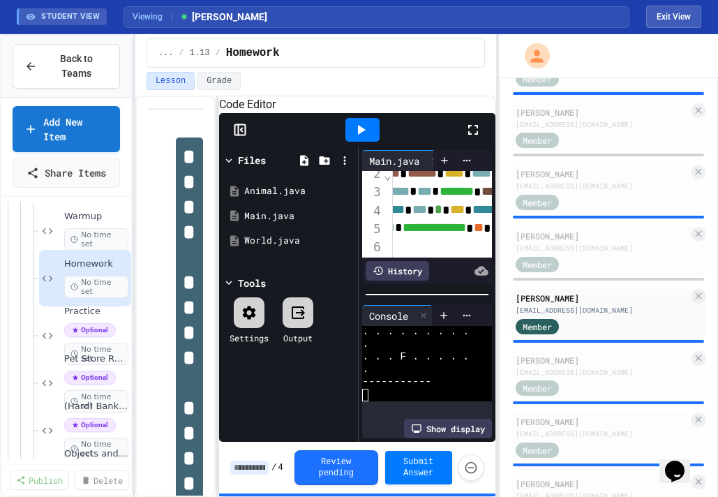
click at [242, 132] on icon at bounding box center [242, 129] width 2 height 3
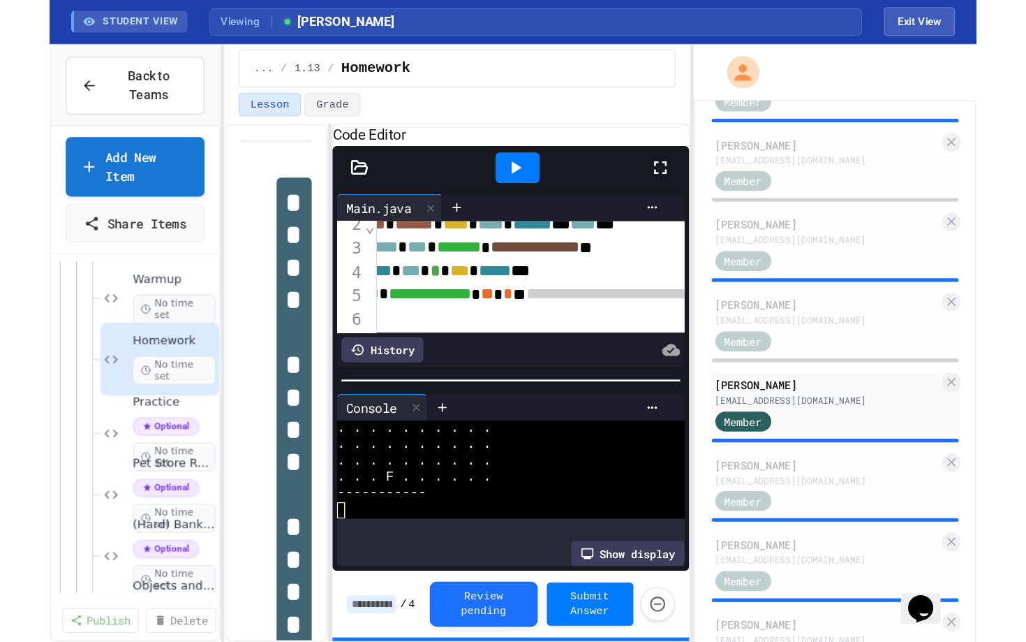
scroll to position [105, 46]
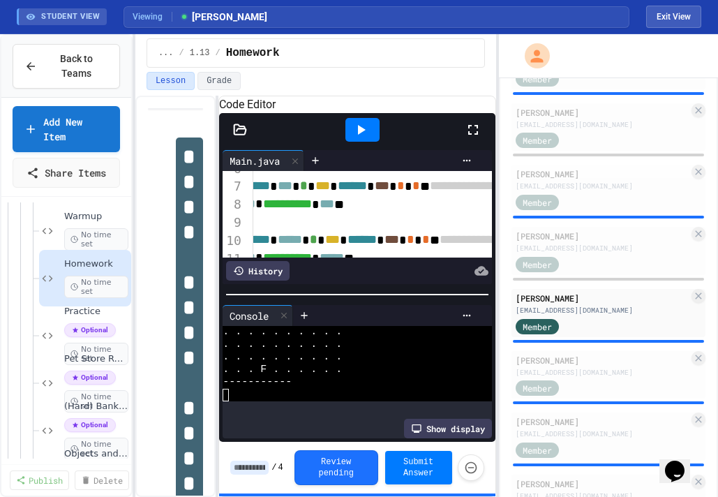
click at [473, 138] on icon at bounding box center [473, 129] width 17 height 17
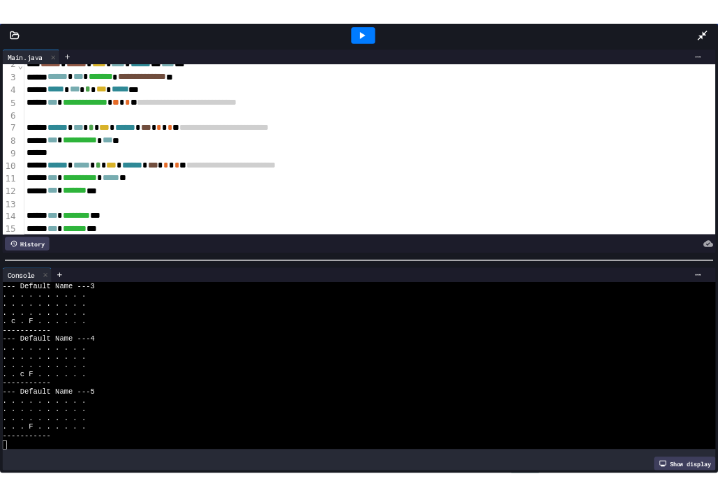
scroll to position [0, 0]
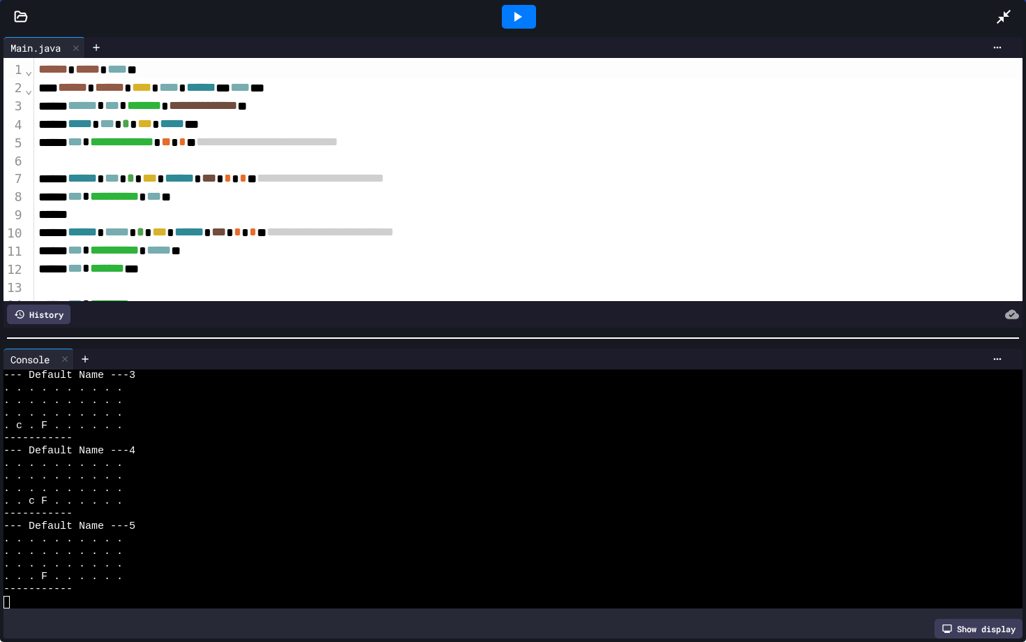
click at [996, 25] on div at bounding box center [1011, 17] width 31 height 38
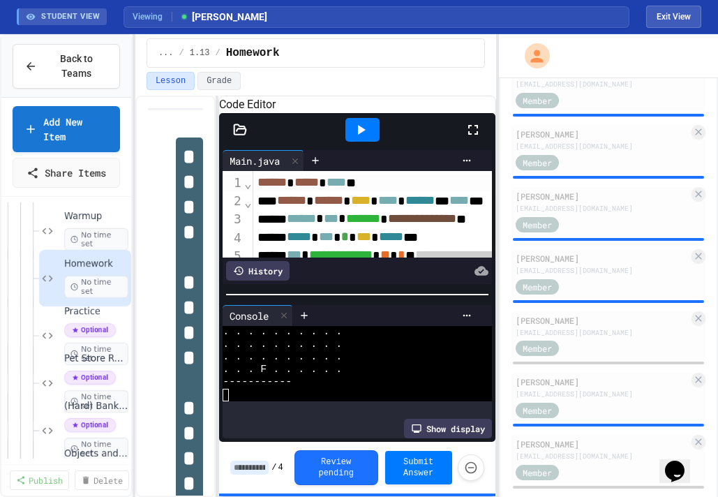
scroll to position [1144, 0]
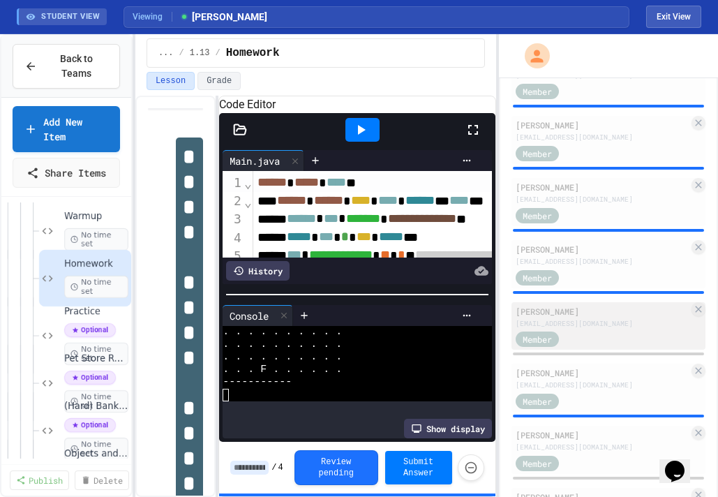
click at [561, 325] on div "[EMAIL_ADDRESS][DOMAIN_NAME]" at bounding box center [602, 323] width 173 height 10
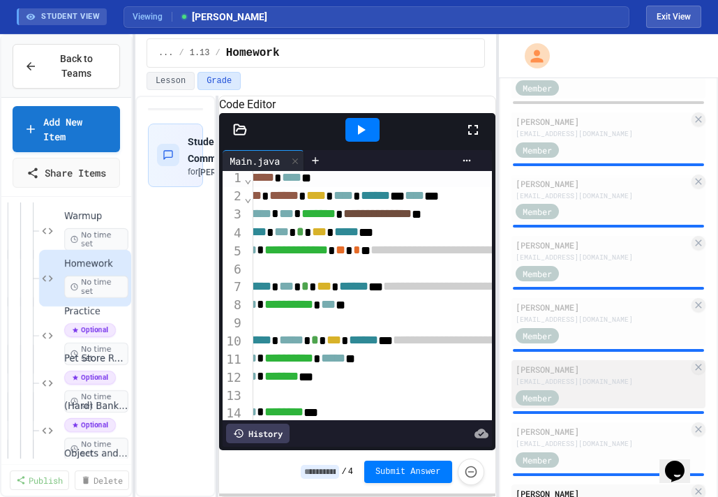
scroll to position [954, 0]
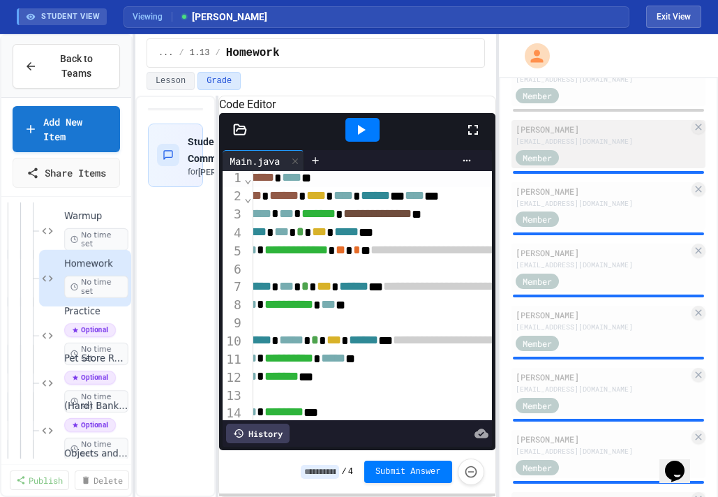
click at [595, 152] on div "Member" at bounding box center [602, 156] width 173 height 17
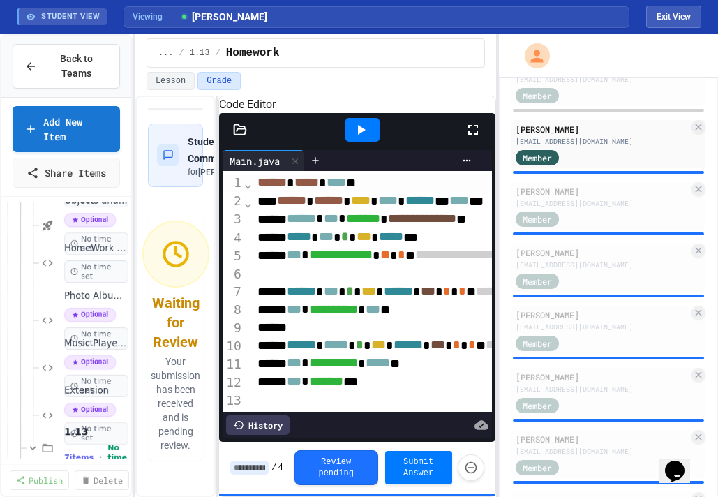
scroll to position [429, 0]
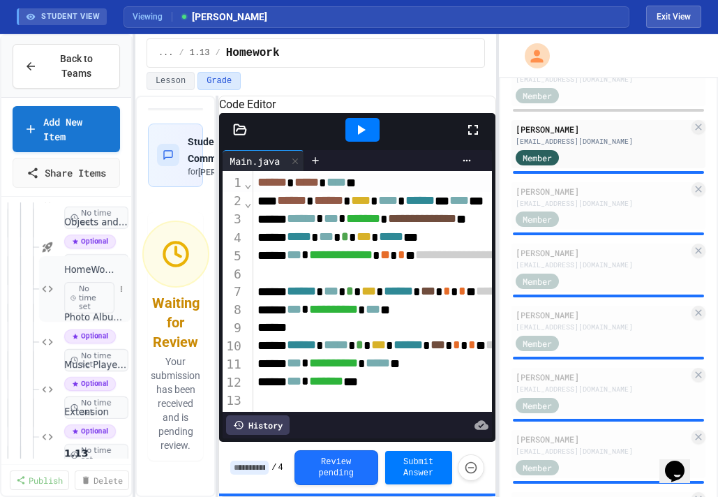
click at [62, 270] on div "HomeWork 1.14 No time set" at bounding box center [85, 289] width 92 height 66
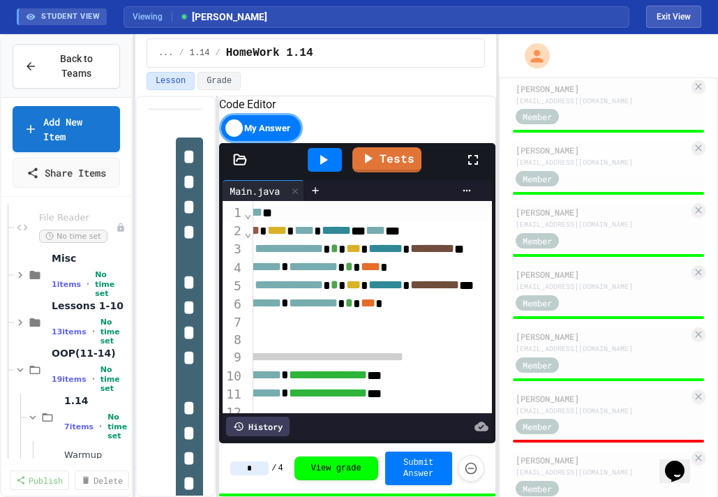
scroll to position [96, 0]
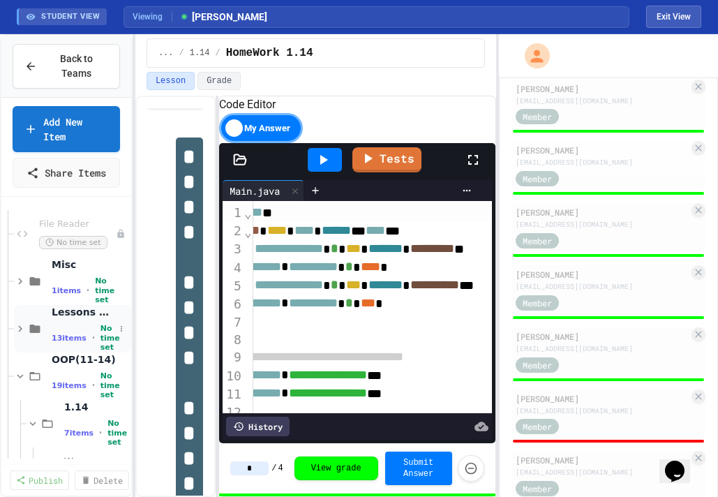
click at [50, 324] on div "Lessons 1-10 13 items • No time set" at bounding box center [72, 328] width 117 height 47
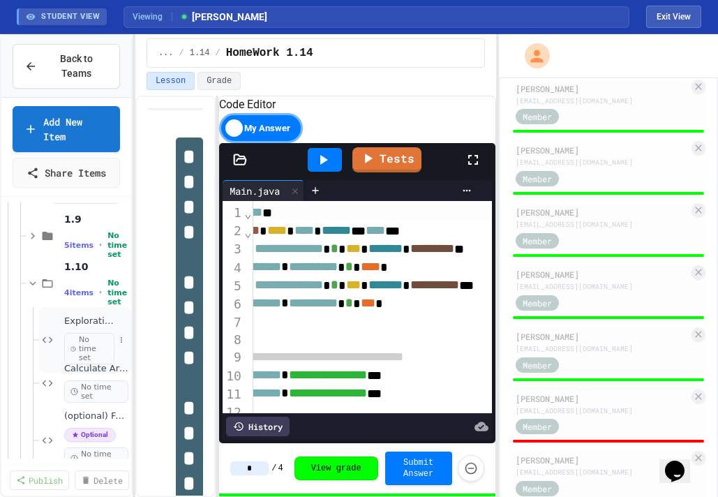
scroll to position [482, 0]
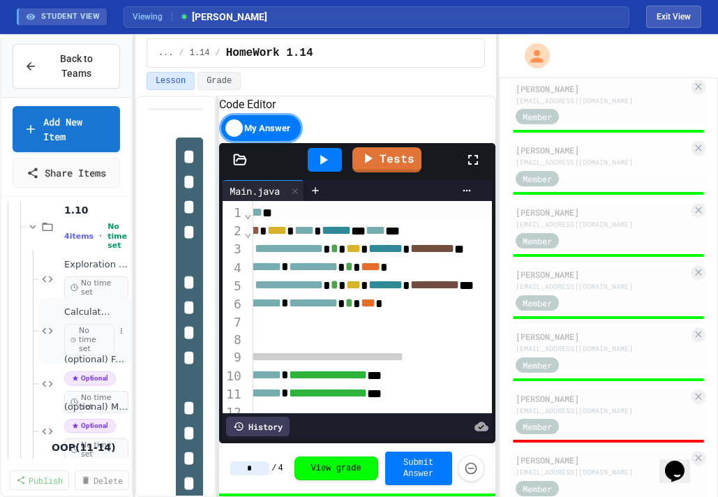
click at [92, 304] on div "Calculate Area of Rectangle No time set" at bounding box center [85, 331] width 92 height 66
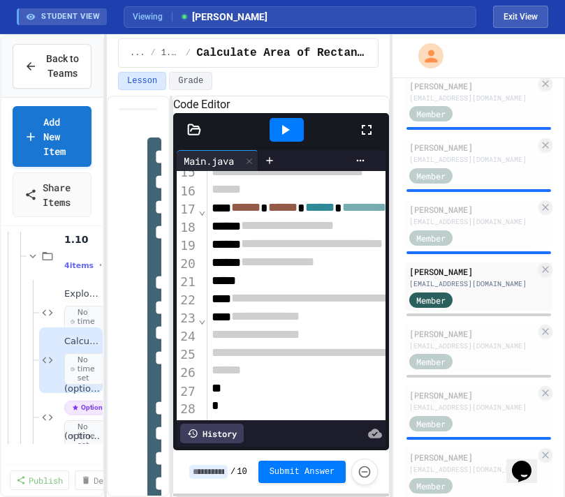
scroll to position [794, 0]
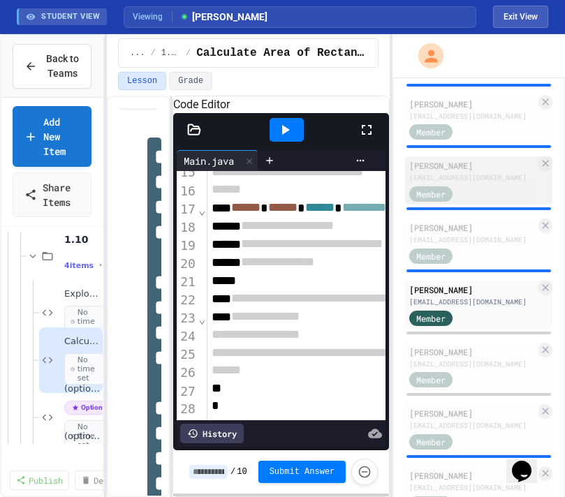
click at [475, 173] on div "[EMAIL_ADDRESS][DOMAIN_NAME]" at bounding box center [472, 177] width 126 height 10
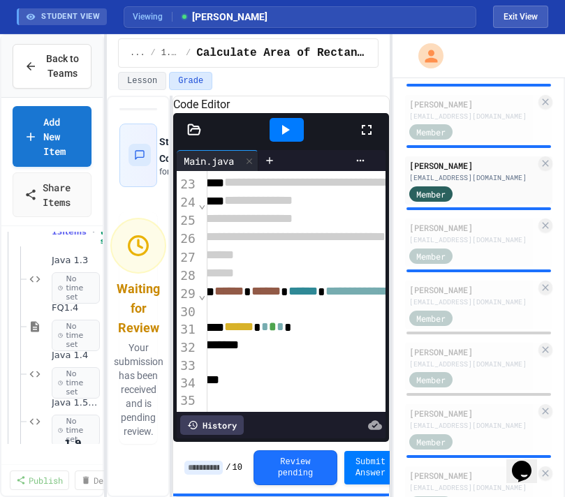
scroll to position [229, 0]
click at [67, 364] on span "Java 1.4" at bounding box center [69, 358] width 34 height 12
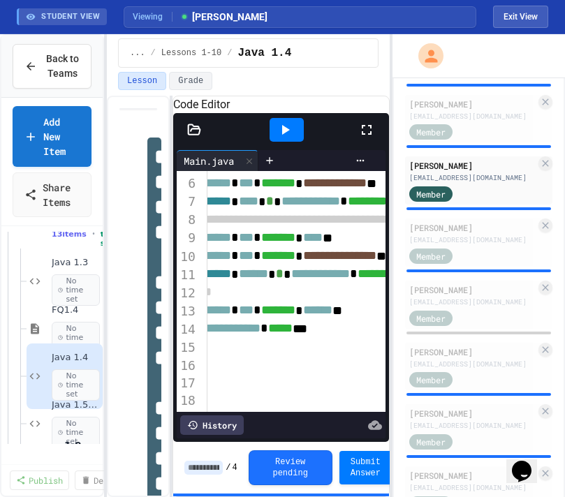
scroll to position [105, 39]
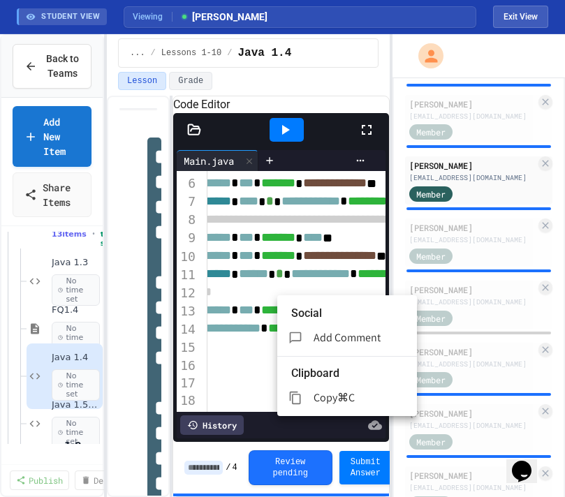
click at [290, 147] on div at bounding box center [282, 248] width 565 height 497
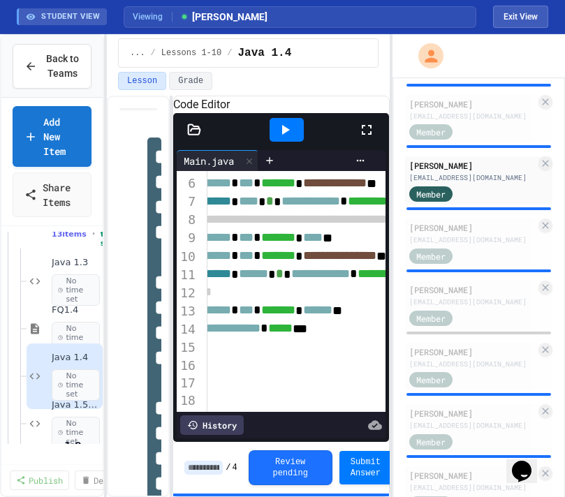
click at [290, 138] on icon at bounding box center [284, 129] width 17 height 17
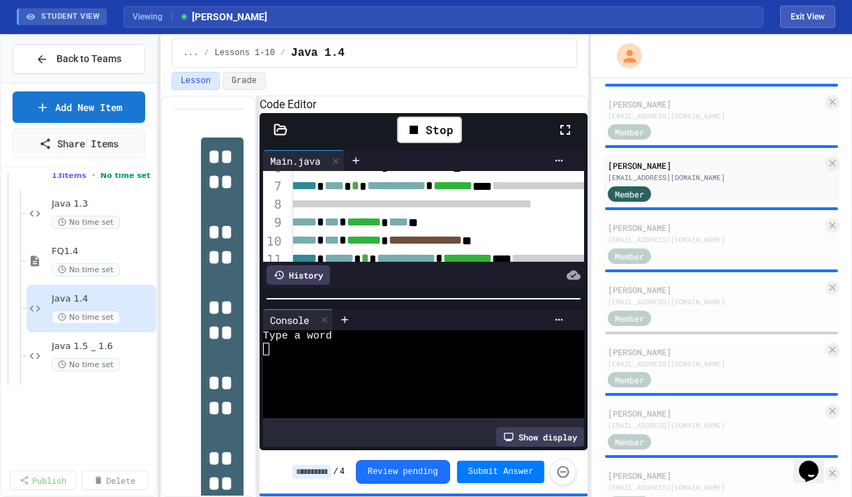
click at [279, 368] on div at bounding box center [417, 361] width 308 height 13
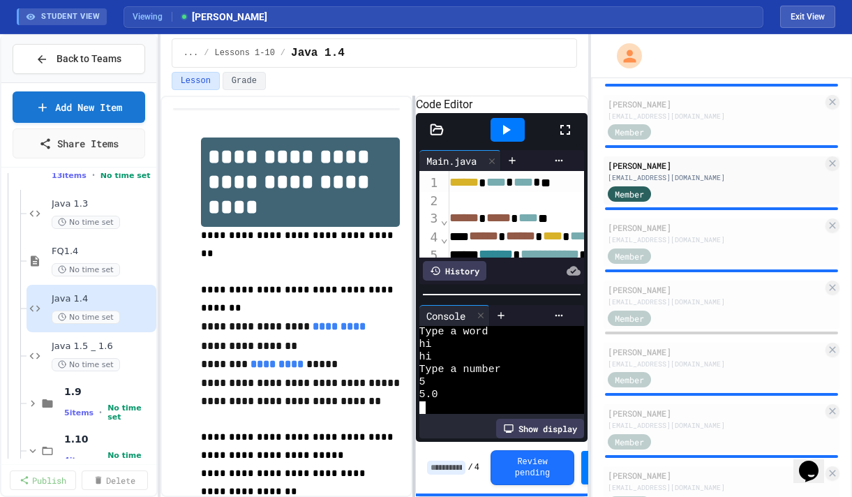
scroll to position [13, 0]
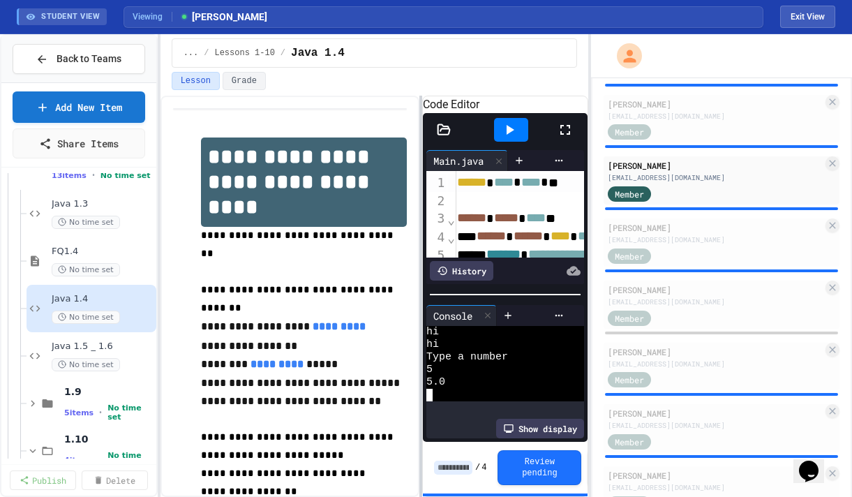
click at [422, 178] on div at bounding box center [421, 296] width 3 height 401
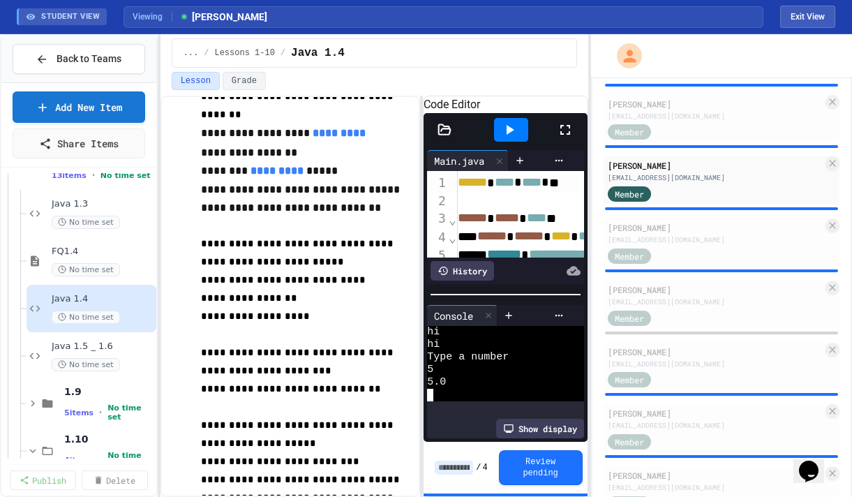
scroll to position [186, 0]
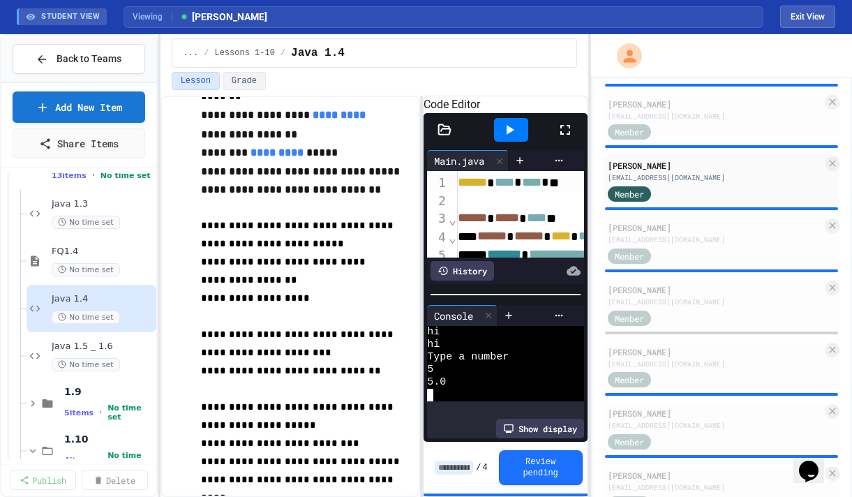
click at [441, 137] on icon at bounding box center [445, 130] width 14 height 14
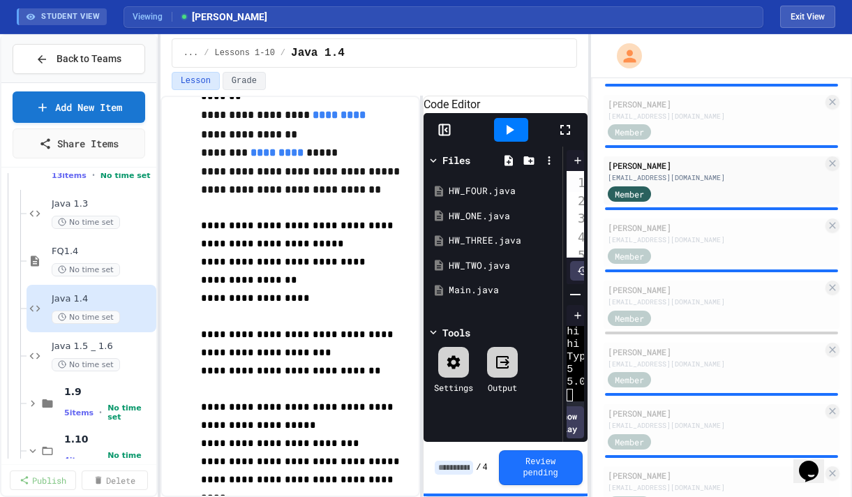
scroll to position [176, 0]
click at [475, 198] on div "HW_FOUR.java" at bounding box center [496, 191] width 94 height 14
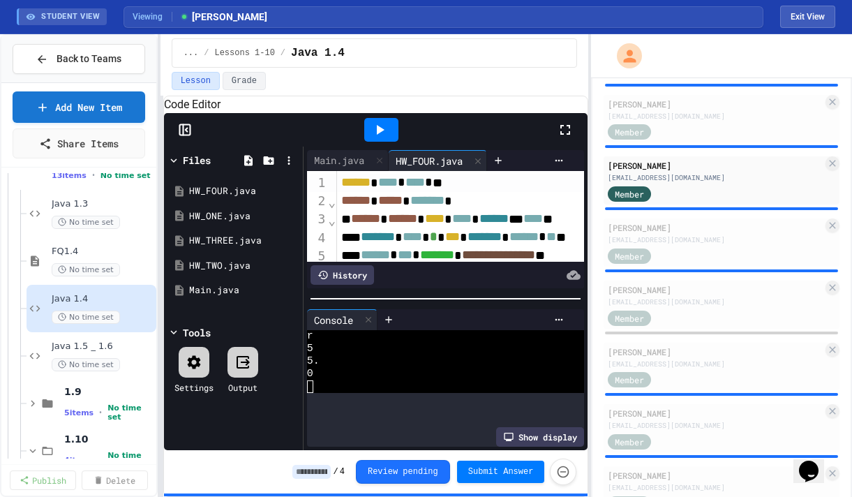
scroll to position [0, 0]
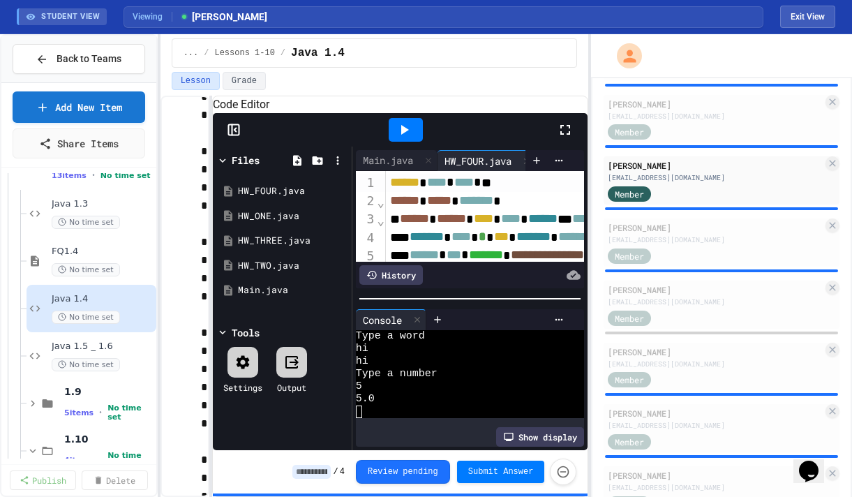
click at [228, 215] on div "**********" at bounding box center [375, 296] width 429 height 401
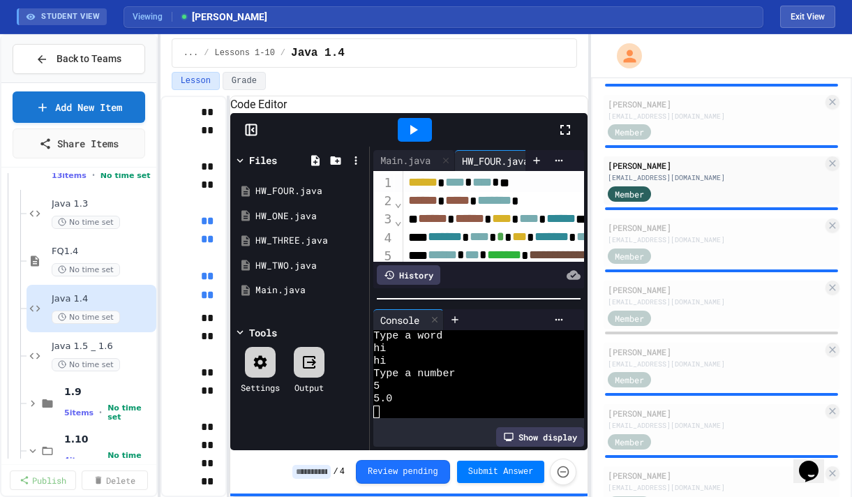
click at [570, 138] on icon at bounding box center [565, 129] width 17 height 17
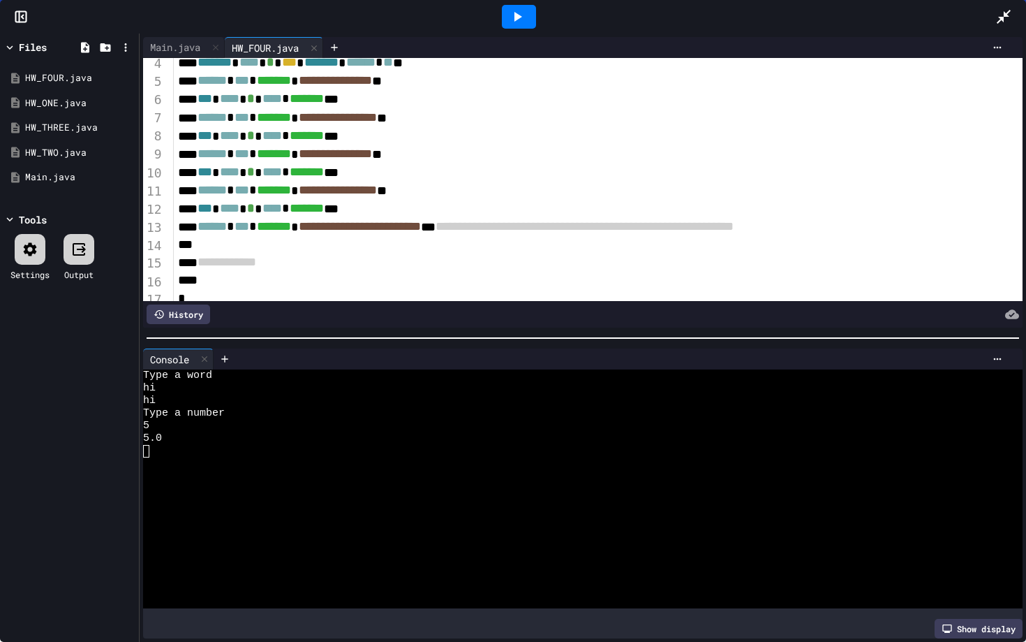
scroll to position [55, 0]
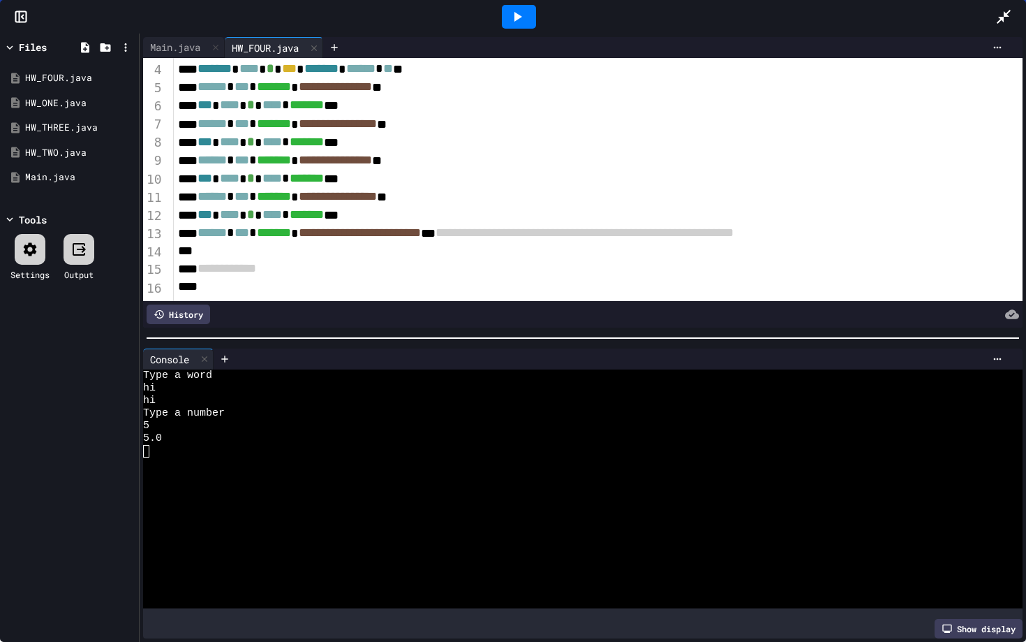
click at [516, 20] on icon at bounding box center [519, 17] width 8 height 10
click at [52, 101] on div "HW_ONE.java" at bounding box center [72, 103] width 94 height 14
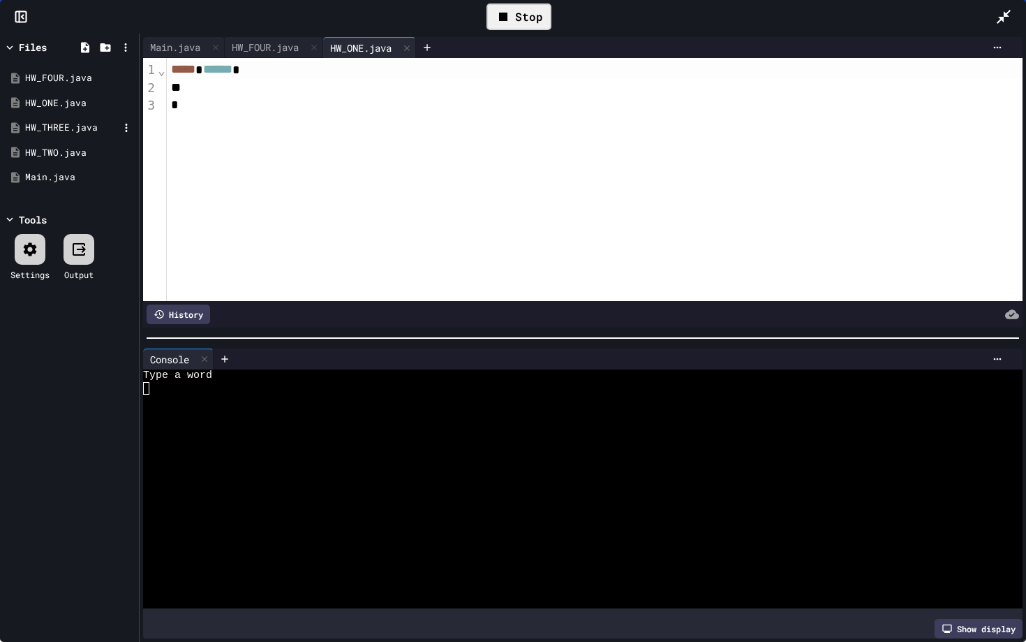
click at [45, 128] on div "HW_THREE.java" at bounding box center [72, 128] width 94 height 14
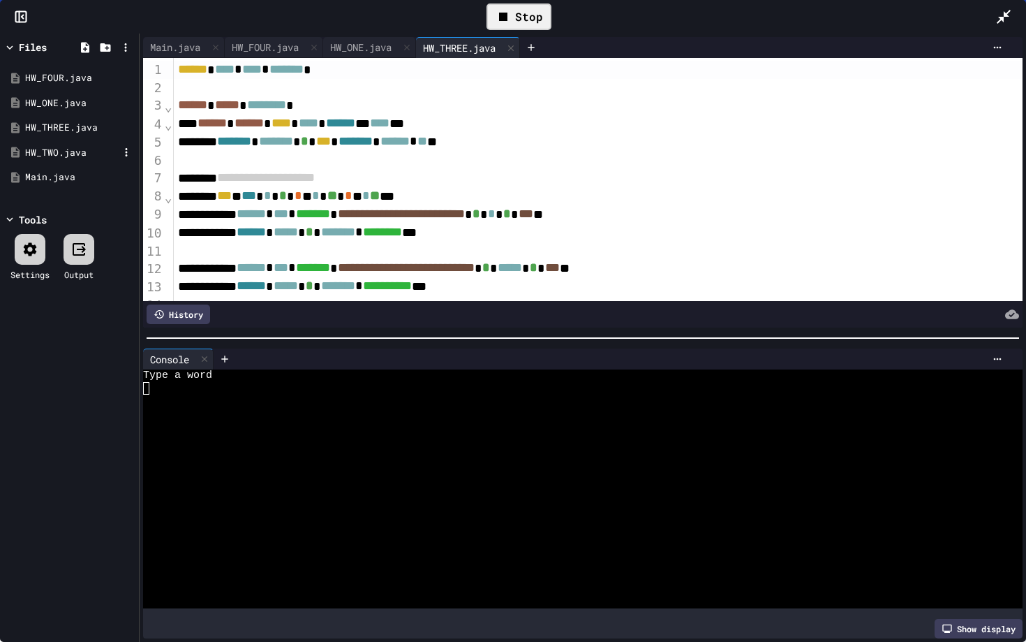
click at [57, 147] on div "HW_TWO.java" at bounding box center [72, 153] width 94 height 14
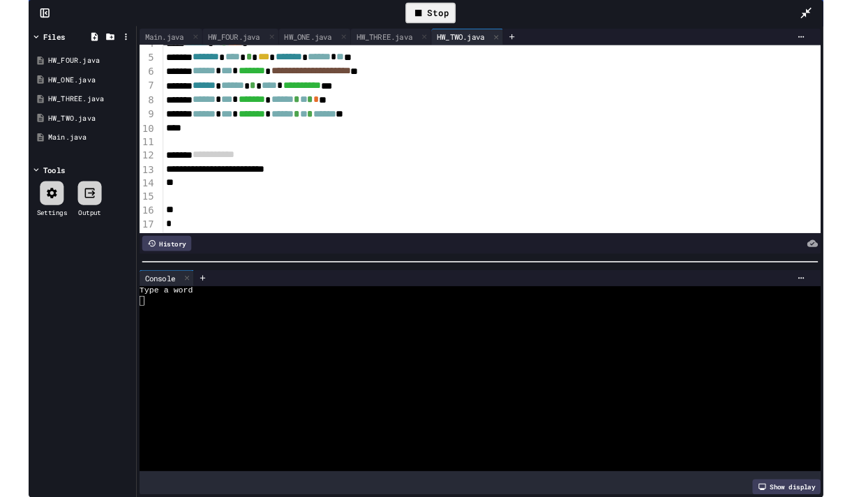
scroll to position [0, 0]
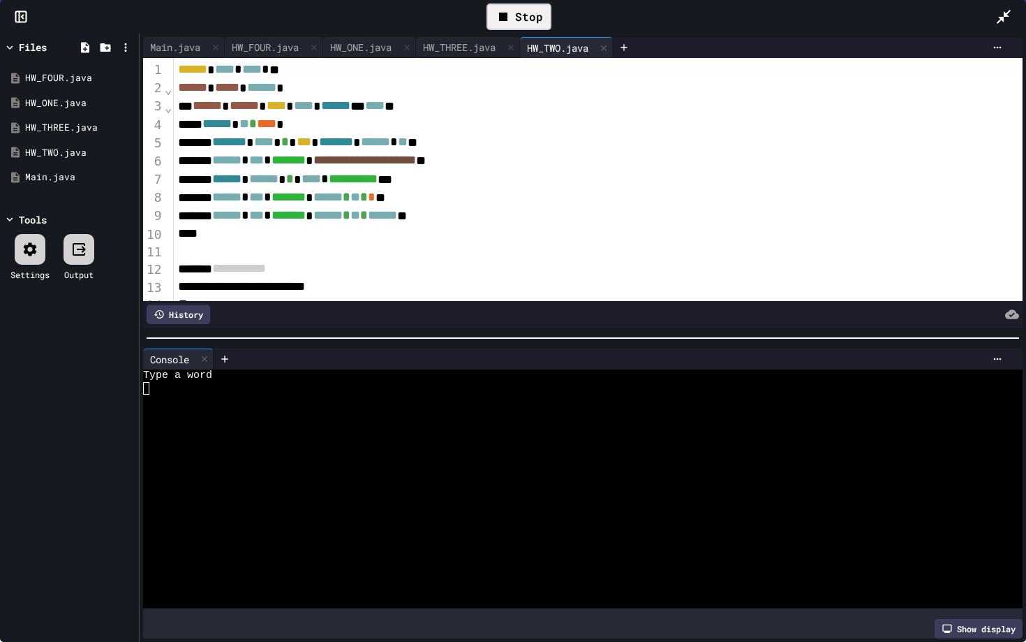
click at [1001, 17] on icon at bounding box center [1004, 17] width 14 height 14
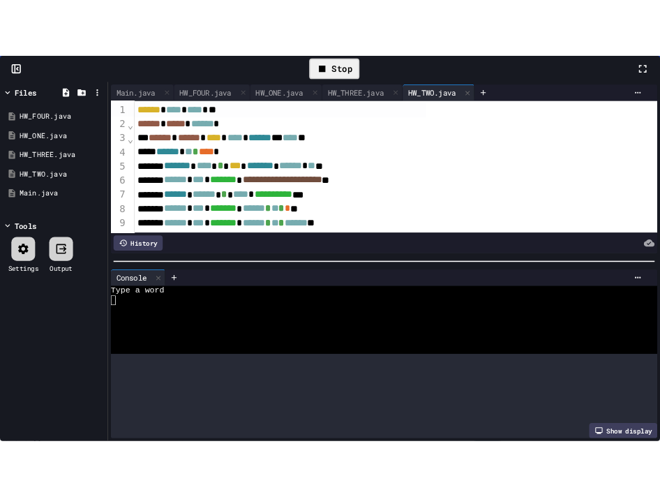
scroll to position [2962, 0]
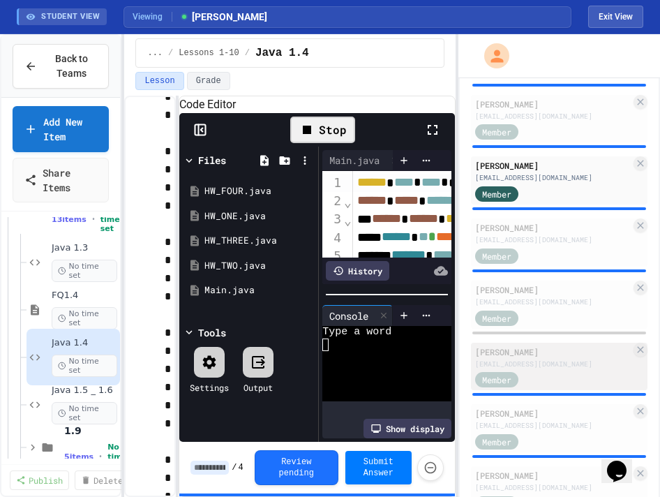
click at [533, 360] on div "[EMAIL_ADDRESS][DOMAIN_NAME]" at bounding box center [553, 364] width 156 height 10
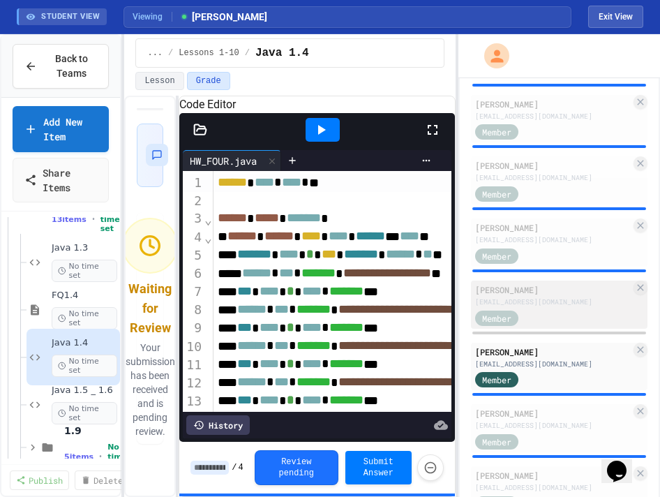
click at [549, 306] on div "[EMAIL_ADDRESS][DOMAIN_NAME]" at bounding box center [553, 302] width 156 height 10
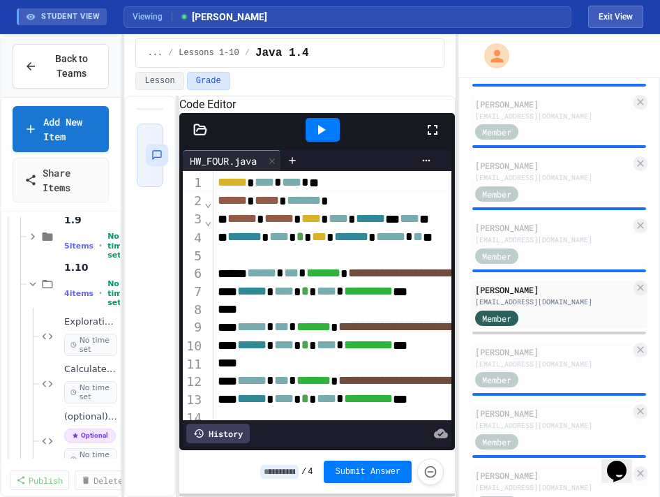
scroll to position [441, 0]
click at [82, 381] on span "No time set" at bounding box center [84, 396] width 41 height 32
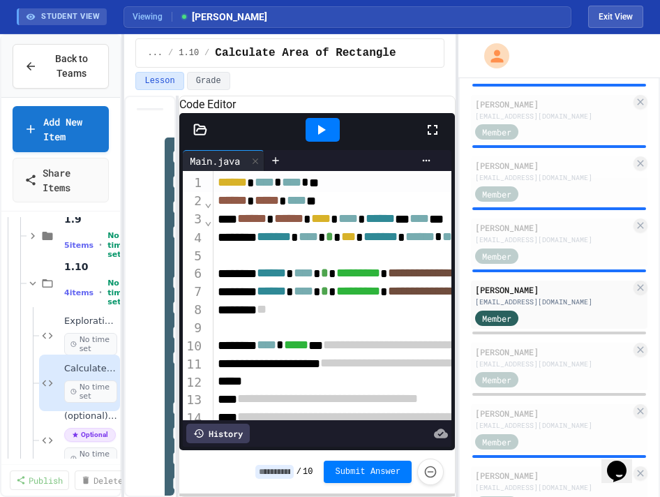
click at [517, 339] on div "Theodore Lampert tlampert@lsoc.org Admin Seth Zebrack szebrack@latinschool.org …" at bounding box center [559, 382] width 177 height 2013
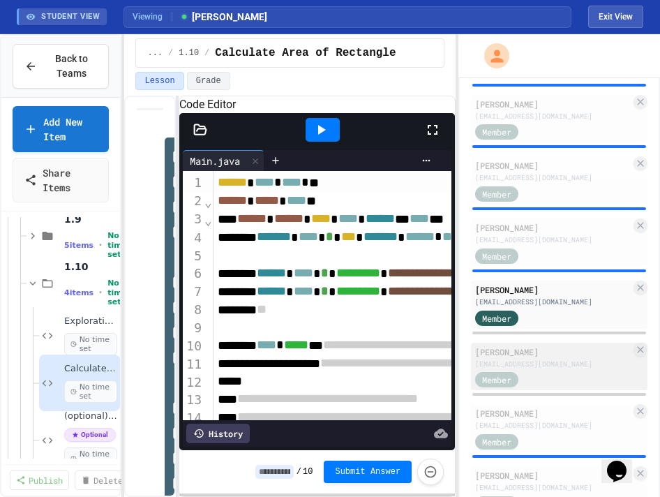
click at [516, 347] on div "[PERSON_NAME]" at bounding box center [553, 352] width 156 height 13
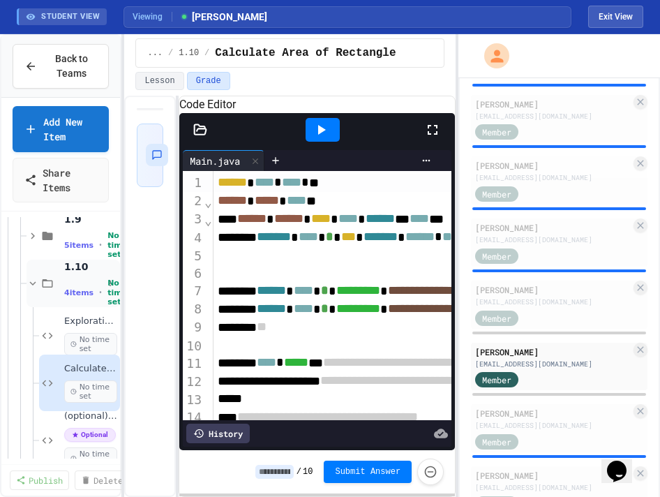
click at [33, 280] on icon at bounding box center [33, 283] width 13 height 13
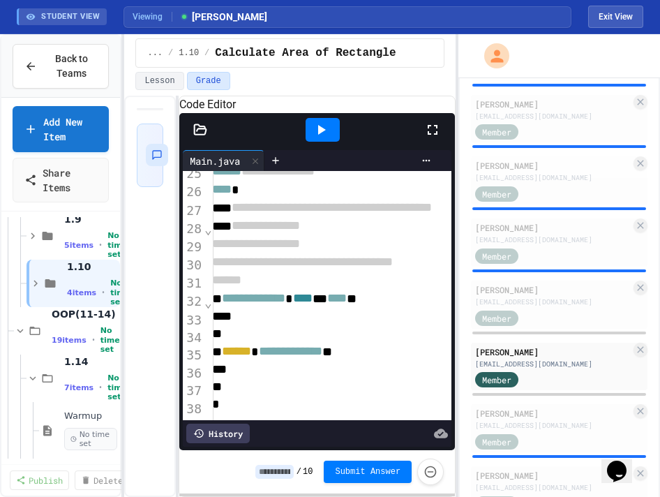
scroll to position [461, 6]
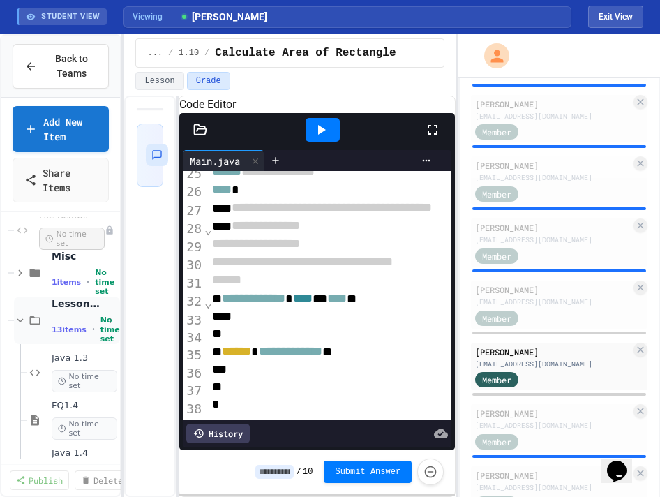
click at [44, 311] on div "Lessons 1-10 13 items • No time set" at bounding box center [67, 320] width 106 height 47
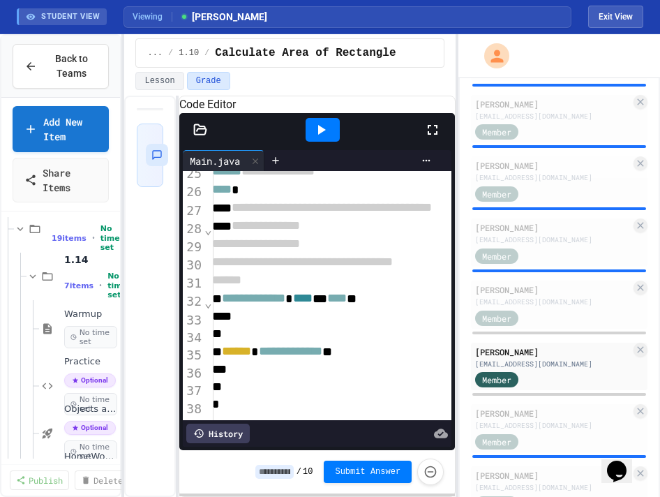
scroll to position [260, 0]
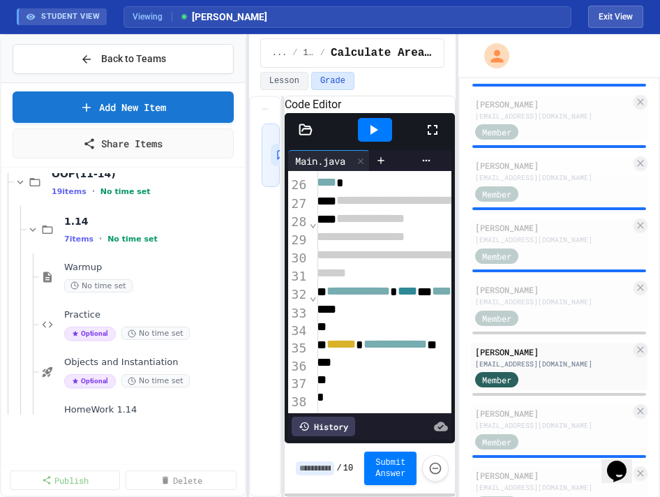
click at [265, 295] on div "**********" at bounding box center [330, 265] width 660 height 463
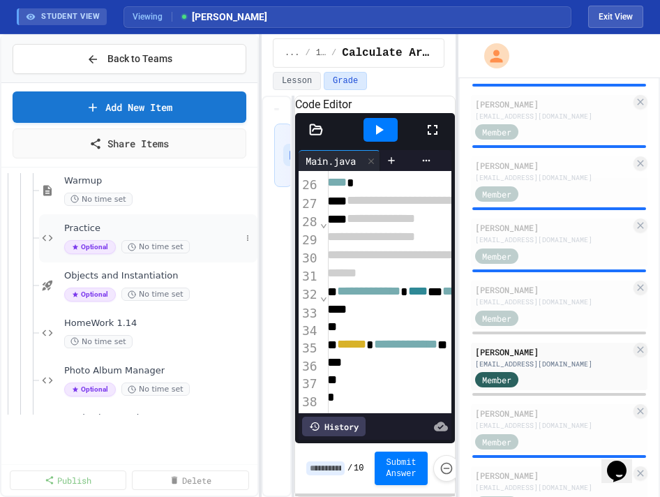
scroll to position [355, 0]
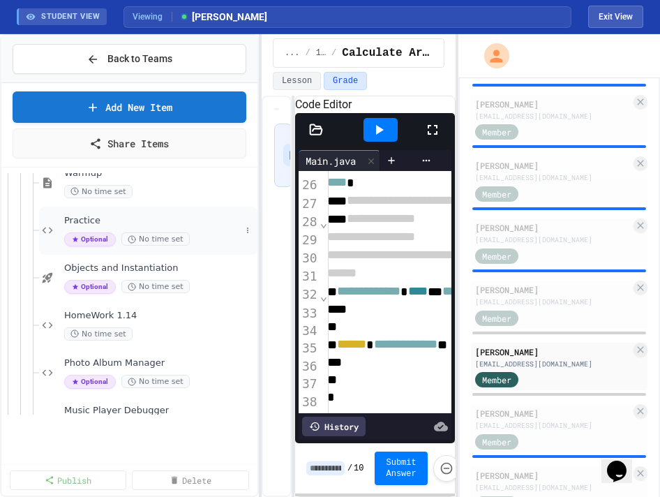
click at [137, 226] on div "Practice Optional No time set" at bounding box center [152, 230] width 177 height 31
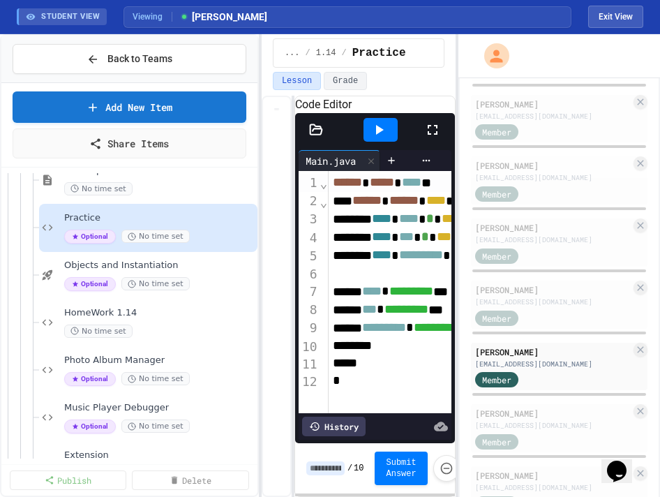
scroll to position [412, 0]
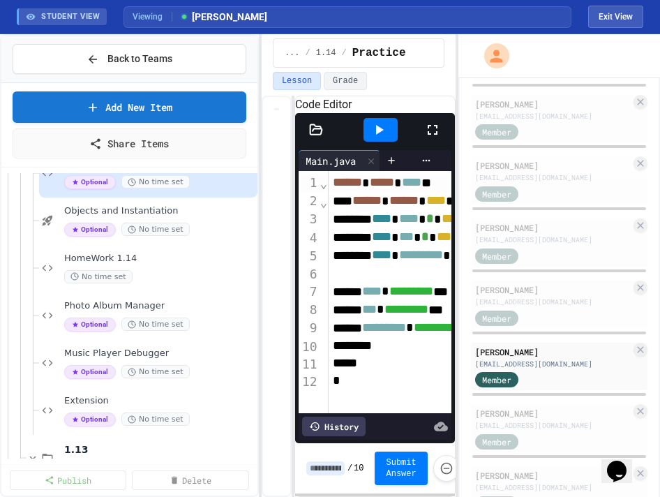
click at [131, 253] on span "HomeWork 1.14" at bounding box center [159, 259] width 191 height 12
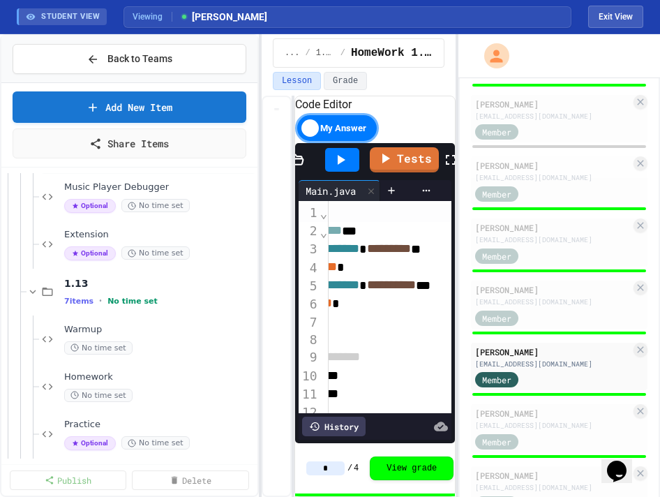
scroll to position [650, 0]
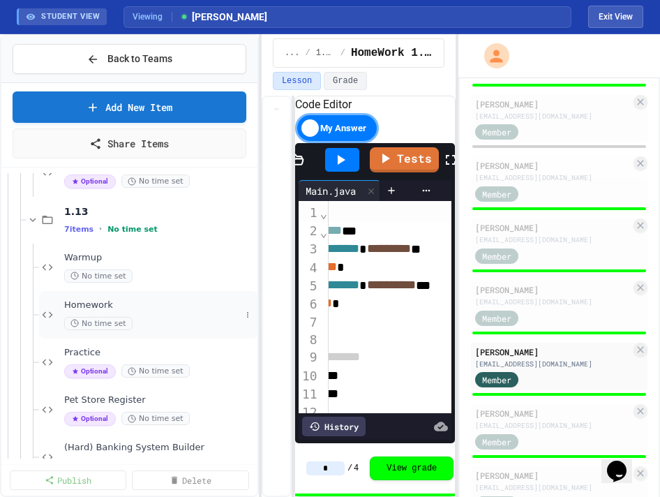
click at [114, 300] on span "Homework" at bounding box center [152, 306] width 177 height 12
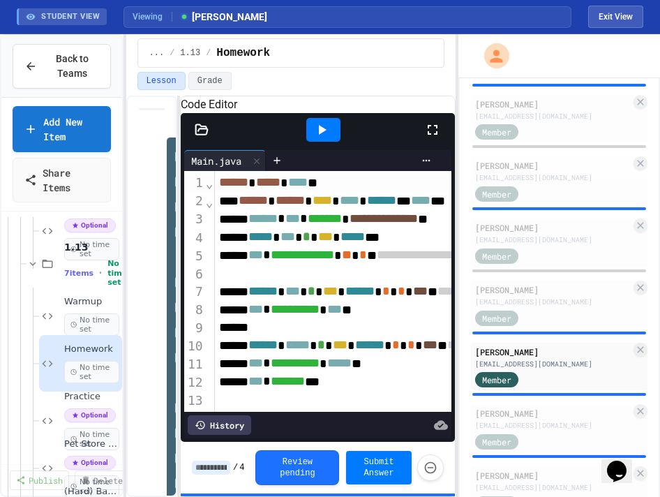
click at [121, 276] on div "**********" at bounding box center [330, 265] width 660 height 463
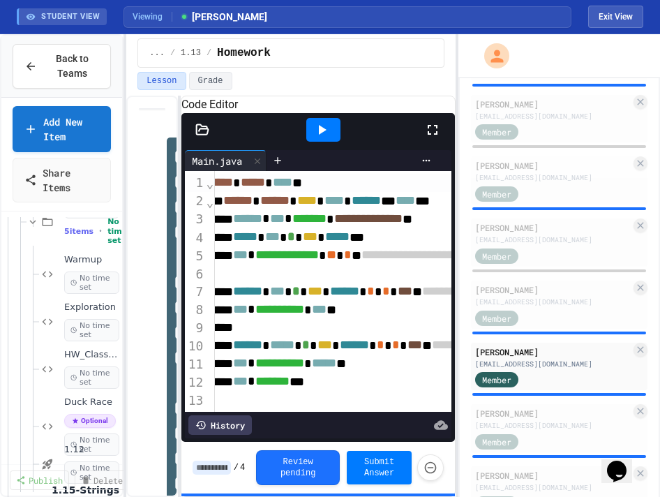
scroll to position [1073, 0]
click at [80, 365] on span "No time set" at bounding box center [84, 381] width 41 height 32
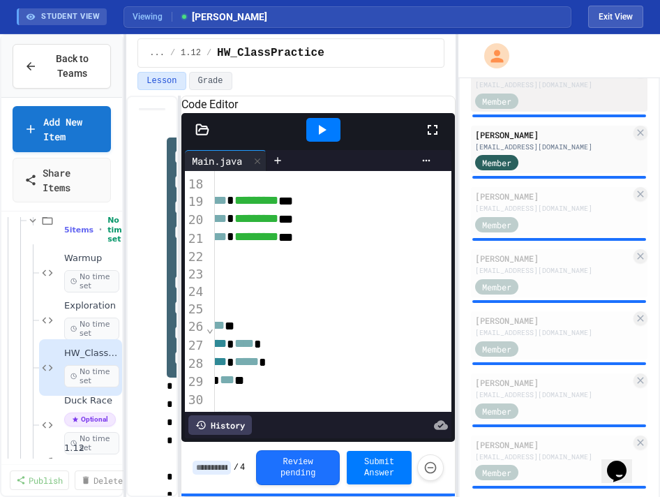
scroll to position [1079, 0]
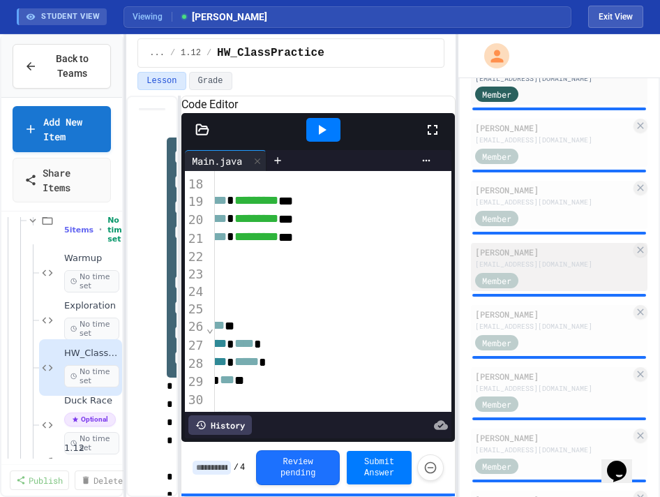
click at [533, 246] on div "[PERSON_NAME]" at bounding box center [553, 252] width 156 height 13
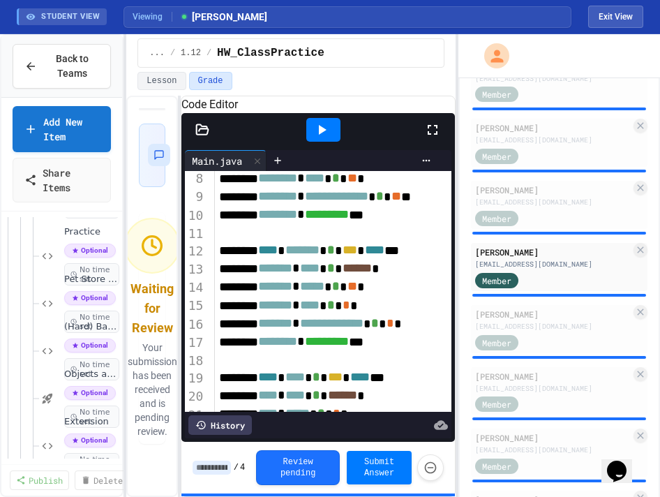
scroll to position [804, 0]
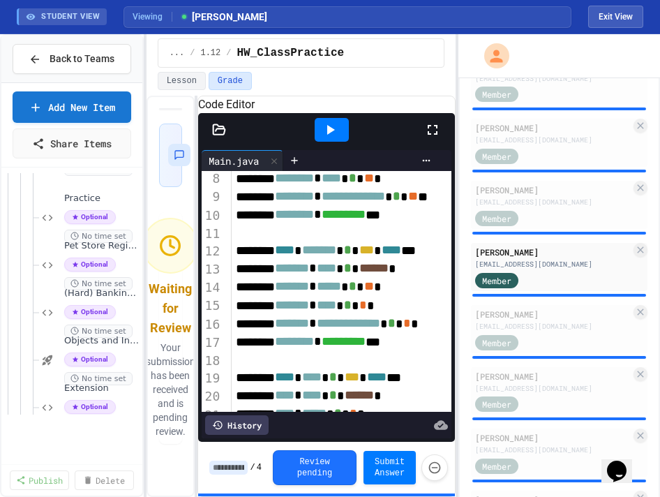
click at [216, 259] on div "**********" at bounding box center [330, 265] width 660 height 463
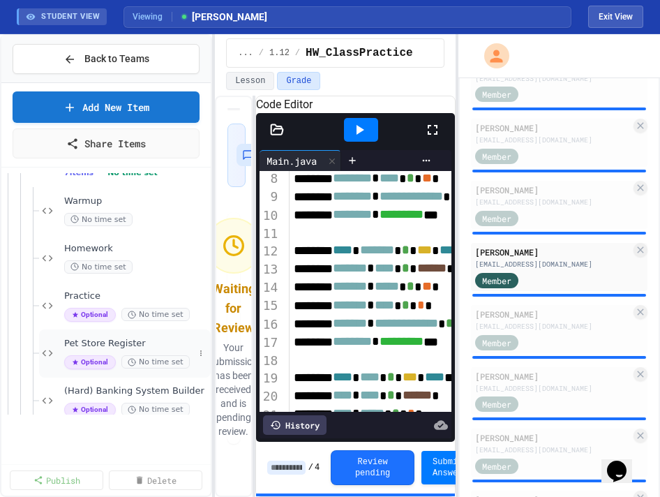
scroll to position [702, 0]
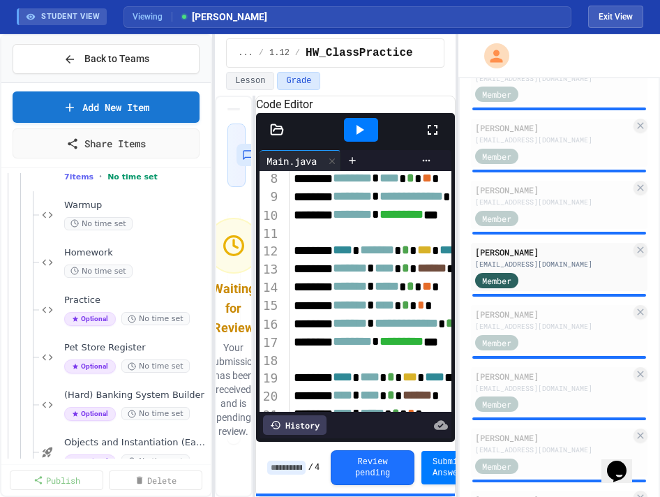
click at [107, 249] on span "Homework" at bounding box center [136, 253] width 144 height 12
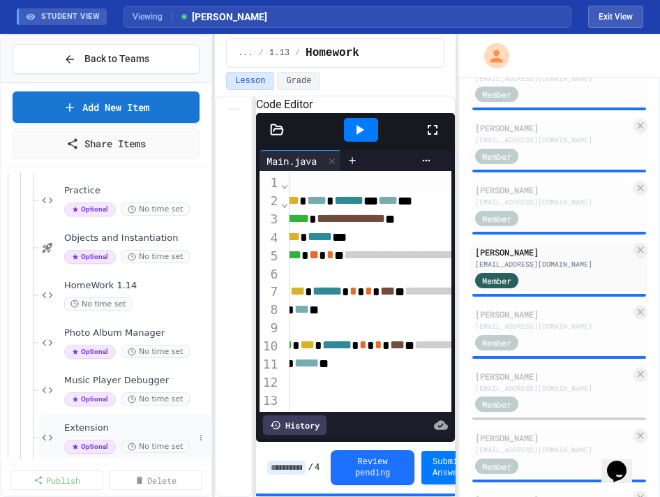
scroll to position [384, 0]
click at [150, 298] on div "No time set" at bounding box center [129, 304] width 130 height 13
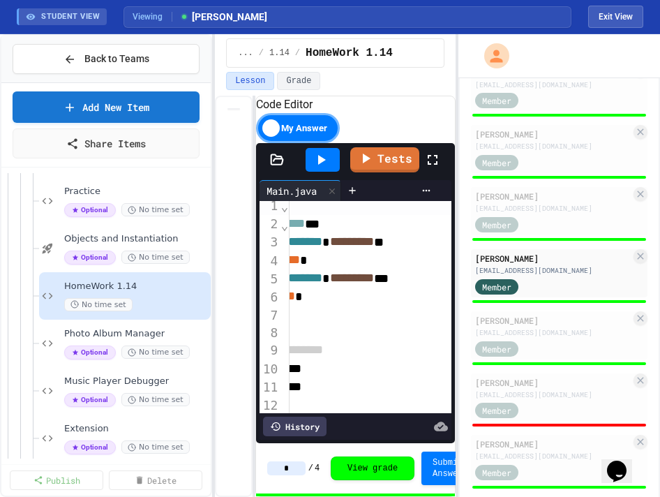
scroll to position [1068, 0]
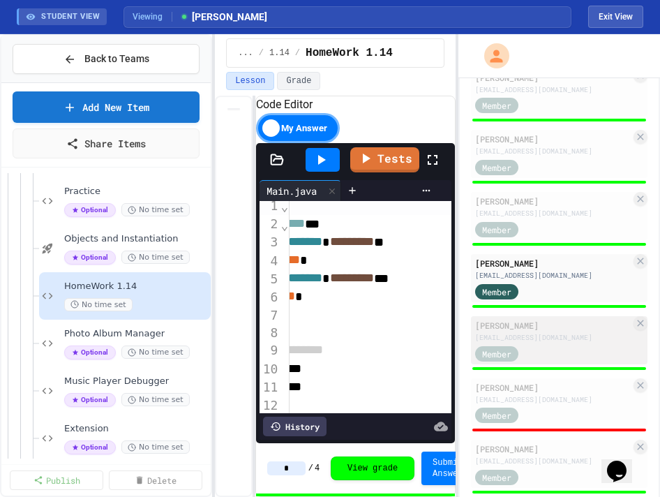
click at [552, 323] on div "[PERSON_NAME]" at bounding box center [553, 325] width 156 height 13
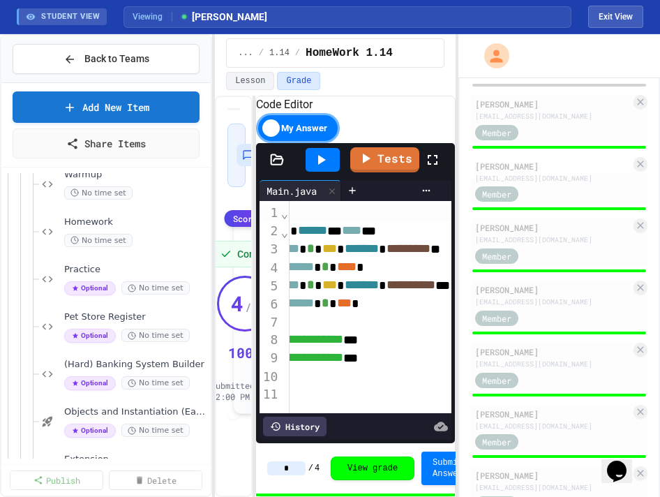
scroll to position [1534, 0]
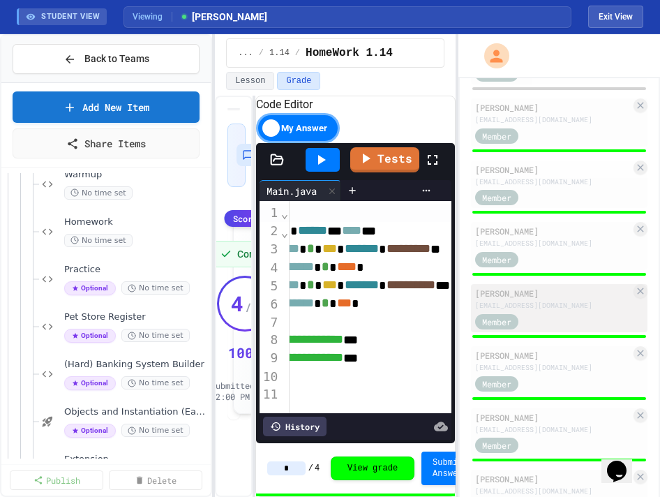
click at [554, 318] on div "Member" at bounding box center [553, 320] width 156 height 17
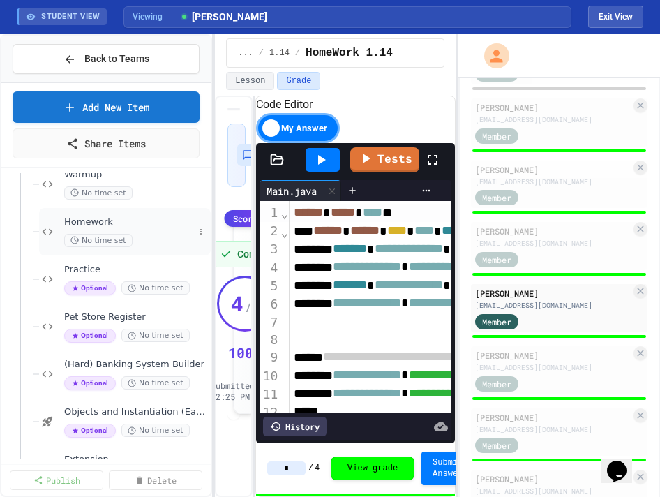
click at [160, 232] on div "Homework No time set" at bounding box center [129, 231] width 130 height 31
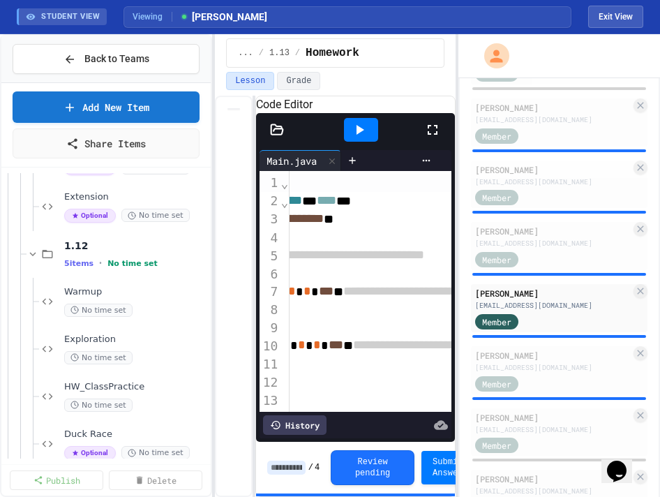
scroll to position [1003, 0]
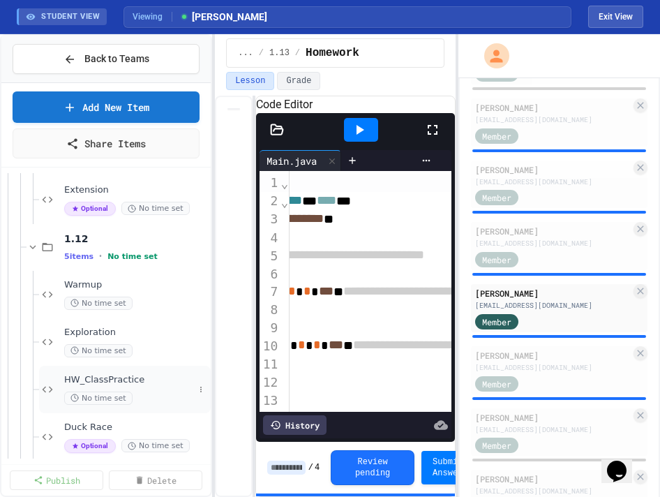
click at [102, 392] on span "No time set" at bounding box center [98, 398] width 68 height 13
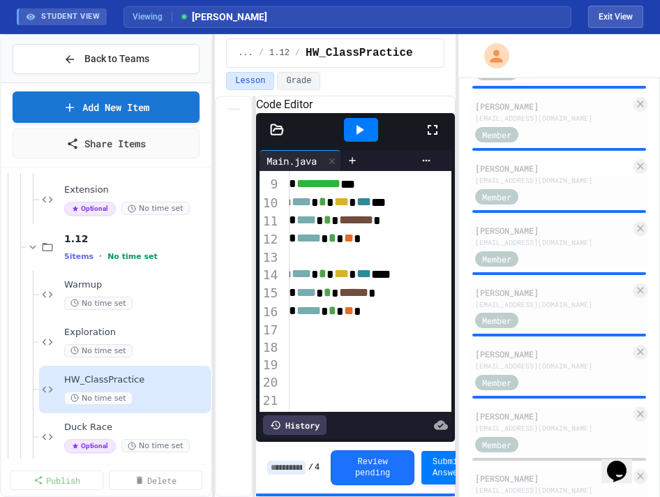
scroll to position [1162, 0]
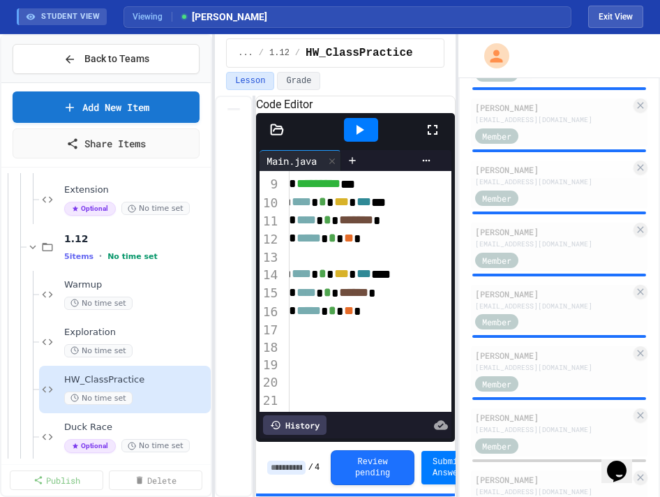
click at [535, 384] on div "Member" at bounding box center [510, 382] width 70 height 17
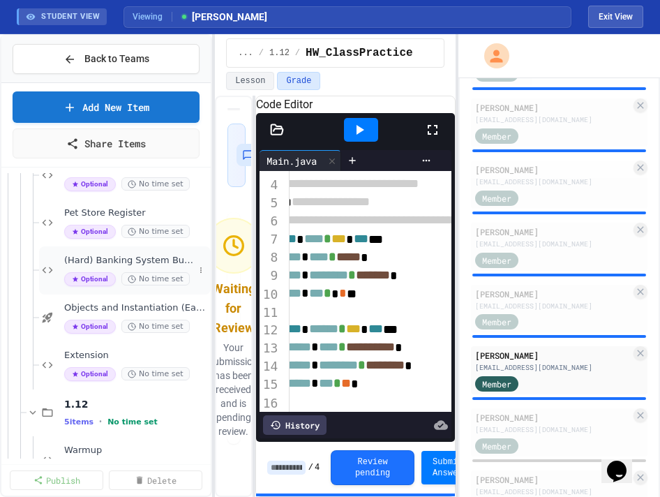
scroll to position [731, 0]
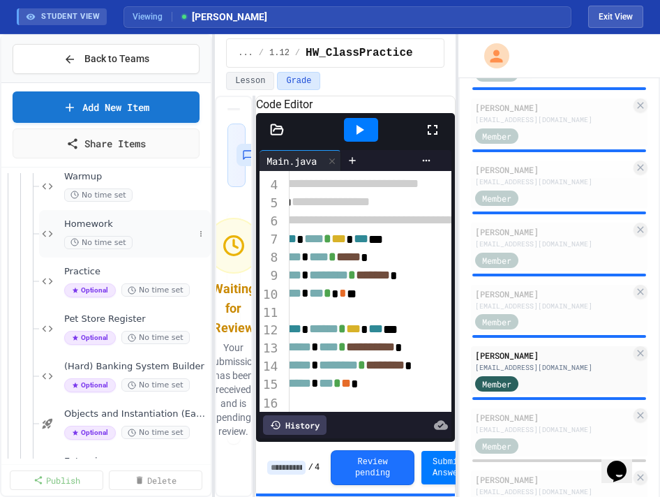
click at [108, 215] on div "Homework No time set" at bounding box center [125, 233] width 172 height 47
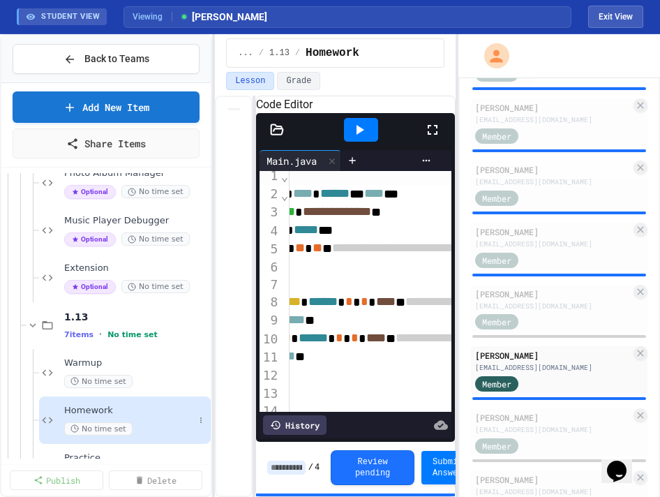
scroll to position [435, 0]
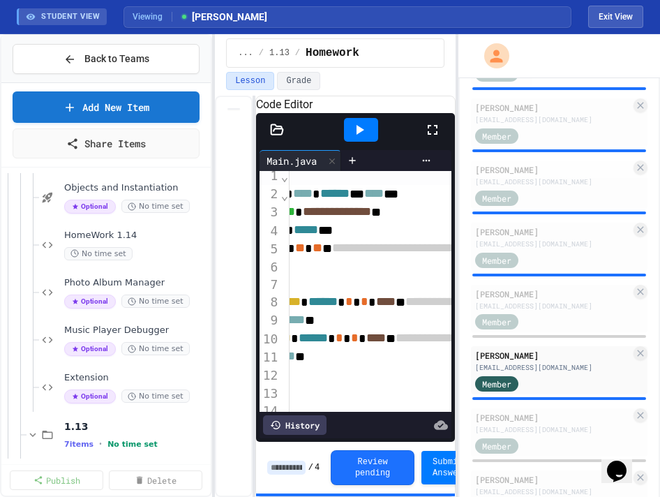
click at [145, 239] on span "HomeWork 1.14" at bounding box center [136, 236] width 144 height 12
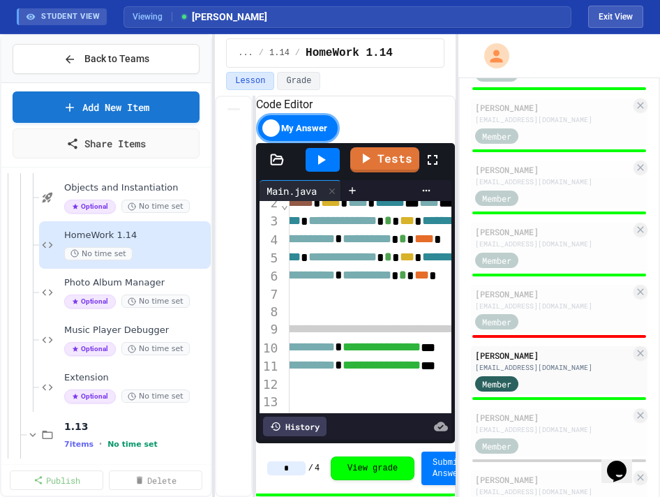
scroll to position [35, 68]
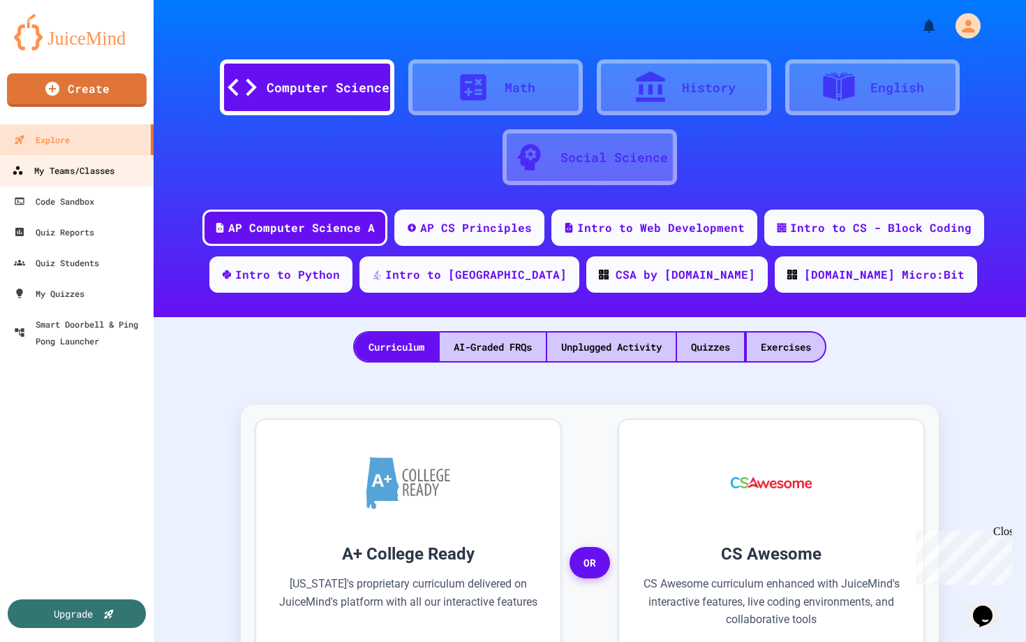
click at [57, 175] on div "My Teams/Classes" at bounding box center [63, 170] width 103 height 17
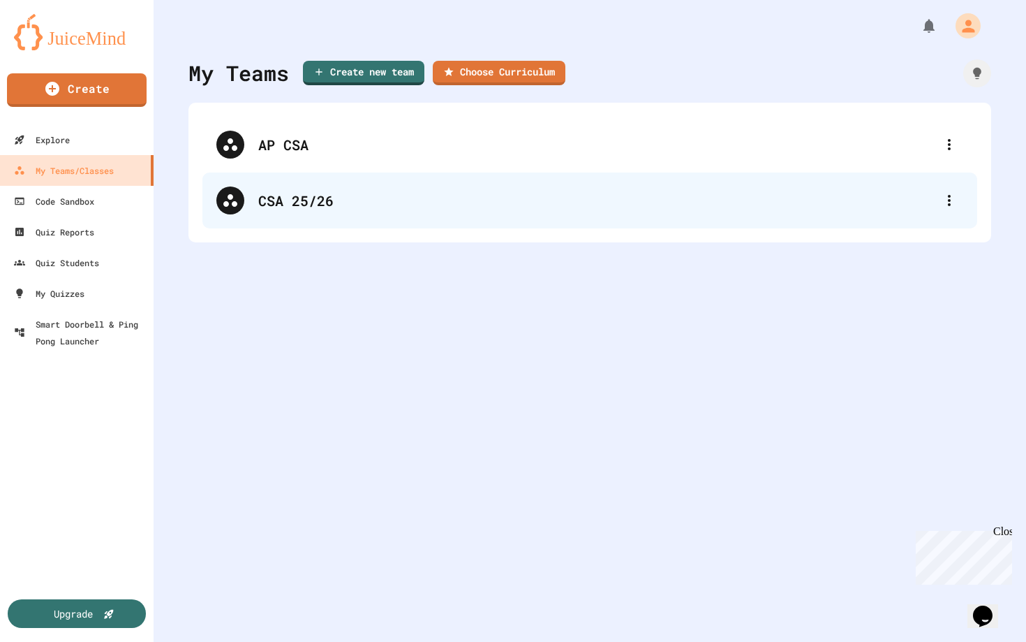
click at [330, 185] on div "CSA 25/26" at bounding box center [589, 200] width 775 height 56
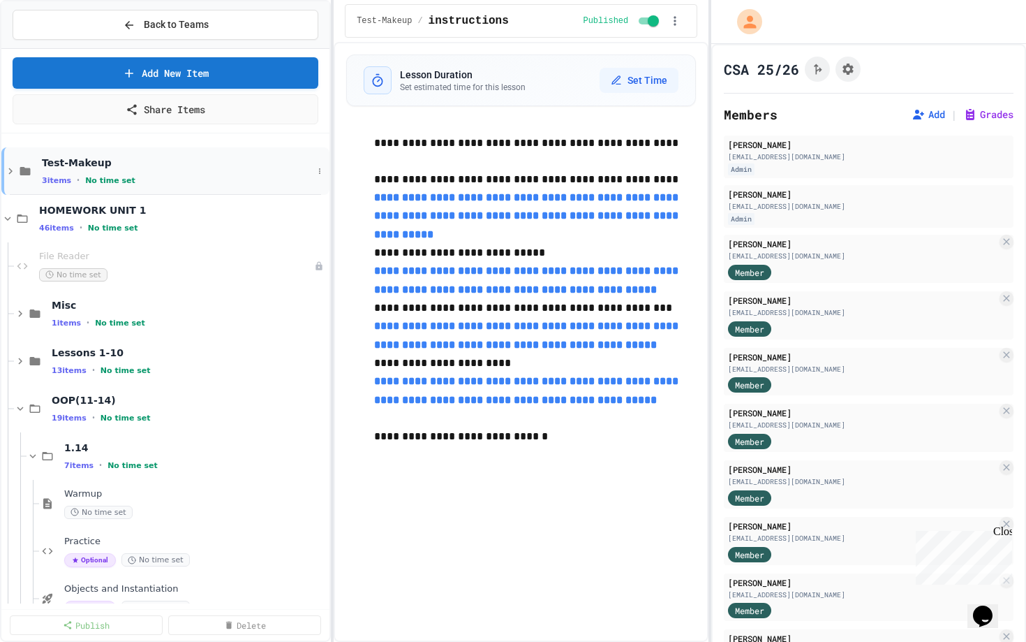
click at [34, 167] on div "Test-Makeup 3 items • No time set" at bounding box center [165, 170] width 328 height 47
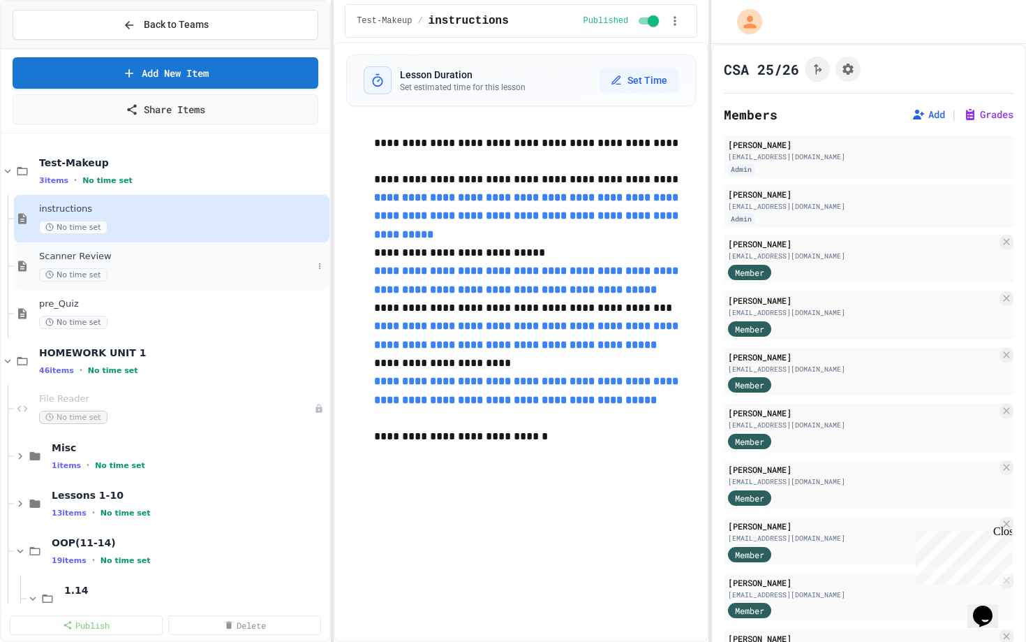
click at [146, 259] on span "Scanner Review" at bounding box center [176, 257] width 274 height 12
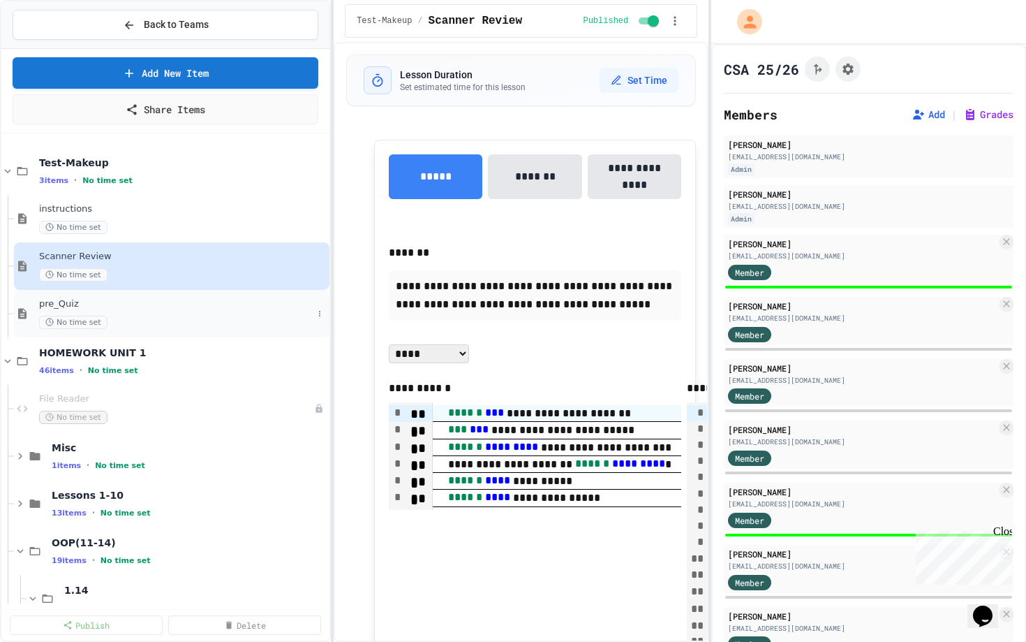
click at [112, 297] on div "pre_Quiz No time set" at bounding box center [172, 313] width 316 height 47
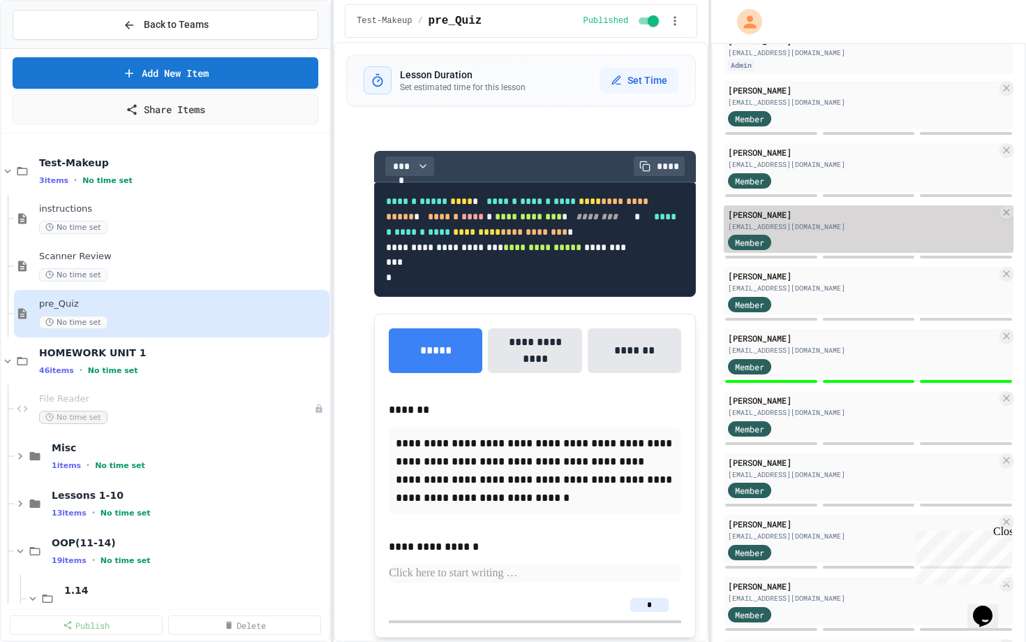
scroll to position [123, 0]
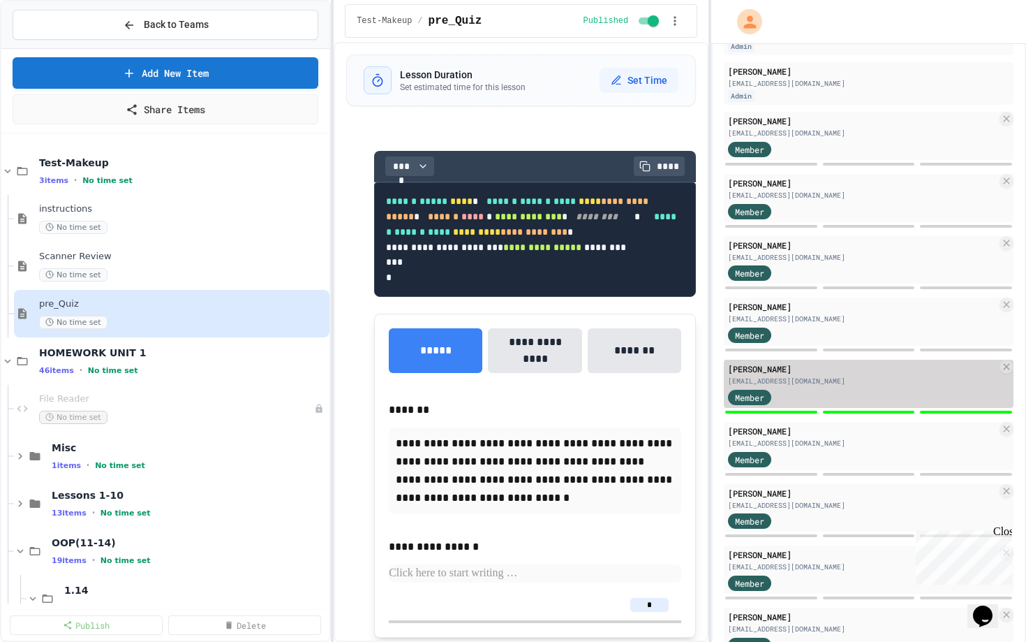
click at [818, 380] on div "[EMAIL_ADDRESS][DOMAIN_NAME]" at bounding box center [862, 381] width 269 height 10
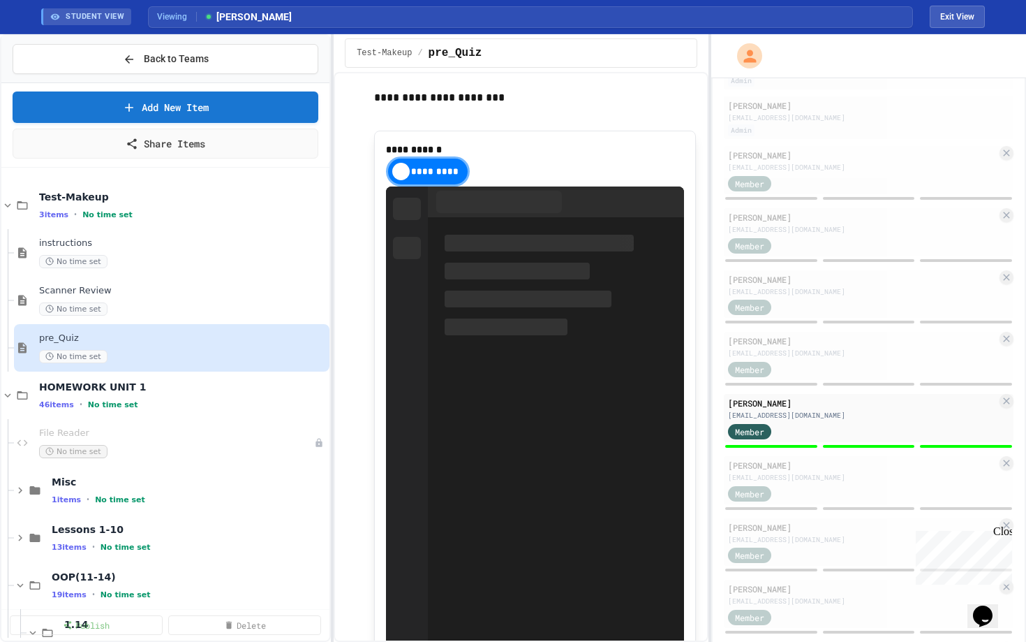
scroll to position [1176, 0]
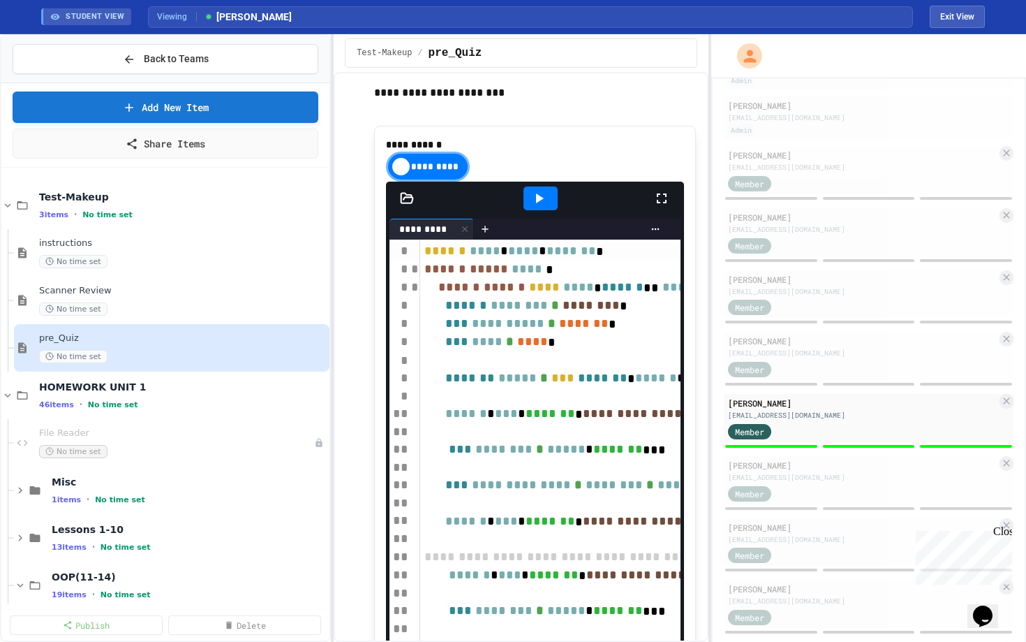
click at [704, 205] on div "**********" at bounding box center [521, 357] width 375 height 570
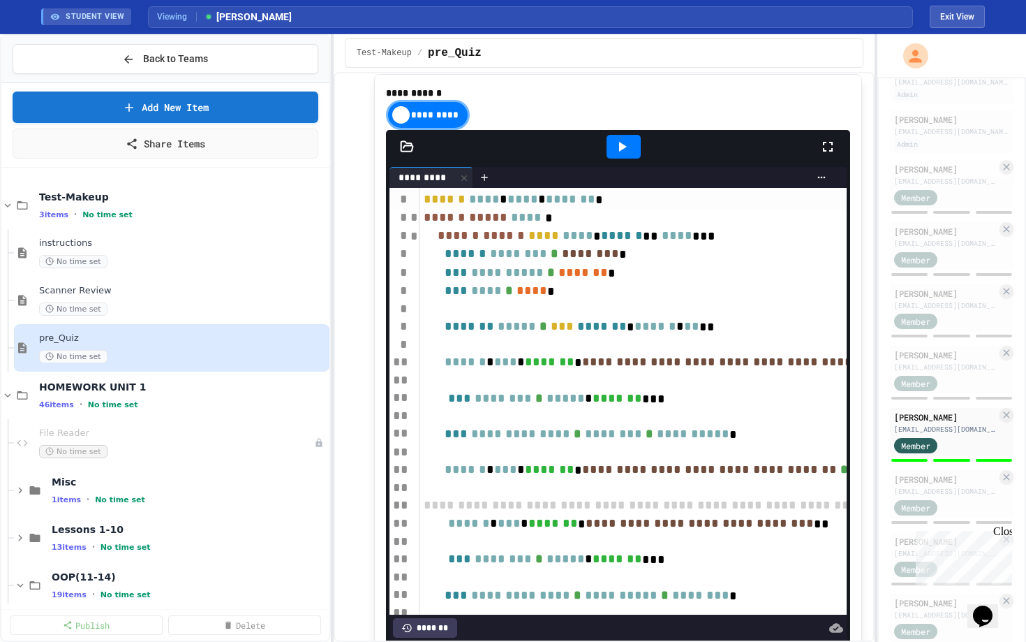
scroll to position [137, 0]
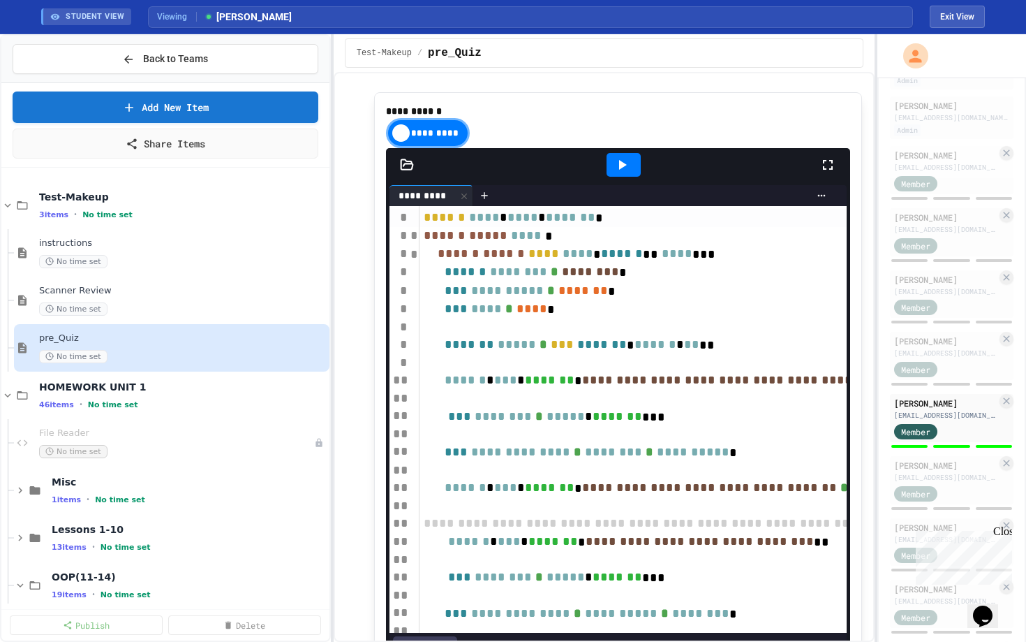
click at [874, 205] on div "**********" at bounding box center [513, 337] width 1026 height 607
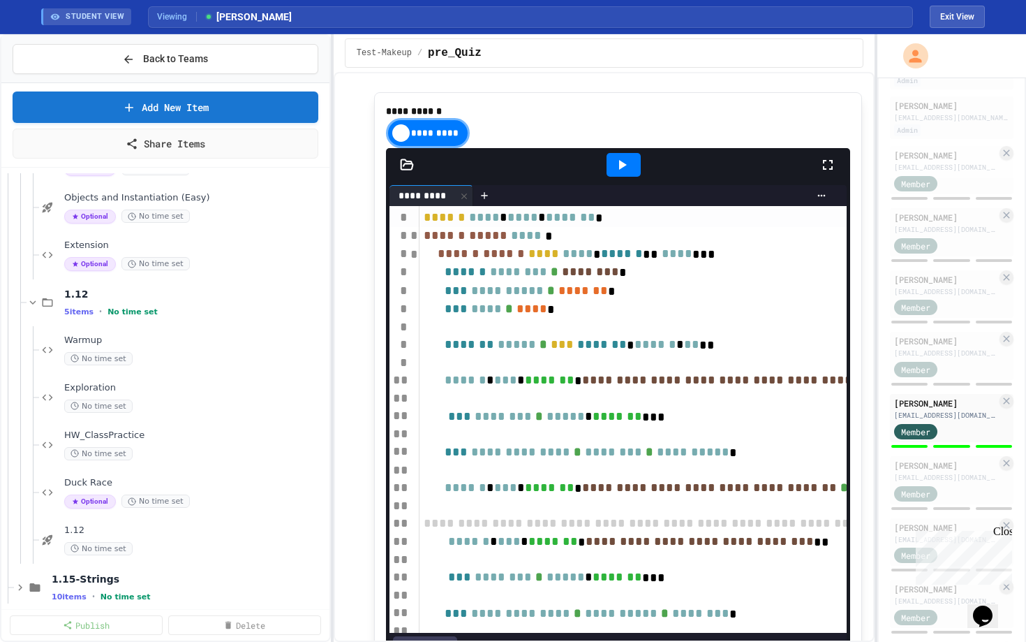
scroll to position [1064, 0]
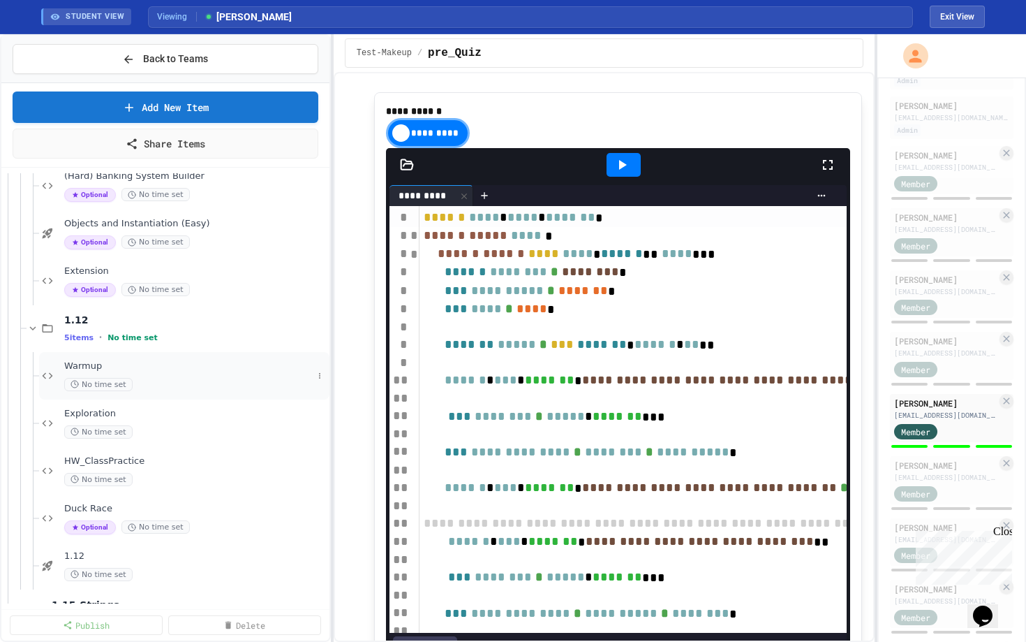
click at [204, 365] on span "Warmup" at bounding box center [188, 366] width 249 height 12
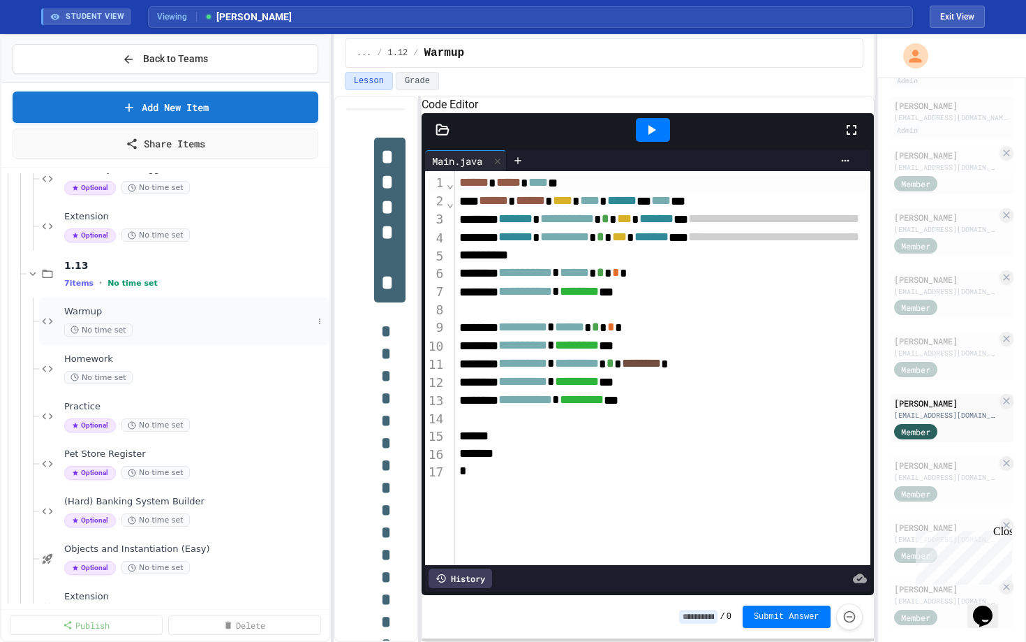
click at [136, 309] on span "Warmup" at bounding box center [188, 312] width 249 height 12
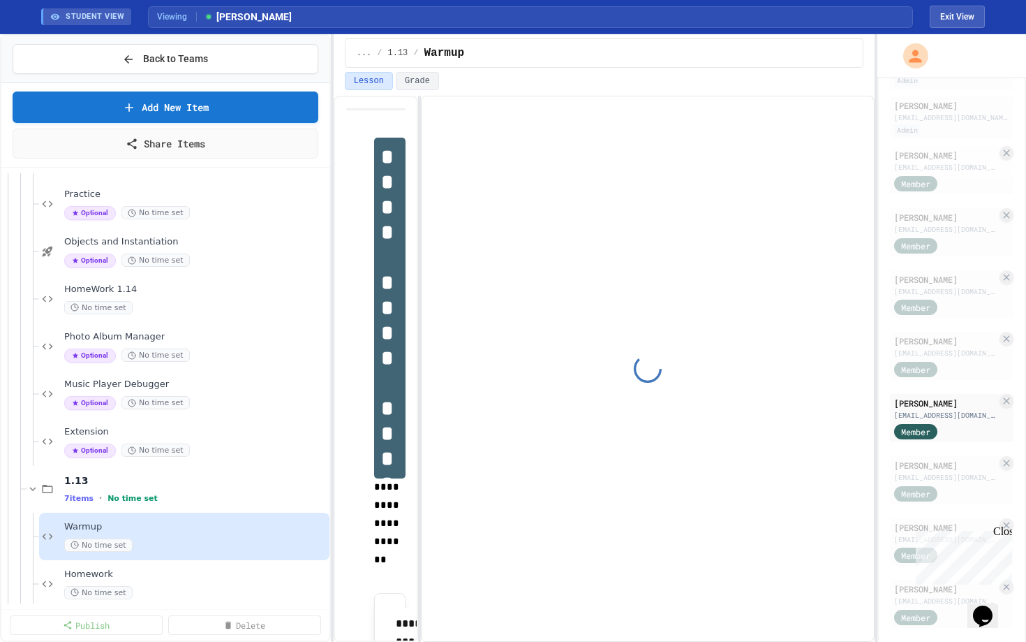
type input "*******"
type input "***"
type input "******"
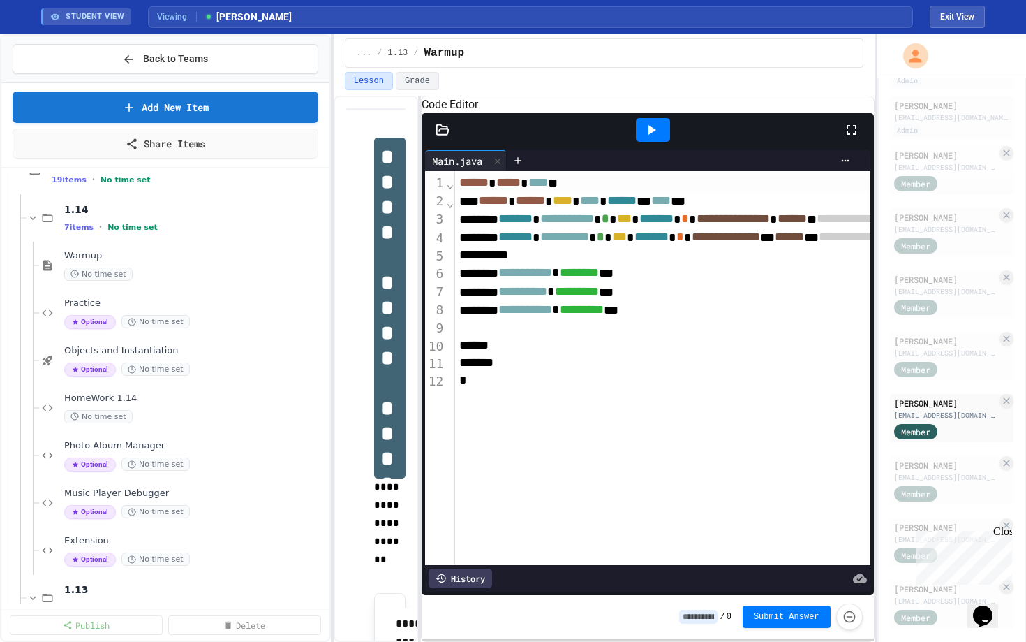
scroll to position [408, 0]
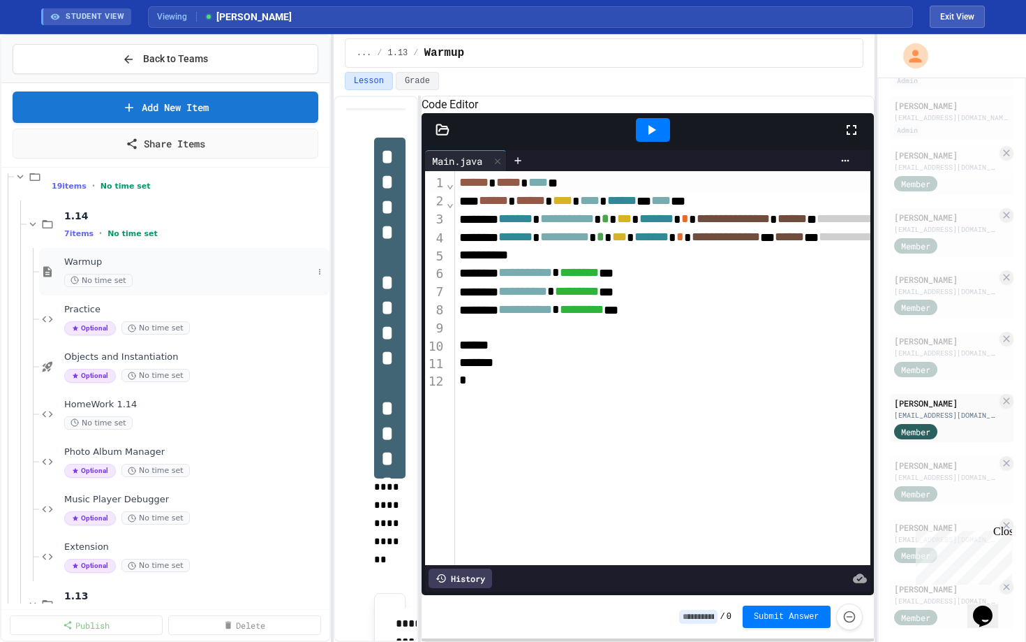
click at [128, 260] on span "Warmup" at bounding box center [188, 262] width 249 height 12
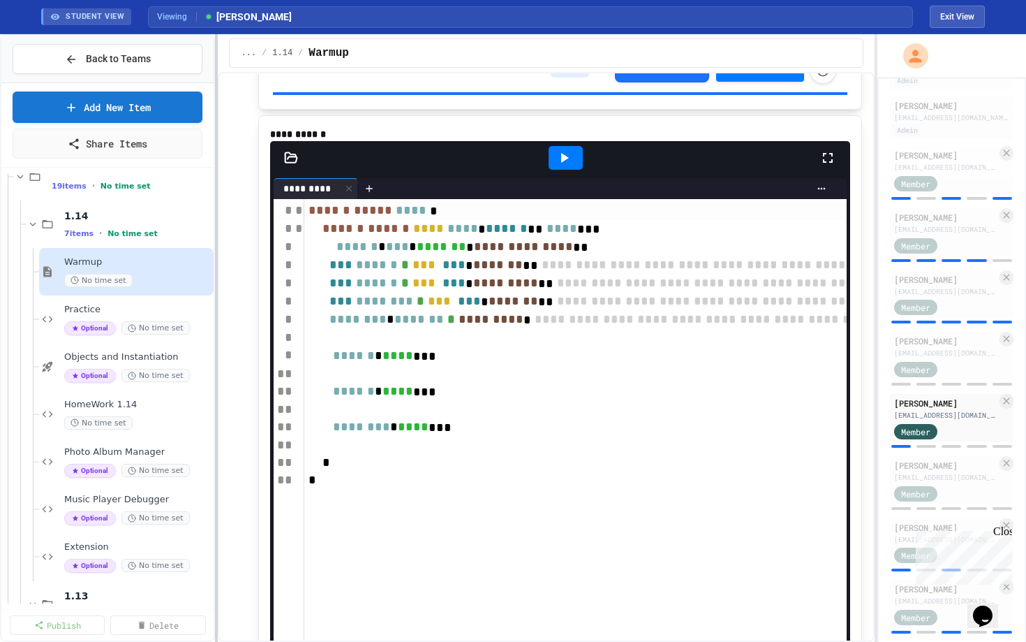
scroll to position [400, 0]
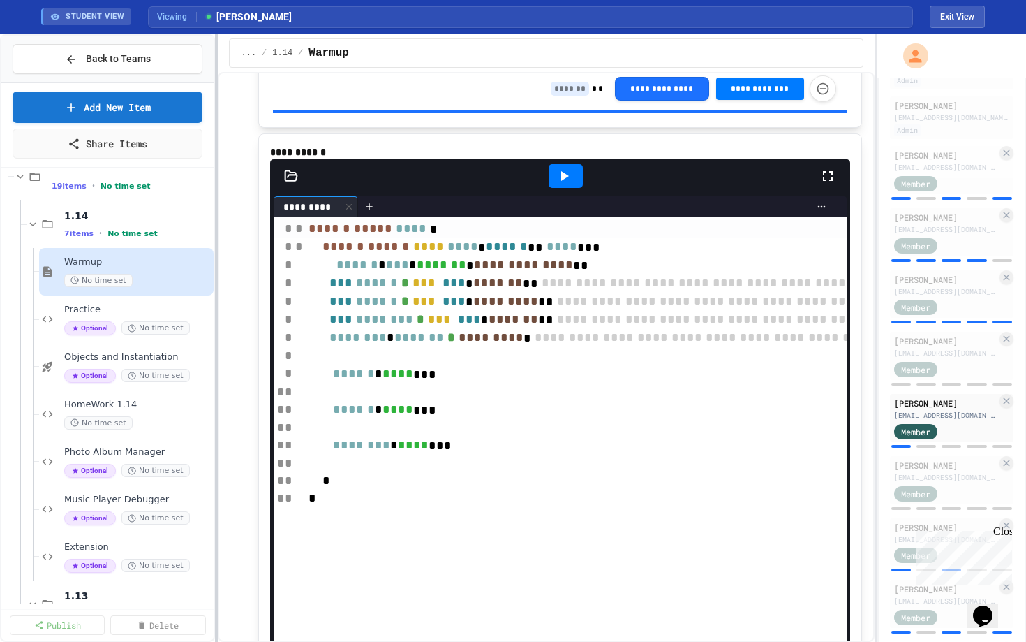
click at [100, 168] on div "**********" at bounding box center [513, 337] width 1026 height 607
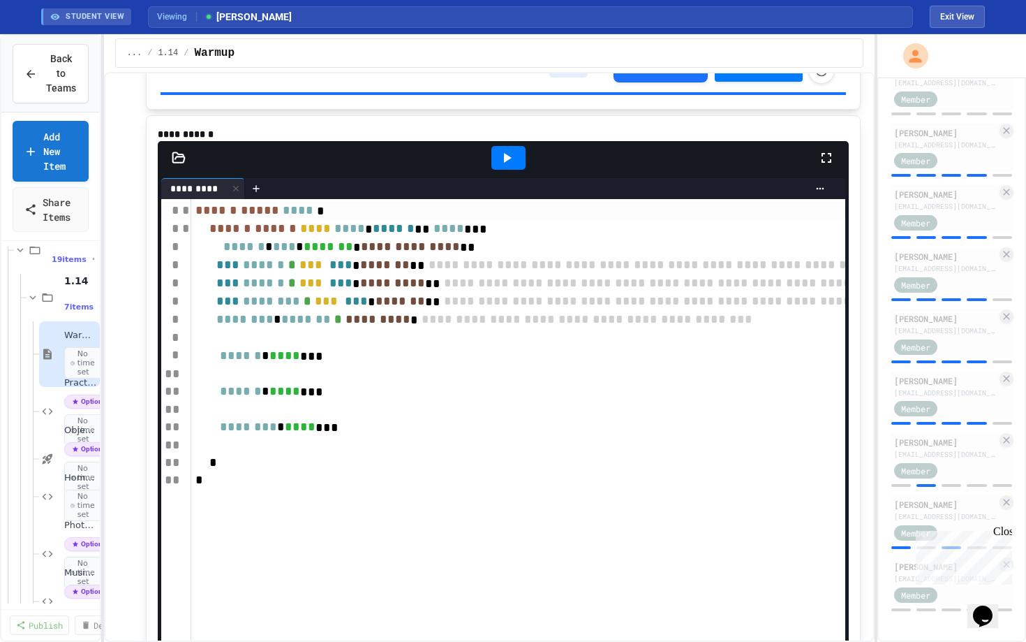
scroll to position [1581, 0]
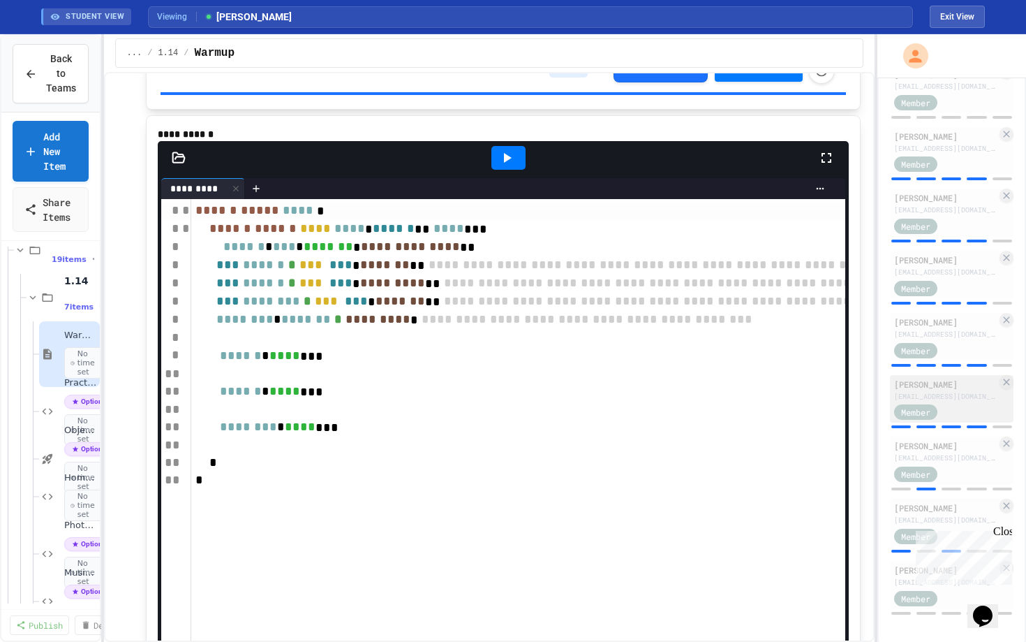
click at [947, 397] on div "[EMAIL_ADDRESS][DOMAIN_NAME]" at bounding box center [945, 396] width 103 height 10
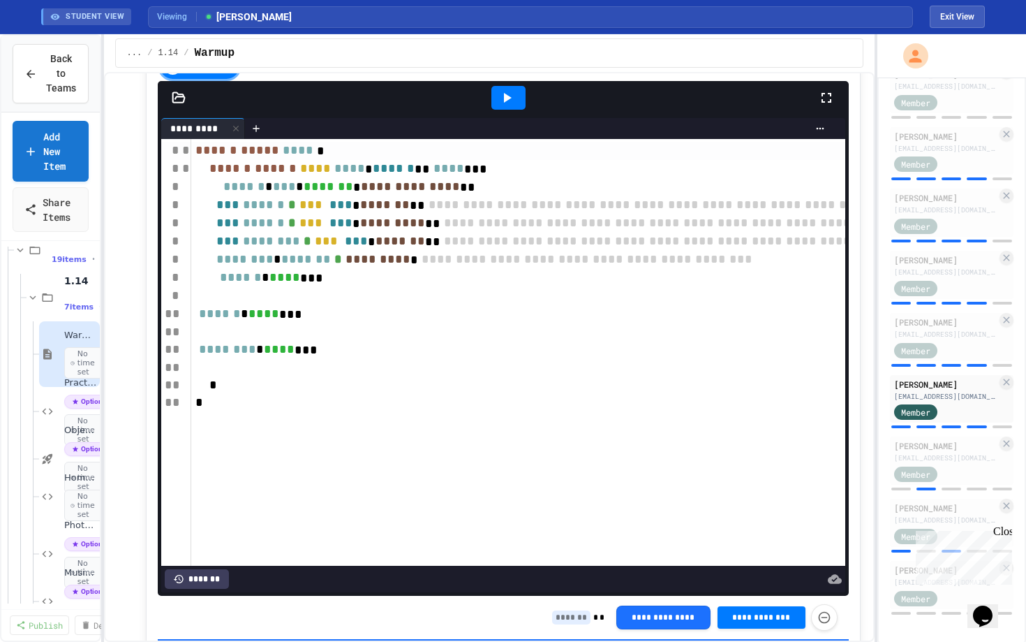
scroll to position [489, 0]
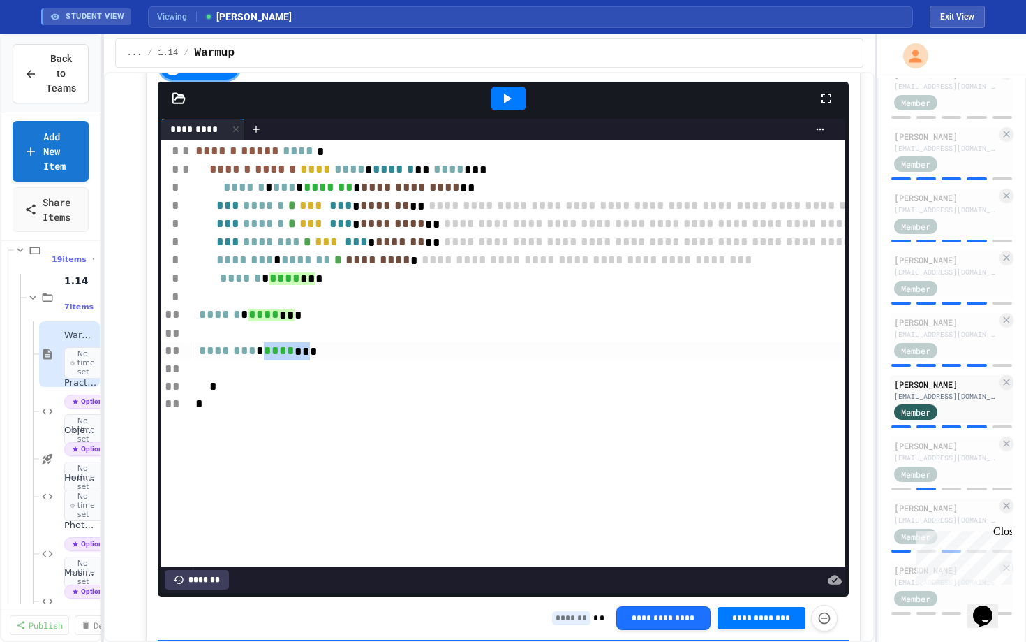
drag, startPoint x: 272, startPoint y: 364, endPoint x: 314, endPoint y: 363, distance: 41.9
click at [314, 360] on div "******** * **** ***" at bounding box center [780, 351] width 1178 height 18
click at [177, 105] on icon at bounding box center [179, 98] width 14 height 14
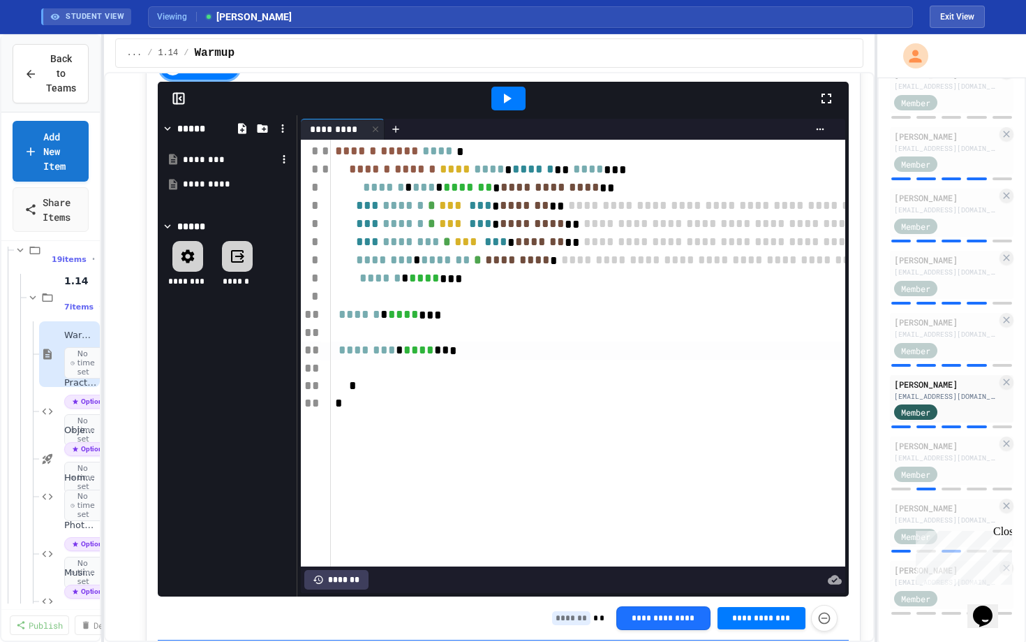
click at [205, 170] on div "********" at bounding box center [227, 159] width 132 height 25
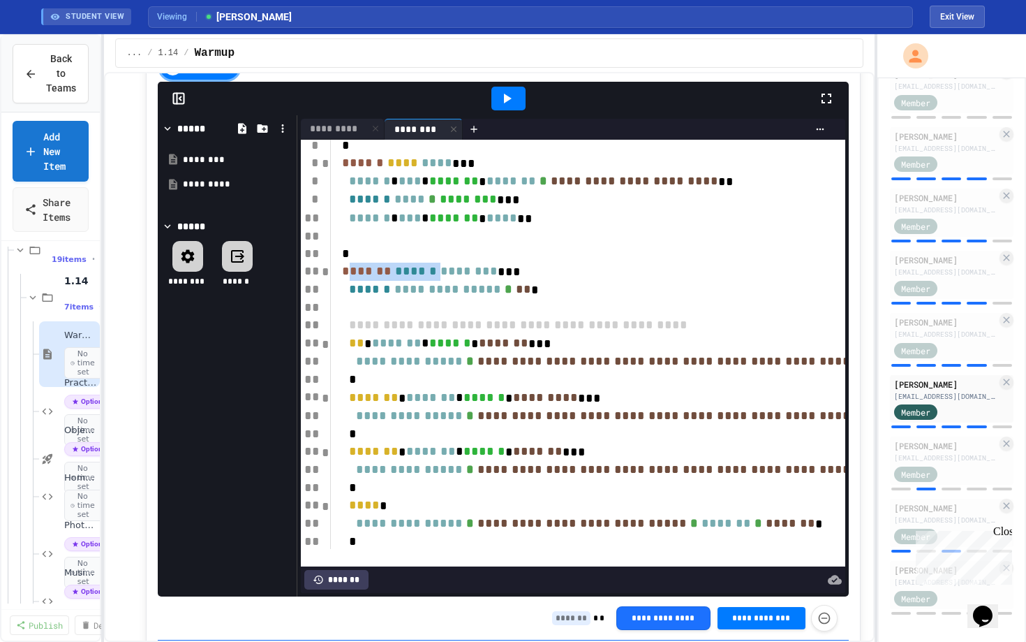
scroll to position [96, 0]
drag, startPoint x: 360, startPoint y: 283, endPoint x: 531, endPoint y: 283, distance: 171.0
click at [531, 281] on div "******* ****** ******** ***" at bounding box center [807, 272] width 952 height 18
click at [570, 281] on div "******* ****** ******** ** *" at bounding box center [807, 272] width 952 height 18
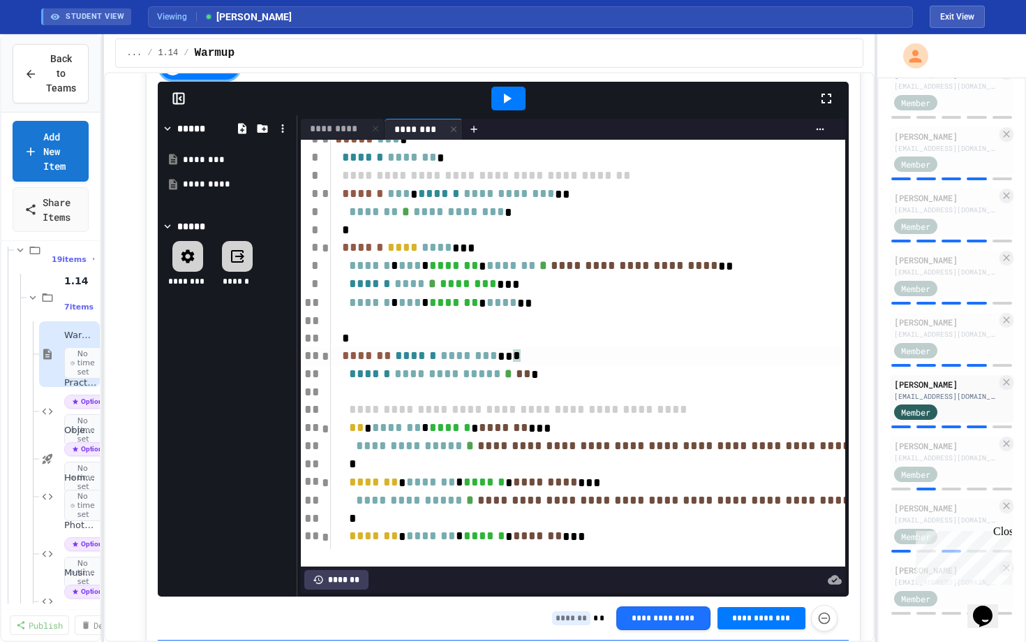
scroll to position [0, 0]
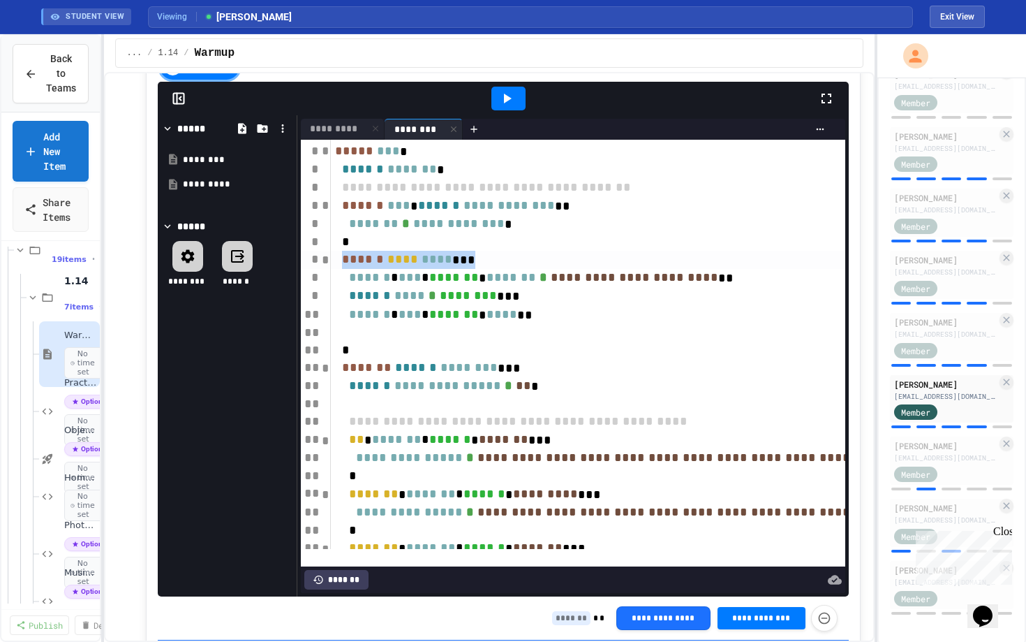
drag, startPoint x: 353, startPoint y: 276, endPoint x: 494, endPoint y: 276, distance: 141.0
click at [494, 269] on div "****** **** **** ***" at bounding box center [807, 260] width 952 height 18
click at [325, 136] on div "*********" at bounding box center [334, 128] width 67 height 15
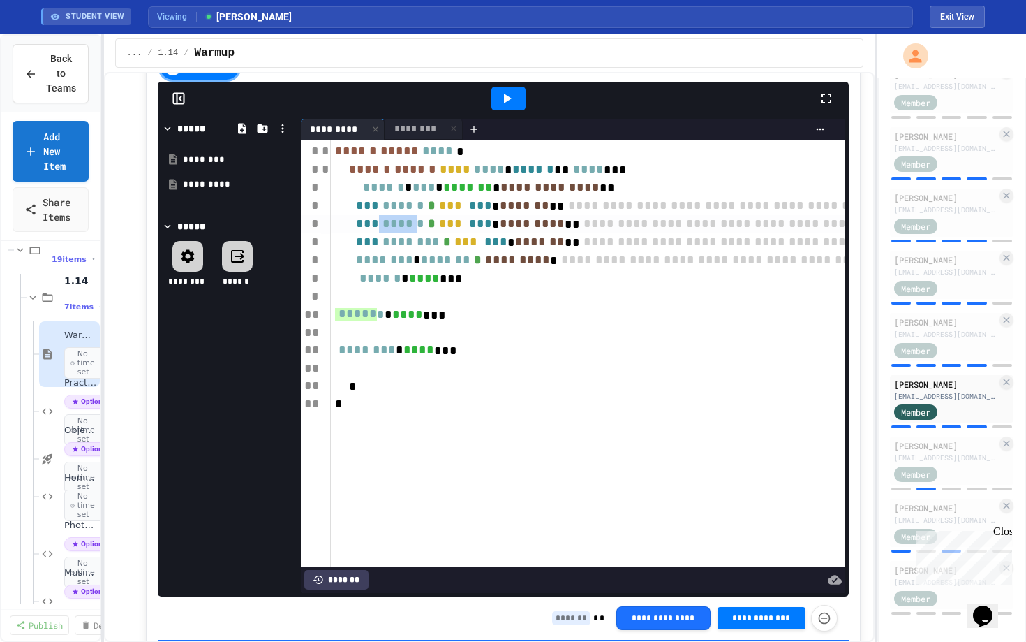
drag, startPoint x: 406, startPoint y: 239, endPoint x: 450, endPoint y: 238, distance: 44.0
click at [450, 233] on div "**********" at bounding box center [920, 224] width 1178 height 18
click at [355, 320] on span "******" at bounding box center [360, 314] width 42 height 13
click at [388, 320] on span "*" at bounding box center [384, 314] width 8 height 13
drag, startPoint x: 396, startPoint y: 336, endPoint x: 448, endPoint y: 329, distance: 52.1
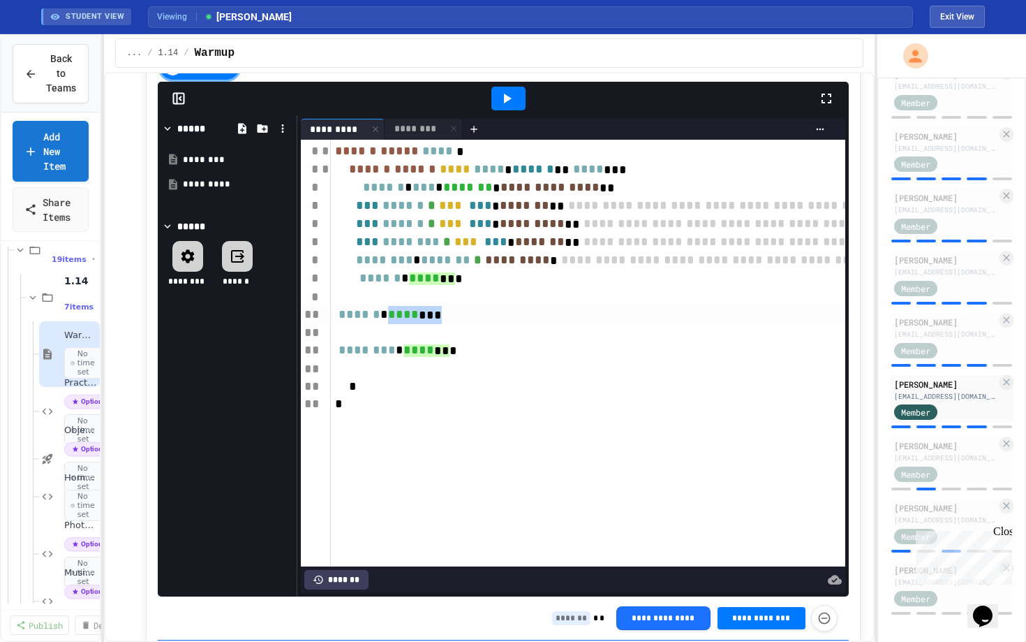
click at [448, 324] on div "****** * **** ***" at bounding box center [920, 315] width 1178 height 18
click at [357, 320] on span "******" at bounding box center [360, 314] width 42 height 13
click at [388, 320] on span "*" at bounding box center [384, 314] width 8 height 13
drag, startPoint x: 397, startPoint y: 332, endPoint x: 436, endPoint y: 332, distance: 39.1
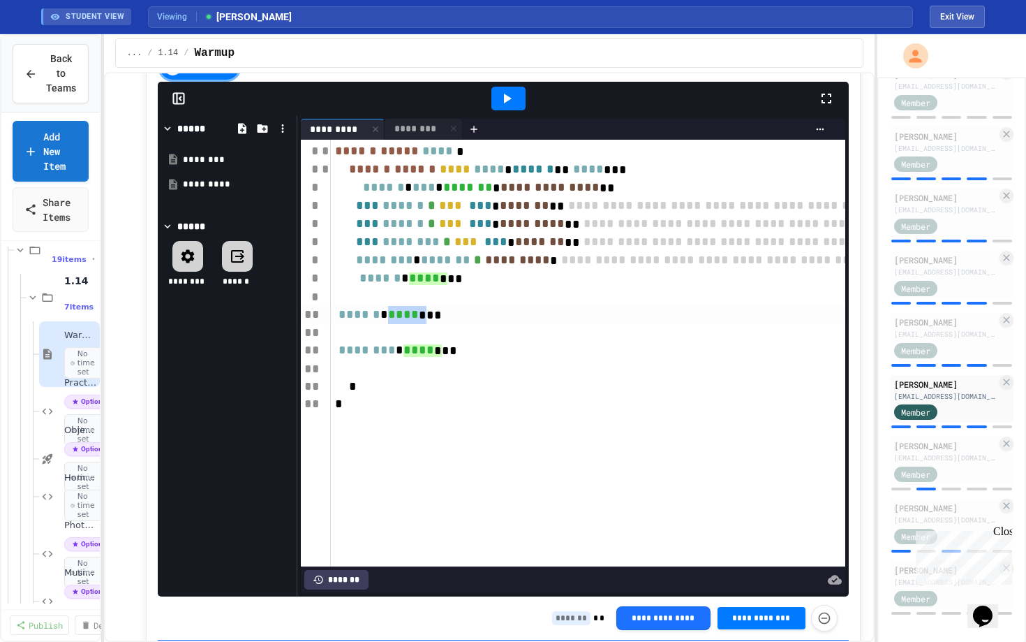
click at [436, 324] on div "****** * **** ***" at bounding box center [920, 315] width 1178 height 18
click at [438, 136] on div "********" at bounding box center [415, 128] width 61 height 15
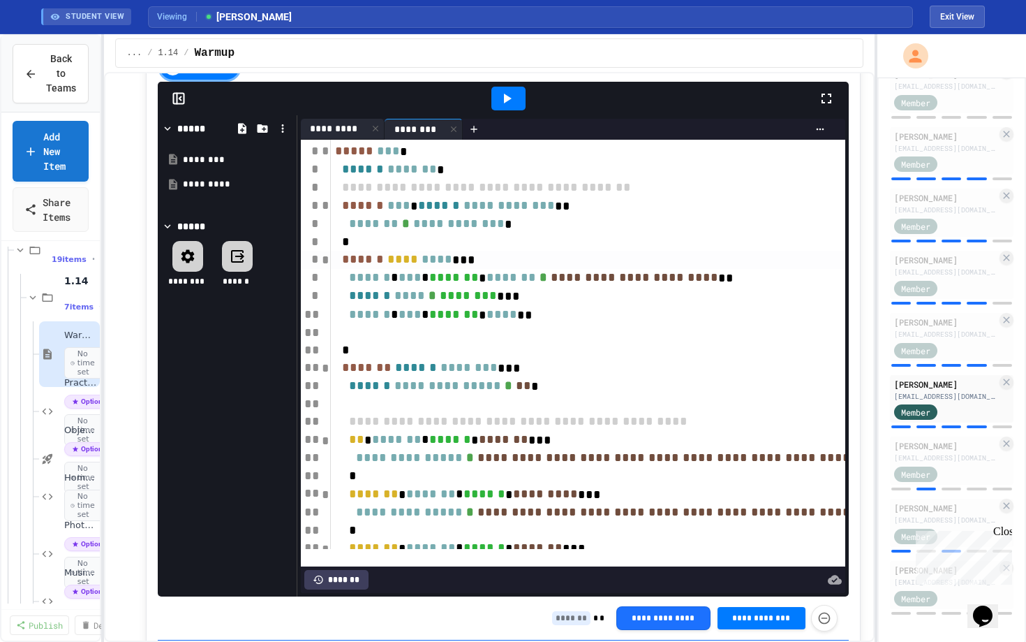
click at [332, 136] on div "*********" at bounding box center [334, 128] width 67 height 15
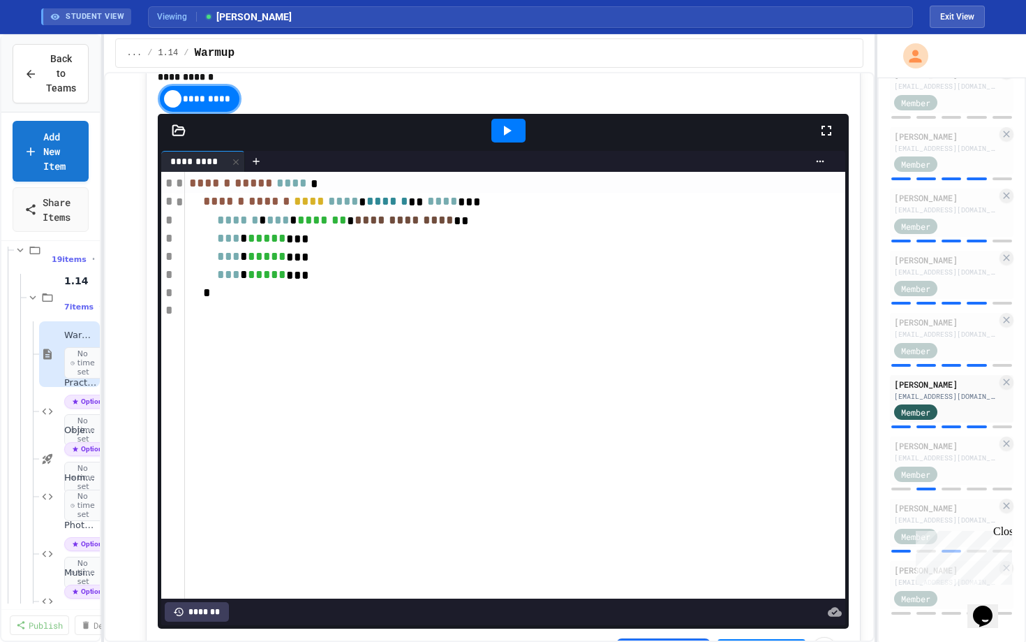
scroll to position [1542, 0]
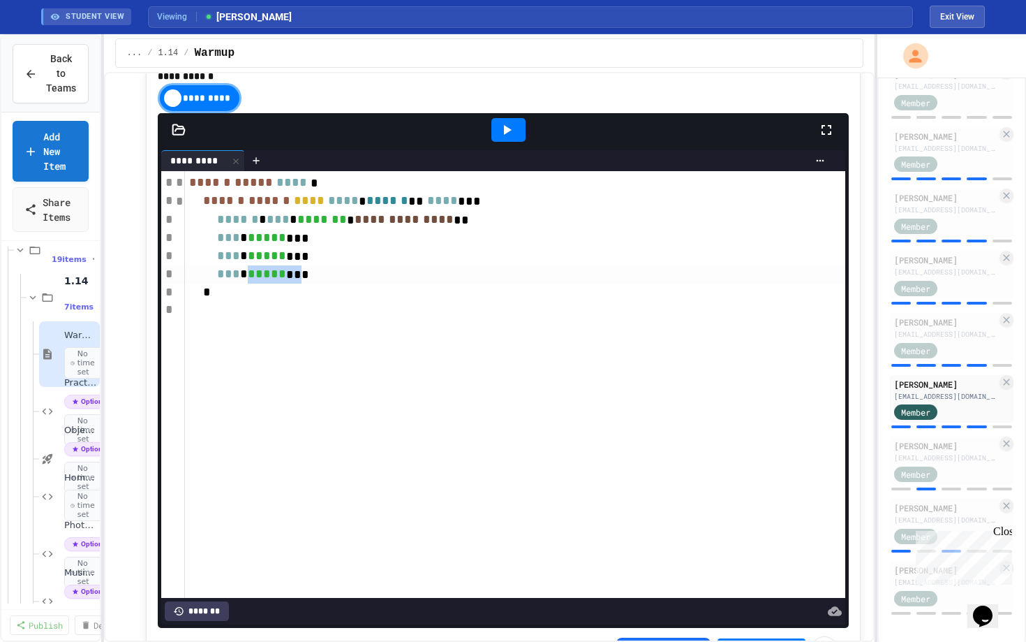
drag, startPoint x: 283, startPoint y: 290, endPoint x: 332, endPoint y: 289, distance: 48.9
click at [332, 283] on div "*** * ***** ***" at bounding box center [515, 274] width 660 height 18
click at [173, 137] on icon at bounding box center [179, 130] width 14 height 14
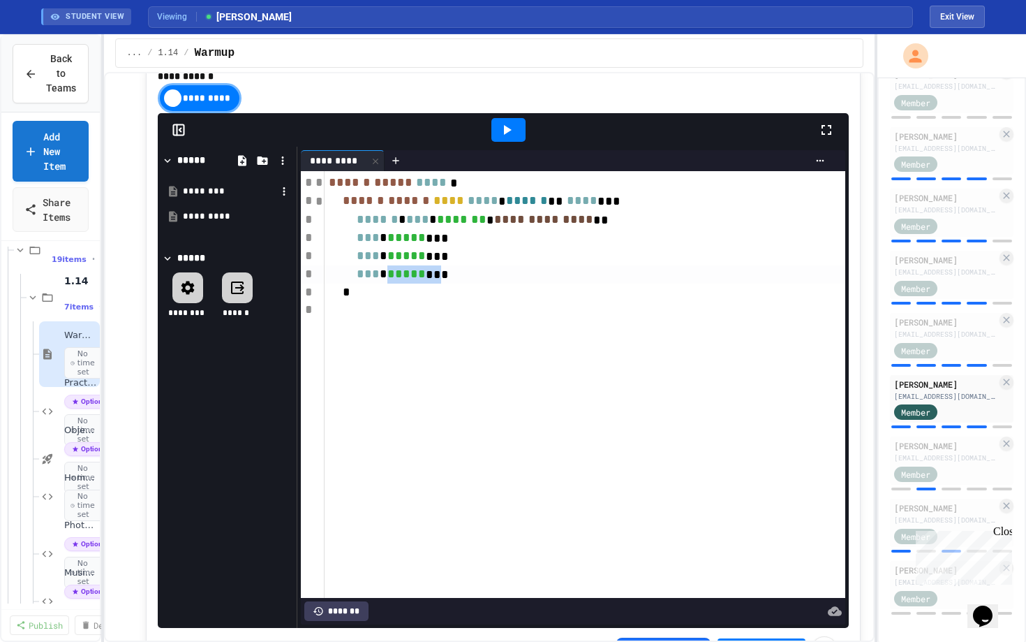
click at [207, 198] on div "********" at bounding box center [230, 191] width 94 height 14
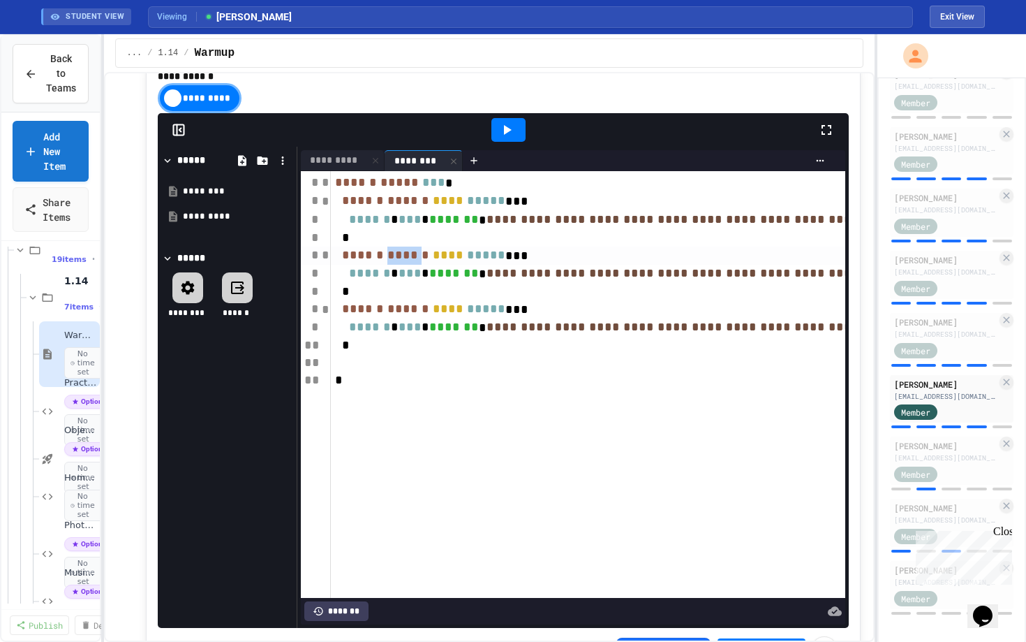
drag, startPoint x: 404, startPoint y: 271, endPoint x: 439, endPoint y: 271, distance: 34.9
click at [429, 261] on span "******" at bounding box center [408, 255] width 42 height 13
click at [330, 168] on div "*********" at bounding box center [334, 160] width 67 height 15
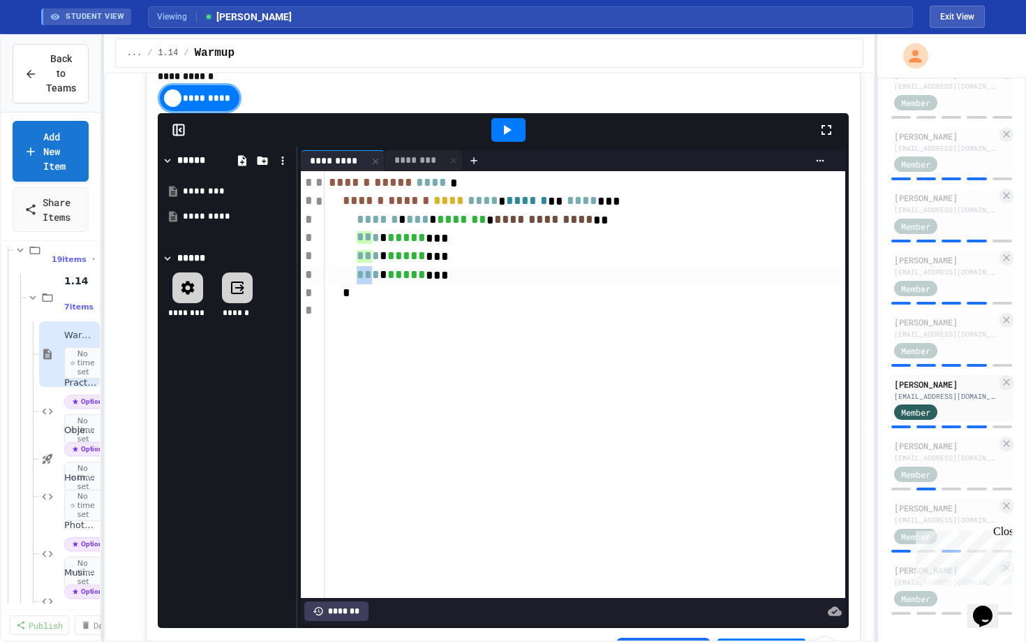
drag, startPoint x: 390, startPoint y: 293, endPoint x: 404, endPoint y: 293, distance: 14.0
click at [380, 281] on span "***" at bounding box center [368, 274] width 23 height 13
drag, startPoint x: 424, startPoint y: 295, endPoint x: 459, endPoint y: 293, distance: 35.7
click at [459, 283] on div "*** * ***** ***" at bounding box center [585, 274] width 521 height 18
click at [387, 281] on span "*" at bounding box center [384, 274] width 8 height 13
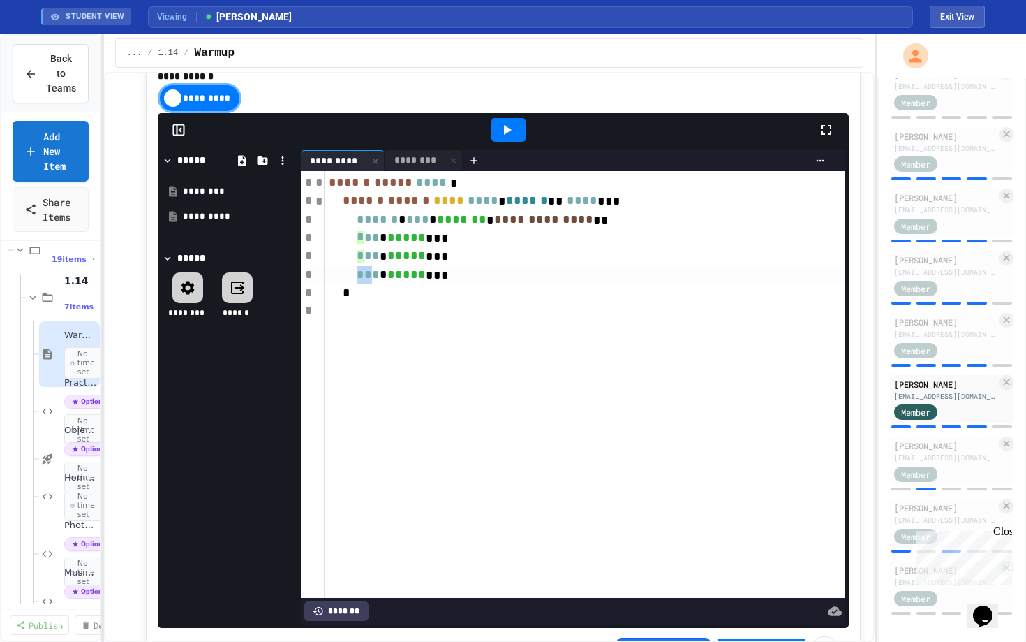
drag, startPoint x: 388, startPoint y: 290, endPoint x: 403, endPoint y: 290, distance: 14.7
click at [403, 284] on div "*** * ***** ***" at bounding box center [585, 275] width 521 height 18
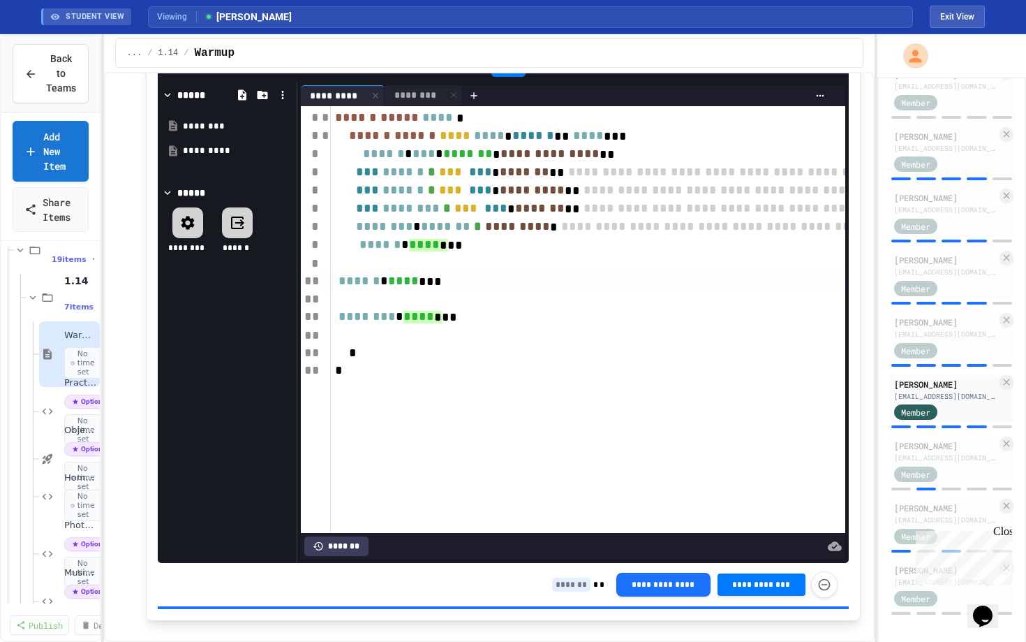
scroll to position [466, 0]
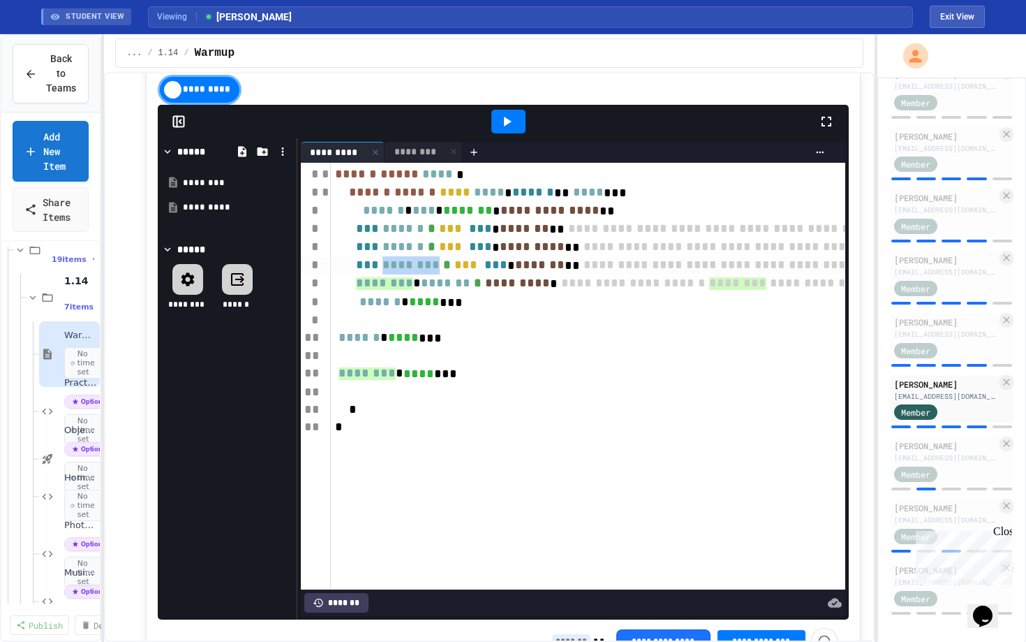
drag, startPoint x: 413, startPoint y: 279, endPoint x: 468, endPoint y: 281, distance: 54.5
click at [440, 271] on span "********" at bounding box center [411, 264] width 57 height 13
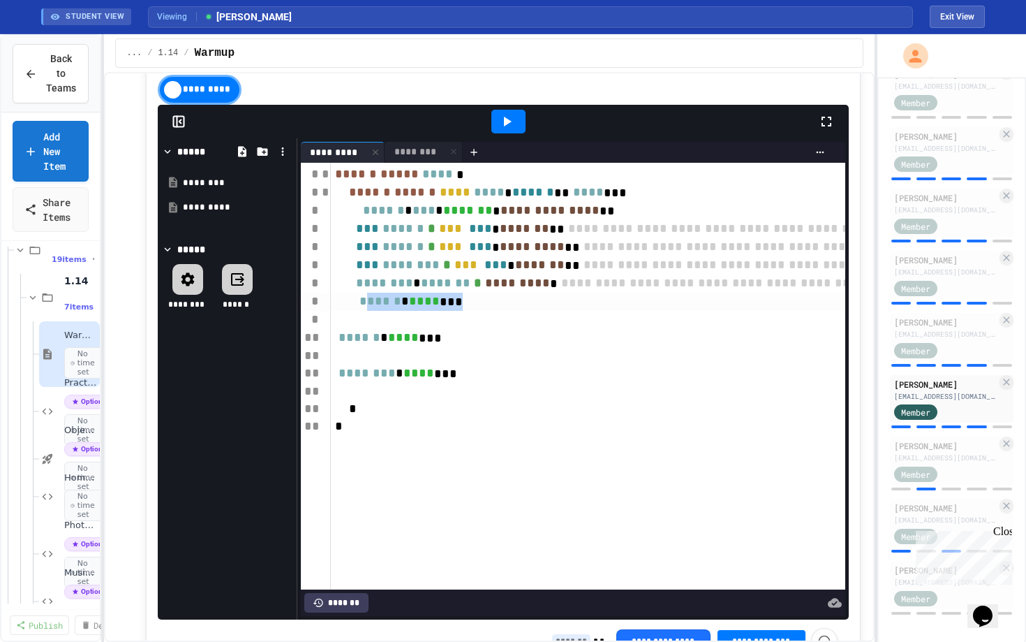
drag, startPoint x: 392, startPoint y: 320, endPoint x: 501, endPoint y: 320, distance: 108.9
click at [501, 311] on div "****** * **** ***" at bounding box center [920, 302] width 1178 height 18
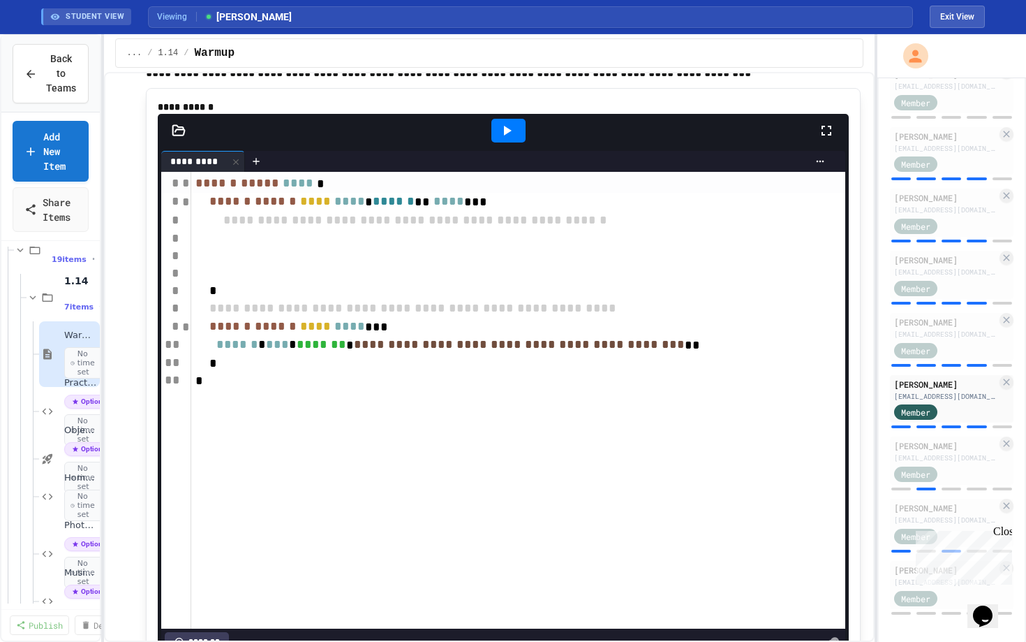
scroll to position [2219, 0]
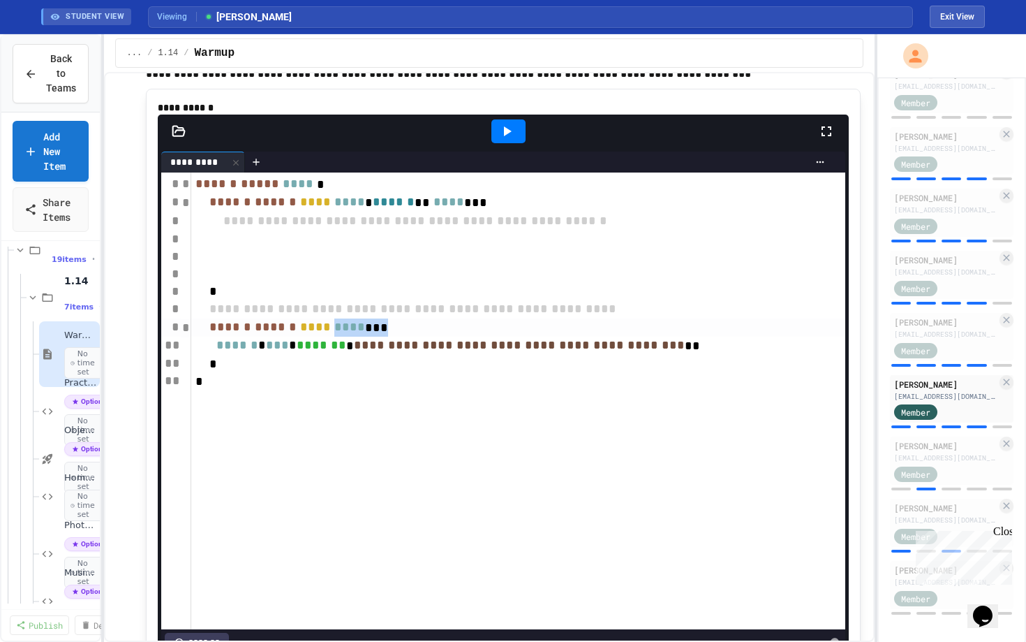
drag, startPoint x: 367, startPoint y: 344, endPoint x: 429, endPoint y: 343, distance: 62.1
click at [429, 337] on div "****** ****** **** **** ***" at bounding box center [517, 327] width 653 height 18
click at [429, 337] on div "****** ****** **** **** ** *" at bounding box center [517, 327] width 653 height 18
click at [286, 337] on div "****** ****** **** **** ***" at bounding box center [517, 327] width 653 height 18
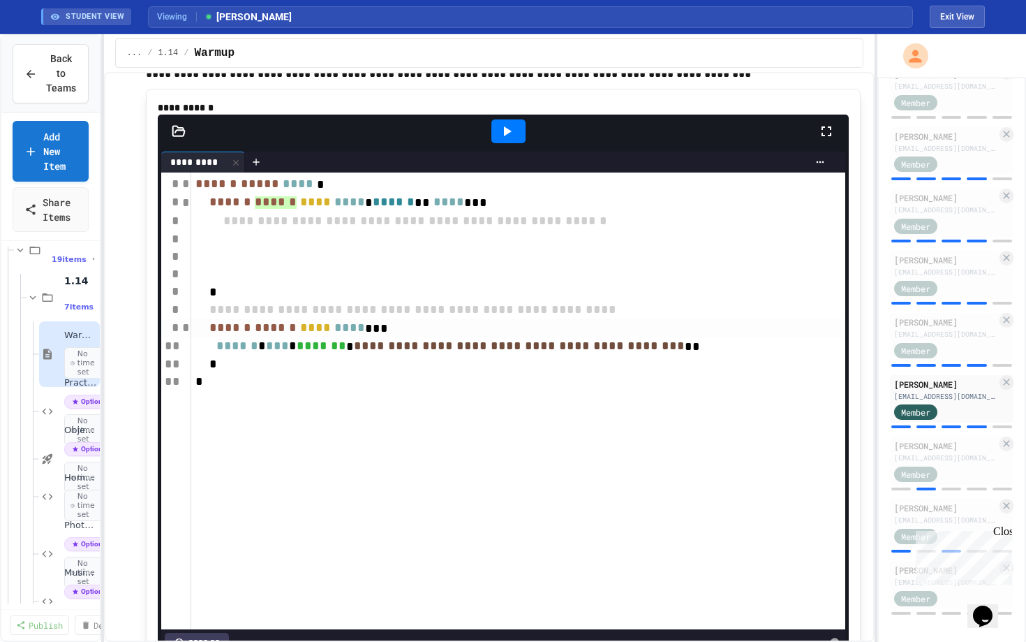
click at [319, 265] on div at bounding box center [517, 256] width 653 height 17
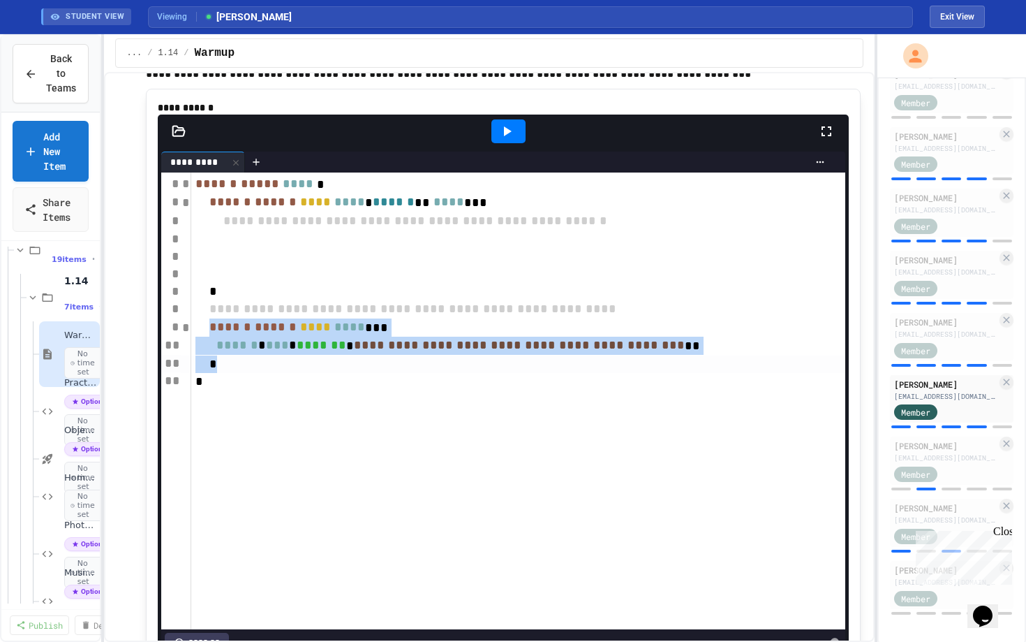
drag, startPoint x: 223, startPoint y: 343, endPoint x: 343, endPoint y: 374, distance: 123.9
click at [343, 374] on div "**********" at bounding box center [517, 400] width 653 height 457
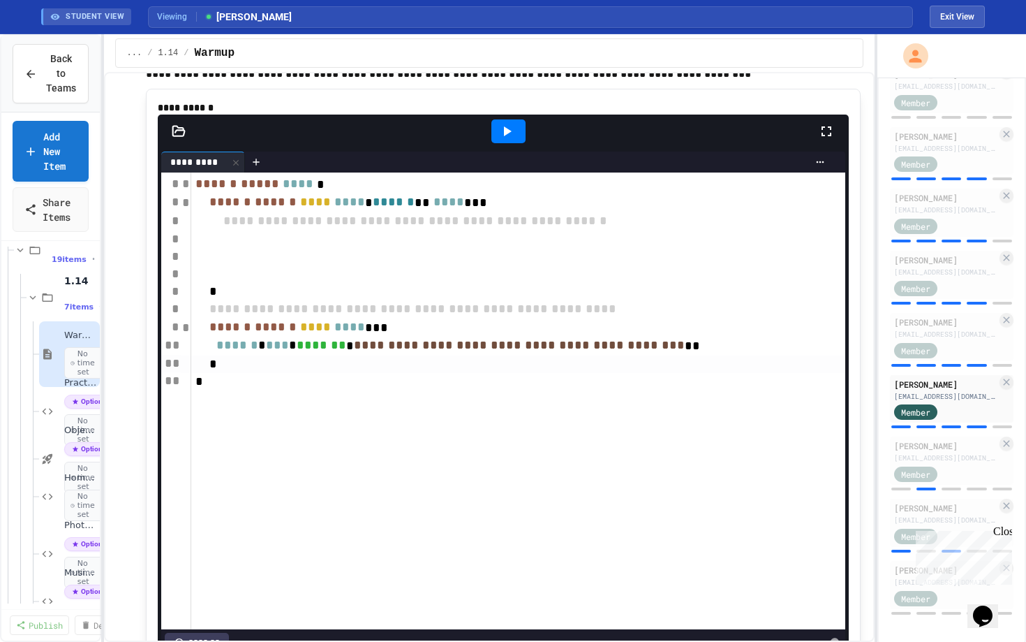
click at [304, 265] on div at bounding box center [517, 256] width 653 height 17
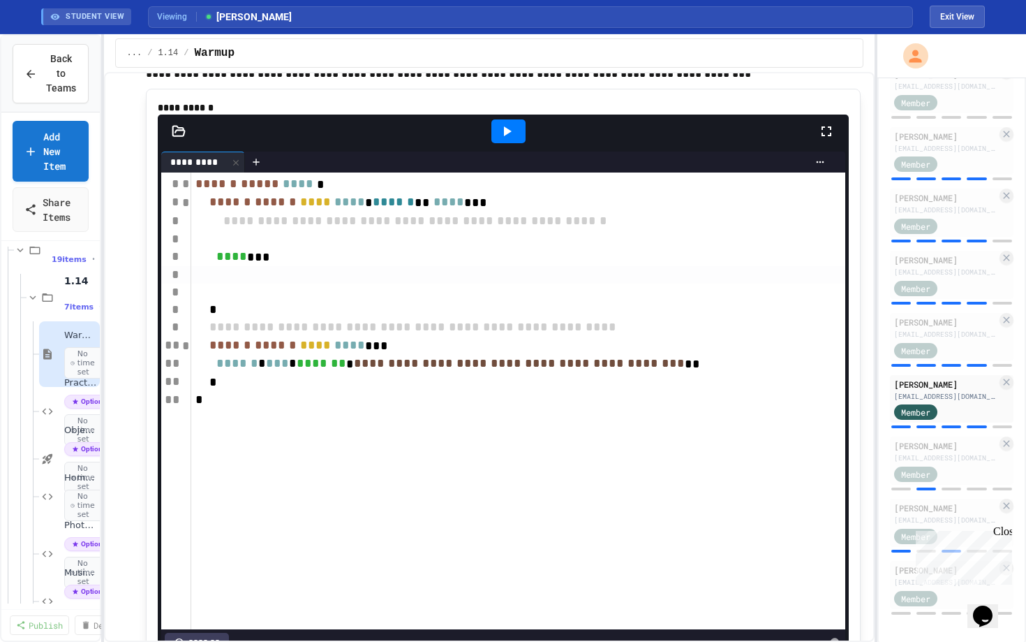
click at [167, 138] on div at bounding box center [179, 131] width 42 height 14
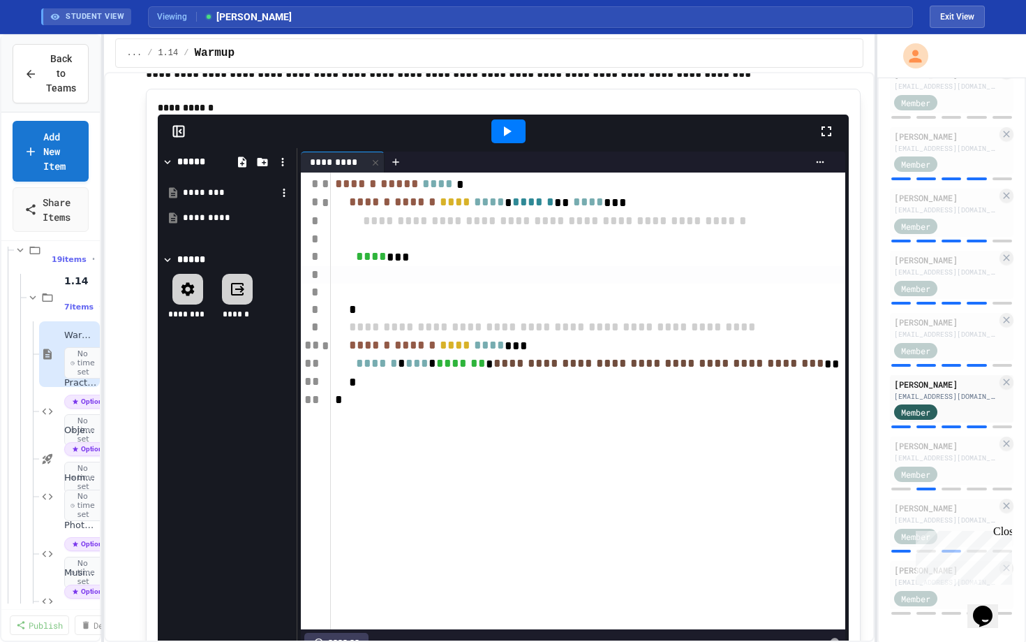
click at [198, 200] on div "********" at bounding box center [230, 193] width 94 height 14
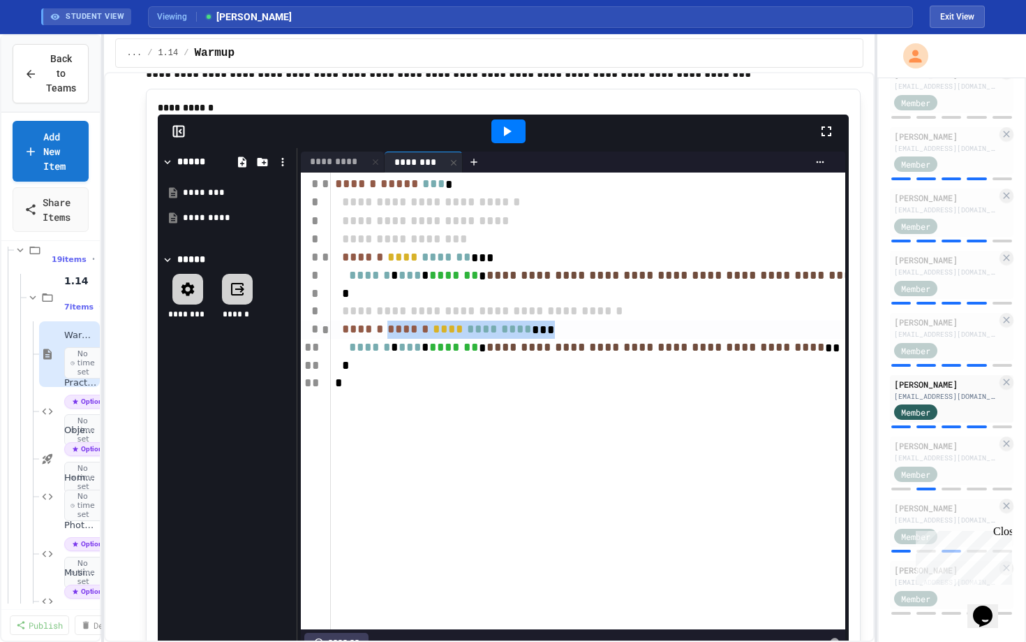
drag, startPoint x: 403, startPoint y: 350, endPoint x: 663, endPoint y: 349, distance: 260.4
click at [663, 339] on div "****** ****** **** ********* ***" at bounding box center [667, 329] width 672 height 18
click at [532, 335] on span "*********" at bounding box center [499, 329] width 65 height 13
copy div "*********"
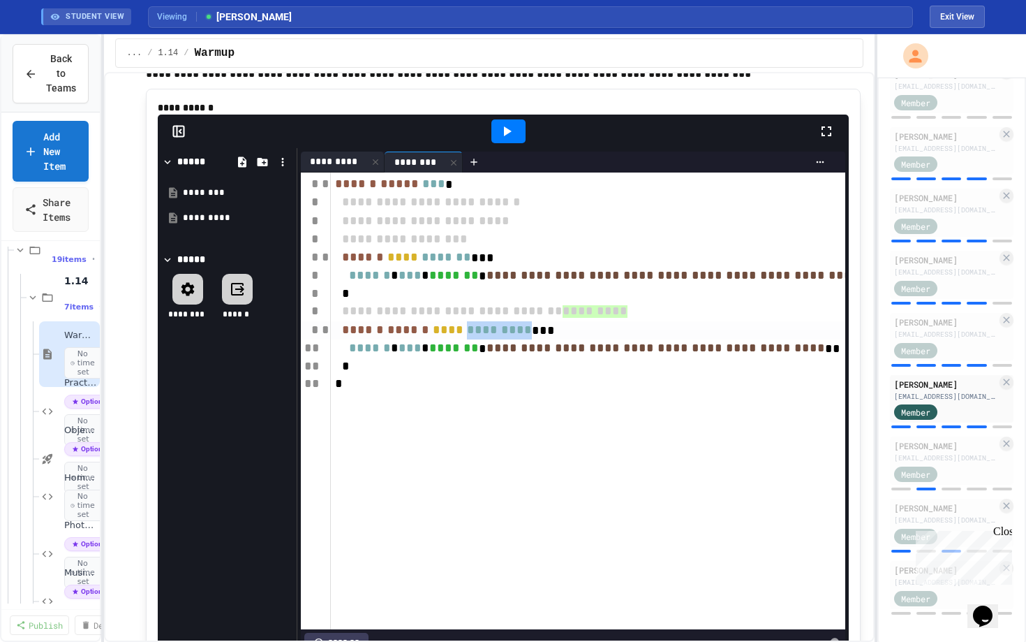
click at [325, 169] on div "*********" at bounding box center [334, 161] width 67 height 15
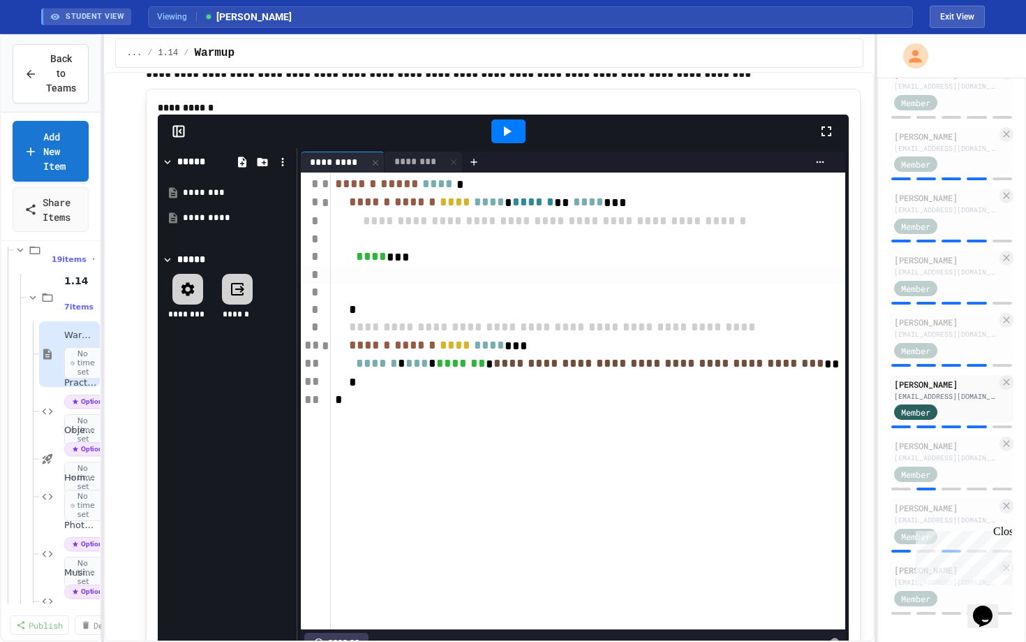
click at [417, 283] on div at bounding box center [617, 274] width 573 height 17
click at [417, 284] on div "*** * ********* *" at bounding box center [617, 275] width 573 height 18
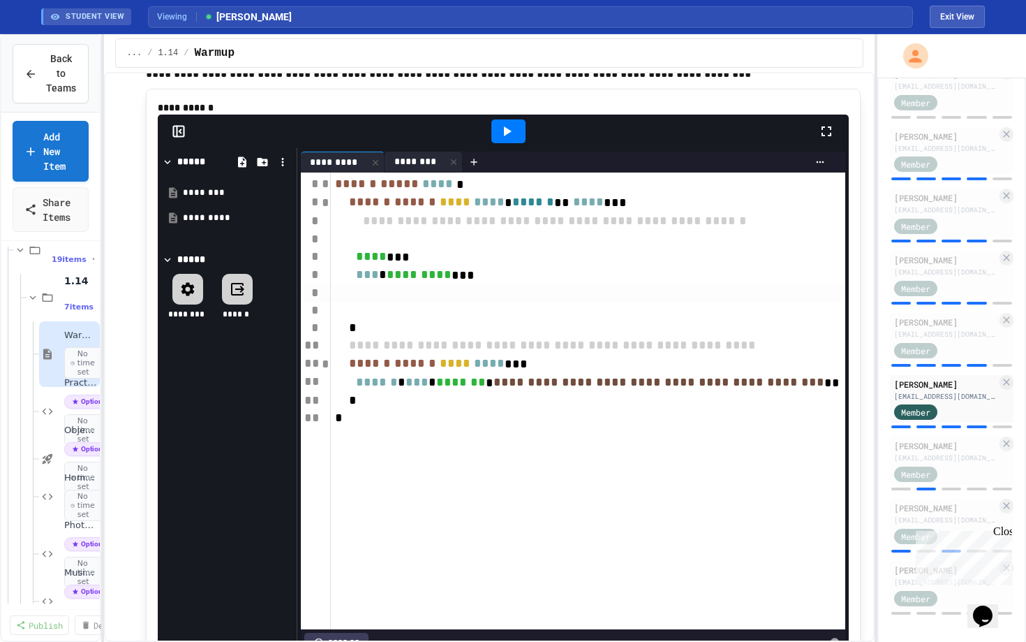
click at [434, 169] on div "********" at bounding box center [415, 161] width 61 height 15
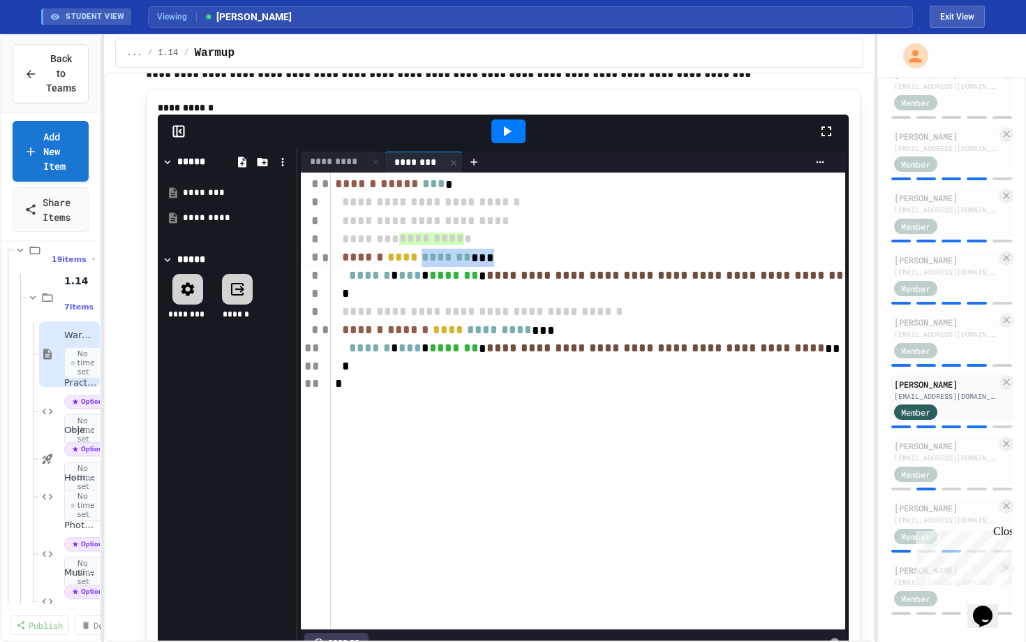
drag, startPoint x: 444, startPoint y: 269, endPoint x: 554, endPoint y: 269, distance: 110.3
click at [554, 267] on div "****** **** ******* ***" at bounding box center [667, 258] width 672 height 18
click at [332, 171] on div "*********" at bounding box center [343, 162] width 84 height 21
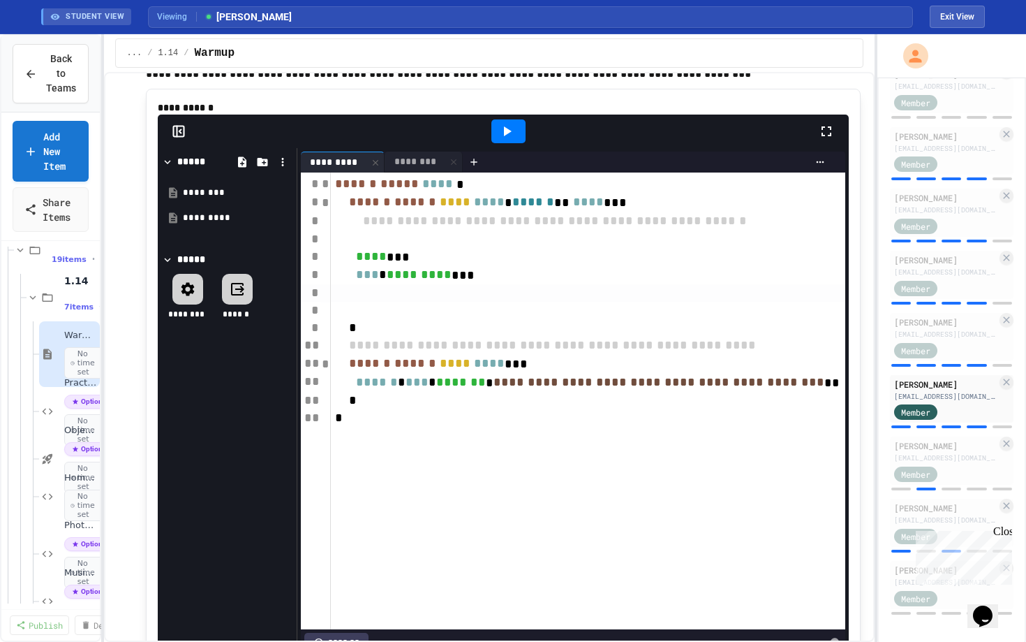
click at [531, 302] on div at bounding box center [617, 292] width 573 height 17
click at [415, 169] on div "**********" at bounding box center [573, 403] width 552 height 511
click at [415, 169] on div "********" at bounding box center [415, 161] width 61 height 15
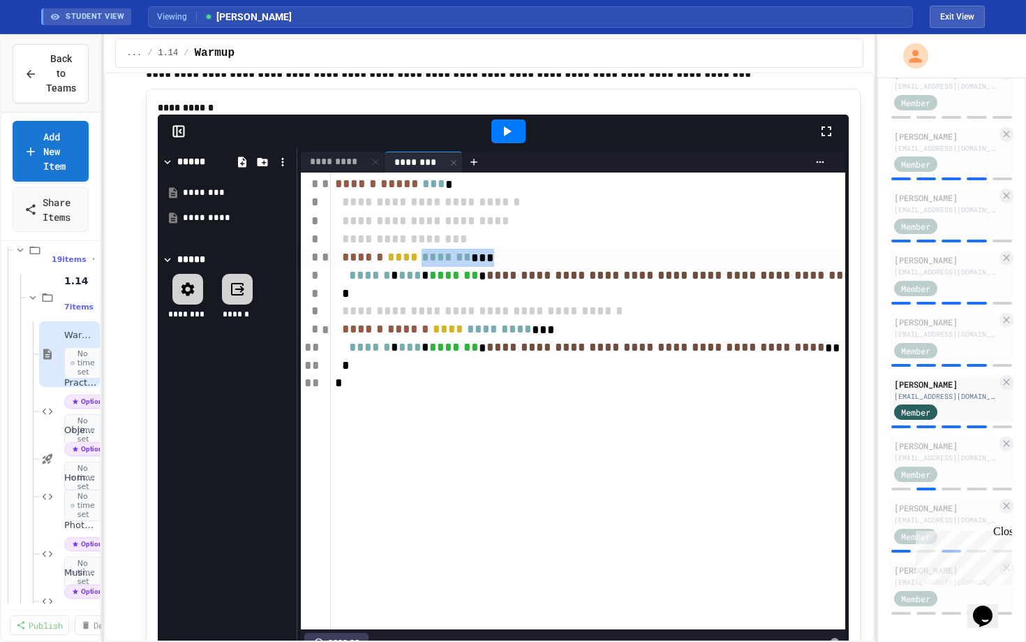
drag, startPoint x: 444, startPoint y: 273, endPoint x: 527, endPoint y: 273, distance: 83.1
click at [527, 267] on div "****** **** ******* ***" at bounding box center [667, 258] width 672 height 18
copy div "******* ***"
click at [332, 169] on div "*********" at bounding box center [334, 161] width 67 height 15
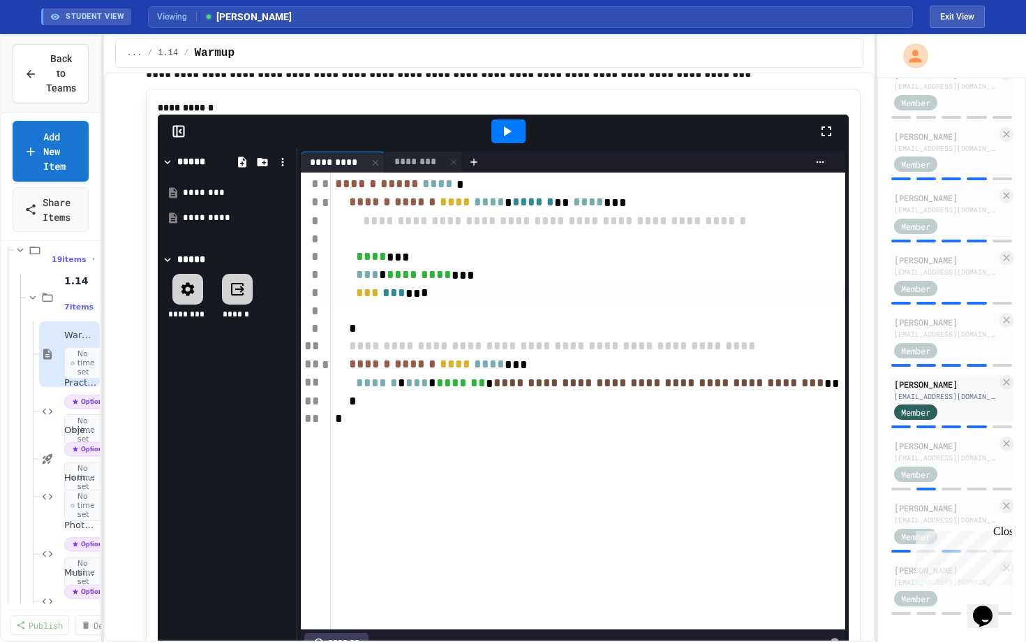
click at [459, 302] on div "*** *** ** *" at bounding box center [617, 293] width 573 height 18
drag, startPoint x: 448, startPoint y: 311, endPoint x: 383, endPoint y: 312, distance: 64.9
click at [383, 302] on div "*** *** ** * ******* ***" at bounding box center [617, 293] width 573 height 18
click at [459, 248] on div at bounding box center [617, 238] width 573 height 17
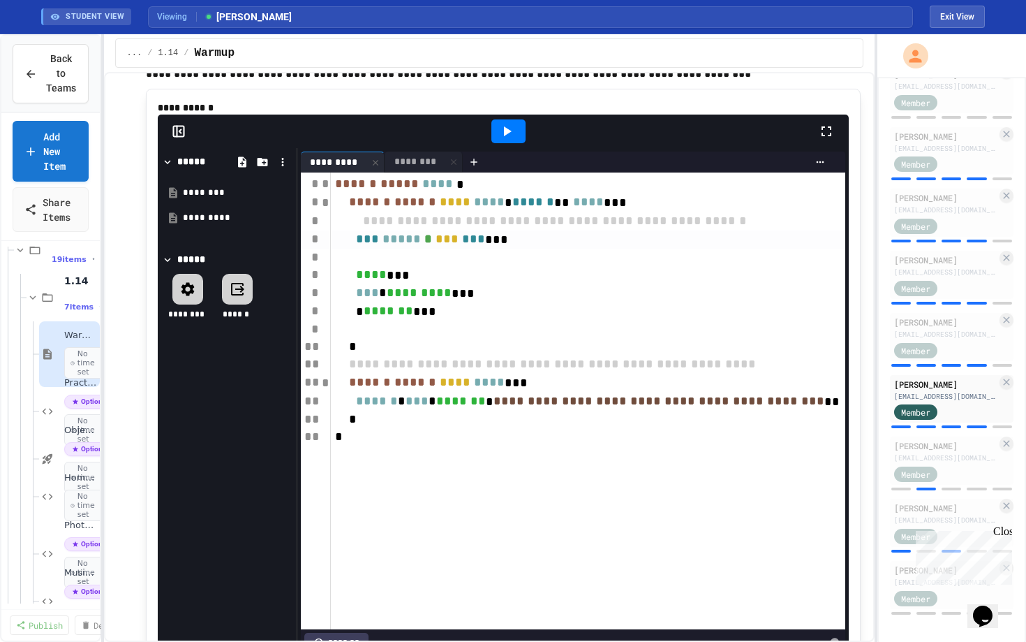
click at [417, 245] on span "*****" at bounding box center [402, 238] width 38 height 13
copy div "*****"
click at [379, 320] on div "* ******* ***" at bounding box center [617, 311] width 573 height 18
drag, startPoint x: 374, startPoint y: 313, endPoint x: 571, endPoint y: 313, distance: 197.6
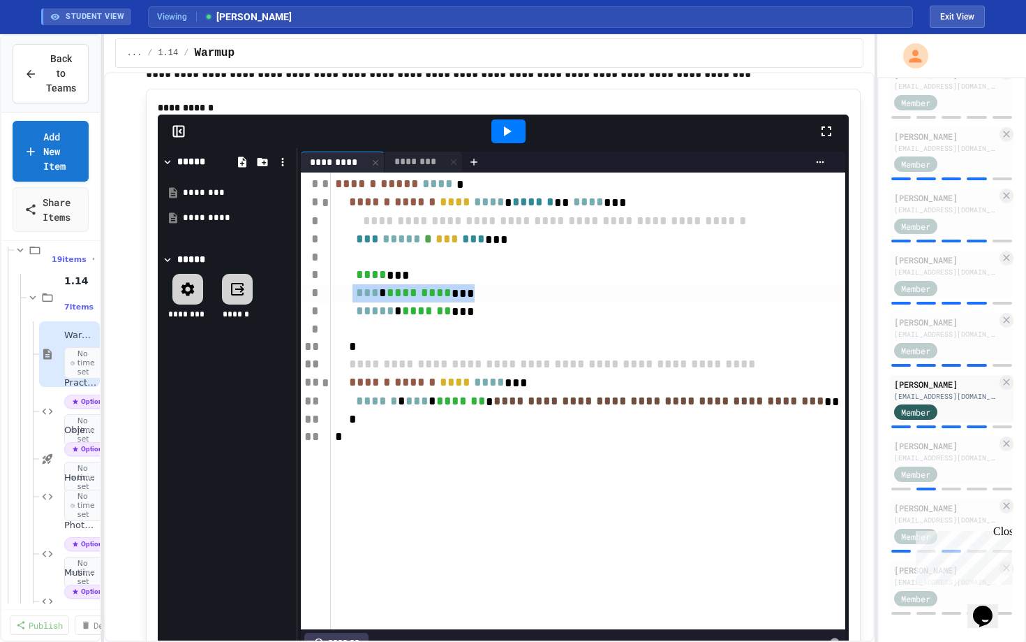
click at [571, 302] on div "*** * ********* ***" at bounding box center [617, 293] width 573 height 18
click at [542, 320] on div "***** * ******* ***" at bounding box center [617, 311] width 573 height 18
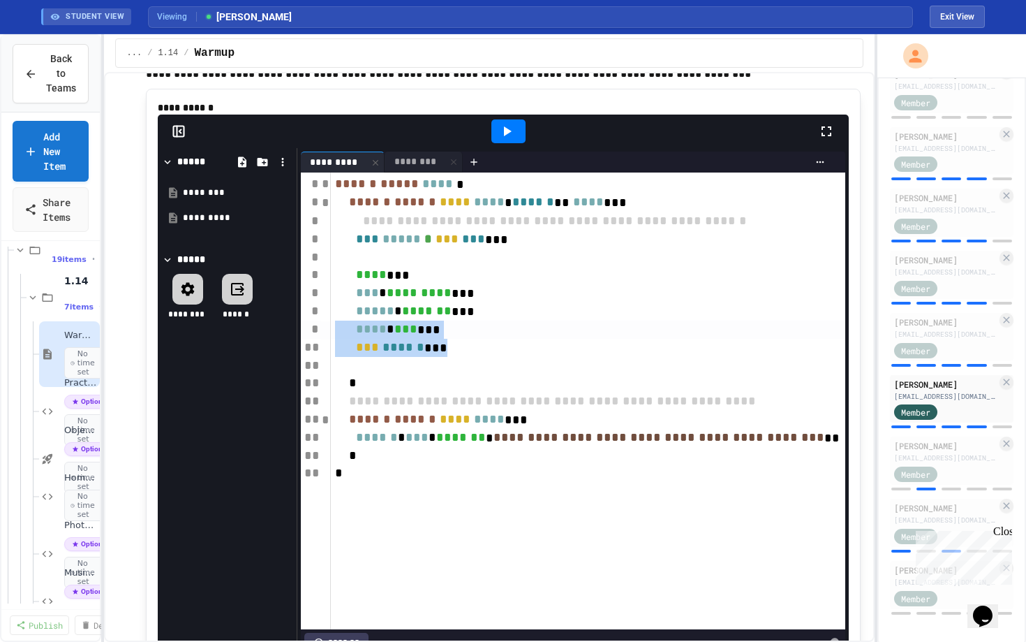
drag, startPoint x: 508, startPoint y: 368, endPoint x: 314, endPoint y: 347, distance: 195.2
click at [313, 347] on div "**********" at bounding box center [573, 400] width 545 height 457
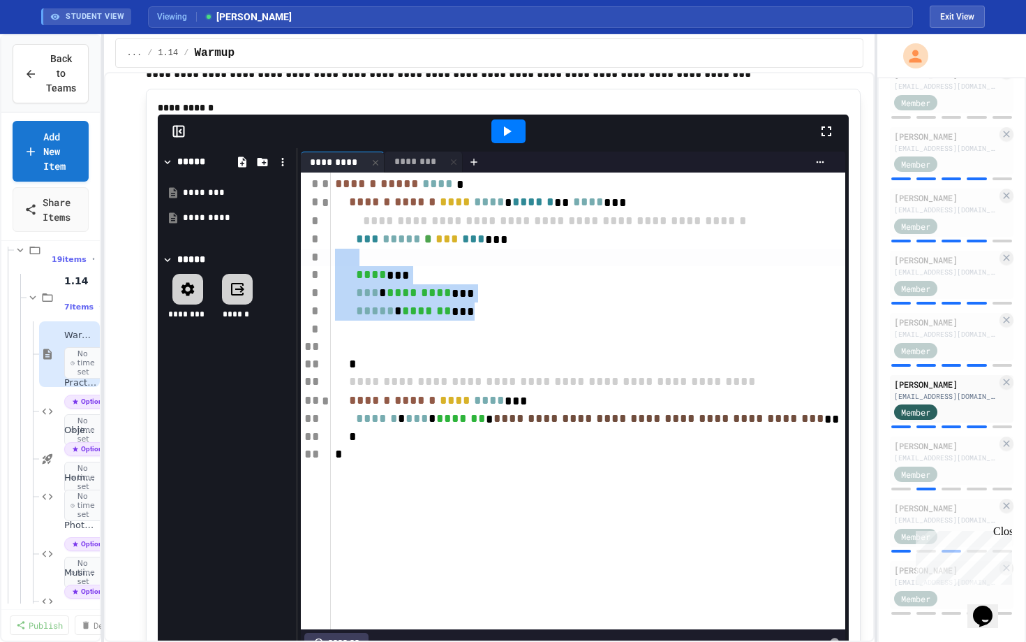
drag, startPoint x: 535, startPoint y: 328, endPoint x: 216, endPoint y: 274, distance: 324.4
click at [216, 274] on div "**********" at bounding box center [503, 403] width 691 height 511
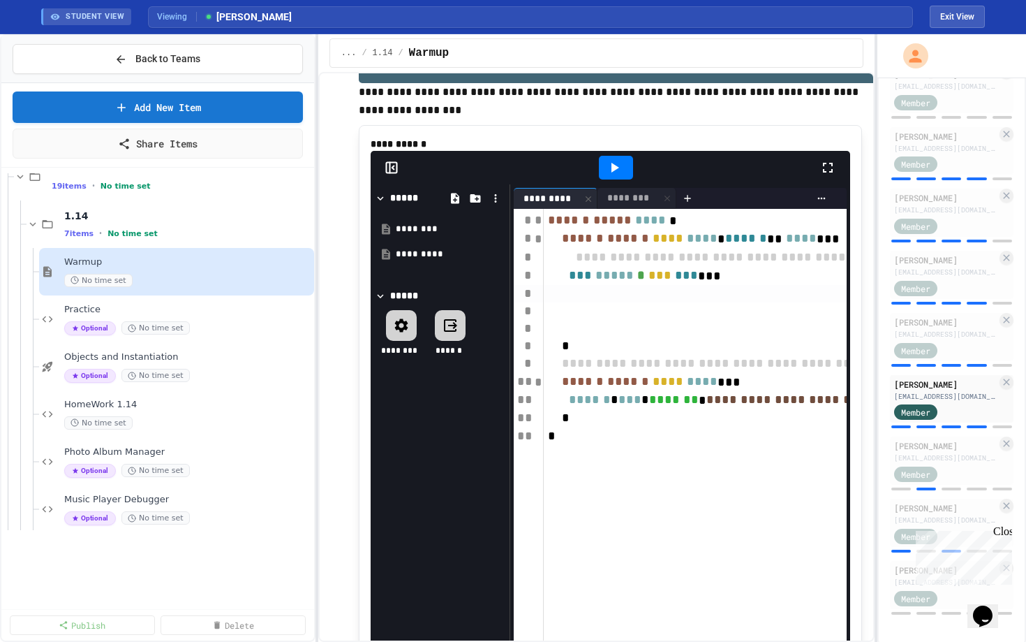
click at [312, 244] on div "**********" at bounding box center [513, 337] width 1026 height 607
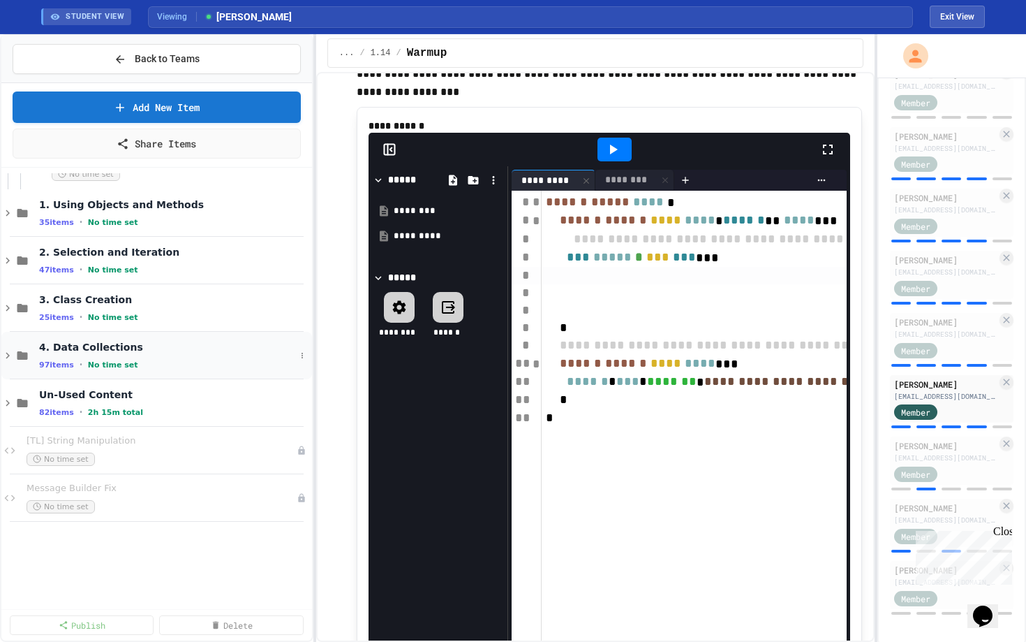
scroll to position [1579, 0]
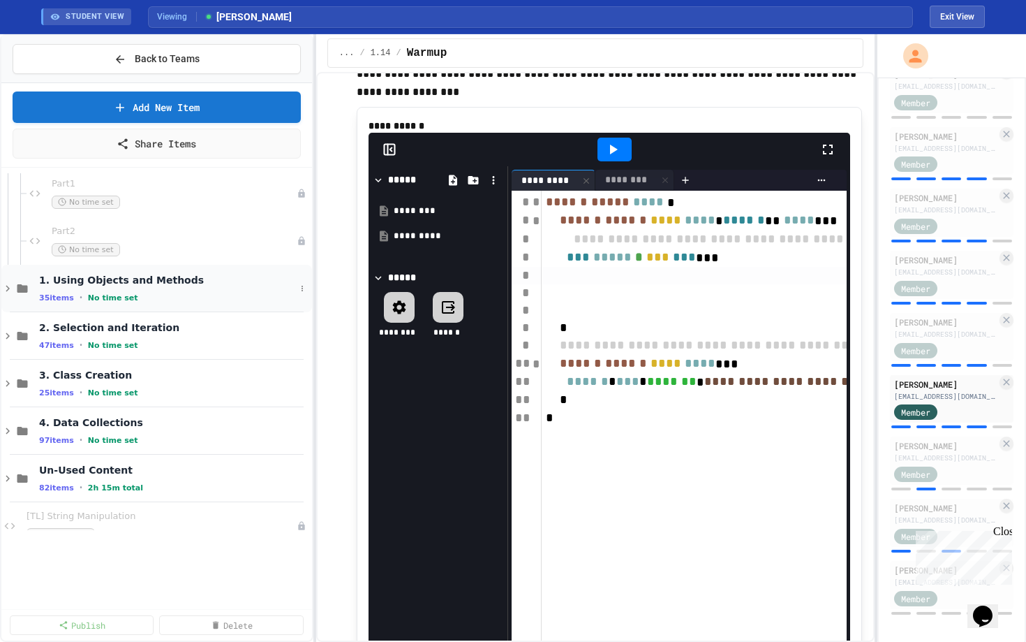
click at [138, 309] on div "1. Using Objects and Methods 35 items • No time set" at bounding box center [156, 288] width 311 height 47
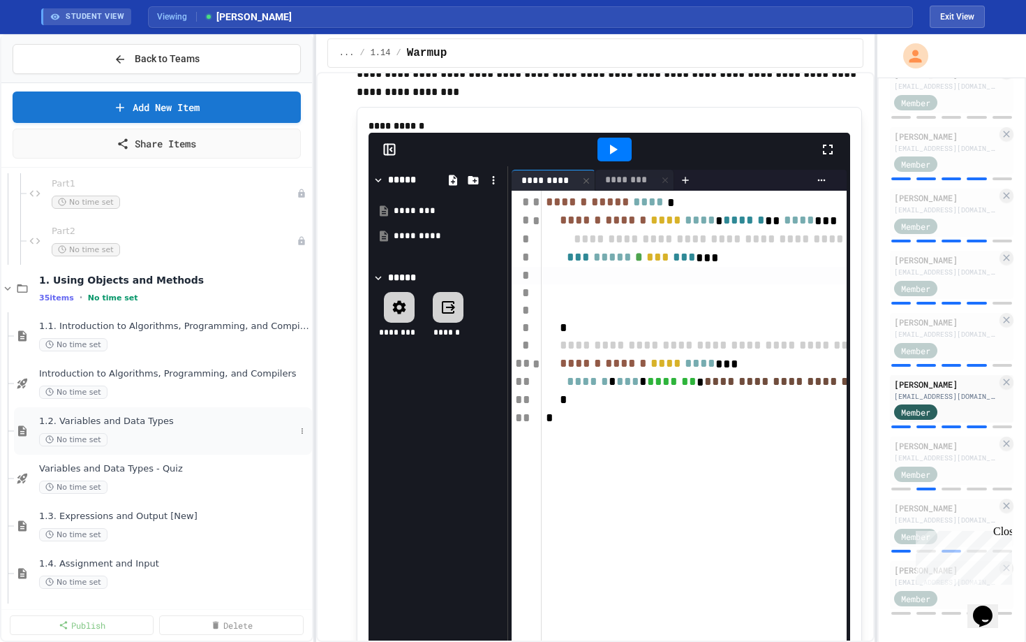
click at [139, 433] on div "No time set" at bounding box center [167, 439] width 256 height 13
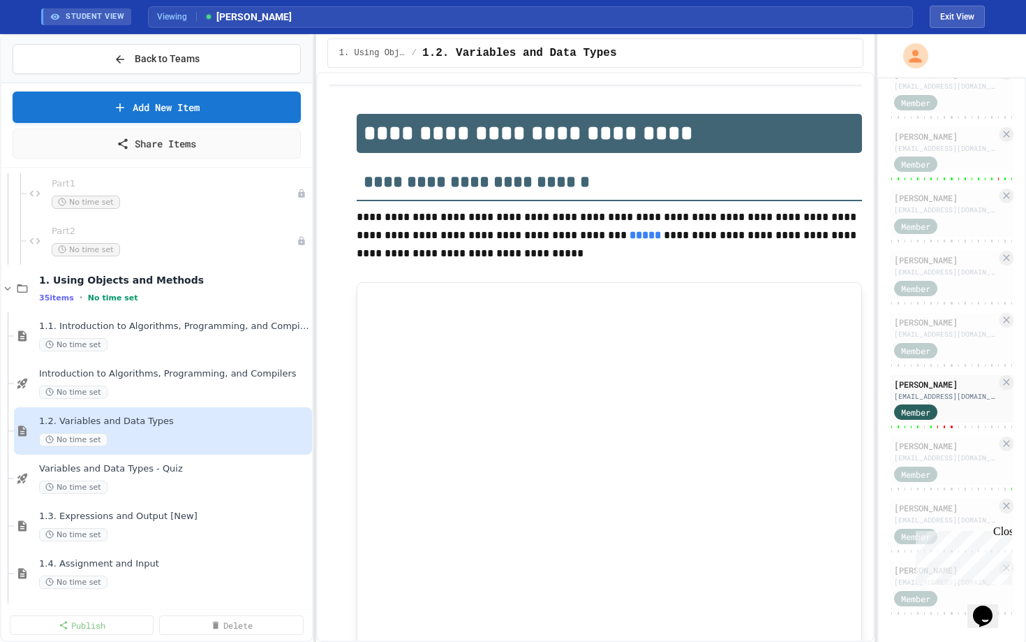
type input "********"
type input "**"
click at [940, 17] on button "Exit View" at bounding box center [957, 17] width 55 height 22
select select "***"
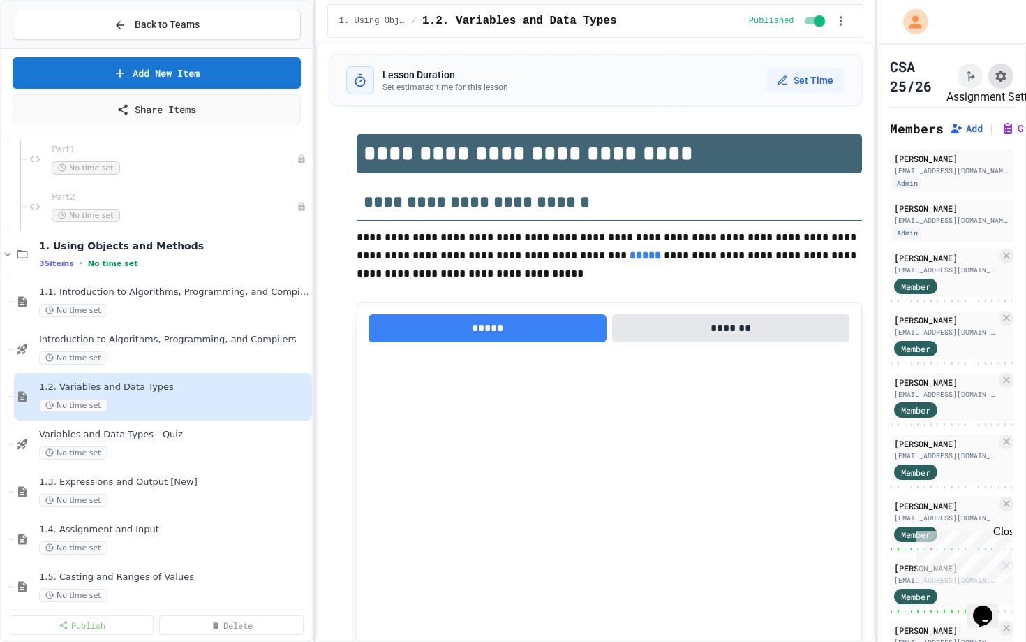
click at [1003, 73] on icon "Assignment Settings" at bounding box center [1001, 76] width 11 height 11
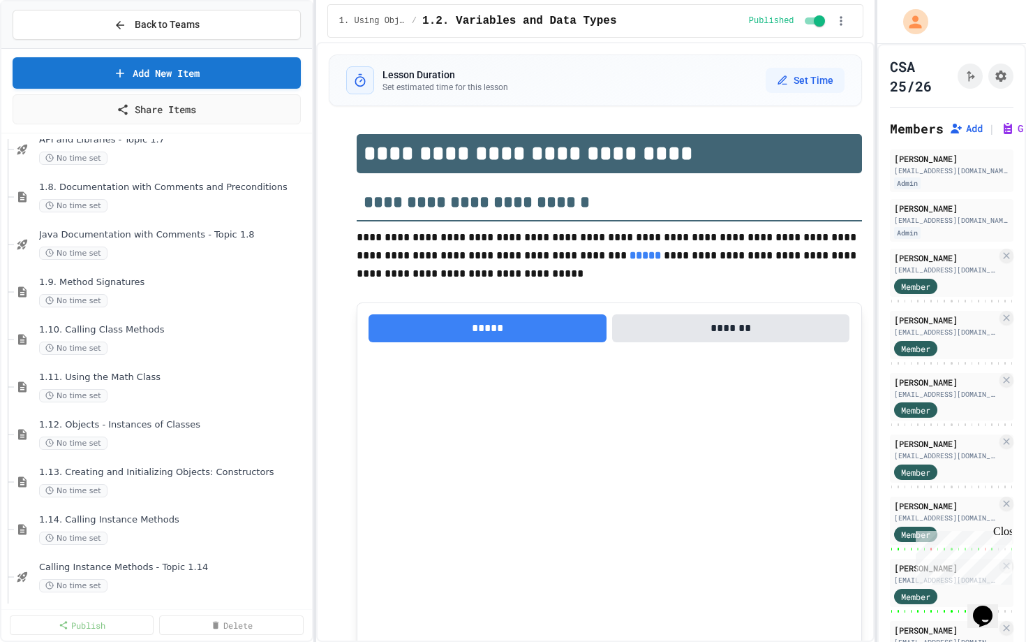
scroll to position [2252, 0]
click at [165, 330] on span "1.10. Calling Class Methods" at bounding box center [167, 331] width 256 height 12
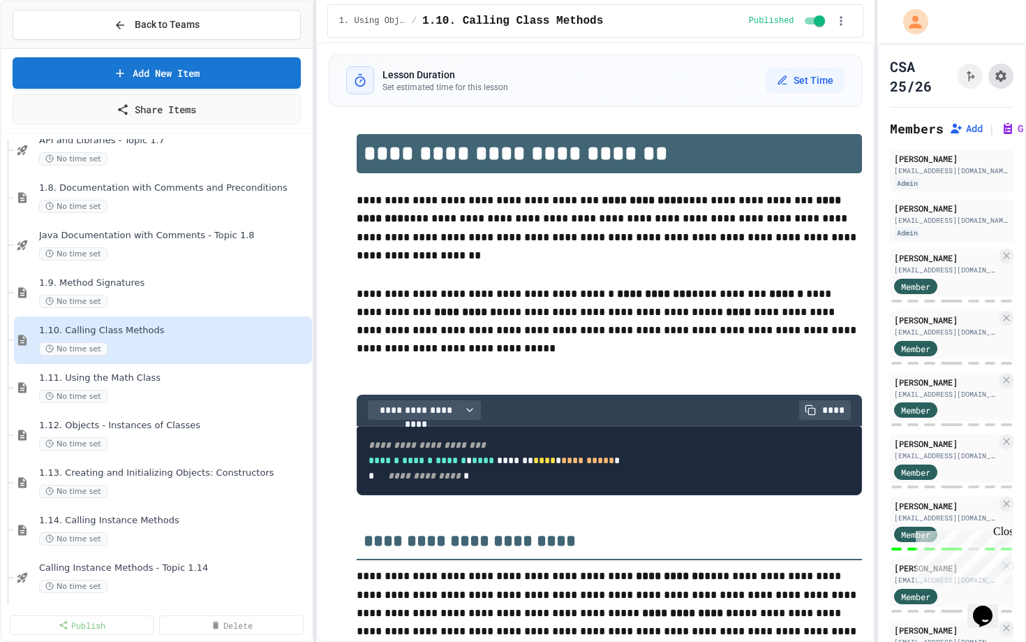
click at [998, 82] on icon "Assignment Settings" at bounding box center [1001, 76] width 14 height 14
click at [169, 293] on div "1.9. Method Signatures No time set" at bounding box center [167, 292] width 256 height 31
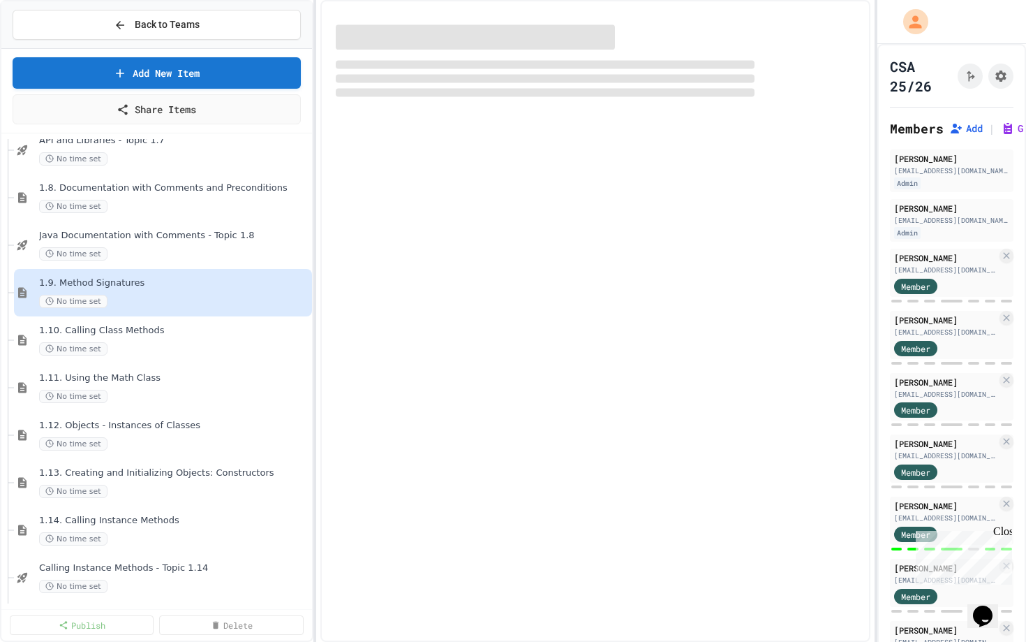
select select "***"
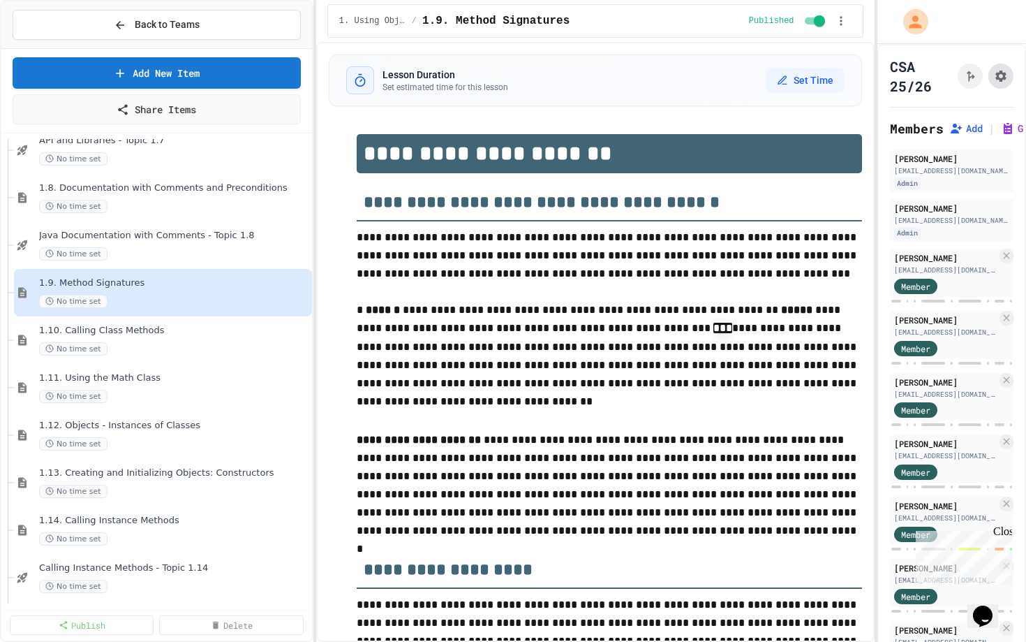
scroll to position [1417, 0]
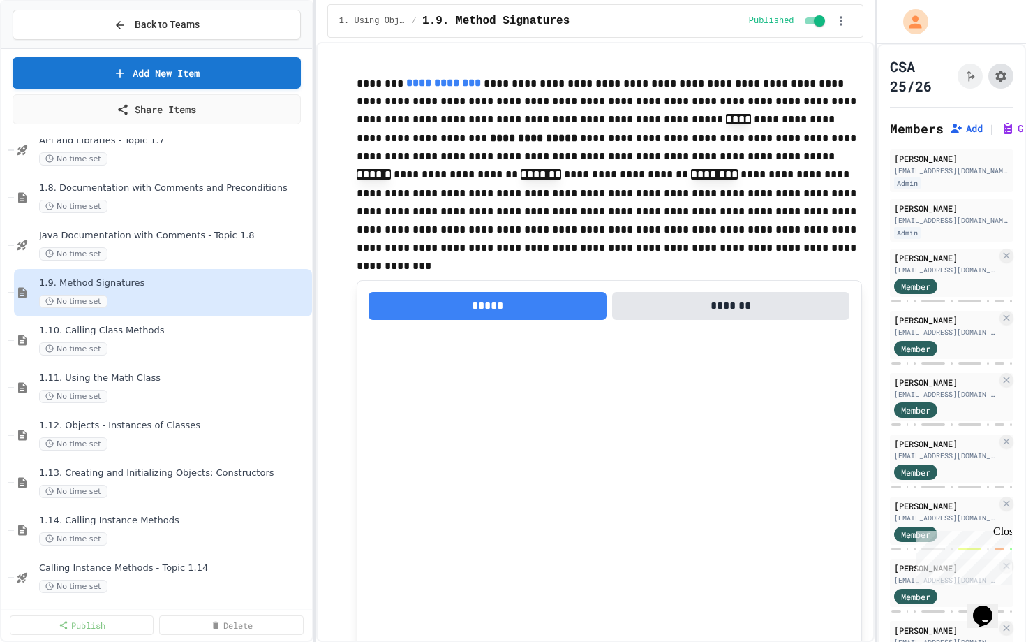
click at [1005, 73] on icon "Assignment Settings" at bounding box center [1001, 76] width 11 height 11
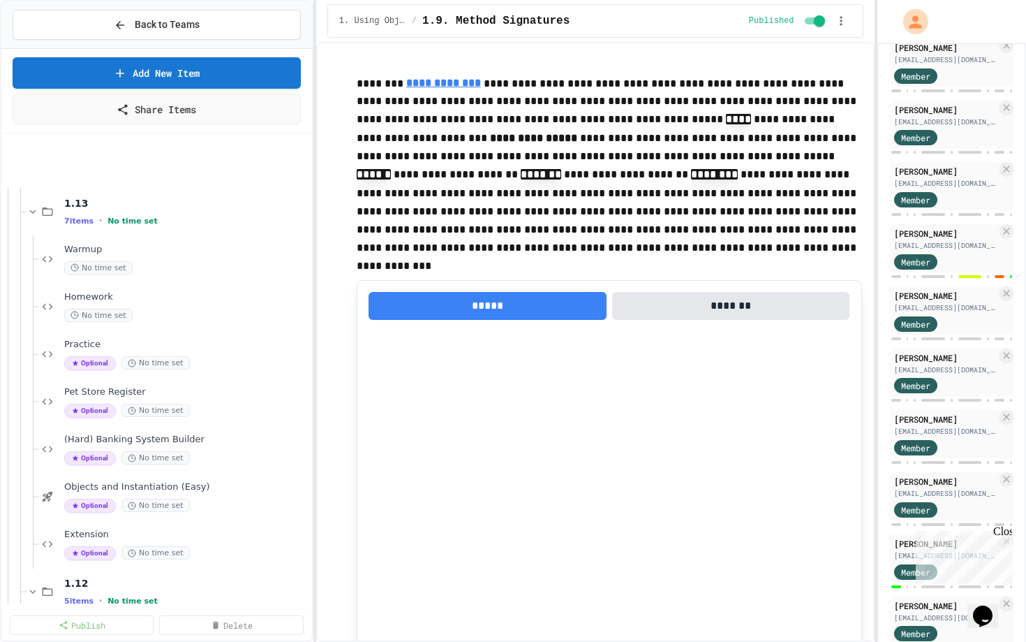
scroll to position [0, 0]
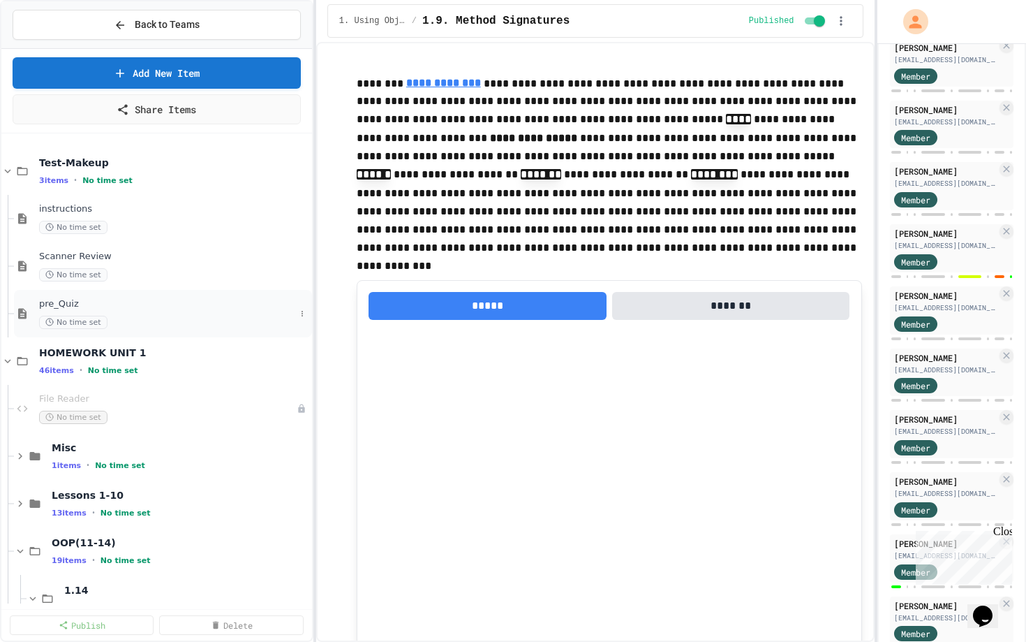
click at [81, 311] on div "pre_Quiz No time set" at bounding box center [167, 313] width 256 height 31
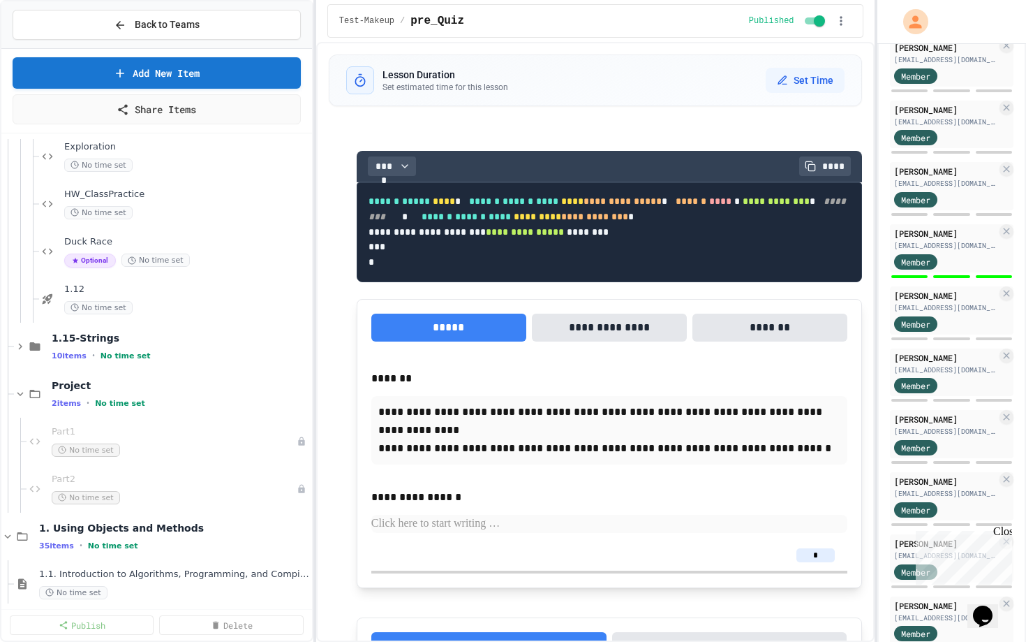
scroll to position [1295, 0]
click at [98, 358] on div "10 items • No time set" at bounding box center [174, 356] width 244 height 11
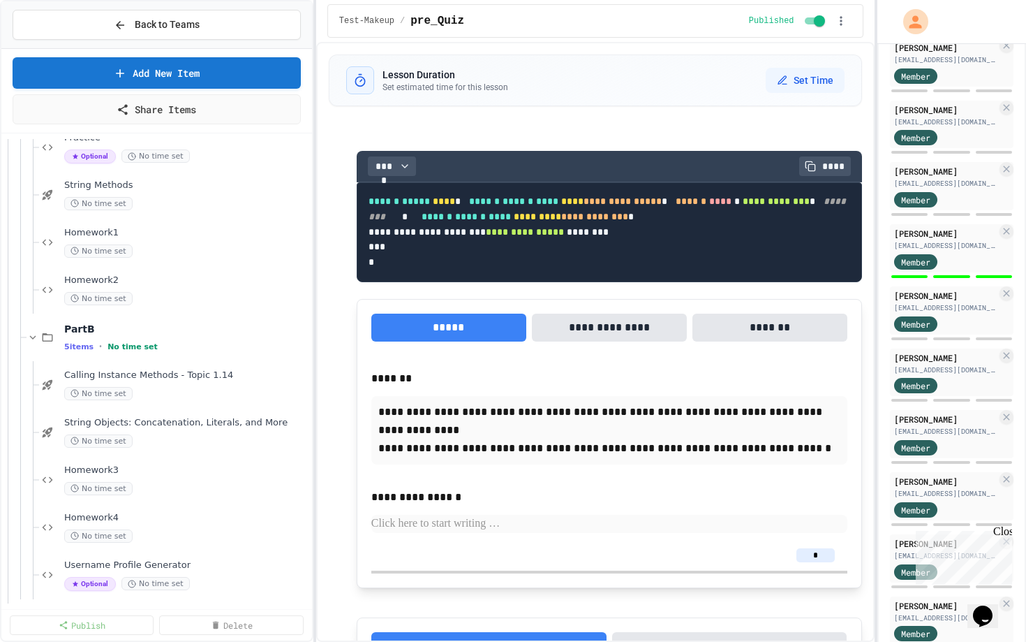
scroll to position [1636, 0]
click at [139, 526] on div "Homework4 No time set" at bounding box center [179, 528] width 231 height 31
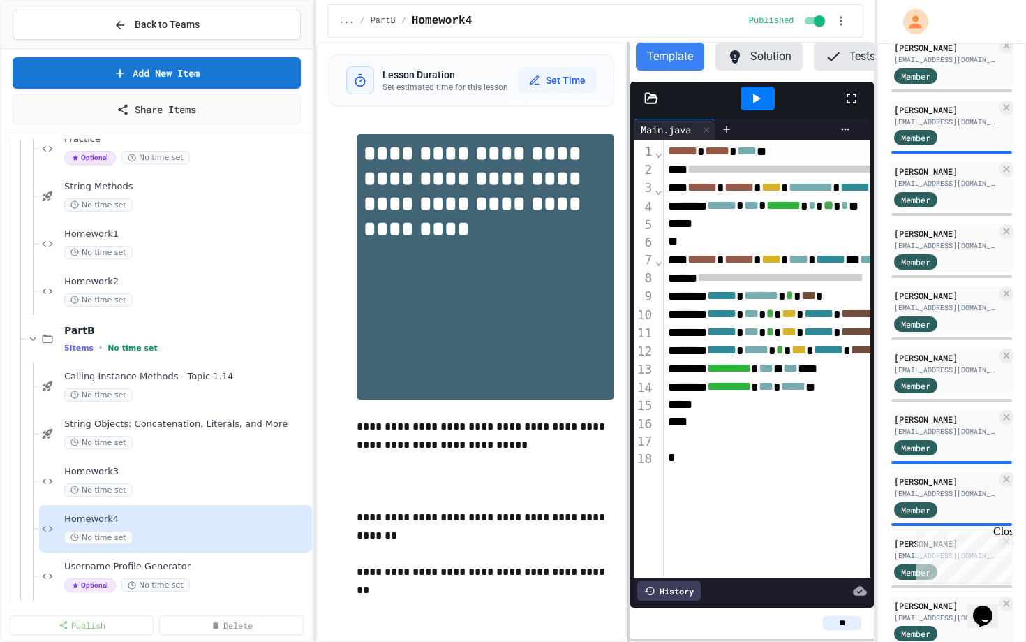
click at [665, 373] on div "**********" at bounding box center [595, 342] width 559 height 600
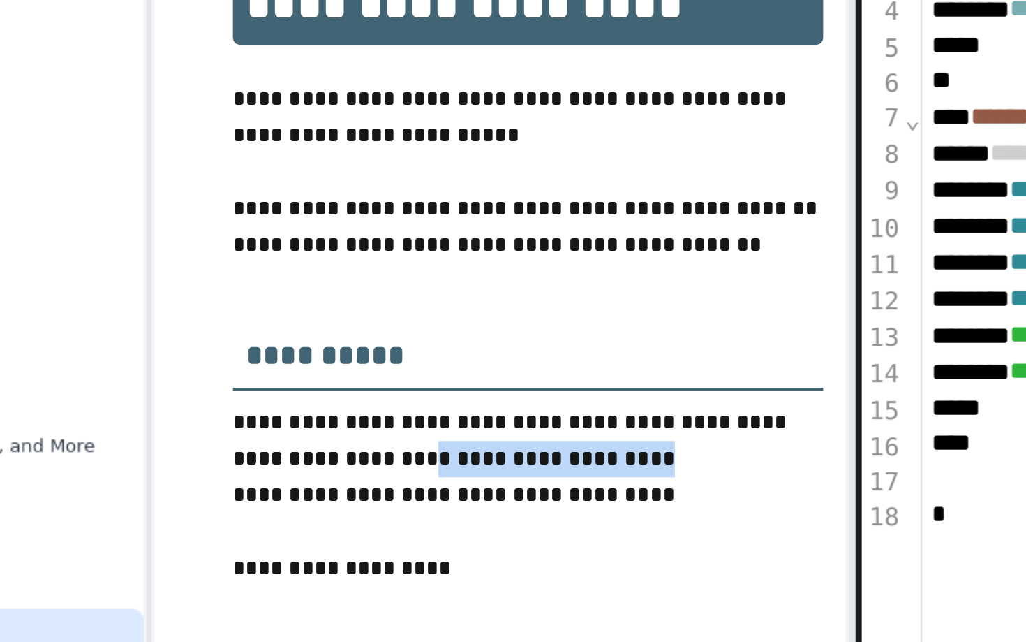
drag, startPoint x: 451, startPoint y: 429, endPoint x: 570, endPoint y: 434, distance: 119.5
click at [570, 434] on p "**********" at bounding box center [504, 430] width 295 height 18
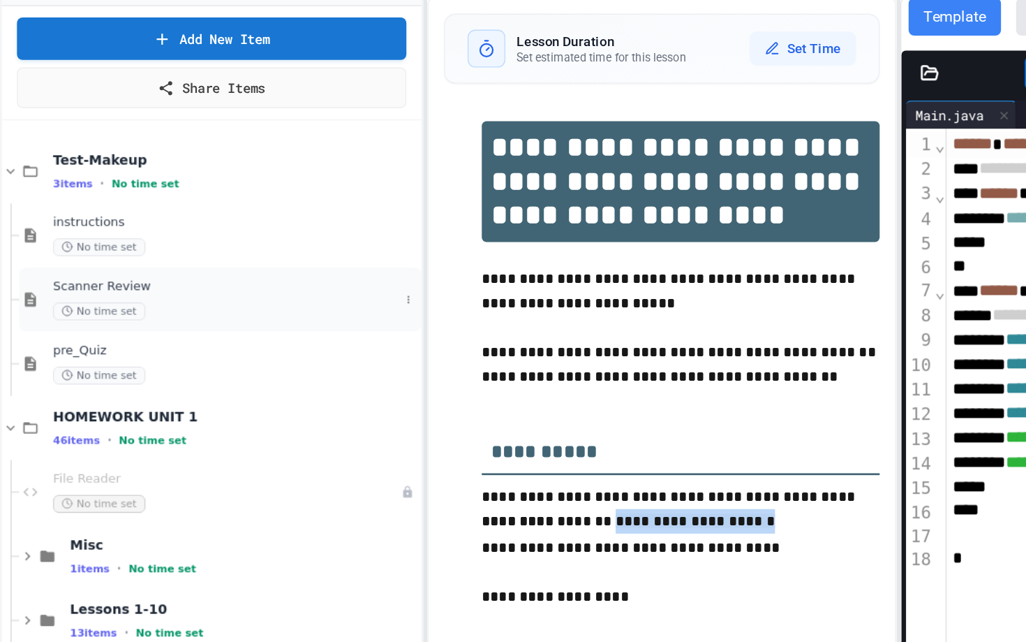
click at [129, 251] on span "Scanner Review" at bounding box center [167, 257] width 256 height 12
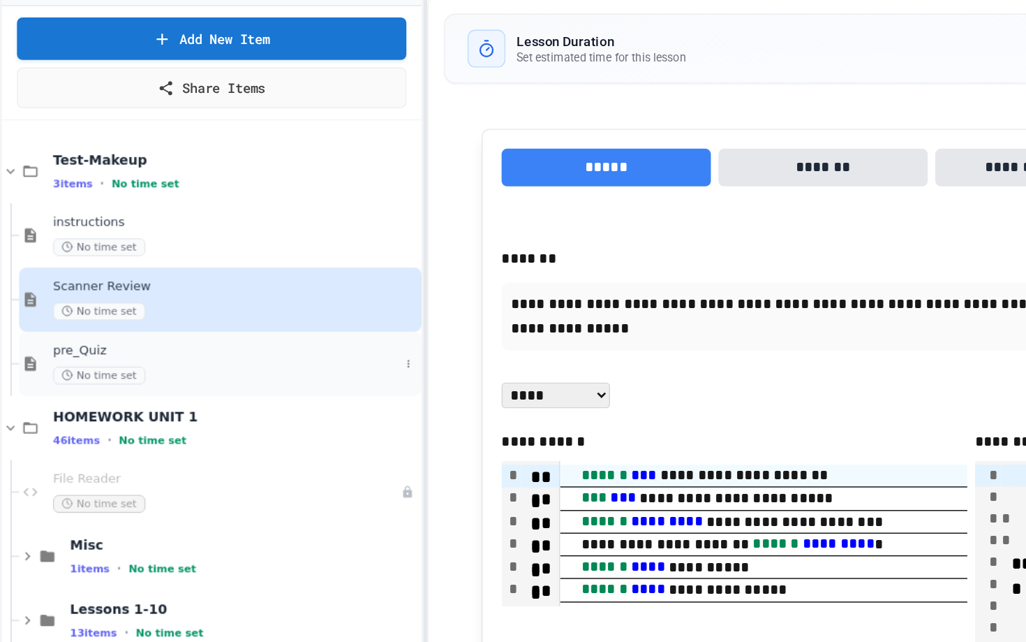
click at [95, 312] on div "pre_Quiz No time set" at bounding box center [167, 313] width 256 height 31
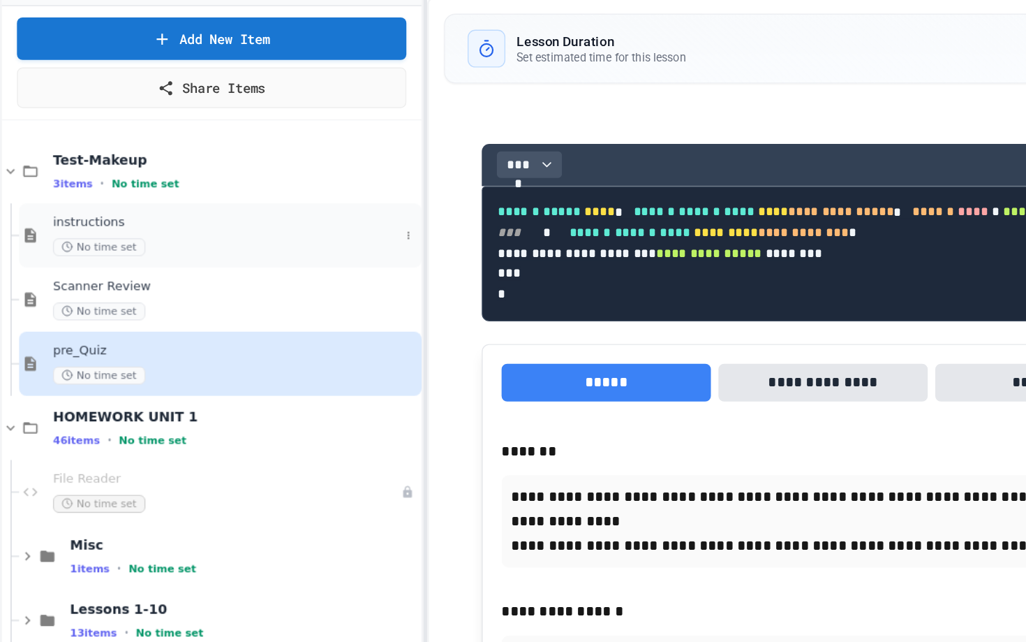
click at [123, 207] on span "instructions" at bounding box center [167, 209] width 256 height 12
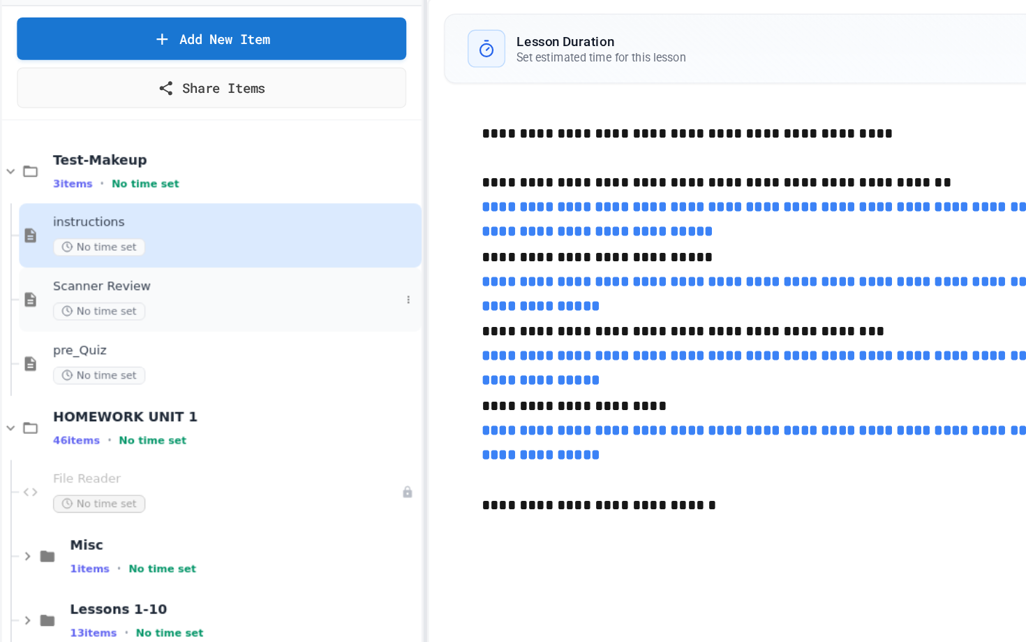
click at [122, 261] on span "Scanner Review" at bounding box center [167, 257] width 256 height 12
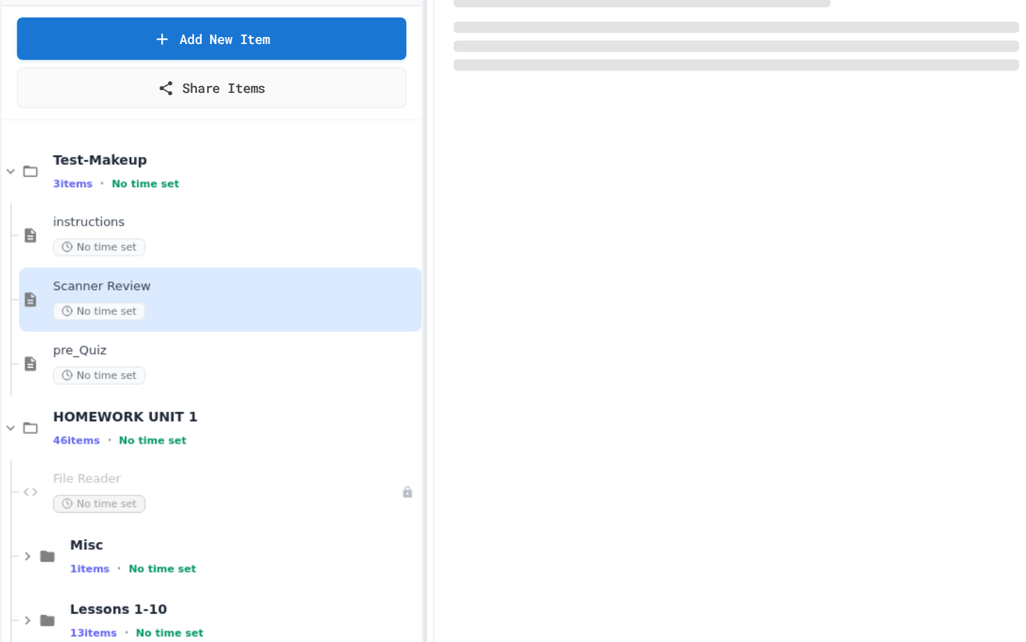
scroll to position [272, 0]
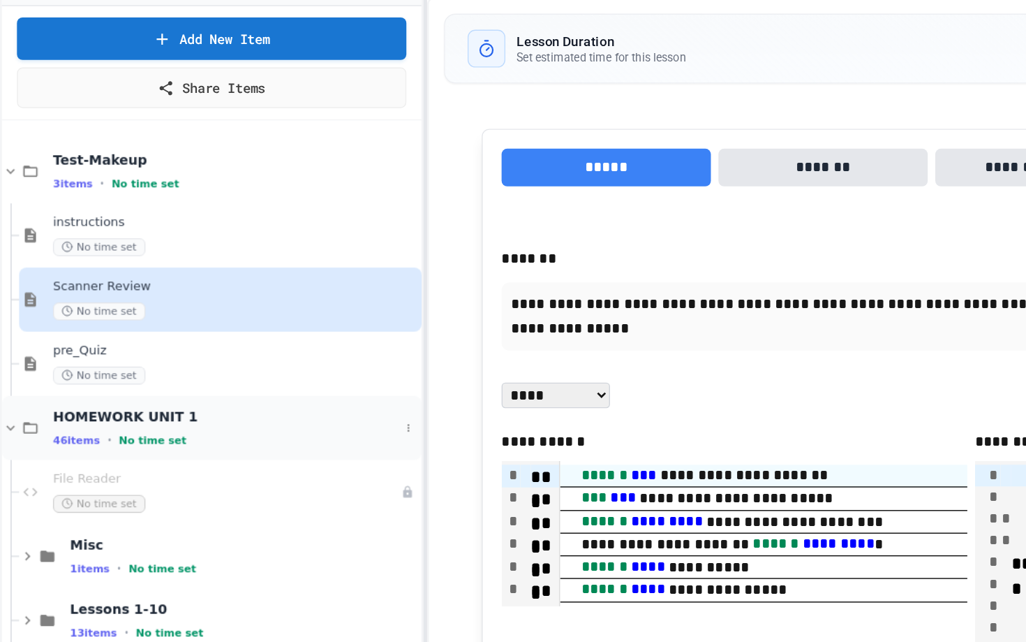
click at [127, 338] on div "HOMEWORK UNIT 1 46 items • No time set" at bounding box center [156, 360] width 311 height 47
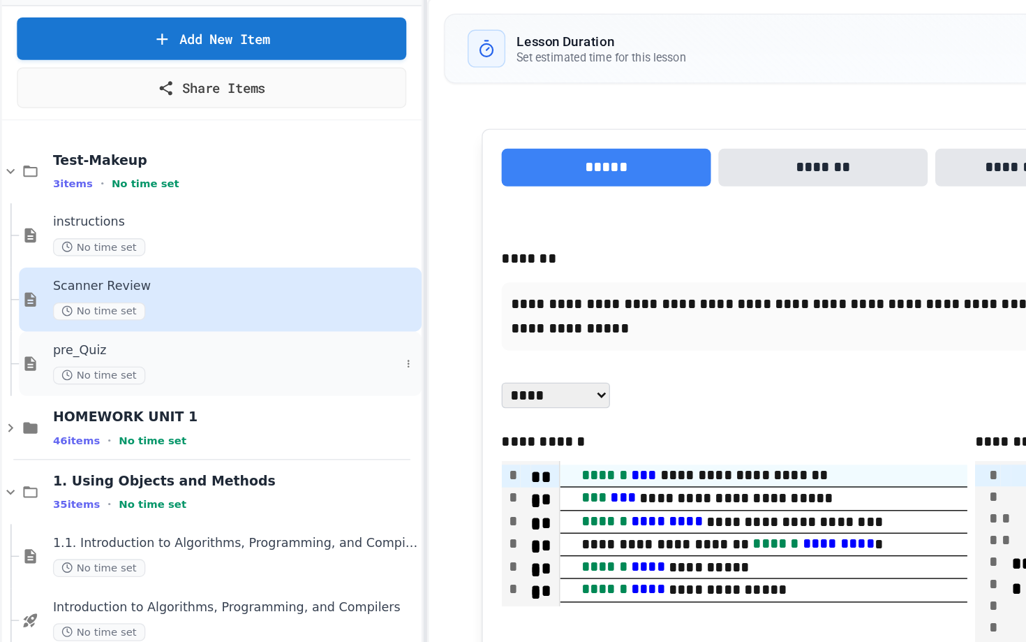
click at [121, 309] on span "pre_Quiz" at bounding box center [167, 304] width 256 height 12
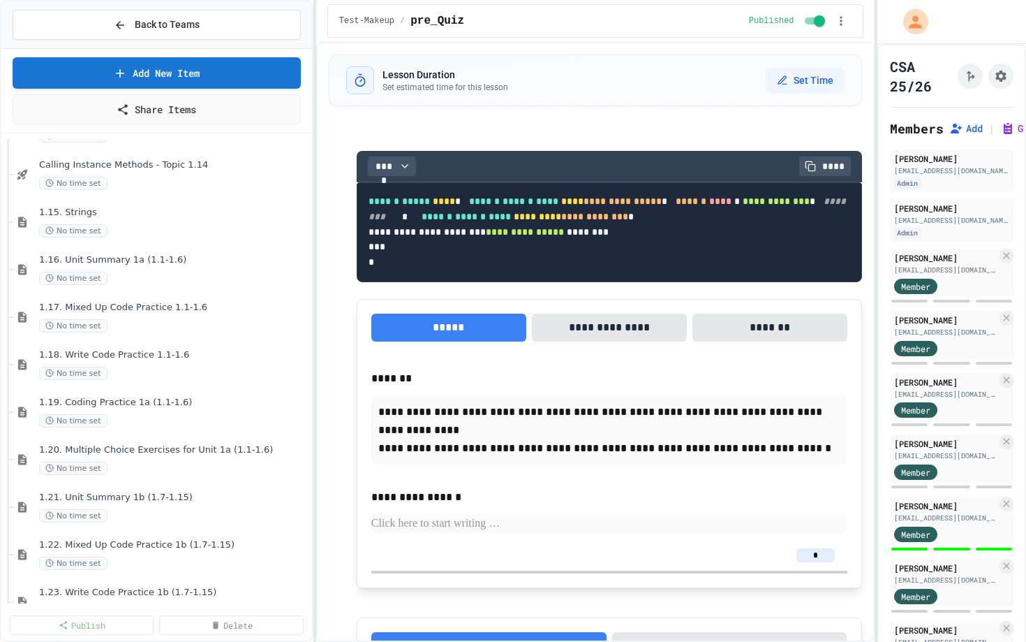
scroll to position [1188, 0]
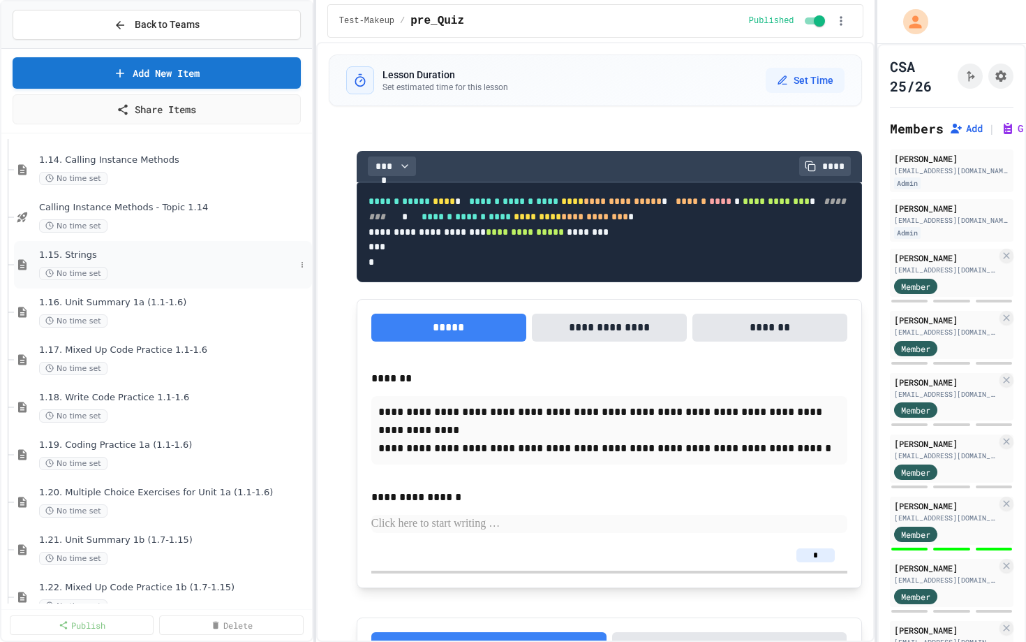
click at [131, 266] on div "1.15. Strings No time set" at bounding box center [167, 264] width 256 height 31
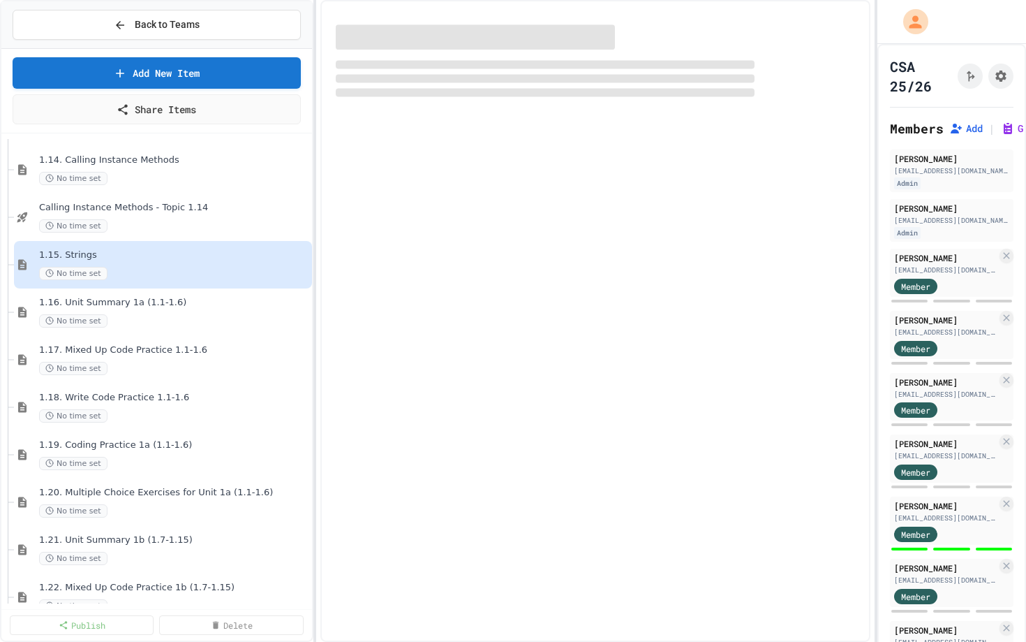
select select "***"
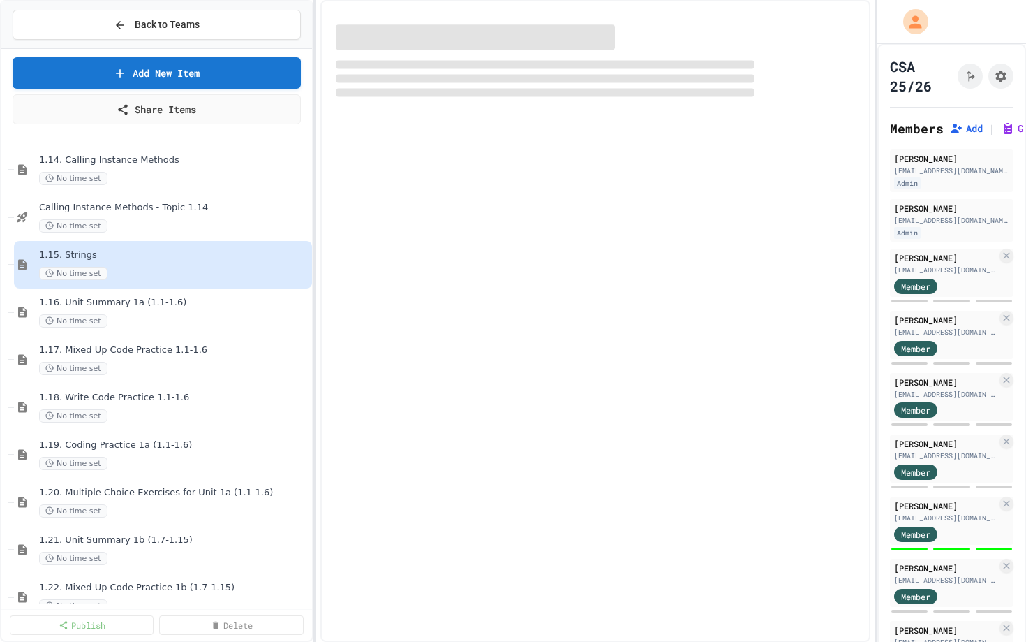
select select "***"
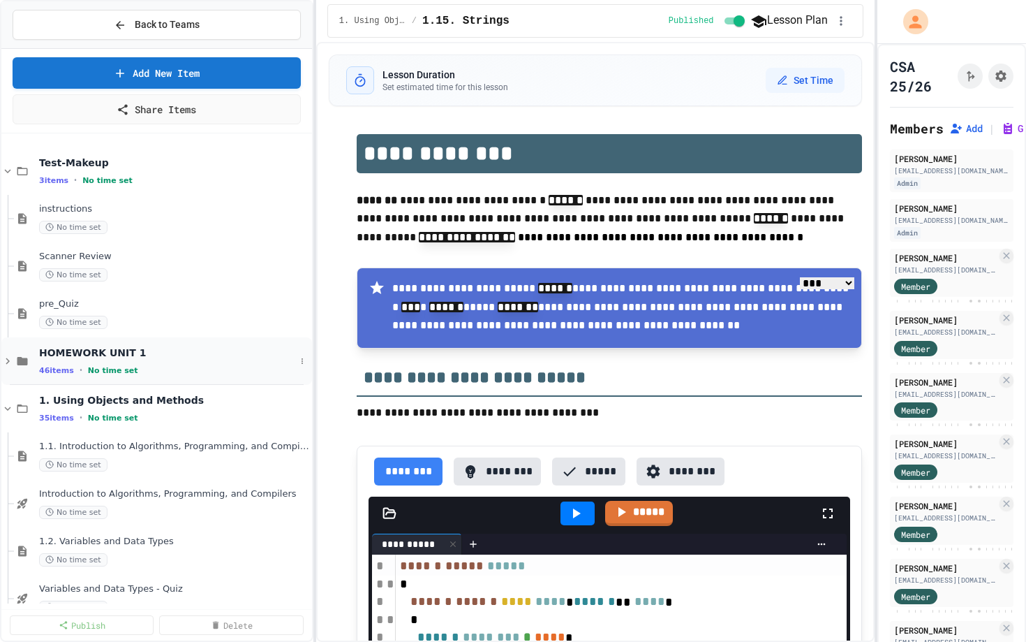
click at [71, 351] on span "HOMEWORK UNIT 1" at bounding box center [167, 352] width 256 height 13
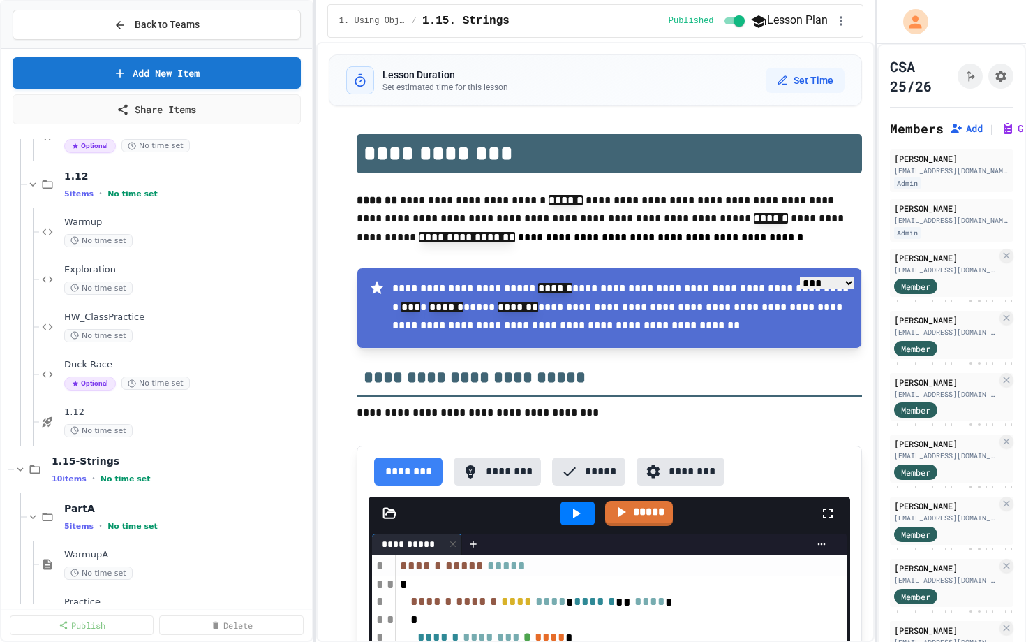
scroll to position [1132, 0]
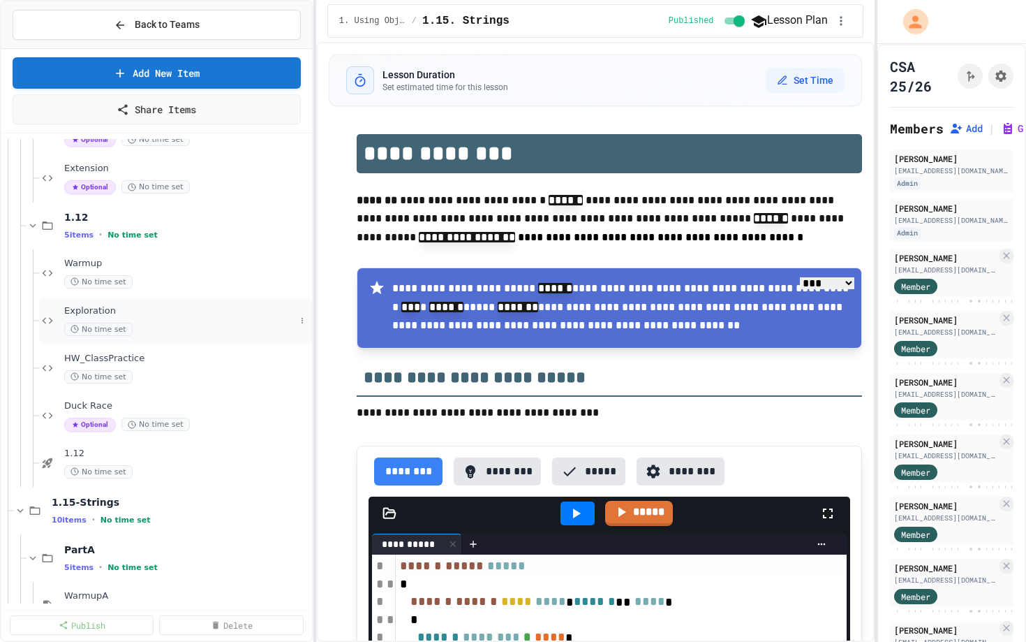
click at [128, 329] on span "No time set" at bounding box center [98, 329] width 68 height 13
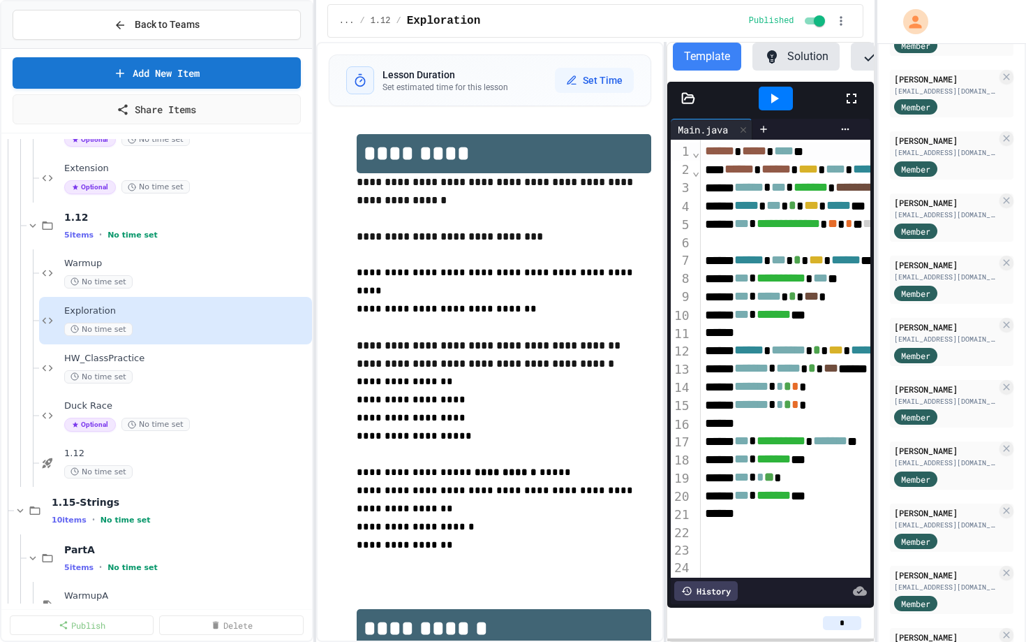
scroll to position [1046, 0]
click at [960, 380] on div "[PERSON_NAME] [EMAIL_ADDRESS][DOMAIN_NAME] Member" at bounding box center [952, 404] width 124 height 48
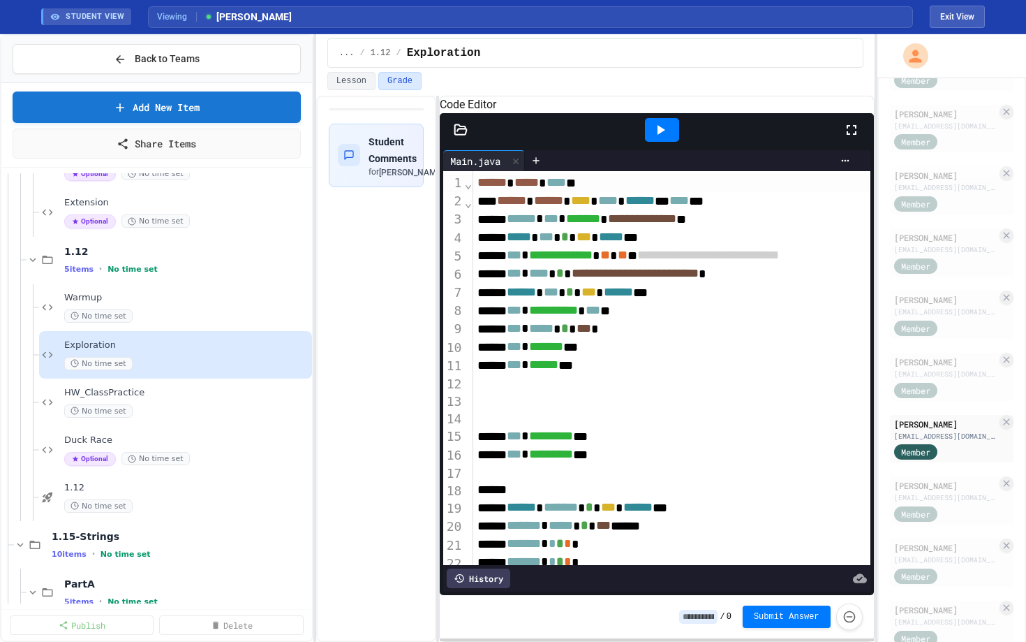
click at [434, 337] on div "**********" at bounding box center [595, 369] width 559 height 546
click at [139, 389] on span "HW_ClassPractice" at bounding box center [179, 393] width 231 height 12
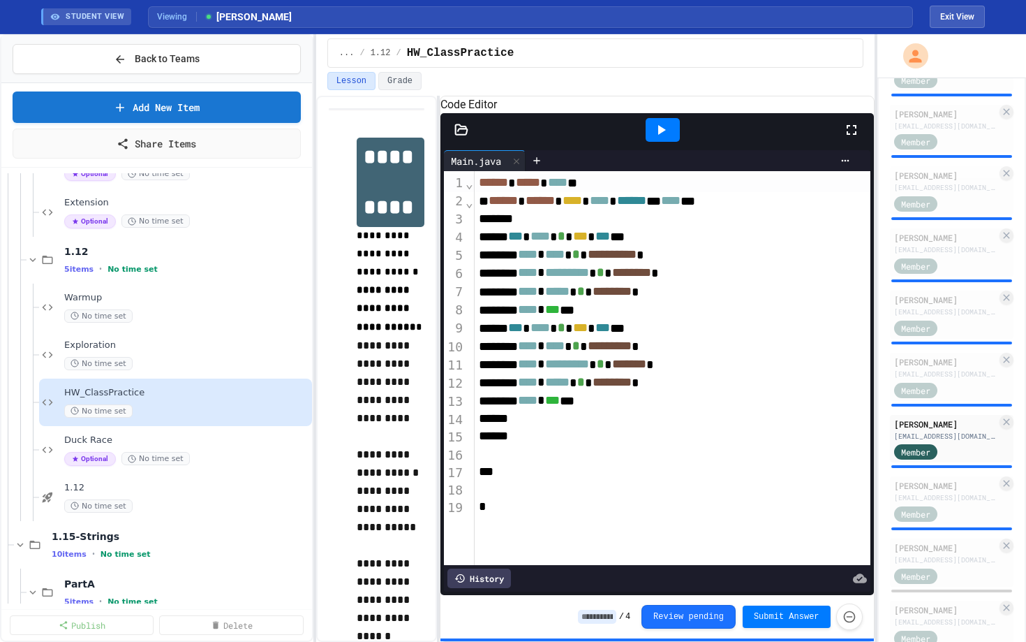
click at [665, 138] on icon at bounding box center [661, 129] width 17 height 17
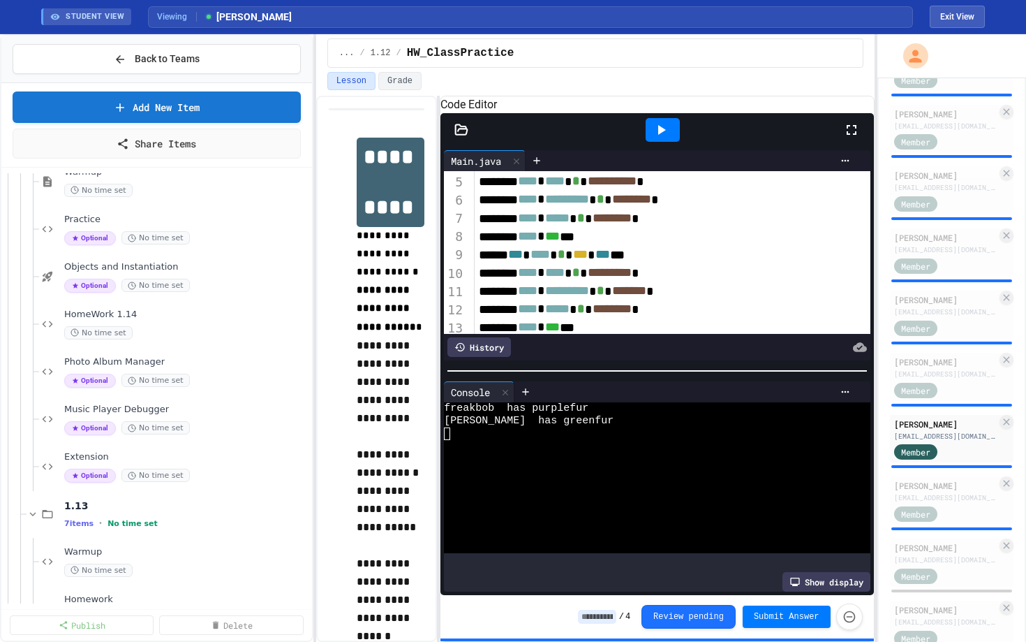
scroll to position [498, 0]
click at [156, 330] on div "No time set" at bounding box center [179, 333] width 231 height 13
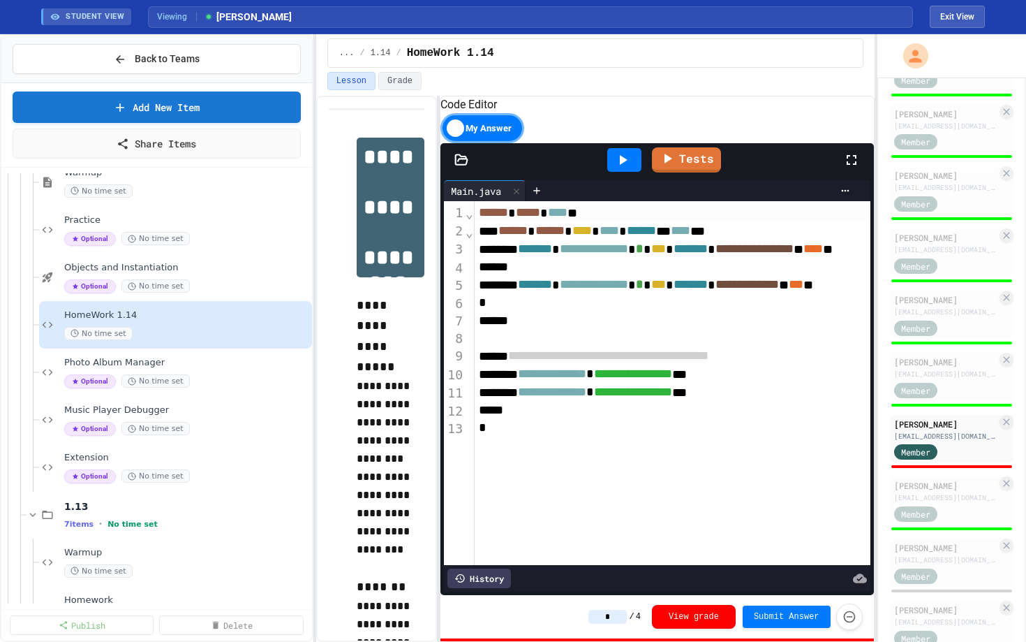
click at [623, 168] on icon at bounding box center [622, 160] width 17 height 17
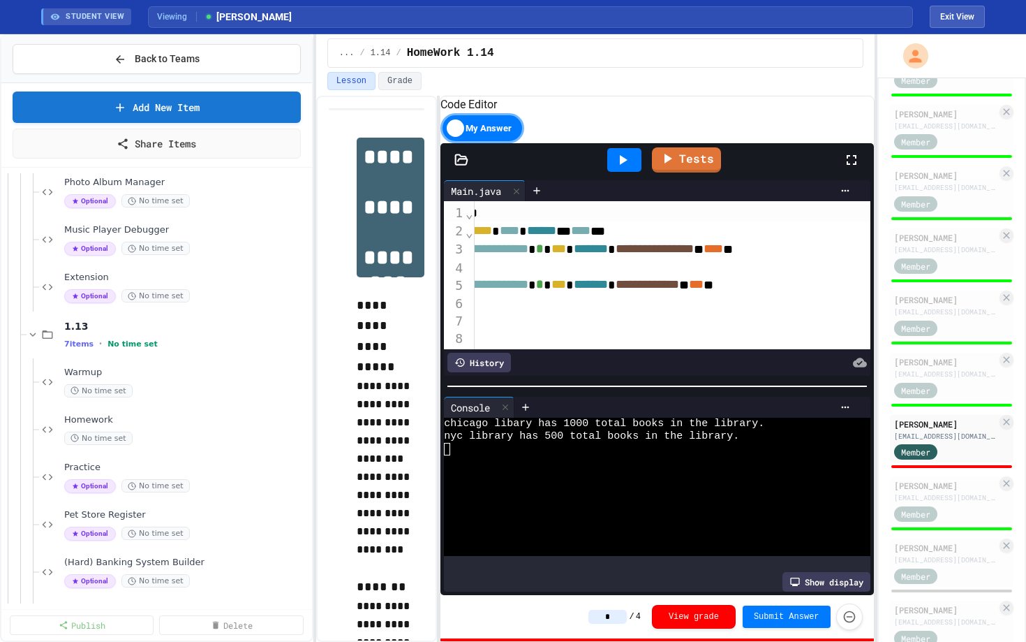
scroll to position [679, 0]
click at [136, 412] on div "Homework No time set" at bounding box center [175, 428] width 273 height 47
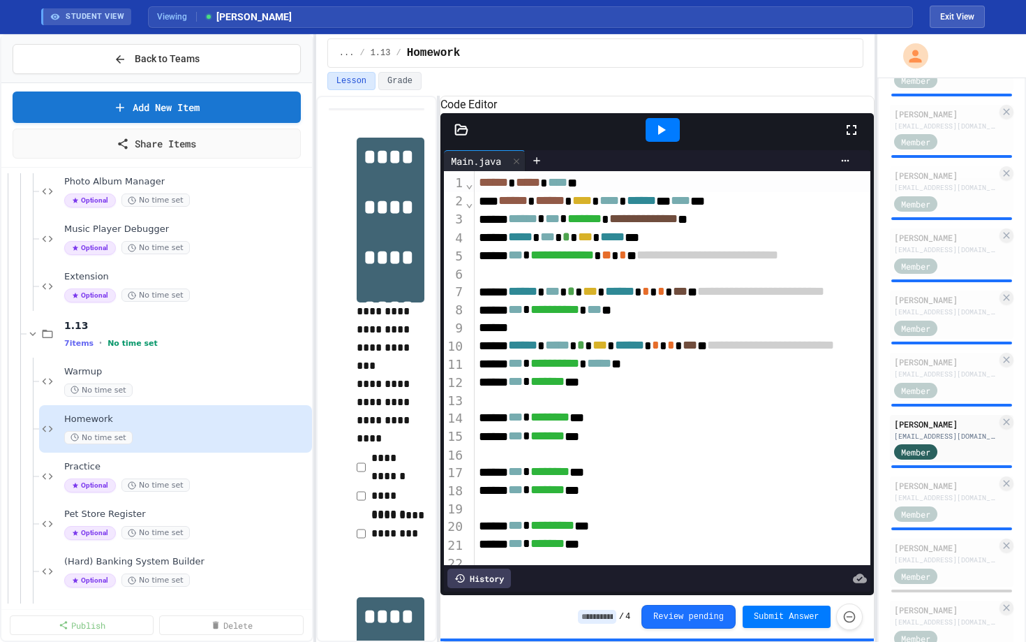
click at [663, 138] on icon at bounding box center [661, 129] width 17 height 17
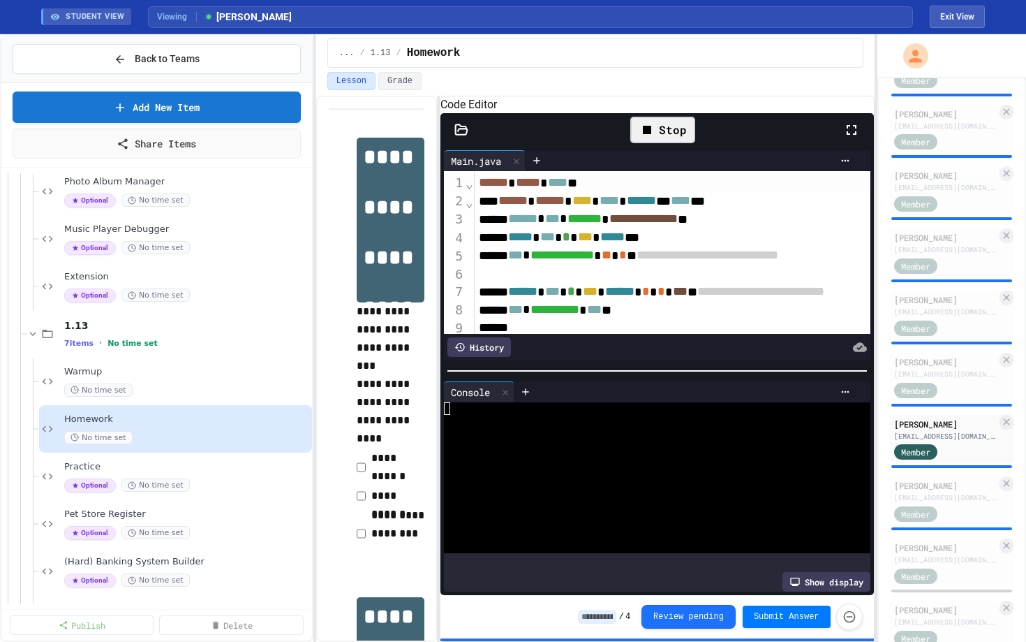
scroll to position [251, 0]
click at [464, 134] on icon at bounding box center [462, 129] width 12 height 10
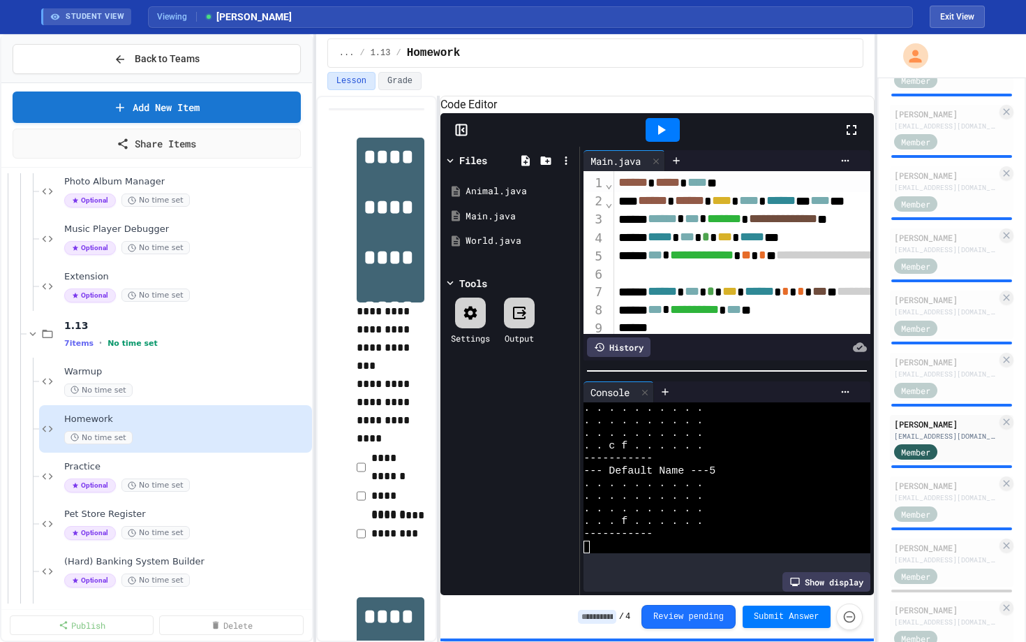
click at [464, 132] on icon at bounding box center [463, 129] width 2 height 3
